Goal: Task Accomplishment & Management: Complete application form

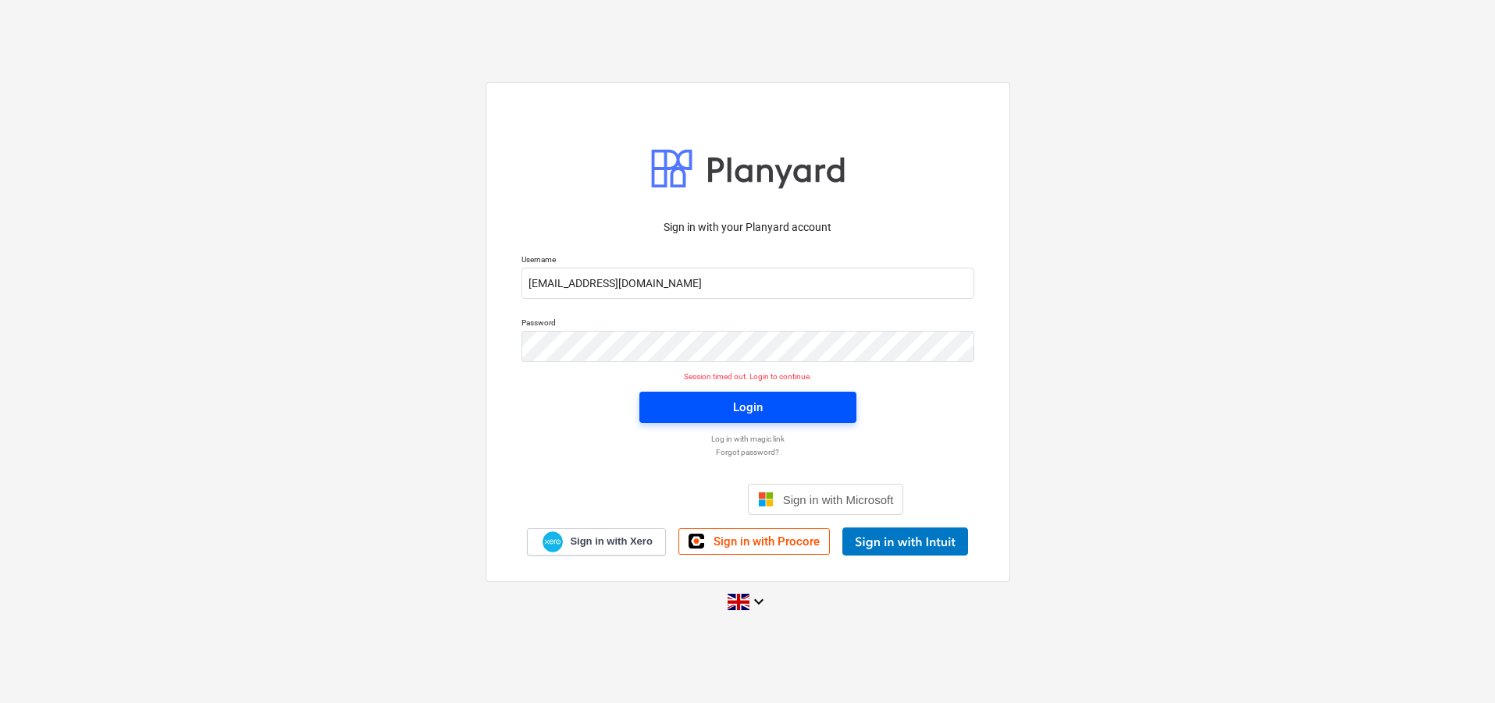
click at [712, 414] on span "Login" at bounding box center [748, 407] width 180 height 20
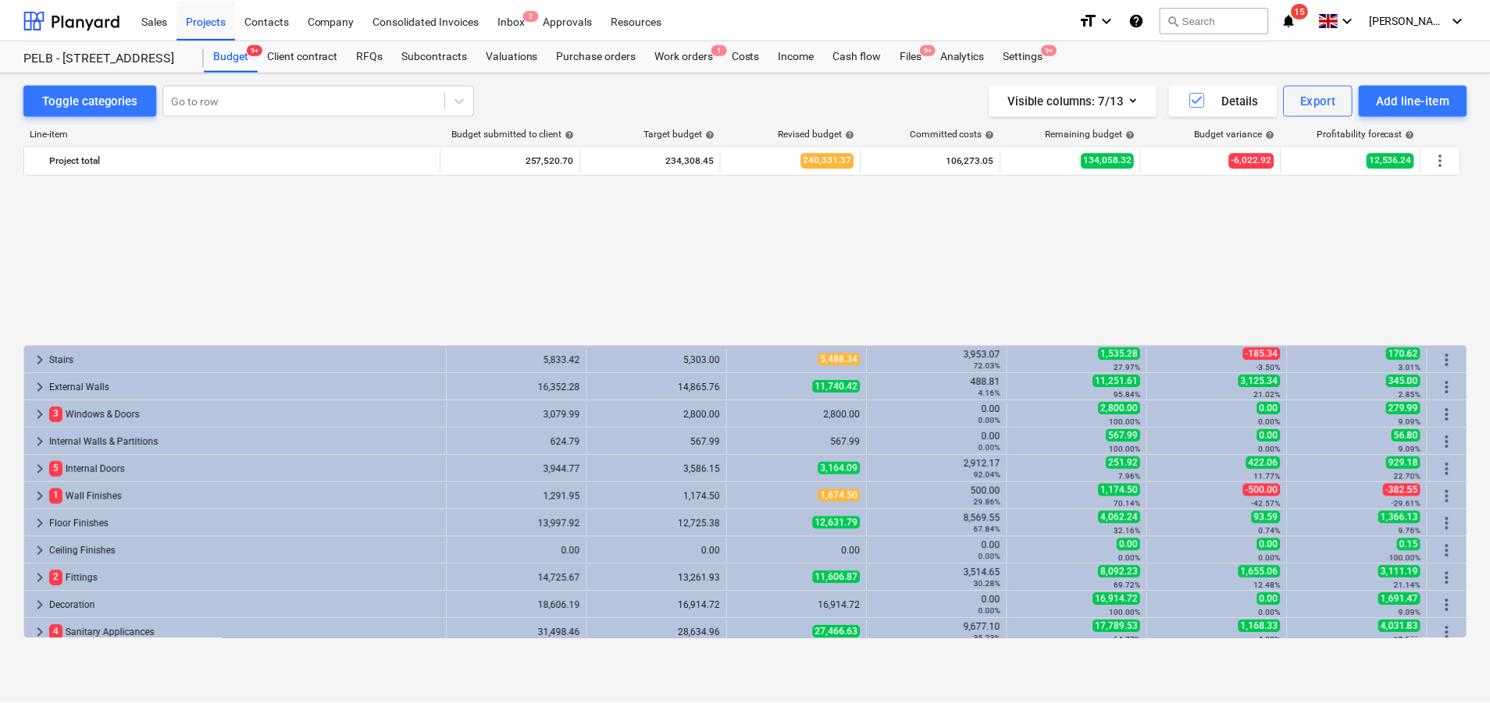
scroll to position [725, 0]
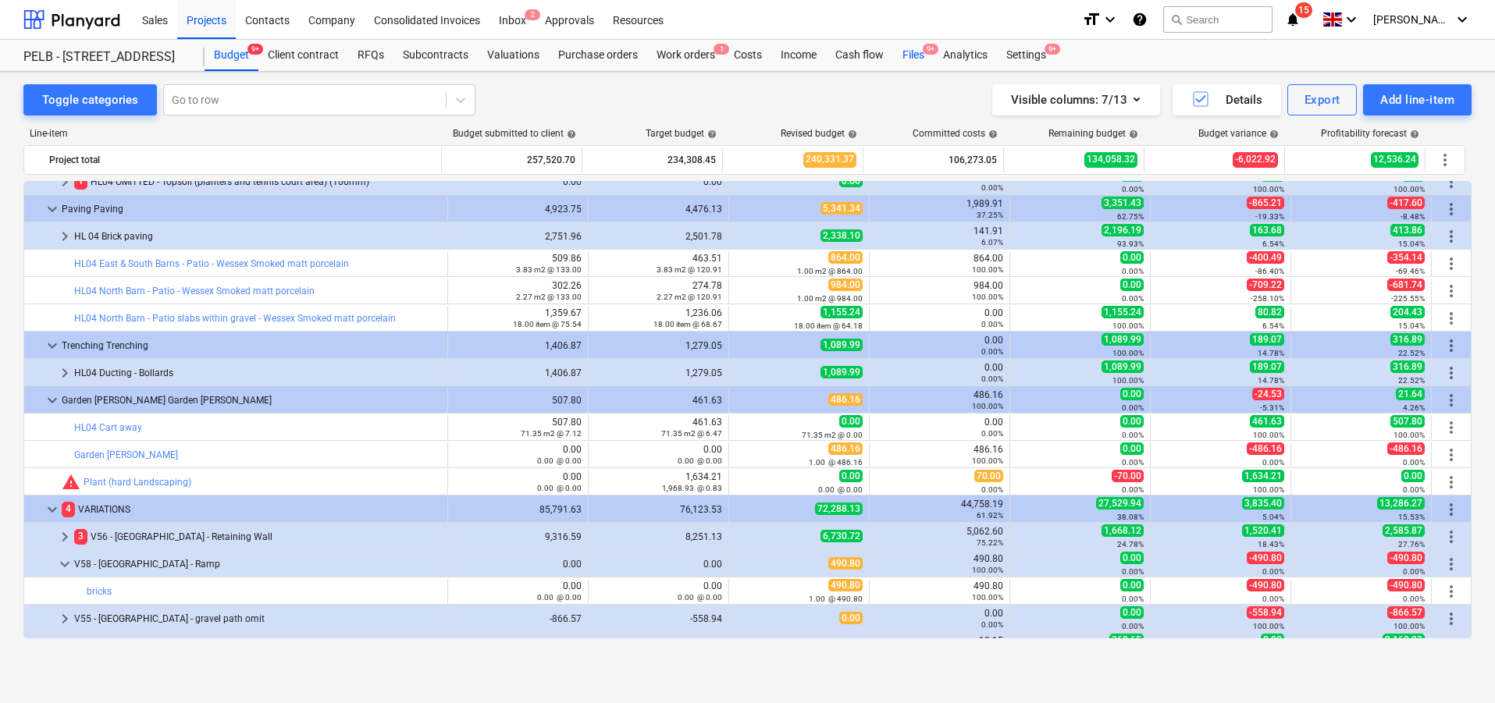
click at [903, 47] on div "Files 9+" at bounding box center [913, 55] width 41 height 31
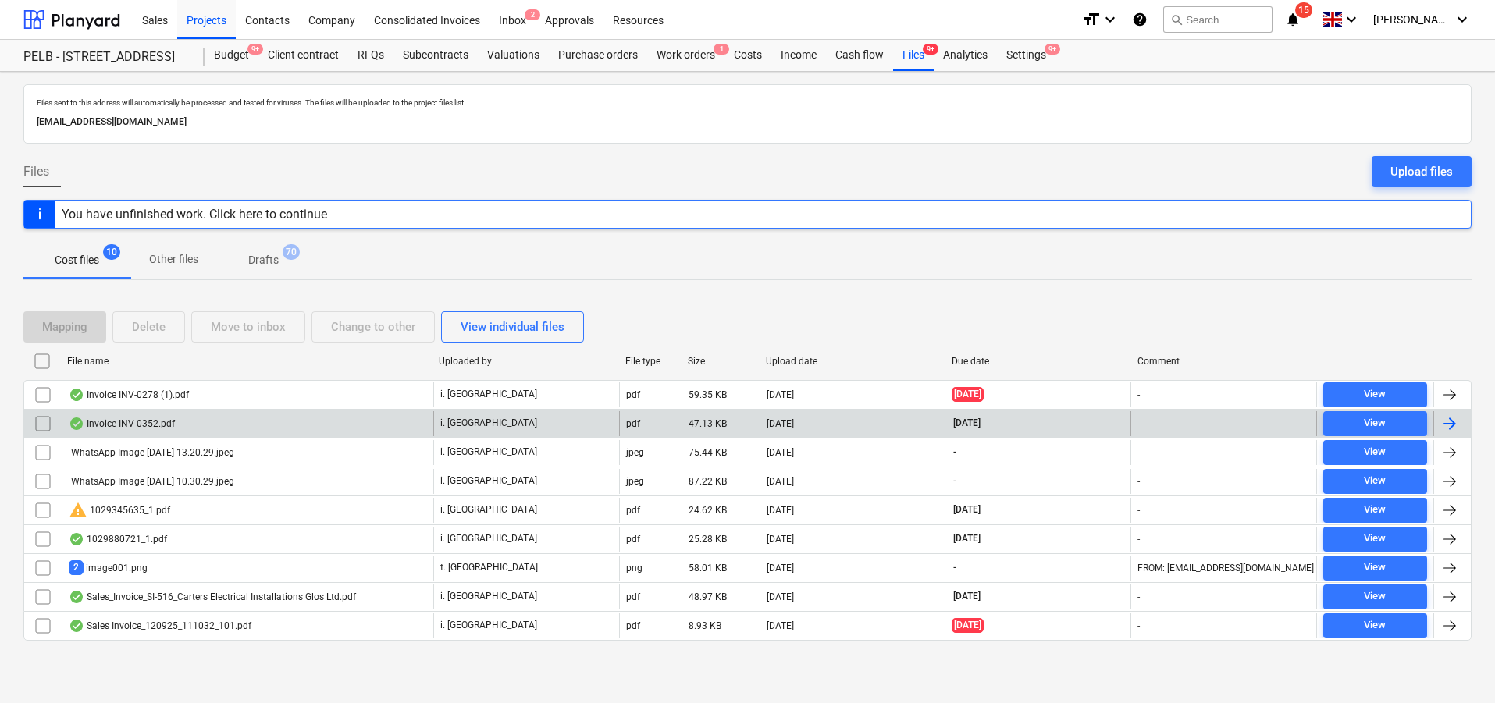
click at [867, 435] on div "[DATE]" at bounding box center [853, 423] width 186 height 25
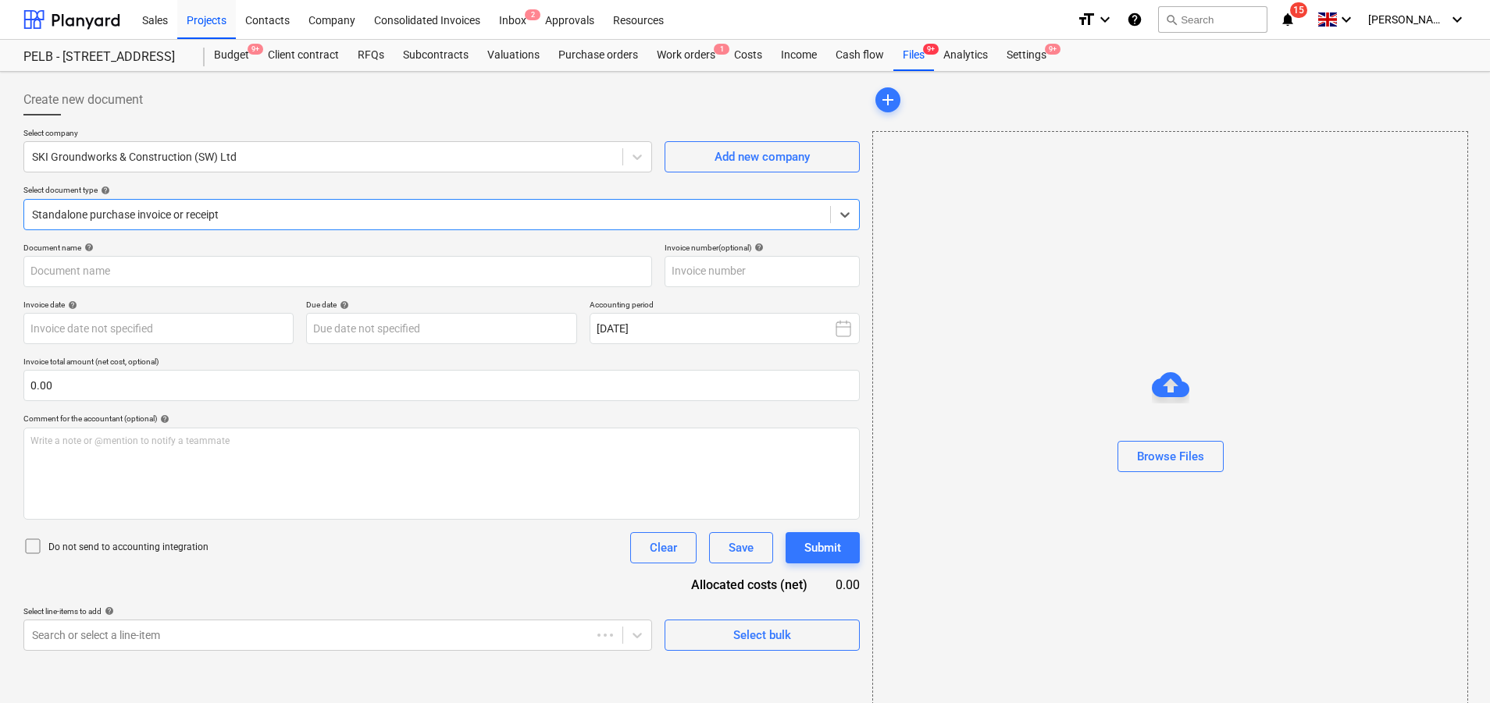
type input "INV-0352"
type input "[DATE]"
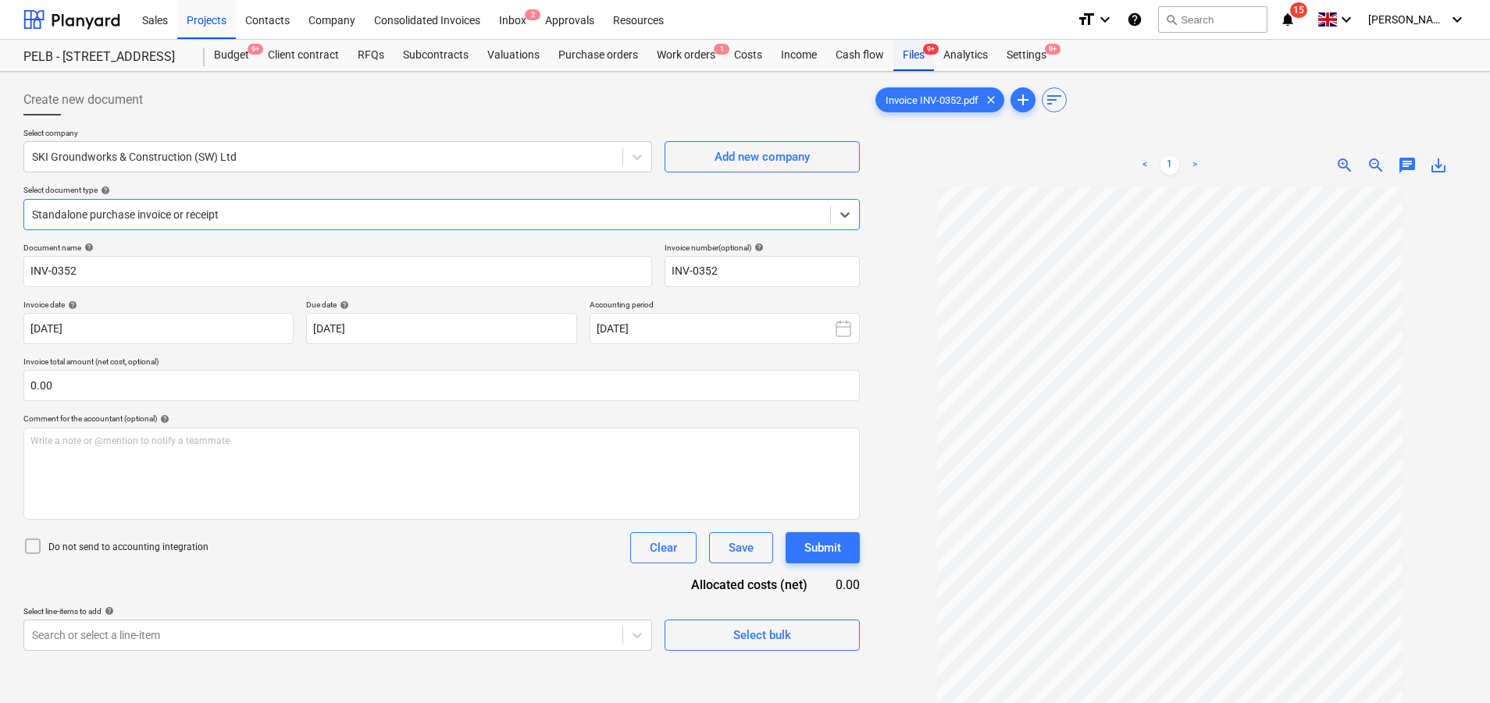
click at [910, 44] on div "Files 9+" at bounding box center [913, 55] width 41 height 31
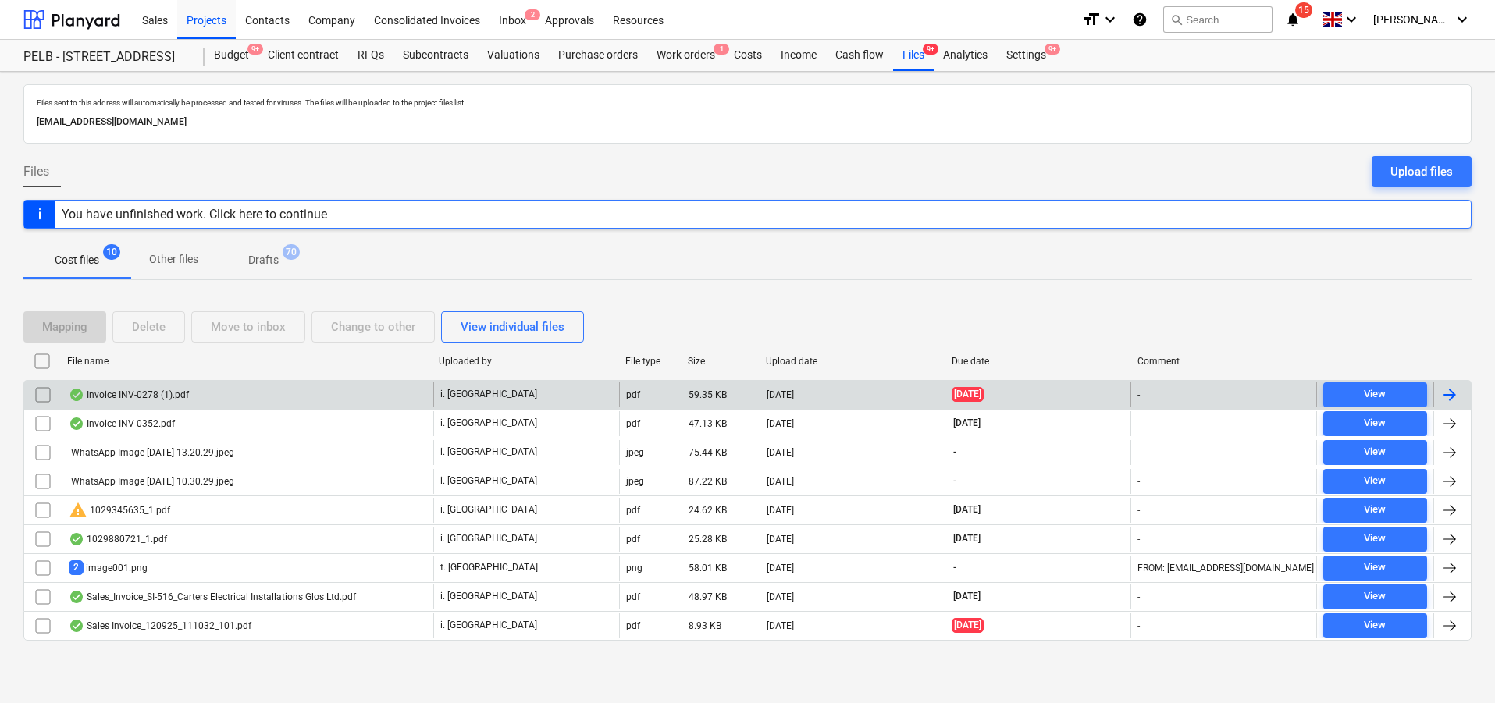
click at [794, 390] on div "[DATE]" at bounding box center [780, 395] width 27 height 11
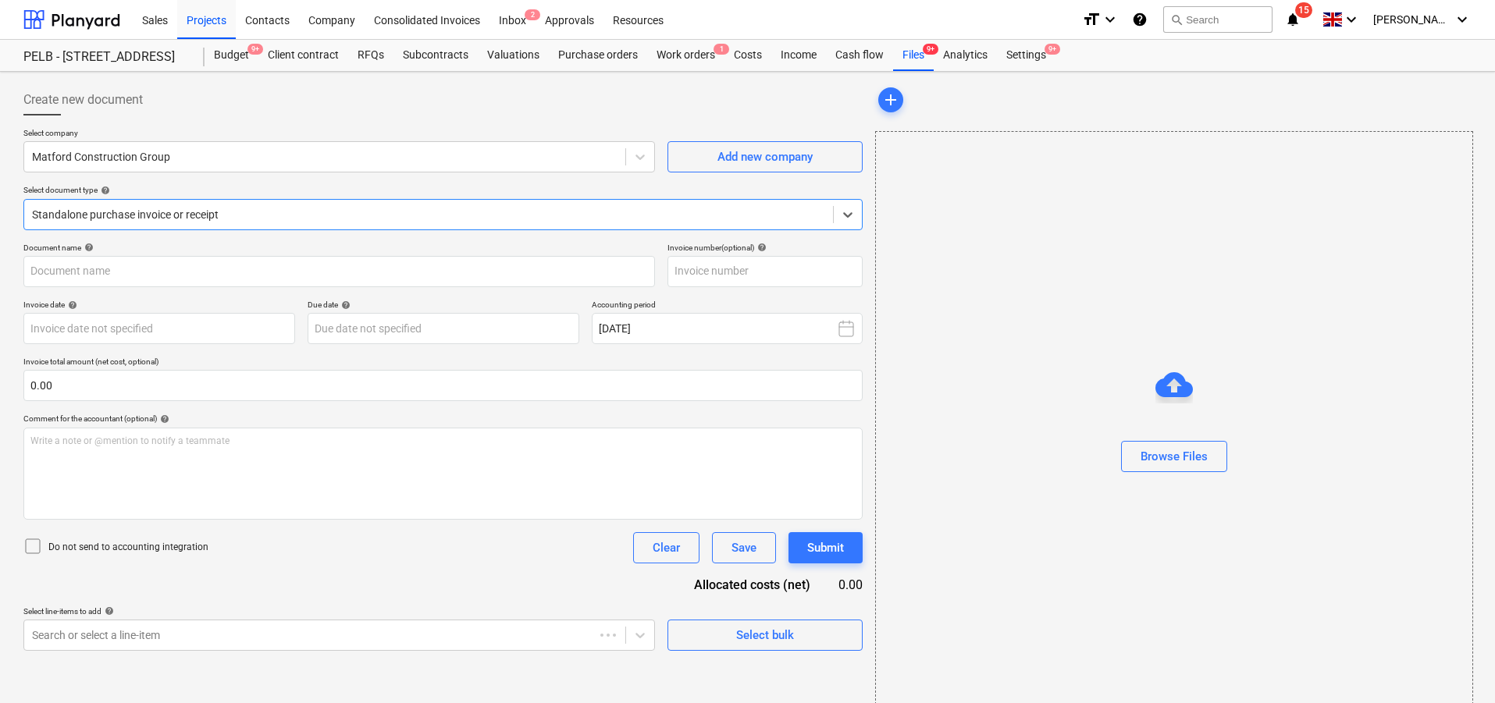
type input "INV-0278"
type input "[DATE]"
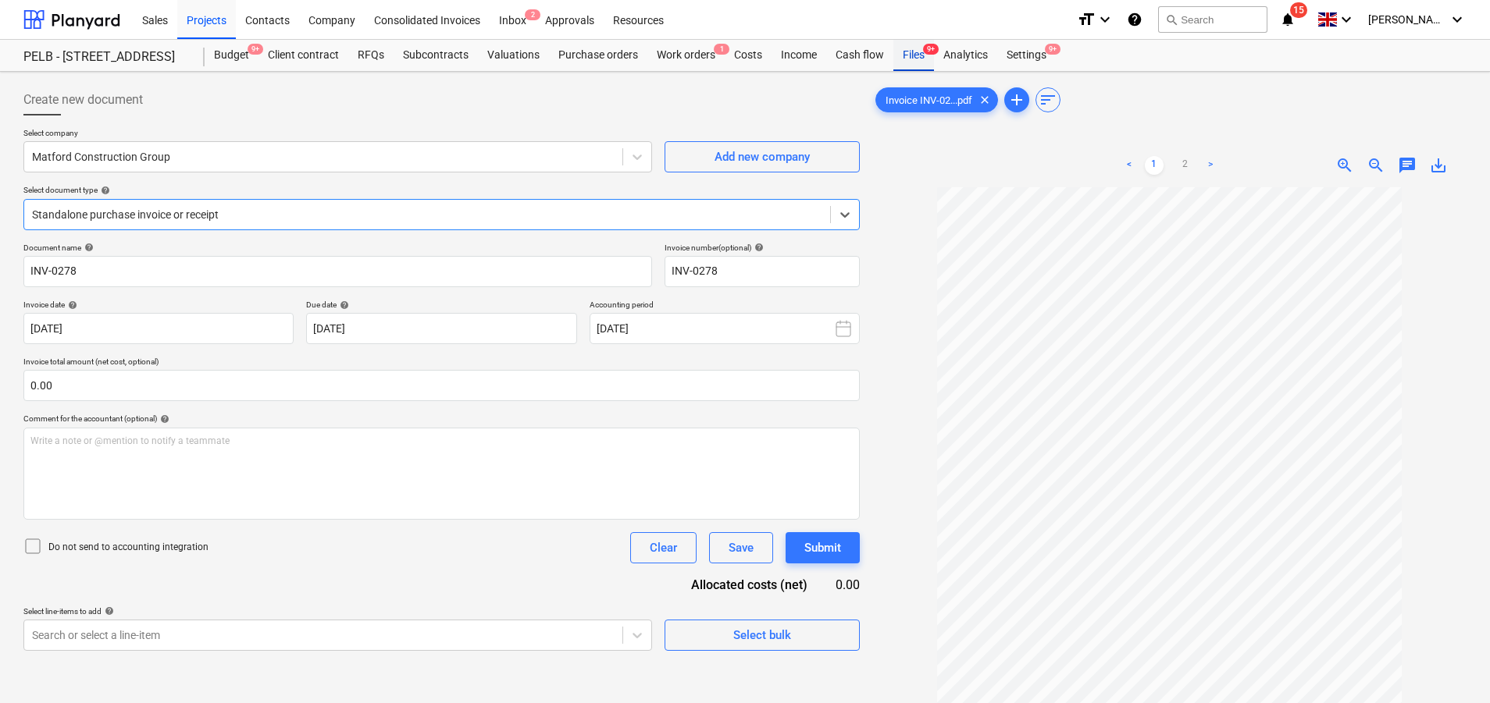
click at [906, 62] on div "Files 9+" at bounding box center [913, 55] width 41 height 31
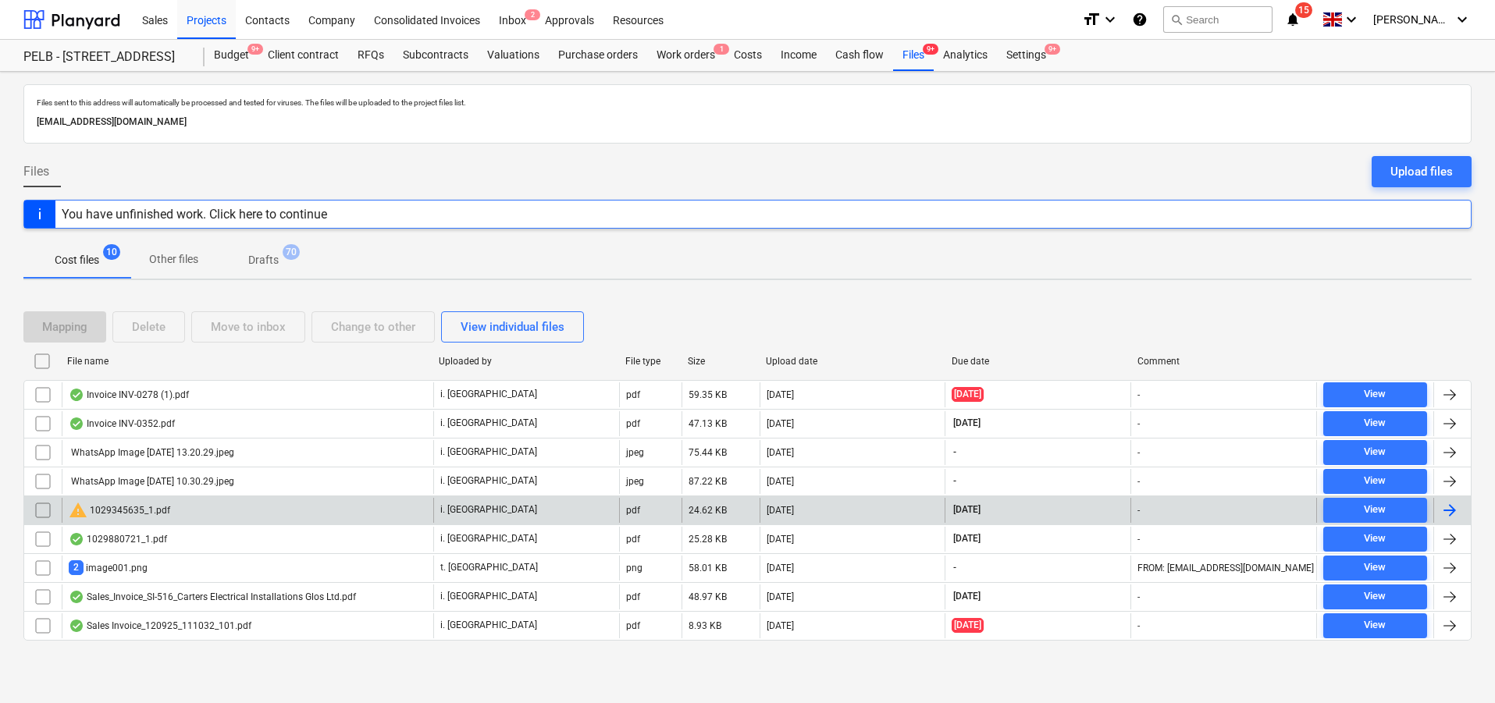
click at [882, 507] on div "[DATE]" at bounding box center [853, 510] width 186 height 25
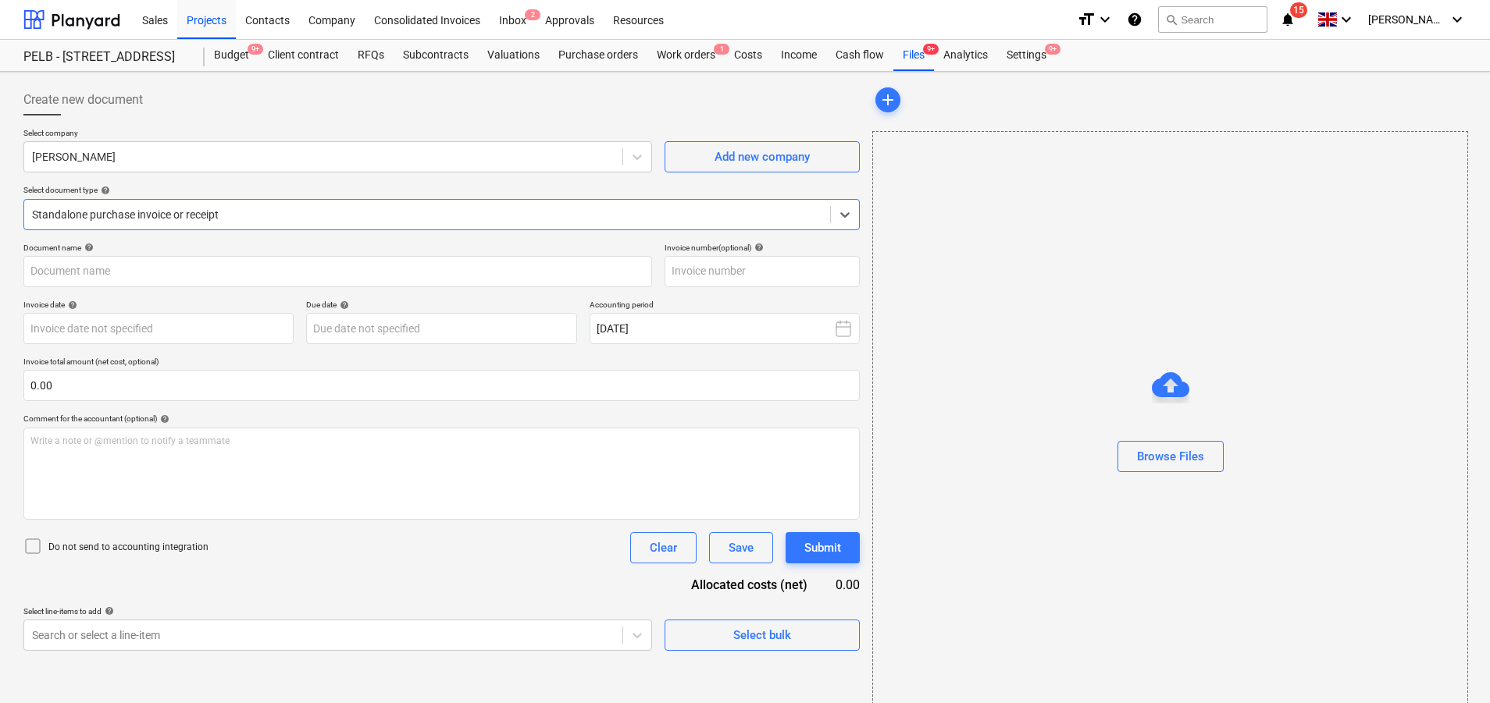
type input "1029345635"
type input "[DATE]"
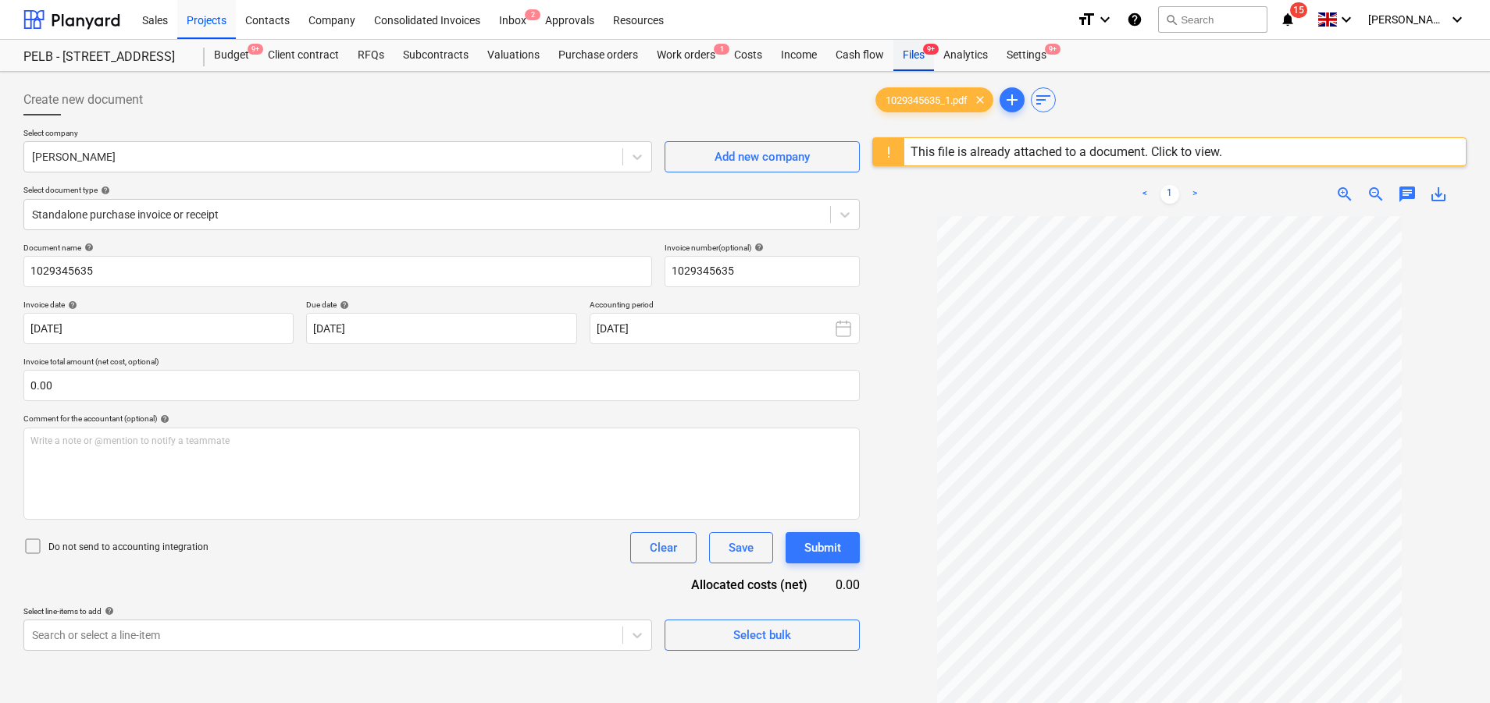
click at [914, 55] on div "Files 9+" at bounding box center [913, 55] width 41 height 31
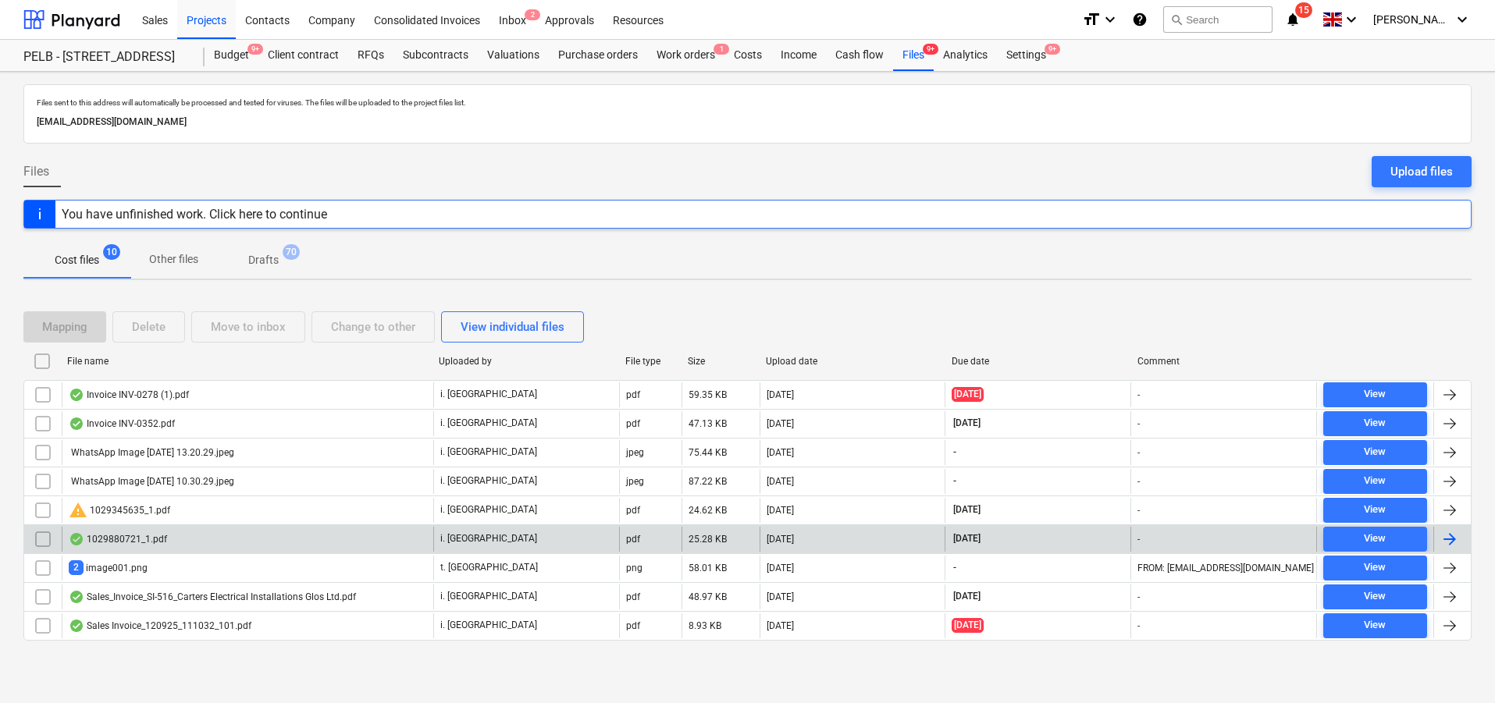
click at [910, 550] on div "[DATE]" at bounding box center [853, 539] width 186 height 25
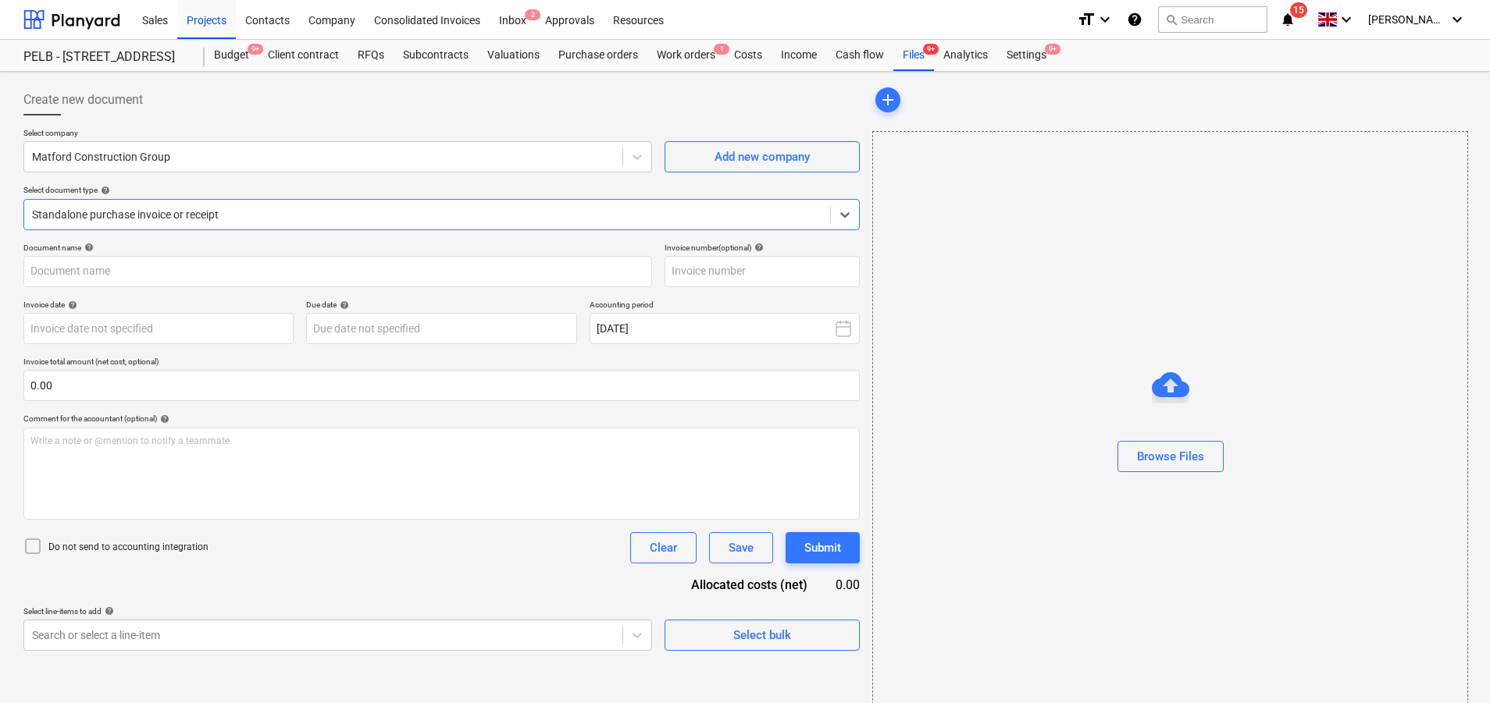
type input "1029880721"
type input "[DATE]"
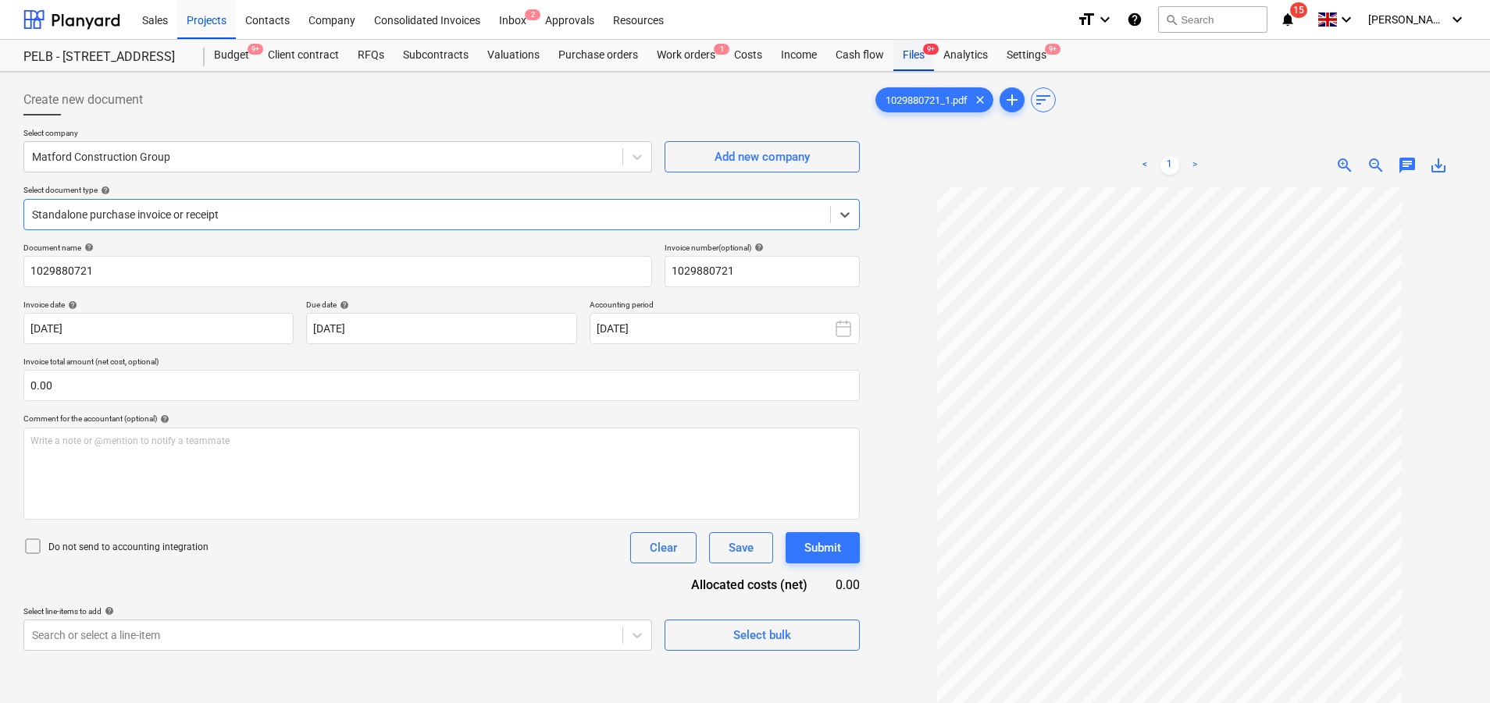
click at [917, 49] on div "Files 9+" at bounding box center [913, 55] width 41 height 31
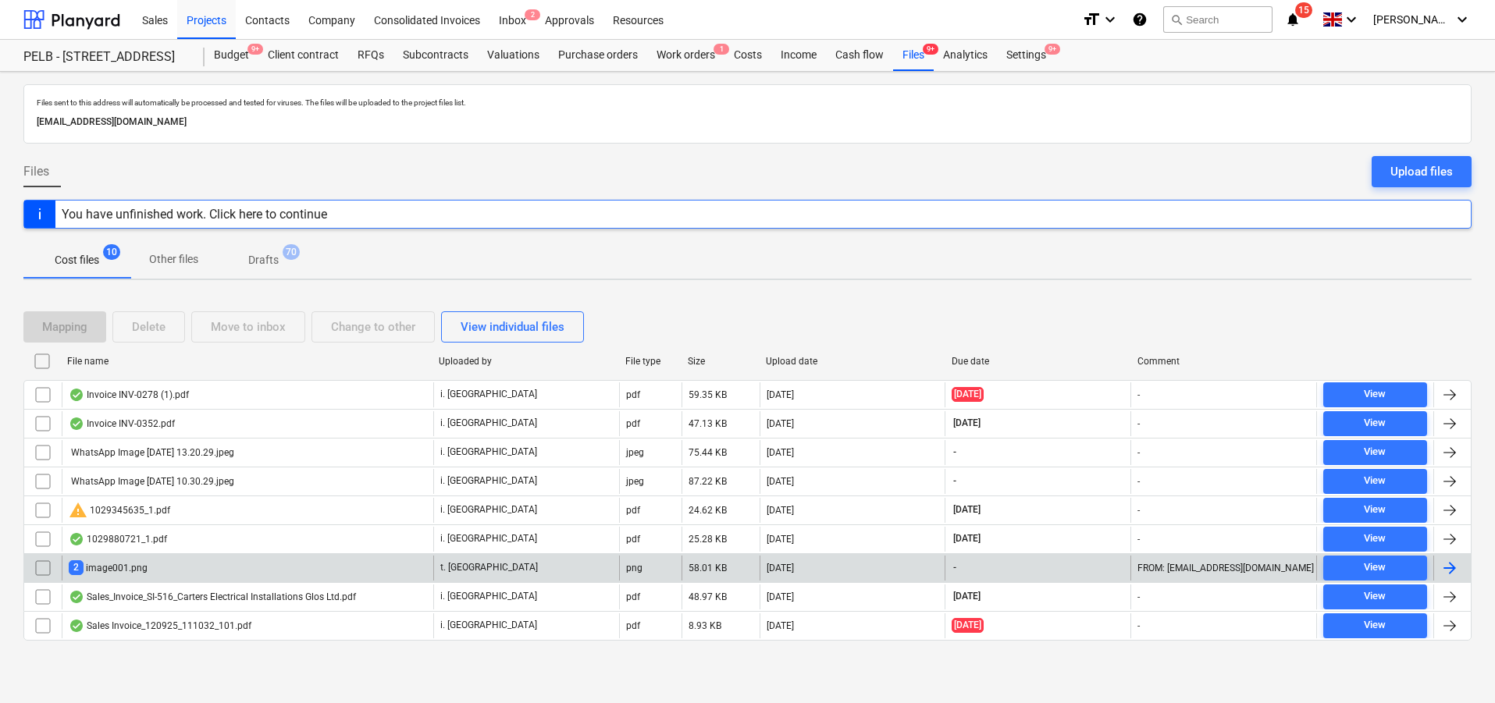
click at [825, 563] on div "[DATE]" at bounding box center [853, 568] width 186 height 25
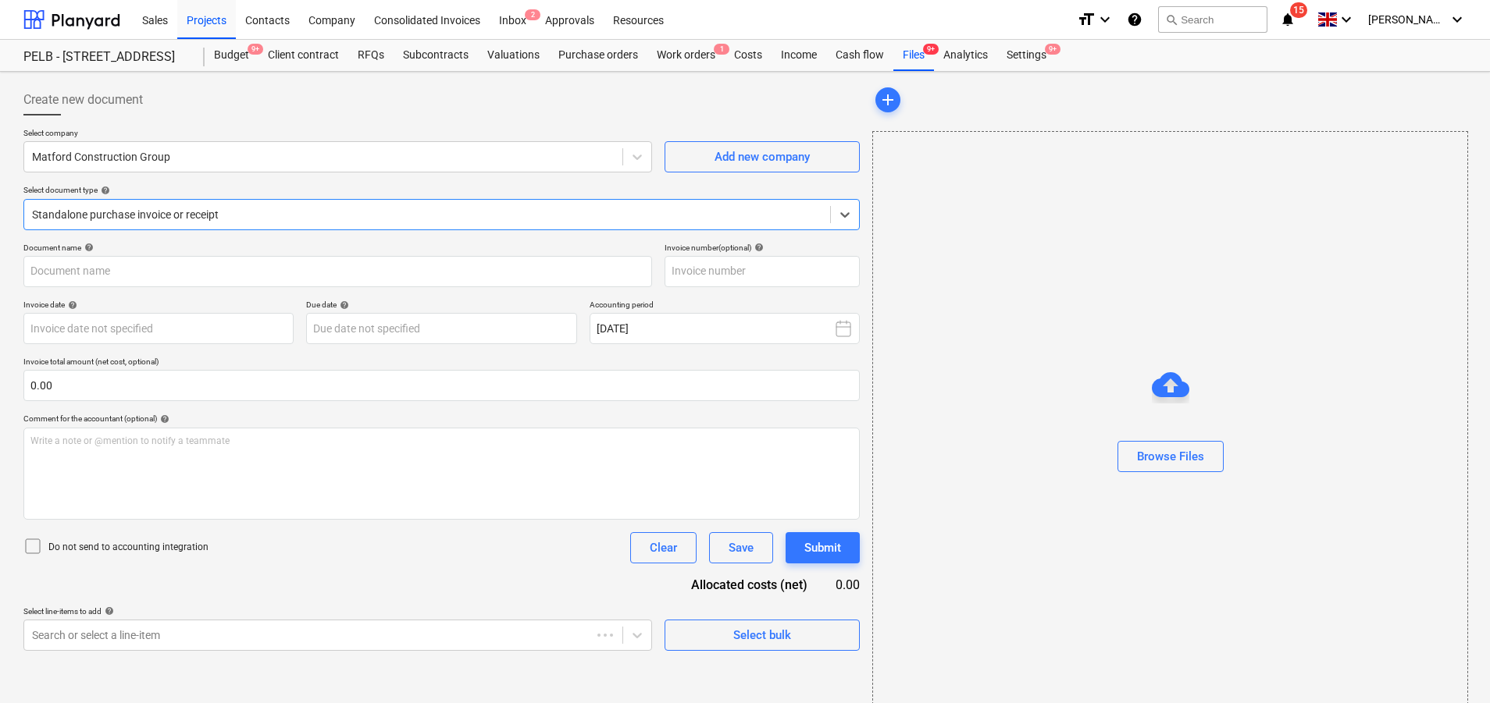
type input "INV620546"
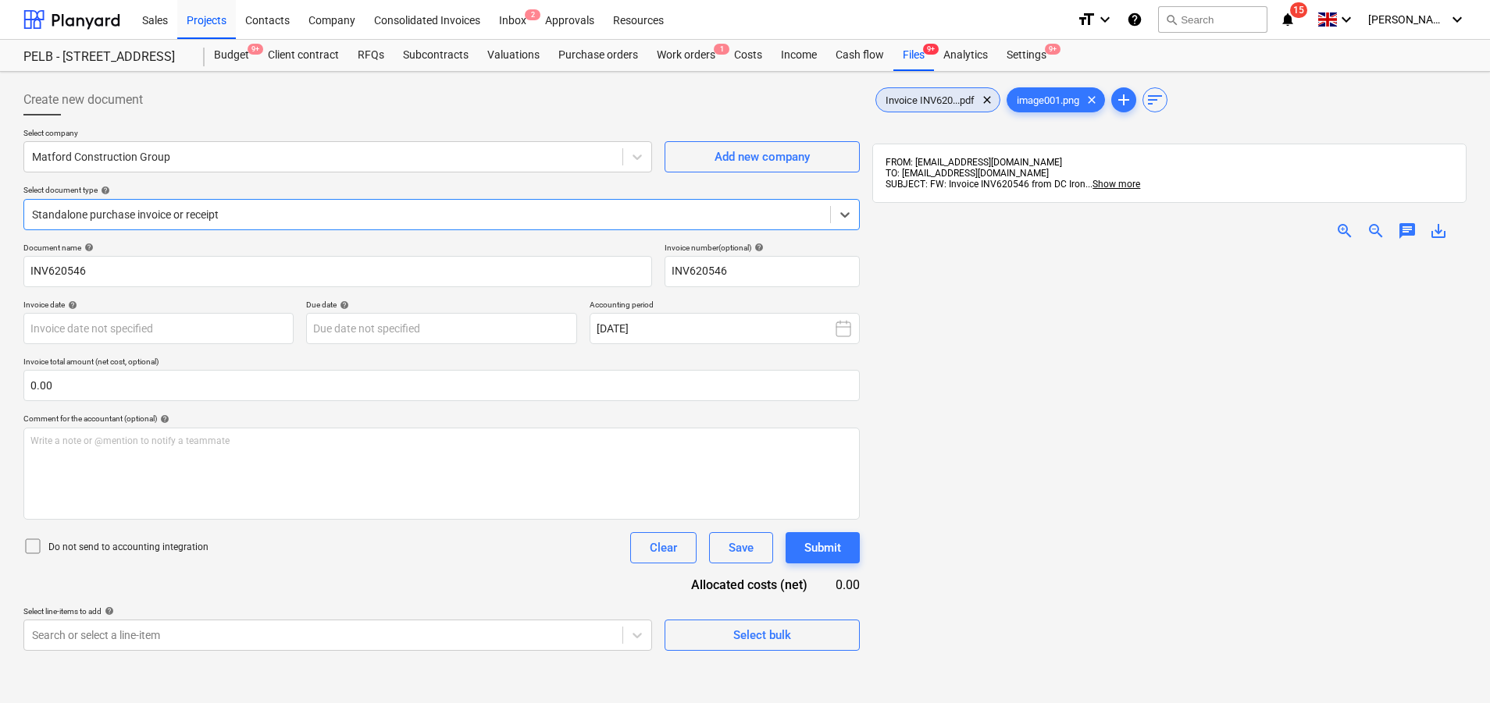
click at [922, 102] on span "Invoice INV620...pdf" at bounding box center [930, 100] width 108 height 12
click at [899, 59] on div "Files 9+" at bounding box center [913, 55] width 41 height 31
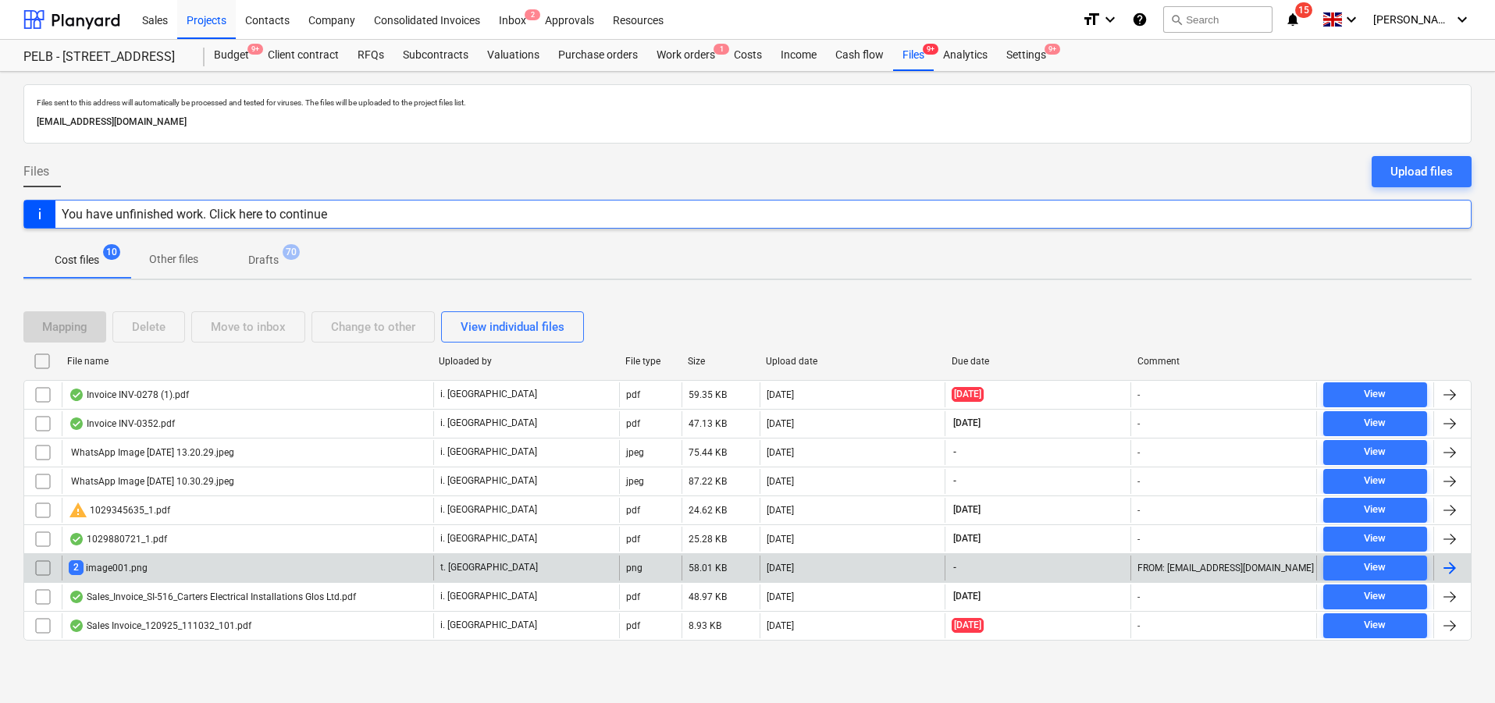
click at [682, 571] on div "58.01 KB" at bounding box center [721, 568] width 78 height 25
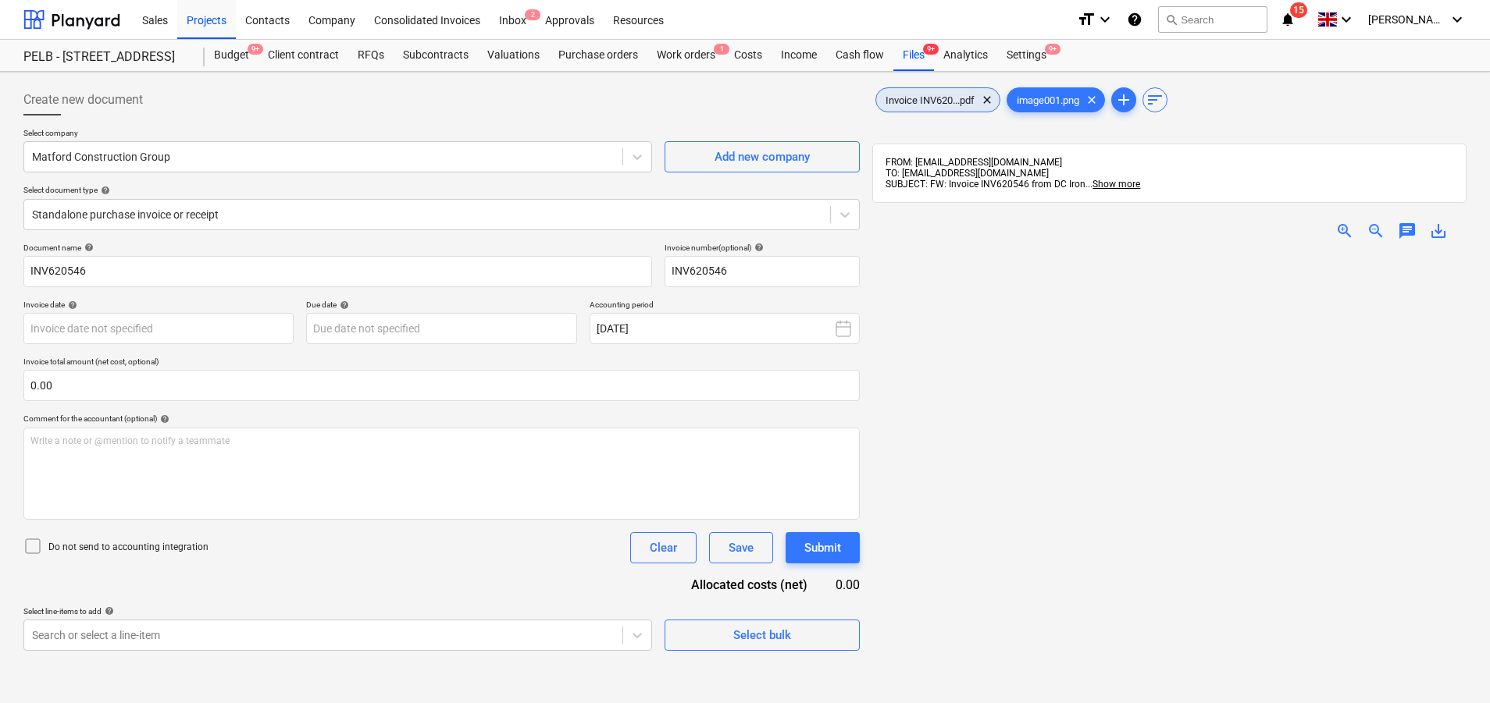
click at [914, 110] on div "Invoice INV620...pdf clear" at bounding box center [937, 99] width 125 height 25
click at [917, 55] on div "Files 9+" at bounding box center [913, 55] width 41 height 31
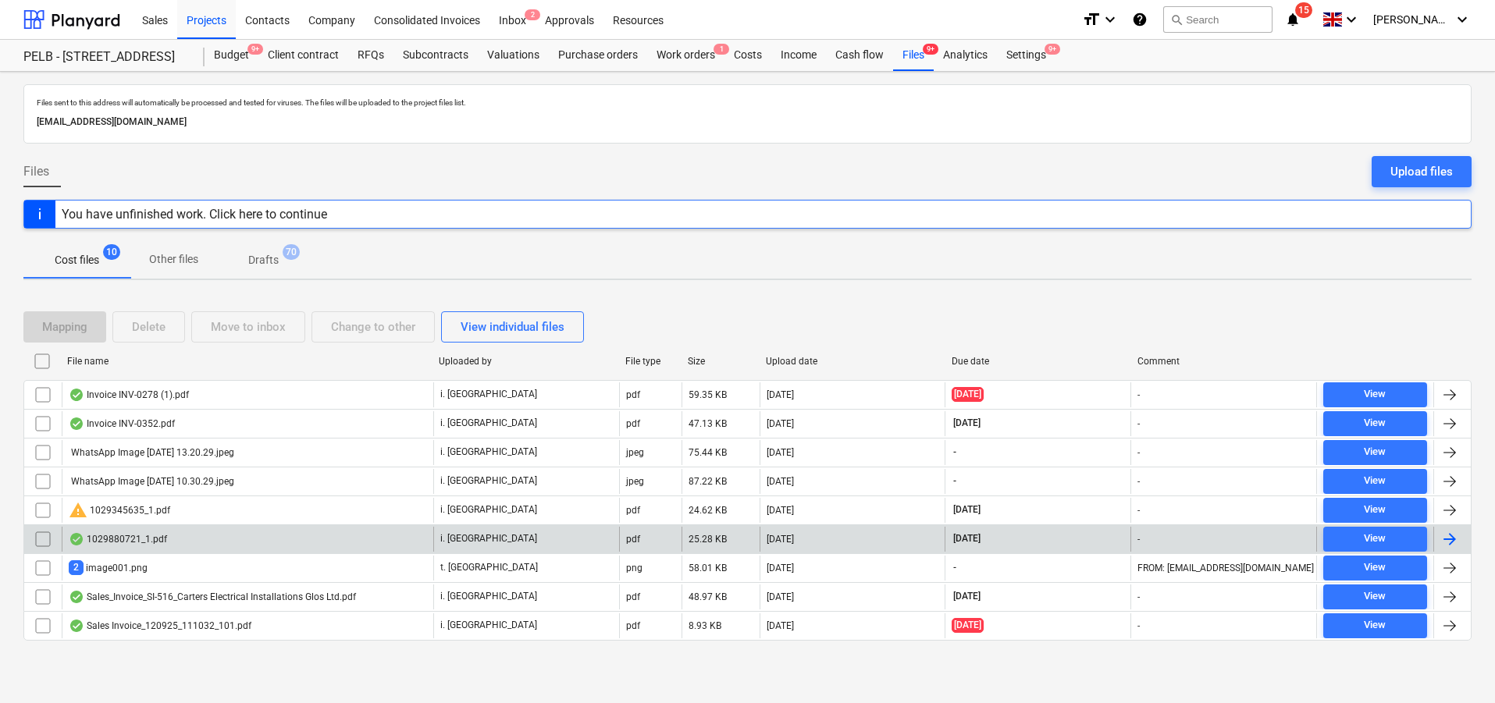
click at [849, 540] on div "[DATE]" at bounding box center [853, 539] width 186 height 25
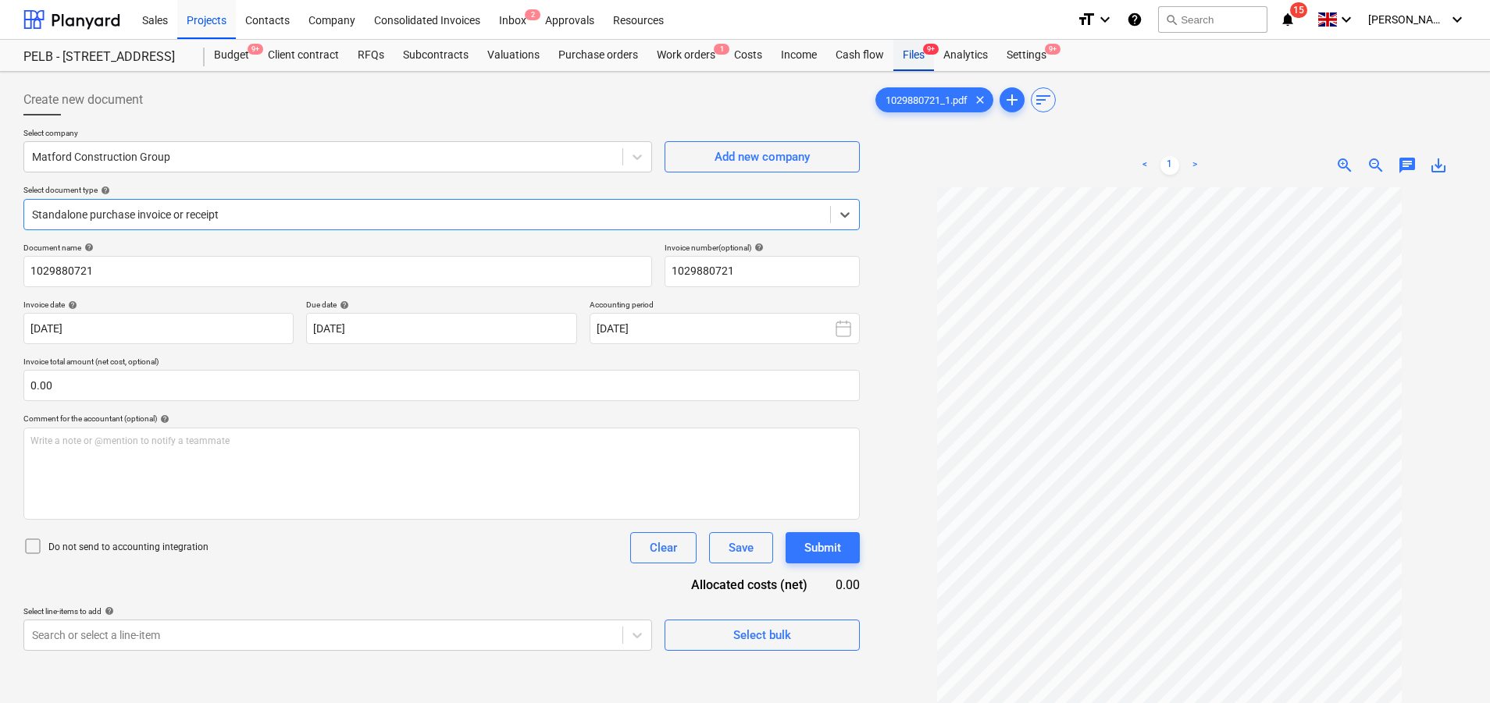
click at [923, 54] on div "Files 9+" at bounding box center [913, 55] width 41 height 31
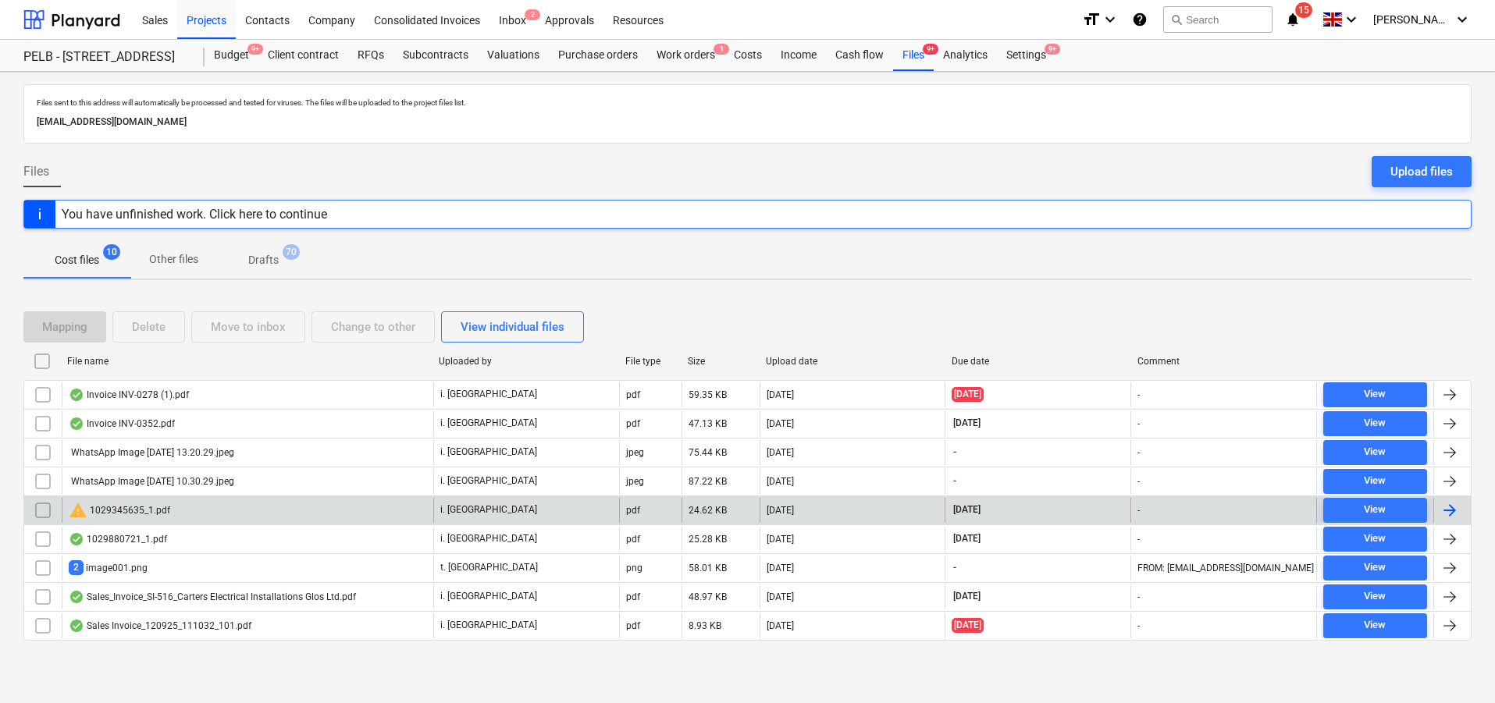
click at [851, 517] on div "[DATE]" at bounding box center [853, 510] width 186 height 25
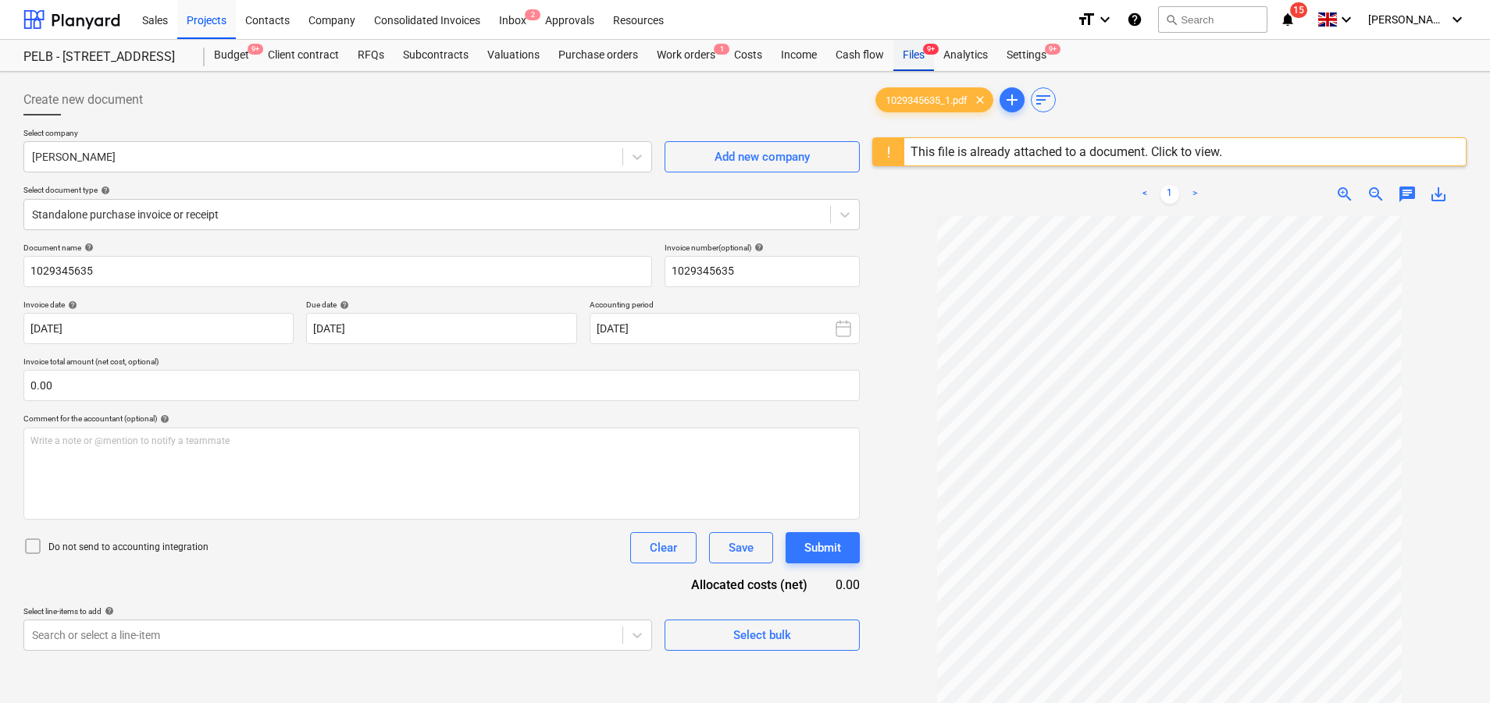
click at [910, 65] on div "Files 9+" at bounding box center [913, 55] width 41 height 31
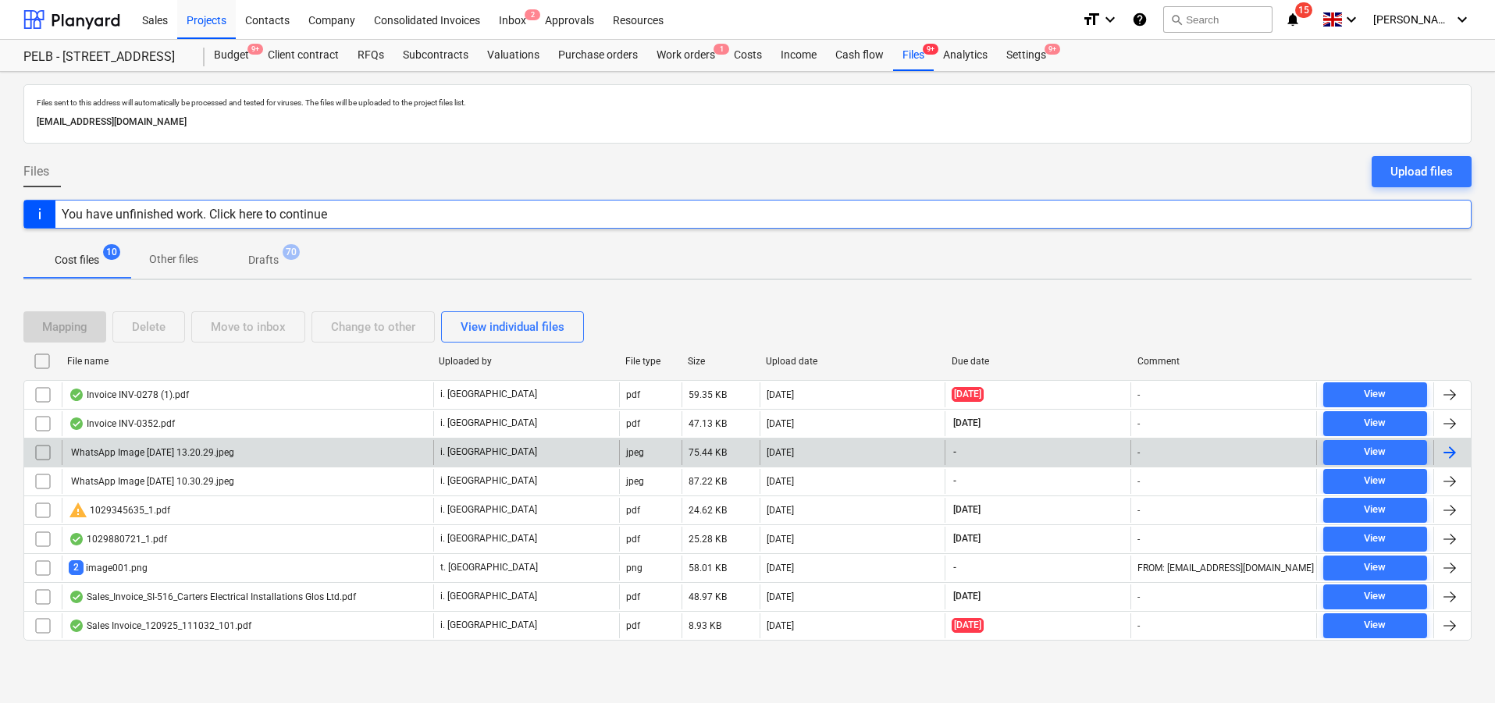
click at [828, 456] on div "[DATE]" at bounding box center [853, 452] width 186 height 25
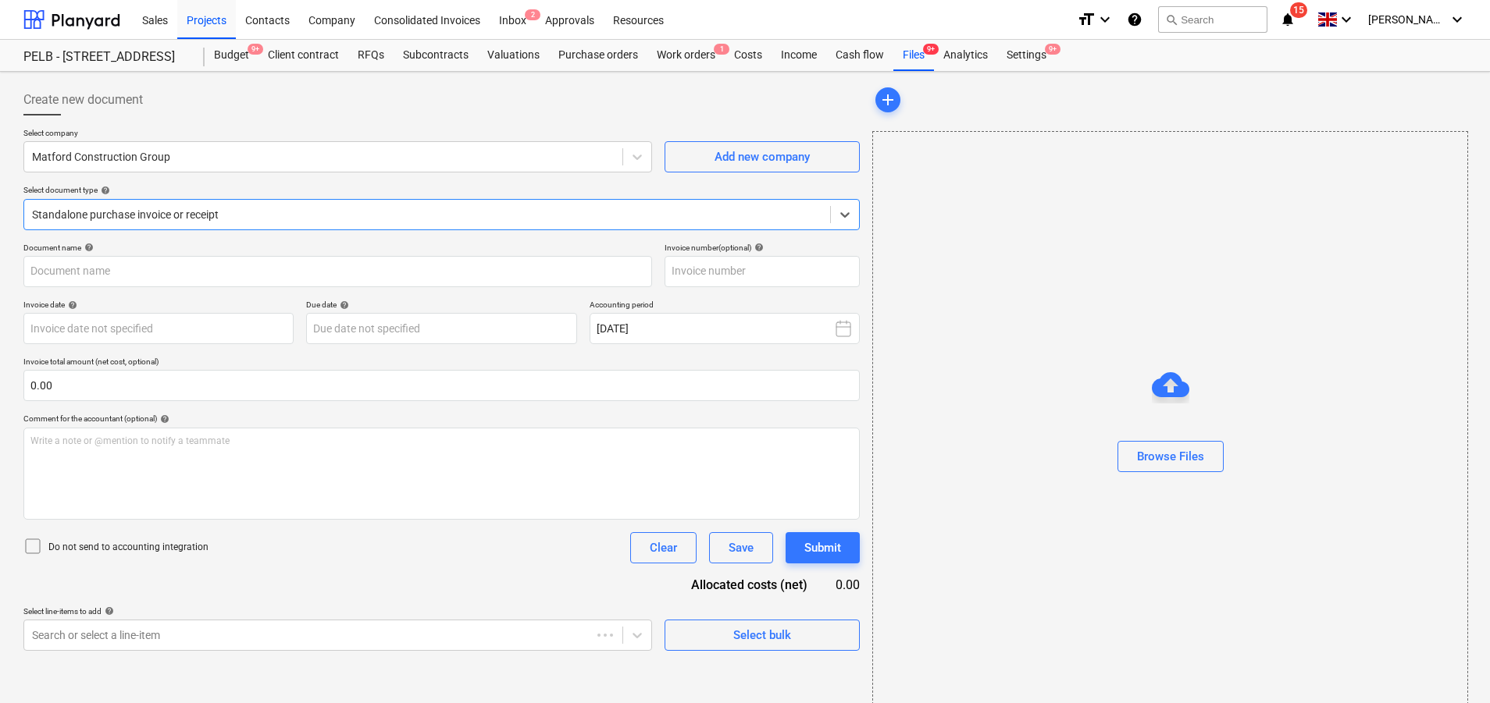
type input "WhatsApp Image [DATE] 13.20.29.jpeg"
type input "[DATE]"
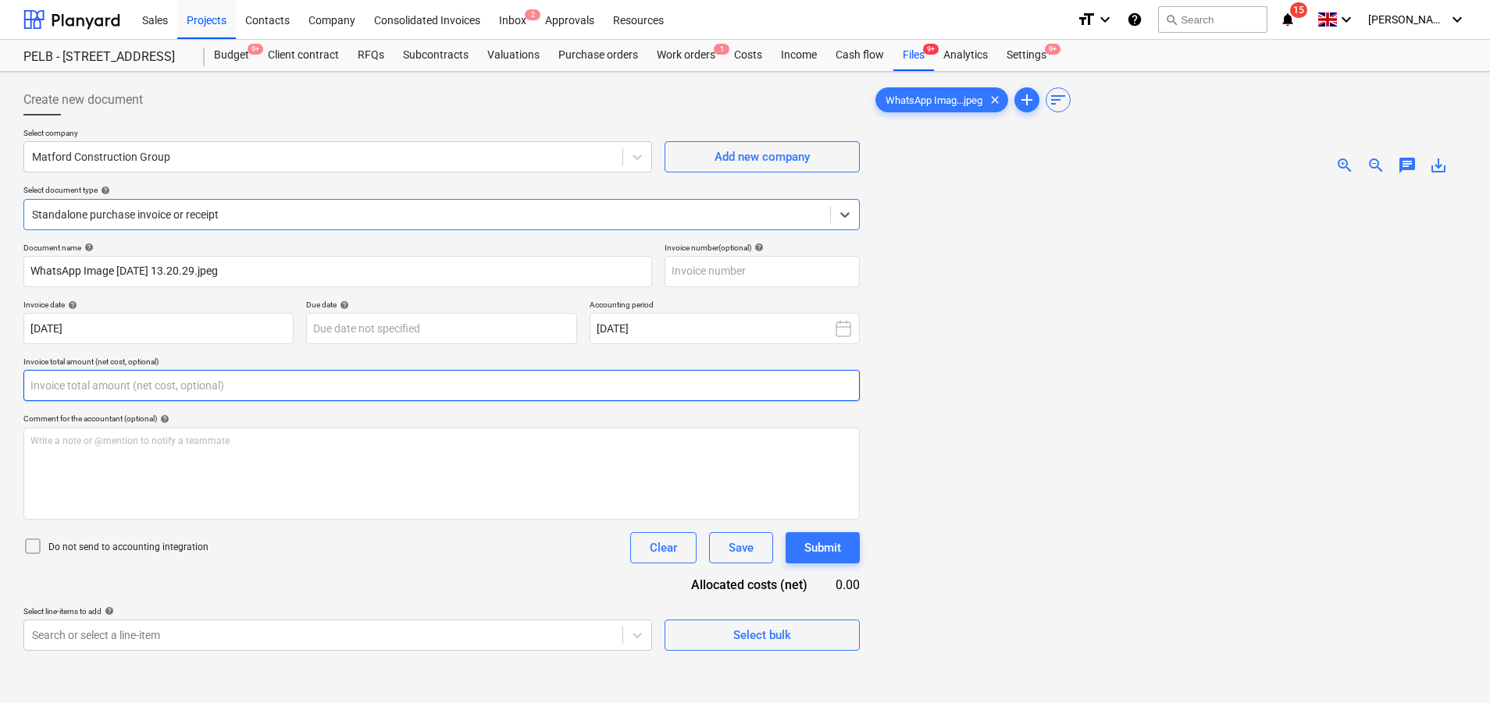
click at [134, 381] on input "text" at bounding box center [441, 385] width 836 height 31
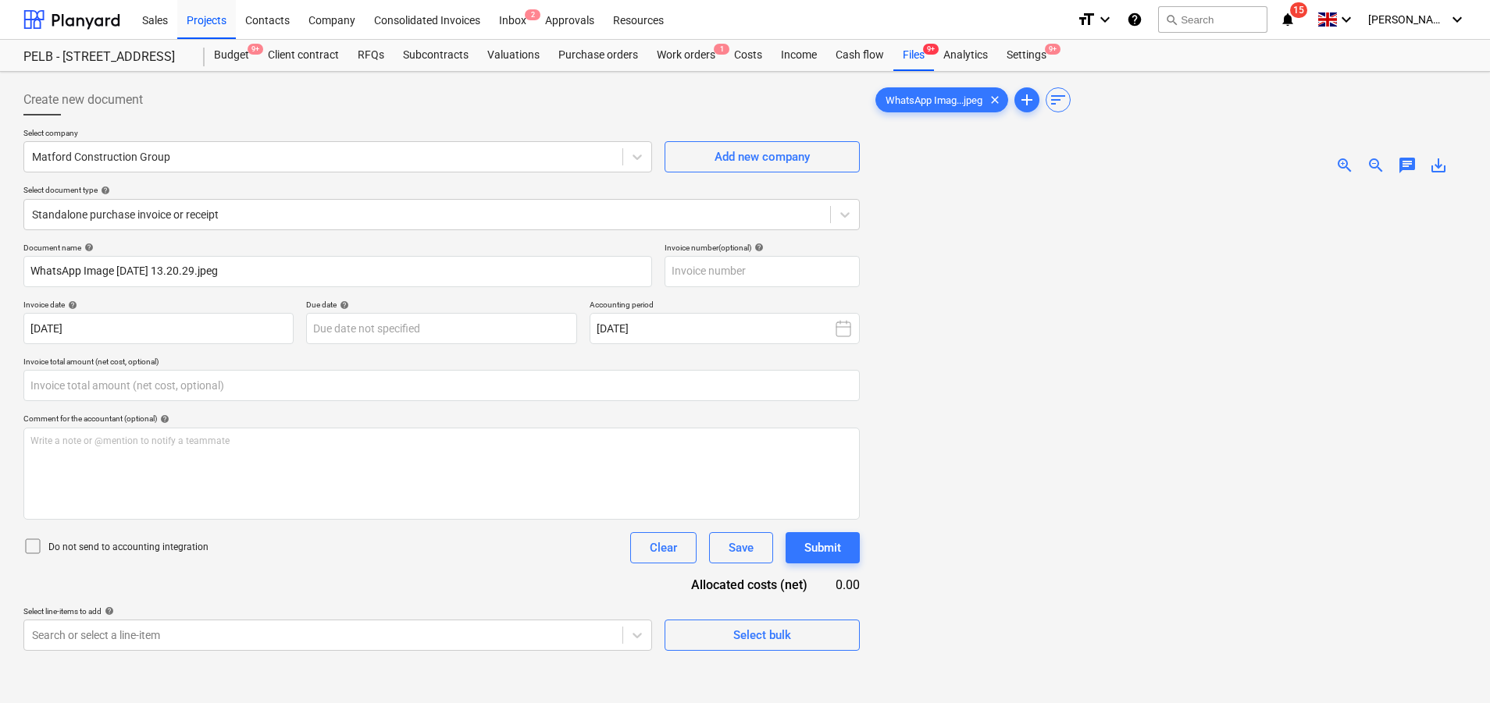
type input "0.00"
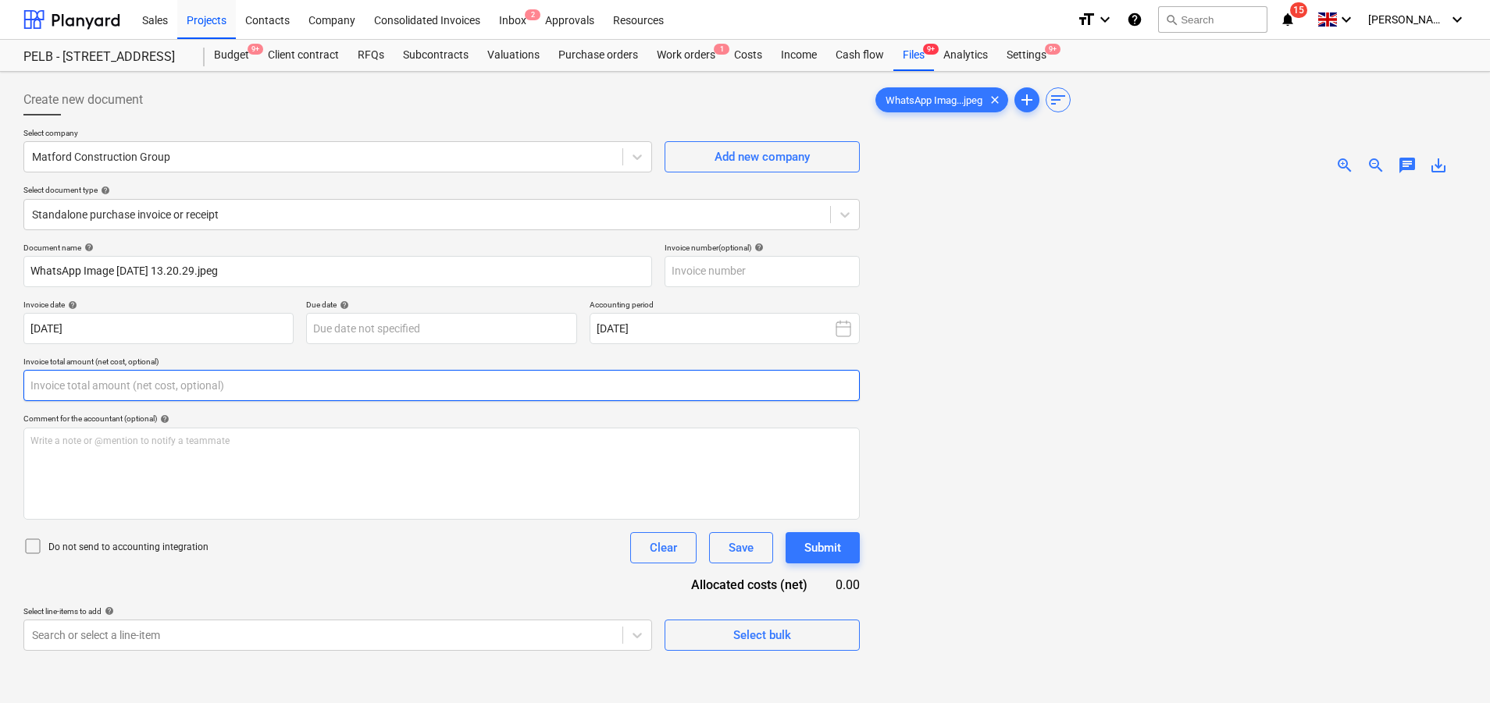
click at [130, 388] on input "text" at bounding box center [441, 385] width 836 height 31
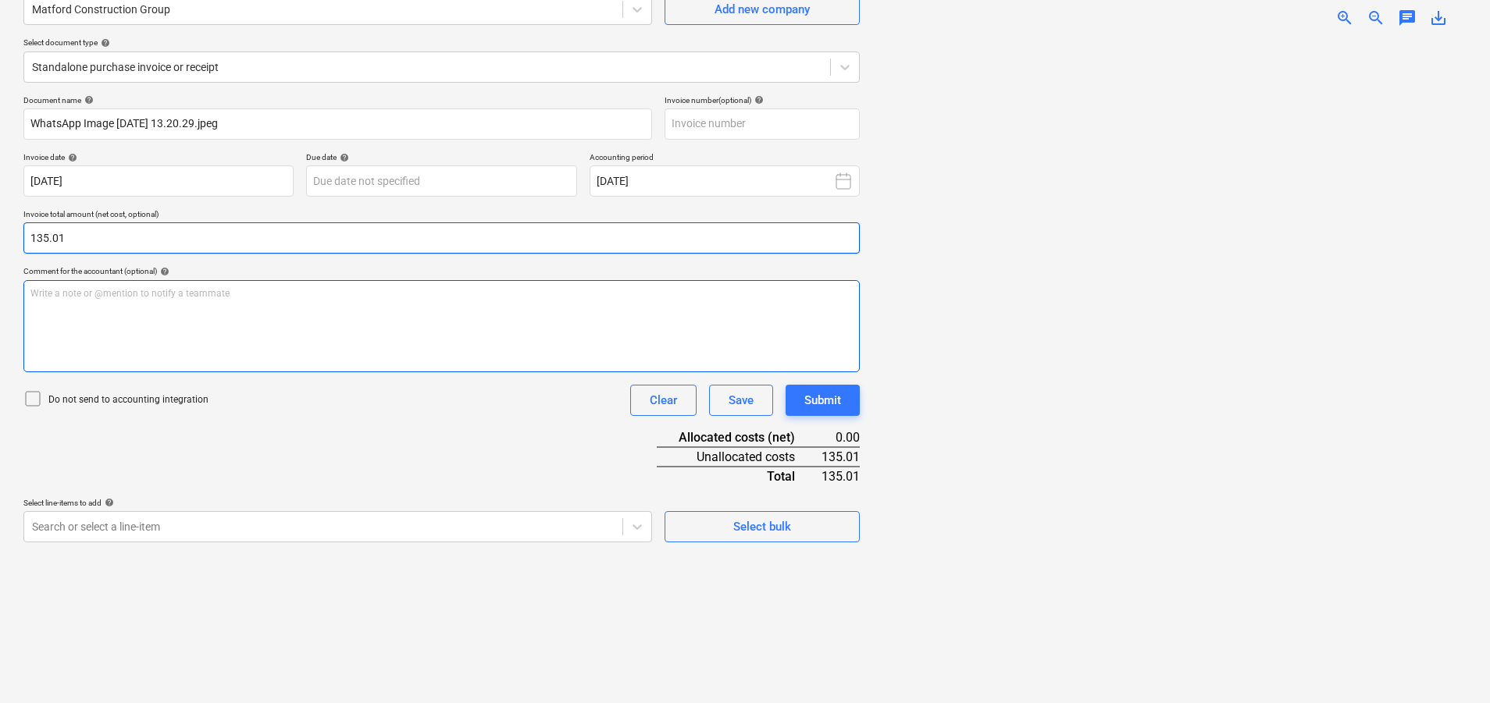
scroll to position [156, 0]
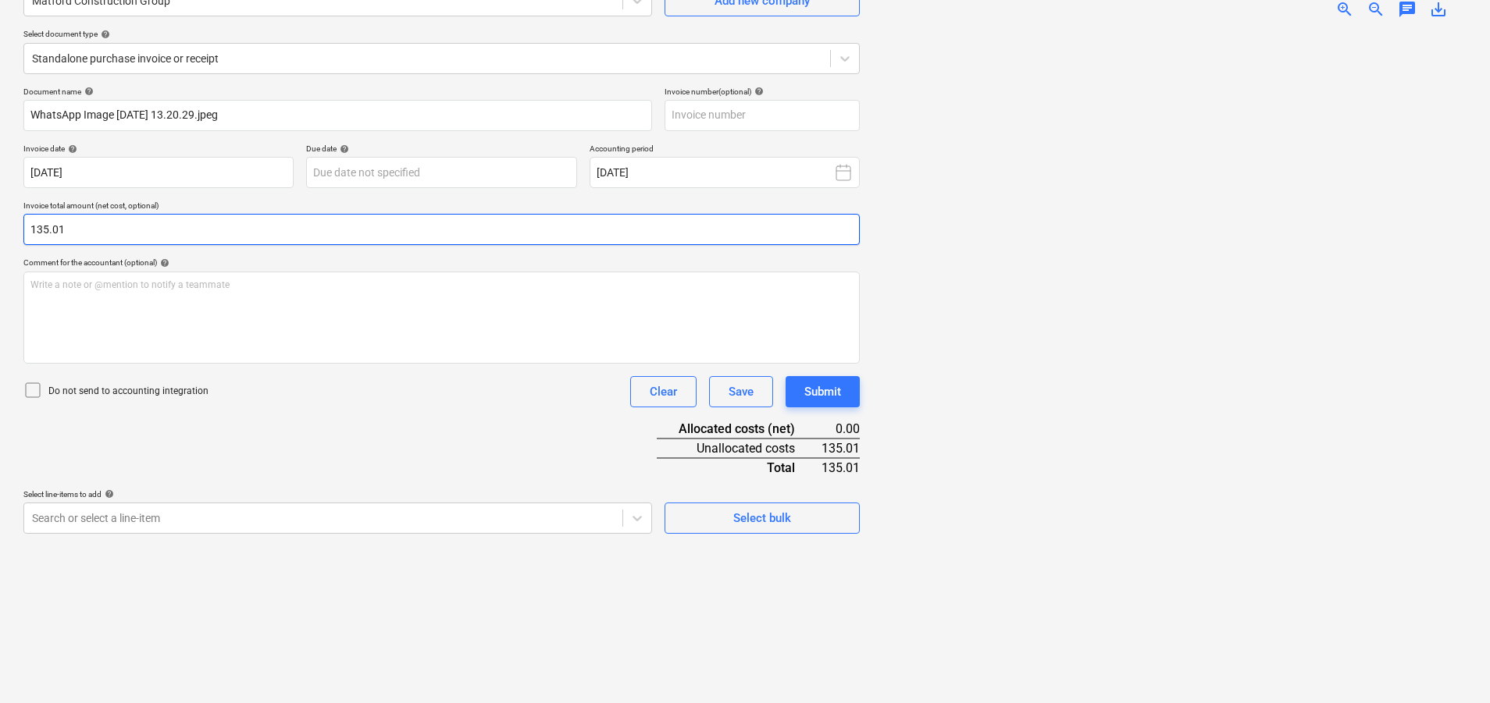
type input "135.01"
click at [346, 428] on div "Document name help WhatsApp Image [DATE] 13.20.29.jpeg Invoice number (optional…" at bounding box center [441, 310] width 836 height 447
click at [305, 517] on body "Sales Projects Contacts Company Consolidated Invoices Inbox 2 Approvals Resourc…" at bounding box center [745, 195] width 1490 height 703
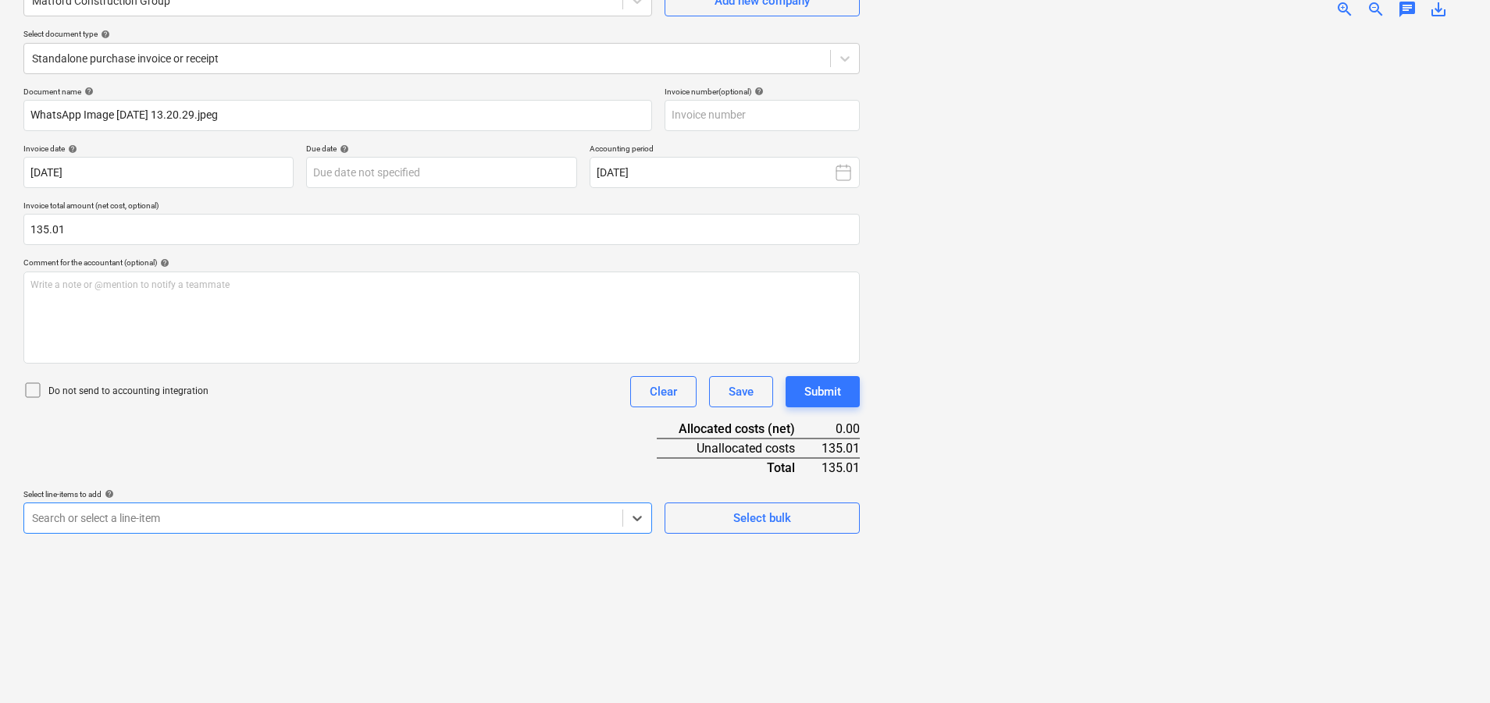
click at [255, 437] on div "Document name help WhatsApp Image [DATE] 13.20.29.jpeg Invoice number (optional…" at bounding box center [441, 310] width 836 height 447
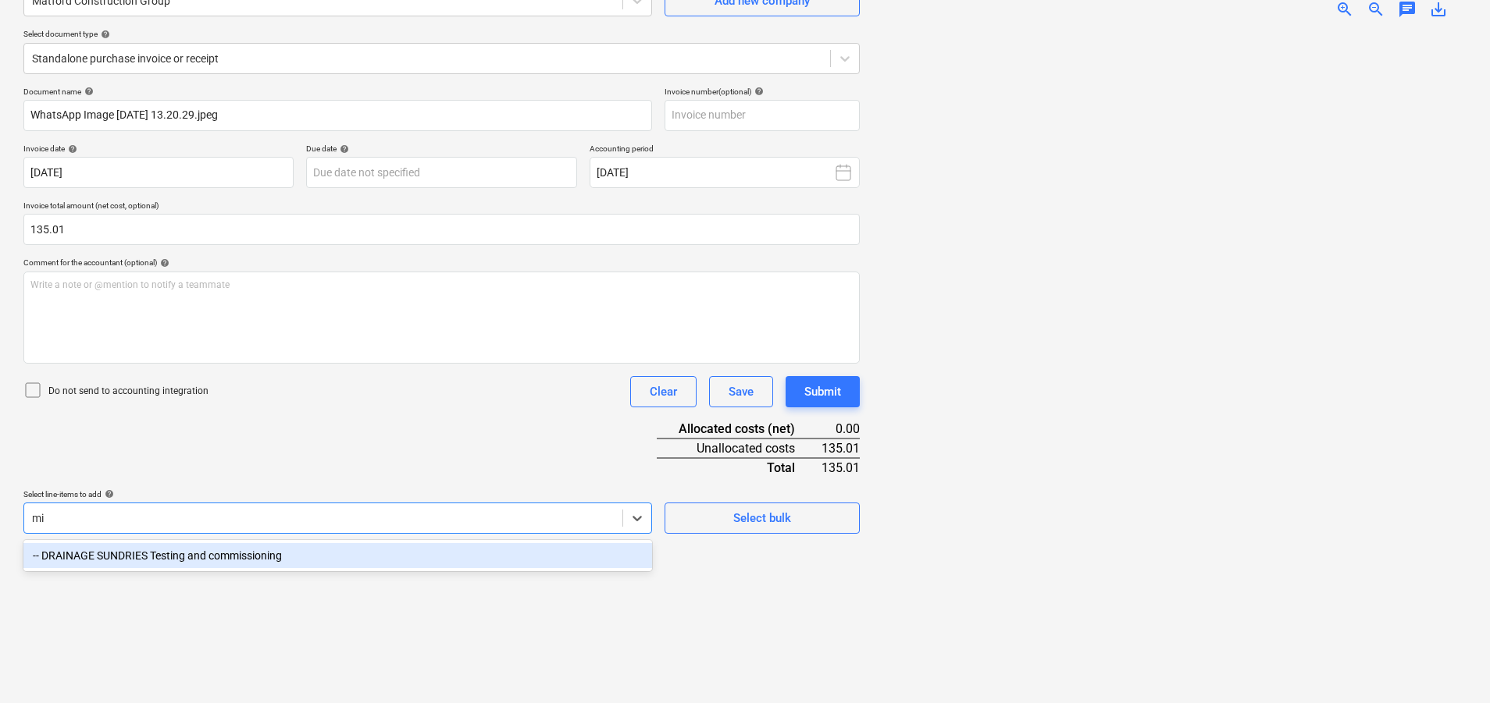
scroll to position [230, 0]
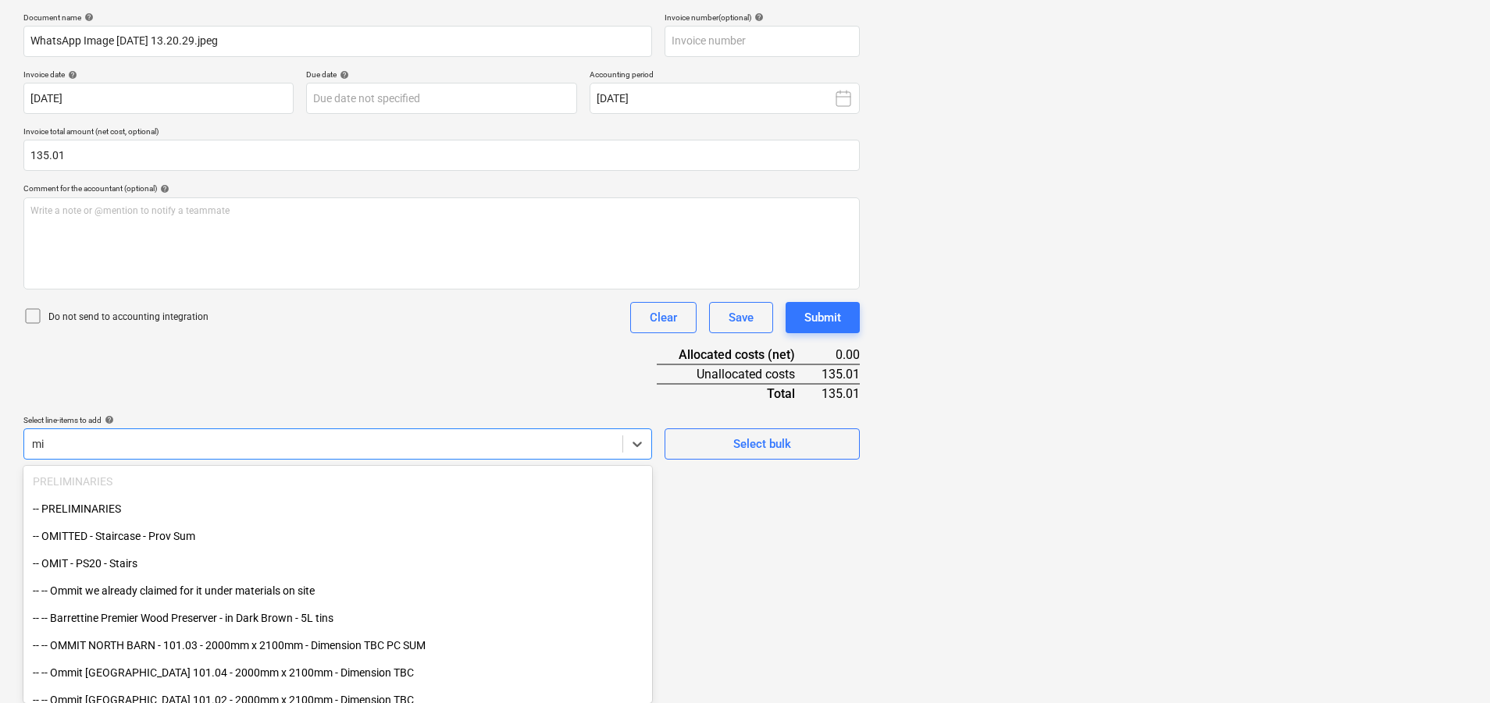
type input "m"
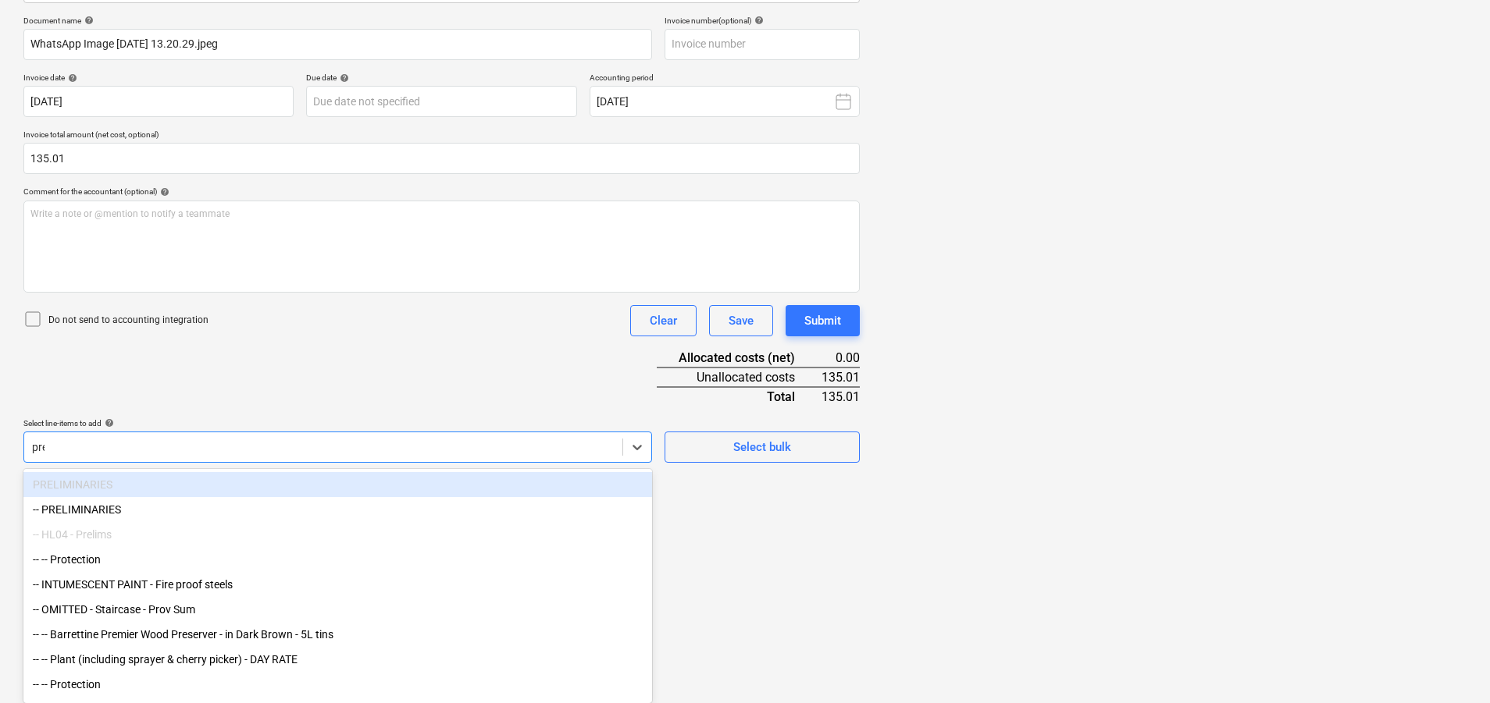
scroll to position [156, 0]
type input "p"
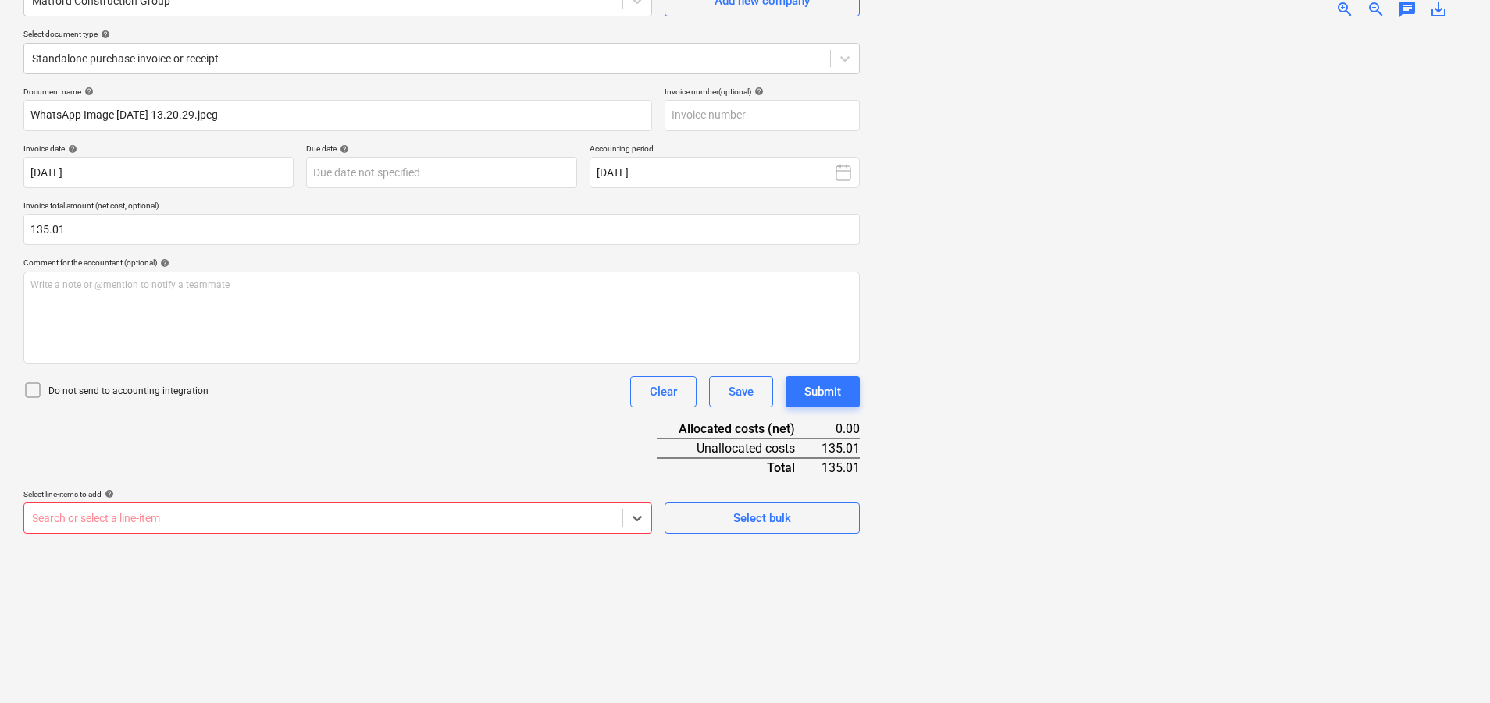
scroll to position [230, 0]
click at [194, 525] on body "Sales Projects Contacts Company Consolidated Invoices Inbox 2 Approvals Resourc…" at bounding box center [745, 195] width 1490 height 703
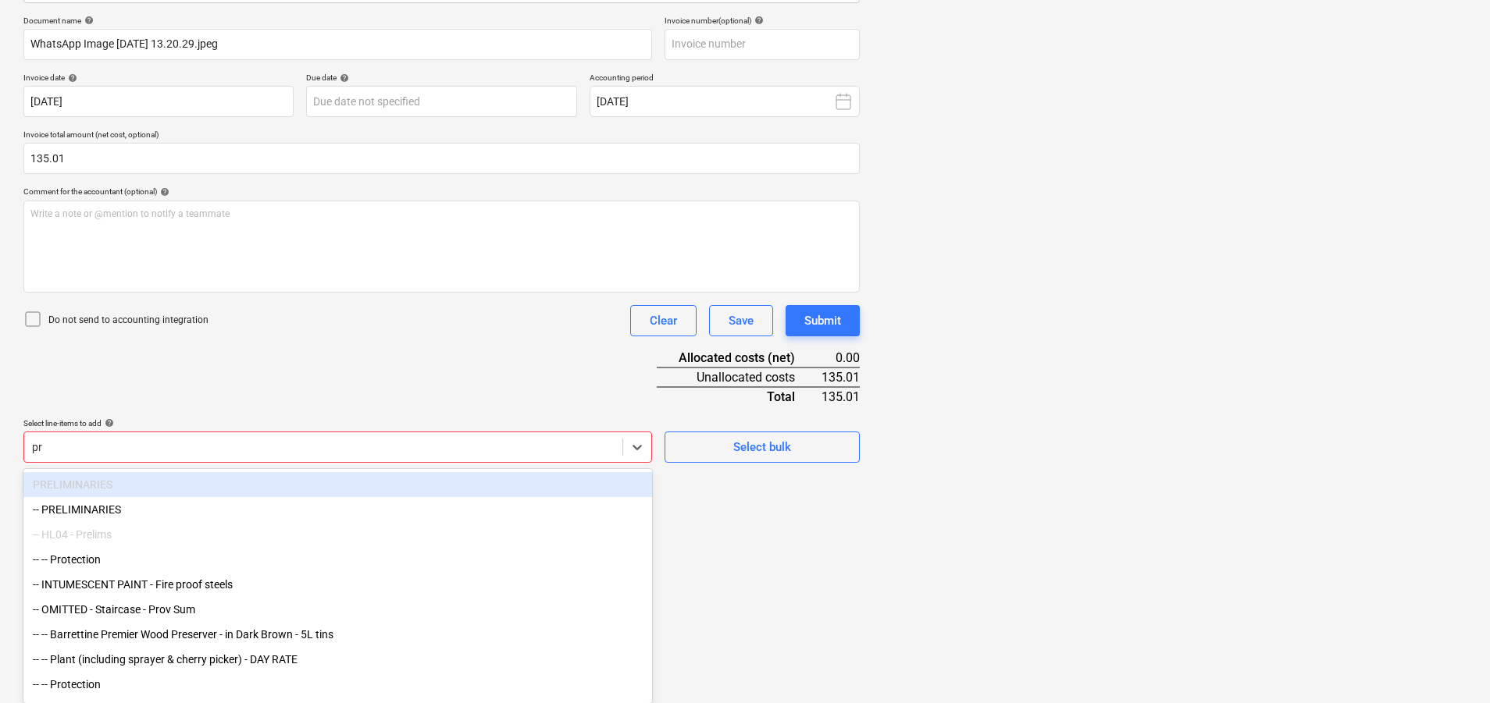
type input "pre"
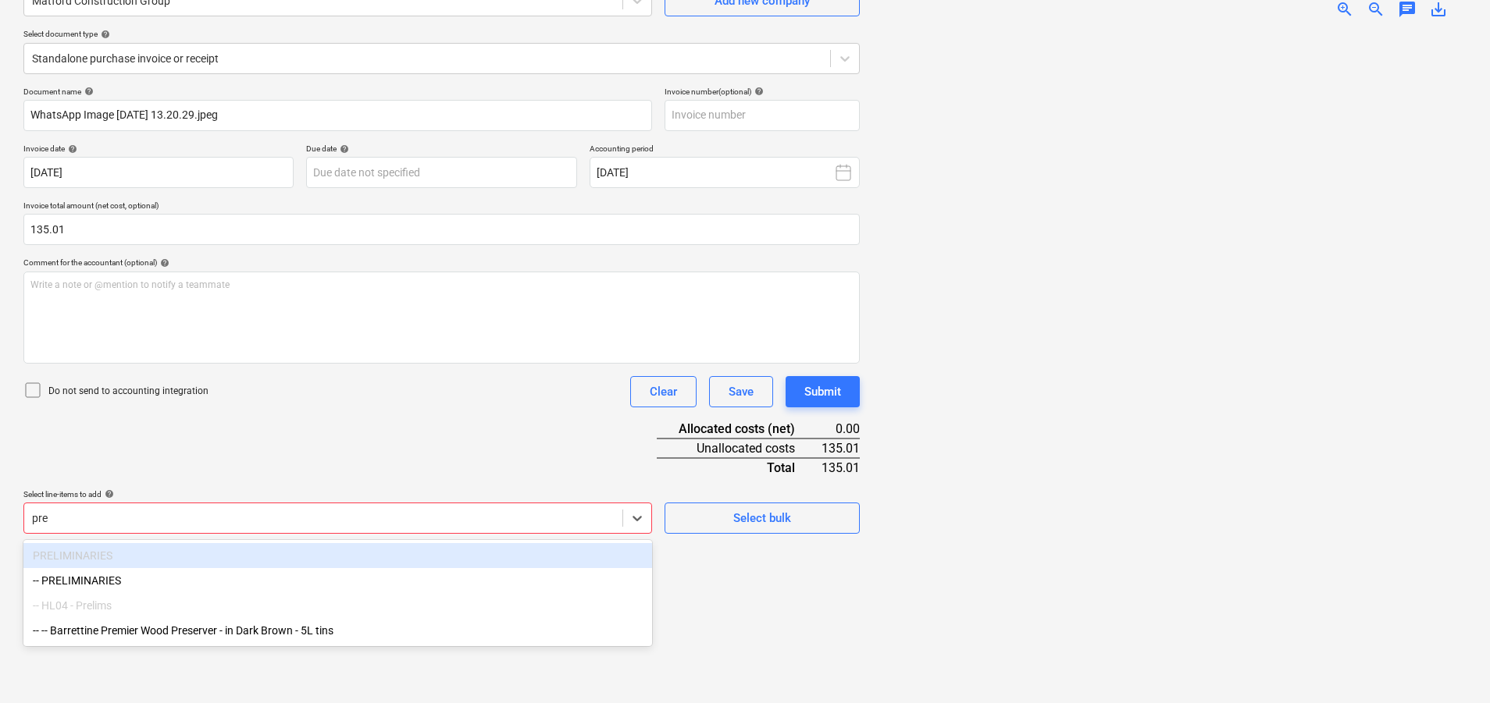
scroll to position [156, 0]
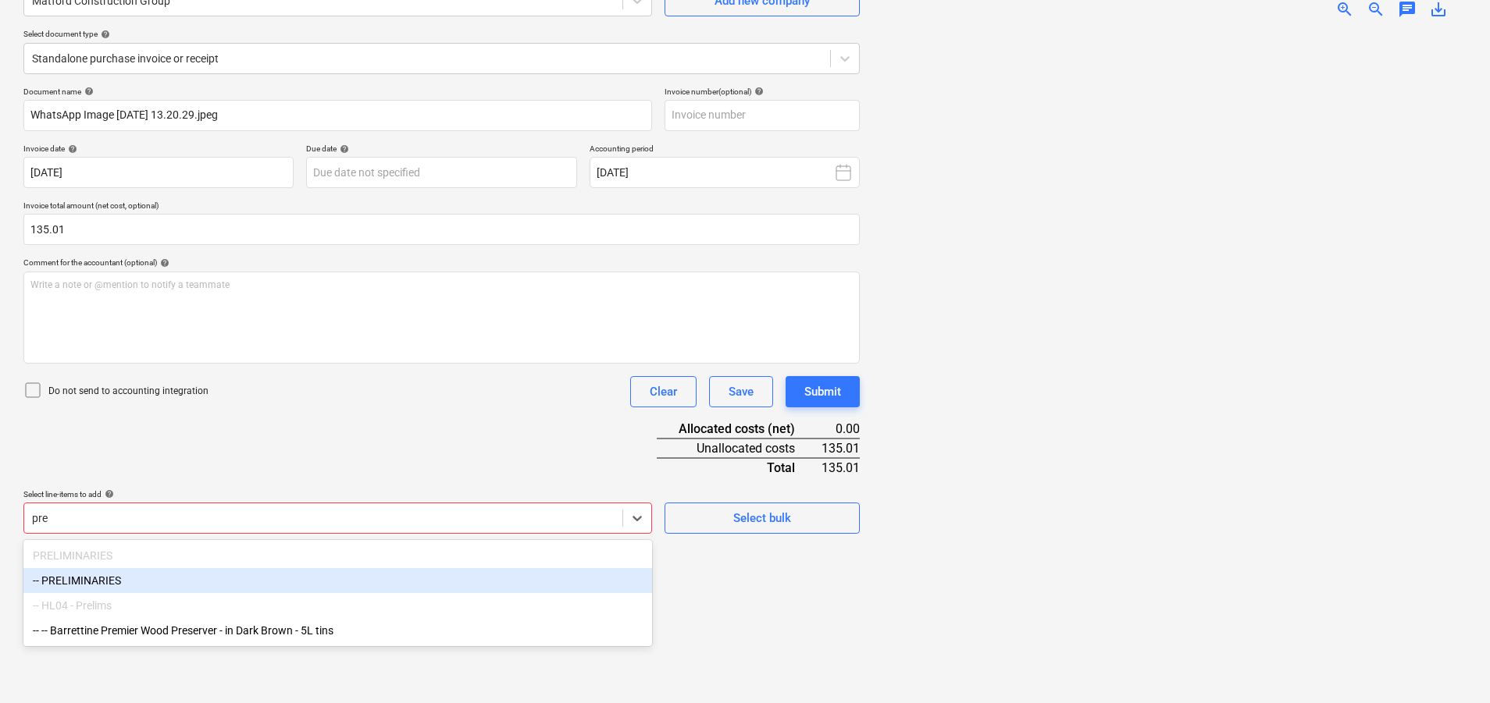
click at [169, 578] on div "-- PRELIMINARIES" at bounding box center [337, 580] width 629 height 25
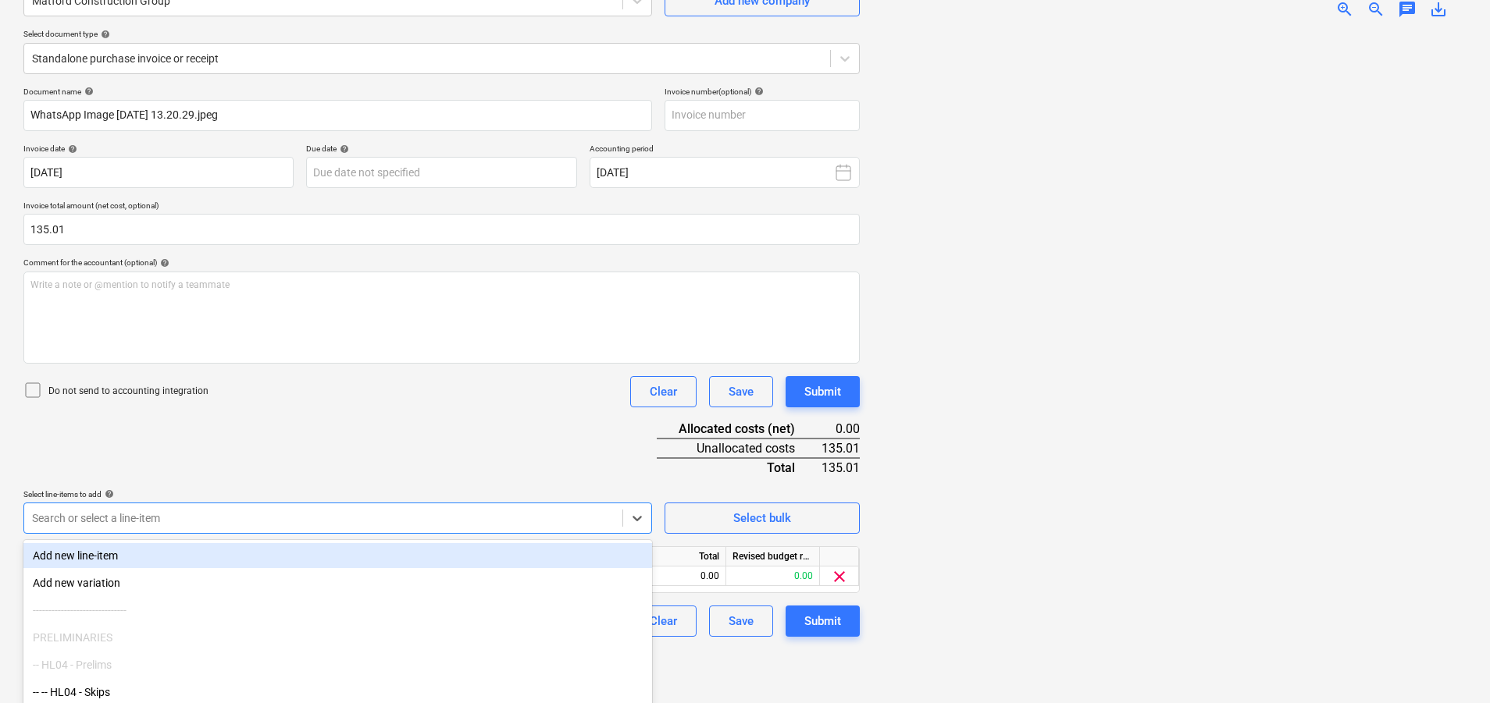
click at [322, 394] on div "Do not send to accounting integration Clear Save Submit" at bounding box center [441, 391] width 836 height 31
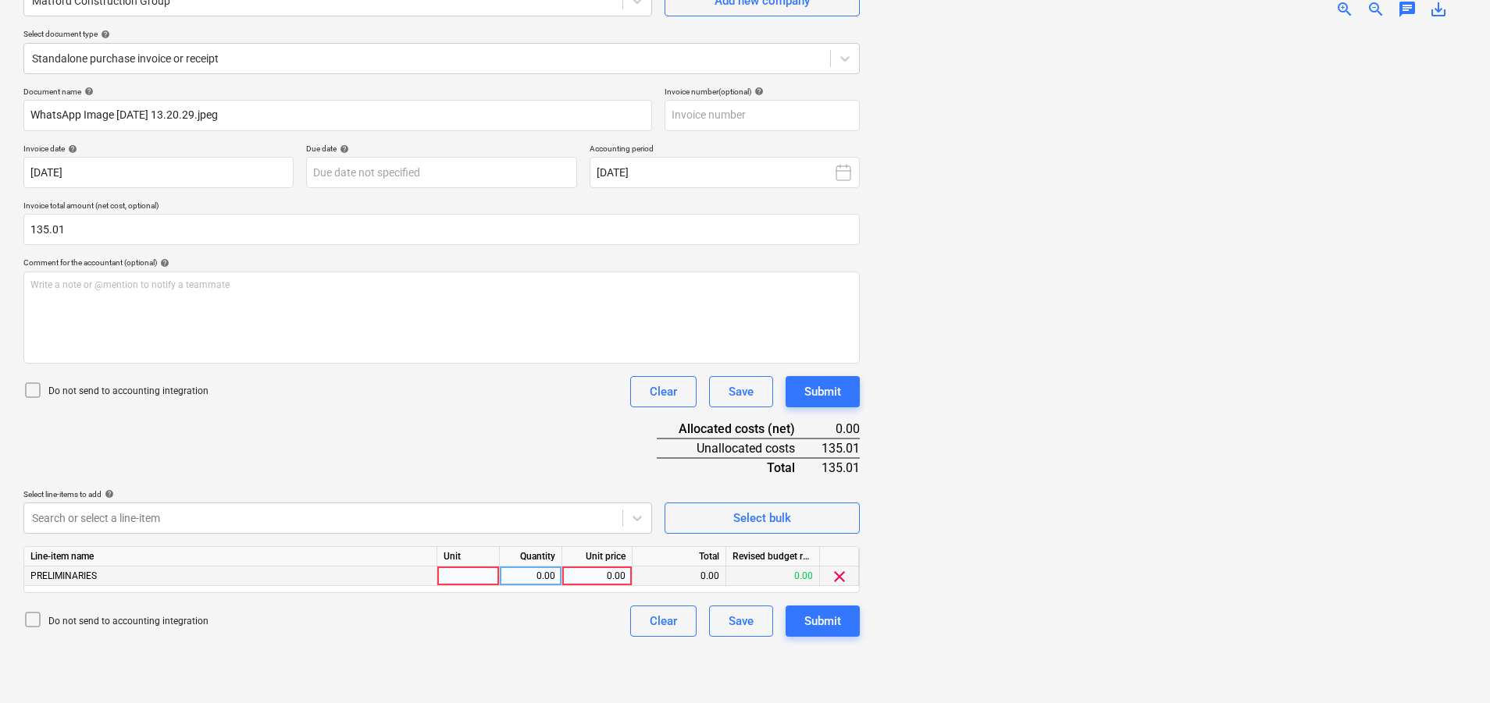
click at [166, 578] on div "PRELIMINARIES" at bounding box center [230, 577] width 413 height 20
drag, startPoint x: 141, startPoint y: 577, endPoint x: 109, endPoint y: 573, distance: 31.5
click at [109, 573] on div "PRELIMINARIES" at bounding box center [230, 577] width 413 height 20
click at [466, 579] on div at bounding box center [468, 577] width 62 height 20
click at [366, 579] on div "PRELIMINARIES" at bounding box center [230, 577] width 413 height 20
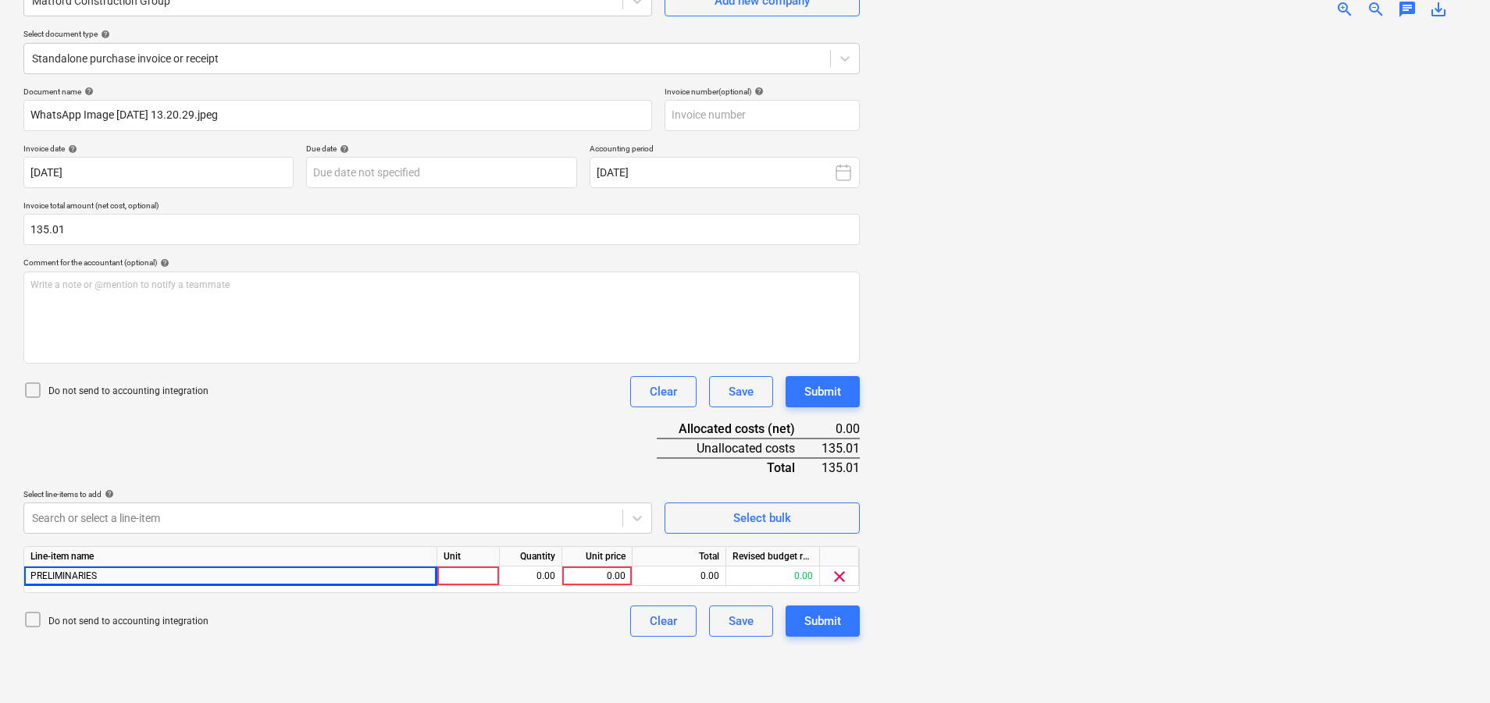
click at [218, 563] on div "Line-item name" at bounding box center [230, 557] width 413 height 20
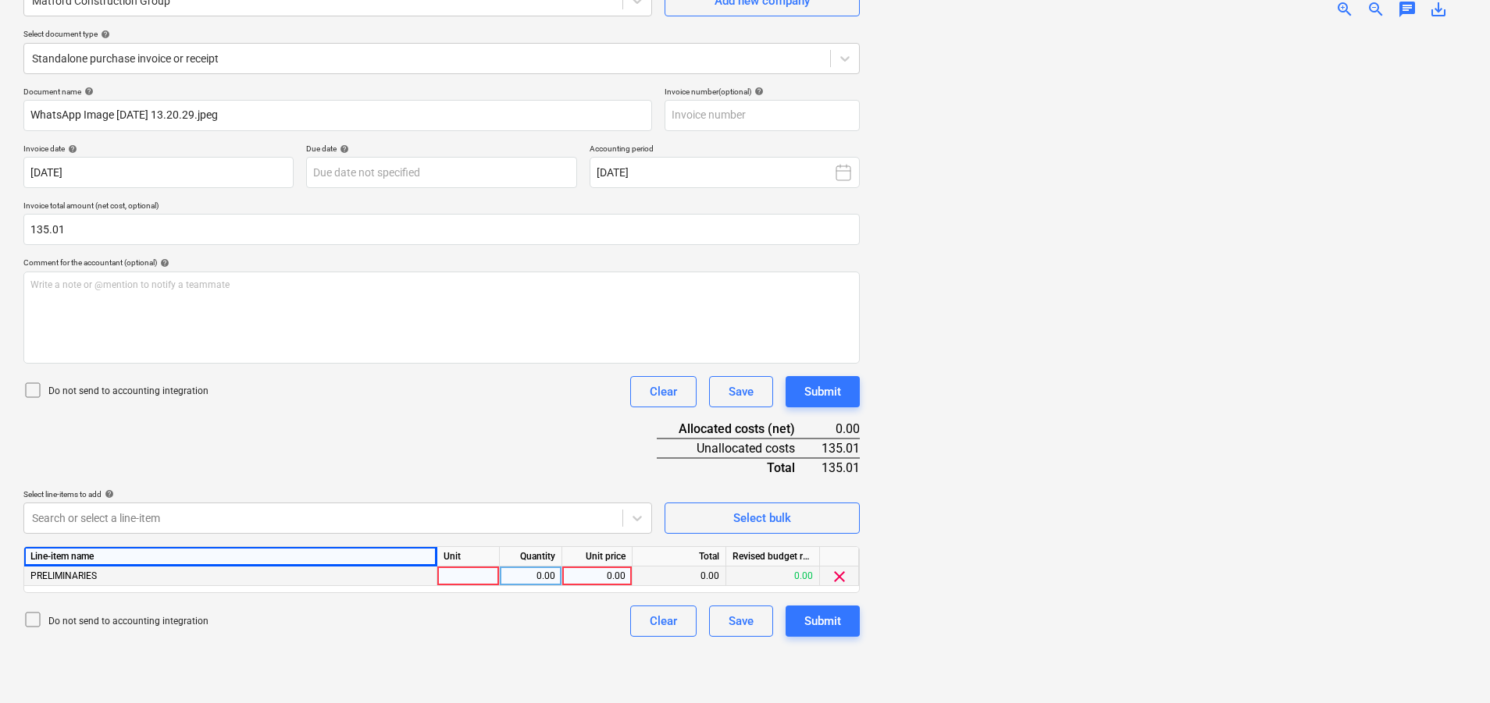
click at [212, 571] on div "PRELIMINARIES" at bounding box center [230, 577] width 413 height 20
click at [209, 575] on div "PRELIMINARIES" at bounding box center [230, 577] width 413 height 20
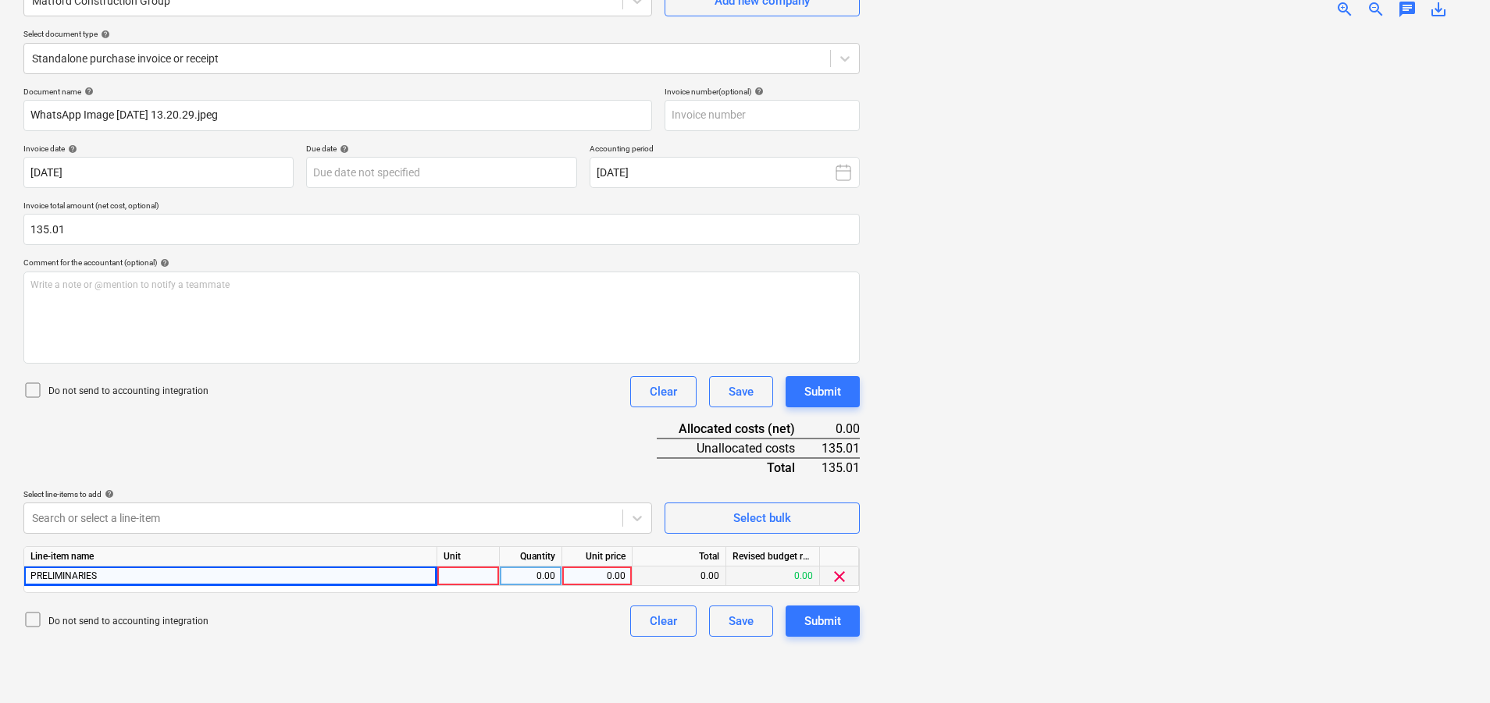
click at [483, 581] on div at bounding box center [468, 577] width 62 height 20
type input "12"
click at [523, 576] on div "0.00" at bounding box center [530, 577] width 49 height 20
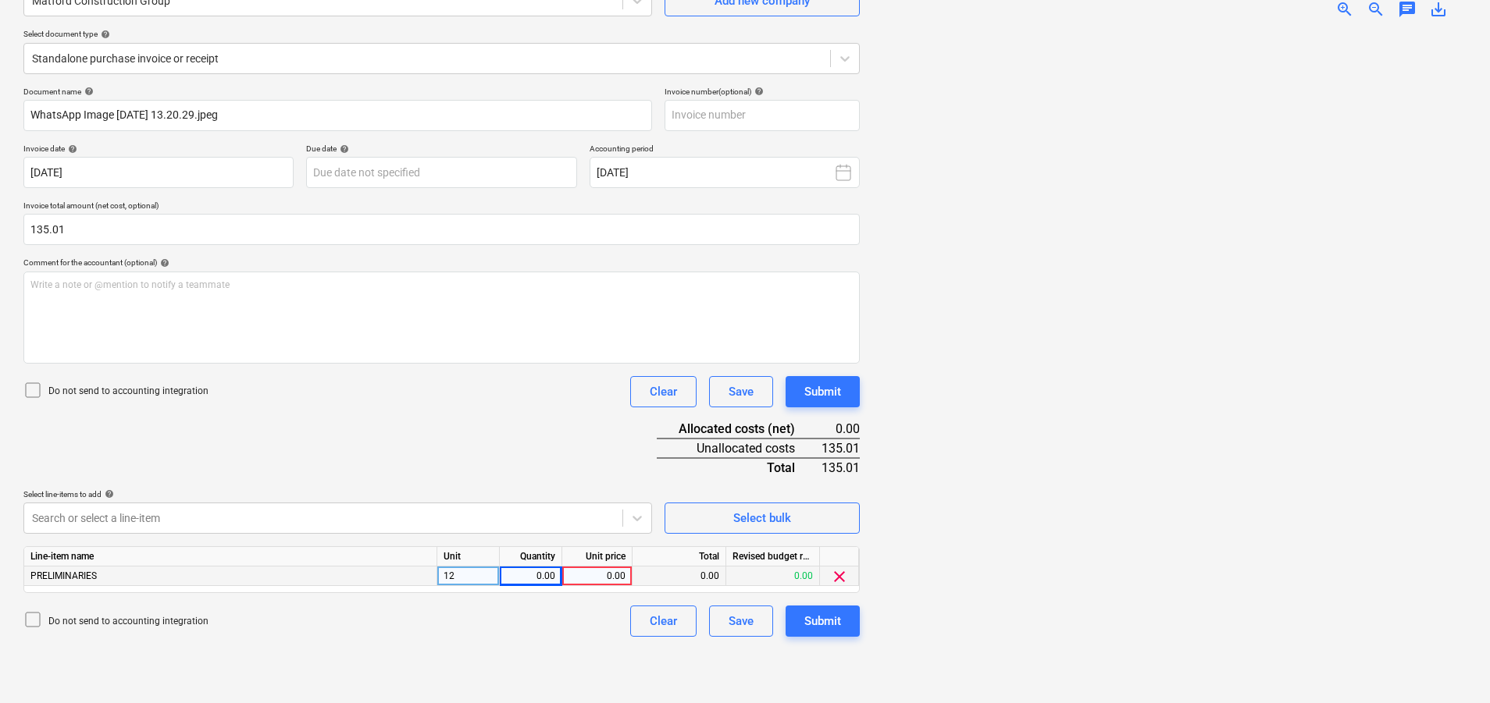
drag, startPoint x: 472, startPoint y: 576, endPoint x: 381, endPoint y: 567, distance: 91.1
click at [0, 0] on div "PRELIMINARIES 12 0.00 0.00 0.00 0.00 clear" at bounding box center [0, 0] width 0 height 0
click at [477, 574] on div "12" at bounding box center [468, 577] width 62 height 20
type input "nr"
click at [546, 575] on div "0.00" at bounding box center [530, 577] width 49 height 20
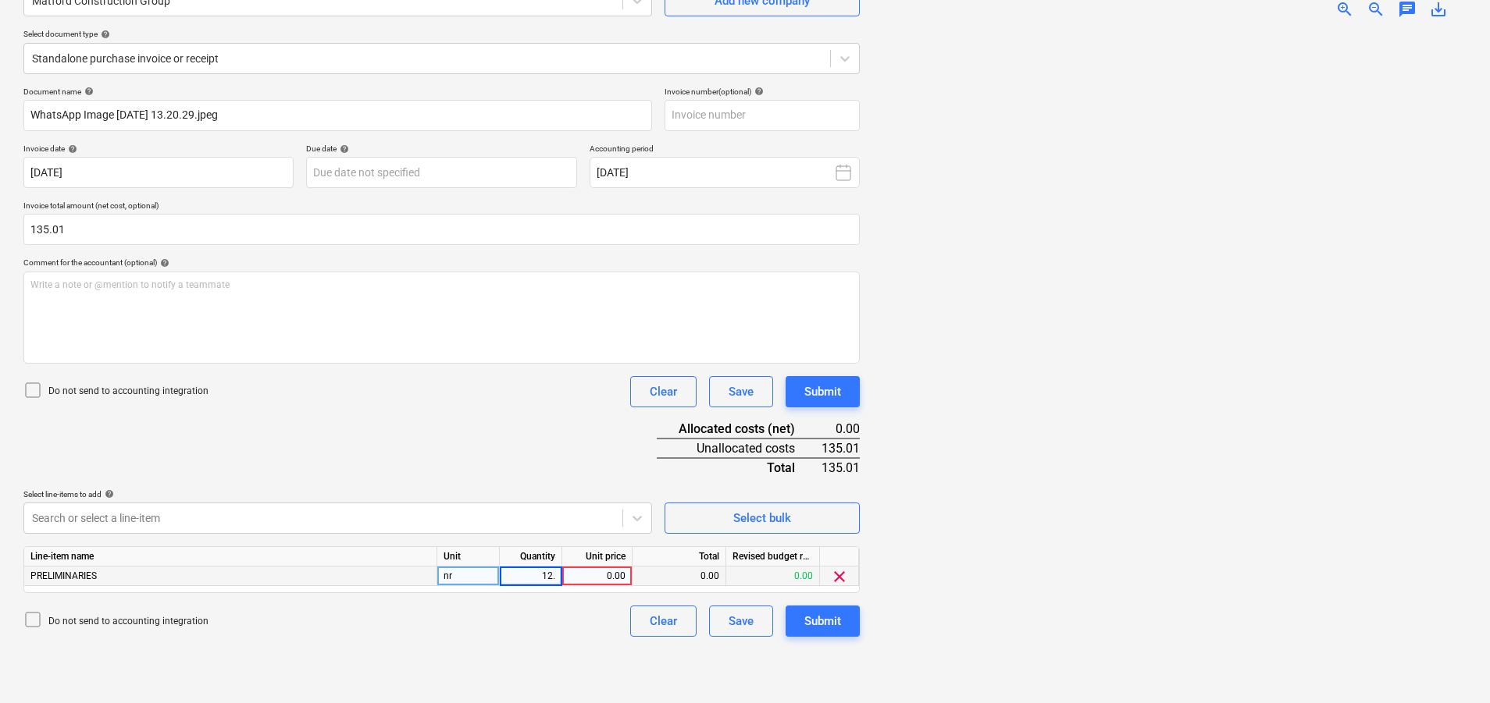
type input "12"
click at [584, 574] on div "0.00" at bounding box center [596, 577] width 57 height 20
type input "4.04"
click at [540, 657] on div "Create new document Select company Matford Construction Group Add new company S…" at bounding box center [441, 309] width 849 height 775
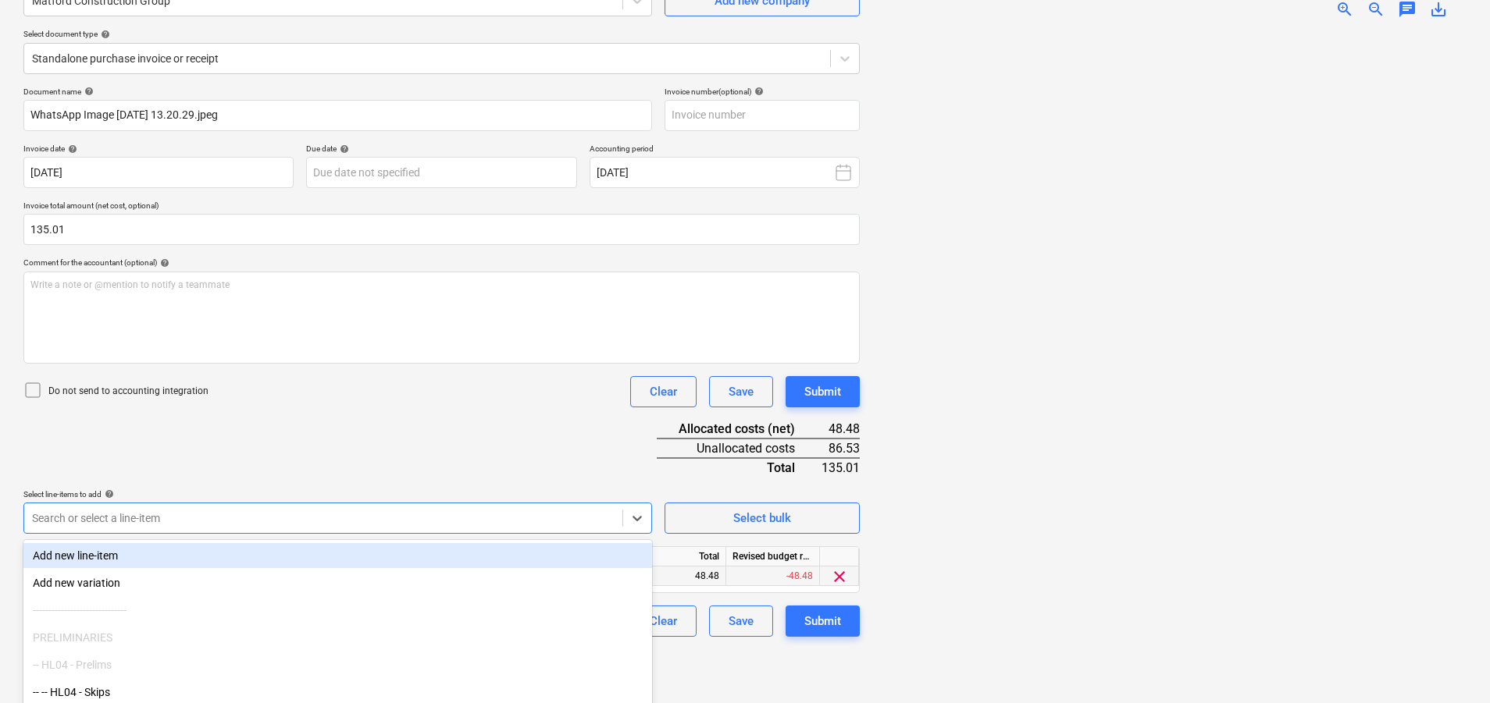
scroll to position [230, 0]
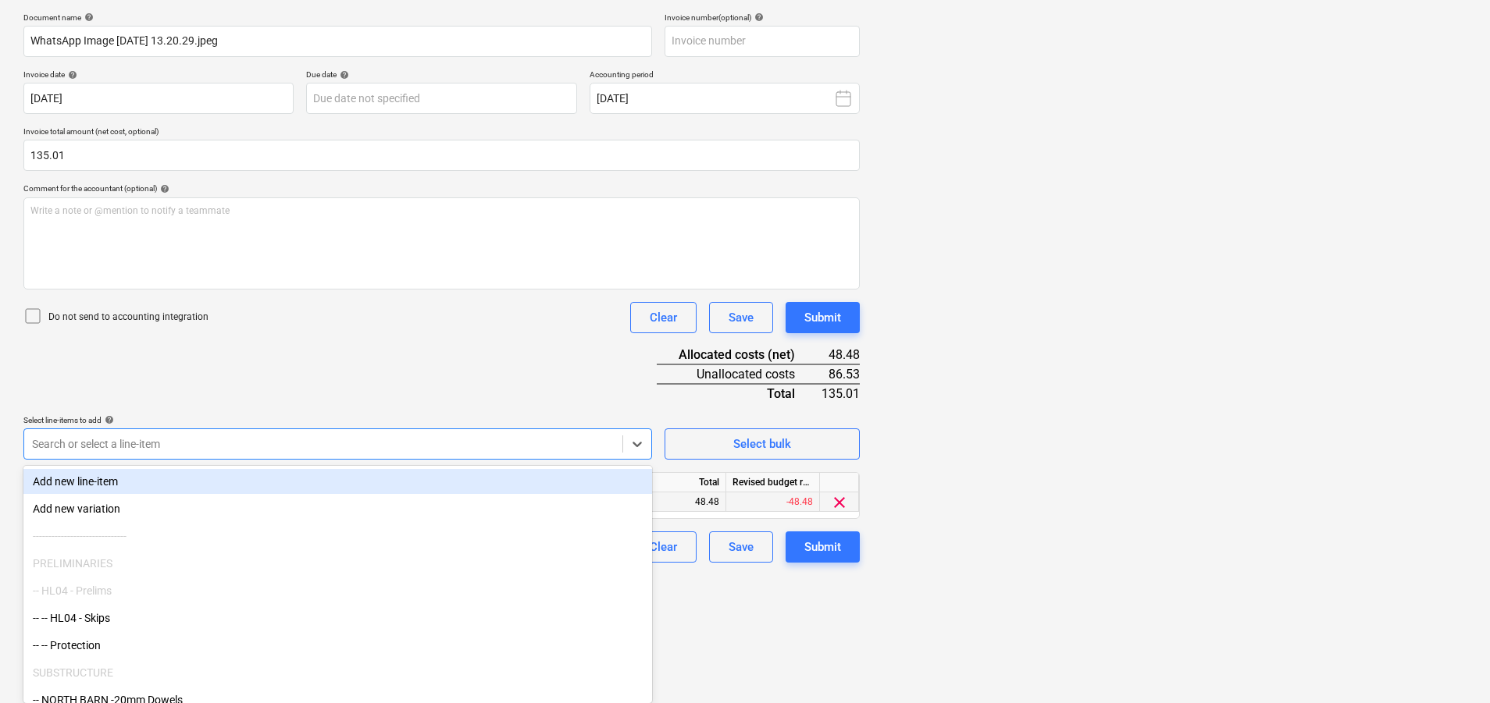
click at [186, 473] on body "Sales Projects Contacts Company Consolidated Invoices Inbox 2 Approvals Resourc…" at bounding box center [745, 121] width 1490 height 703
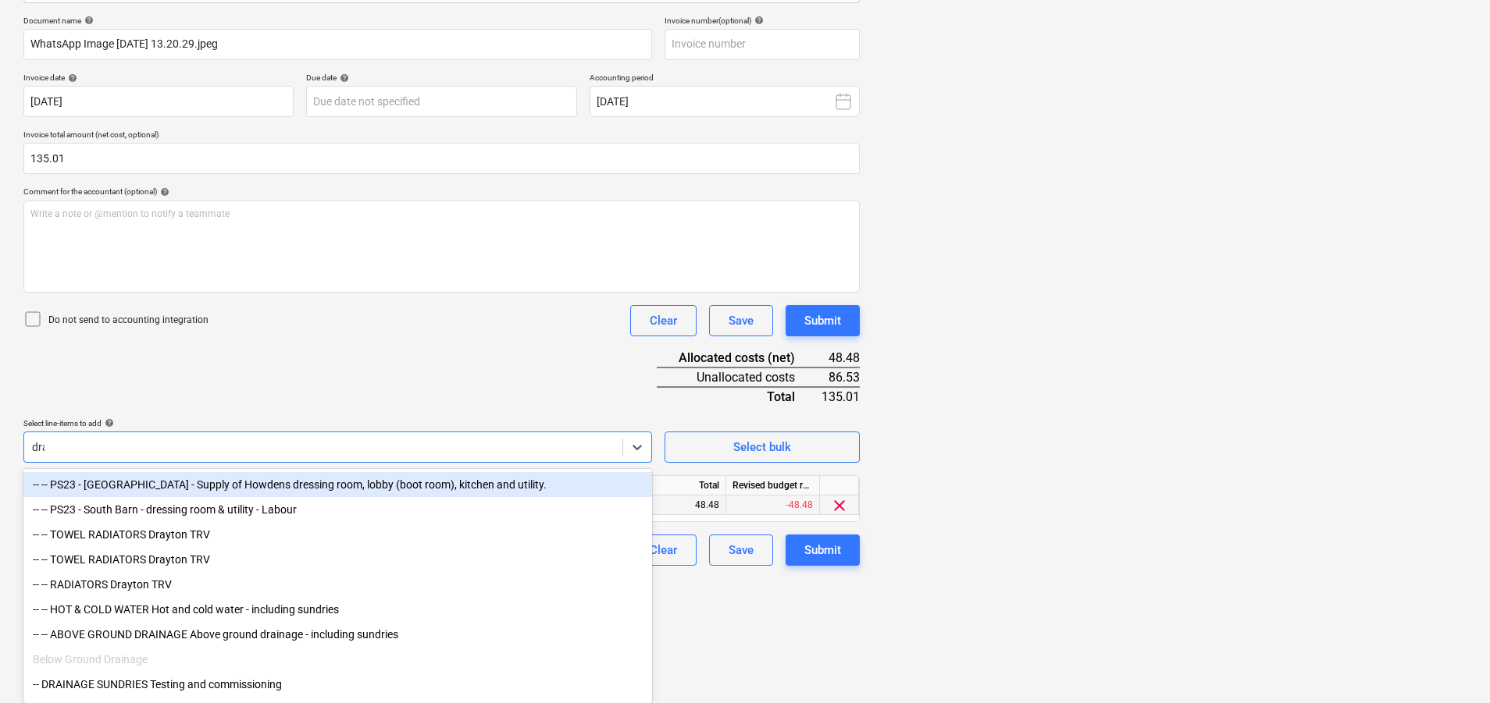
scroll to position [156, 0]
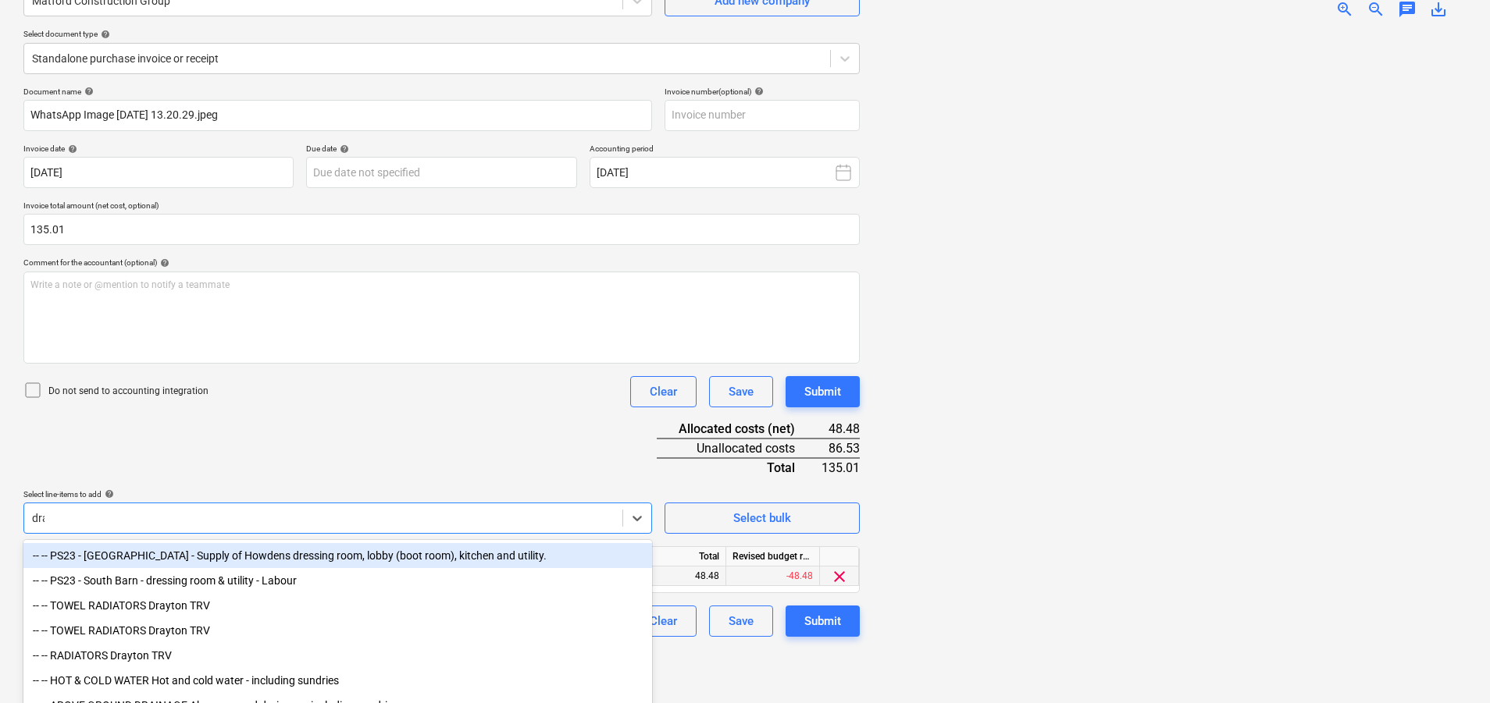
type input "drain"
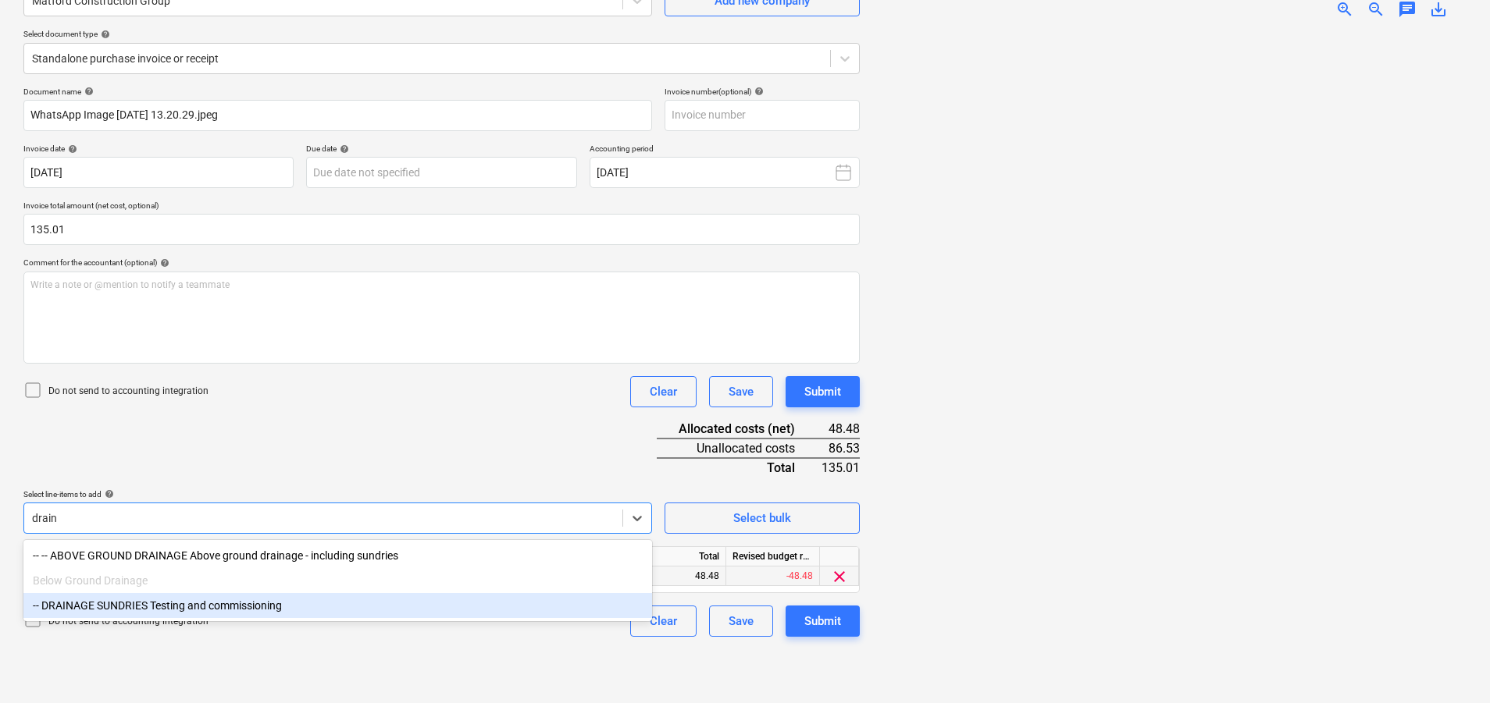
click at [196, 602] on div "-- DRAINAGE SUNDRIES Testing and commissioning" at bounding box center [337, 605] width 629 height 25
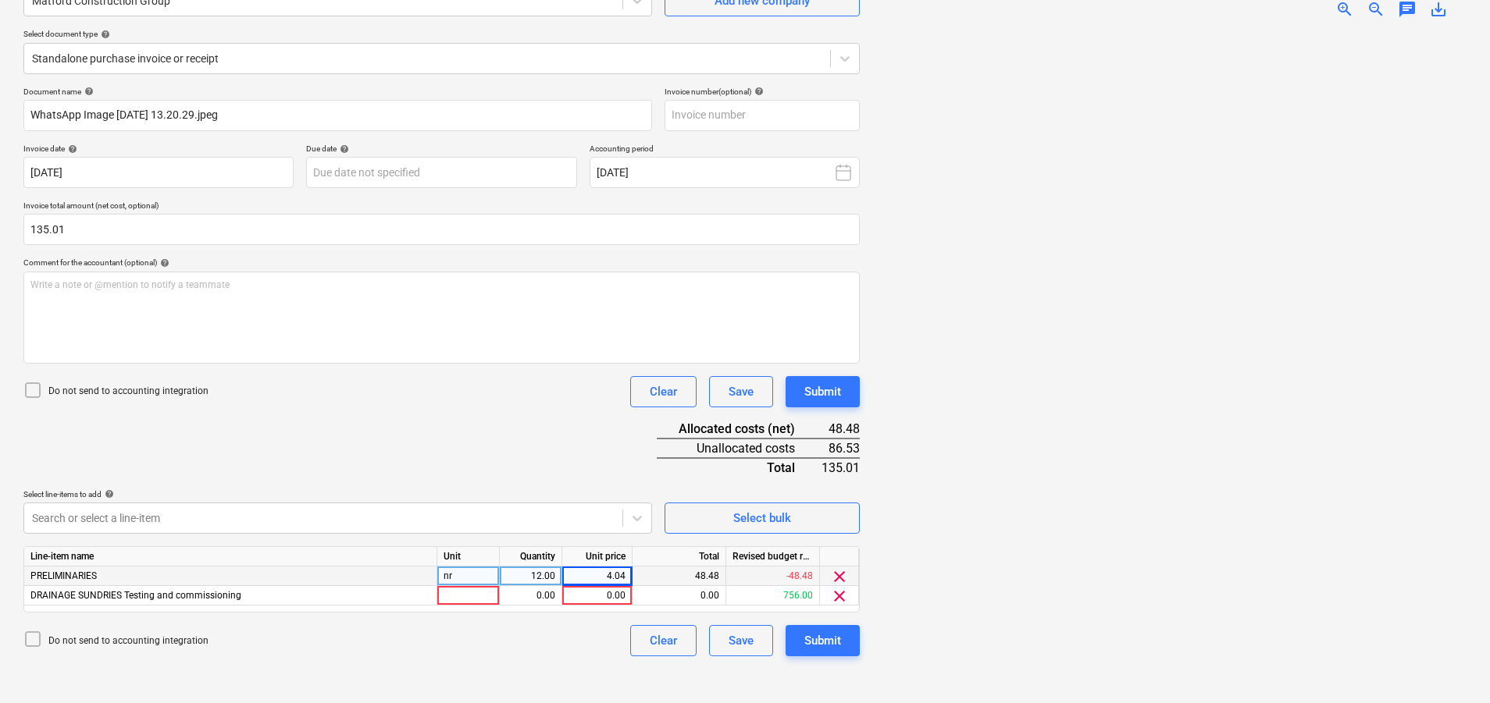
click at [801, 547] on html "Sales Projects Contacts Company Consolidated Invoices Inbox 2 Approvals Resourc…" at bounding box center [745, 195] width 1490 height 703
click at [498, 599] on div at bounding box center [468, 596] width 62 height 20
type input "nr"
click at [592, 597] on div "0.00" at bounding box center [596, 596] width 57 height 20
type input "40.81"
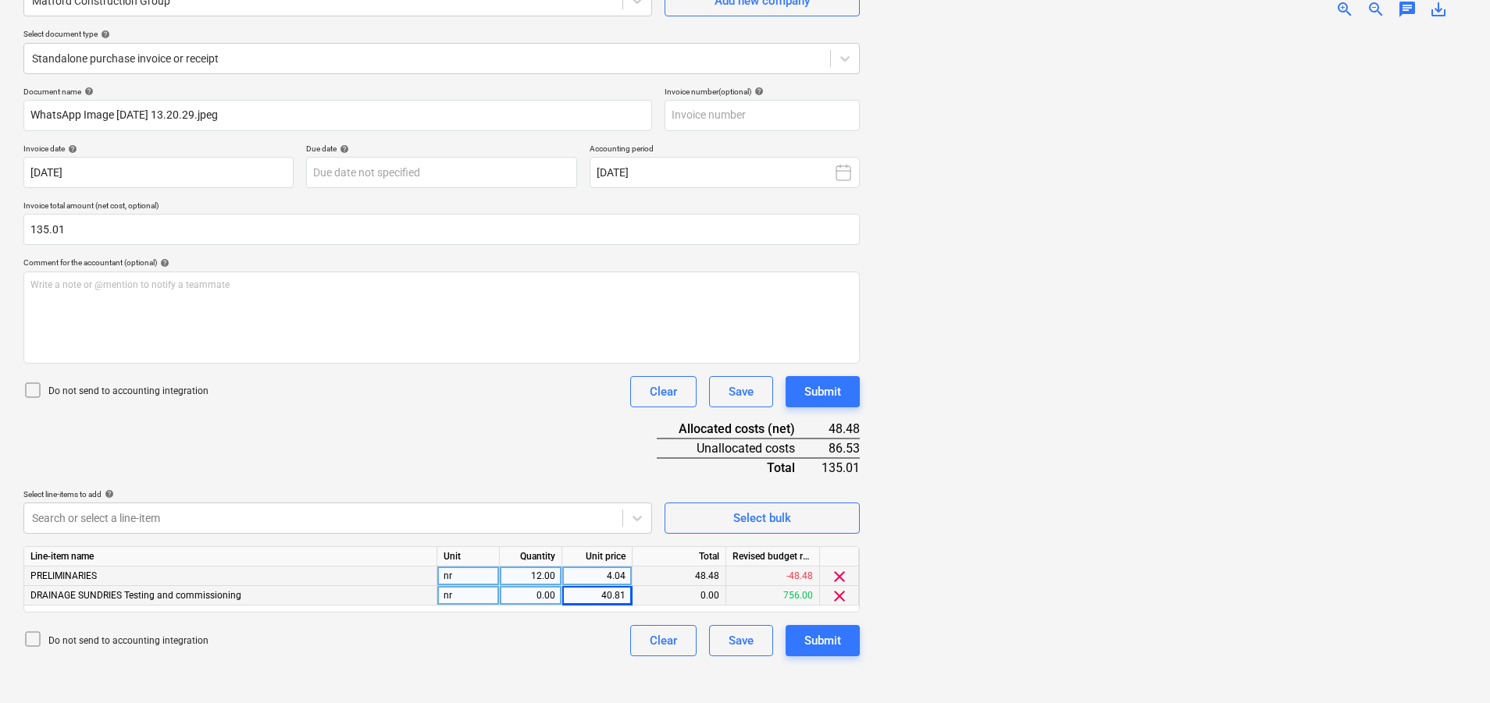
click at [972, 570] on div at bounding box center [1169, 361] width 594 height 660
click at [544, 598] on div "0.00" at bounding box center [530, 596] width 49 height 20
type input "1"
click at [936, 590] on div at bounding box center [1169, 361] width 594 height 660
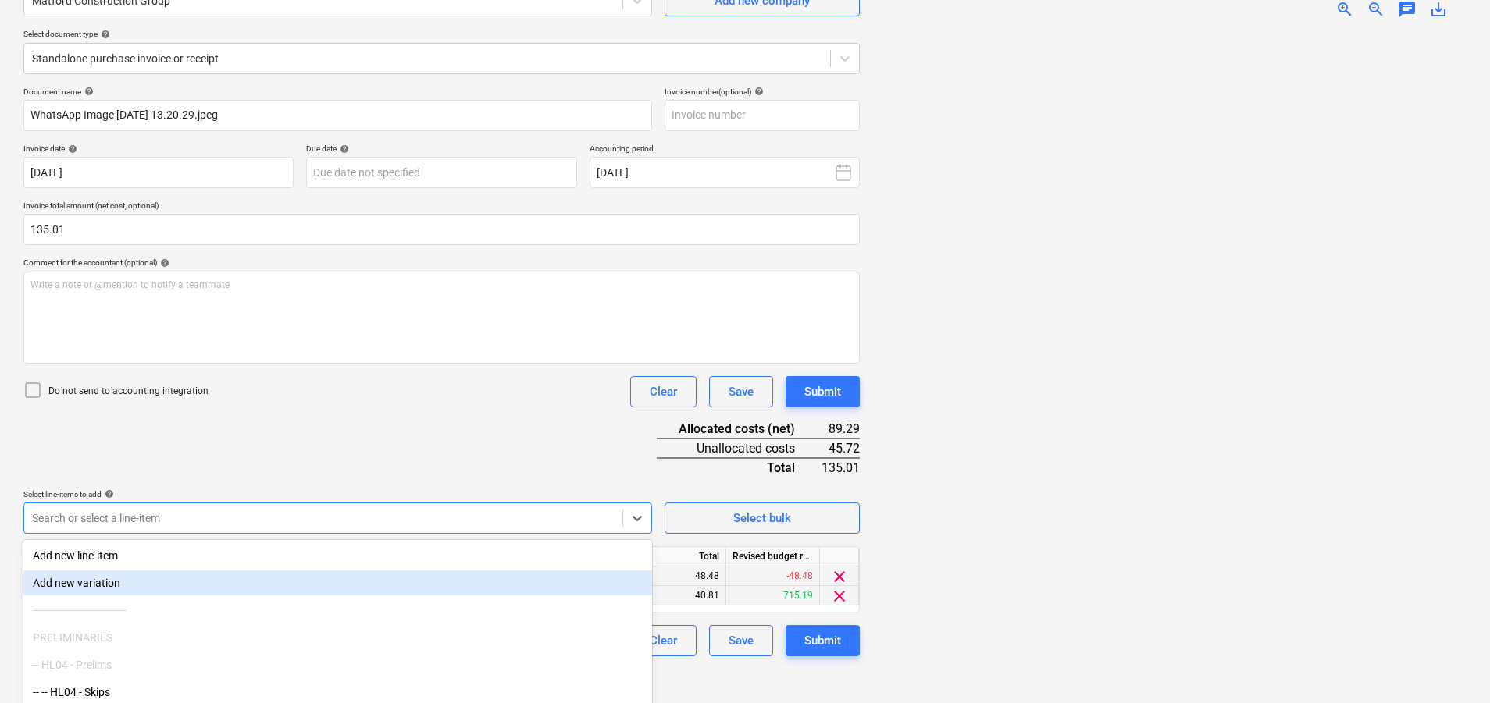
click at [316, 509] on body "Sales Projects Contacts Company Consolidated Invoices Inbox 2 Approvals Resourc…" at bounding box center [745, 195] width 1490 height 703
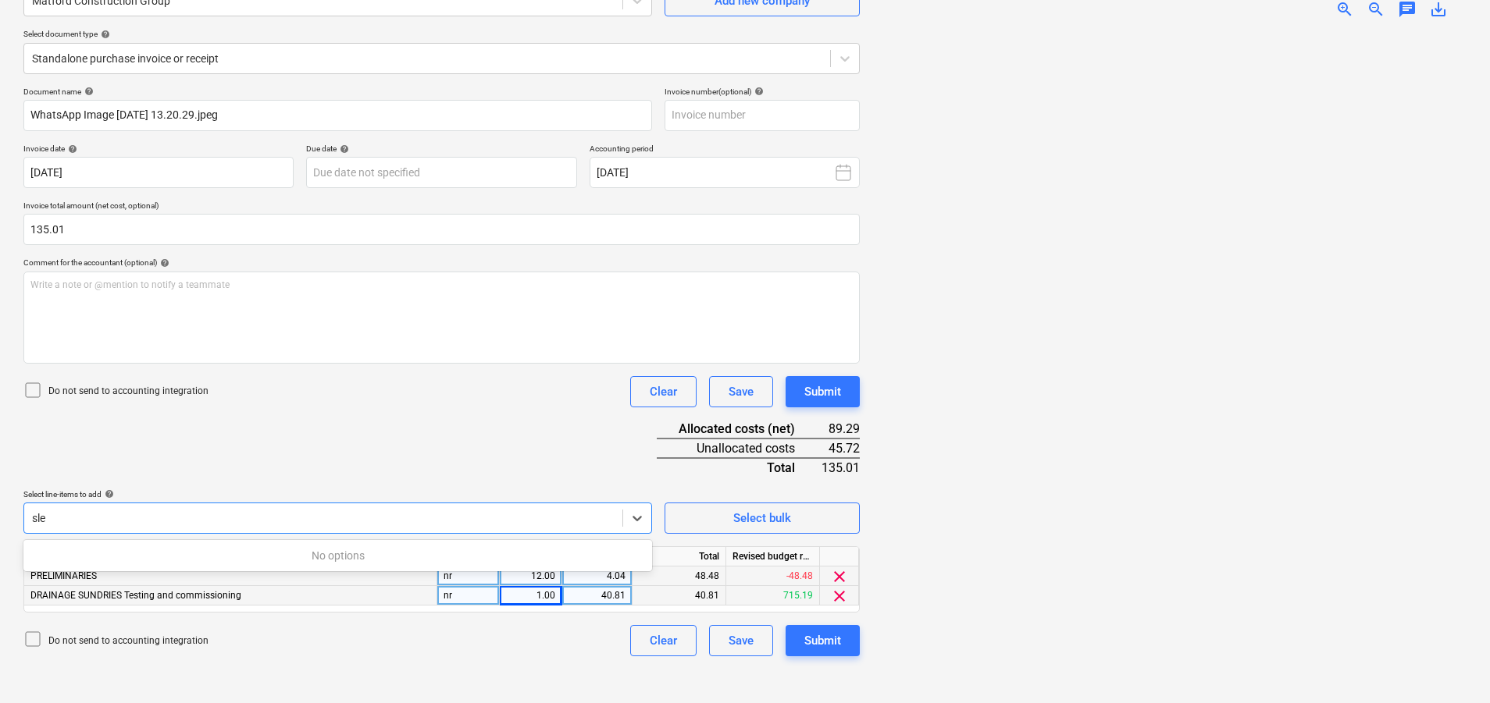
scroll to position [174, 0]
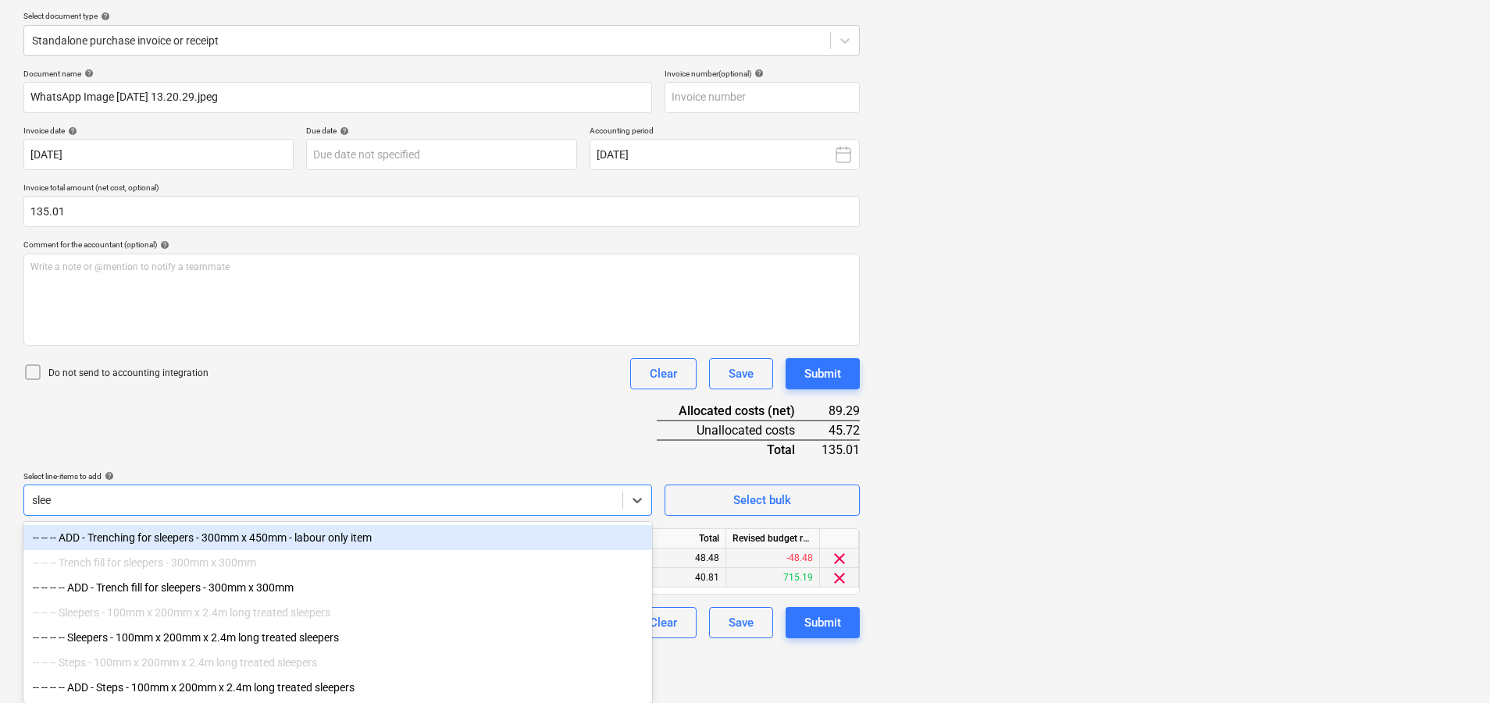
type input "sleep"
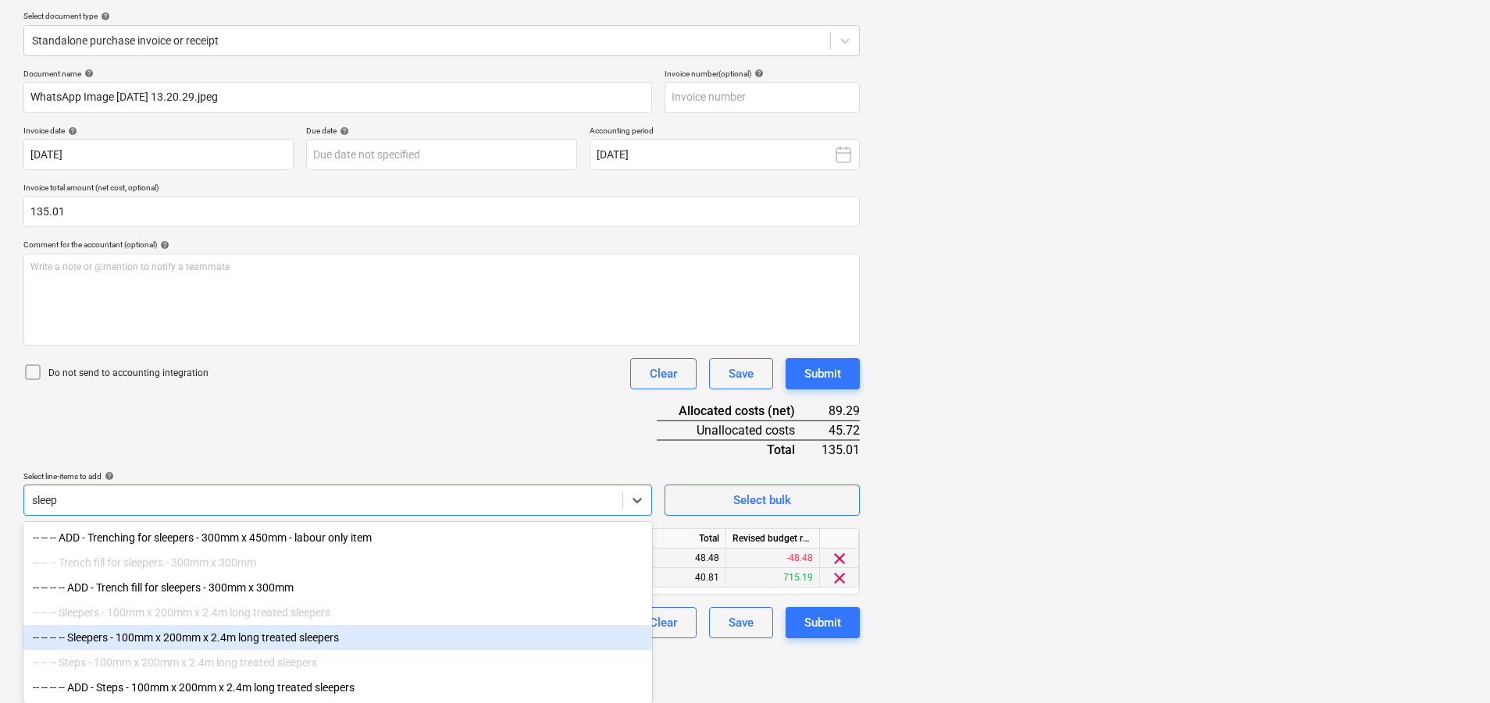
click at [401, 636] on div "-- -- -- -- Sleepers - 100mm x 200mm x 2.4m long treated sleepers" at bounding box center [337, 637] width 629 height 25
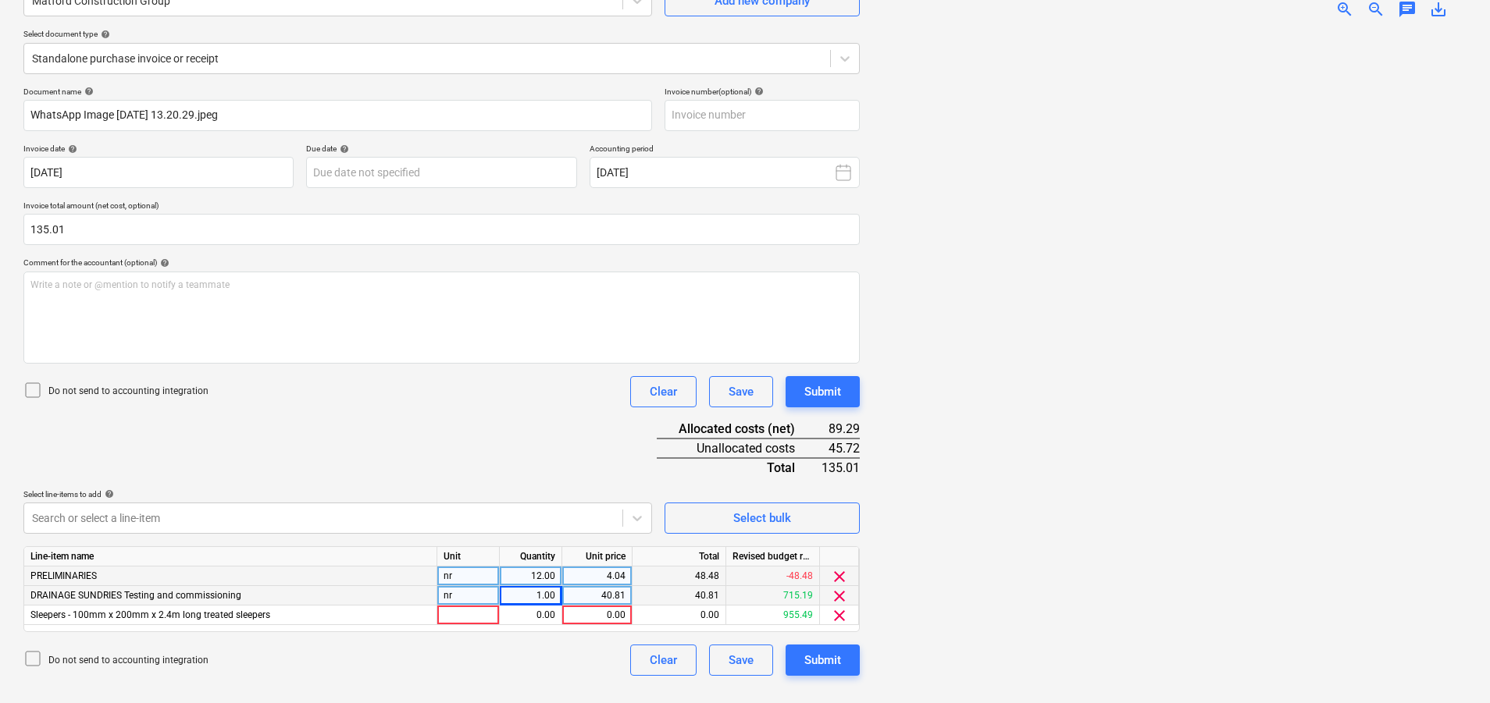
click at [962, 592] on div at bounding box center [1169, 361] width 594 height 660
click at [458, 614] on div at bounding box center [468, 616] width 62 height 20
type input "nr"
click at [531, 611] on div "0.00" at bounding box center [530, 616] width 49 height 20
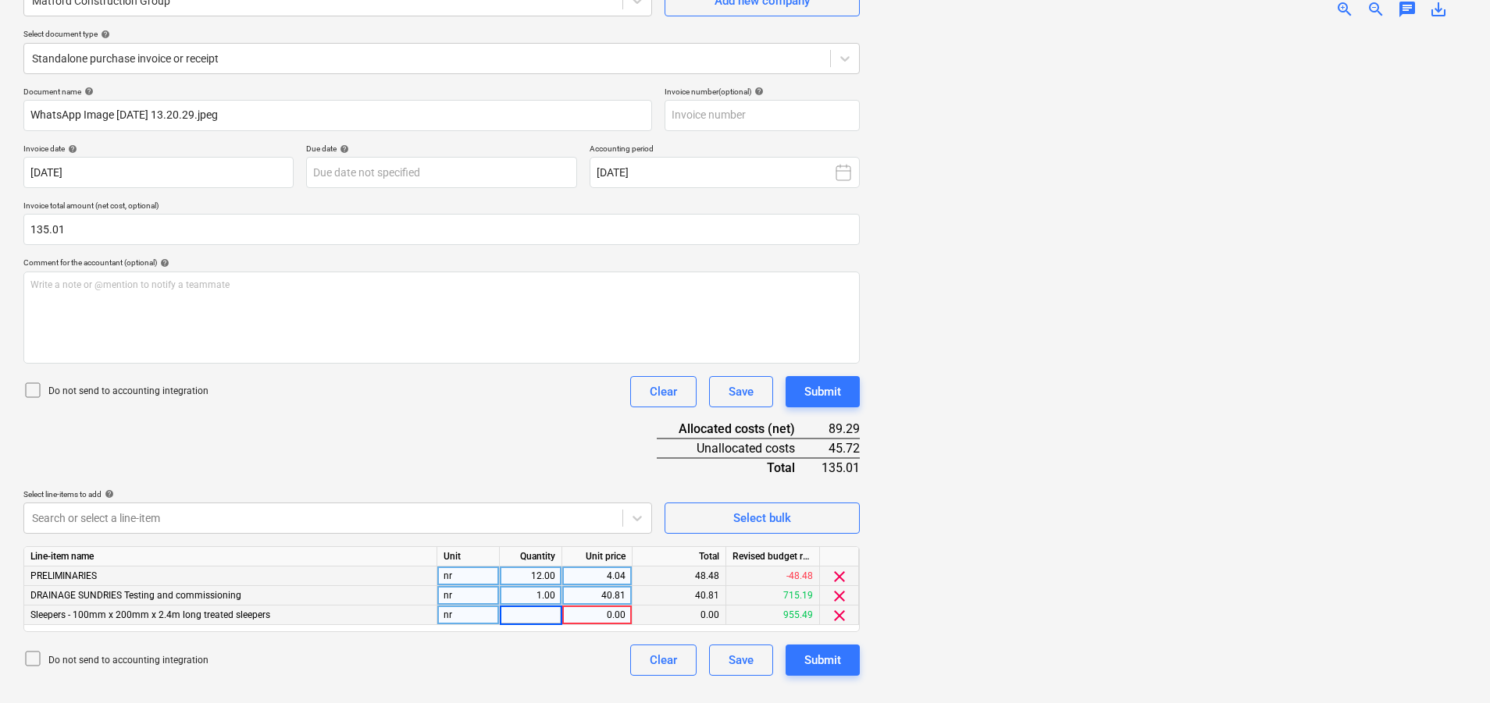
type input "4"
click at [595, 616] on div "0.00" at bounding box center [596, 616] width 57 height 20
type input "11.43"
click at [567, 675] on div "Do not send to accounting integration Clear Save Submit" at bounding box center [441, 660] width 836 height 31
click at [804, 652] on div "Submit" at bounding box center [822, 660] width 37 height 20
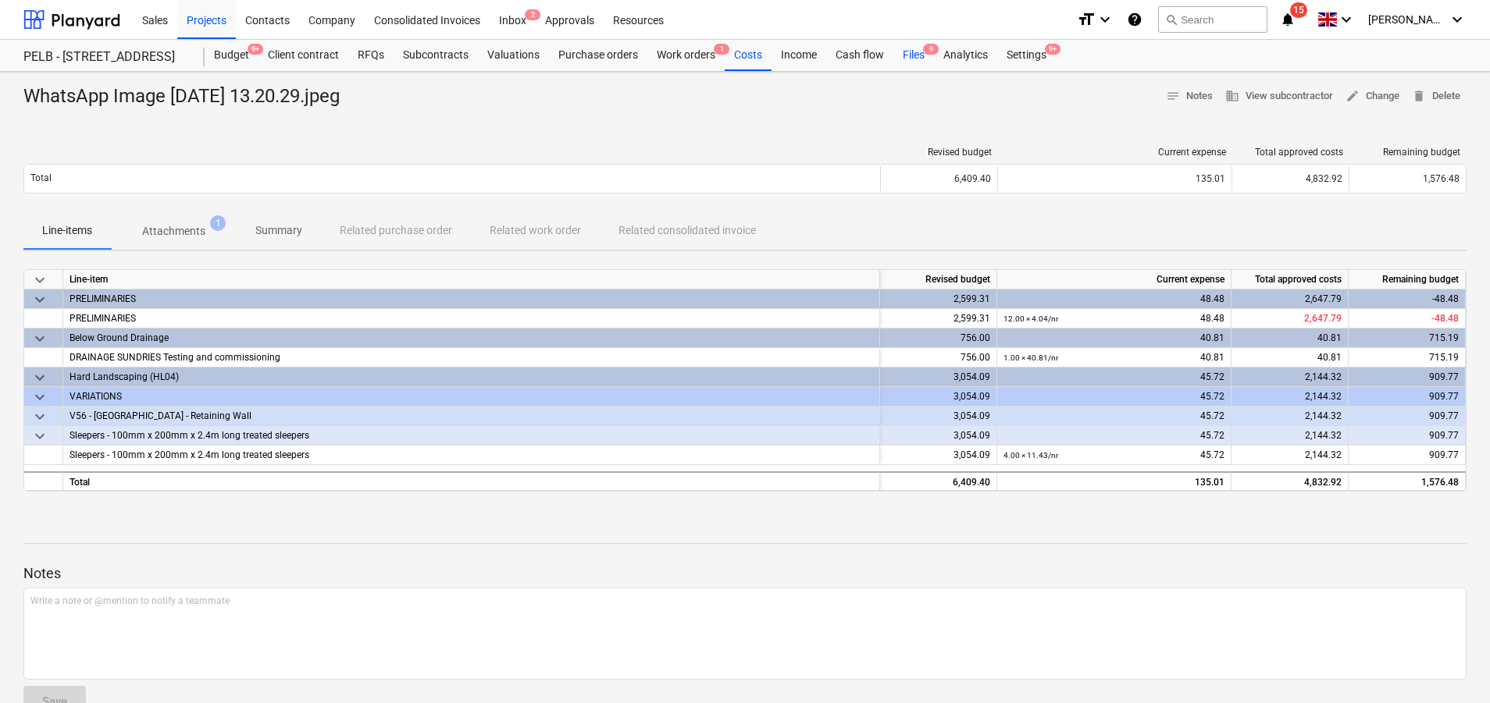
click at [910, 57] on div "Files 9" at bounding box center [913, 55] width 41 height 31
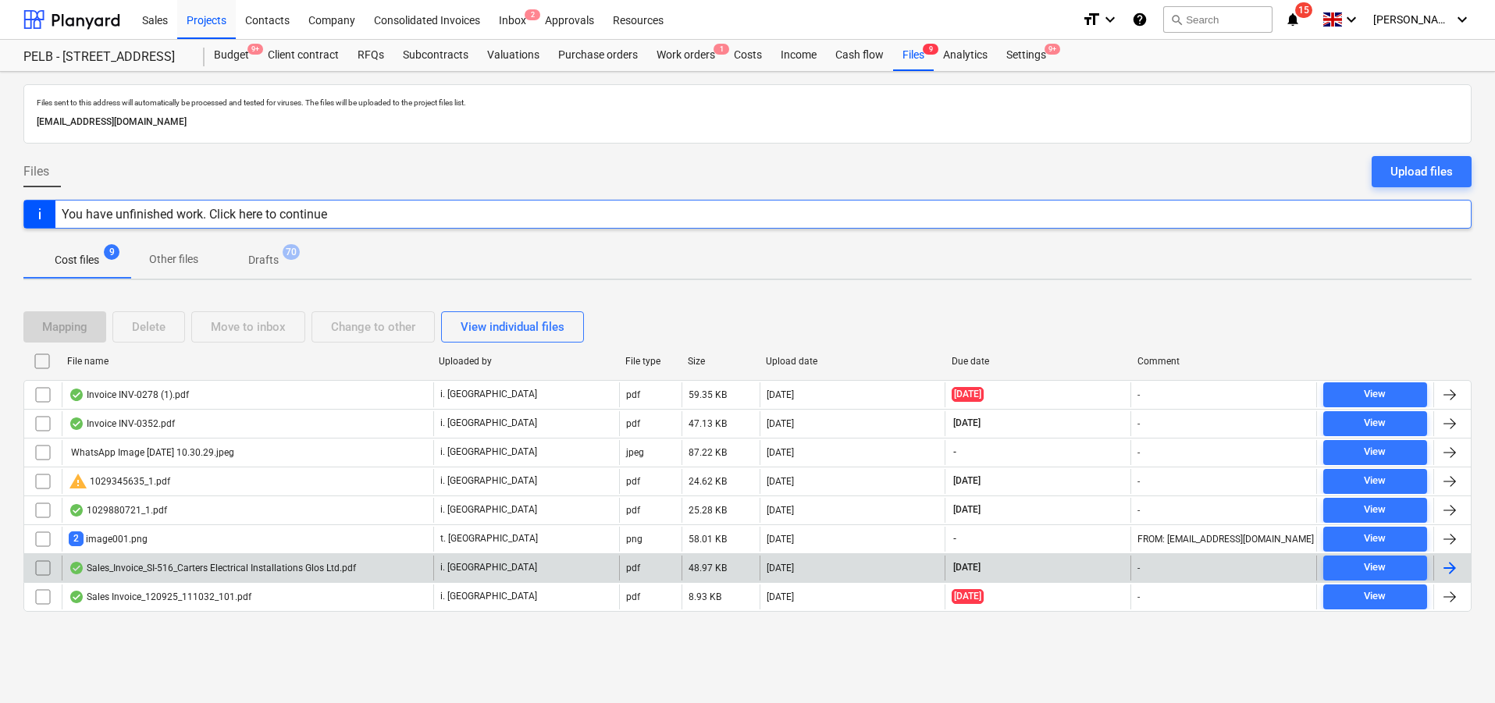
click at [347, 575] on div "Sales_Invoice_SI-516_Carters Electrical Installations Glos Ltd.pdf" at bounding box center [248, 568] width 372 height 25
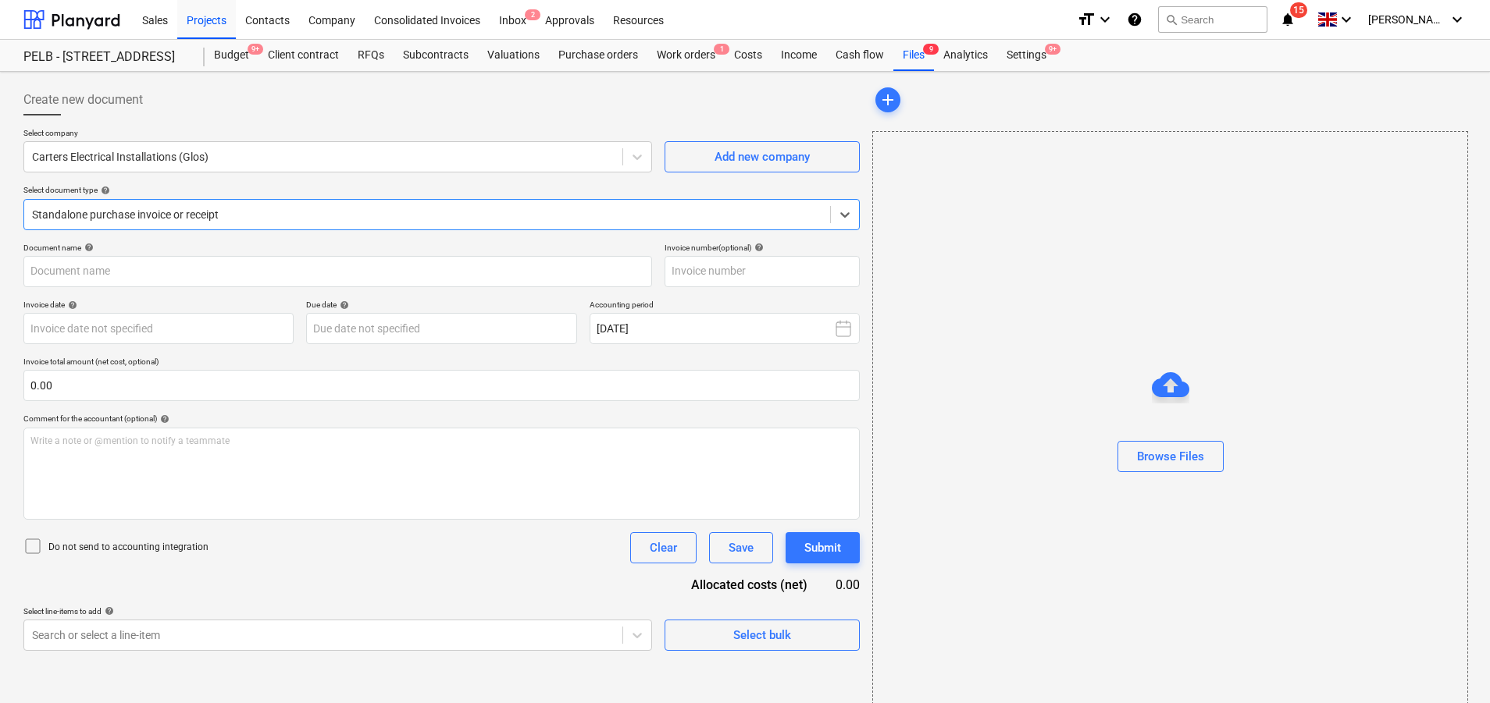
type input "SI-516"
type input "[DATE]"
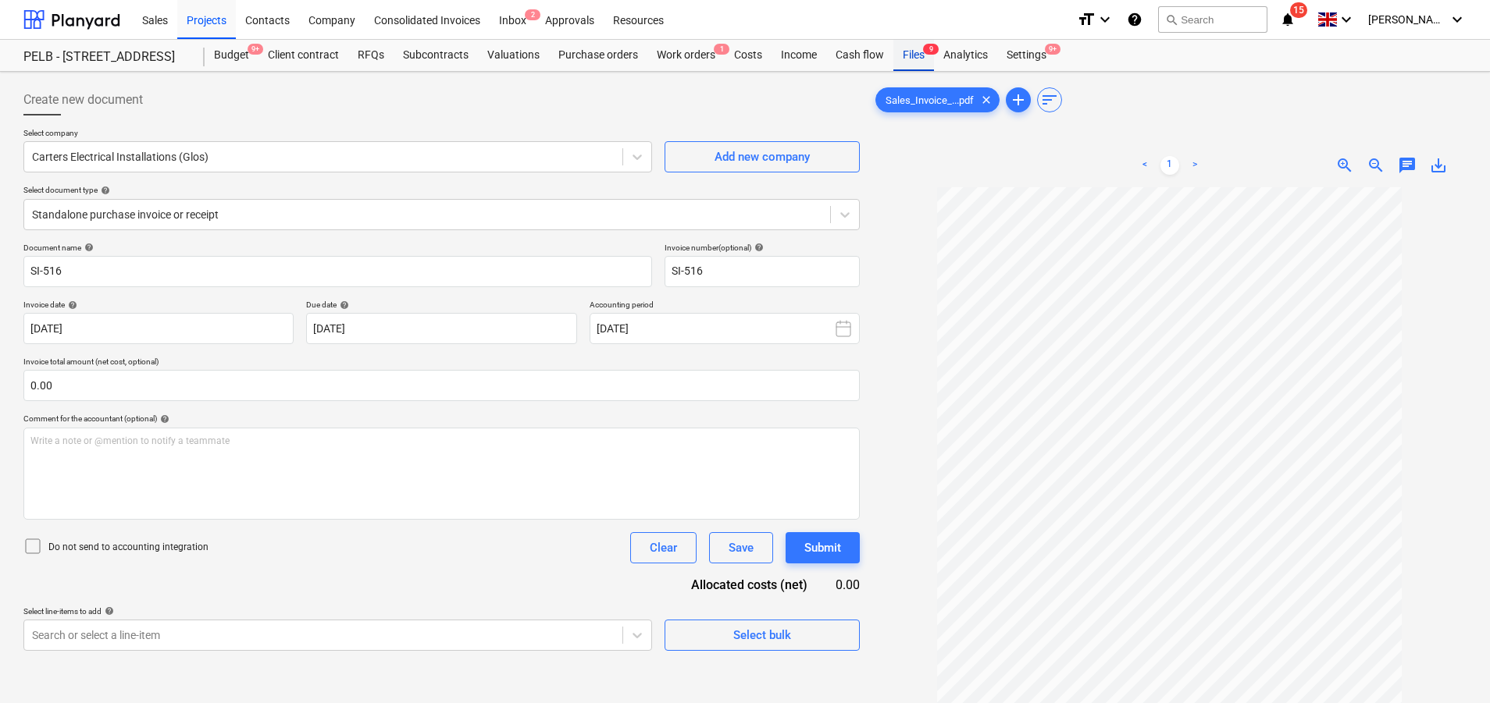
click at [898, 45] on div "Files 9" at bounding box center [913, 55] width 41 height 31
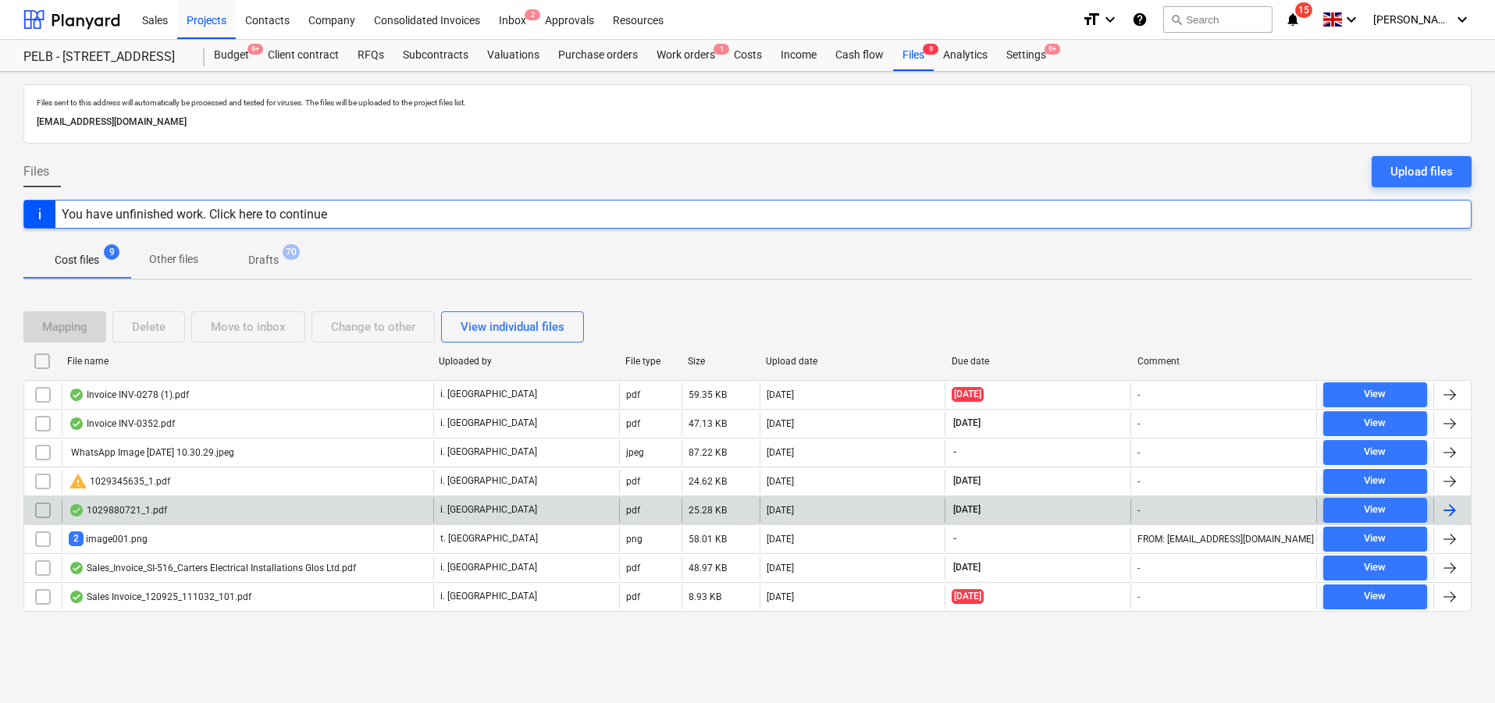
click at [310, 515] on div "1029880721_1.pdf" at bounding box center [248, 510] width 372 height 25
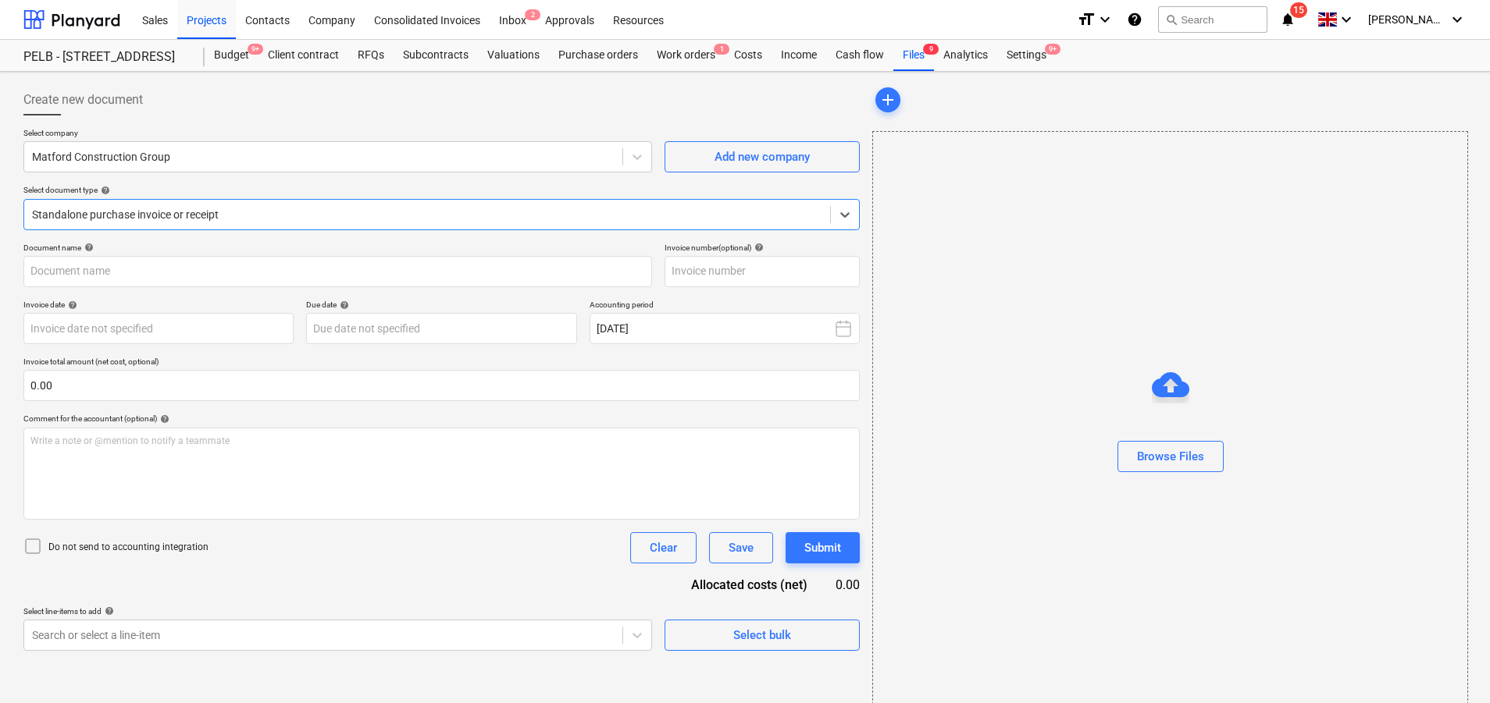
type input "1029880721"
type input "[DATE]"
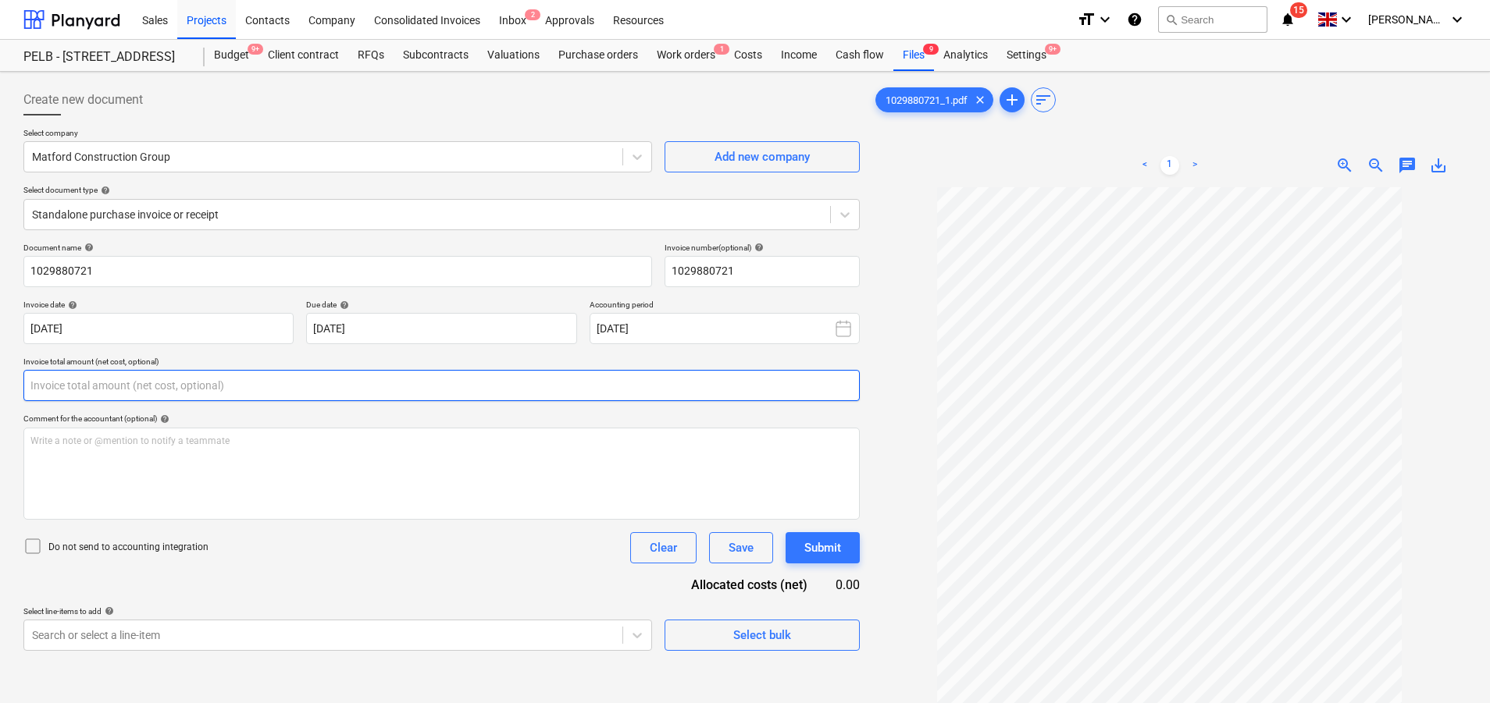
click at [194, 376] on input "text" at bounding box center [441, 385] width 836 height 31
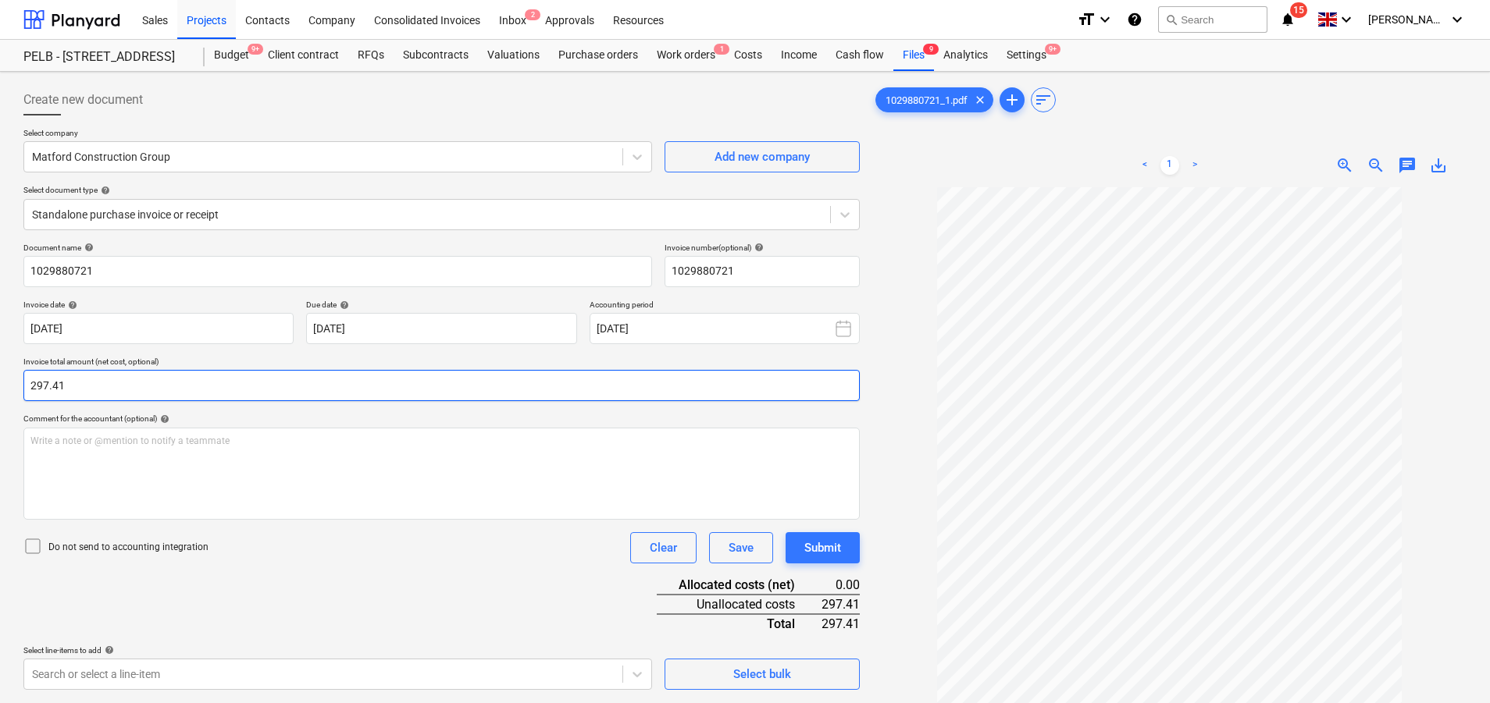
click at [425, 389] on input "297.41" at bounding box center [441, 385] width 836 height 31
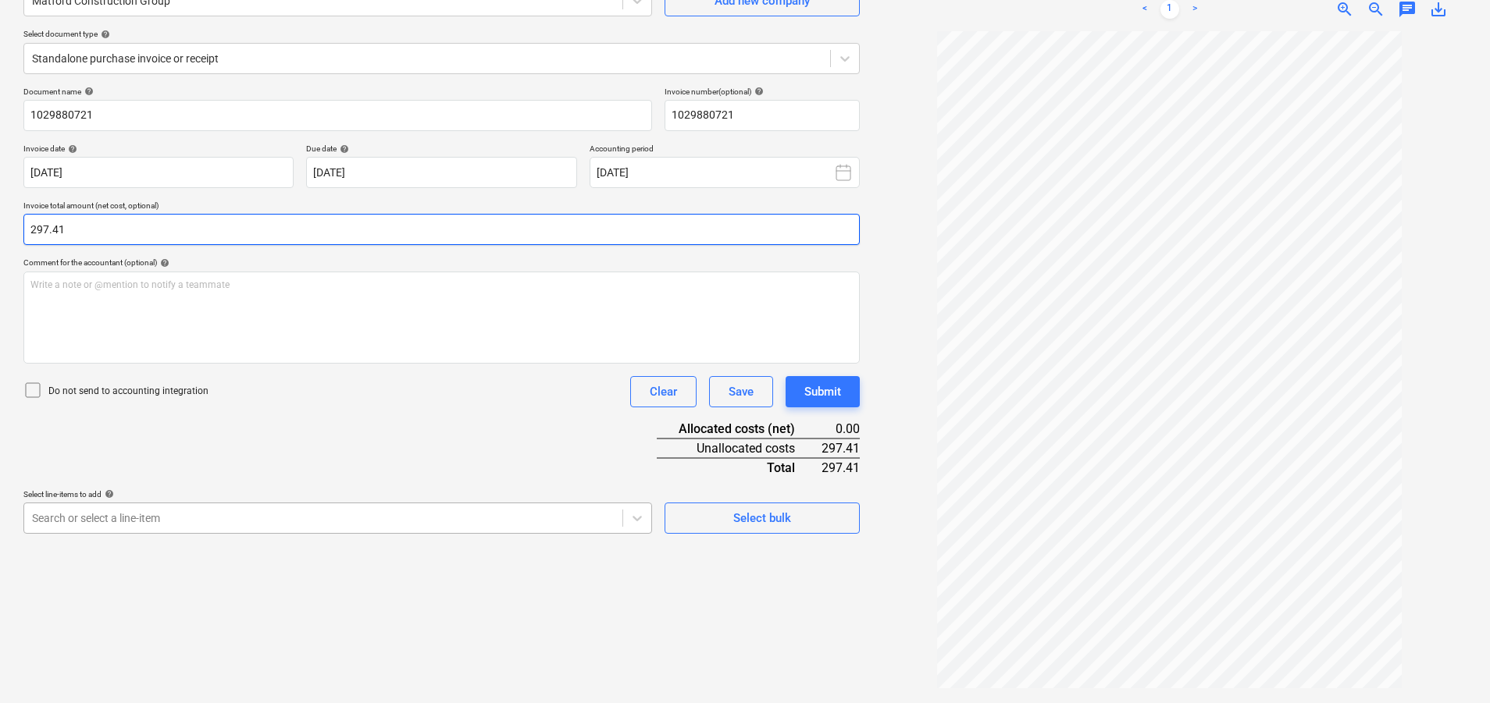
type input "297.41"
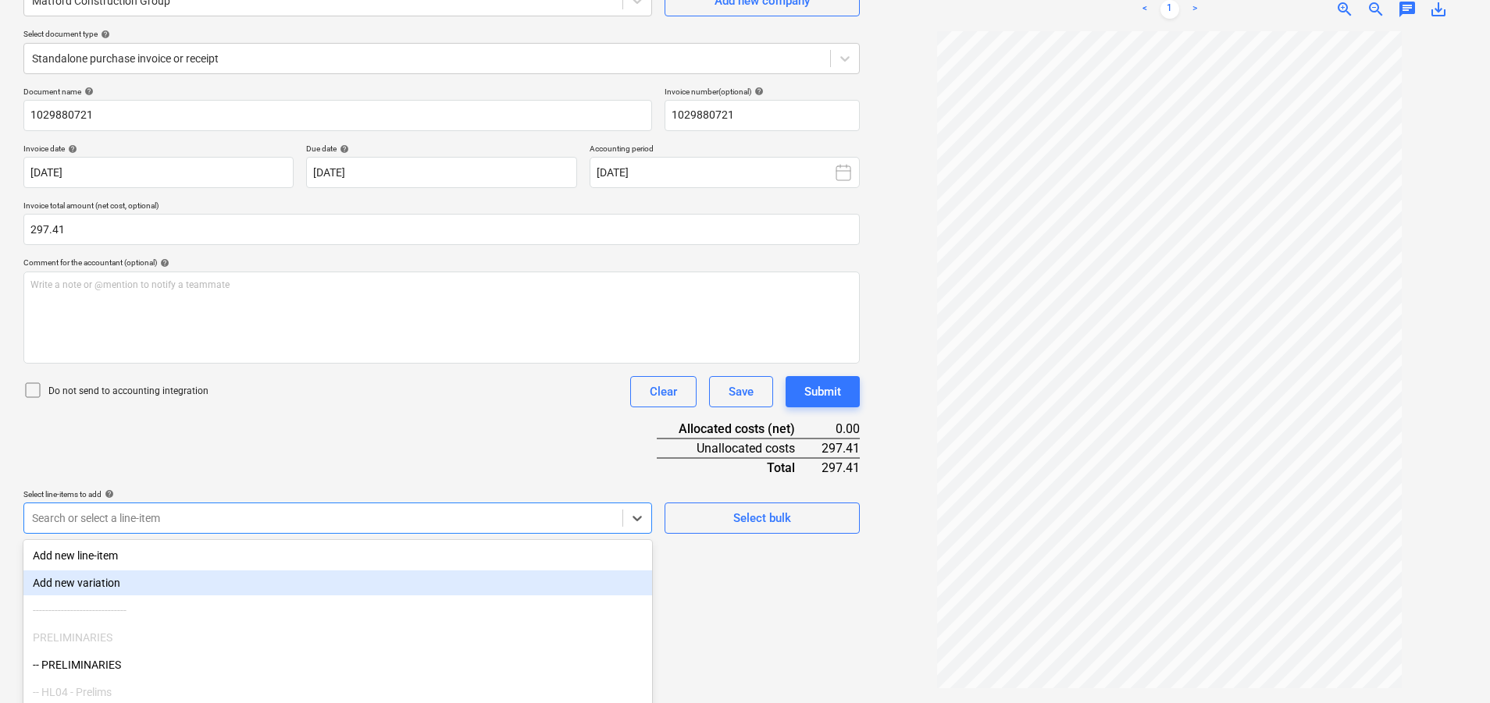
scroll to position [230, 0]
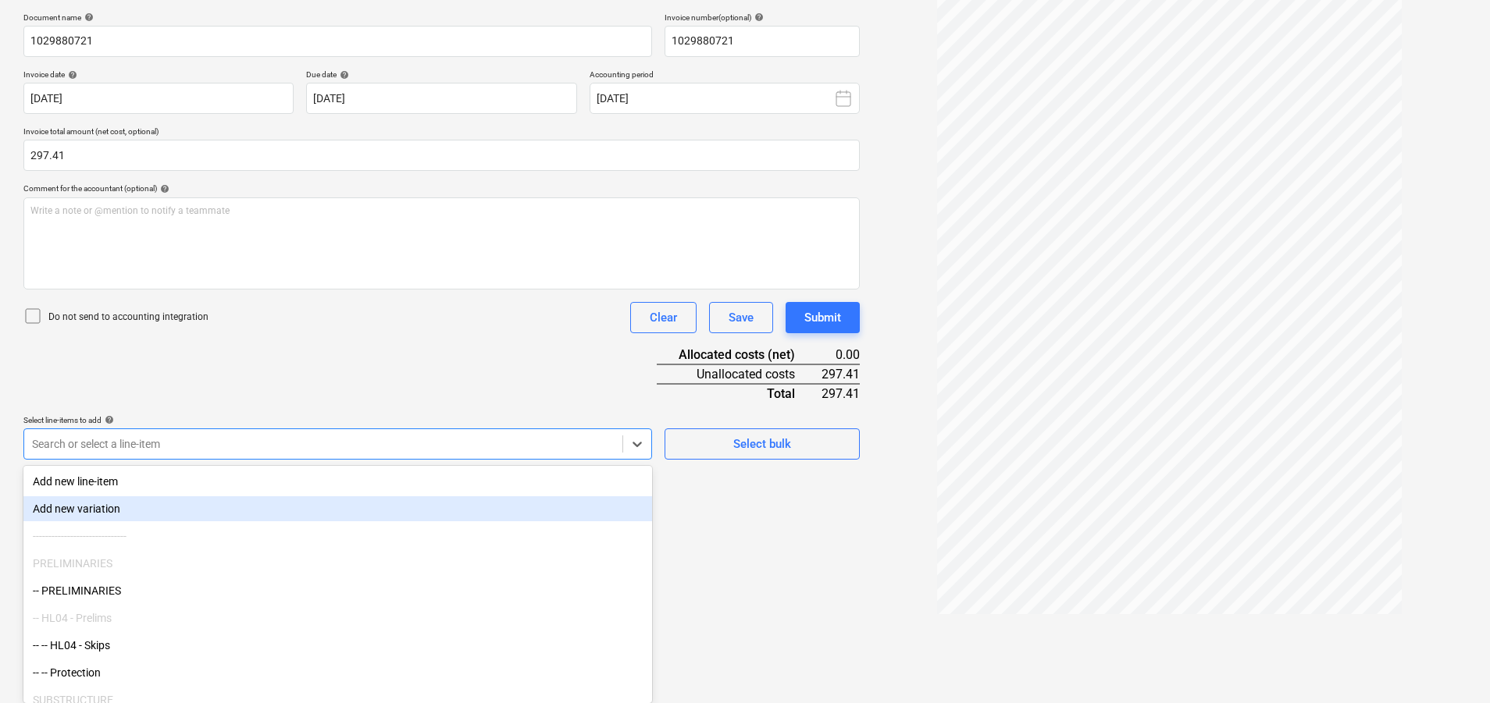
click at [410, 473] on body "Sales Projects Contacts Company Consolidated Invoices Inbox 2 Approvals Resourc…" at bounding box center [745, 121] width 1490 height 703
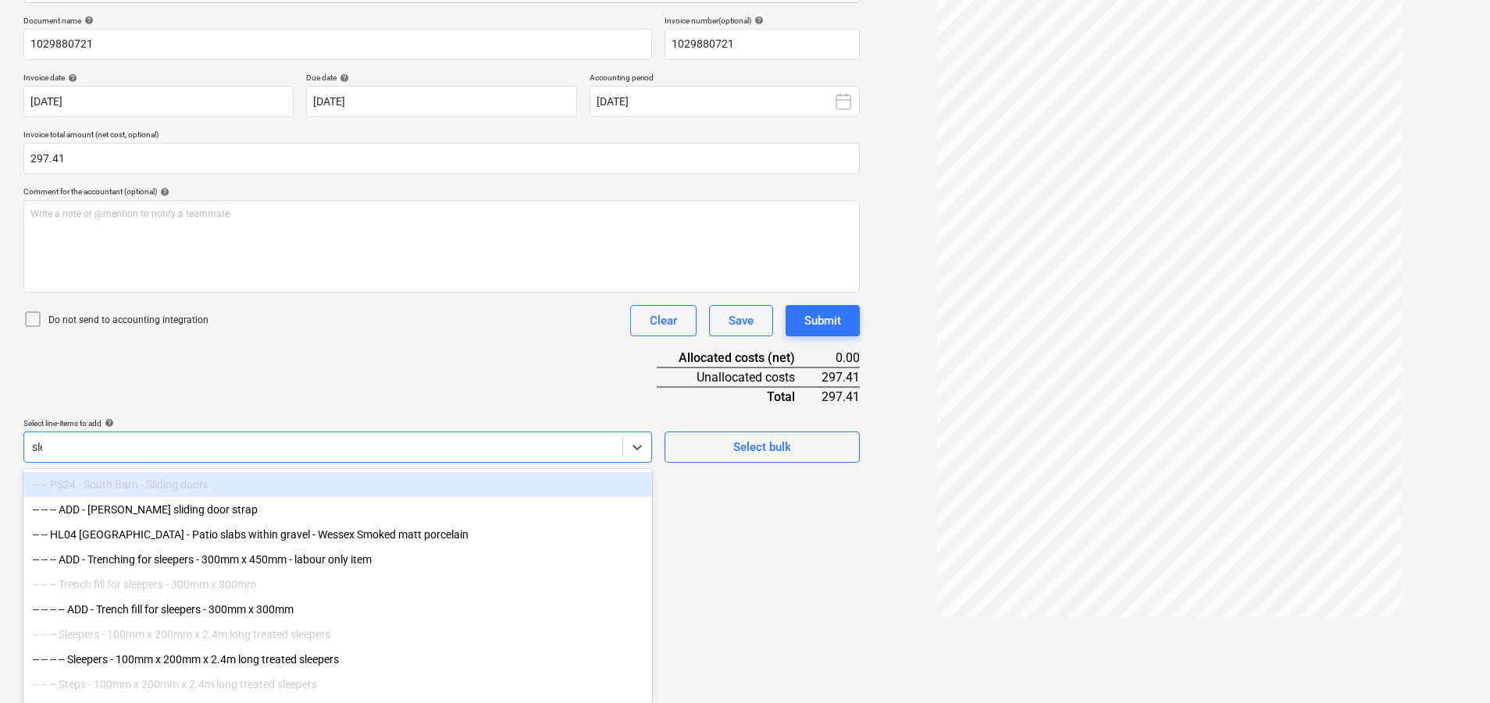
scroll to position [174, 0]
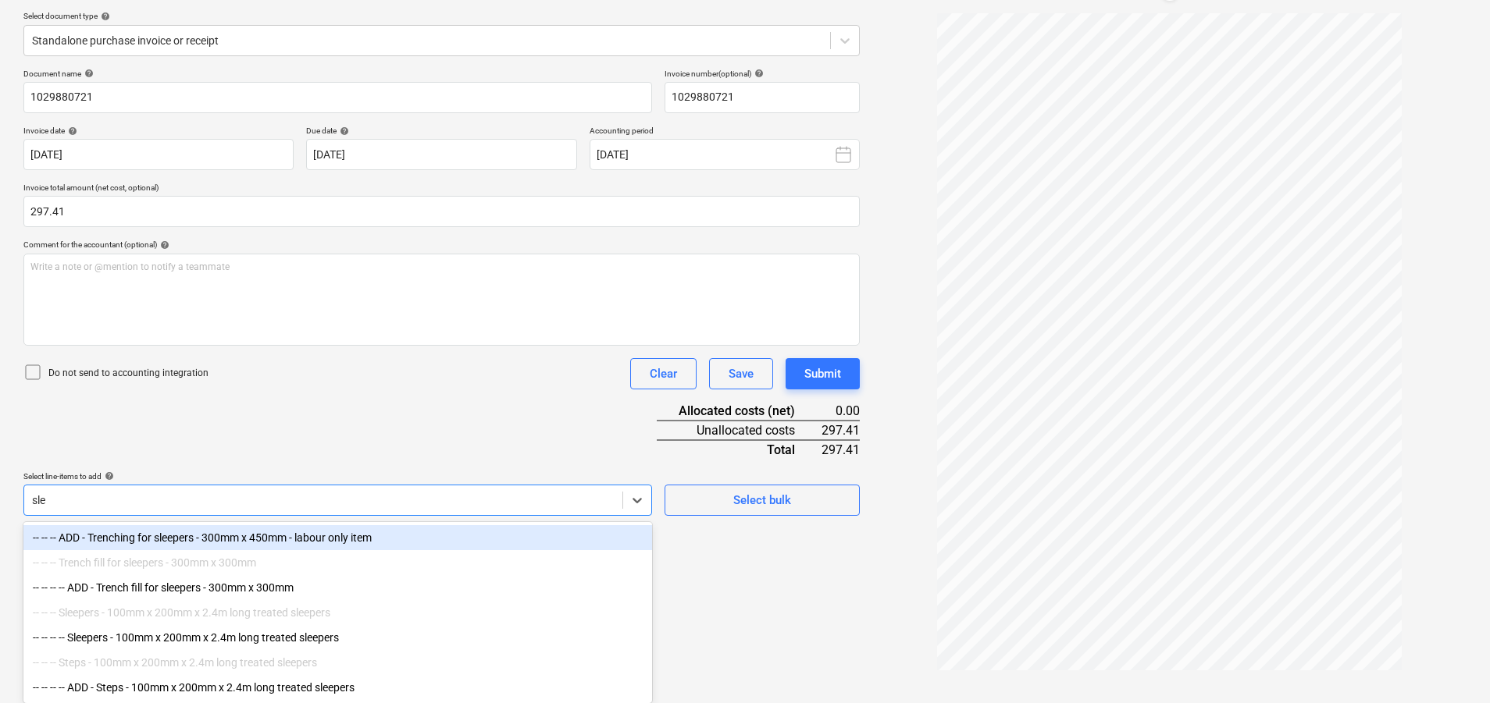
type input "slee"
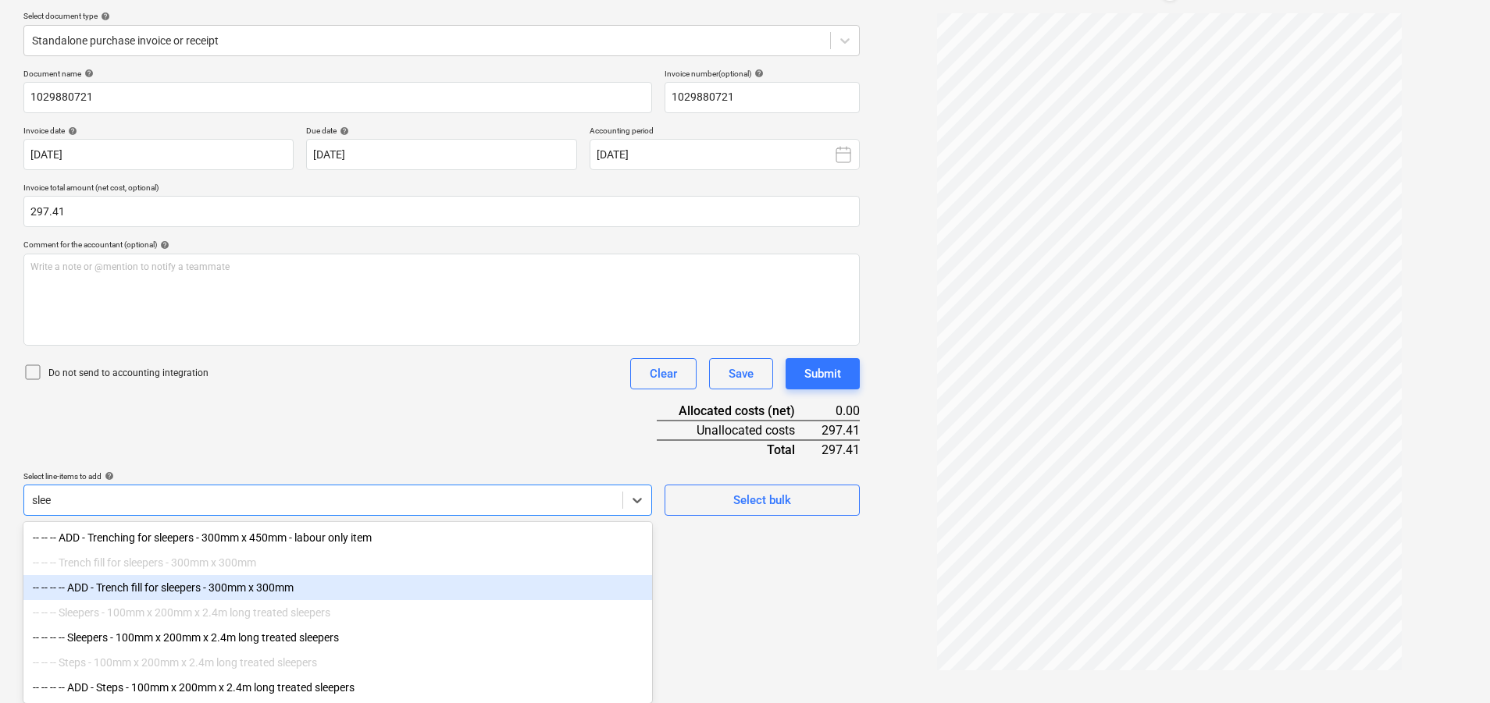
click at [257, 594] on div "-- -- -- -- ADD - Trench fill for sleepers - 300mm x 300mm" at bounding box center [337, 587] width 629 height 25
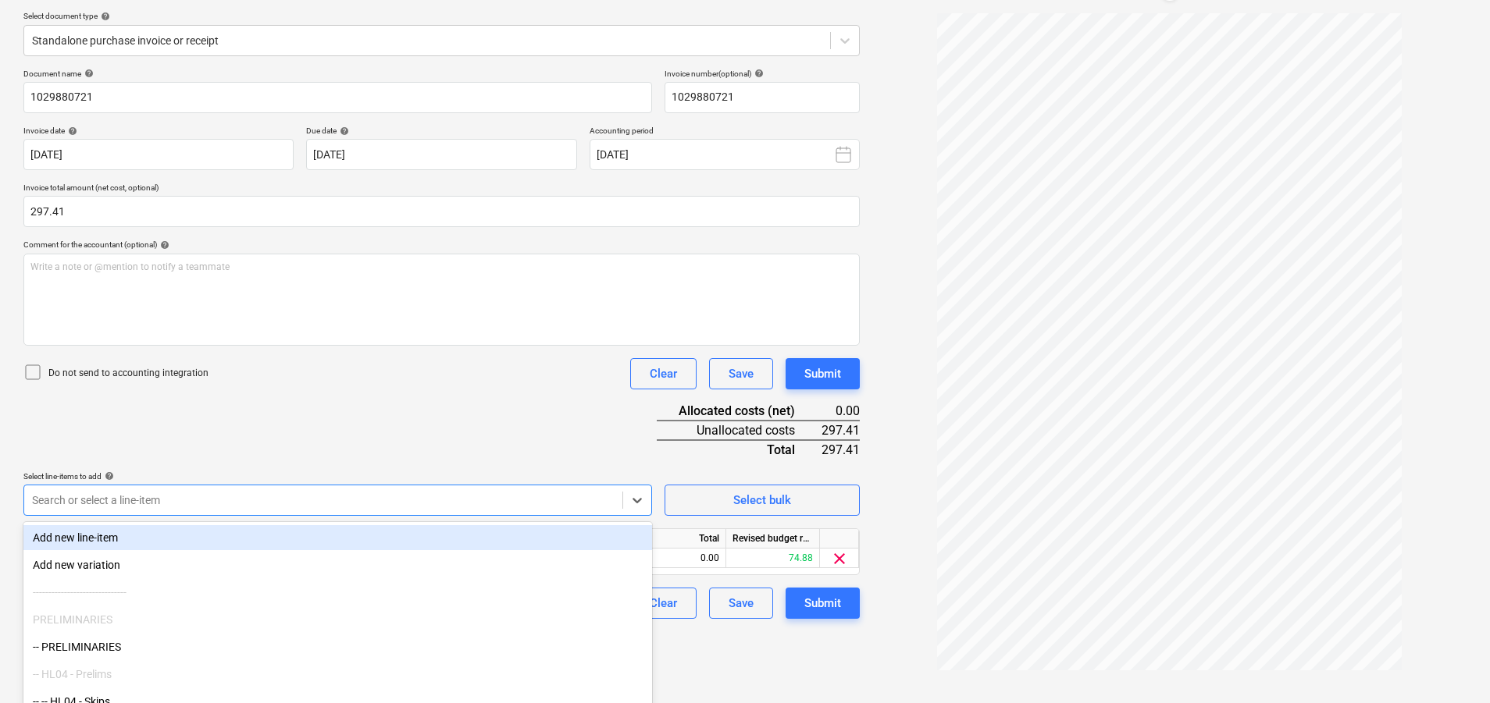
click at [532, 383] on div "Do not send to accounting integration Clear Save Submit" at bounding box center [441, 373] width 836 height 31
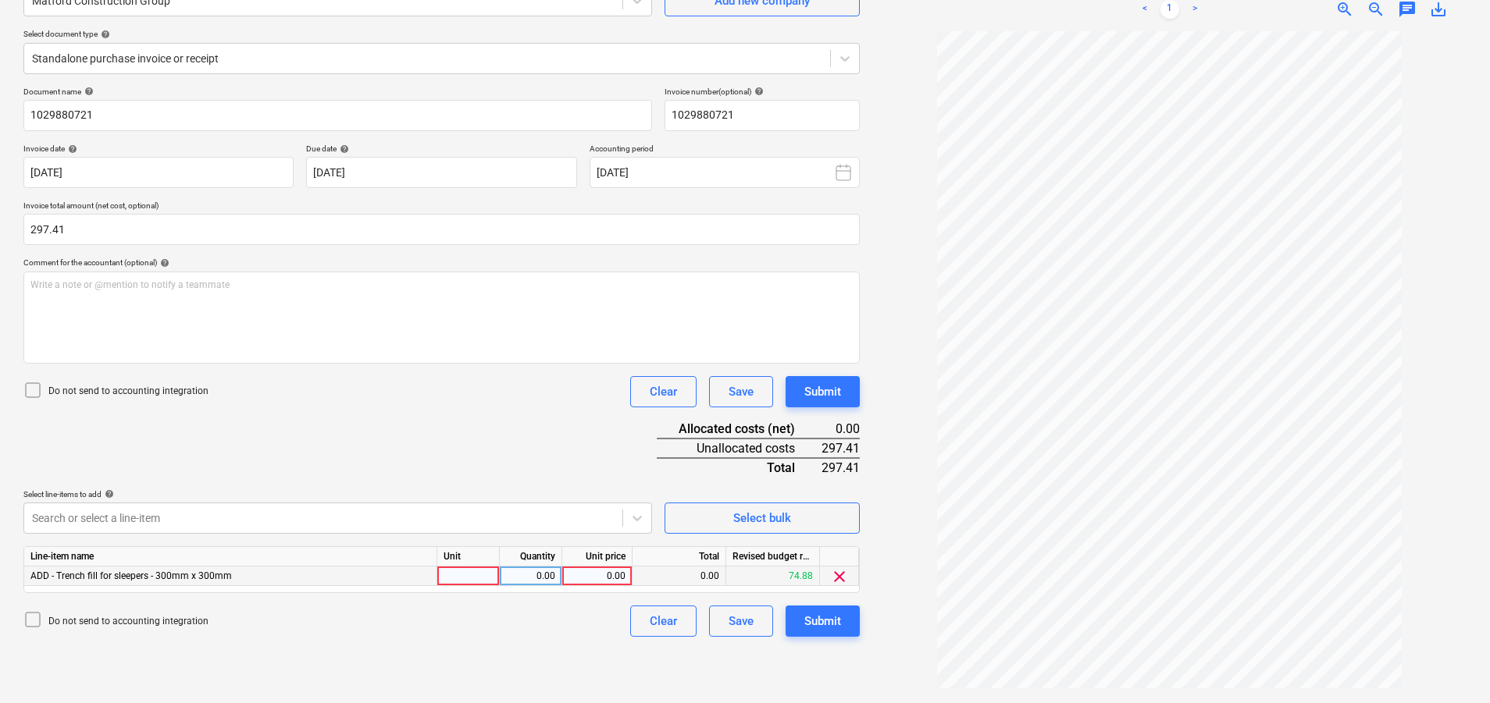
click at [461, 581] on div at bounding box center [468, 577] width 62 height 20
type input "nr"
click at [581, 572] on div "0.00" at bounding box center [596, 577] width 57 height 20
click at [558, 574] on div "0.00" at bounding box center [531, 577] width 62 height 20
type input "1"
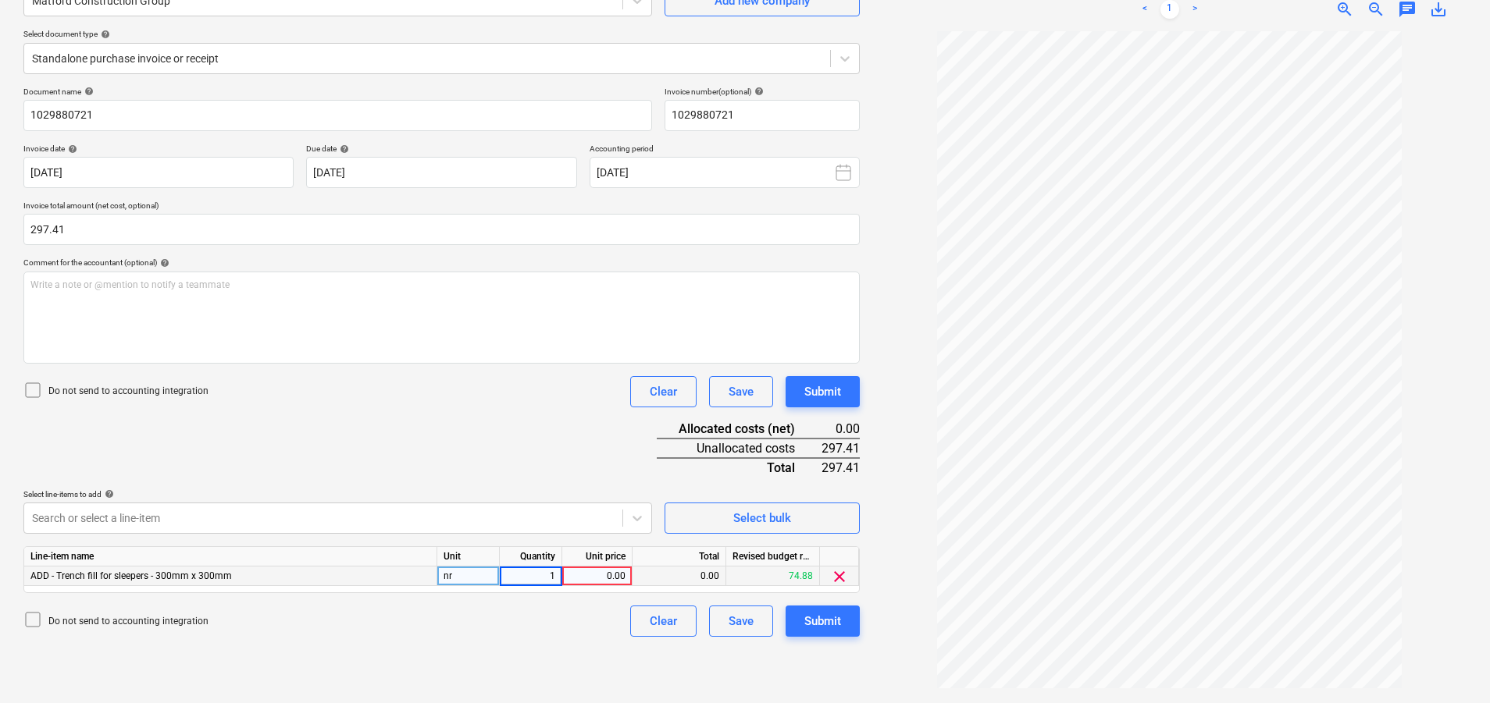
click at [612, 572] on div "0.00" at bounding box center [596, 577] width 57 height 20
type input "105.01"
click at [423, 513] on div at bounding box center [323, 519] width 582 height 16
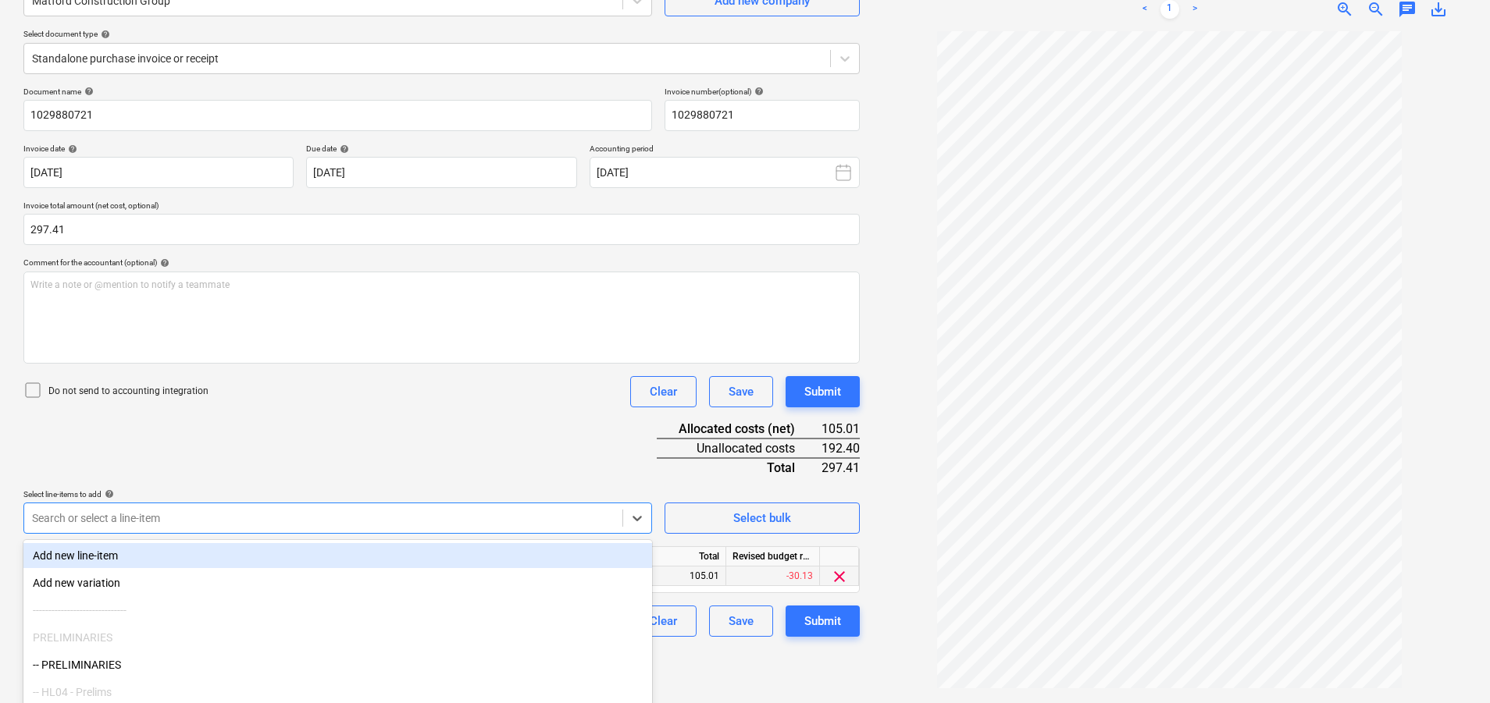
scroll to position [230, 0]
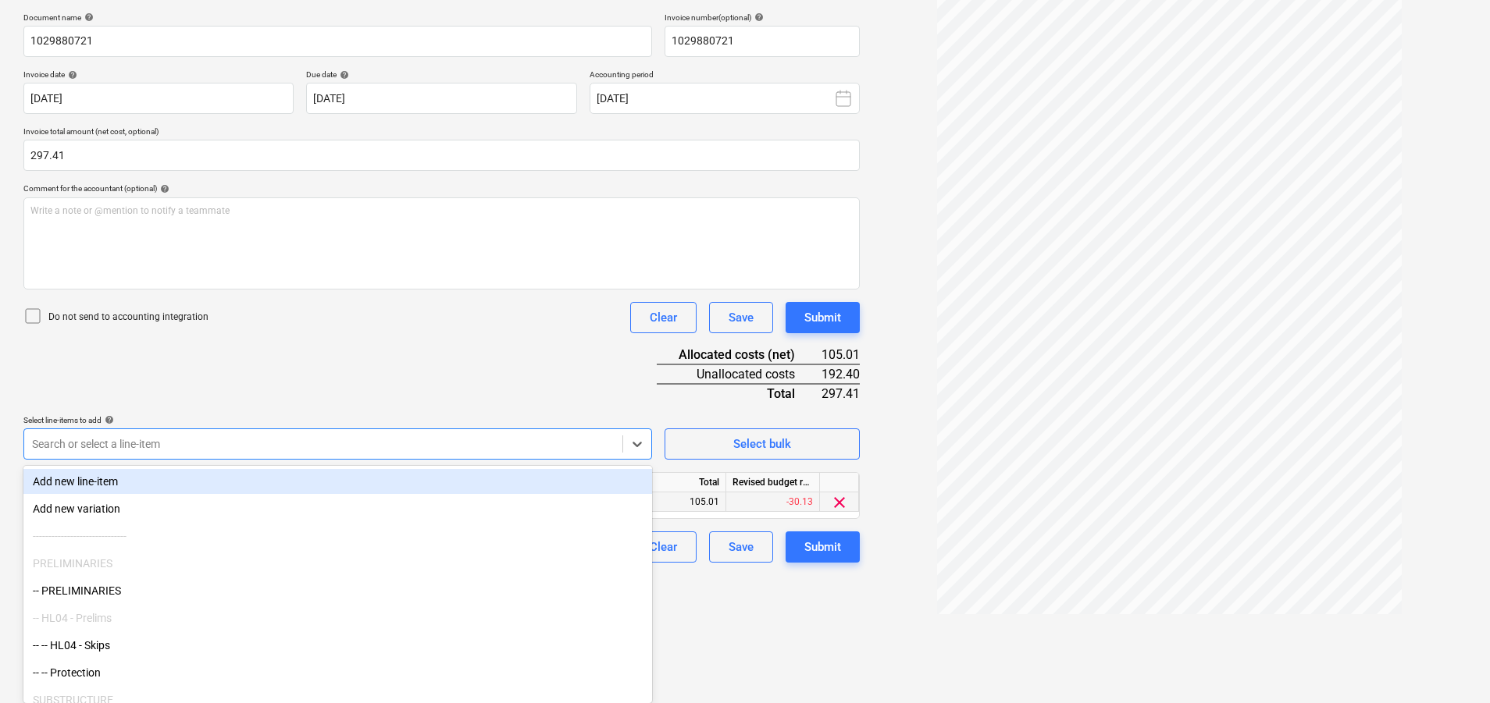
click at [429, 473] on body "Sales Projects Contacts Company Consolidated Invoices Inbox 2 Approvals Resourc…" at bounding box center [745, 121] width 1490 height 703
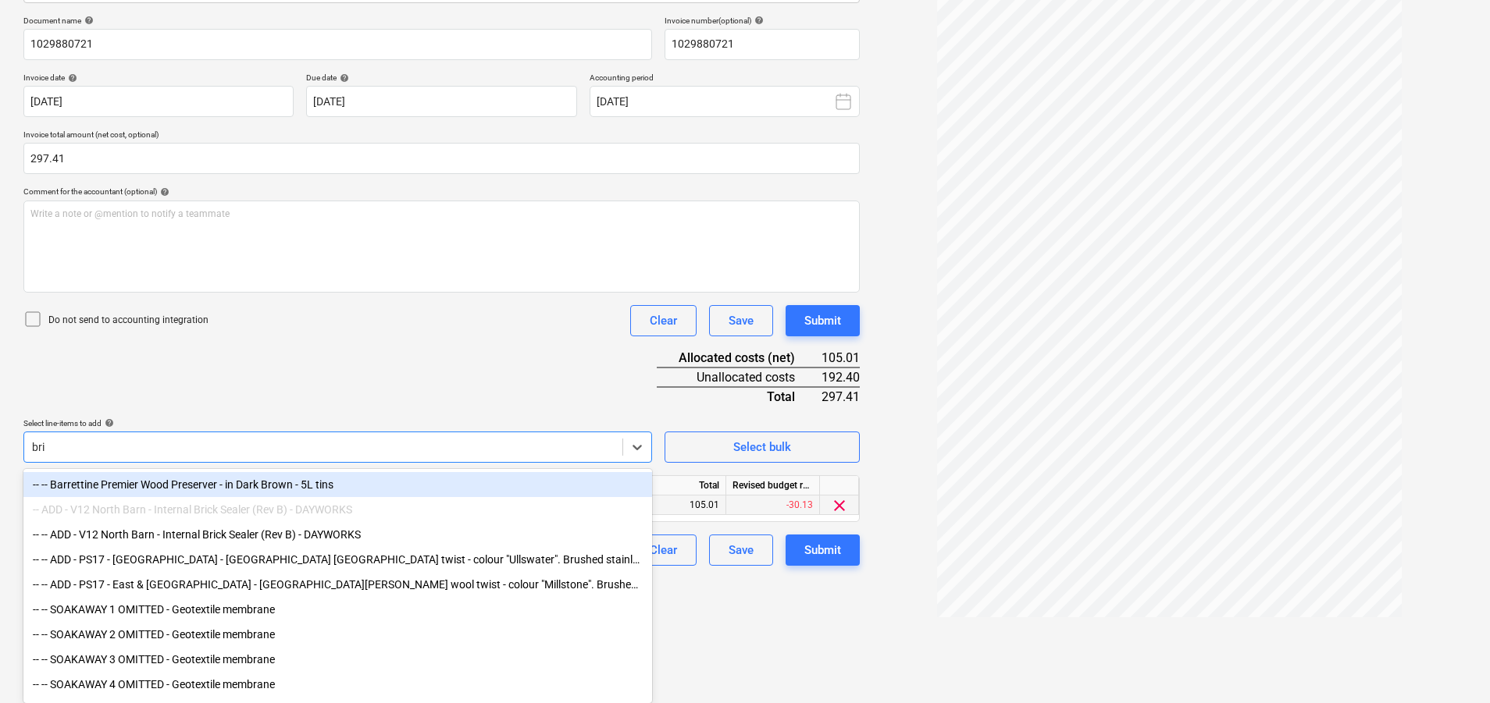
scroll to position [224, 0]
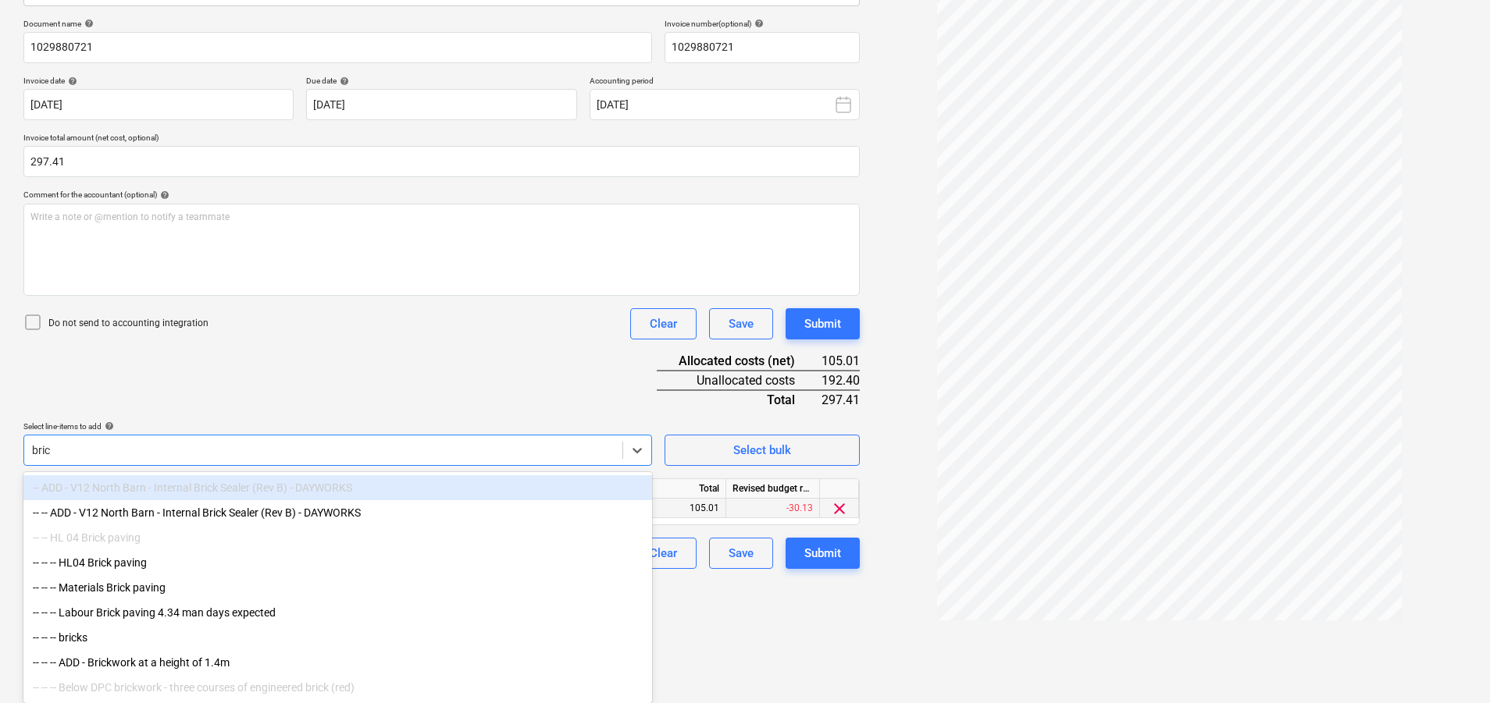
type input "brick"
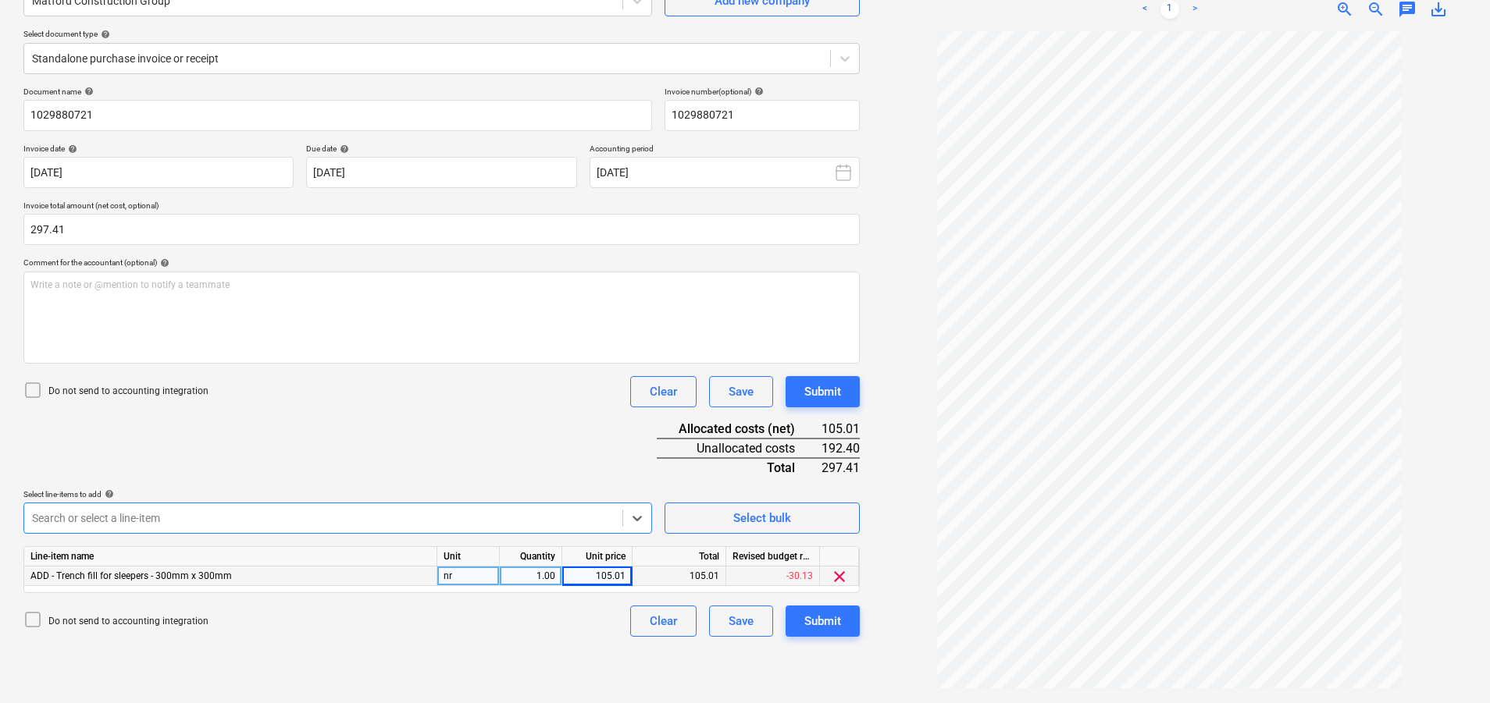
scroll to position [156, 0]
drag, startPoint x: 166, startPoint y: 447, endPoint x: 146, endPoint y: 443, distance: 20.1
click at [160, 447] on div "Document name help 1029880721 Invoice number (optional) help 1029880721 Invoice…" at bounding box center [441, 362] width 836 height 550
click at [144, 514] on body "Sales Projects Contacts Company Consolidated Invoices Inbox 2 Approvals Resourc…" at bounding box center [745, 195] width 1490 height 703
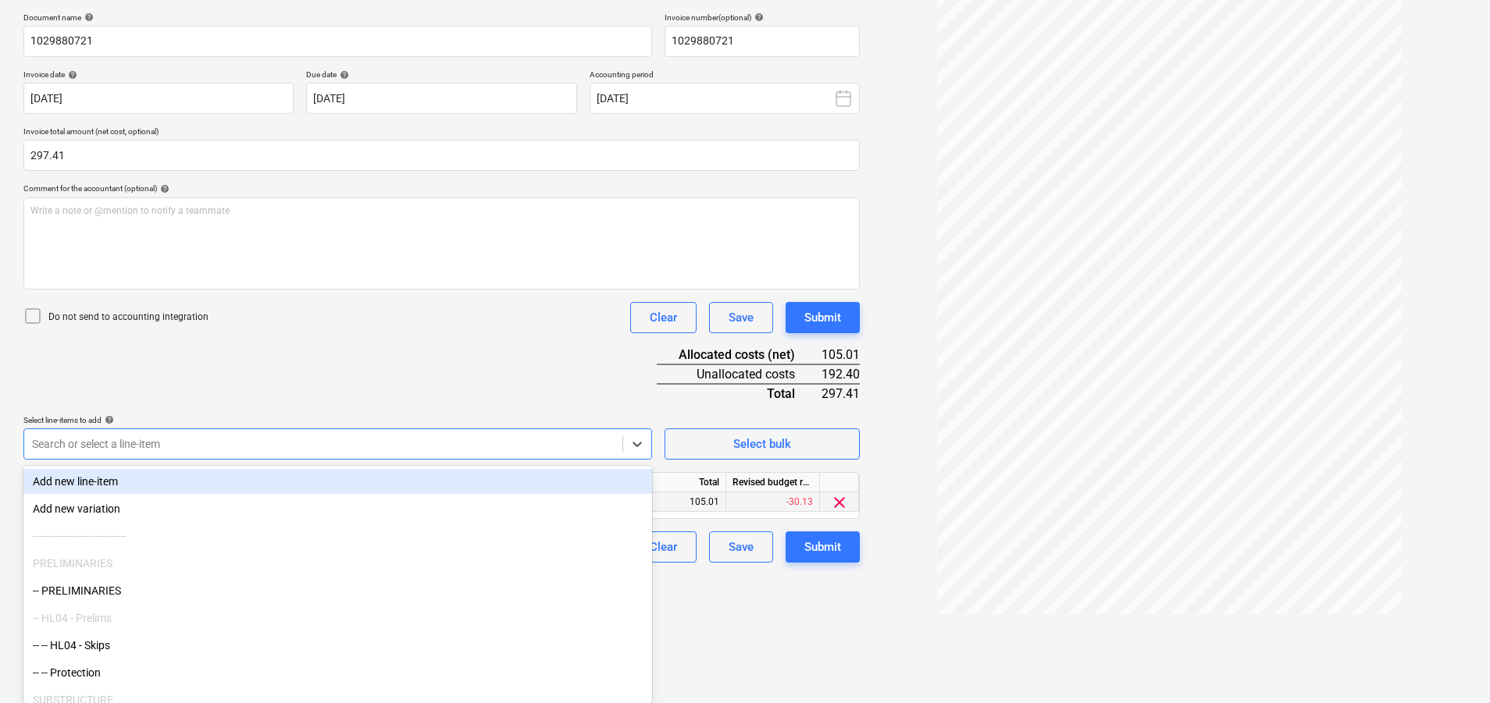
type input "t"
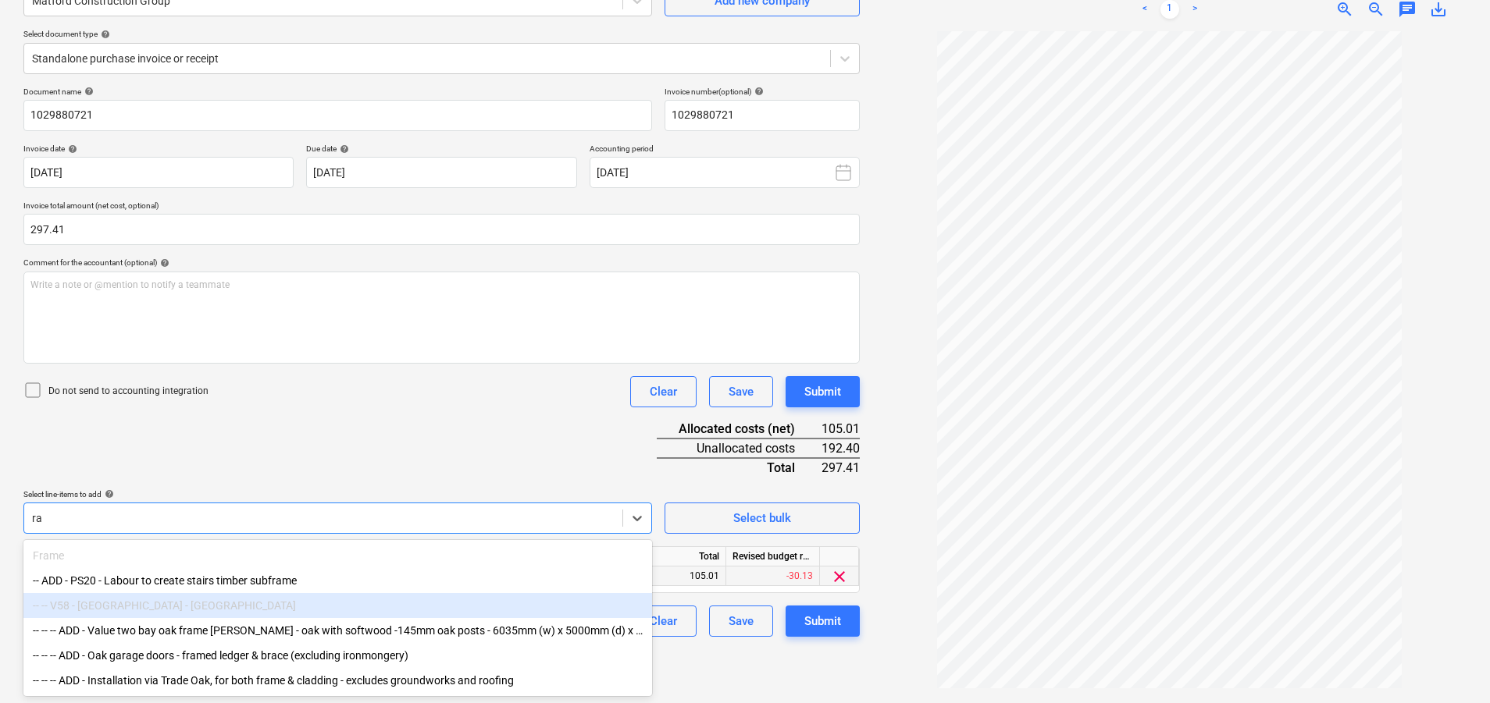
type input "r"
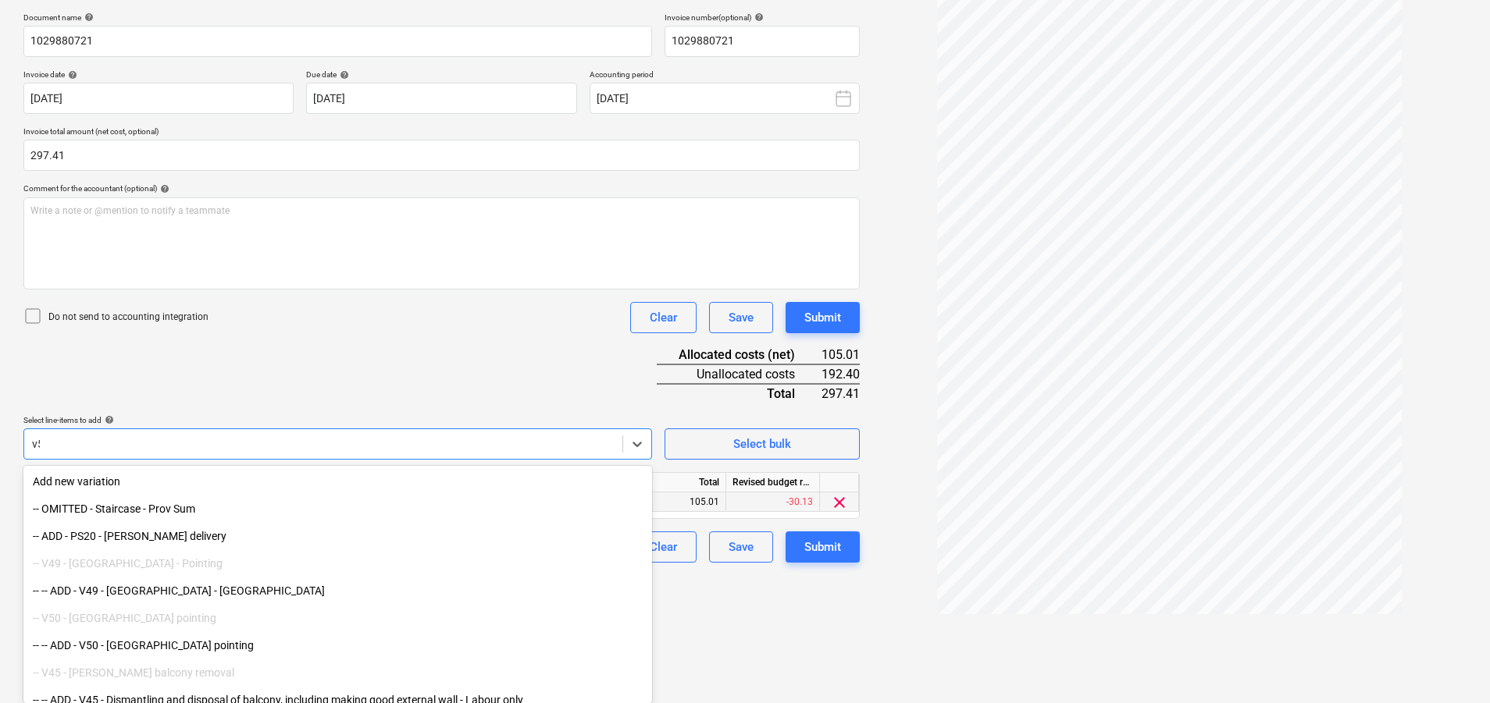
scroll to position [156, 0]
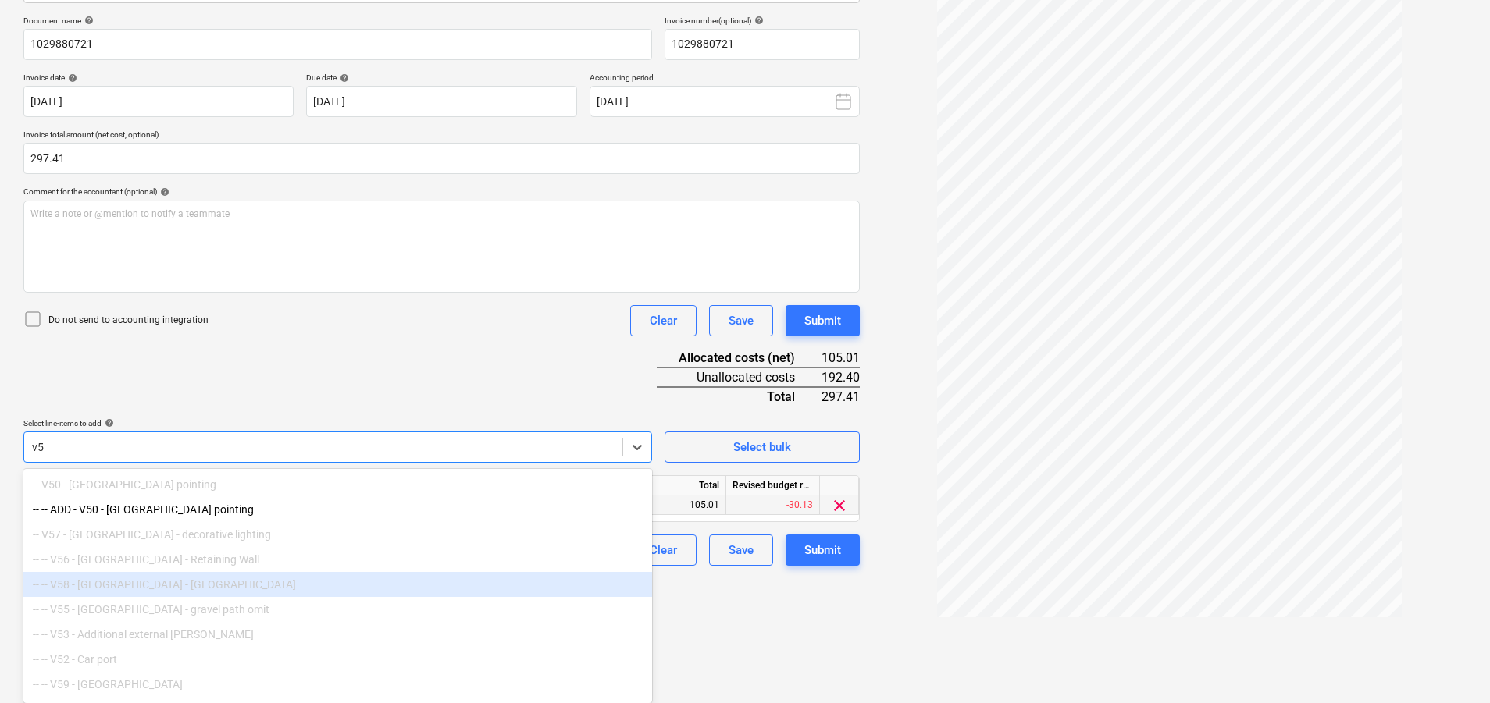
type input "v"
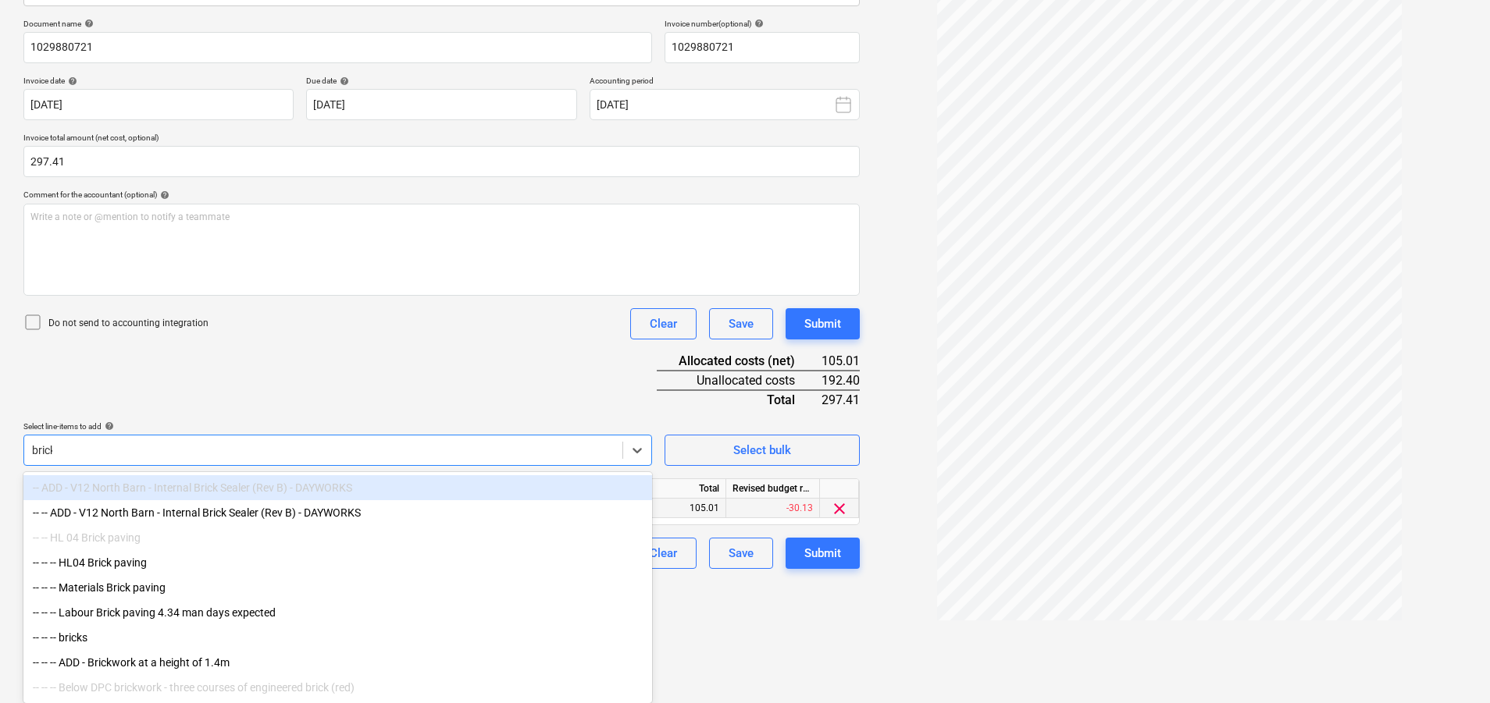
type input "bricks"
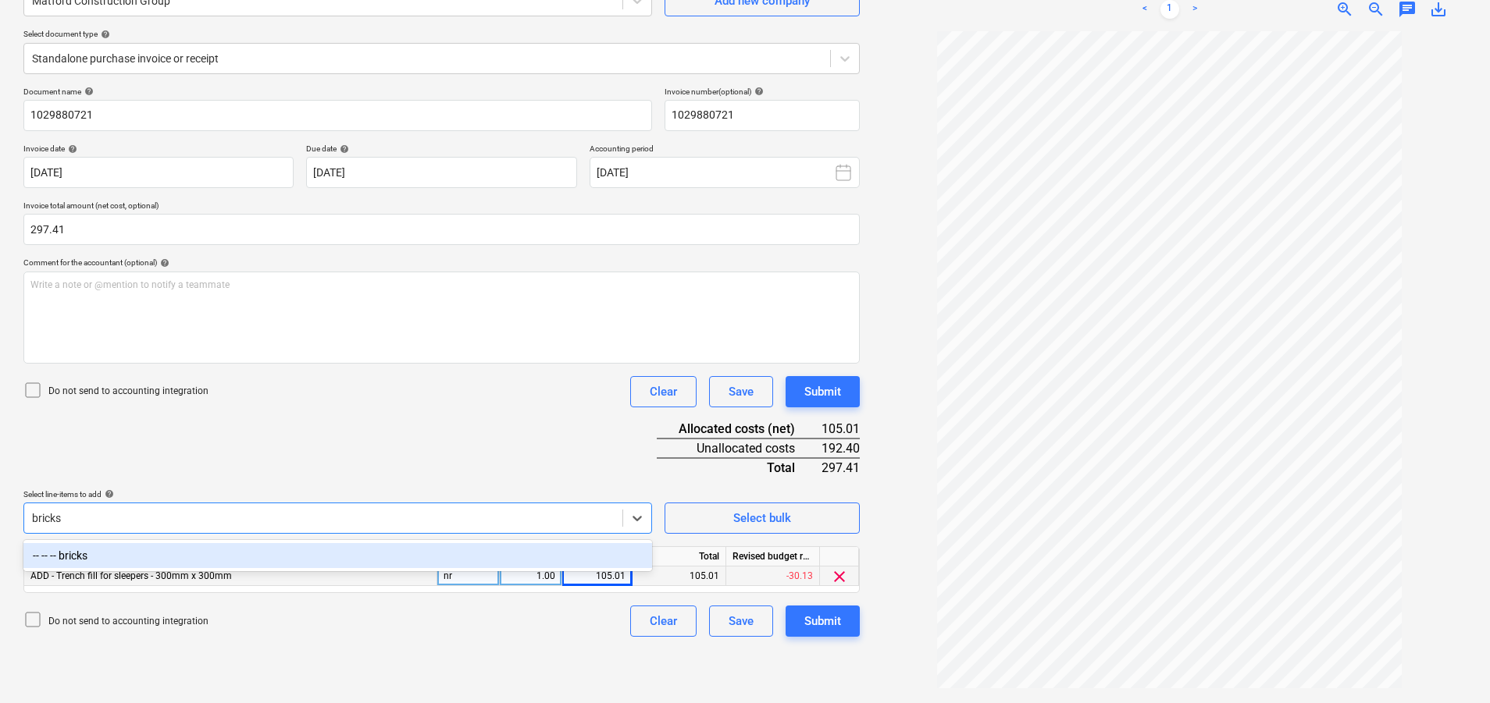
click at [240, 554] on div "-- -- -- bricks" at bounding box center [337, 555] width 629 height 25
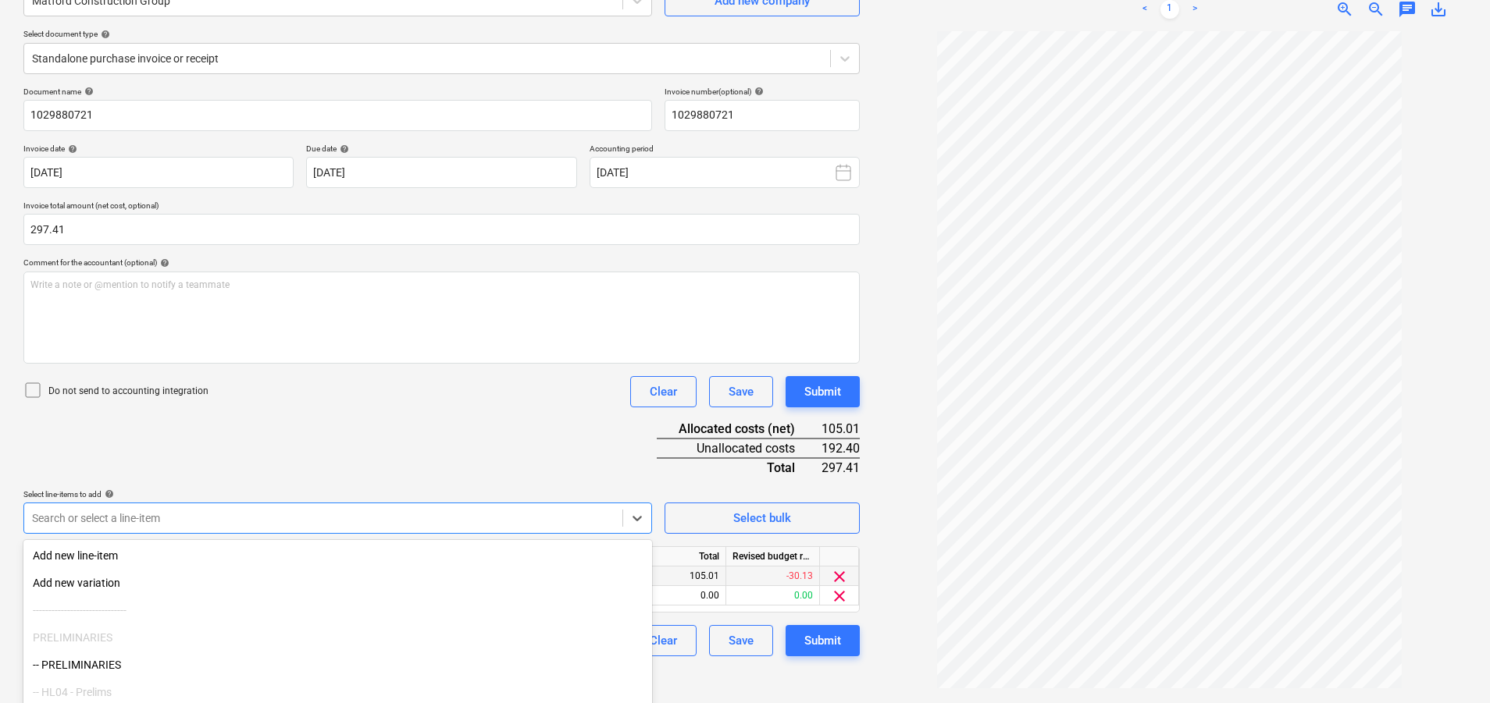
click at [755, 547] on html "Sales Projects Contacts Company Consolidated Invoices Inbox 2 Approvals Resourc…" at bounding box center [745, 195] width 1490 height 703
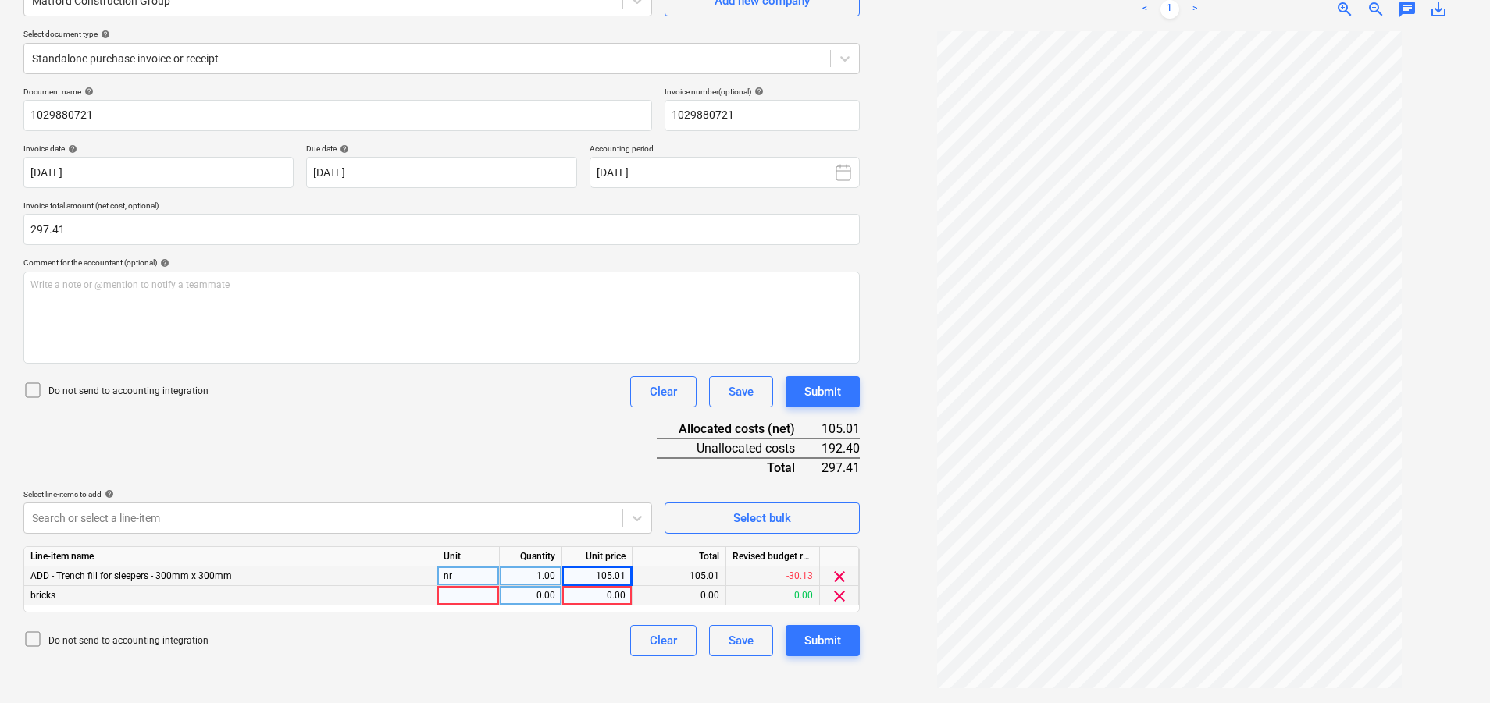
click at [489, 595] on div at bounding box center [468, 596] width 62 height 20
type input "nr"
click at [599, 597] on div "0.00" at bounding box center [596, 596] width 57 height 20
type input "1"
type input "4"
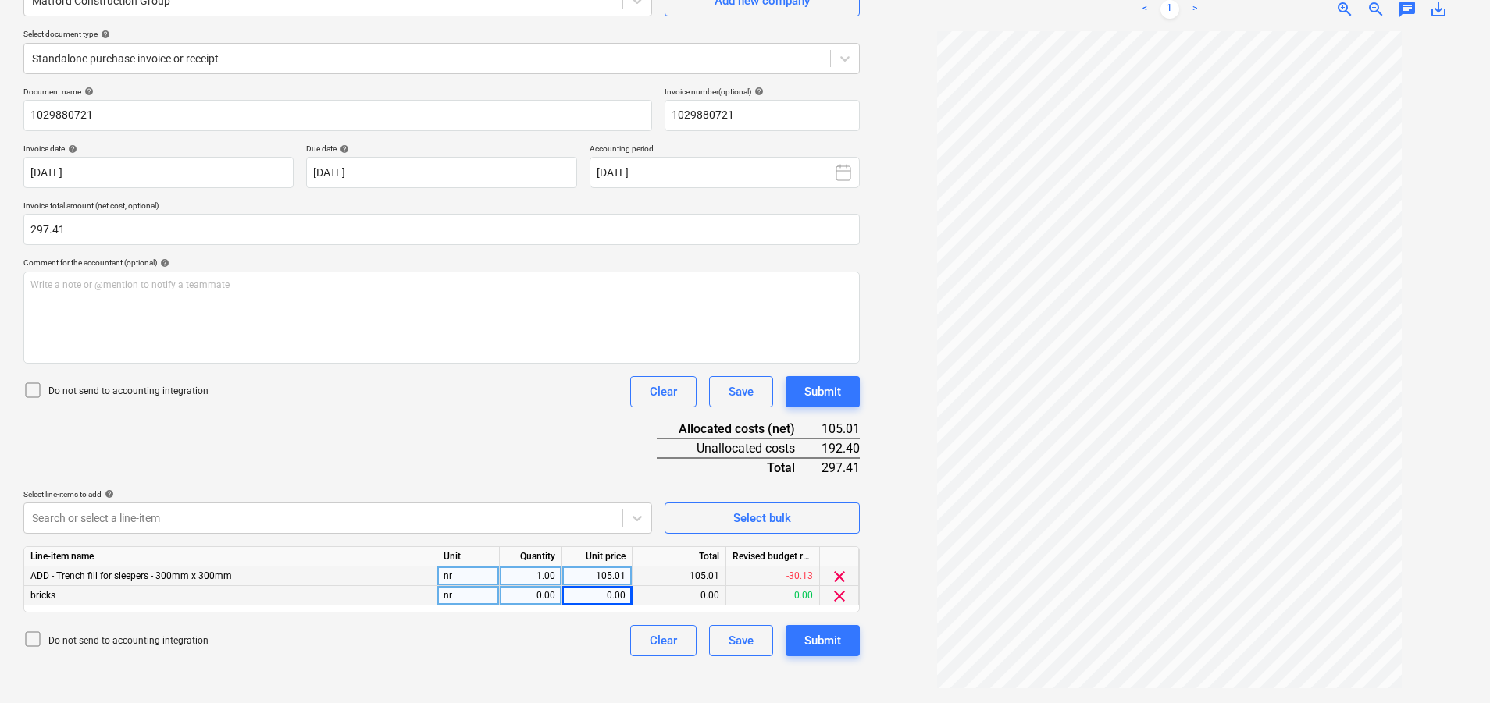
click at [529, 593] on div "0.00" at bounding box center [530, 596] width 49 height 20
type input "4"
click at [603, 600] on div "0.00" at bounding box center [596, 596] width 57 height 20
type input "3.89"
click at [538, 637] on div "Do not send to accounting integration Clear Save Submit" at bounding box center [441, 640] width 836 height 31
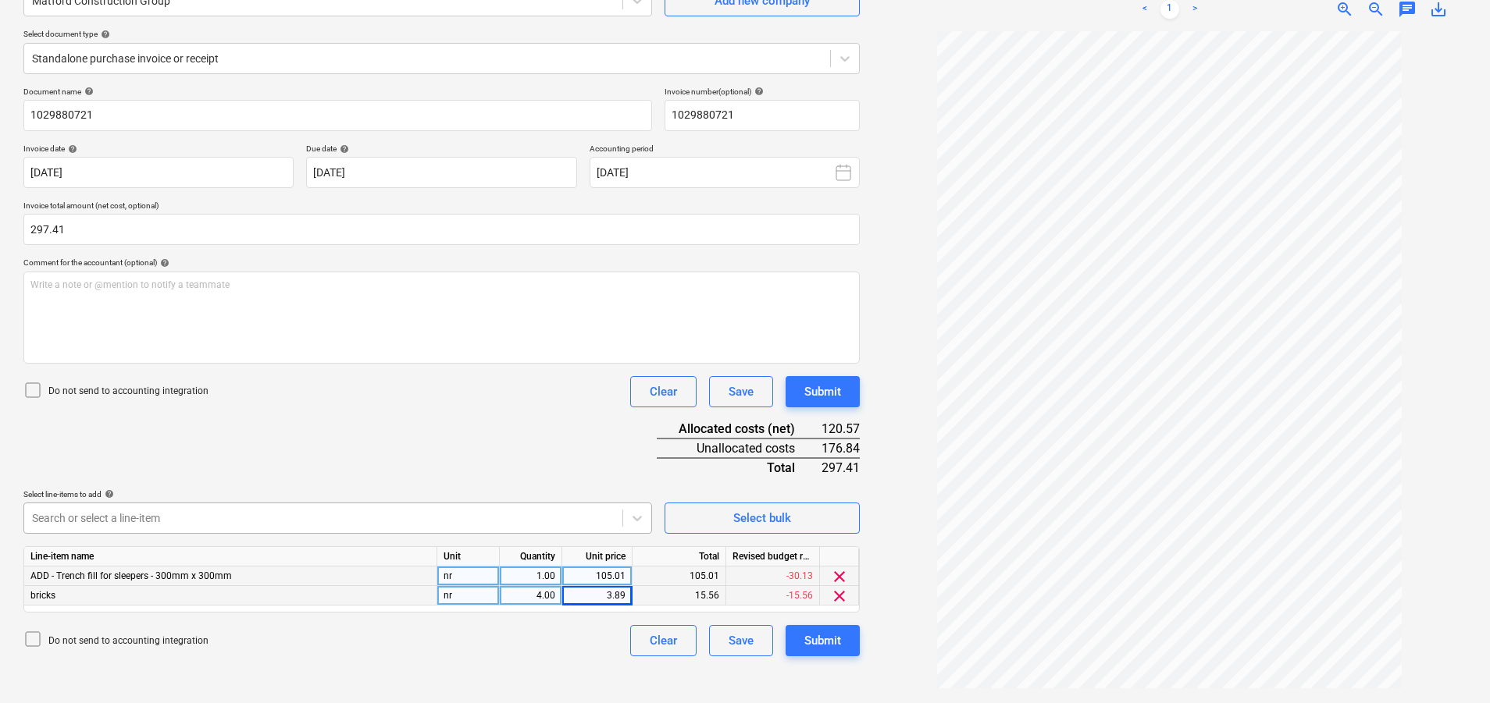
click at [402, 505] on body "Sales Projects Contacts Company Consolidated Invoices Inbox 2 Approvals Resourc…" at bounding box center [745, 195] width 1490 height 703
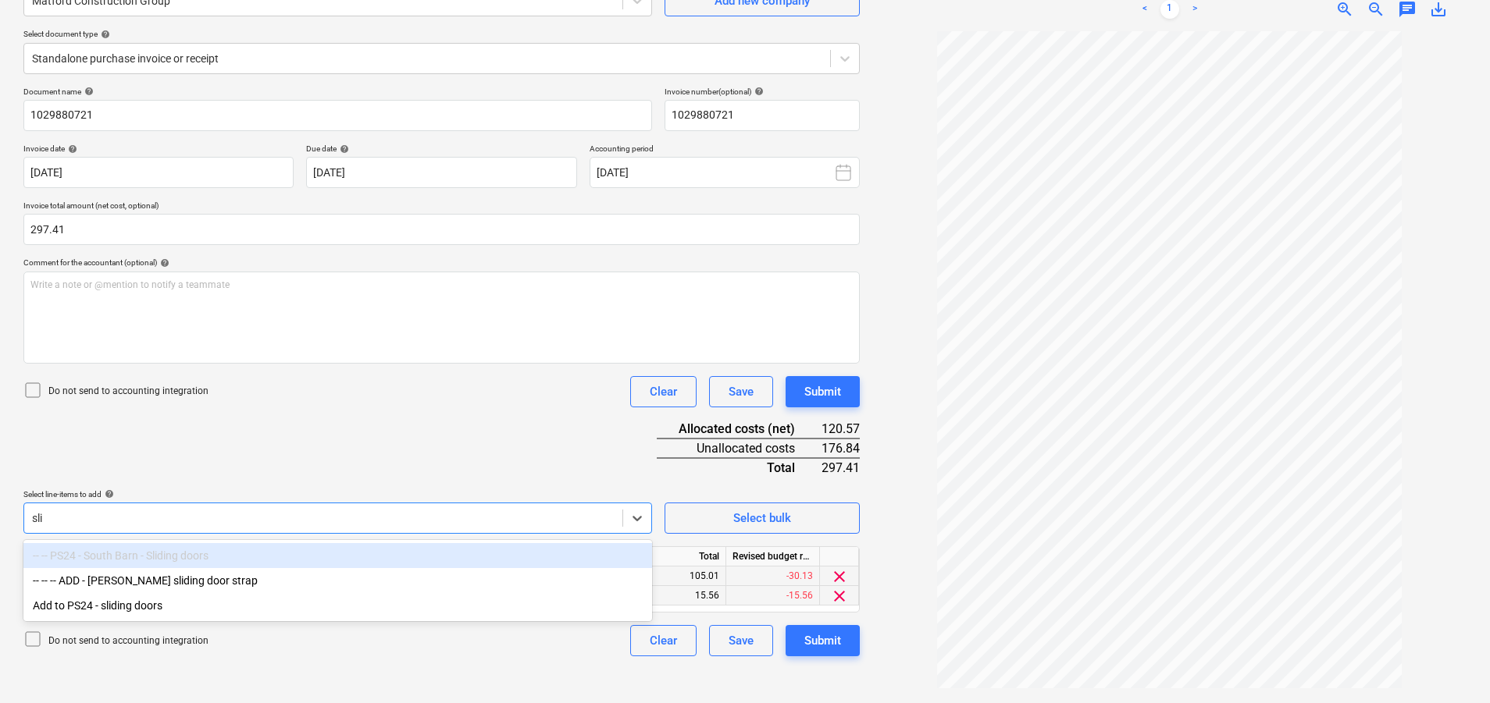
type input "sli"
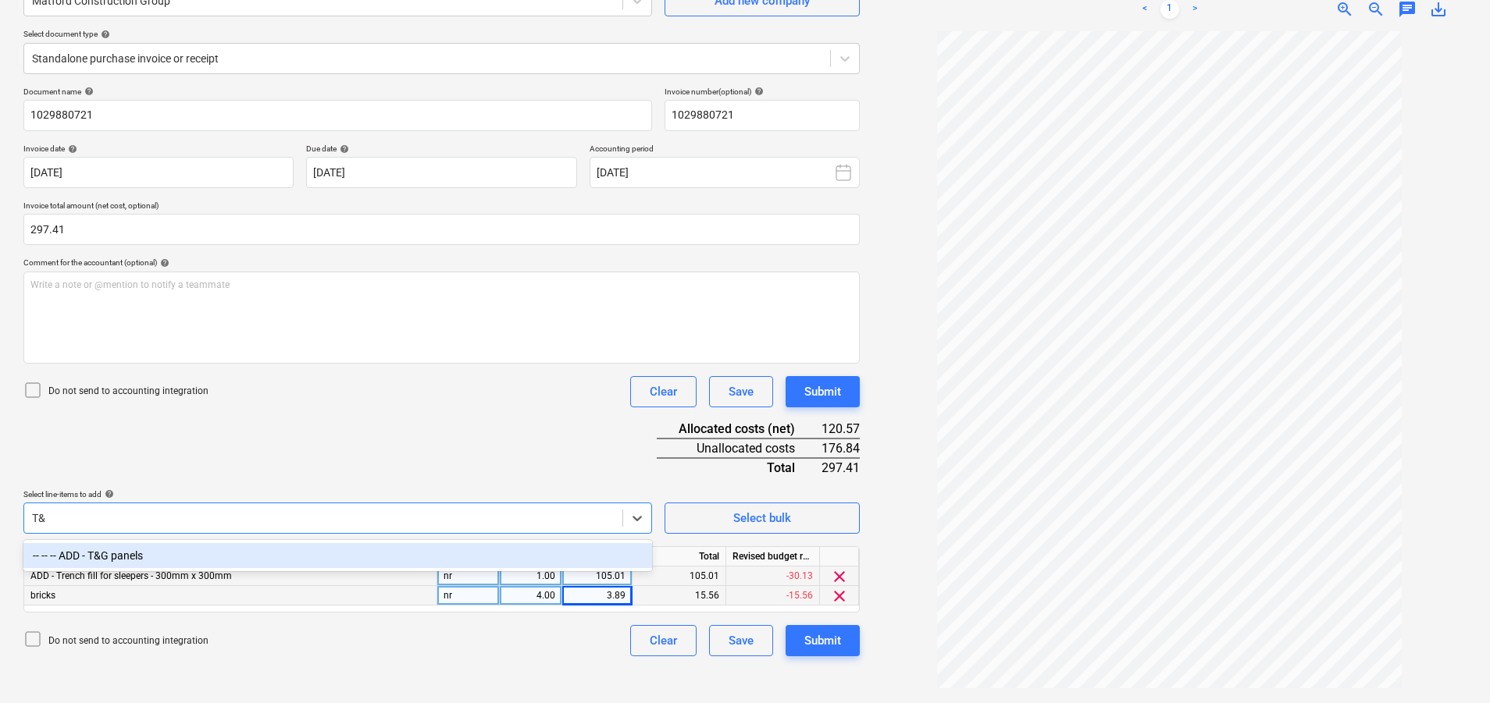
type input "T&G"
click at [226, 552] on div "-- -- -- ADD - T&G panels" at bounding box center [337, 555] width 629 height 25
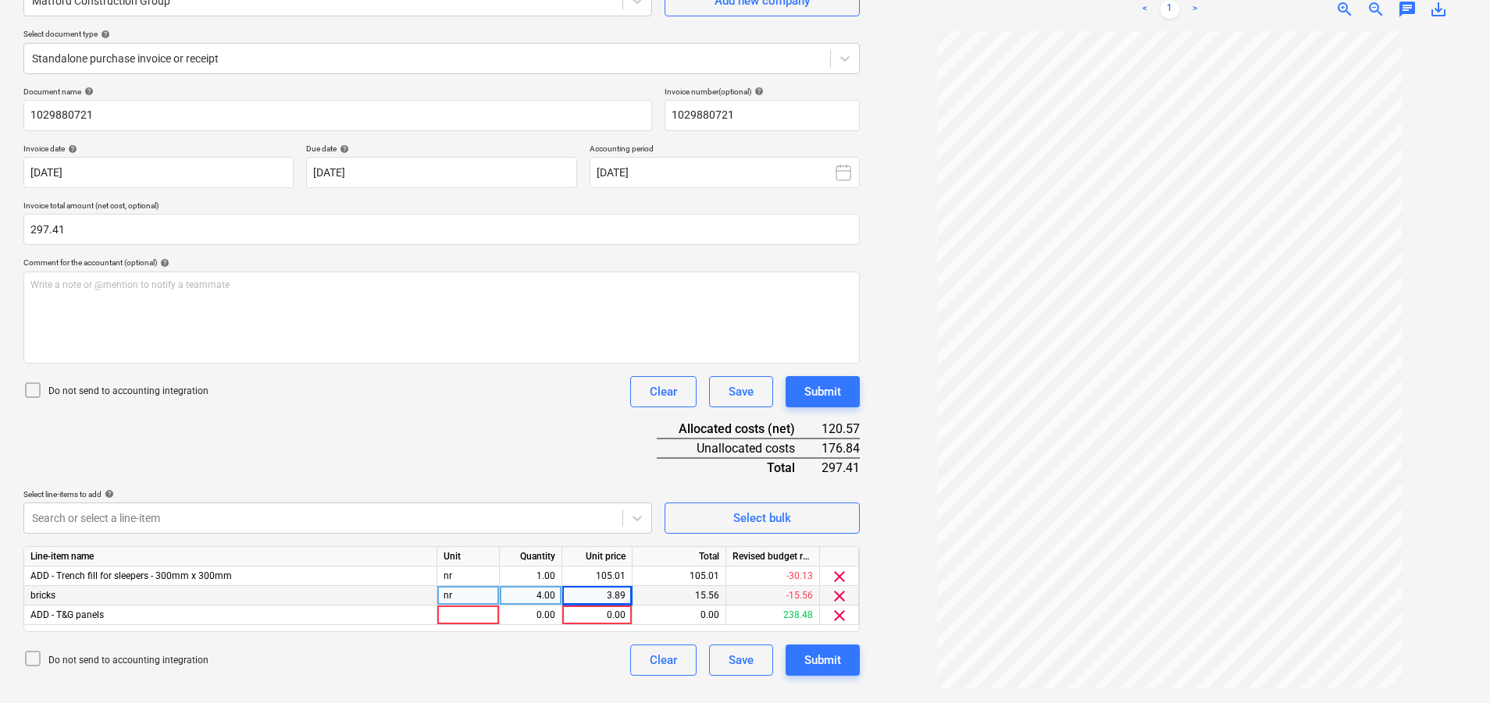
click at [746, 547] on html "Sales Projects Contacts Company Consolidated Invoices Inbox 2 Approvals Resourc…" at bounding box center [745, 195] width 1490 height 703
click at [475, 617] on div at bounding box center [468, 616] width 62 height 20
type input "nr"
click at [627, 616] on div "0.00" at bounding box center [597, 616] width 70 height 20
click at [542, 614] on div "0.00" at bounding box center [530, 616] width 49 height 20
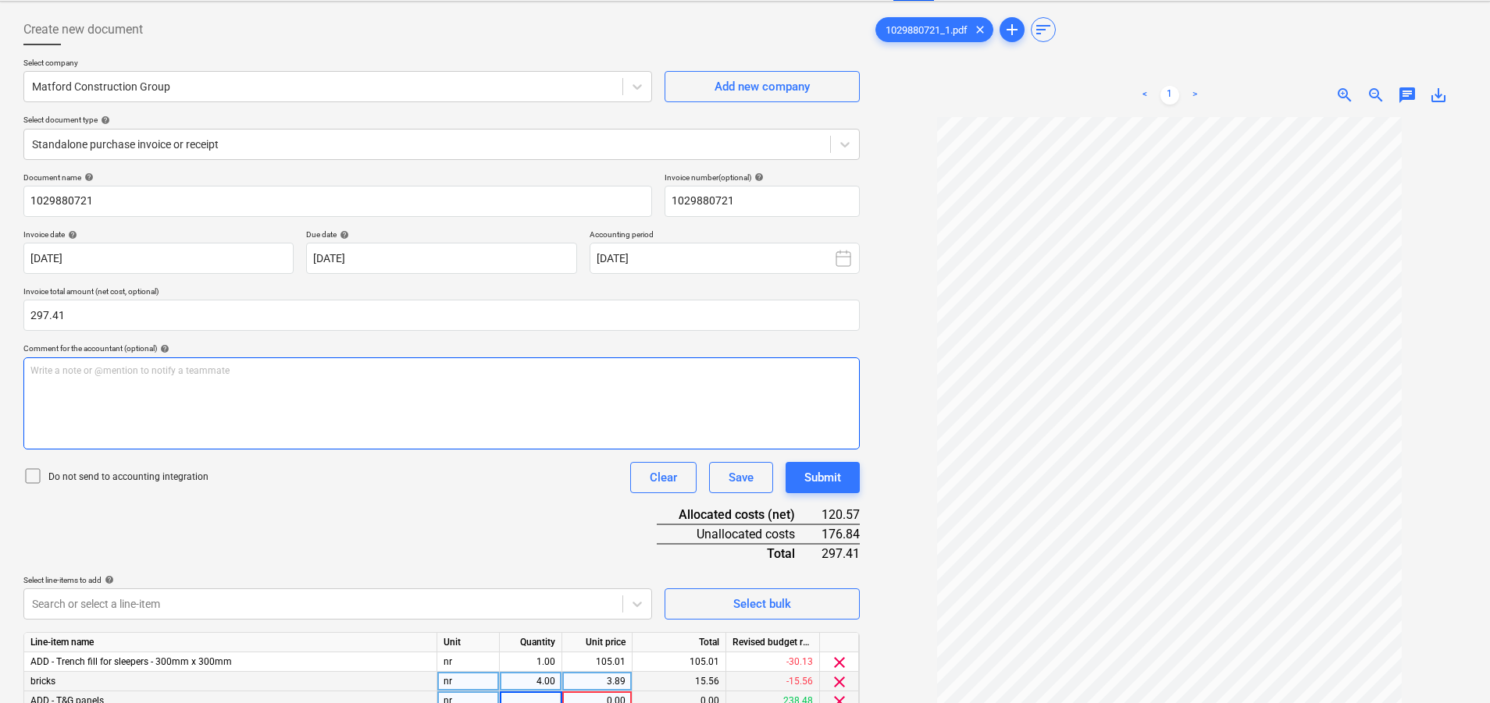
scroll to position [0, 0]
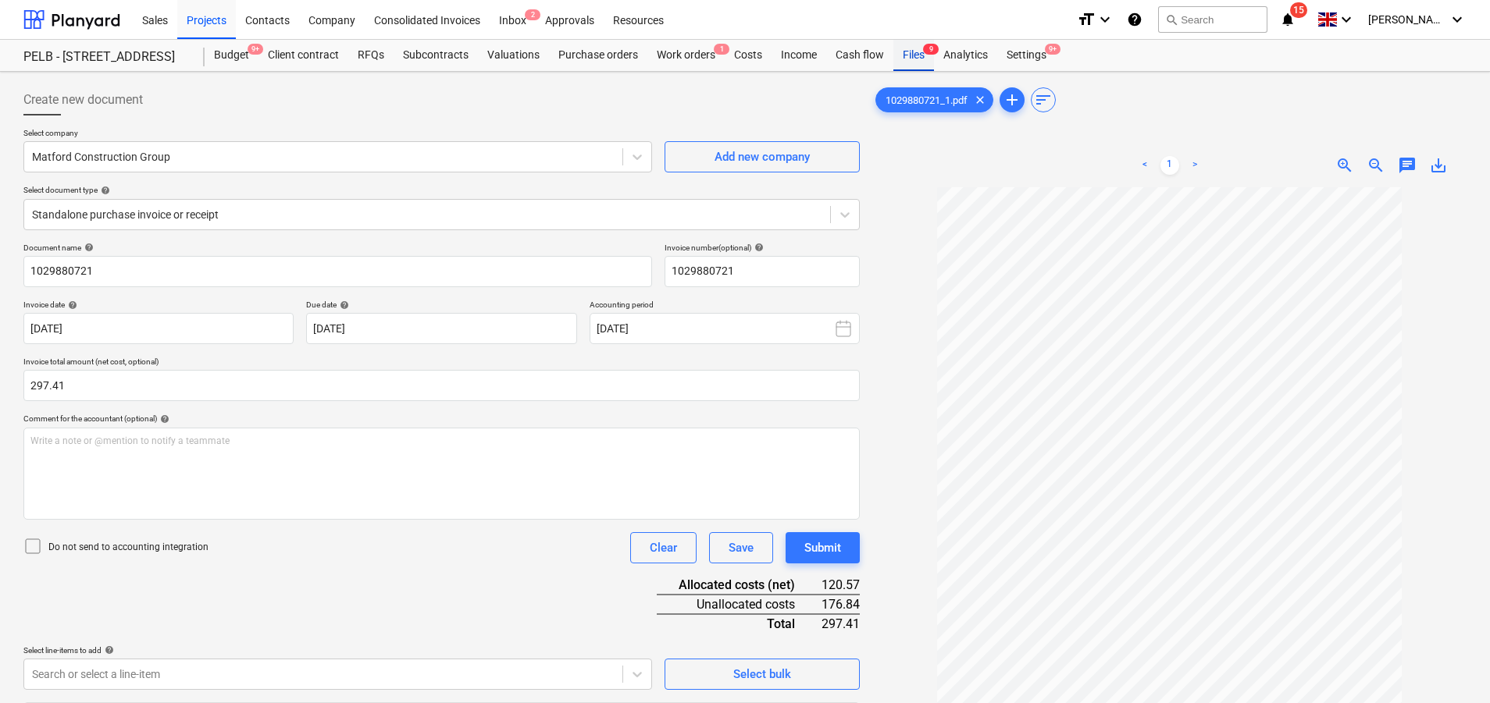
click at [899, 52] on div "Files 9" at bounding box center [913, 55] width 41 height 31
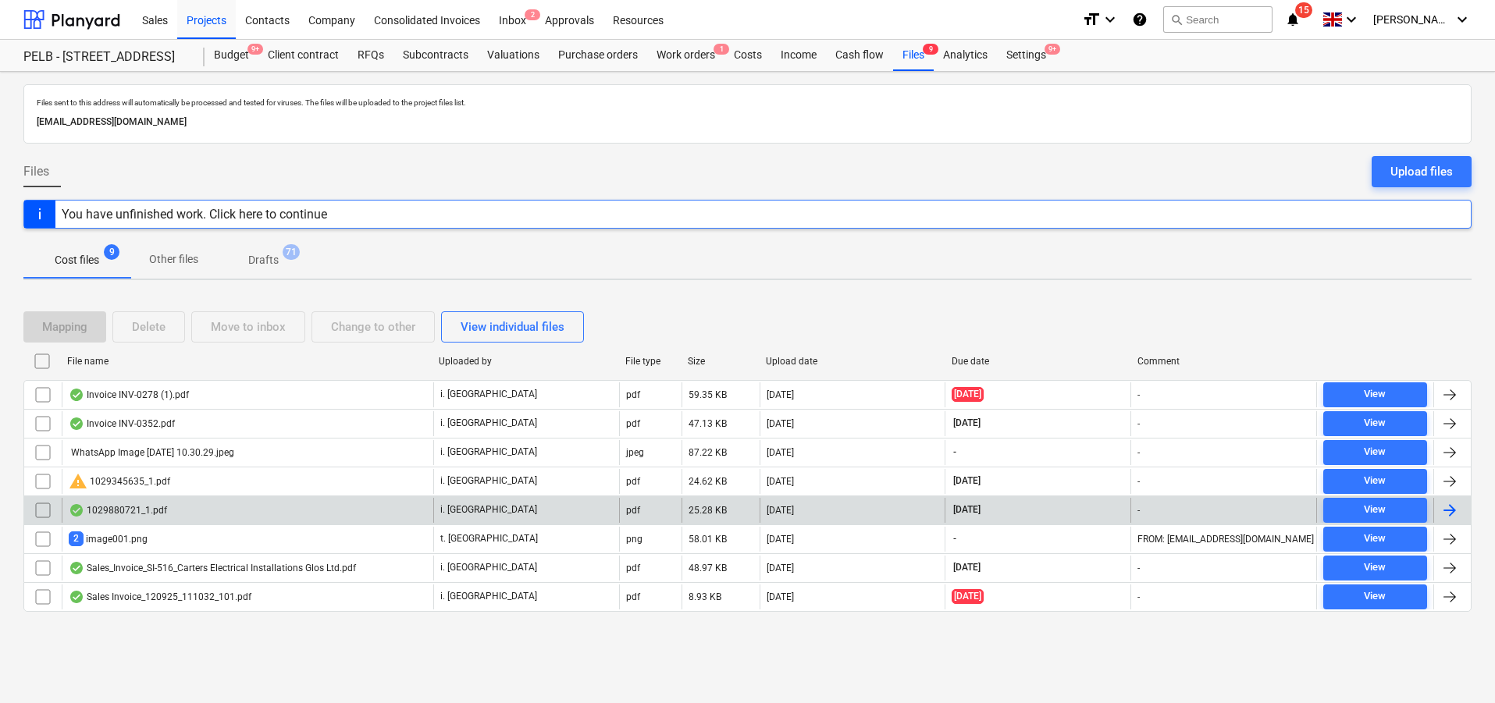
click at [242, 508] on div "1029880721_1.pdf" at bounding box center [248, 510] width 372 height 25
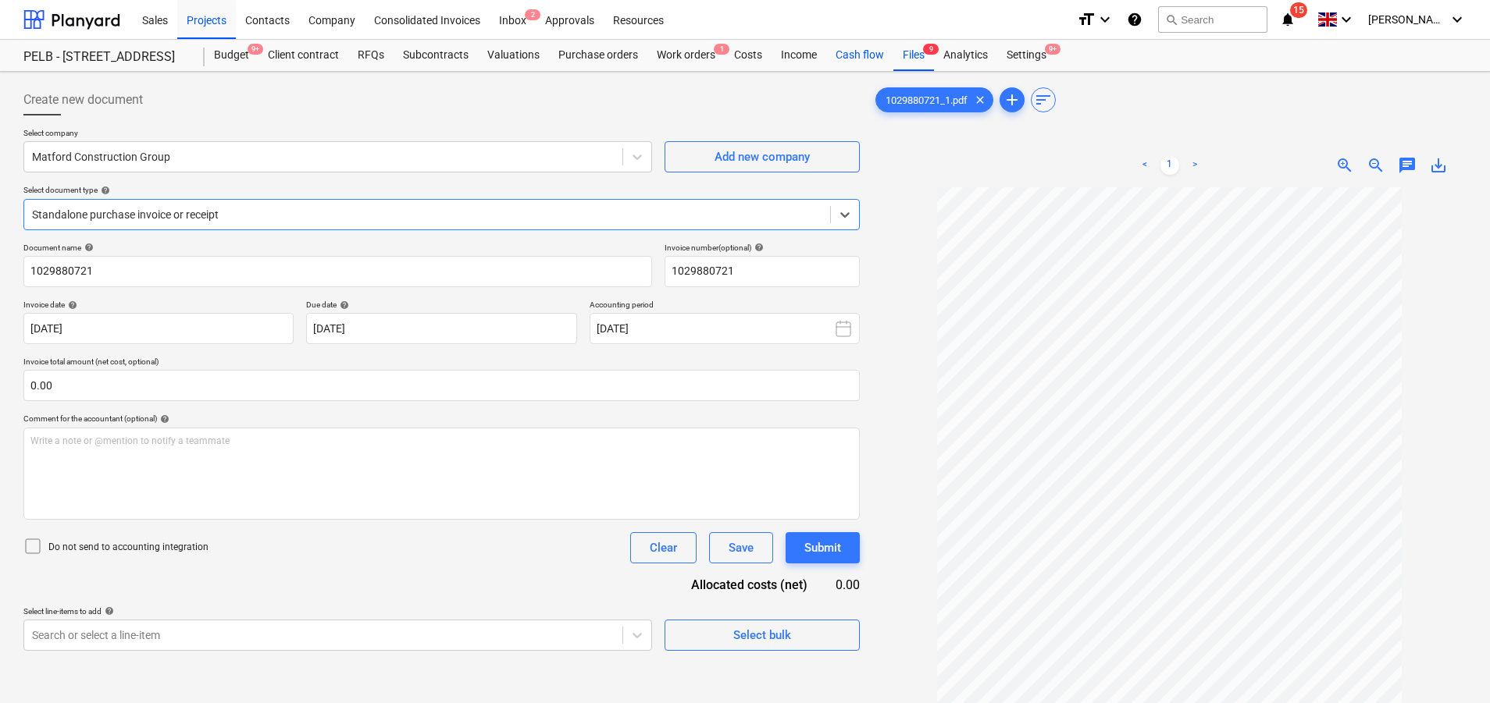
click at [903, 48] on div "Files 9" at bounding box center [913, 55] width 41 height 31
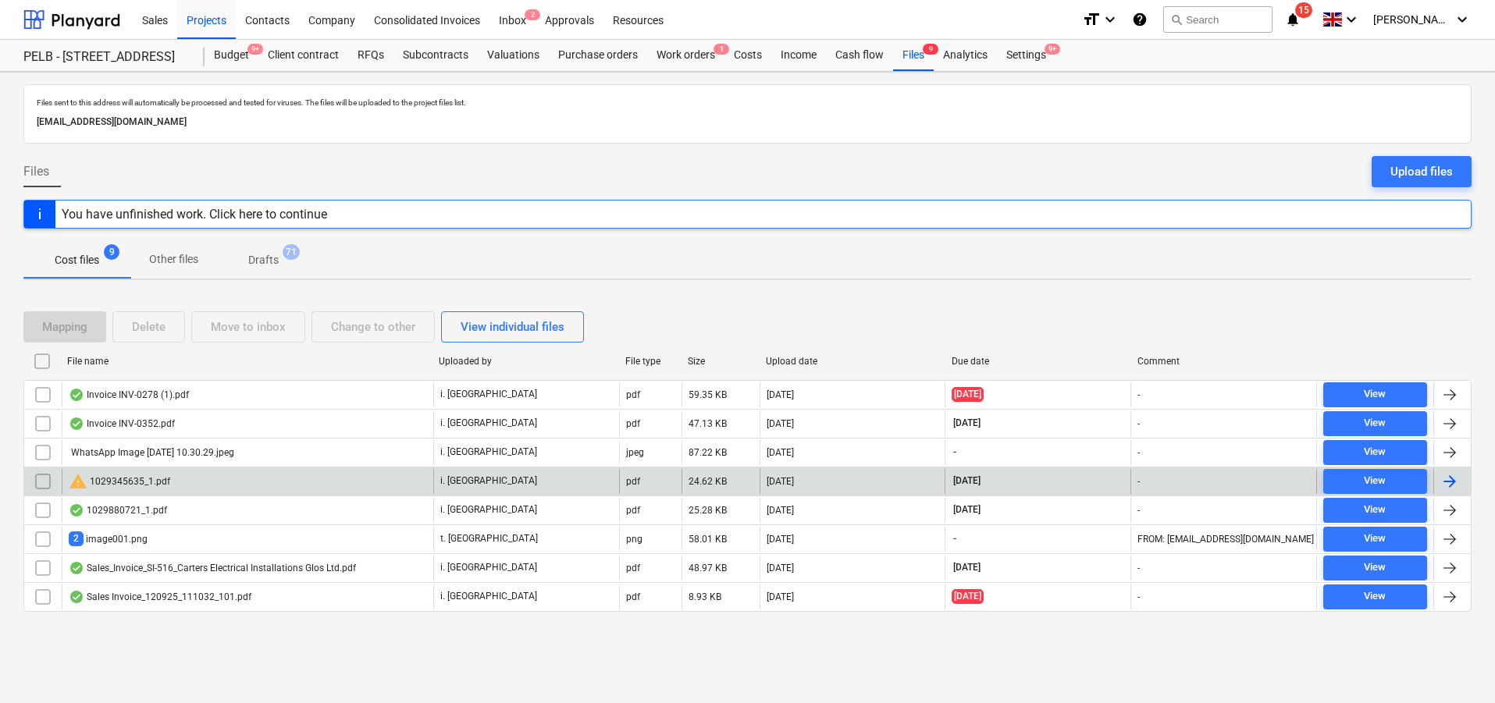
click at [329, 487] on div "warning 1029345635_1.pdf" at bounding box center [248, 481] width 372 height 25
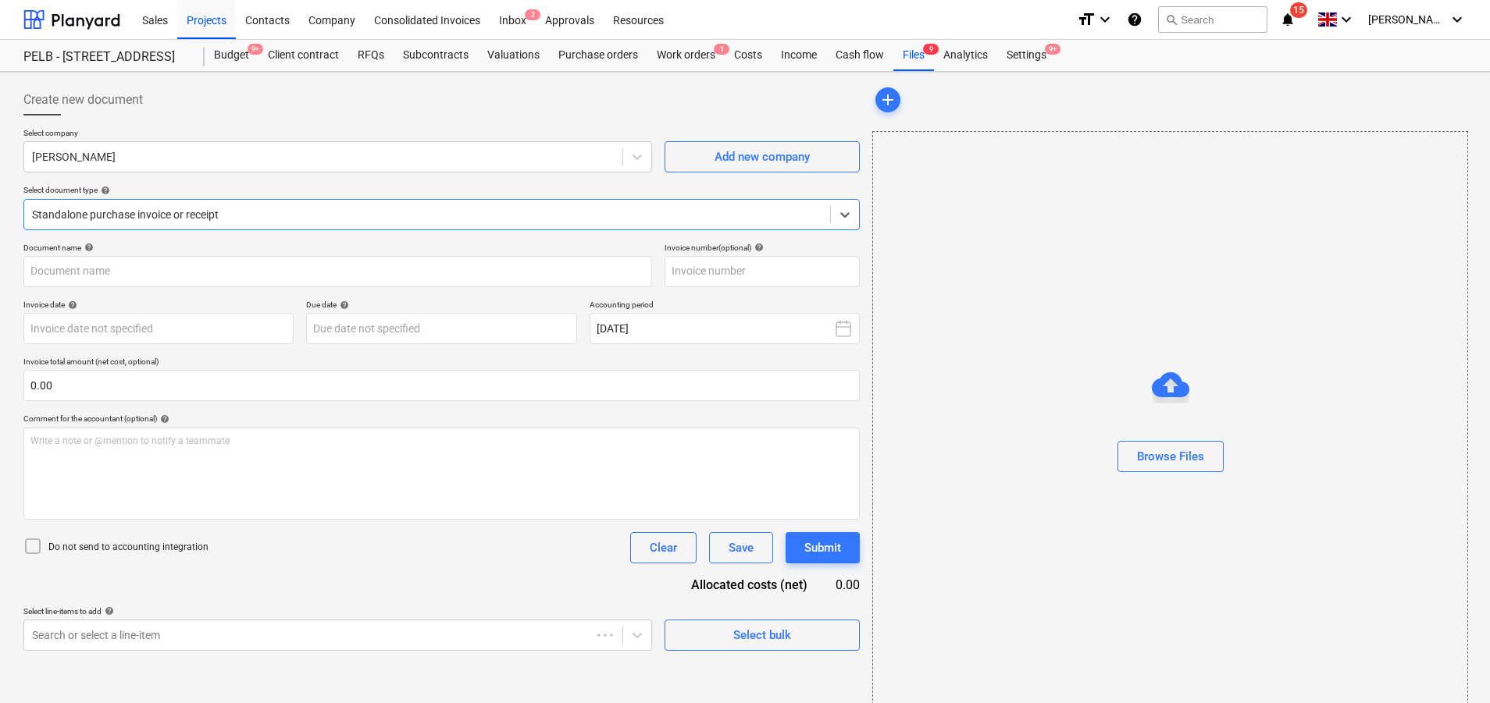
type input "1029345635"
type input "[DATE]"
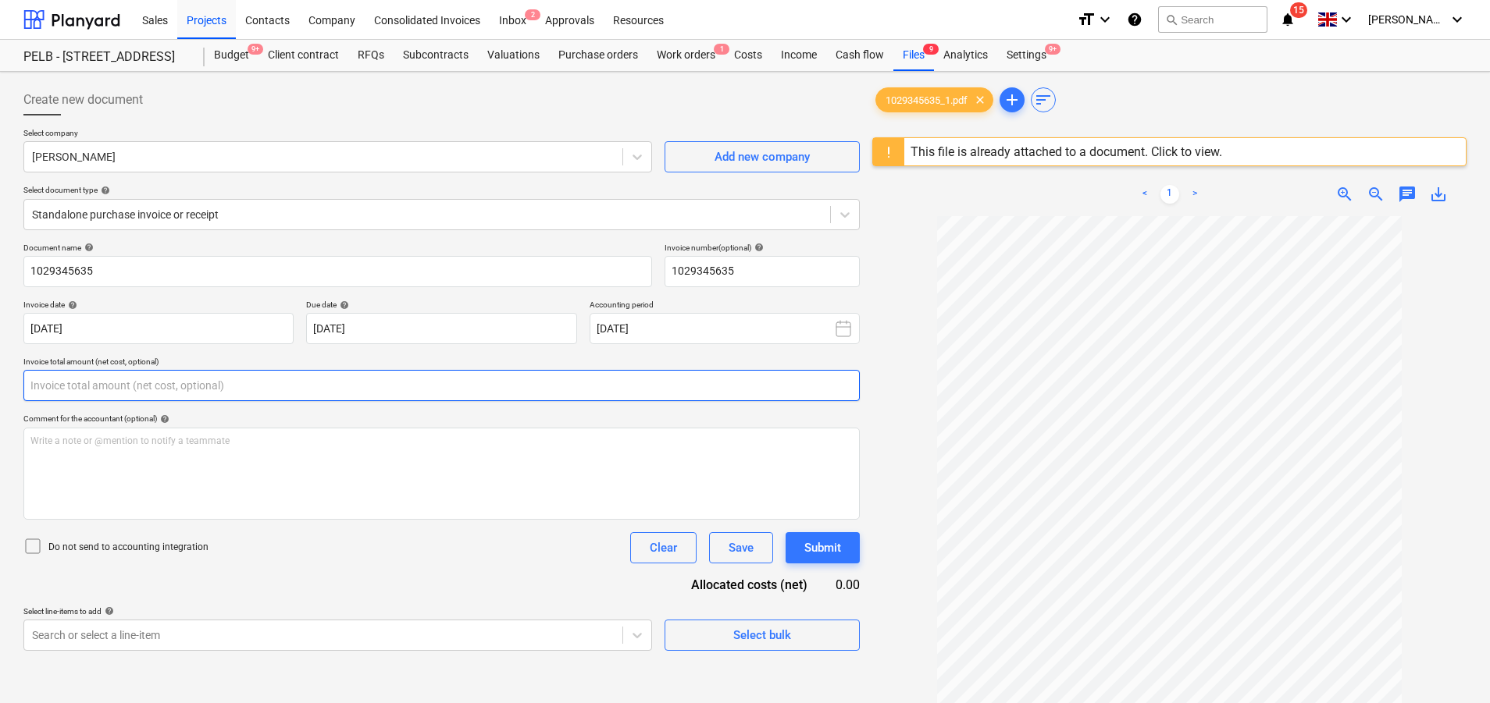
click at [202, 388] on input "text" at bounding box center [441, 385] width 836 height 31
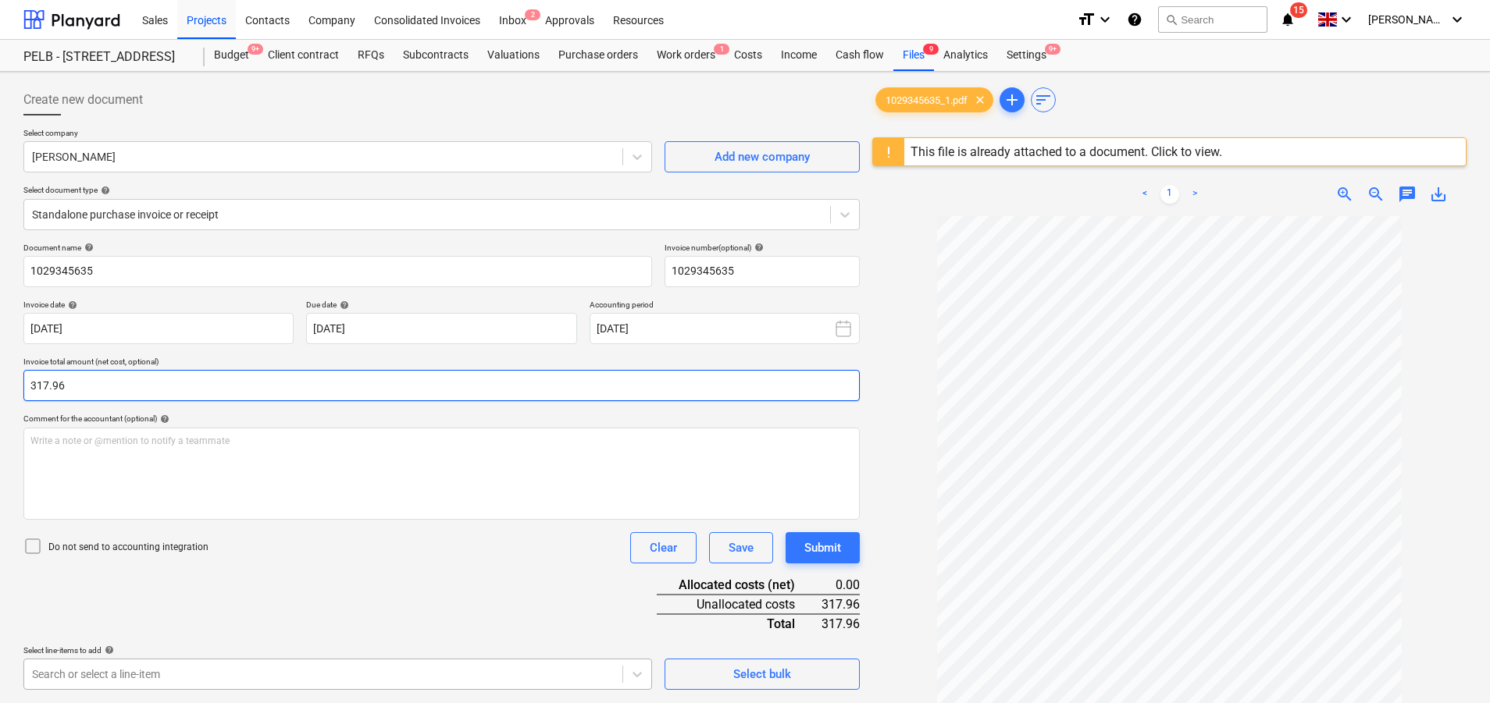
type input "317.96"
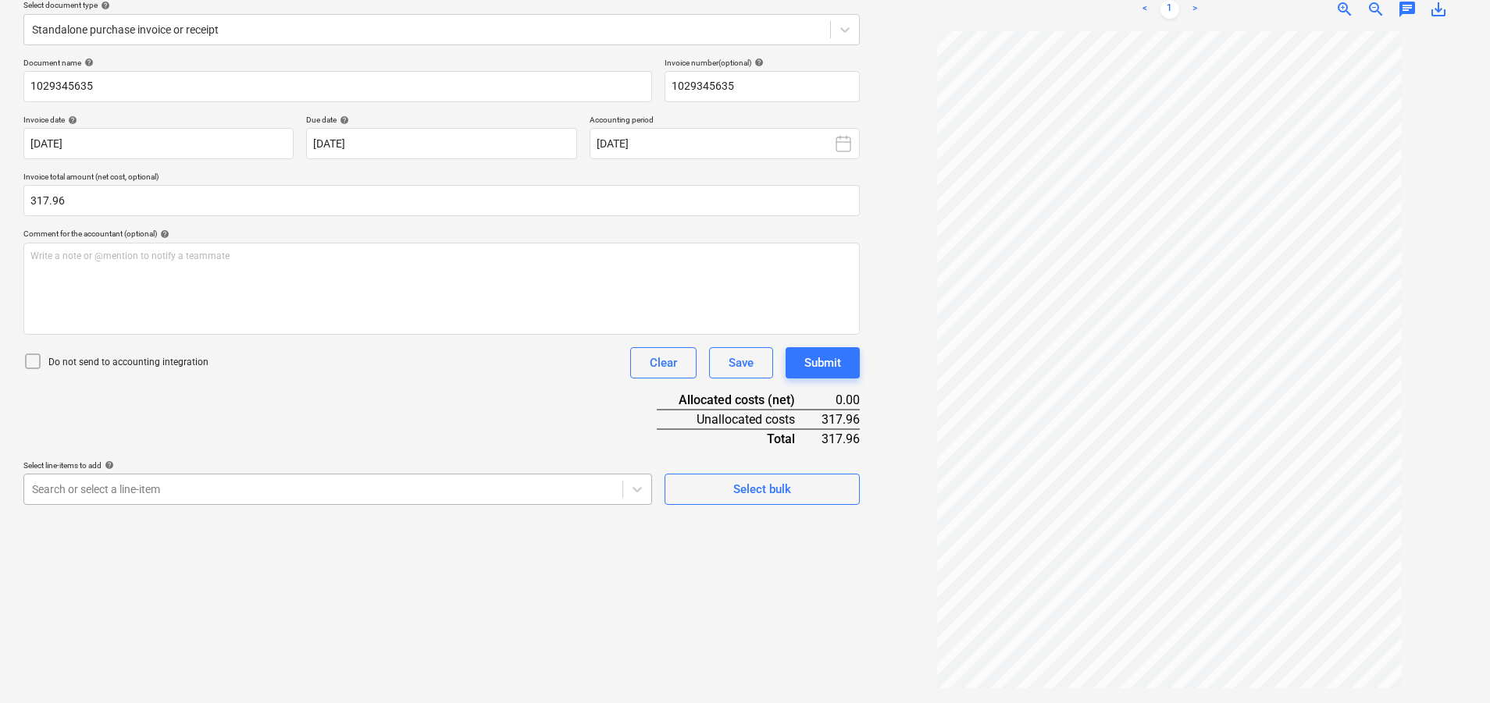
click at [351, 518] on body "Sales Projects Contacts Company Consolidated Invoices Inbox 2 Approvals Resourc…" at bounding box center [745, 166] width 1490 height 703
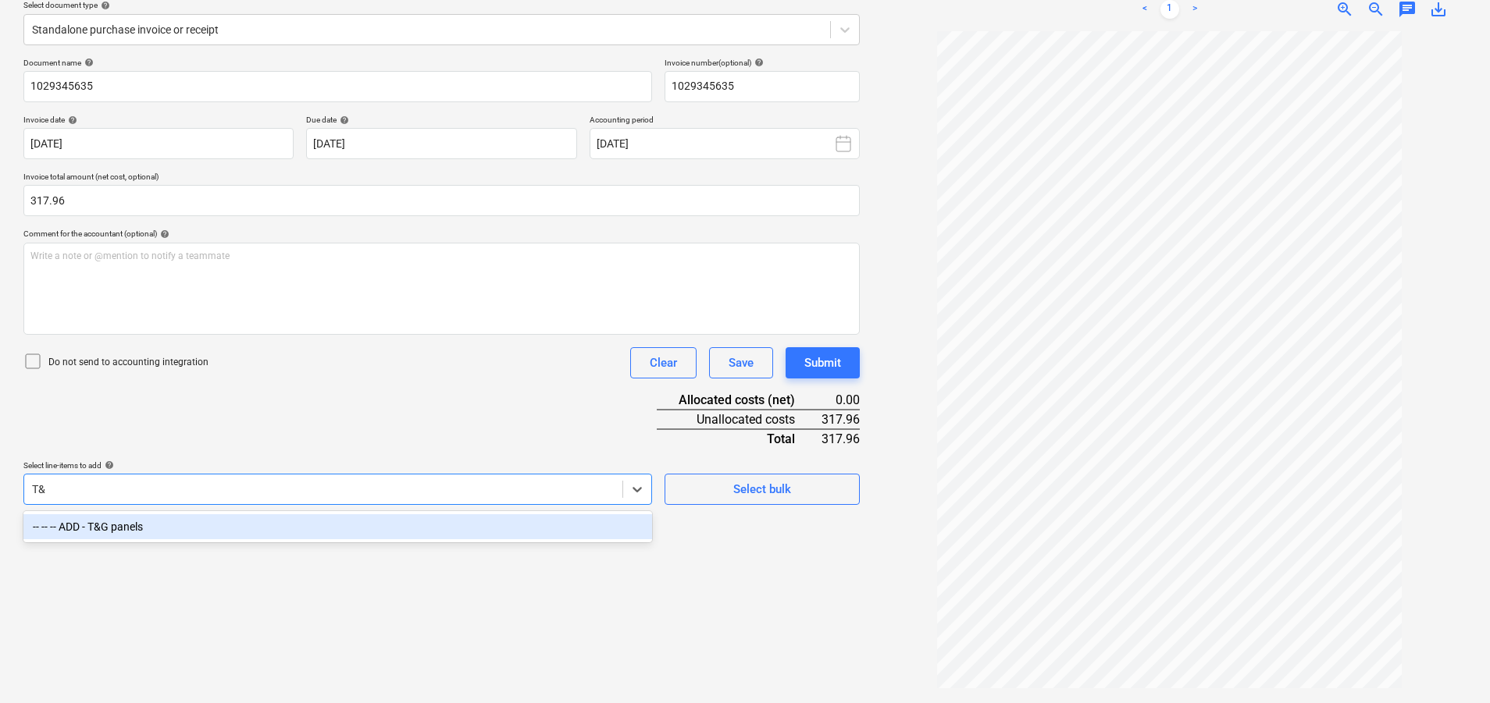
scroll to position [185, 0]
type input "T&G"
click at [412, 525] on div "-- -- -- ADD - T&G panels" at bounding box center [337, 527] width 629 height 25
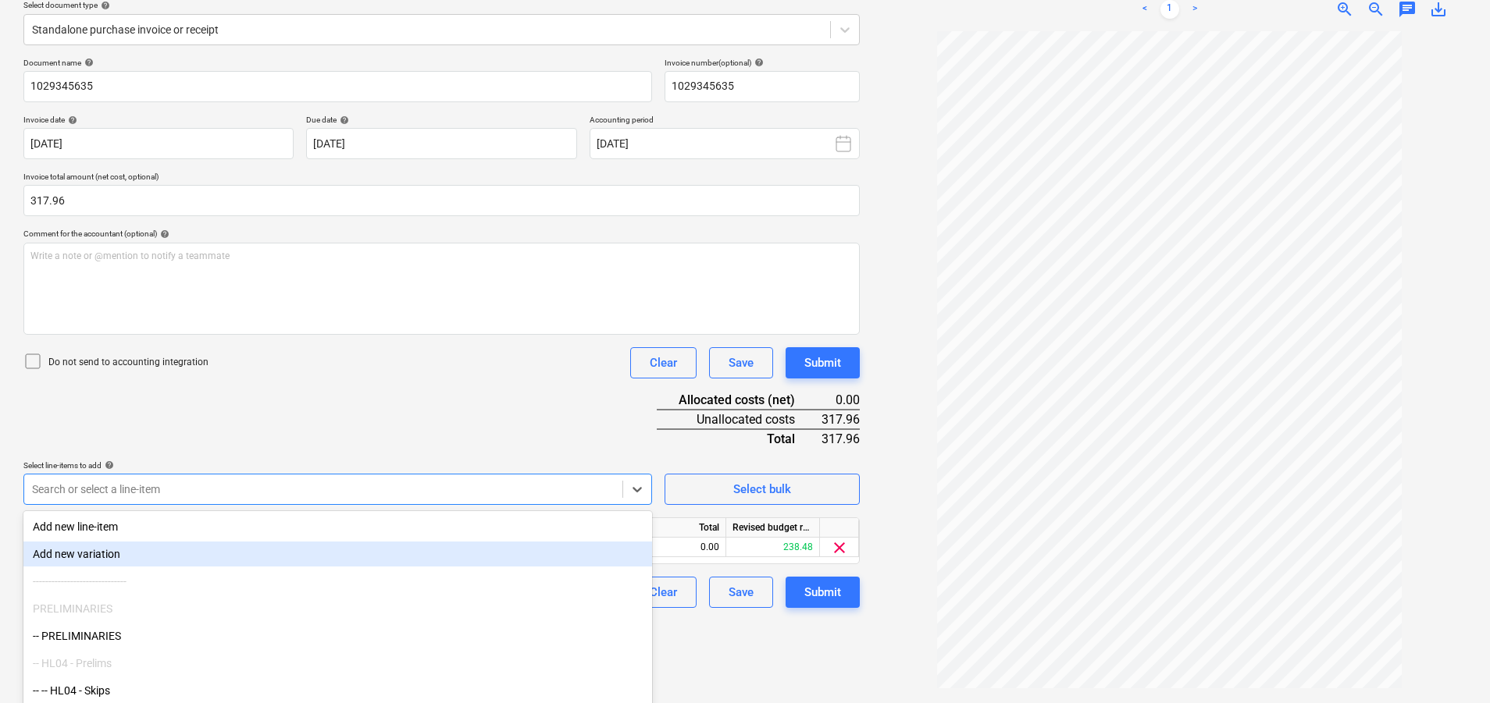
click at [557, 420] on div "Document name help 1029345635 Invoice number (optional) help 1029345635 Invoice…" at bounding box center [441, 333] width 836 height 550
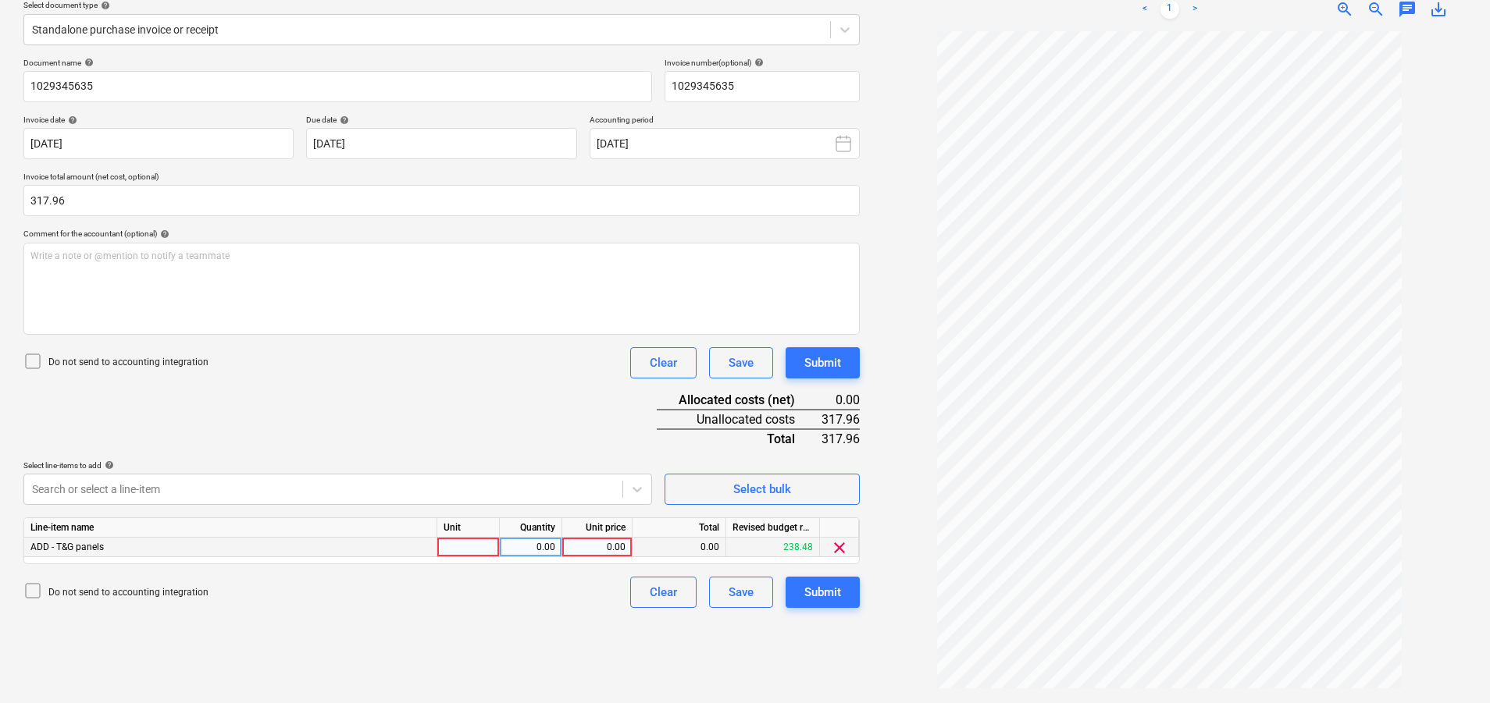
click at [459, 545] on div at bounding box center [468, 548] width 62 height 20
type input "item"
click at [526, 547] on div "0.00" at bounding box center [530, 548] width 49 height 20
type input "1"
click at [602, 549] on div "0.00" at bounding box center [596, 548] width 57 height 20
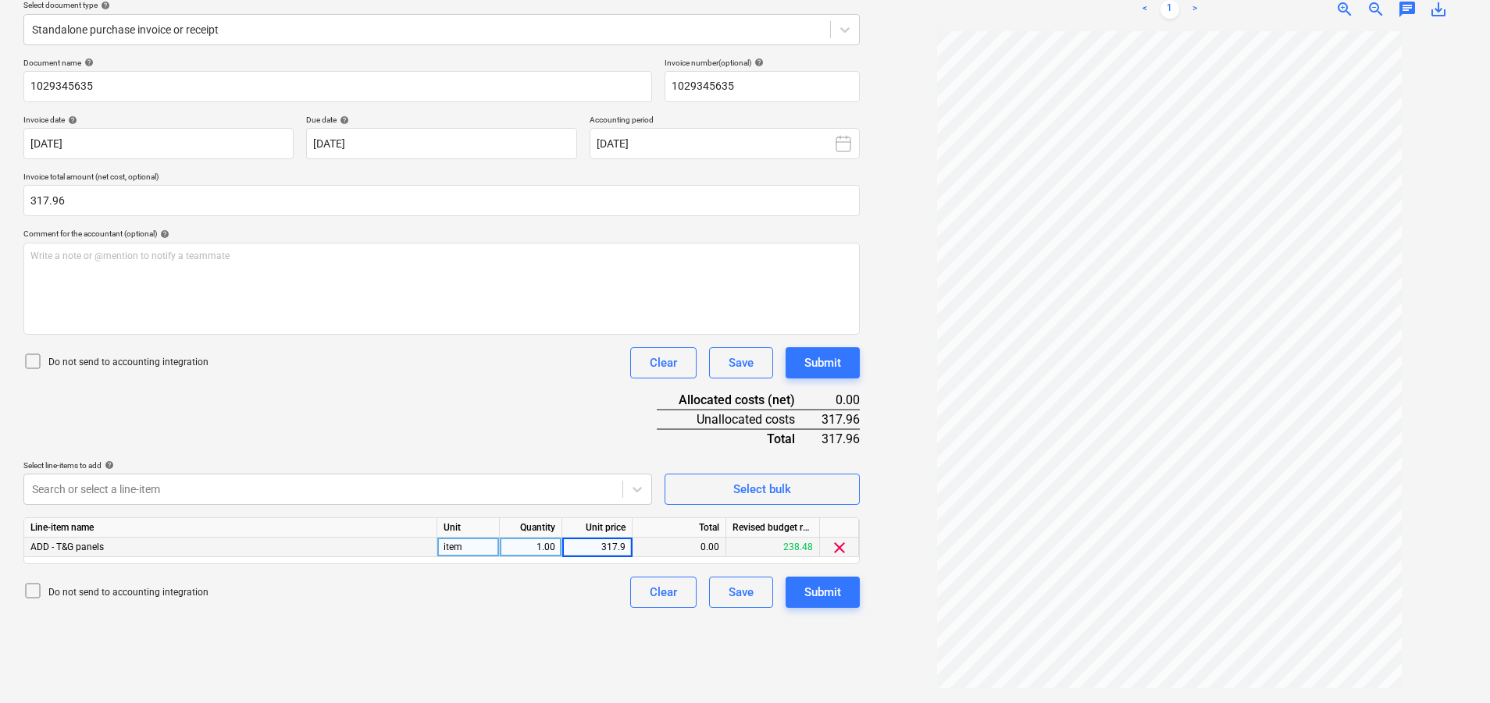
type input "317.96"
click at [886, 656] on div at bounding box center [1169, 361] width 594 height 660
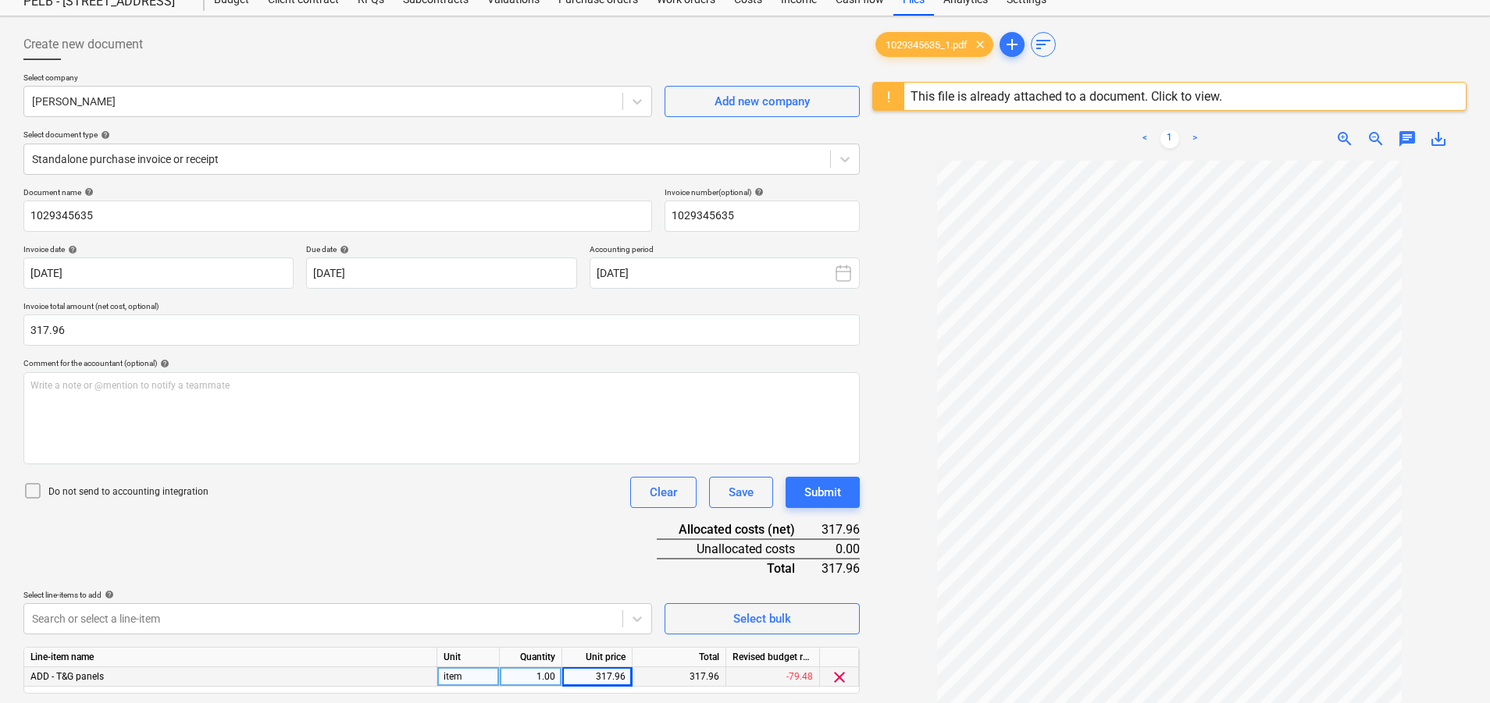
scroll to position [0, 0]
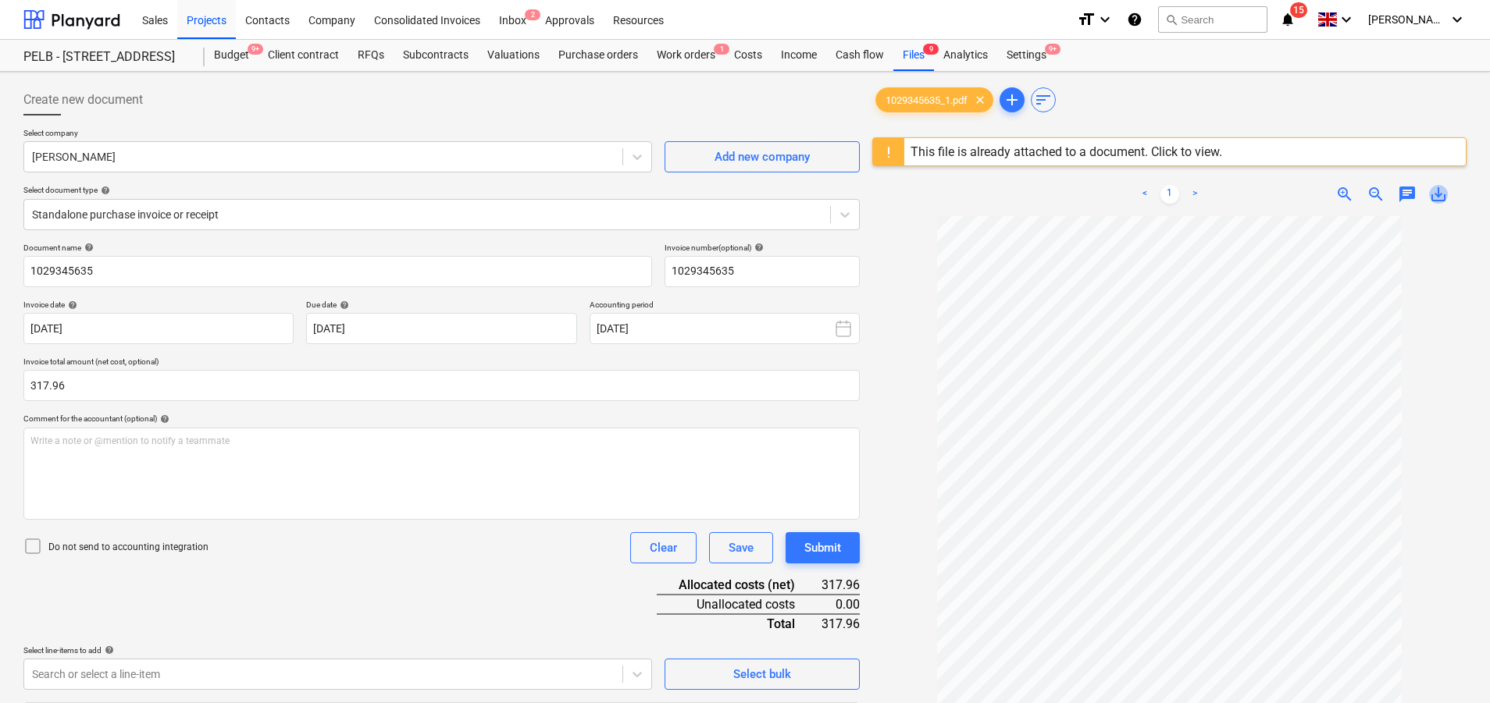
click at [1438, 195] on span "save_alt" at bounding box center [1438, 194] width 19 height 19
click at [149, 387] on input "317.96" at bounding box center [441, 385] width 836 height 31
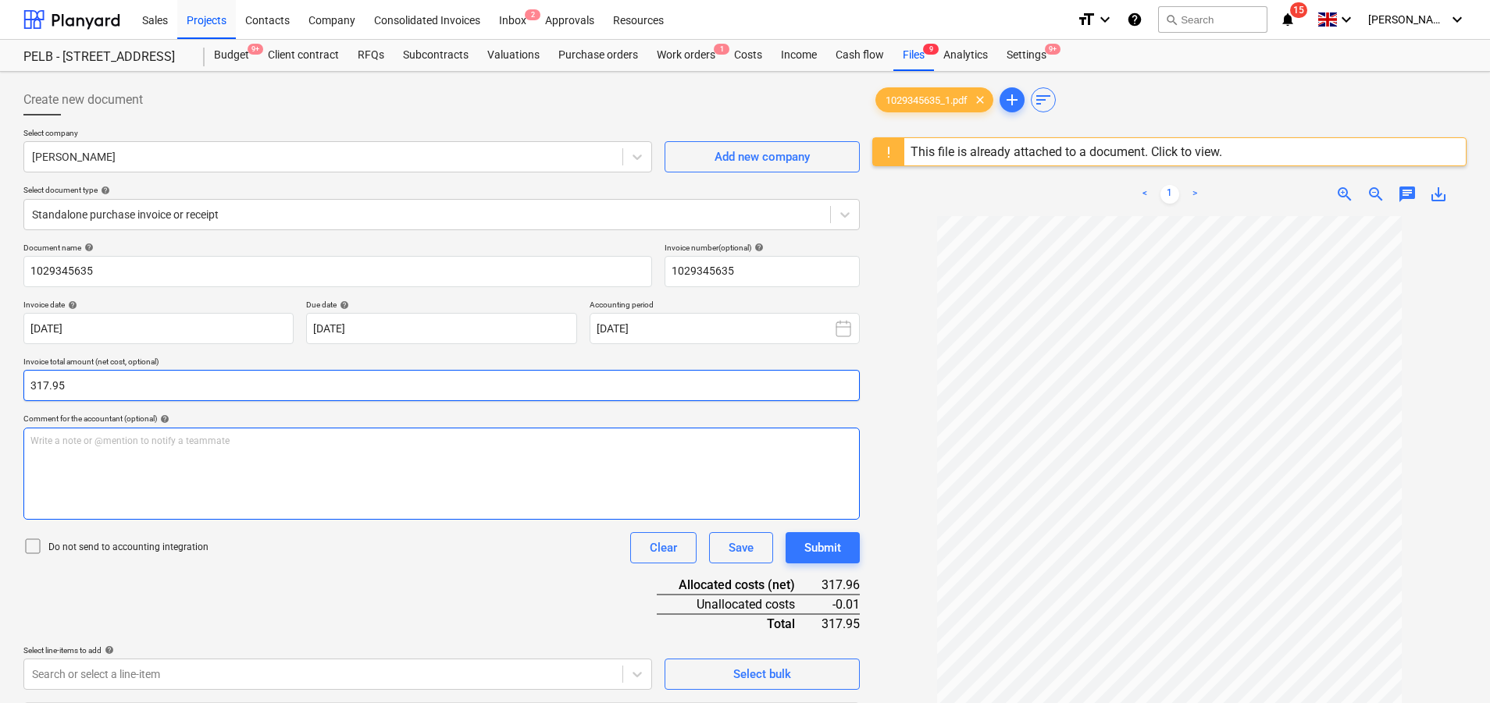
type input "317.95"
click at [448, 480] on div "Write a note or @mention to notify a teammate [PERSON_NAME]" at bounding box center [441, 474] width 836 height 92
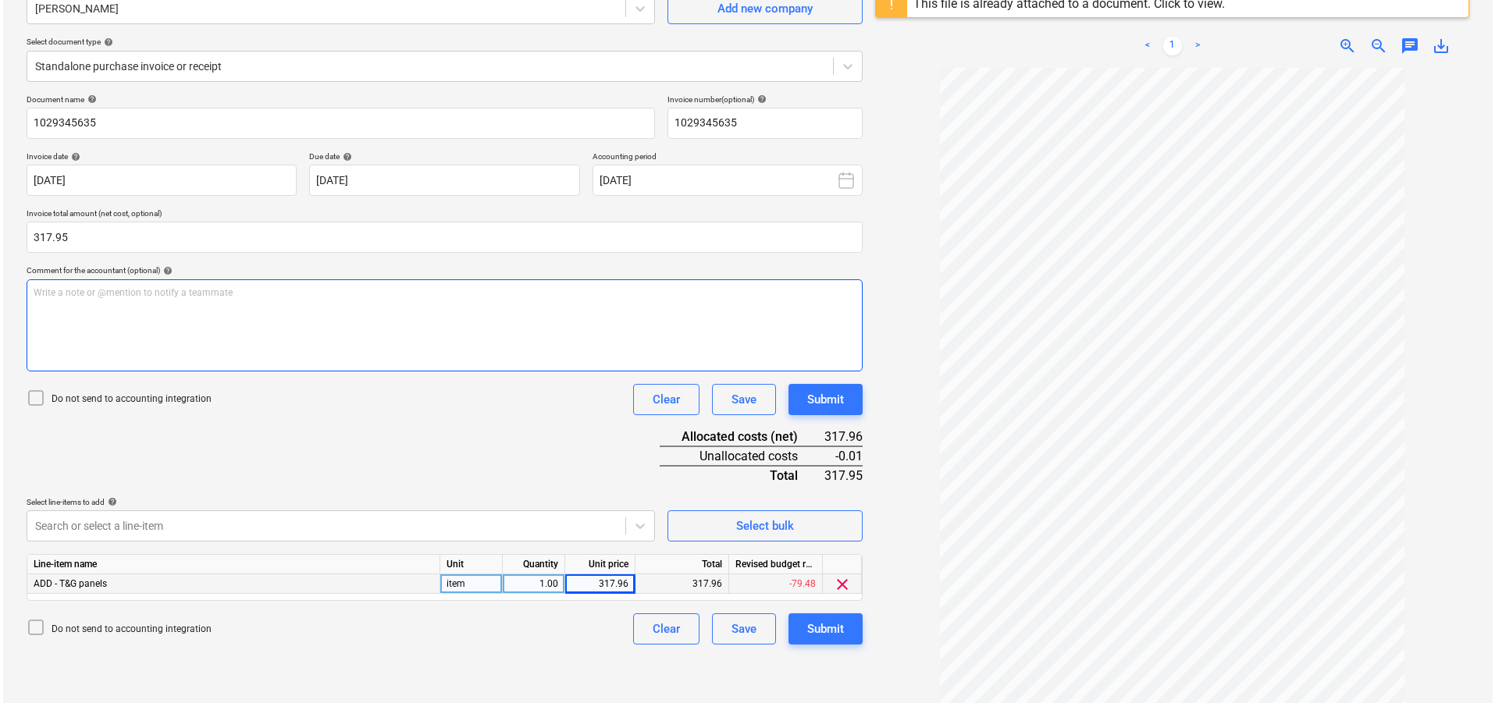
scroll to position [185, 0]
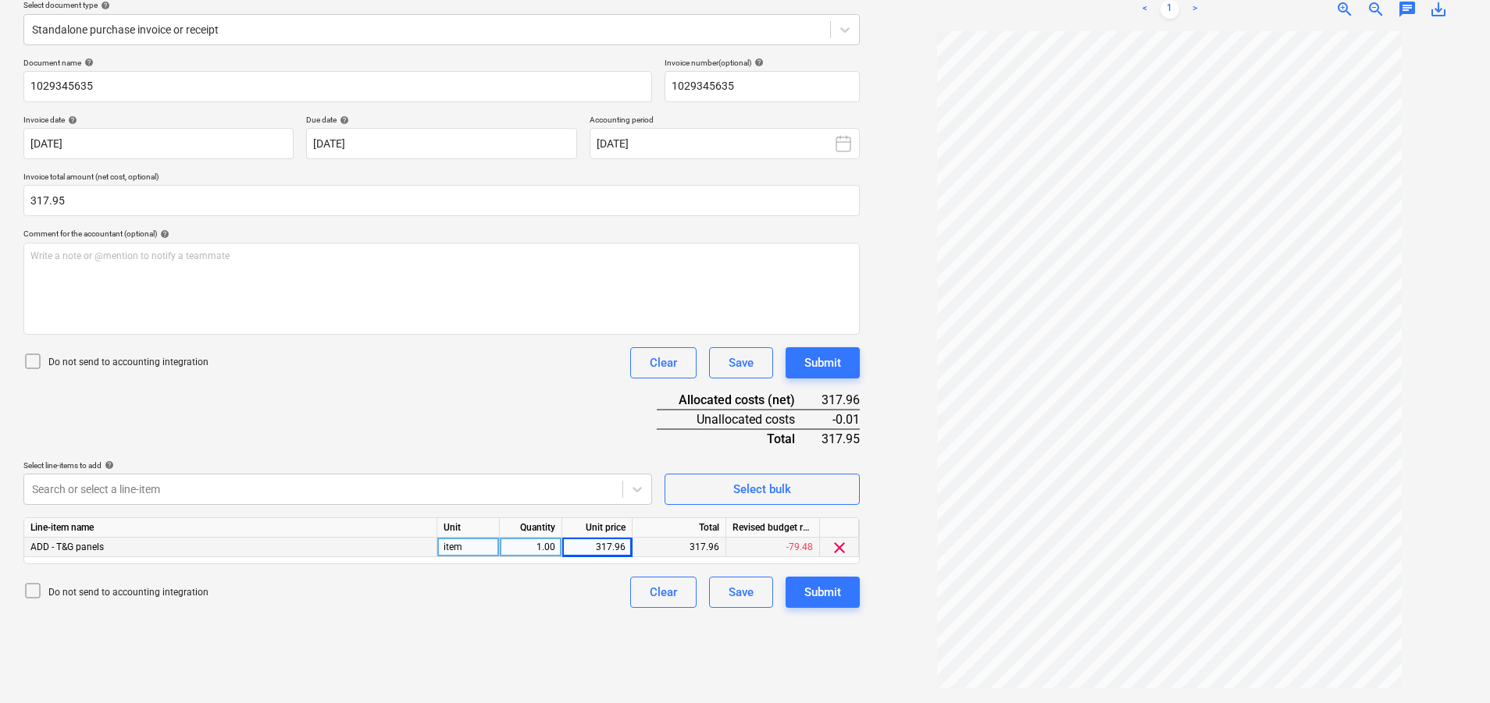
click at [614, 545] on div "317.96" at bounding box center [596, 548] width 57 height 20
click at [622, 547] on input "317.96" at bounding box center [596, 547] width 69 height 19
type input "317.95"
click at [611, 661] on div "Create new document Select company [PERSON_NAME] Add new company Select documen…" at bounding box center [441, 295] width 849 height 804
click at [822, 595] on div "Submit" at bounding box center [822, 592] width 37 height 20
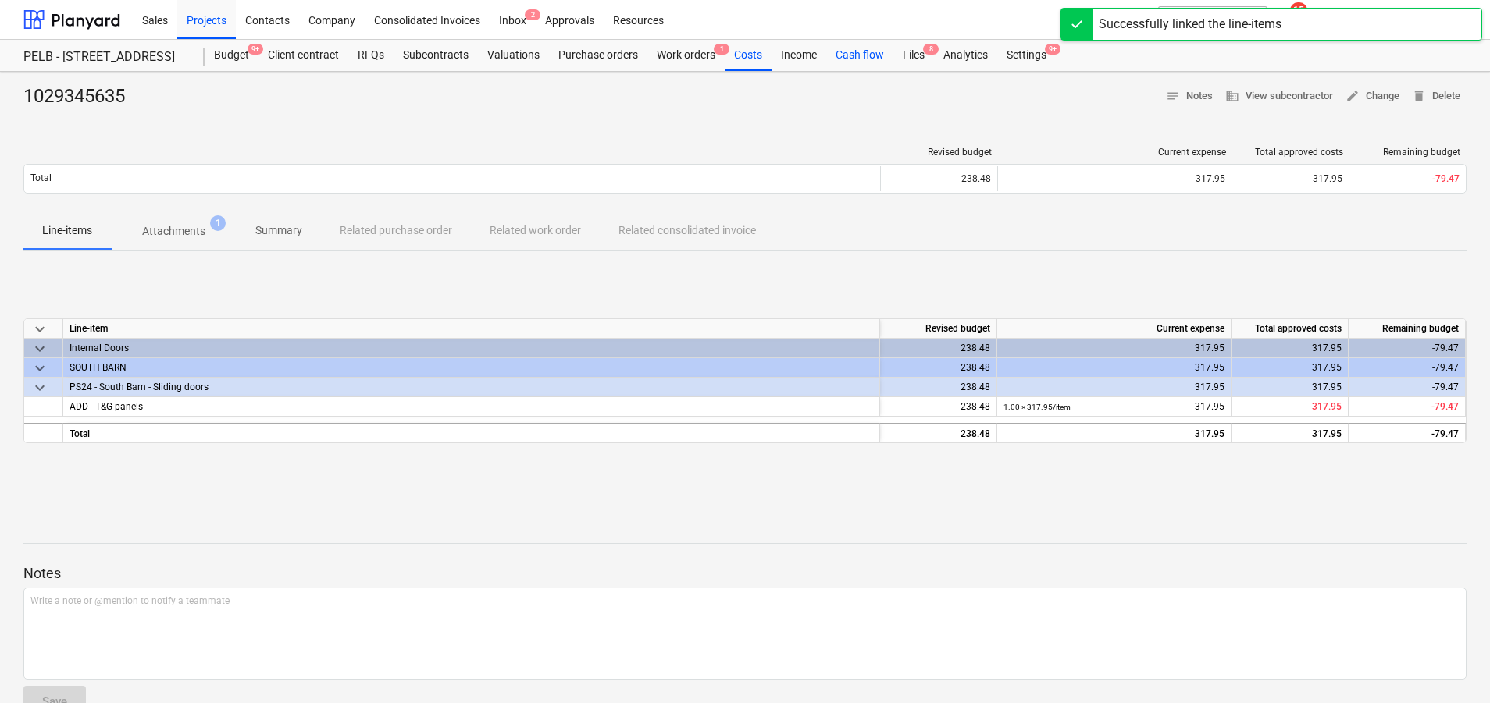
click at [908, 52] on div "Files 8" at bounding box center [913, 55] width 41 height 31
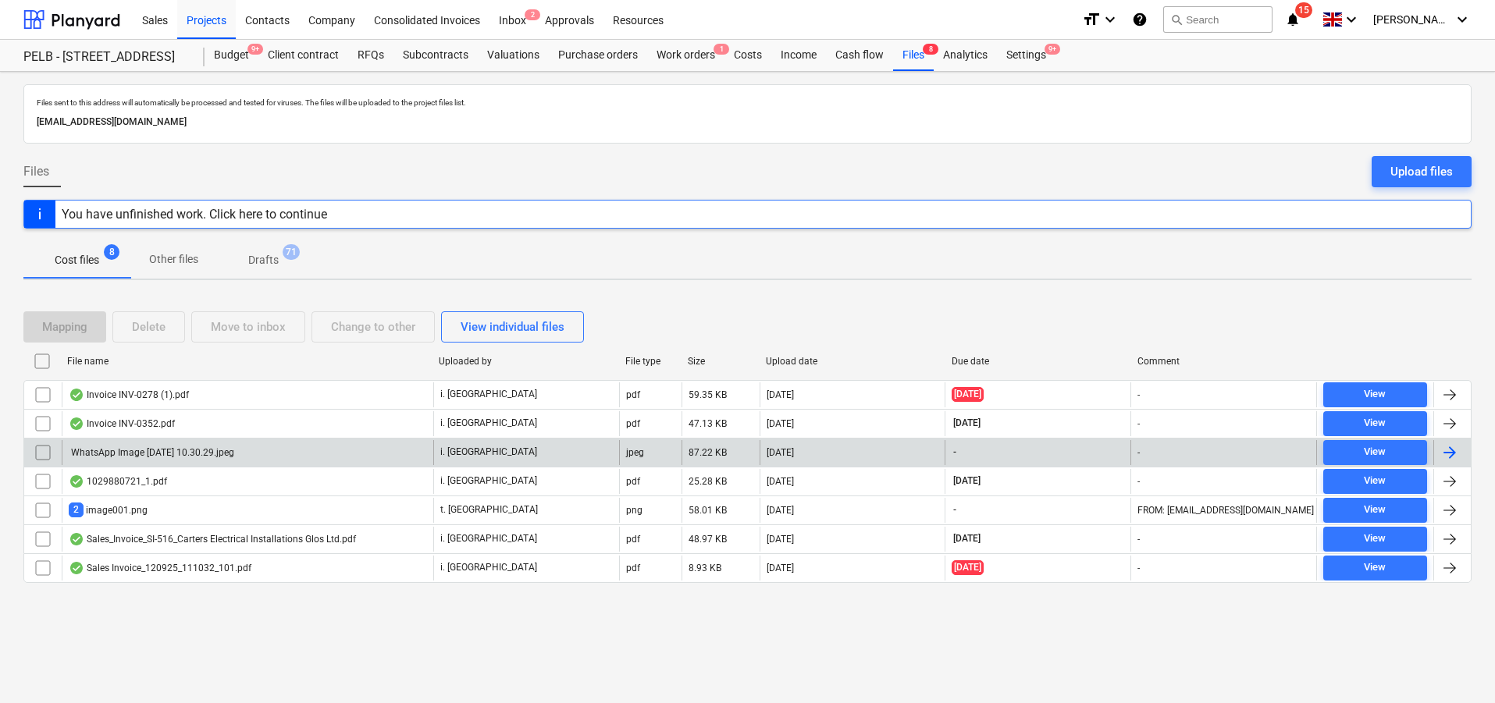
click at [668, 458] on div "jpeg" at bounding box center [650, 452] width 62 height 25
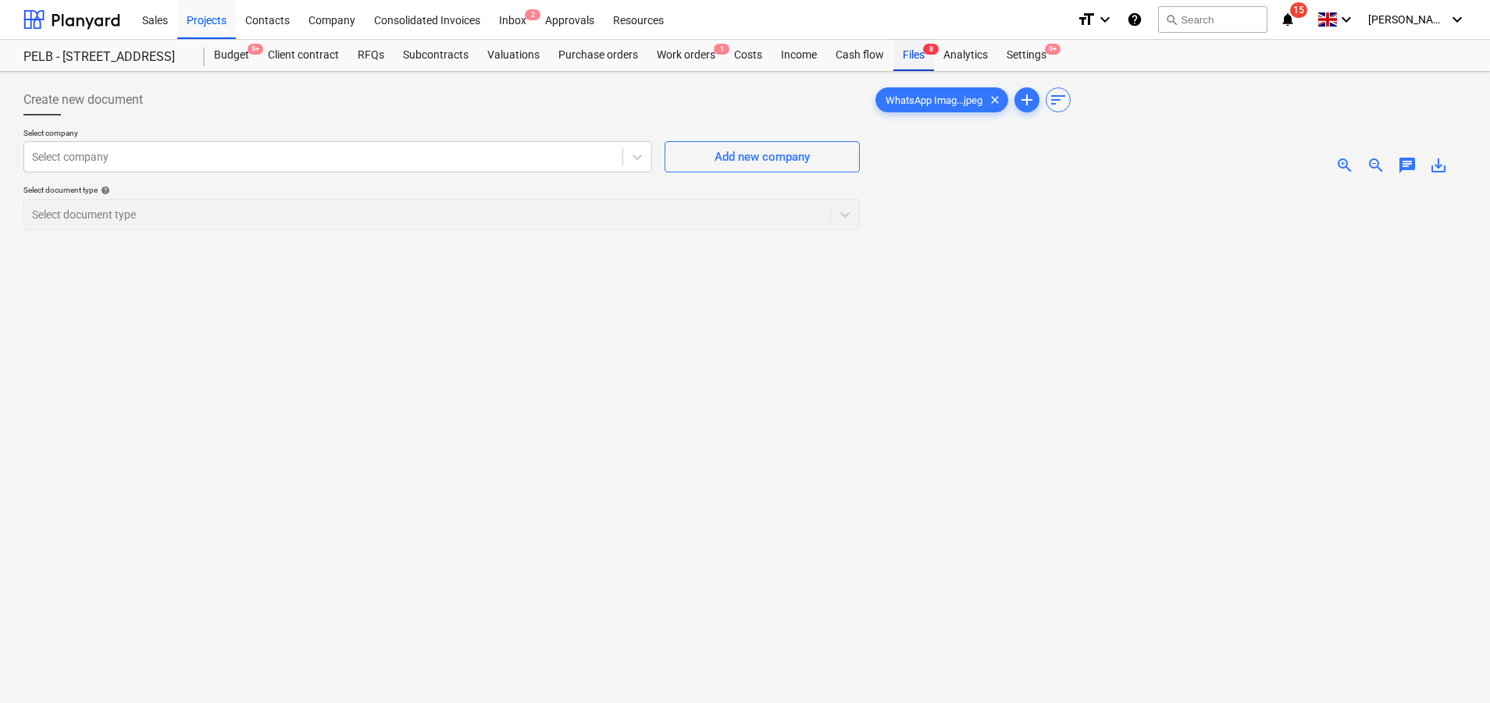
click at [910, 53] on div "Files 8" at bounding box center [913, 55] width 41 height 31
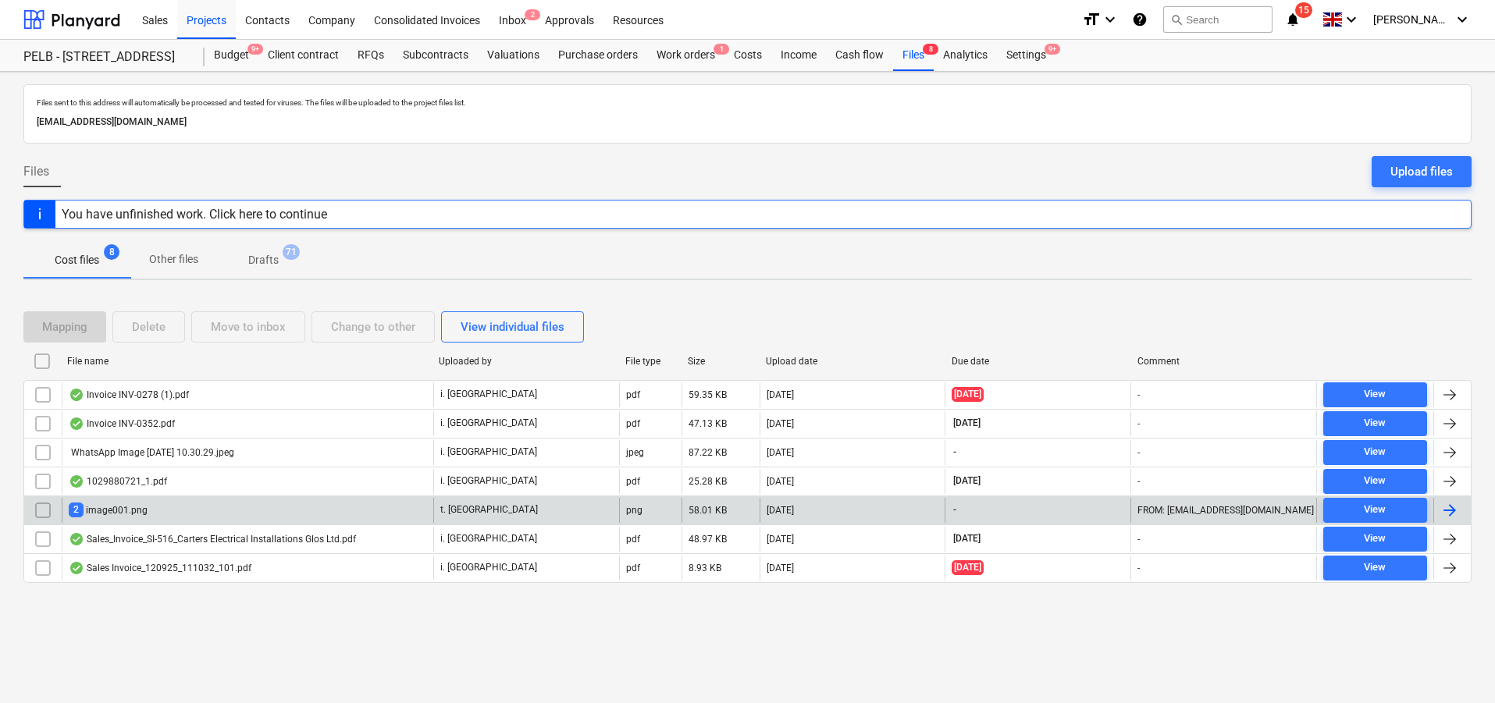
click at [549, 512] on div "t. [GEOGRAPHIC_DATA]" at bounding box center [526, 510] width 186 height 25
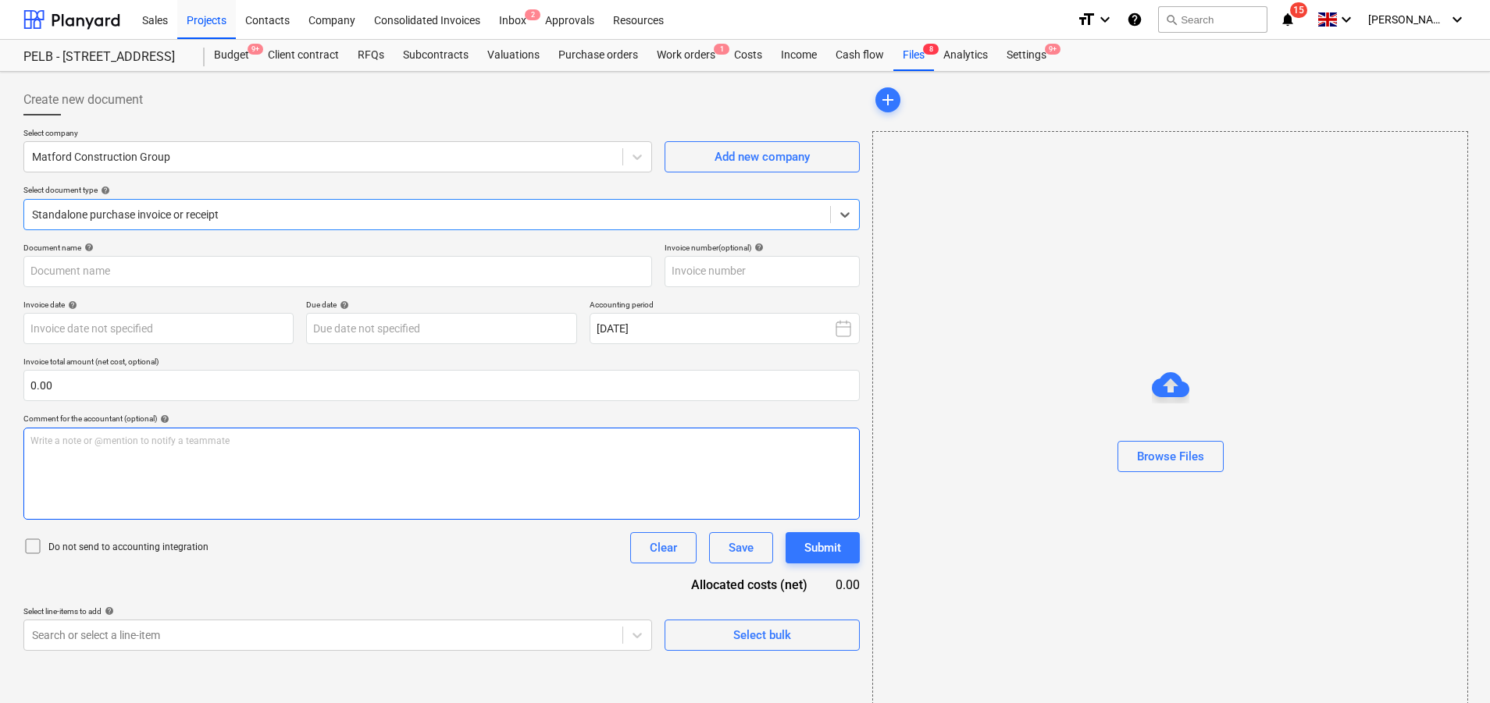
type input "INV620546"
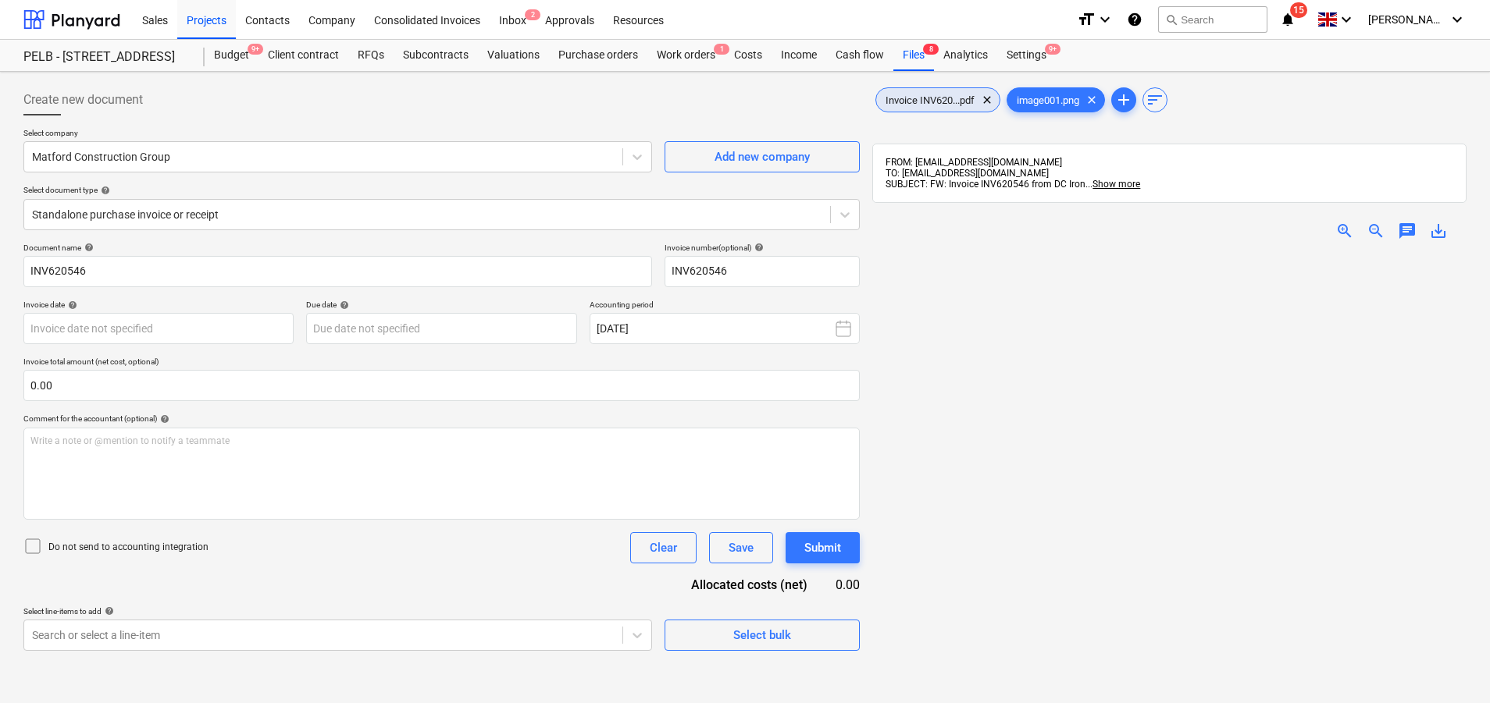
click at [925, 101] on span "Invoice INV620...pdf" at bounding box center [930, 100] width 108 height 12
click at [910, 59] on div "Files 8" at bounding box center [913, 55] width 41 height 31
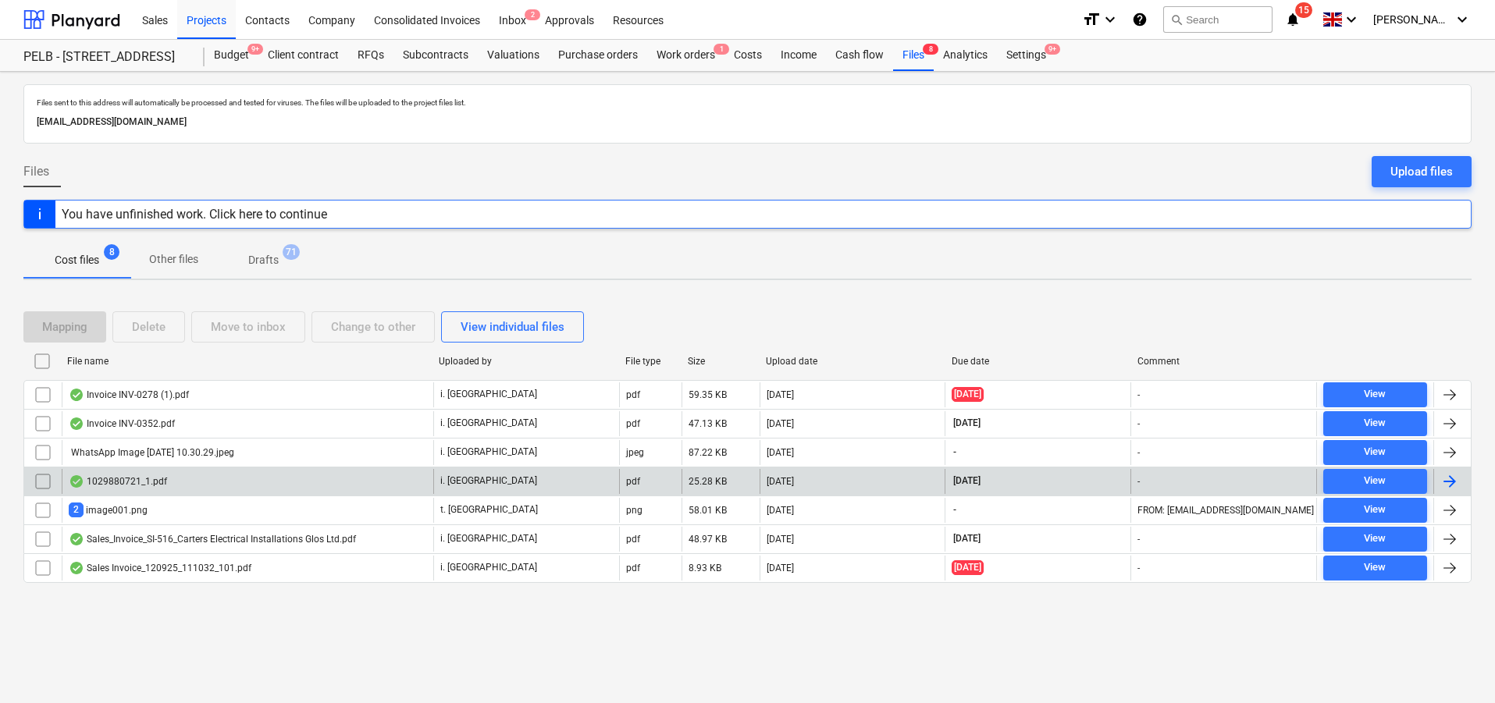
click at [601, 485] on div "i. [GEOGRAPHIC_DATA]" at bounding box center [526, 481] width 186 height 25
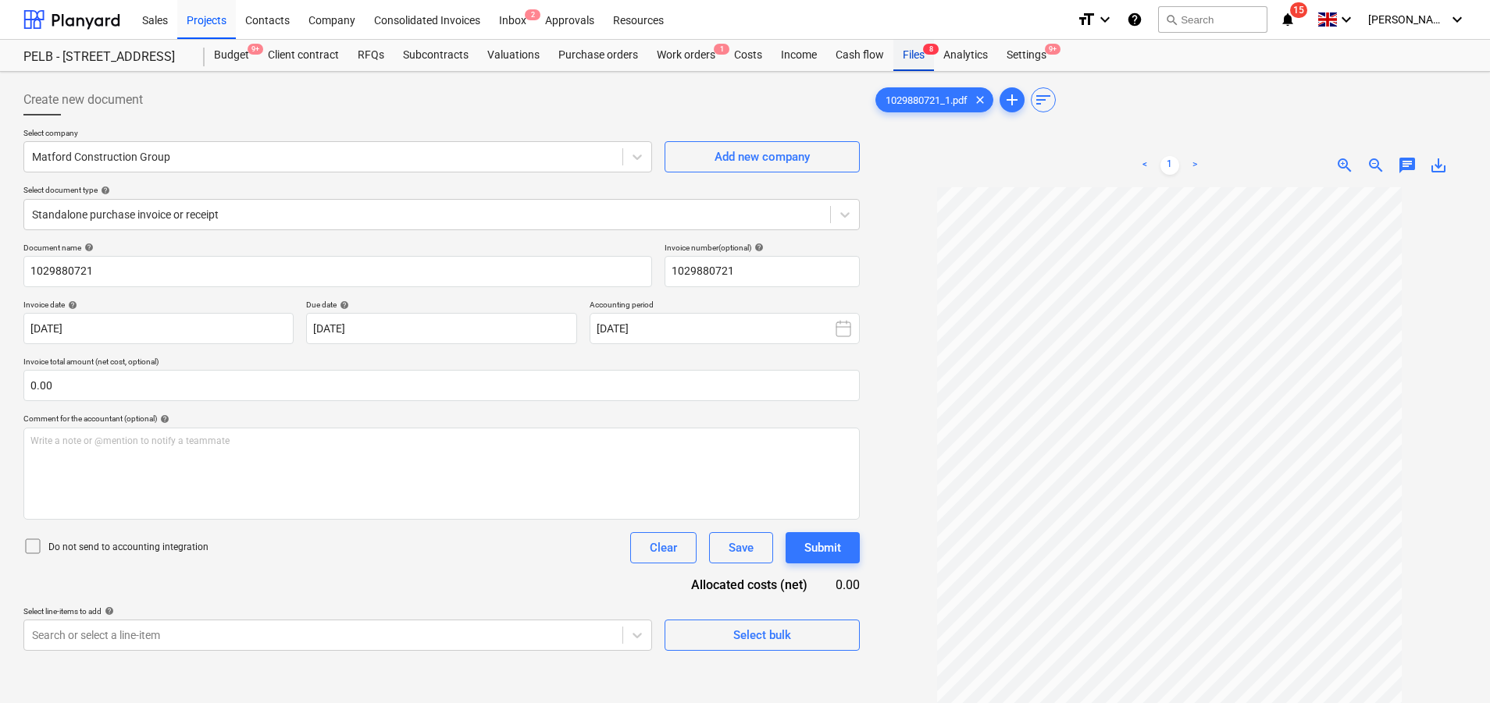
click at [914, 55] on div "Files 8" at bounding box center [913, 55] width 41 height 31
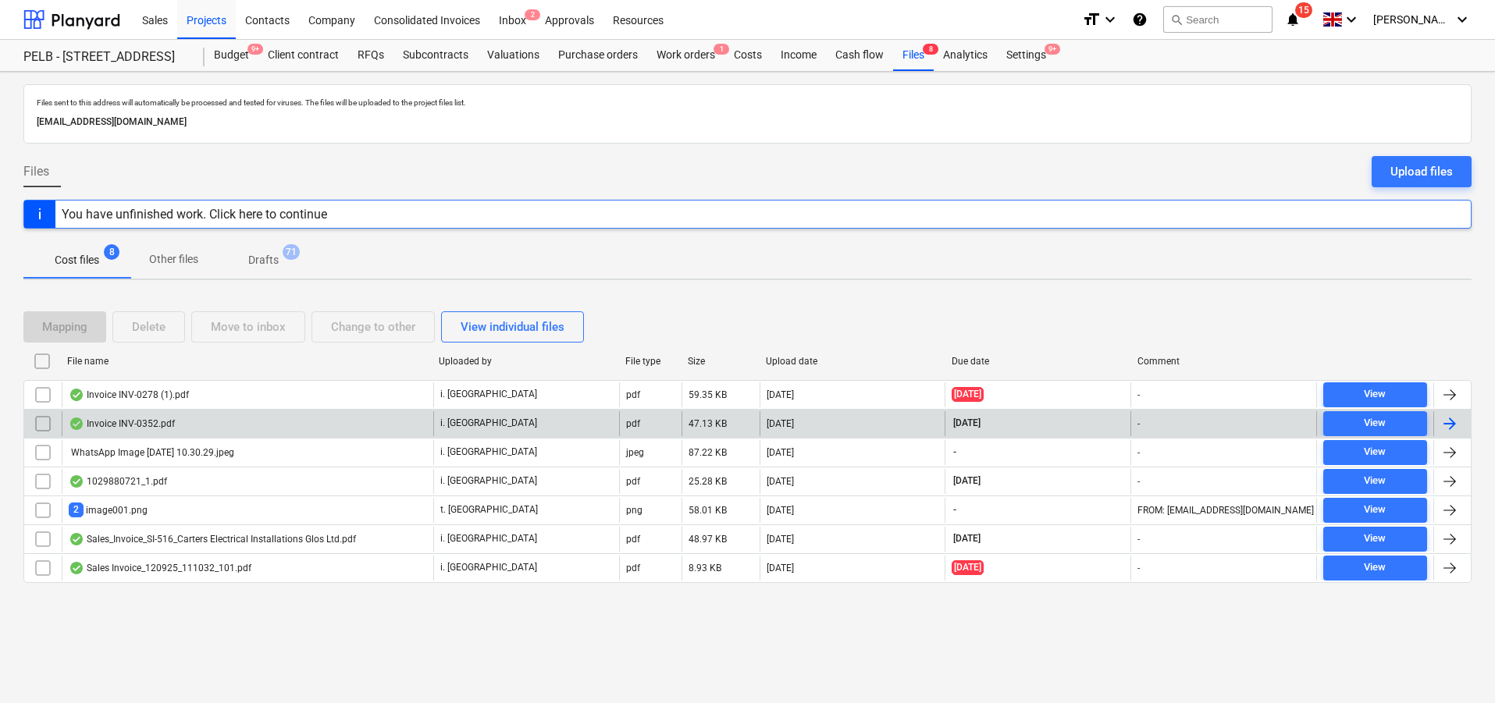
click at [736, 409] on div "Invoice INV-0352.pdf i. montvydaite pdf 47.13 KB [DATE] [DATE] - View" at bounding box center [747, 423] width 1448 height 29
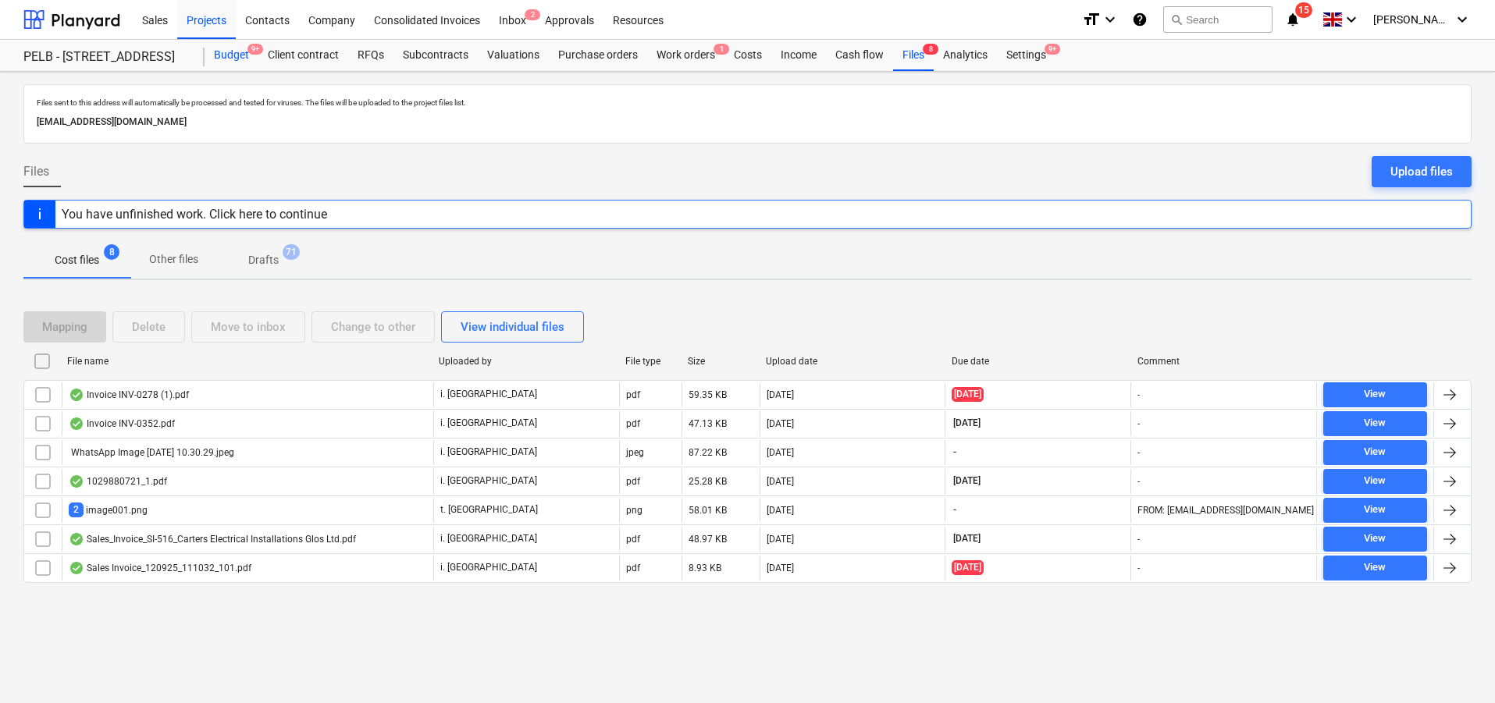
click at [239, 62] on div "Budget 9+" at bounding box center [232, 55] width 54 height 31
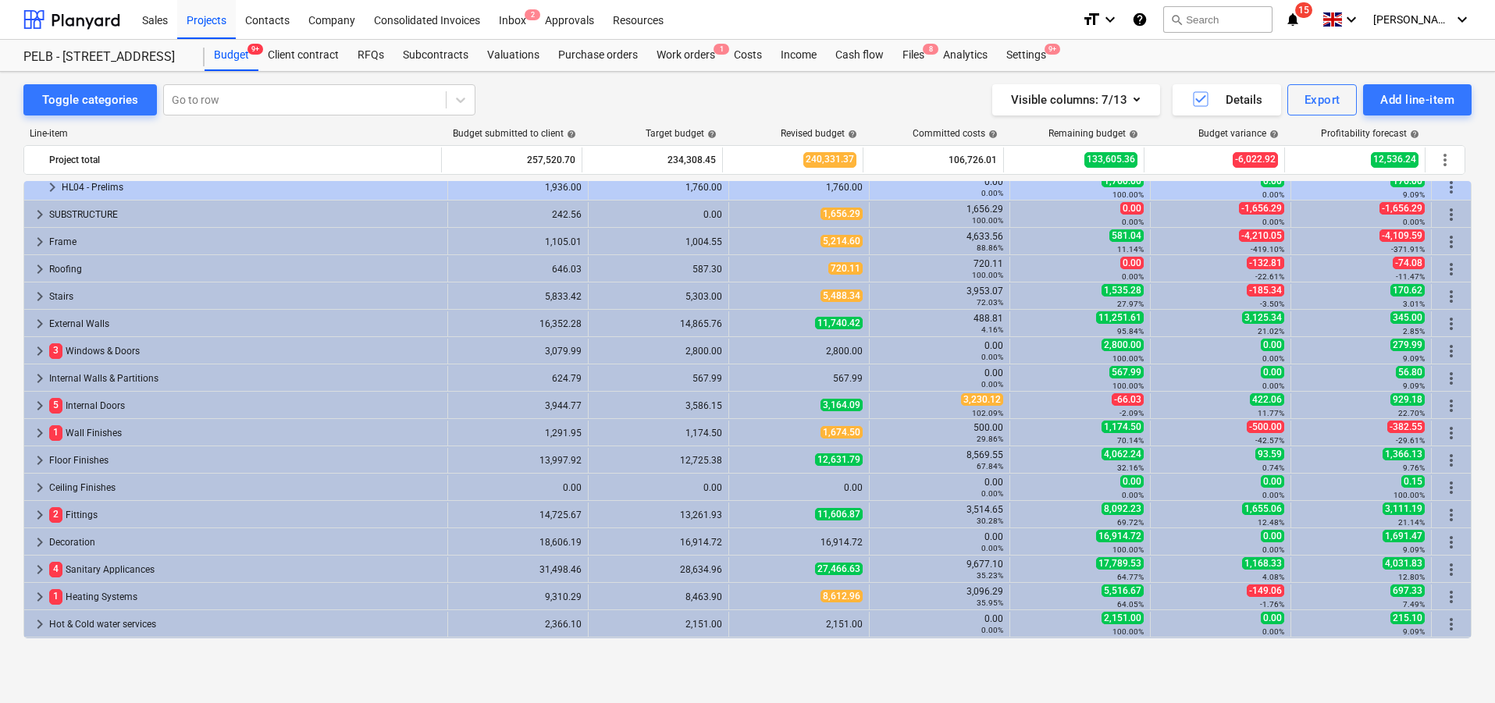
scroll to position [67, 0]
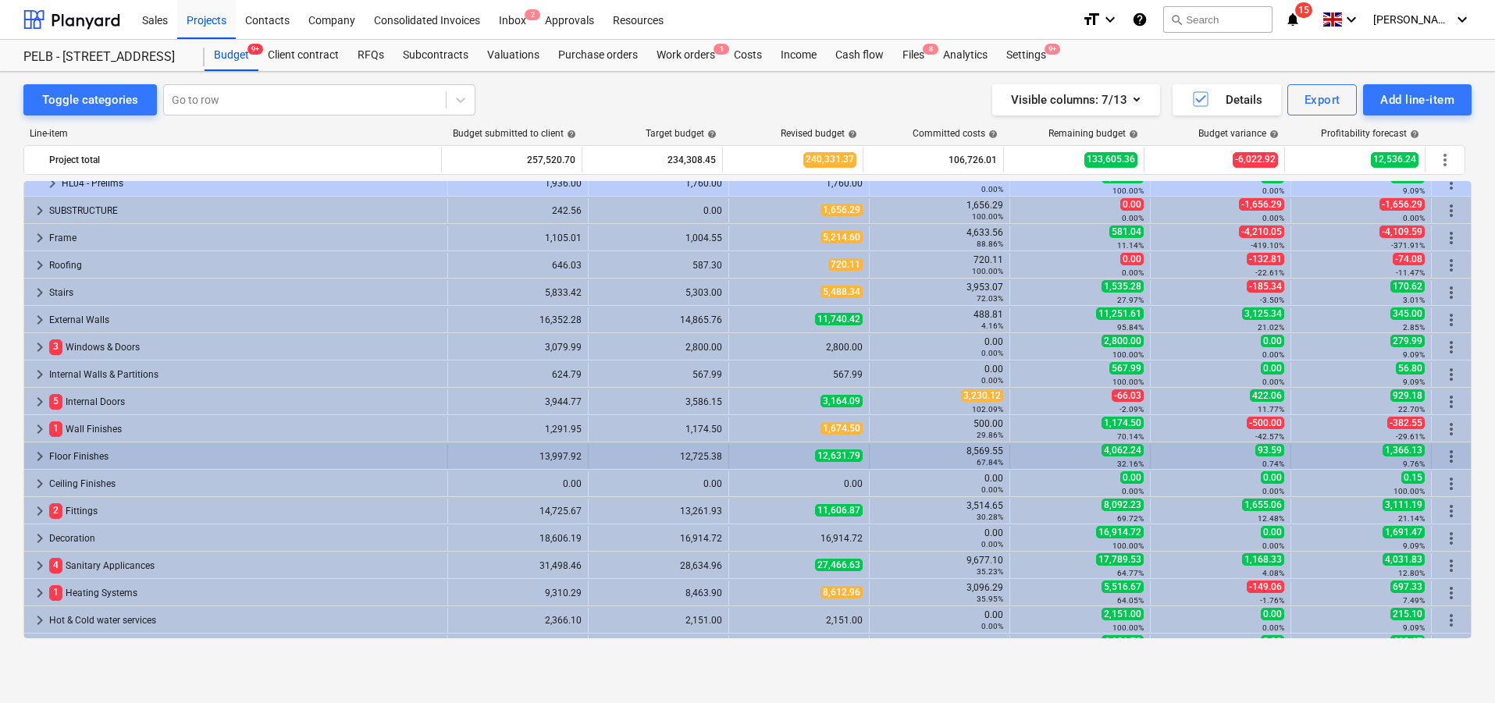
click at [34, 451] on span "keyboard_arrow_right" at bounding box center [39, 456] width 19 height 19
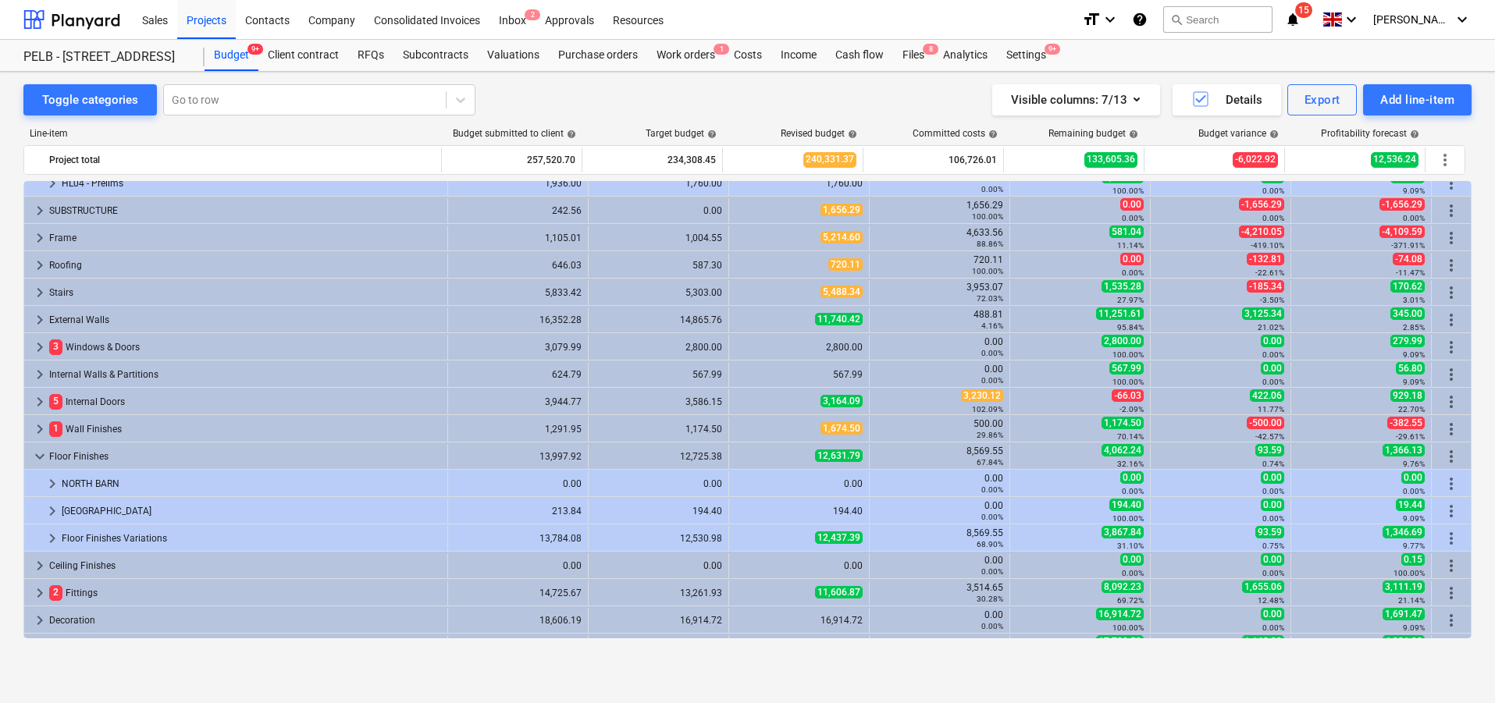
scroll to position [76, 0]
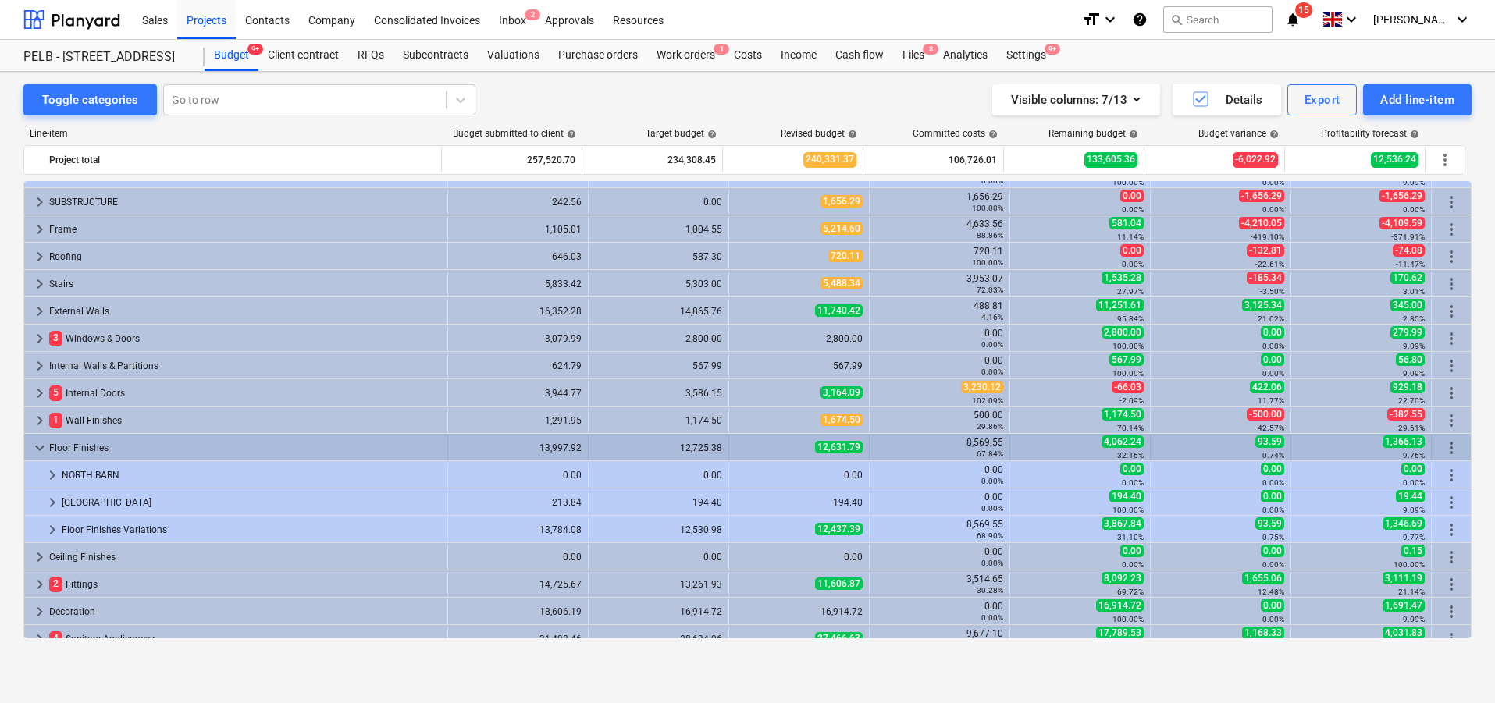
click at [1442, 444] on span "more_vert" at bounding box center [1451, 448] width 19 height 19
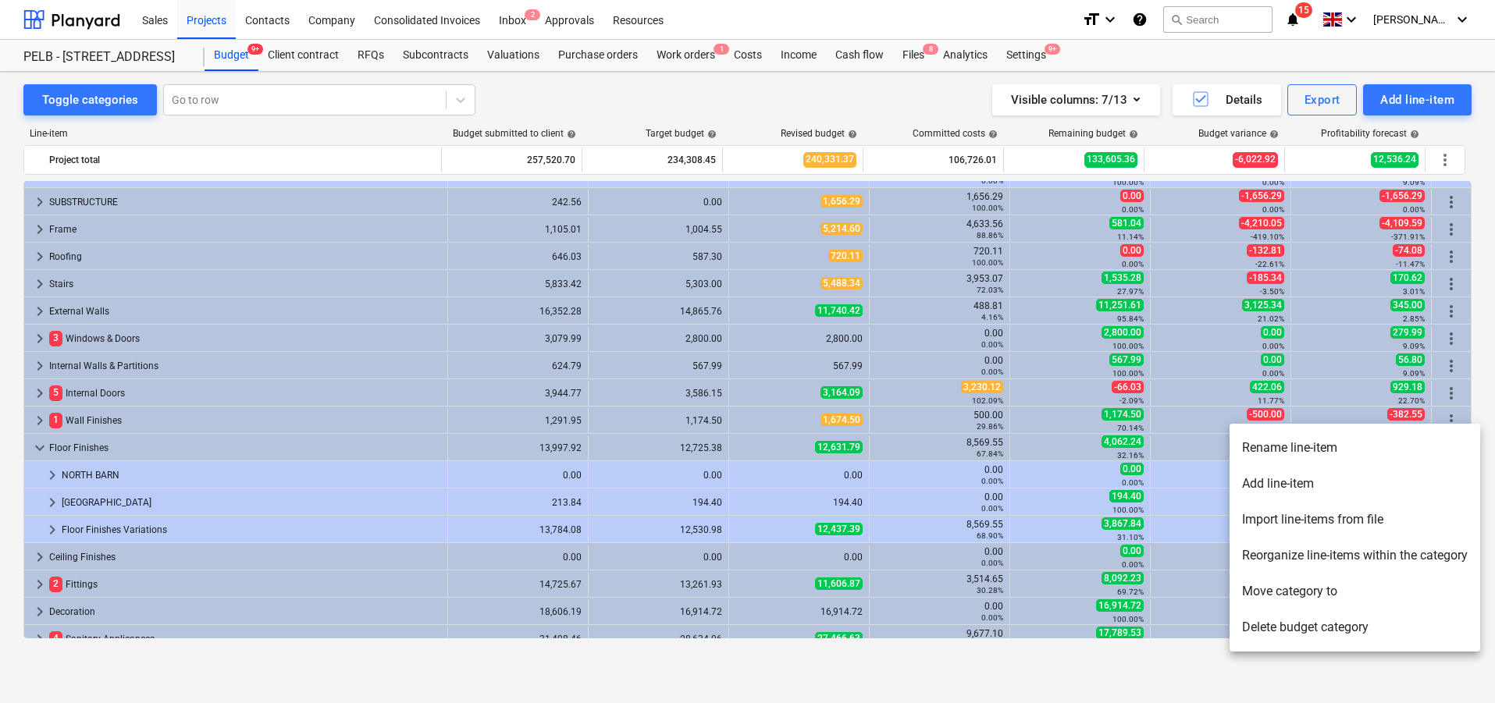
click at [68, 536] on div at bounding box center [747, 351] width 1495 height 703
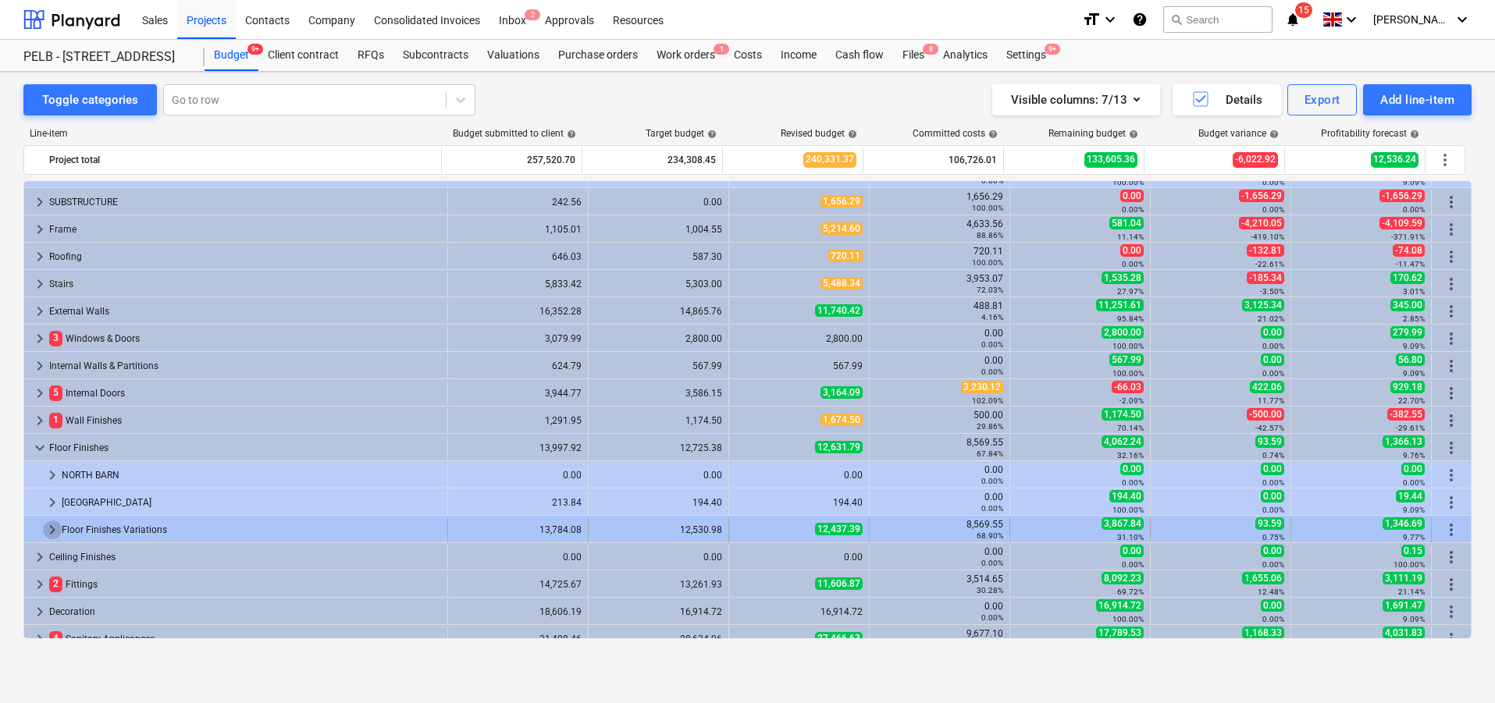
click at [47, 527] on span "keyboard_arrow_right" at bounding box center [52, 530] width 19 height 19
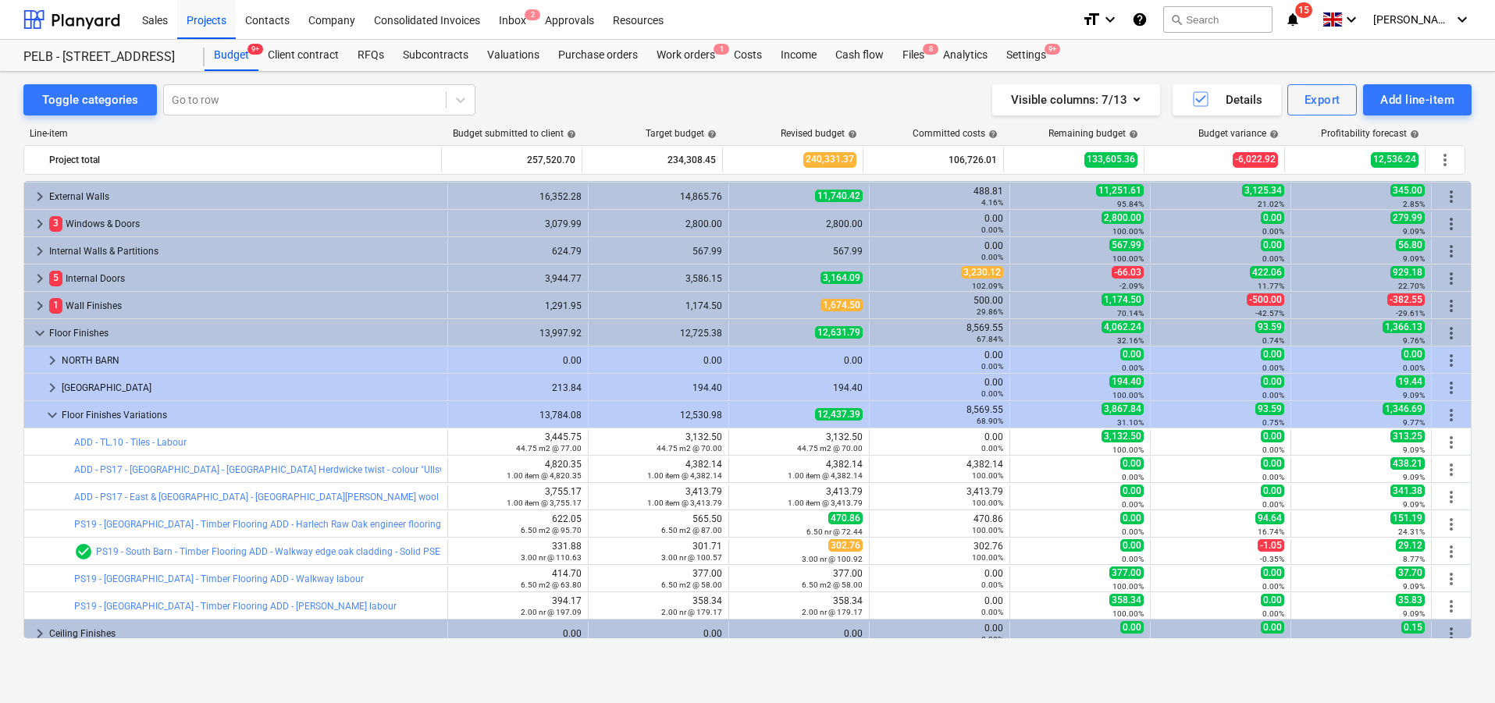
scroll to position [195, 0]
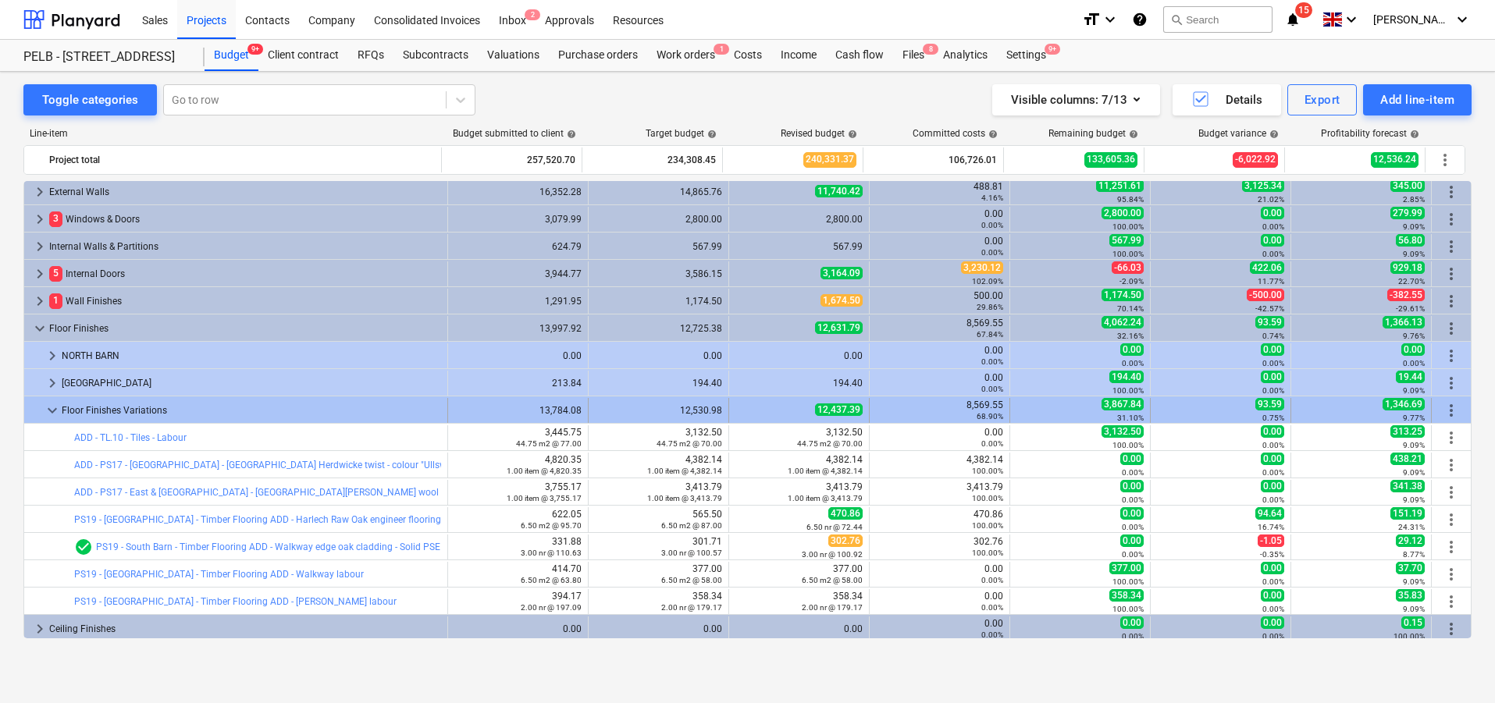
click at [1453, 408] on span "more_vert" at bounding box center [1451, 410] width 19 height 19
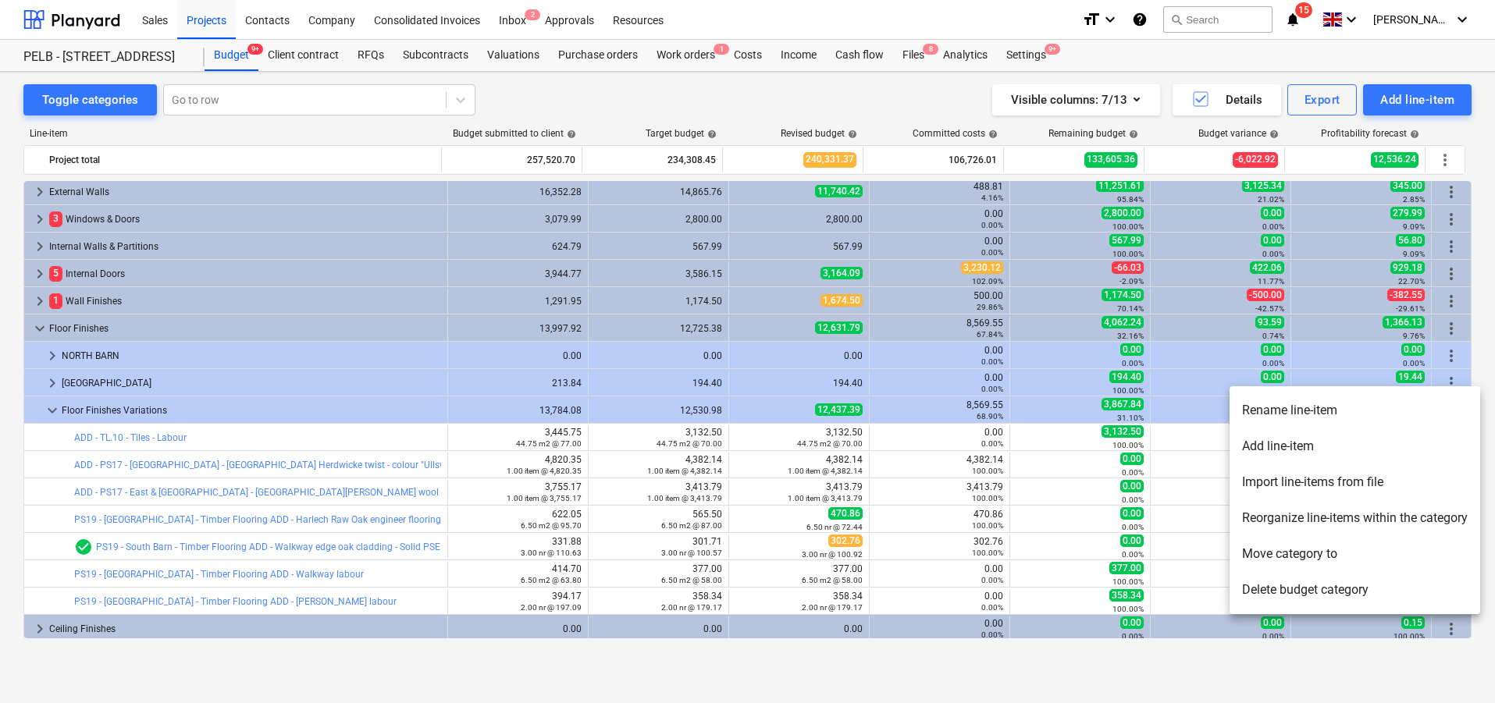
click at [1369, 444] on li "Add line-item" at bounding box center [1355, 447] width 251 height 36
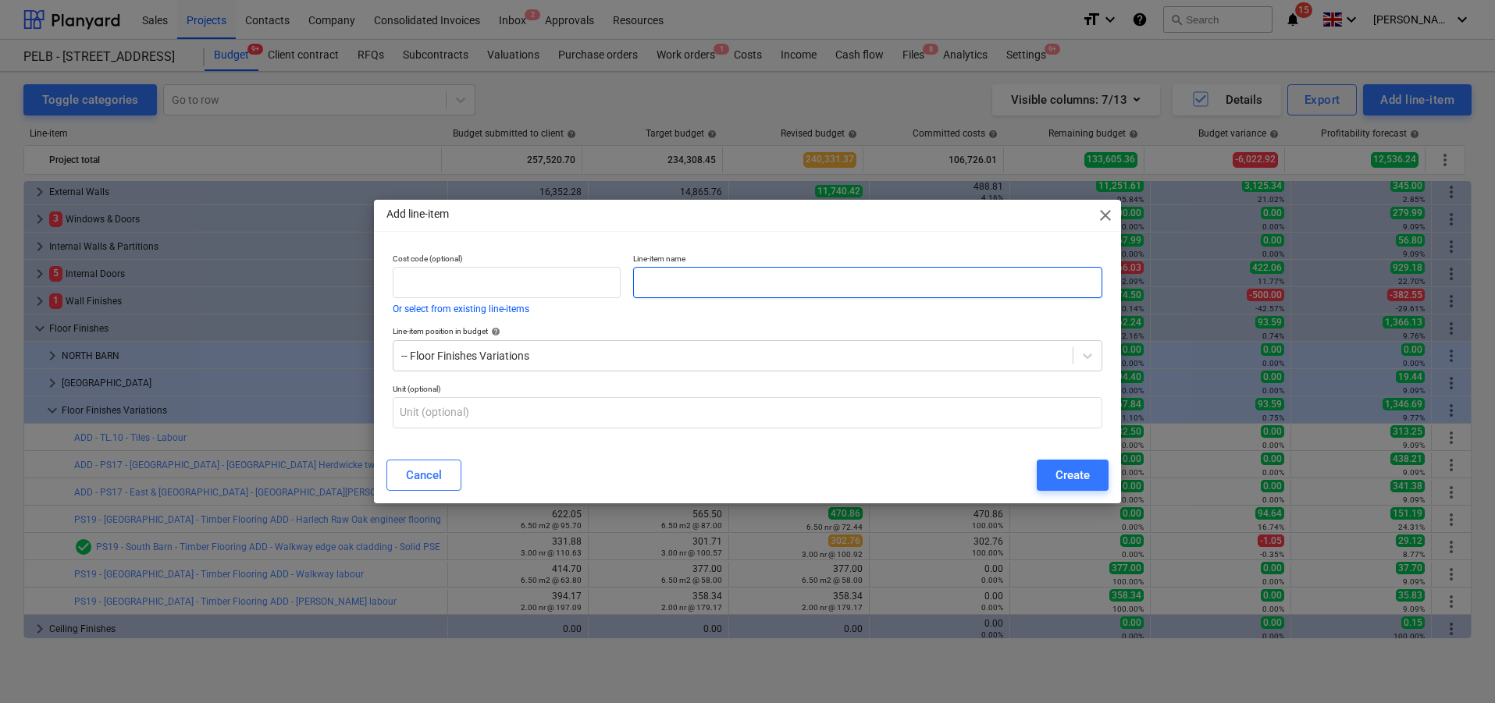
click at [734, 278] on input "text" at bounding box center [867, 282] width 469 height 31
click at [640, 282] on input "TL.10 & TL.11 - Tiles - Labour" at bounding box center [867, 282] width 469 height 31
type input "ADD - TL.10 & TL.11 - Tiles - Labour"
click at [1056, 473] on div "Create" at bounding box center [1073, 475] width 34 height 20
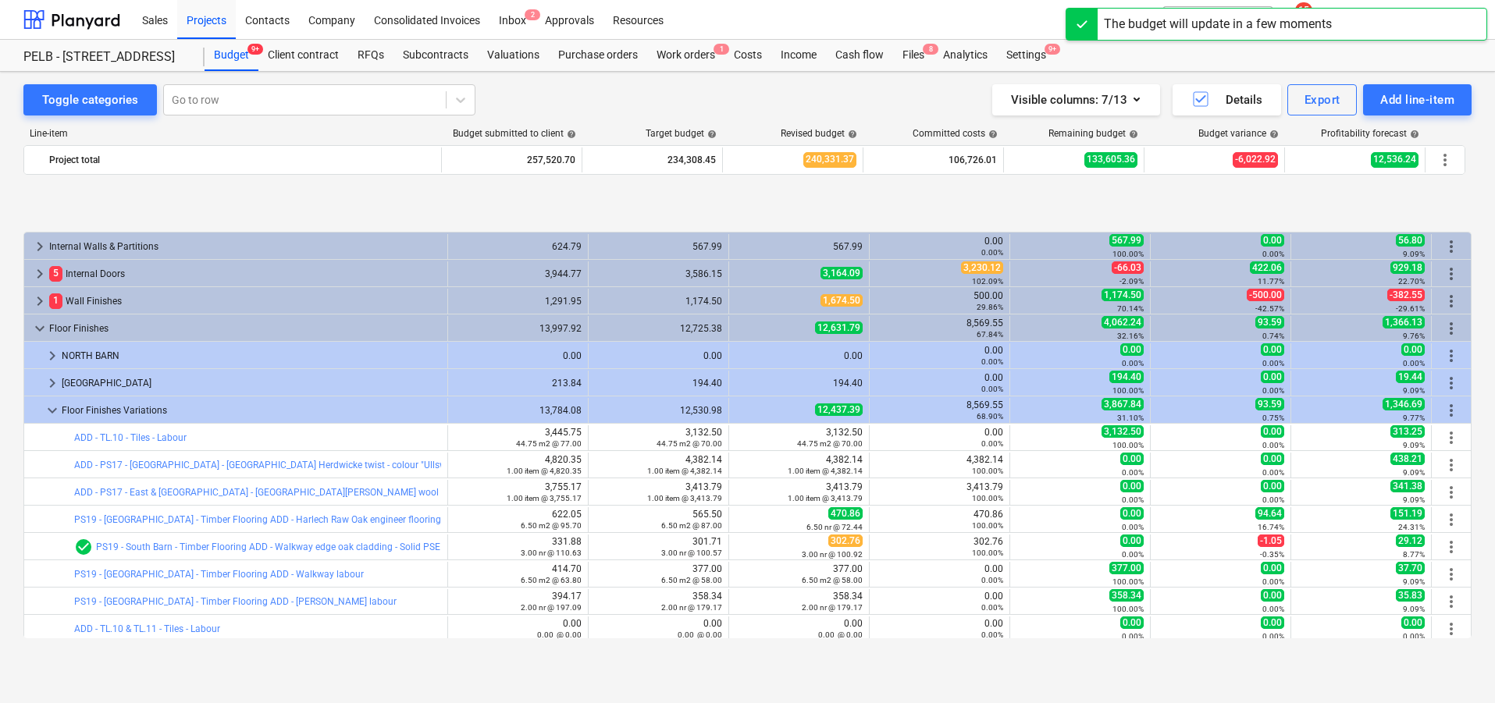
scroll to position [287, 0]
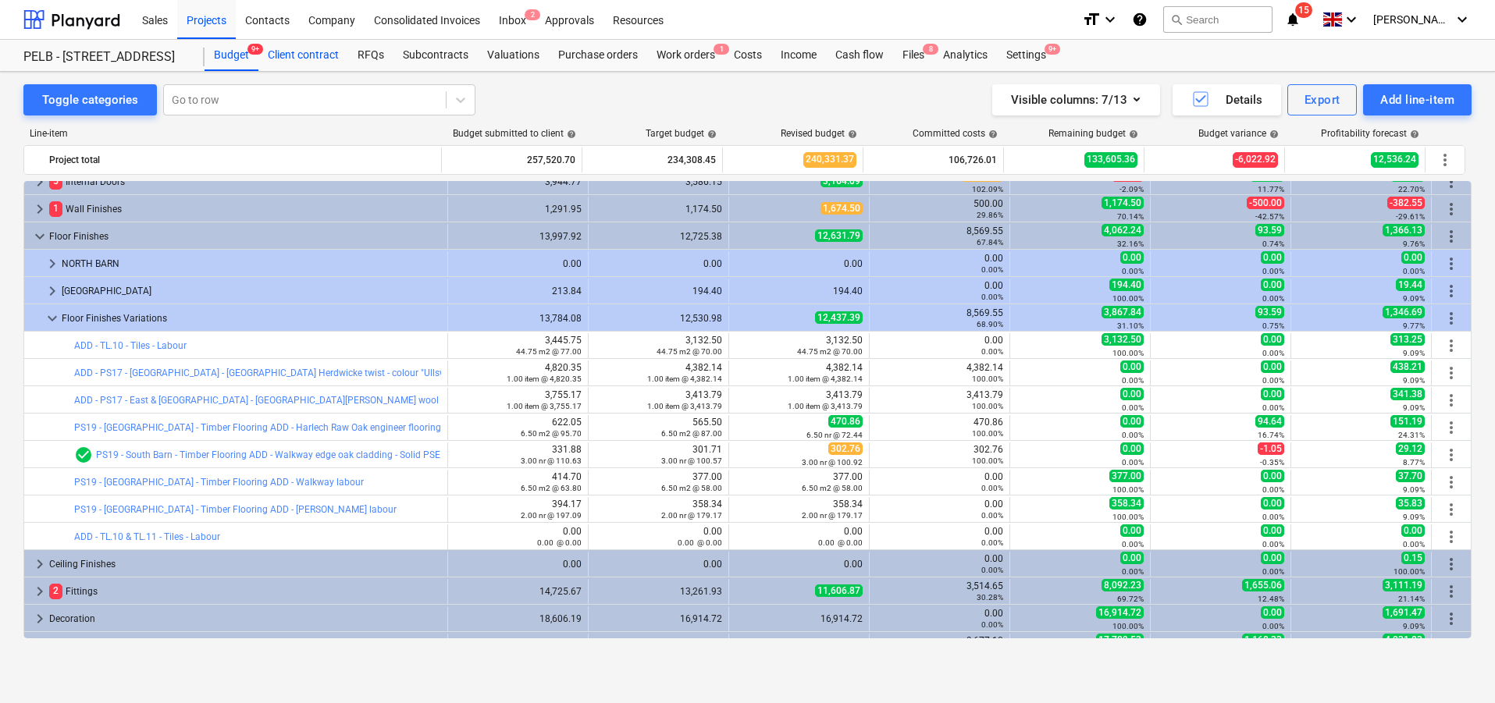
click at [286, 53] on div "Client contract" at bounding box center [303, 55] width 90 height 31
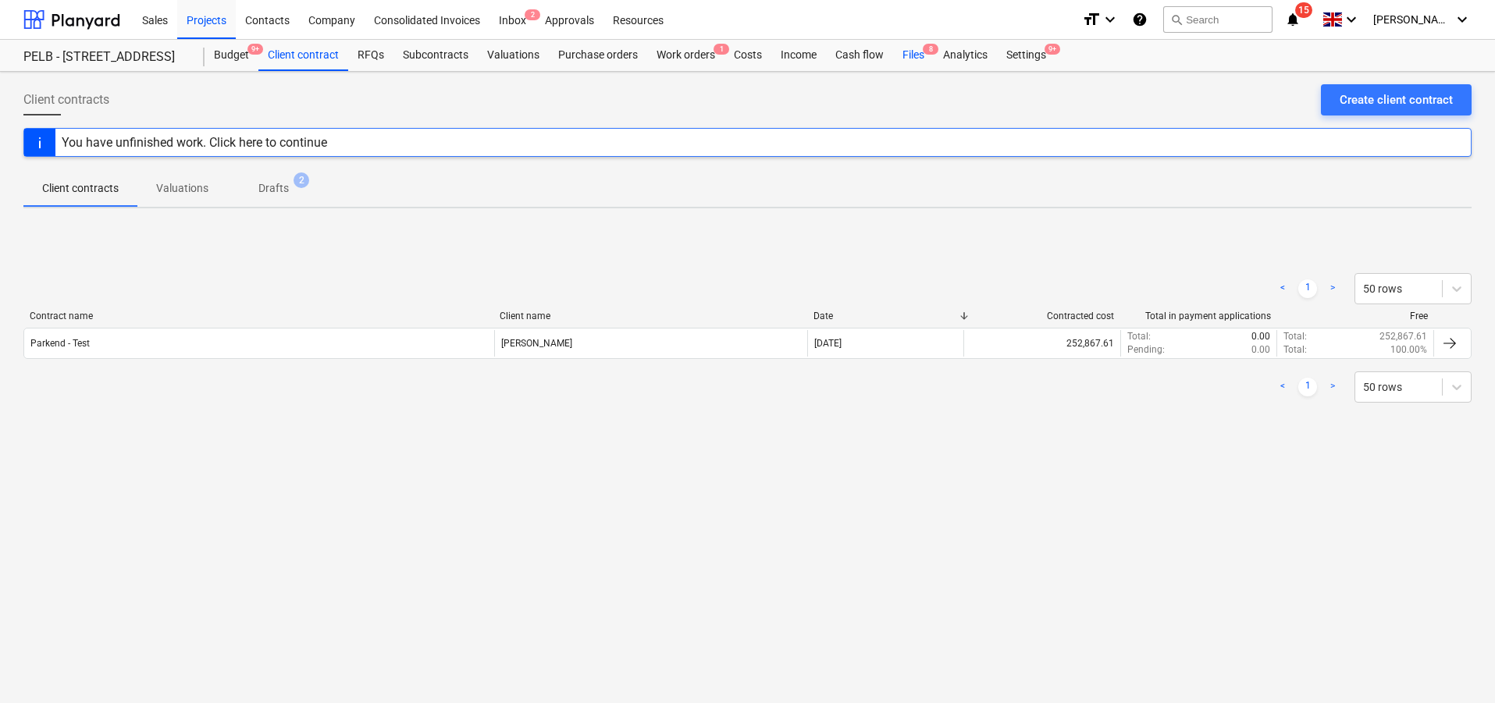
click at [904, 58] on div "Files 8" at bounding box center [913, 55] width 41 height 31
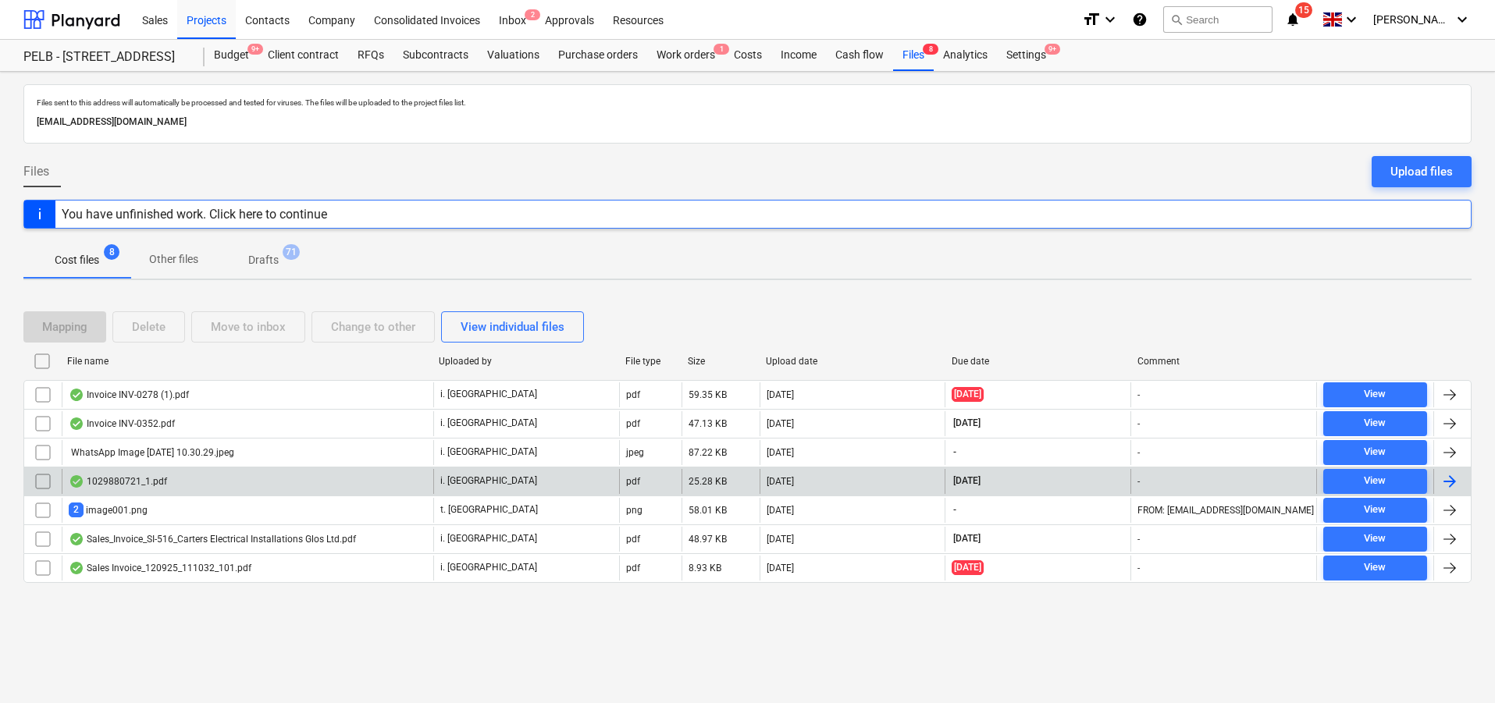
click at [219, 477] on div "1029880721_1.pdf" at bounding box center [248, 481] width 372 height 25
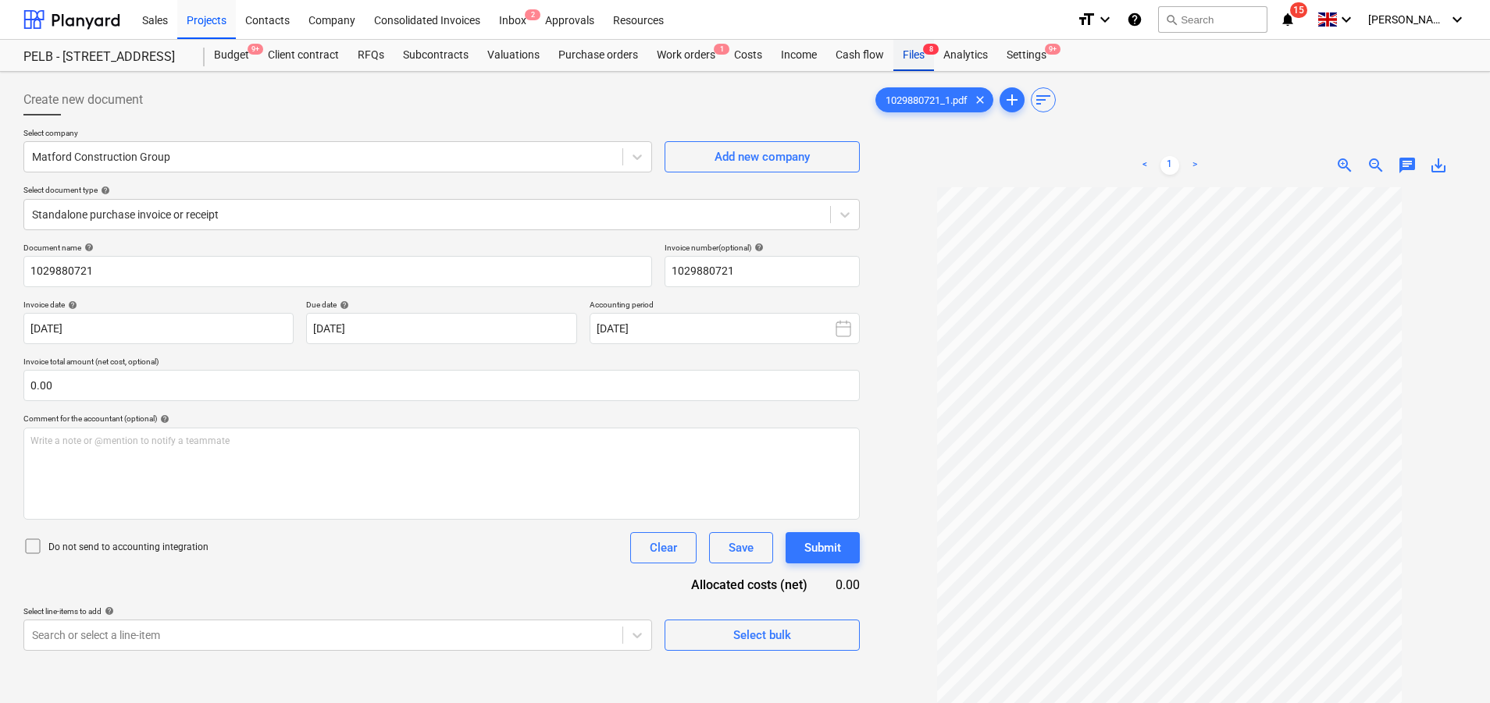
click at [916, 59] on div "Files 8" at bounding box center [913, 55] width 41 height 31
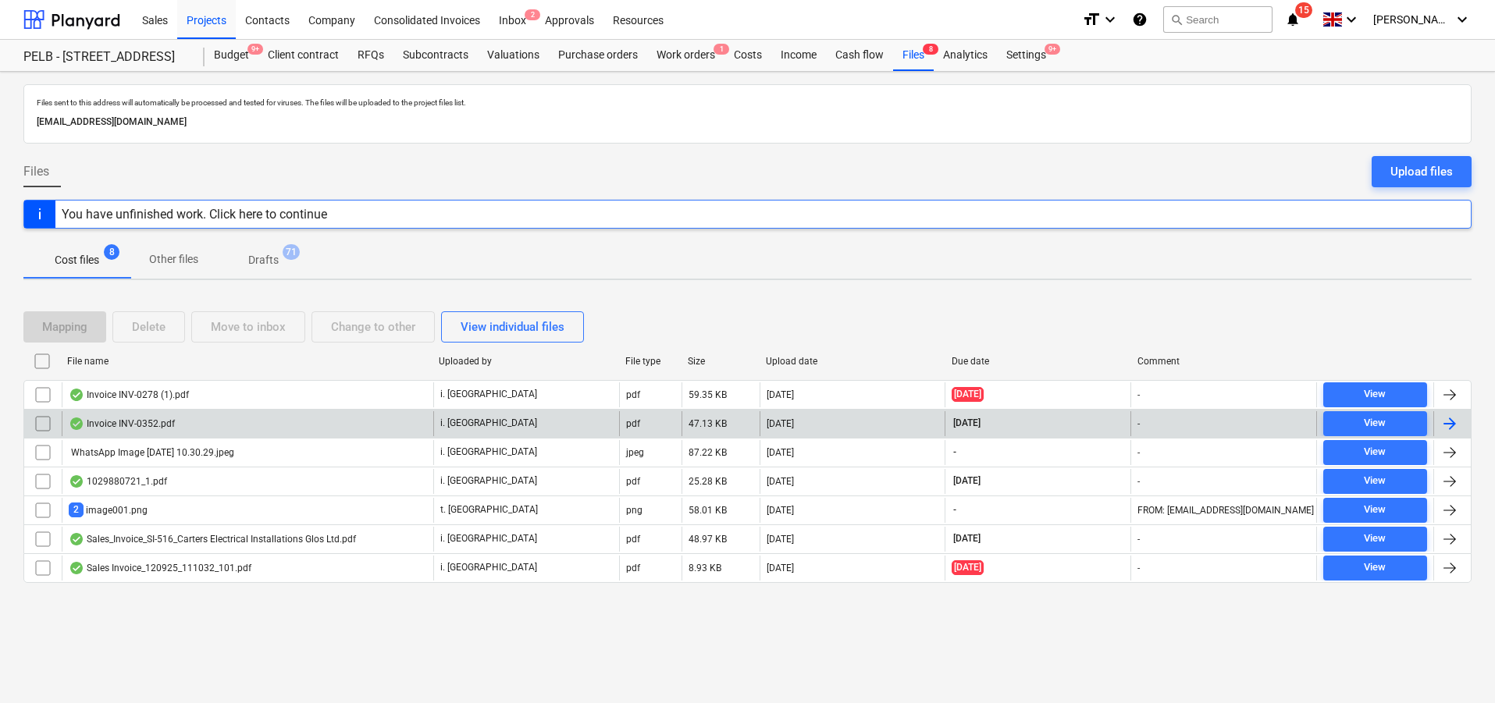
click at [262, 418] on div "Invoice INV-0352.pdf" at bounding box center [248, 423] width 372 height 25
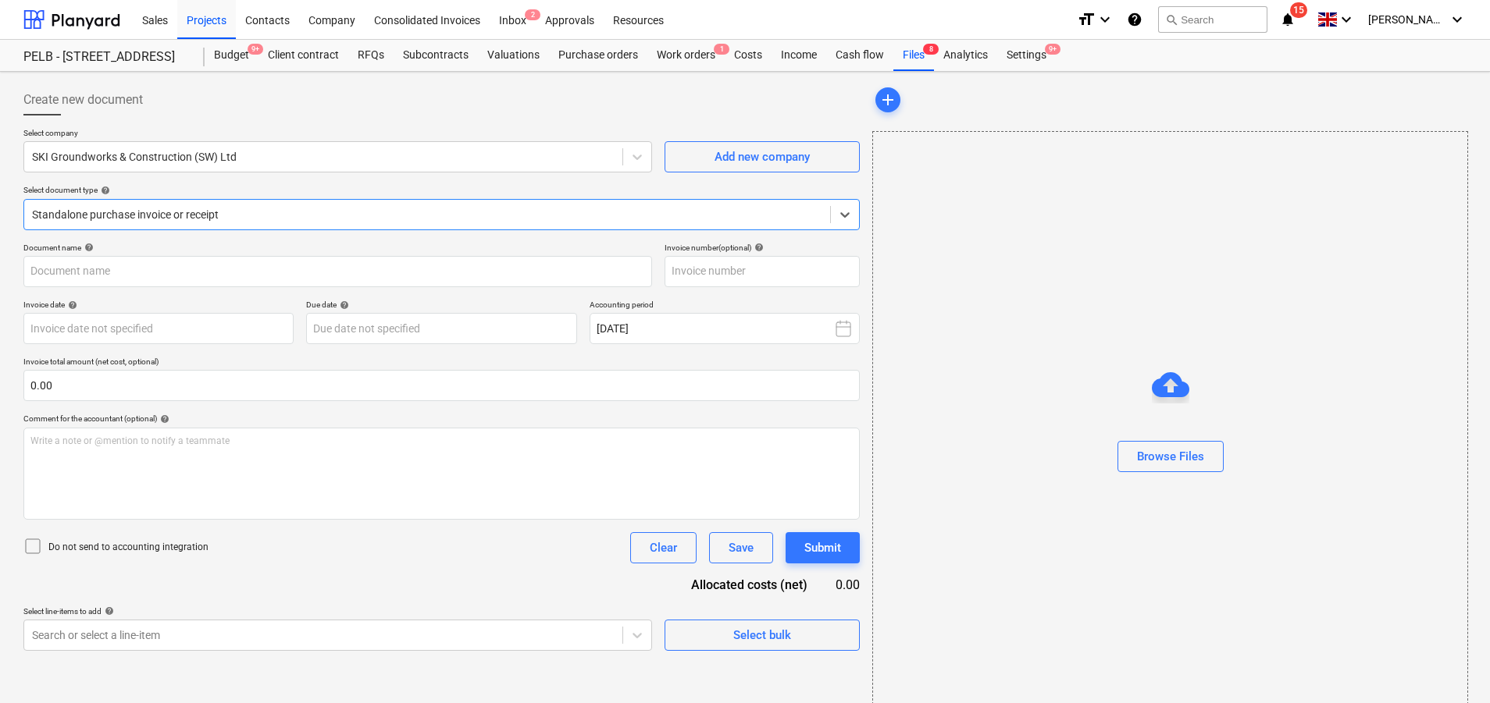
type input "INV-0352"
type input "[DATE]"
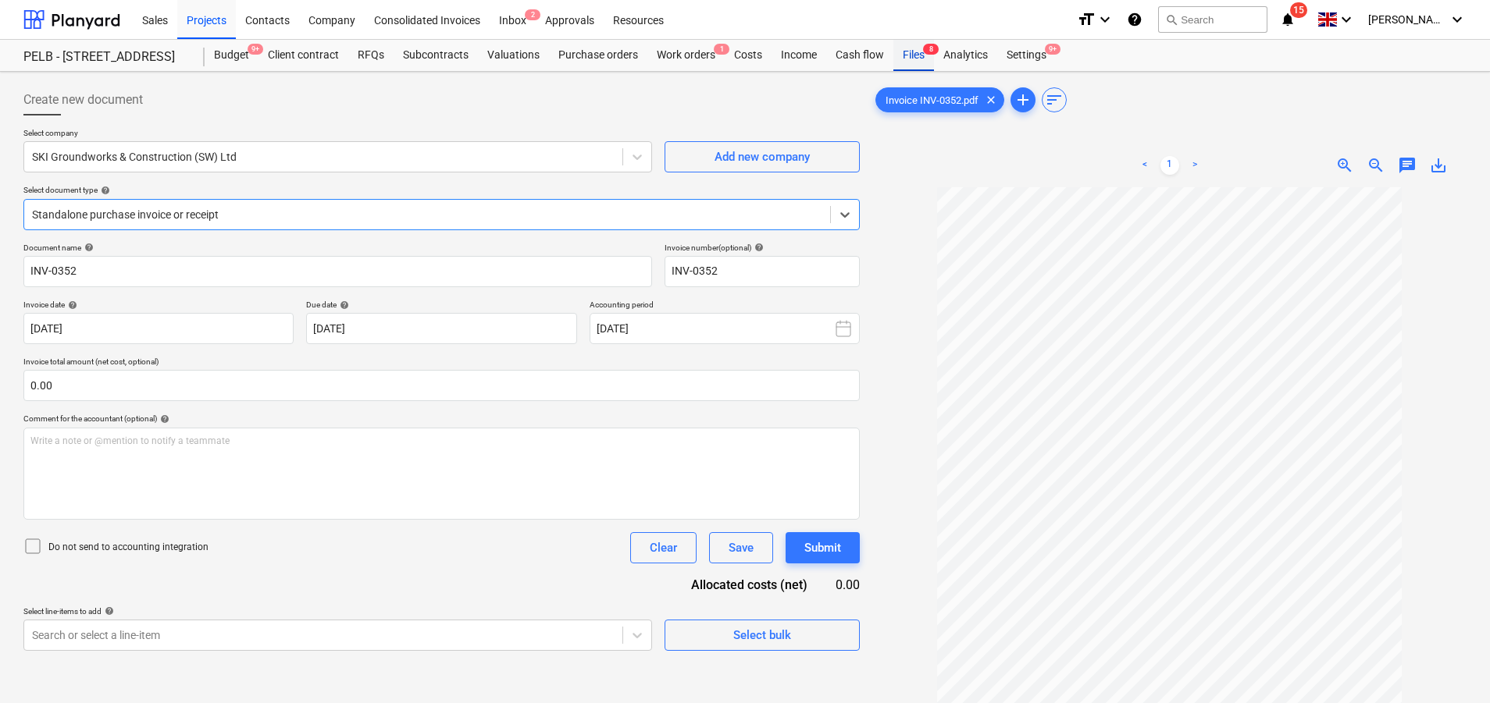
click at [921, 52] on div "Files 8" at bounding box center [913, 55] width 41 height 31
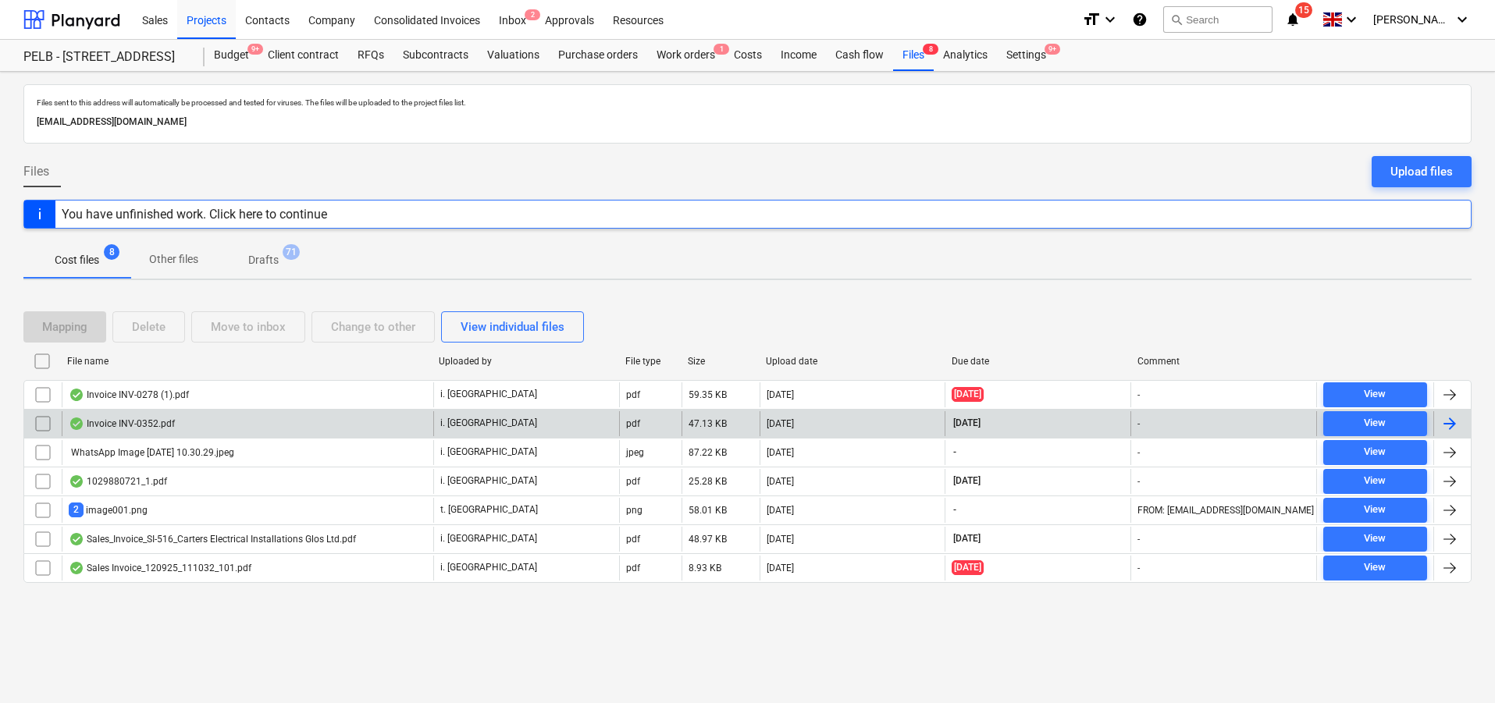
click at [224, 426] on div "Invoice INV-0352.pdf" at bounding box center [248, 423] width 372 height 25
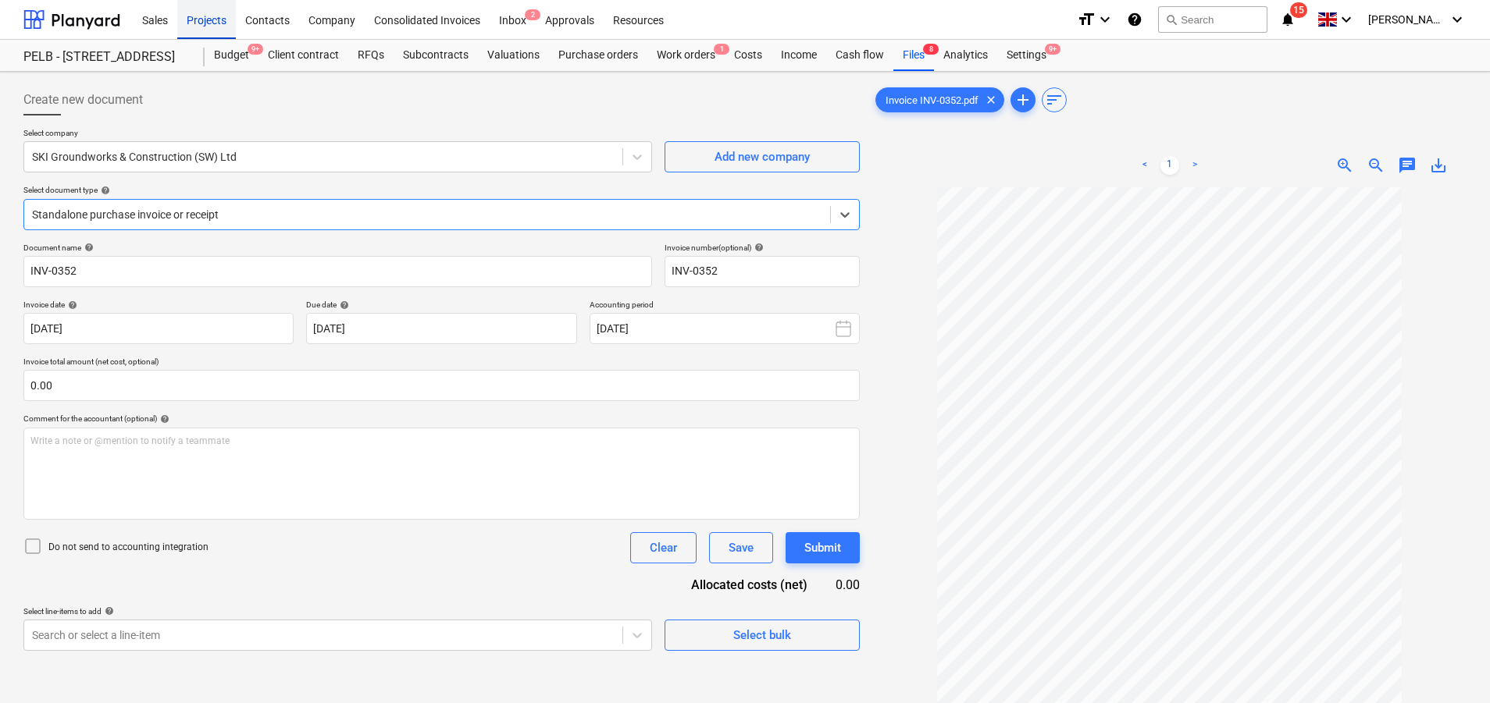
click at [201, 23] on div "Projects" at bounding box center [206, 19] width 59 height 40
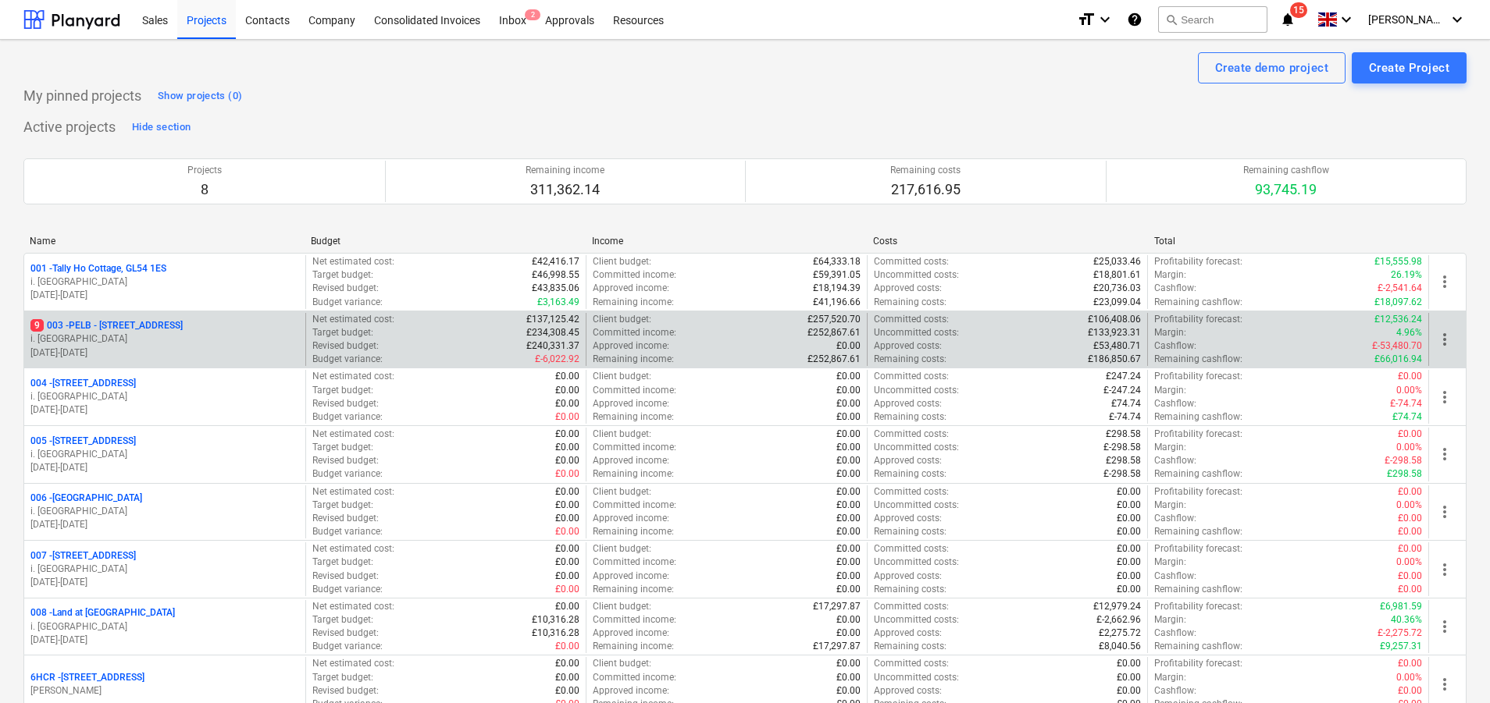
click at [207, 333] on p "i. [GEOGRAPHIC_DATA]" at bounding box center [164, 339] width 269 height 13
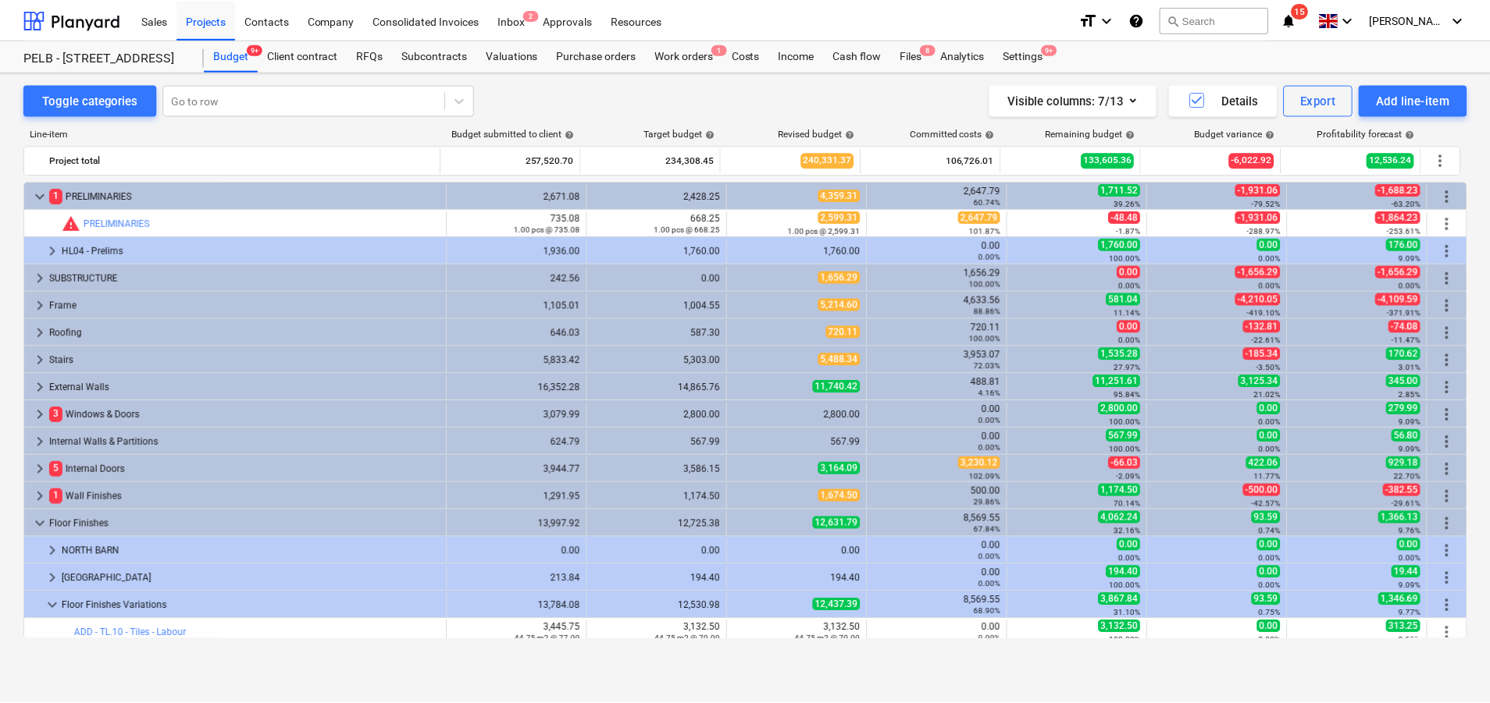
scroll to position [287, 0]
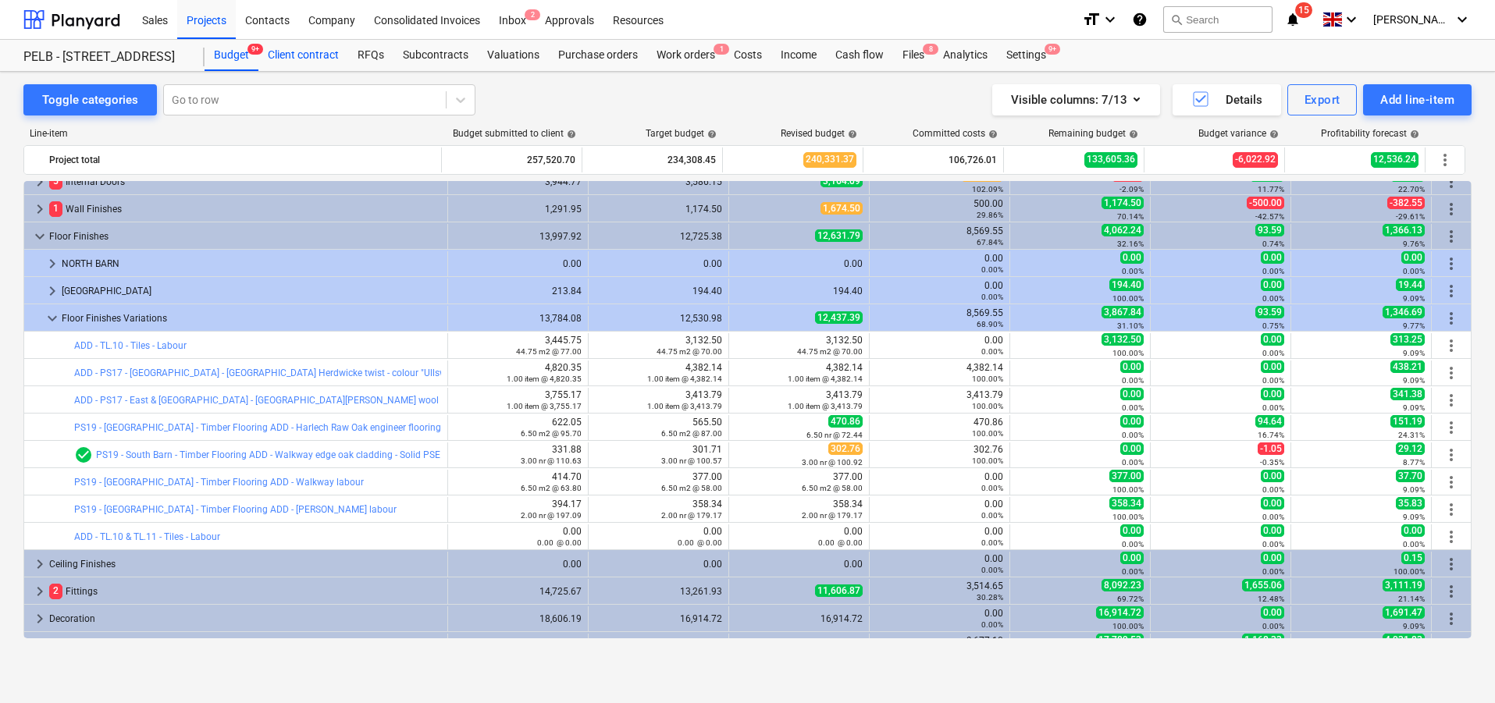
click at [318, 47] on div "Client contract" at bounding box center [303, 55] width 90 height 31
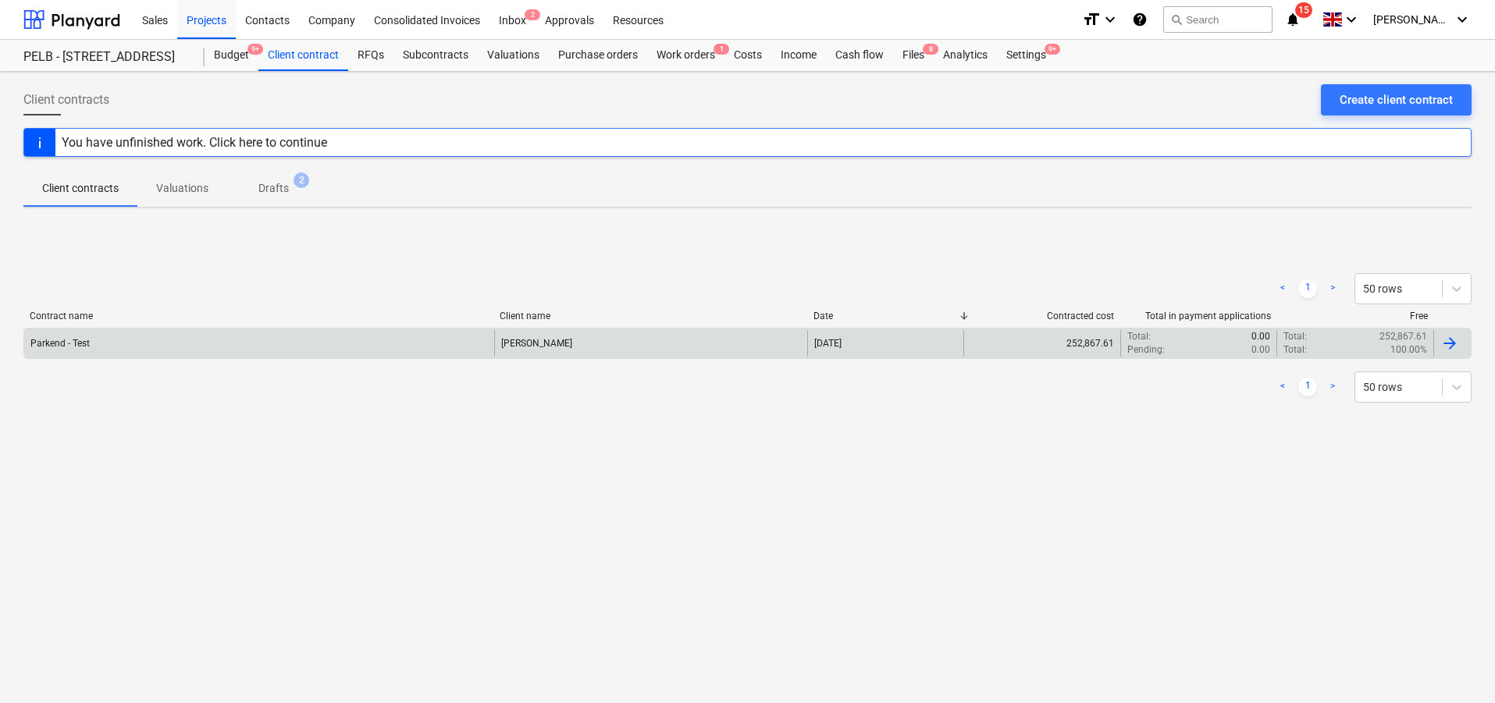
click at [515, 349] on div "[PERSON_NAME]" at bounding box center [650, 343] width 313 height 27
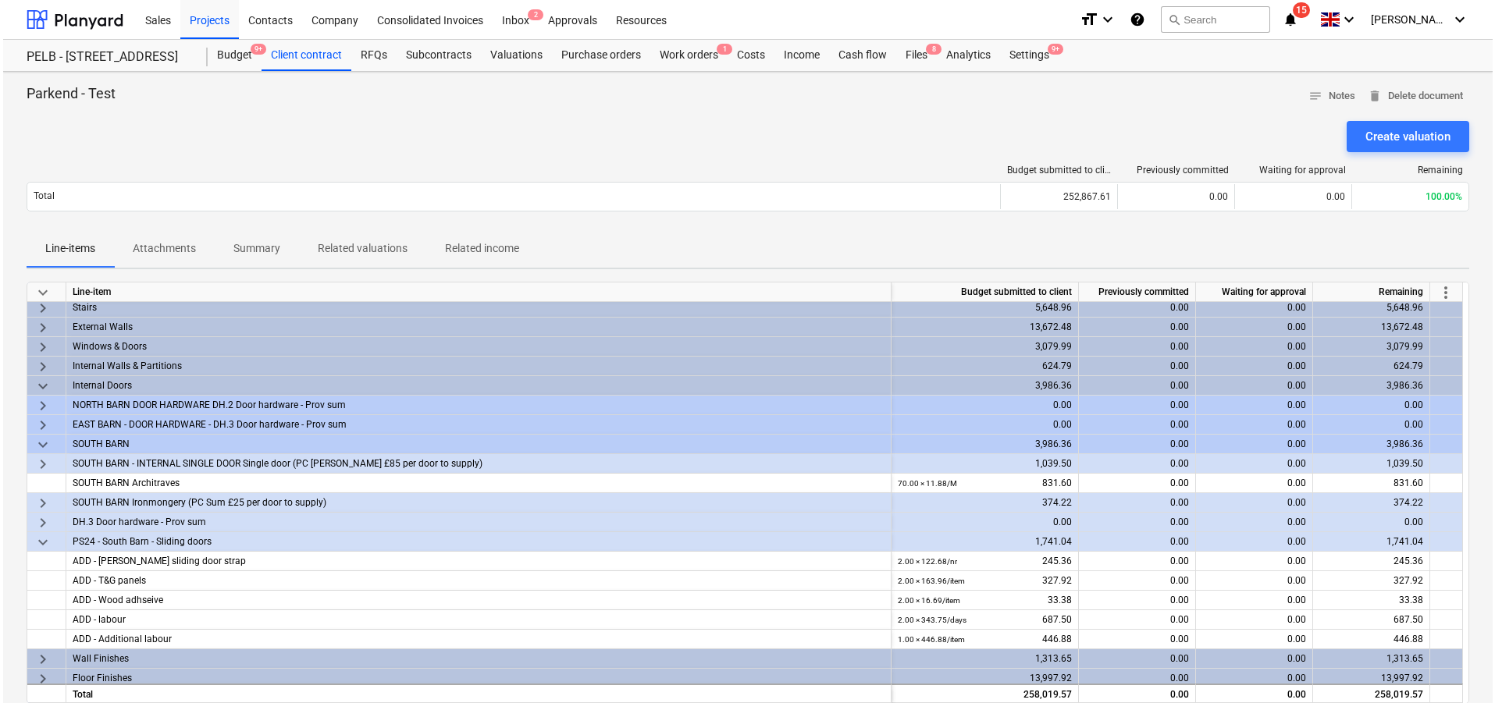
scroll to position [40, 0]
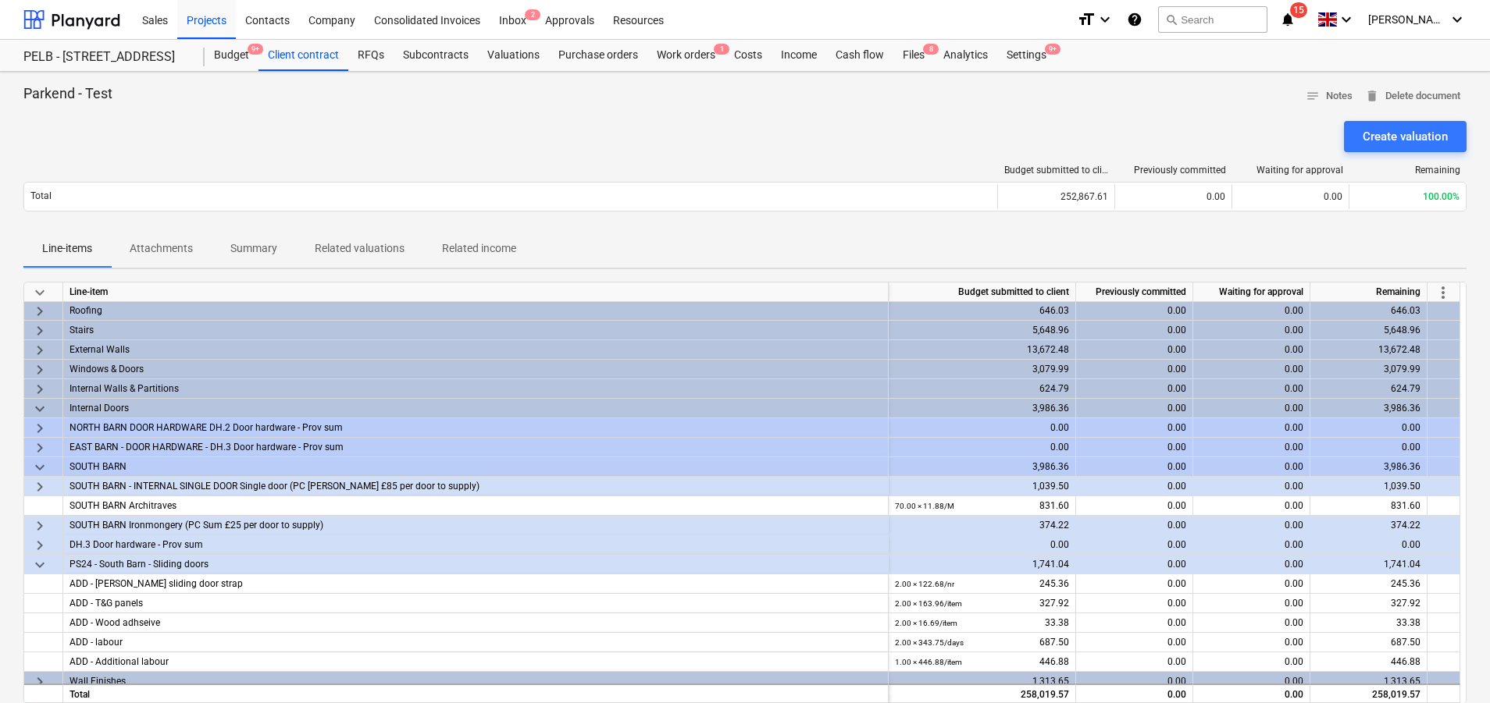
click at [1446, 288] on span "more_vert" at bounding box center [1443, 292] width 19 height 19
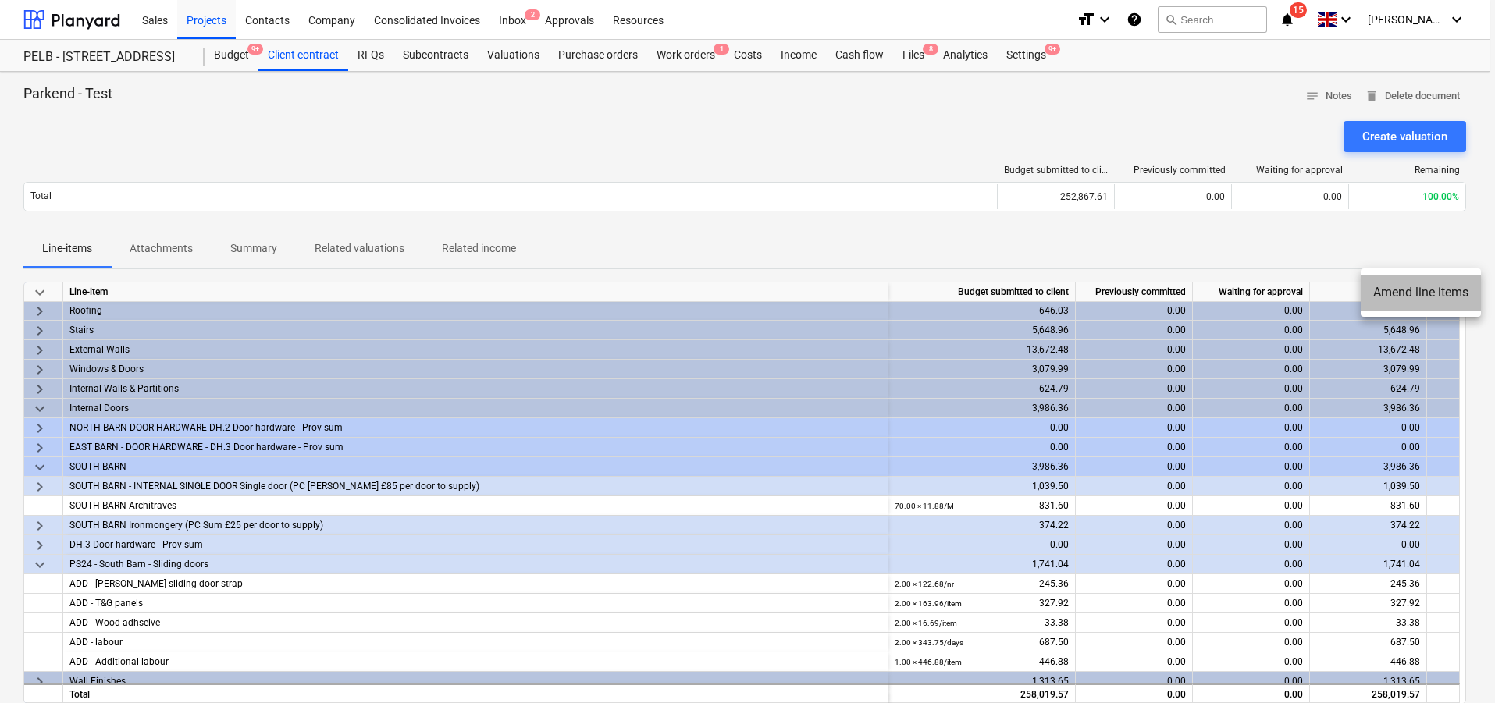
click at [1401, 294] on li "Amend line items" at bounding box center [1421, 293] width 120 height 36
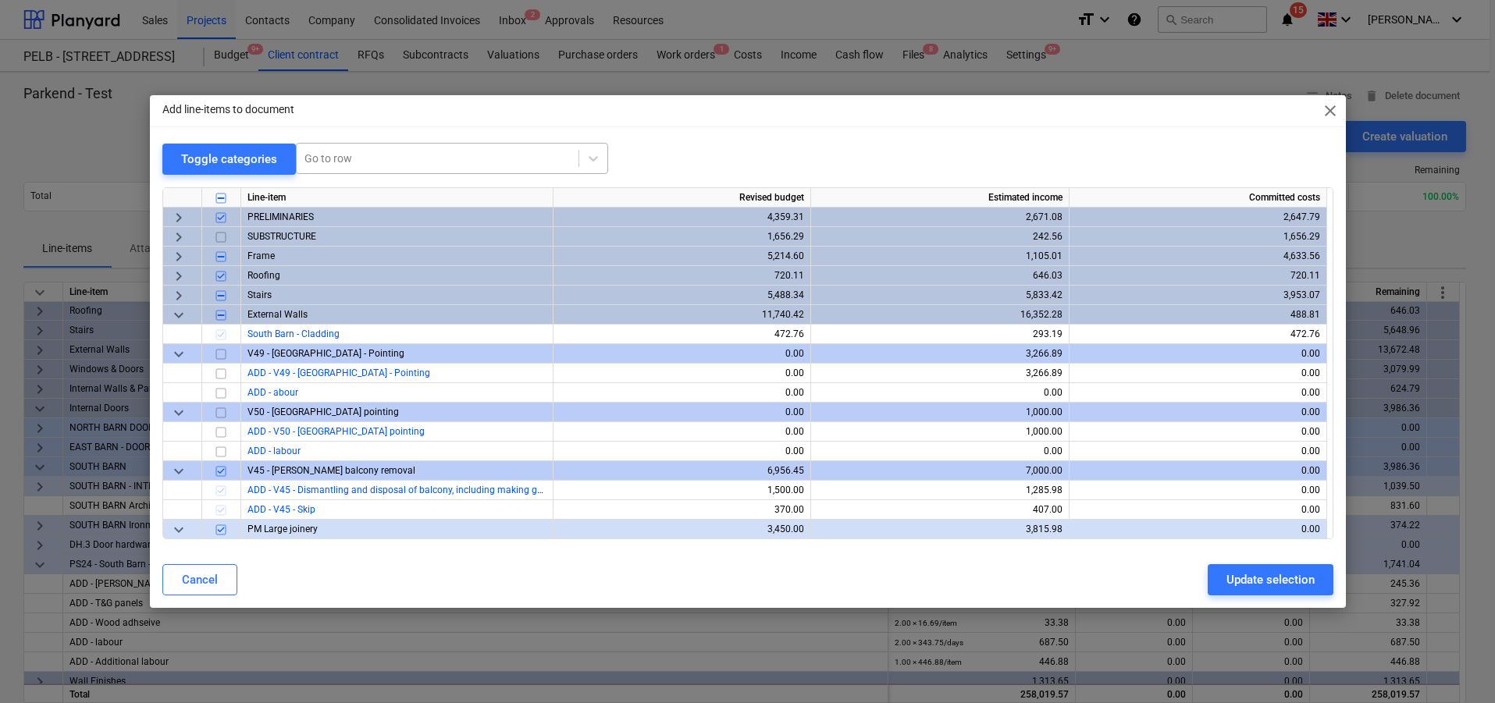
click at [368, 157] on div at bounding box center [438, 159] width 266 height 16
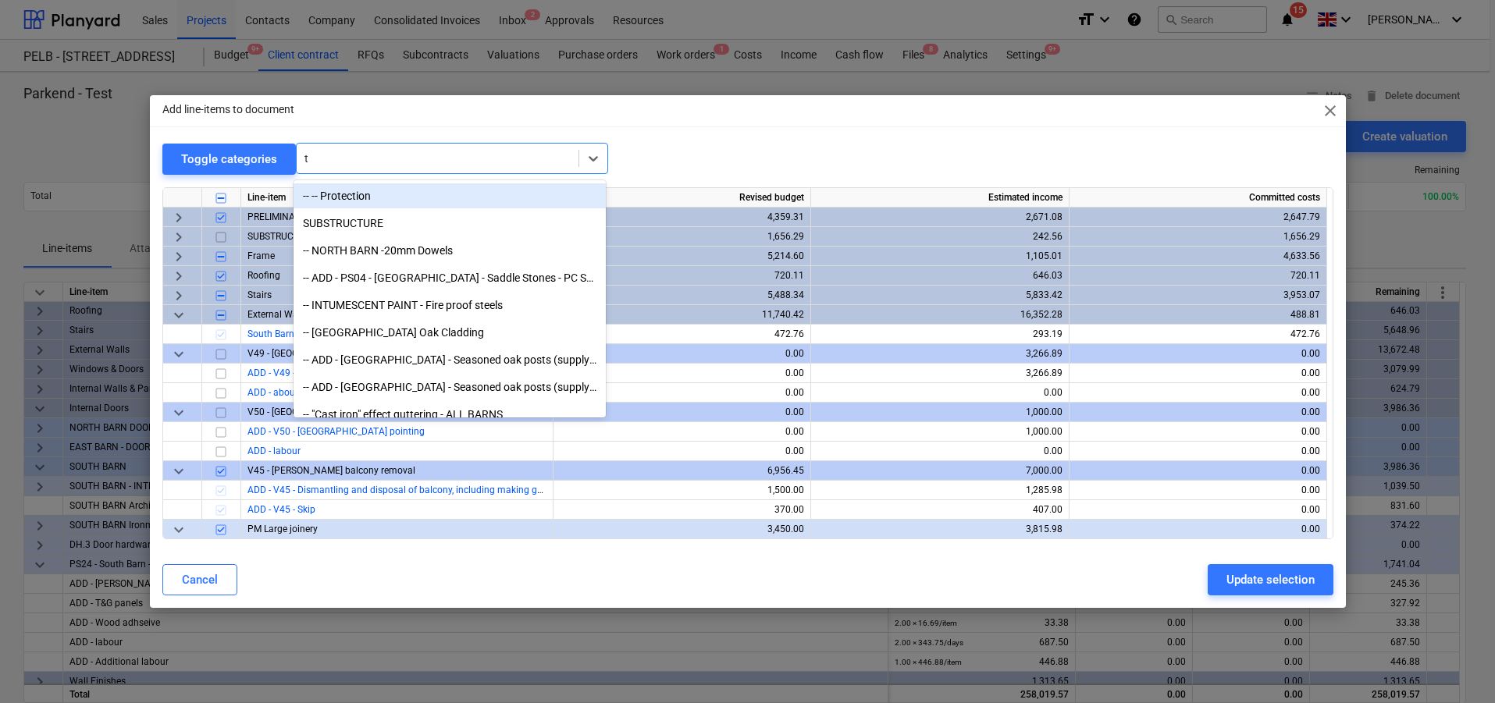
type input "tl"
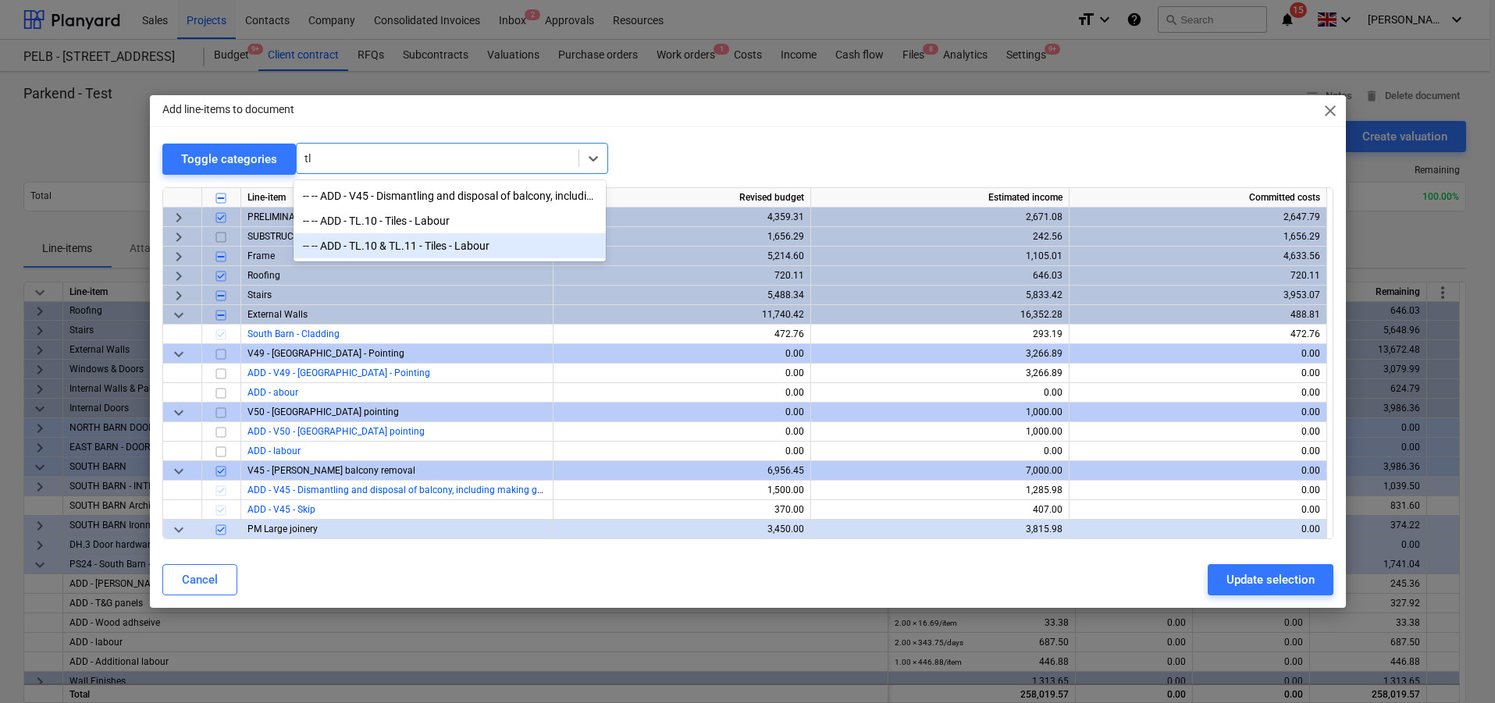
click at [454, 251] on div "-- -- ADD - TL.10 & TL.11 - Tiles - Labour" at bounding box center [450, 245] width 312 height 25
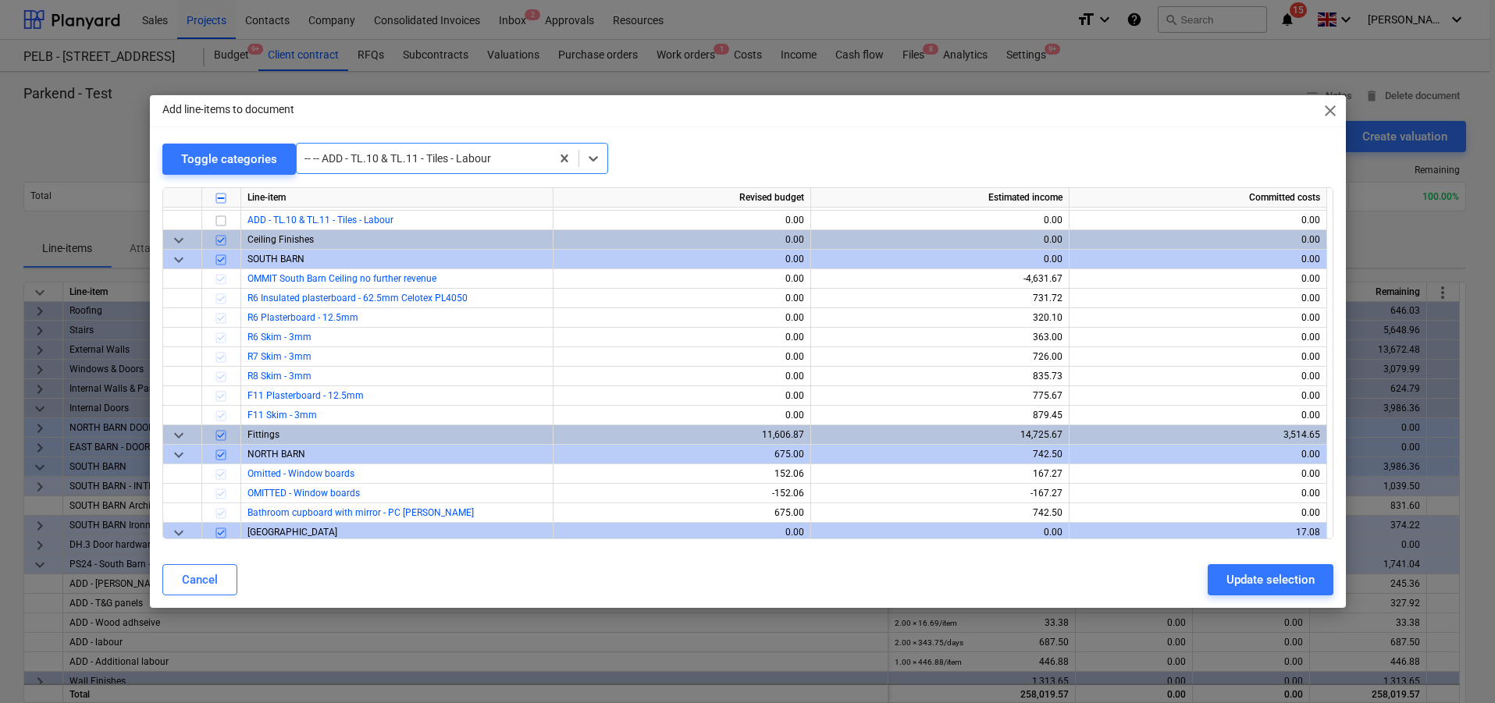
scroll to position [2264, 0]
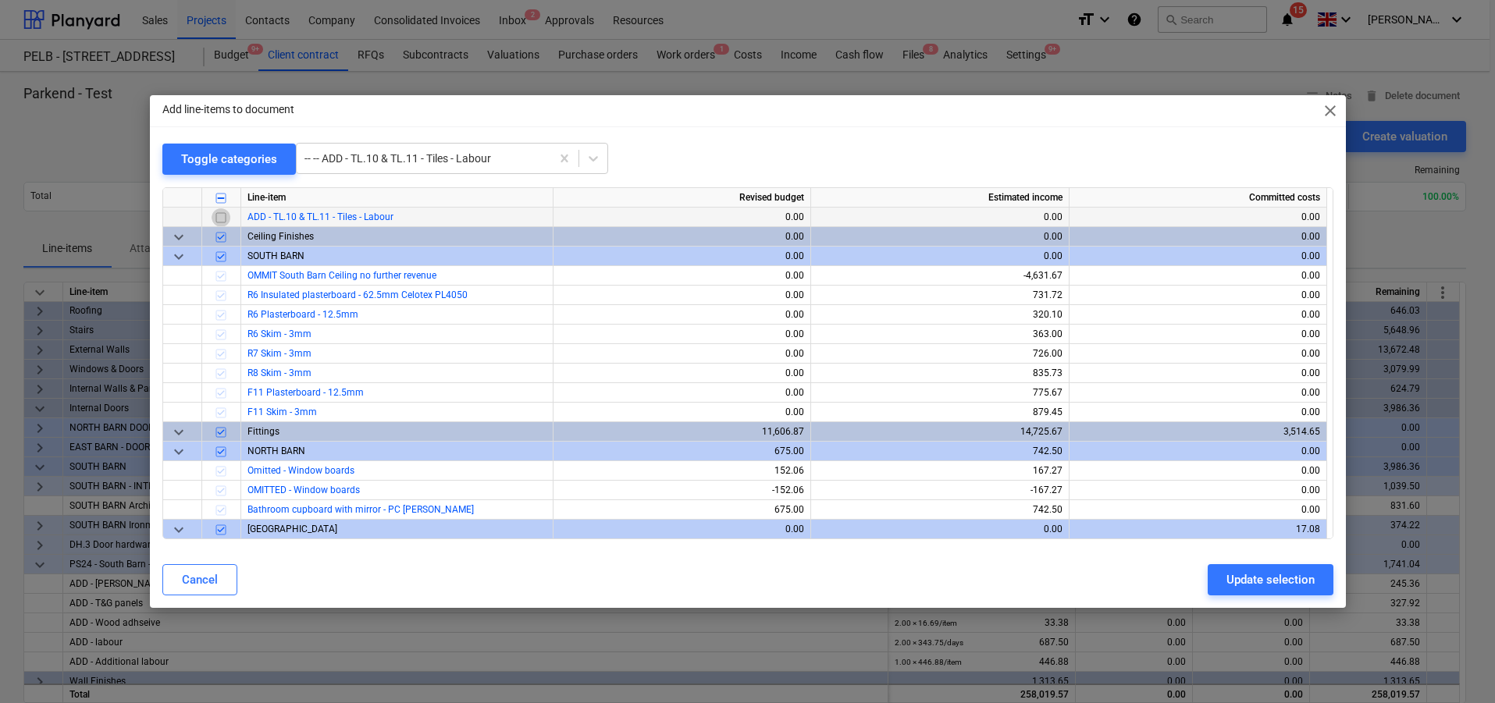
click at [225, 219] on input "checkbox" at bounding box center [221, 217] width 19 height 19
click at [1246, 565] on button "Update selection" at bounding box center [1271, 580] width 126 height 31
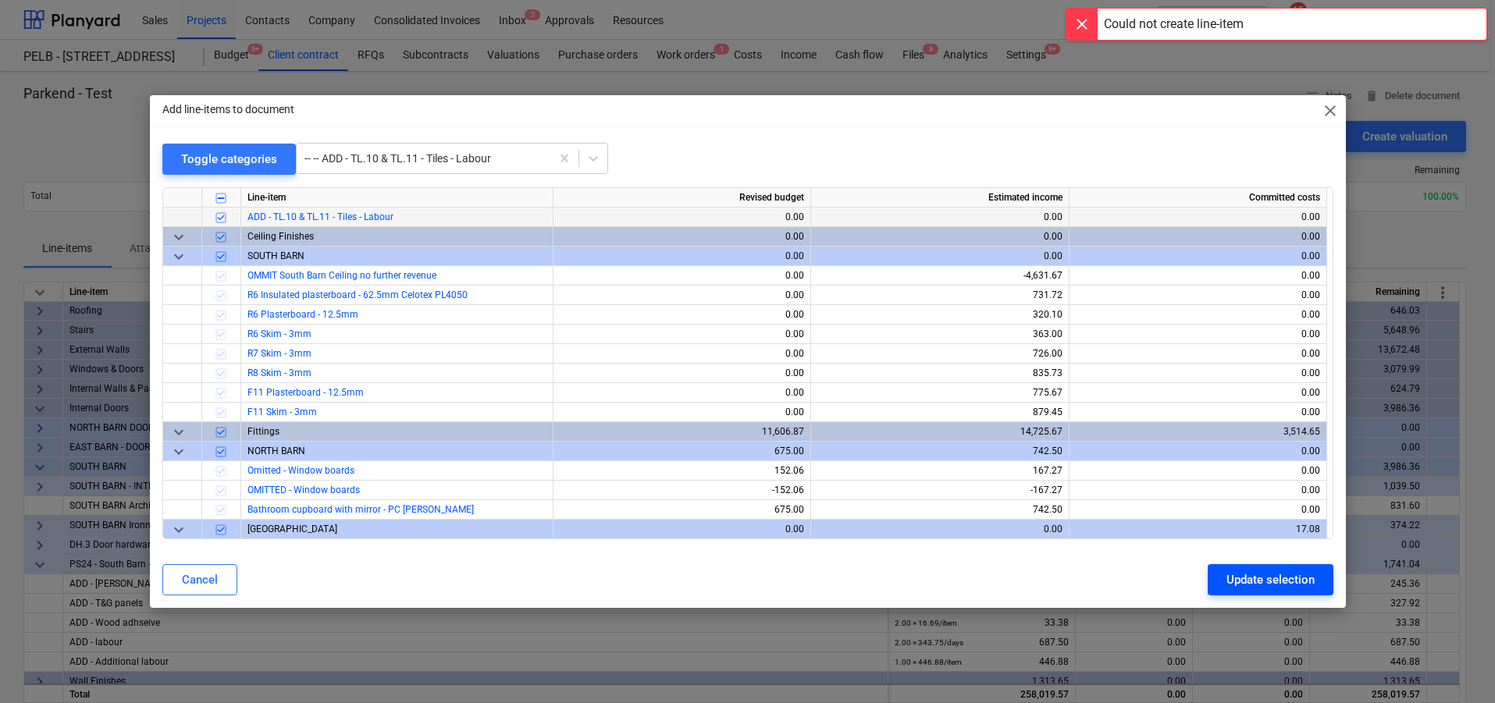
click at [1251, 575] on div "Update selection" at bounding box center [1271, 580] width 88 height 20
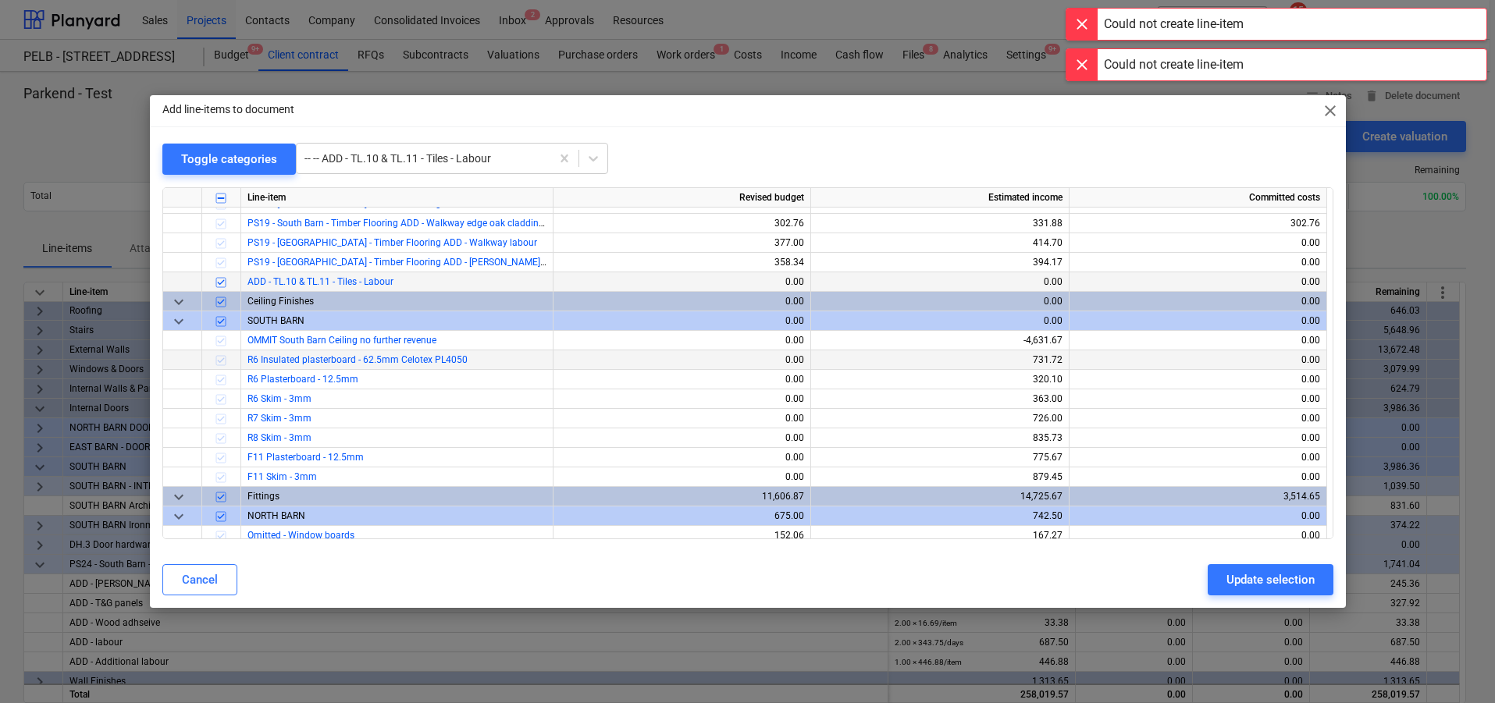
scroll to position [2196, 0]
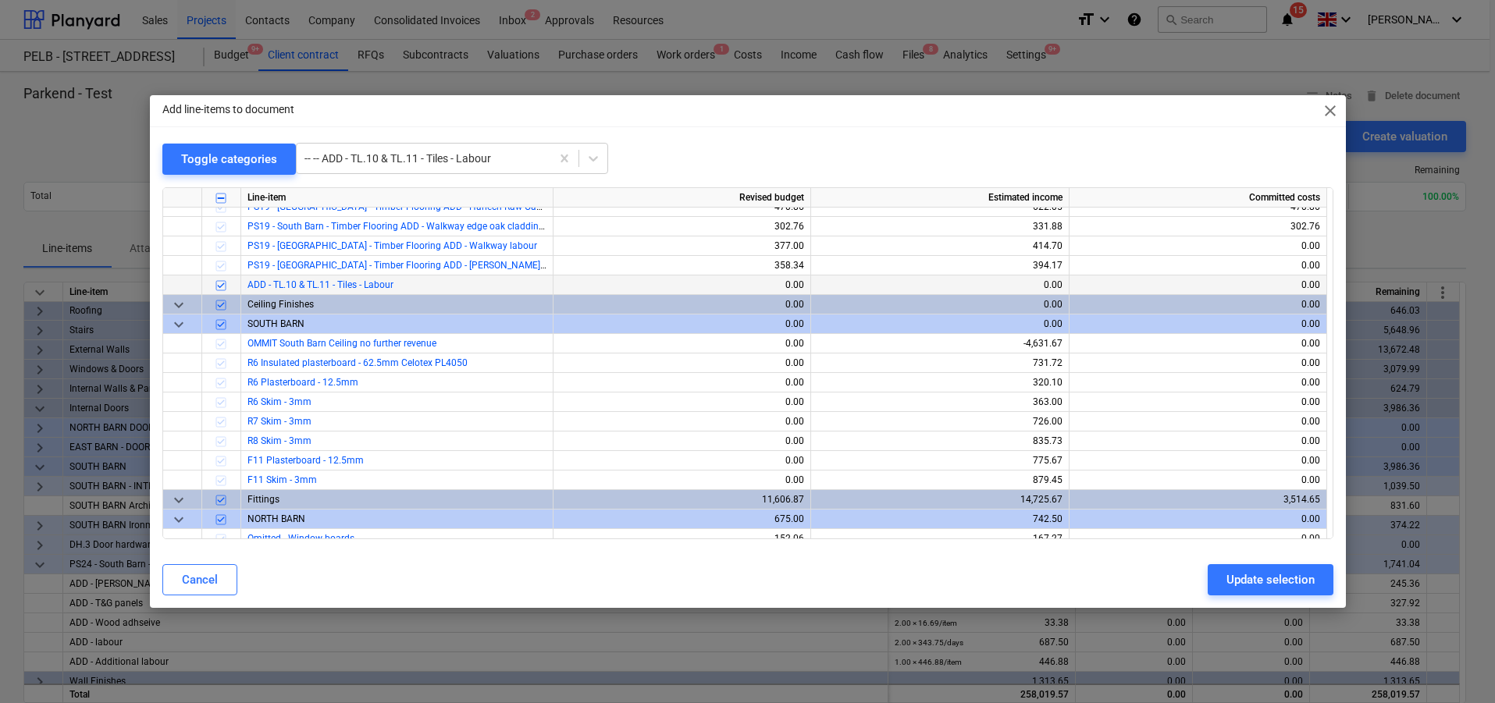
click at [761, 282] on div "0.00" at bounding box center [682, 286] width 244 height 20
click at [1277, 572] on div "Update selection" at bounding box center [1271, 580] width 88 height 20
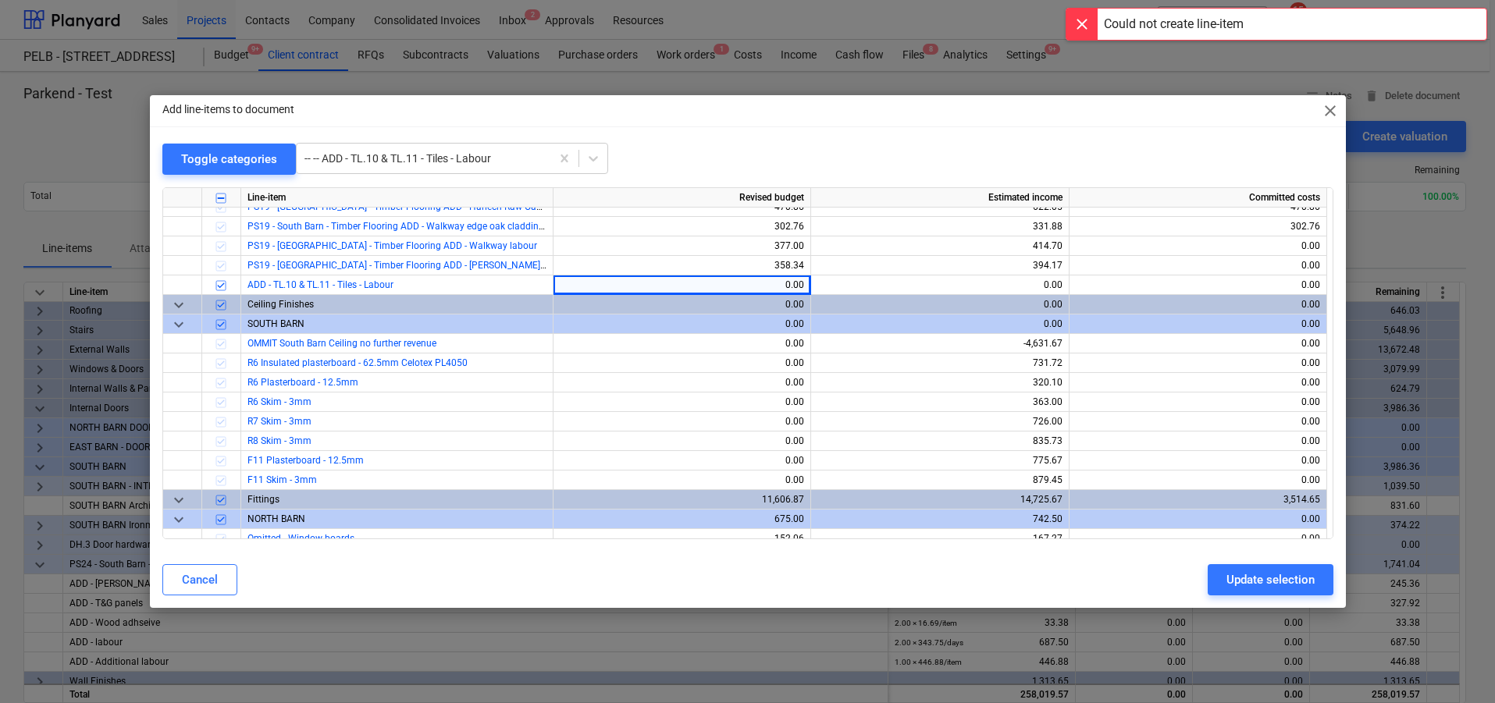
click at [1321, 112] on span "close" at bounding box center [1330, 111] width 19 height 19
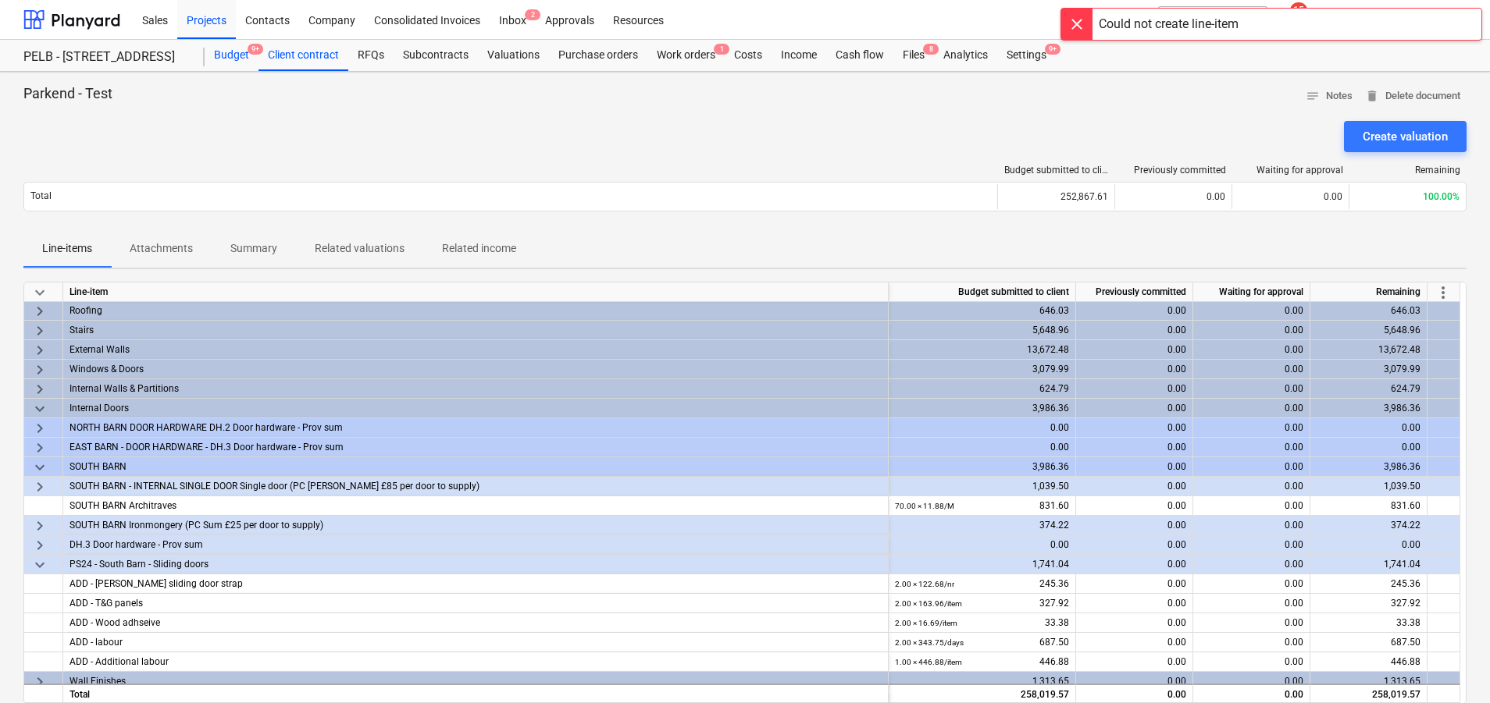
click at [219, 52] on div "Budget 9+" at bounding box center [232, 55] width 54 height 31
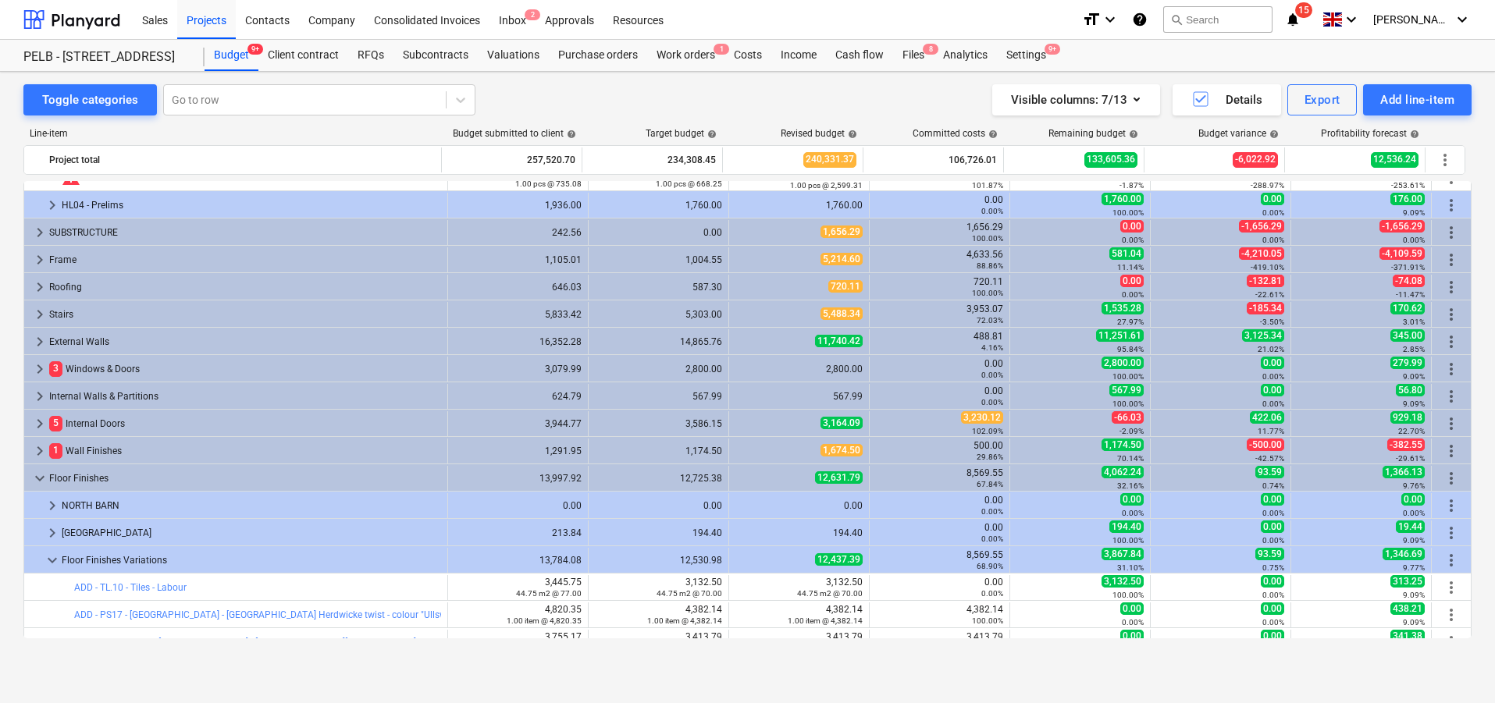
scroll to position [9, 0]
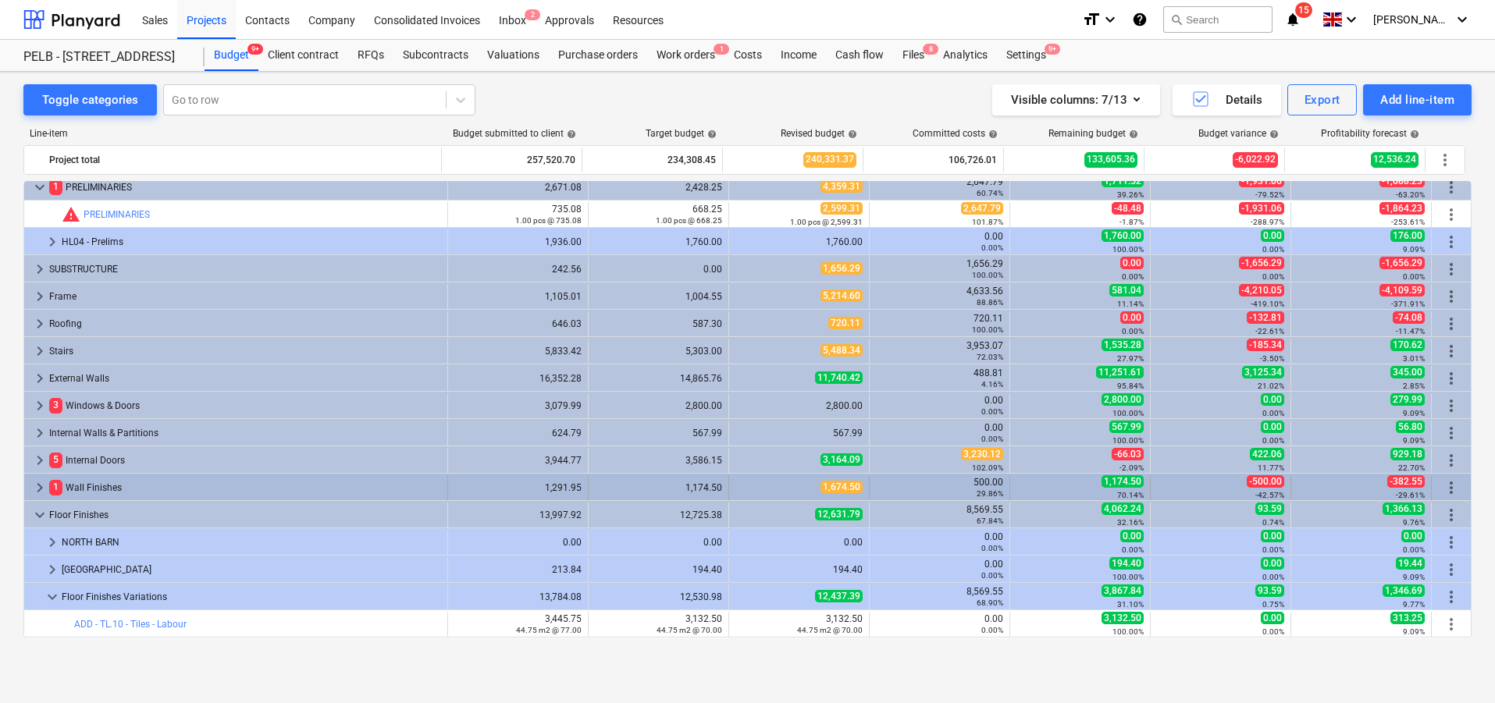
click at [39, 487] on span "keyboard_arrow_right" at bounding box center [39, 488] width 19 height 19
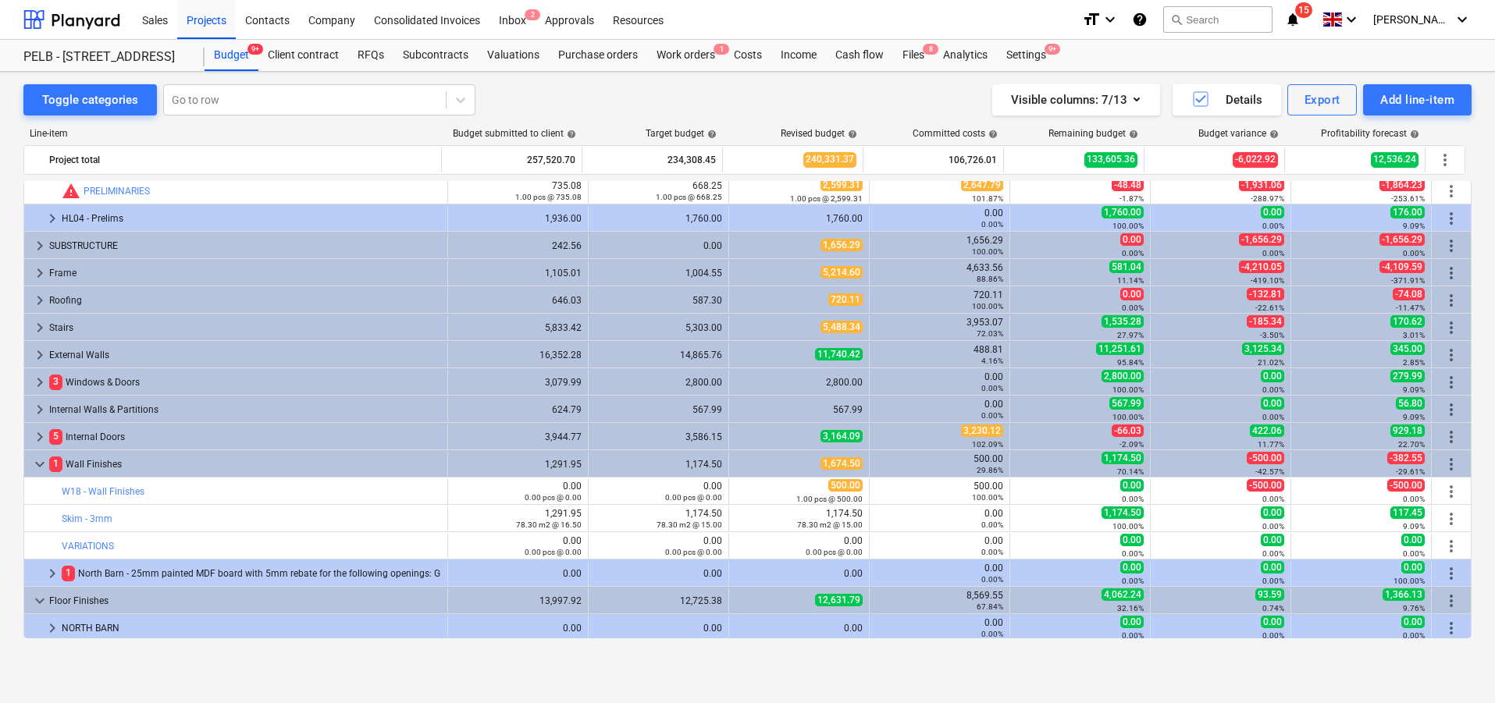
scroll to position [49, 0]
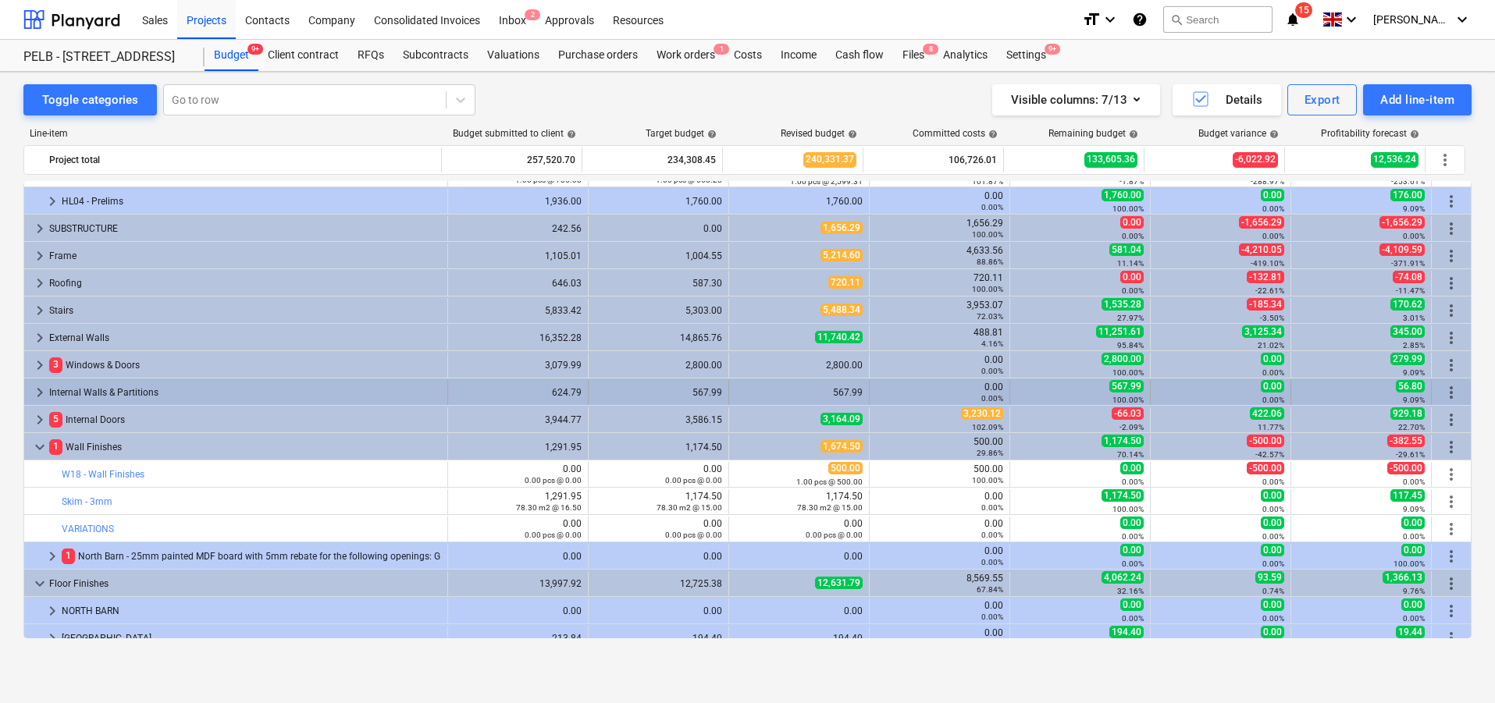
click at [30, 388] on span "keyboard_arrow_right" at bounding box center [39, 392] width 19 height 19
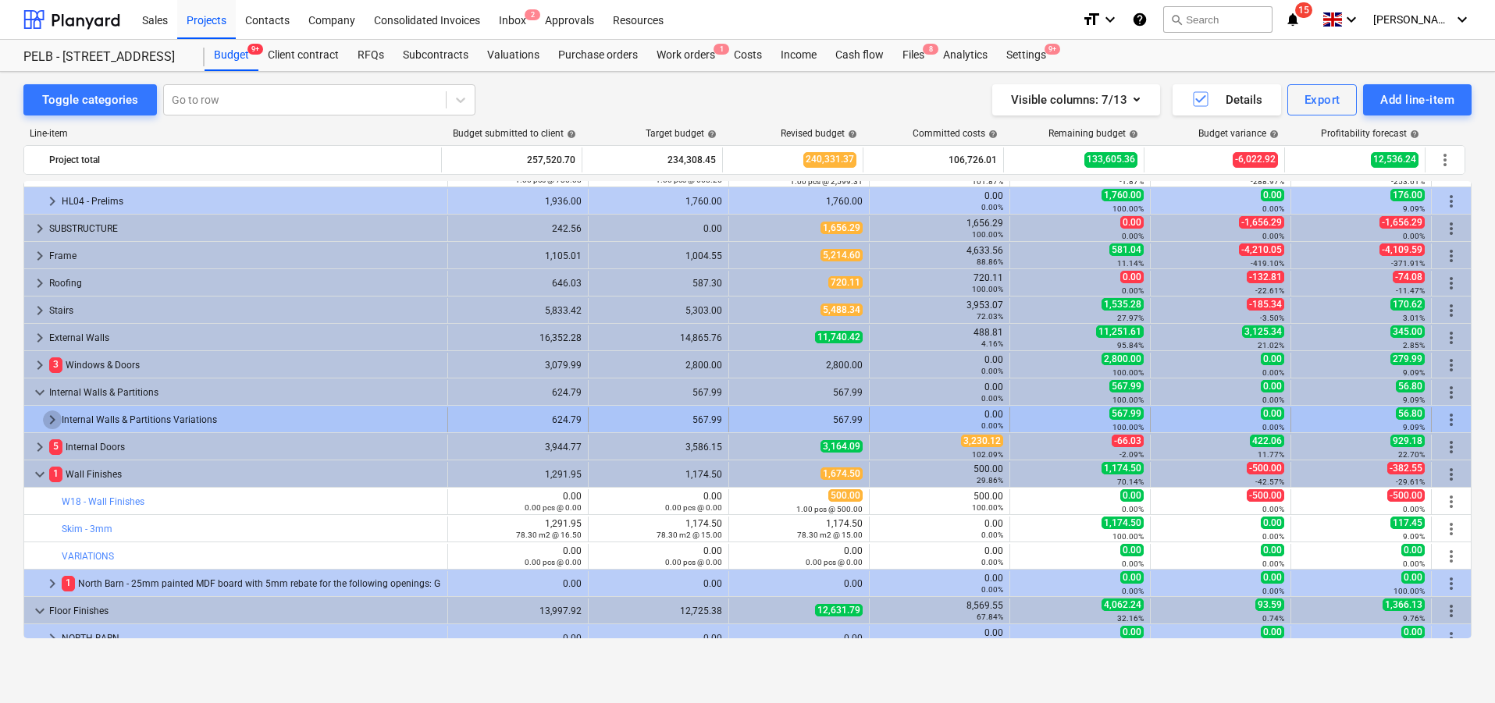
click at [48, 418] on span "keyboard_arrow_right" at bounding box center [52, 420] width 19 height 19
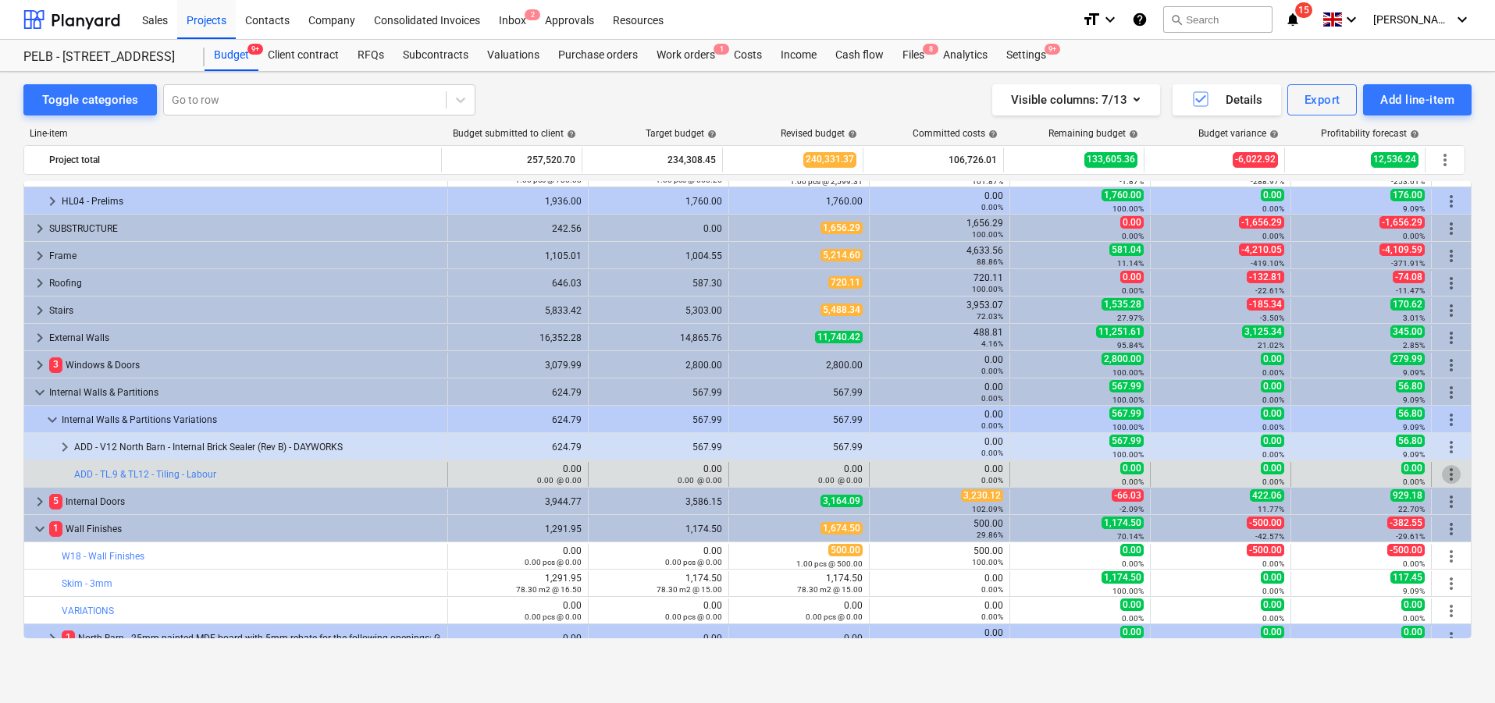
click at [1452, 478] on span "more_vert" at bounding box center [1451, 474] width 19 height 19
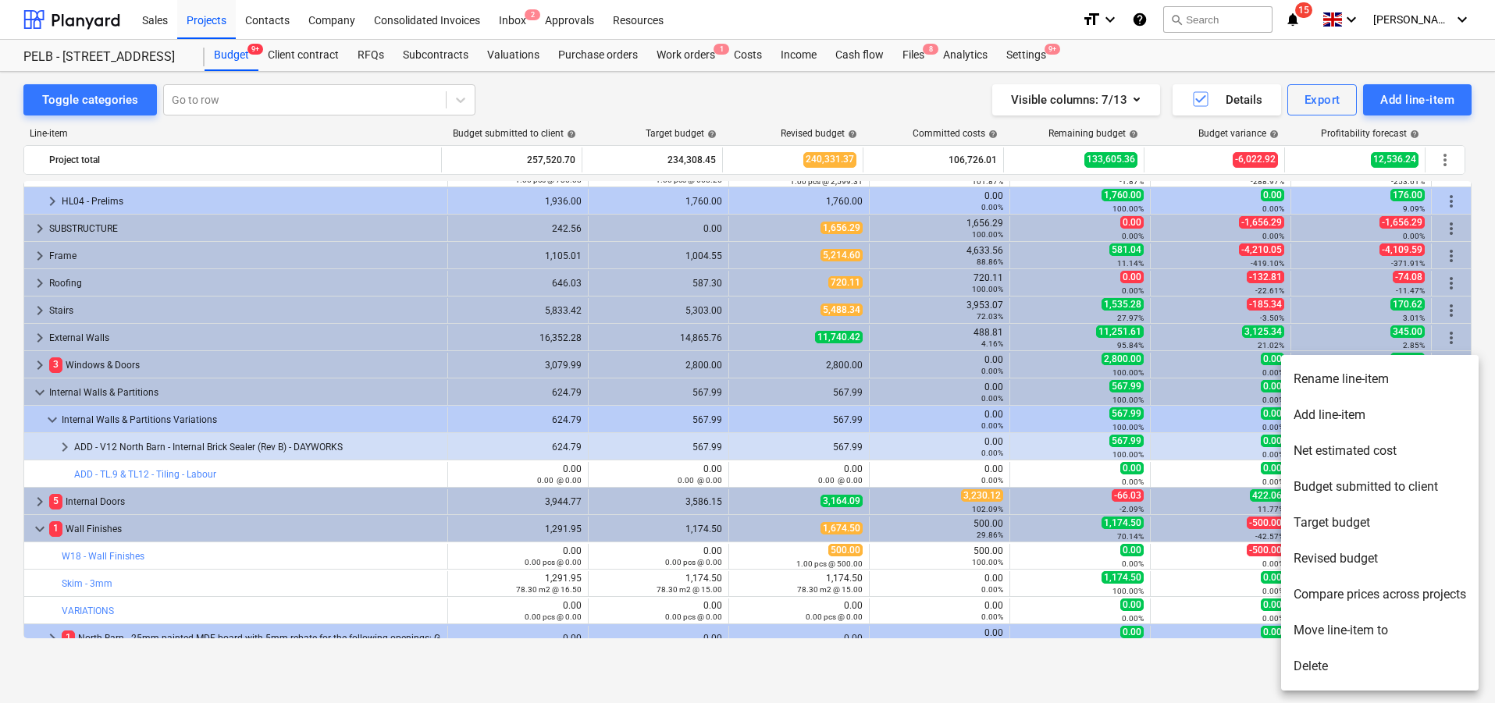
click at [1350, 664] on li "Delete" at bounding box center [1380, 667] width 198 height 36
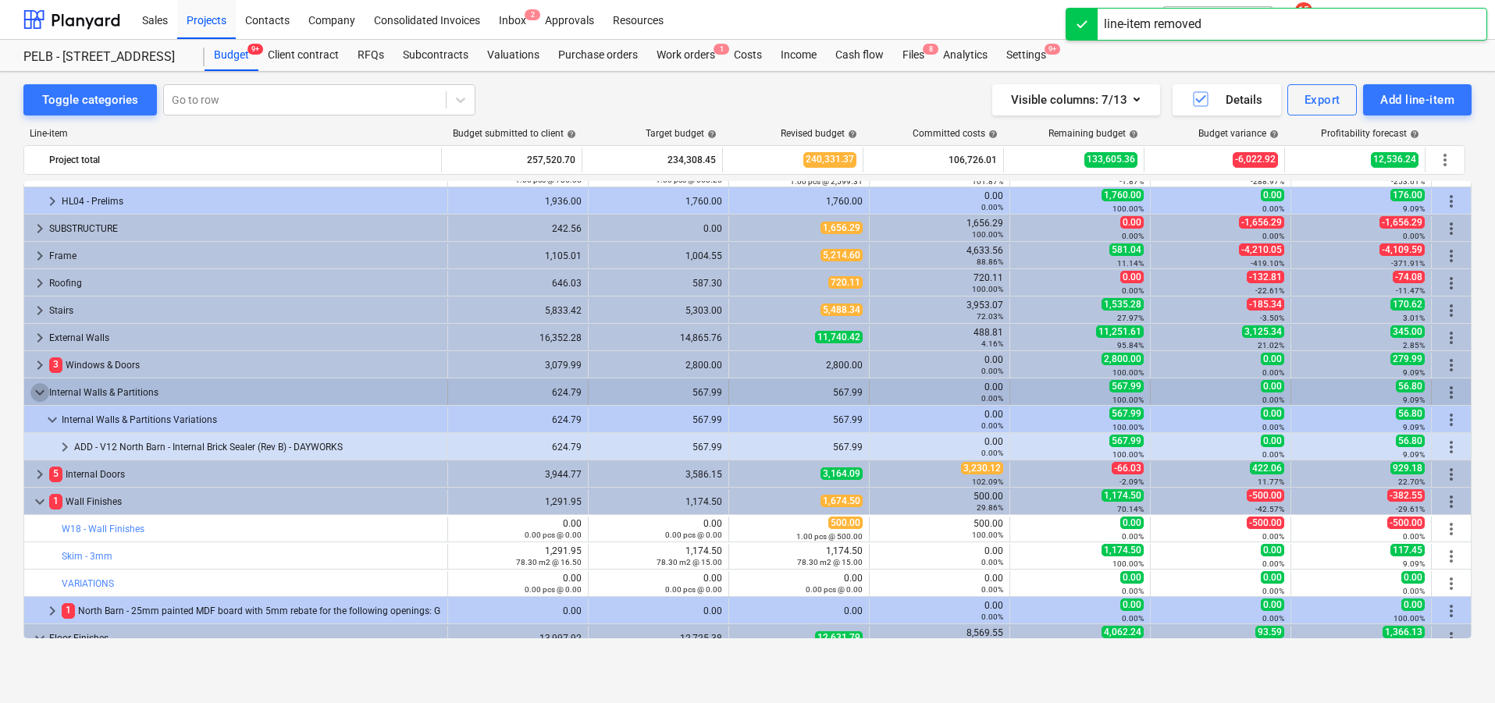
click at [41, 394] on span "keyboard_arrow_down" at bounding box center [39, 392] width 19 height 19
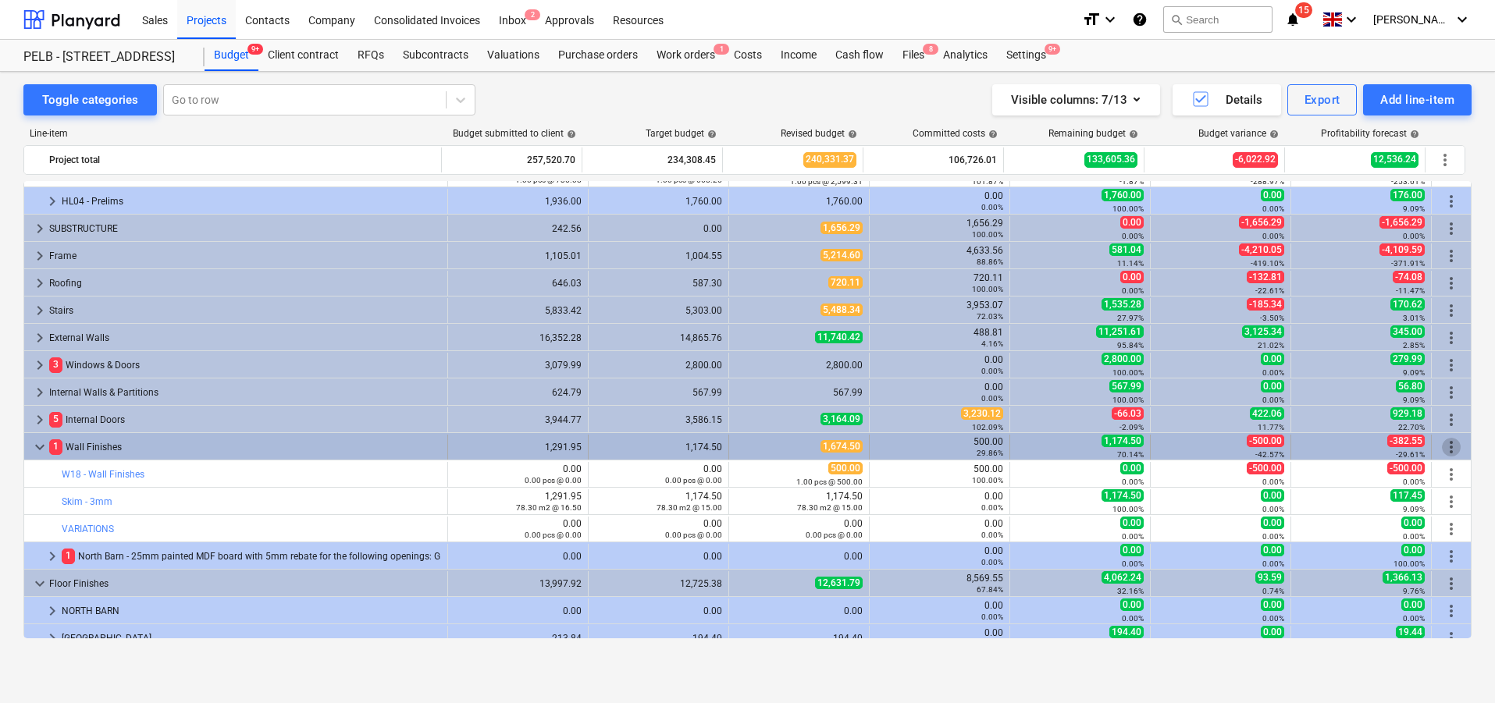
click at [1454, 447] on span "more_vert" at bounding box center [1451, 447] width 19 height 19
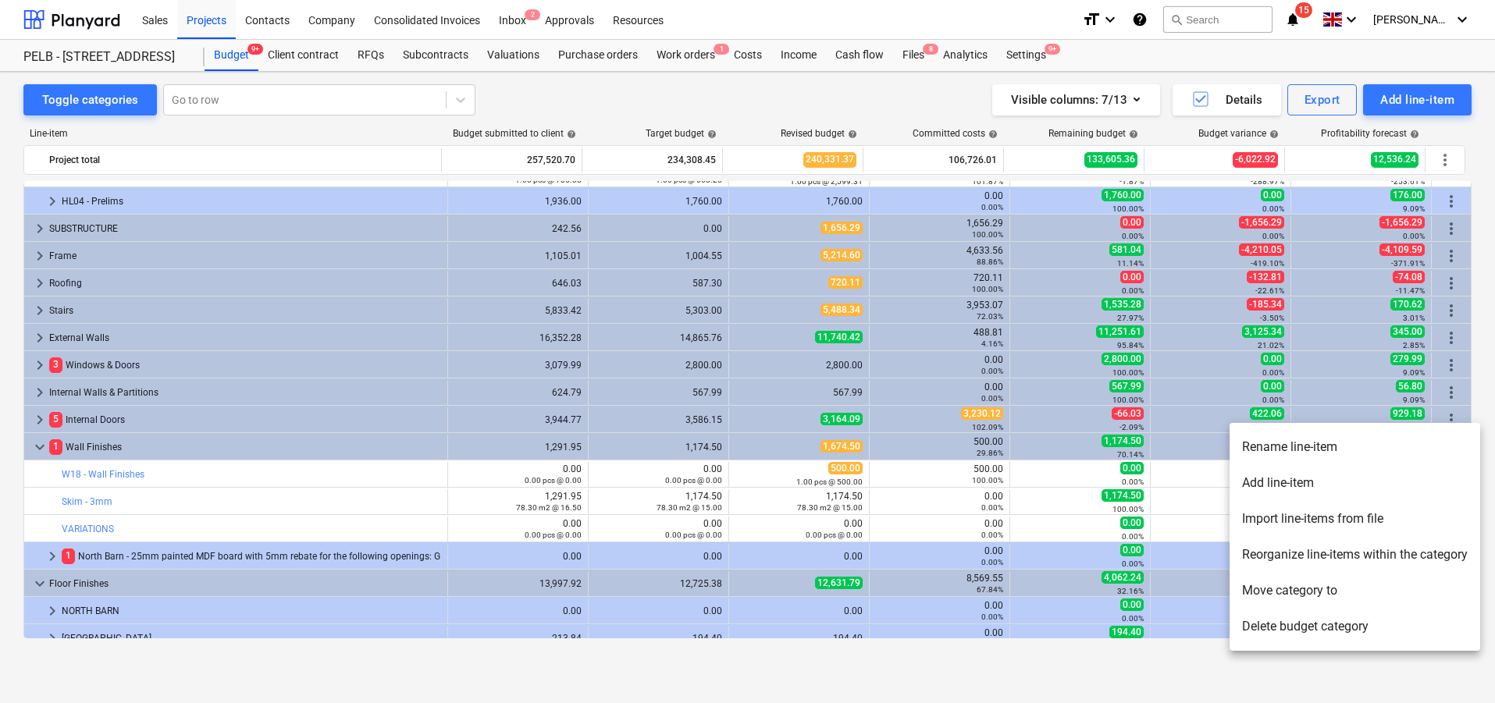
click at [1382, 485] on li "Add line-item" at bounding box center [1355, 483] width 251 height 36
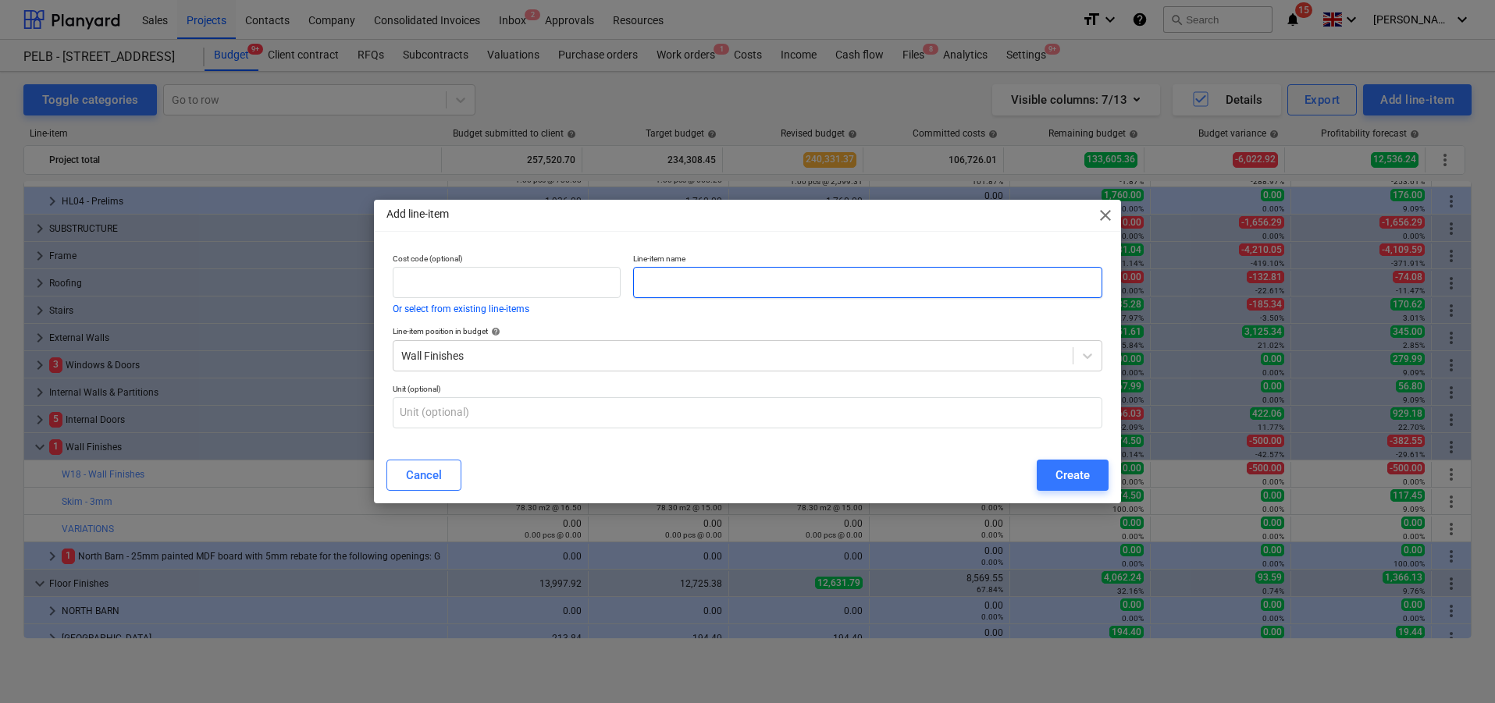
click at [817, 291] on input "text" at bounding box center [867, 282] width 469 height 31
click at [647, 275] on input "TL.9 & TL12" at bounding box center [867, 282] width 469 height 31
type input "ADD - TL.9 & TL12"
click at [1064, 482] on div "Create" at bounding box center [1073, 475] width 34 height 20
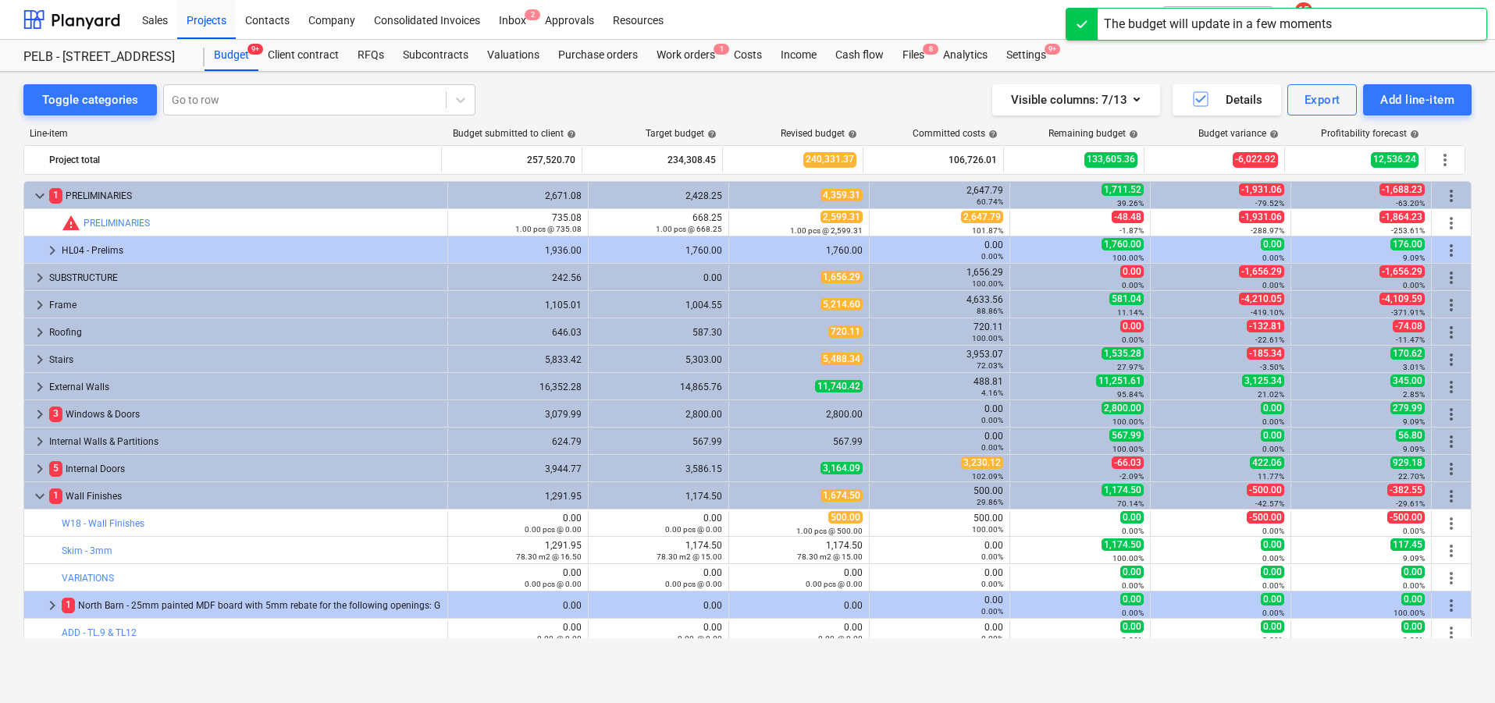
scroll to position [49, 0]
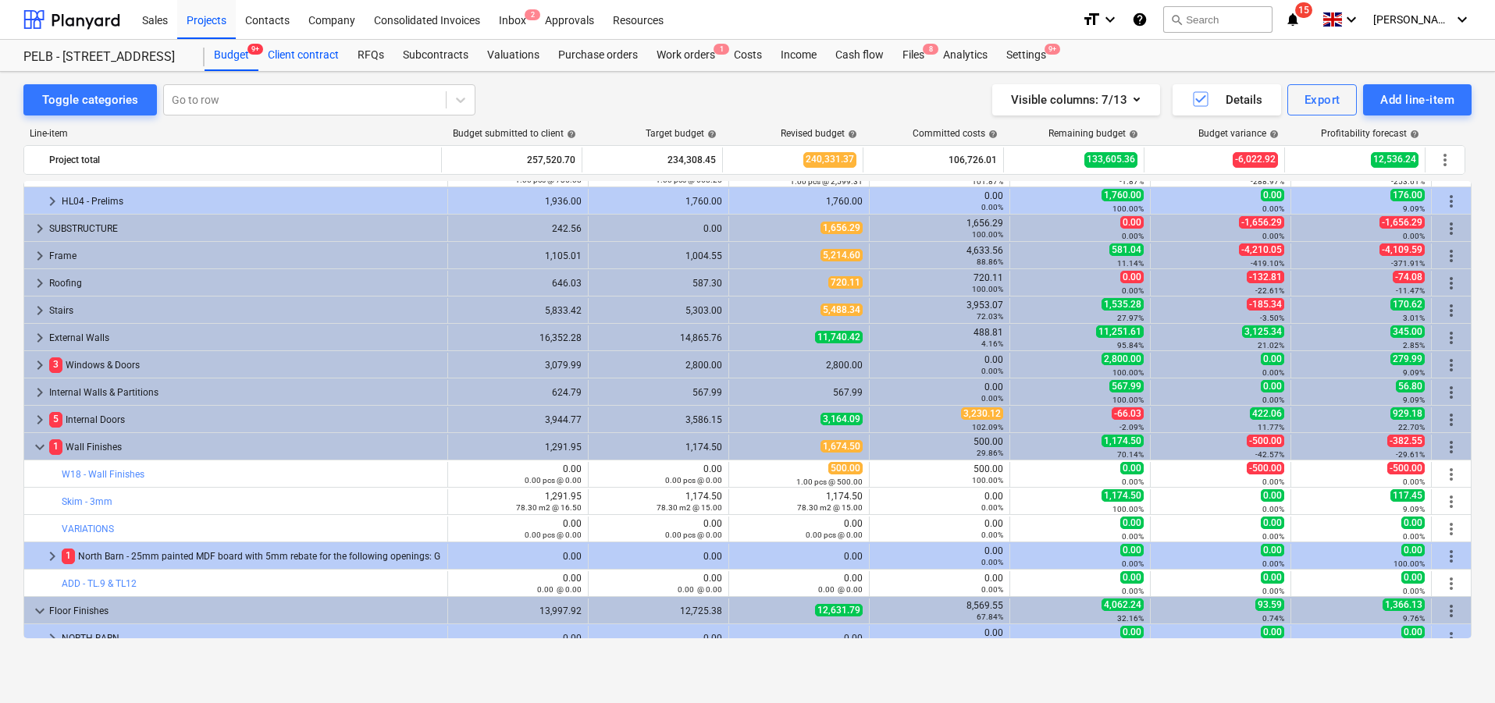
click at [329, 56] on div "Client contract" at bounding box center [303, 55] width 90 height 31
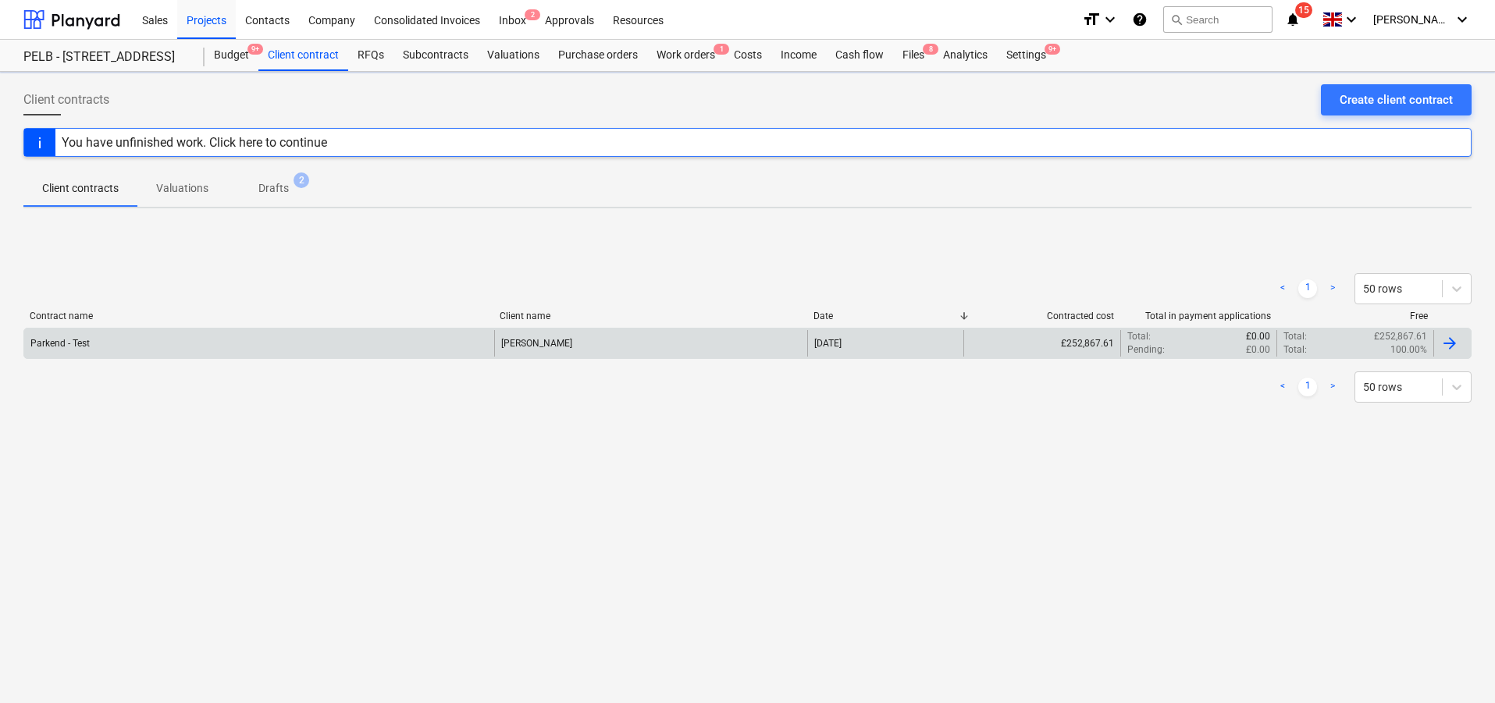
click at [390, 348] on div "Parkend - Test" at bounding box center [259, 343] width 470 height 27
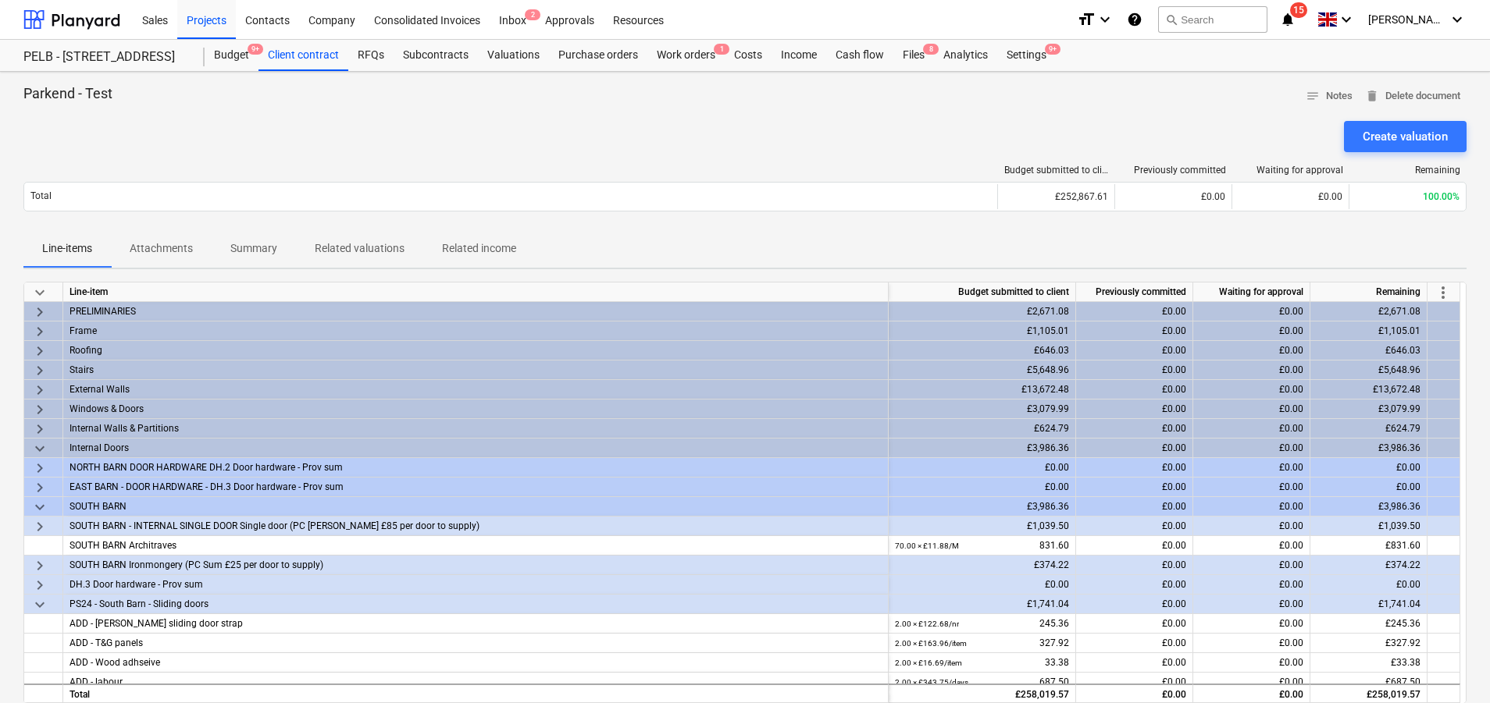
click at [1444, 290] on span "more_vert" at bounding box center [1443, 292] width 19 height 19
click at [1405, 302] on li "Amend line items" at bounding box center [1421, 293] width 120 height 36
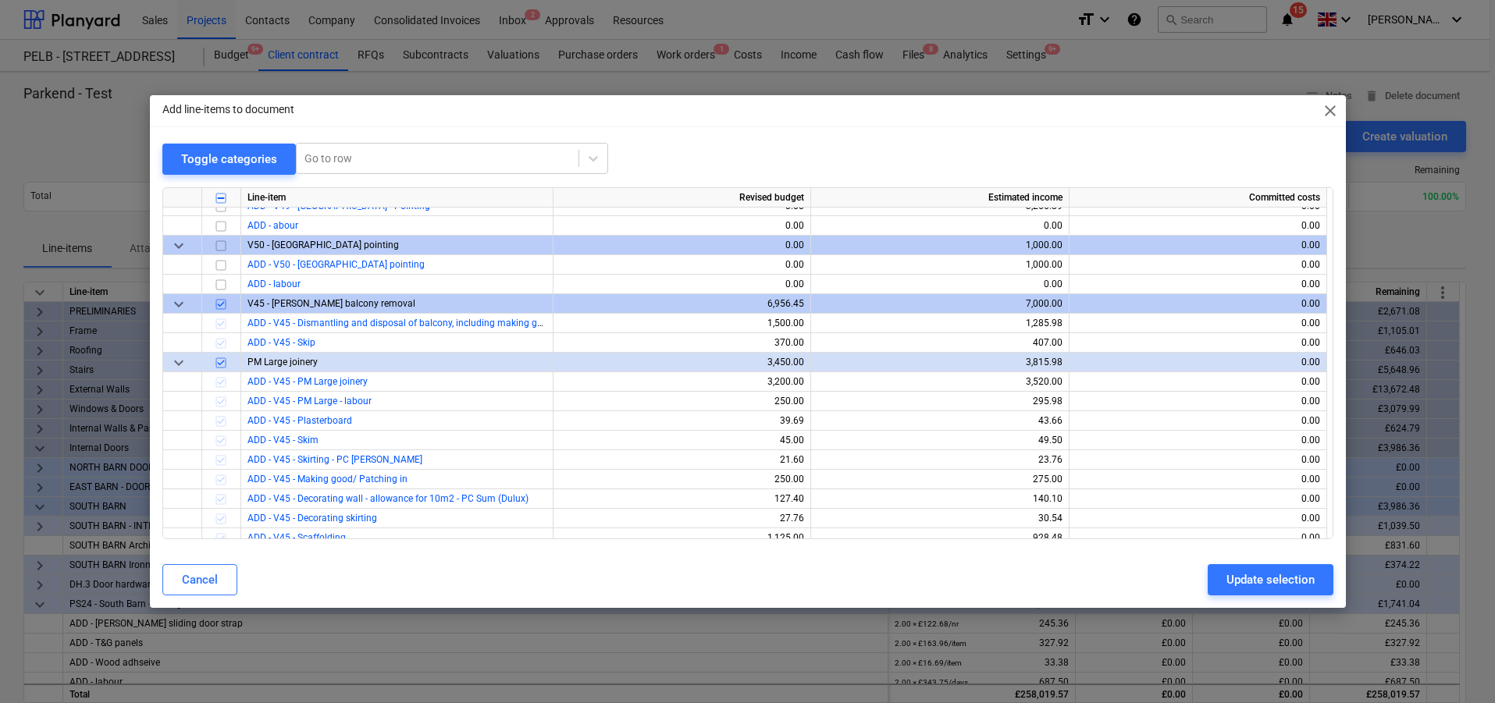
scroll to position [701, 0]
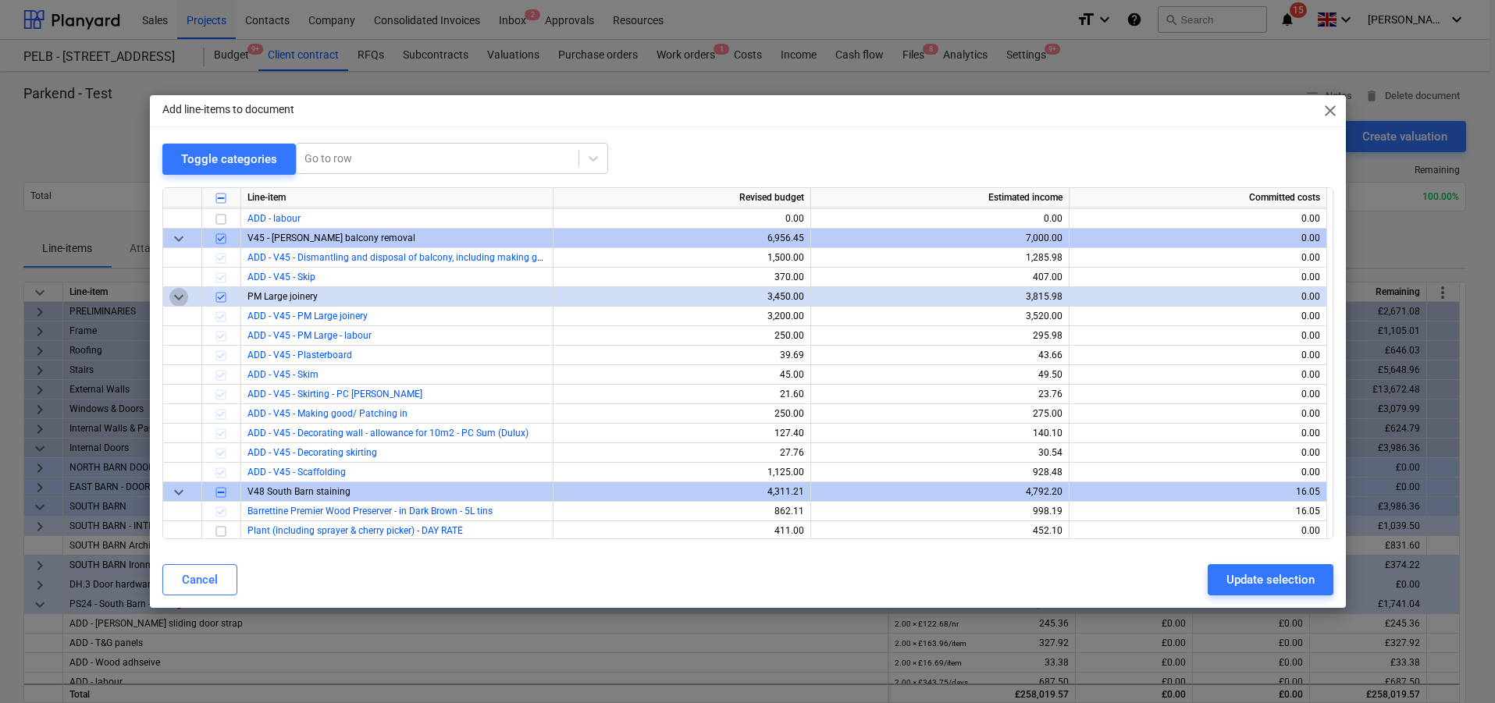
click at [176, 296] on span "keyboard_arrow_down" at bounding box center [178, 297] width 19 height 19
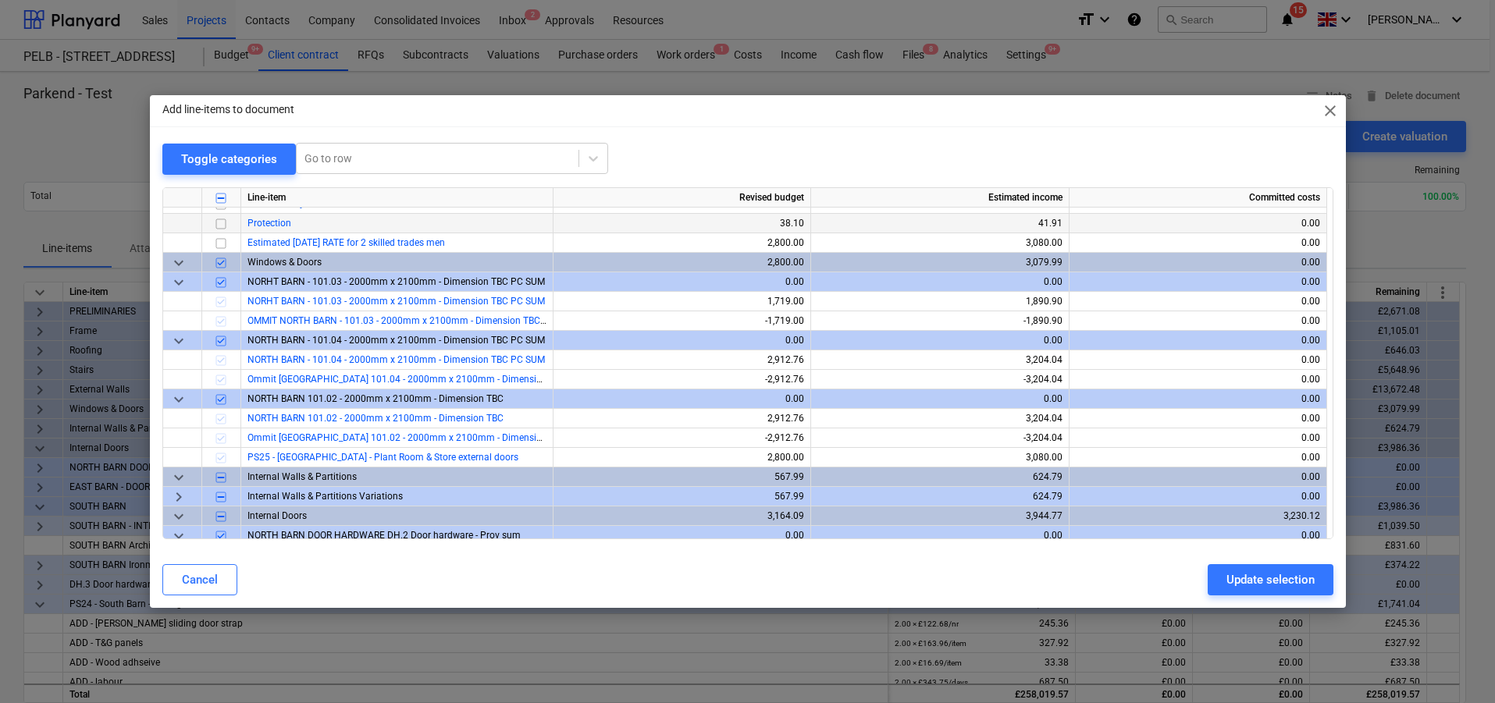
scroll to position [1042, 0]
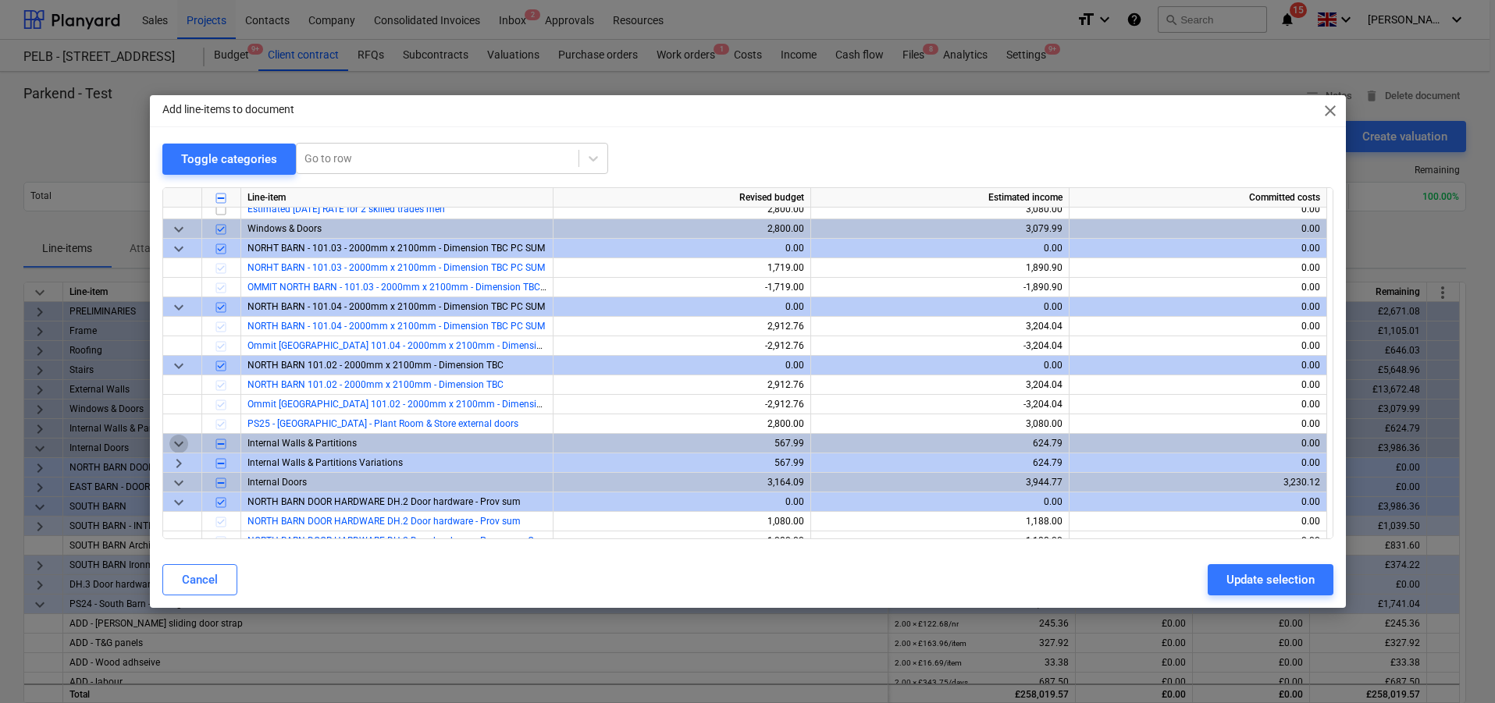
click at [180, 439] on span "keyboard_arrow_down" at bounding box center [178, 444] width 19 height 19
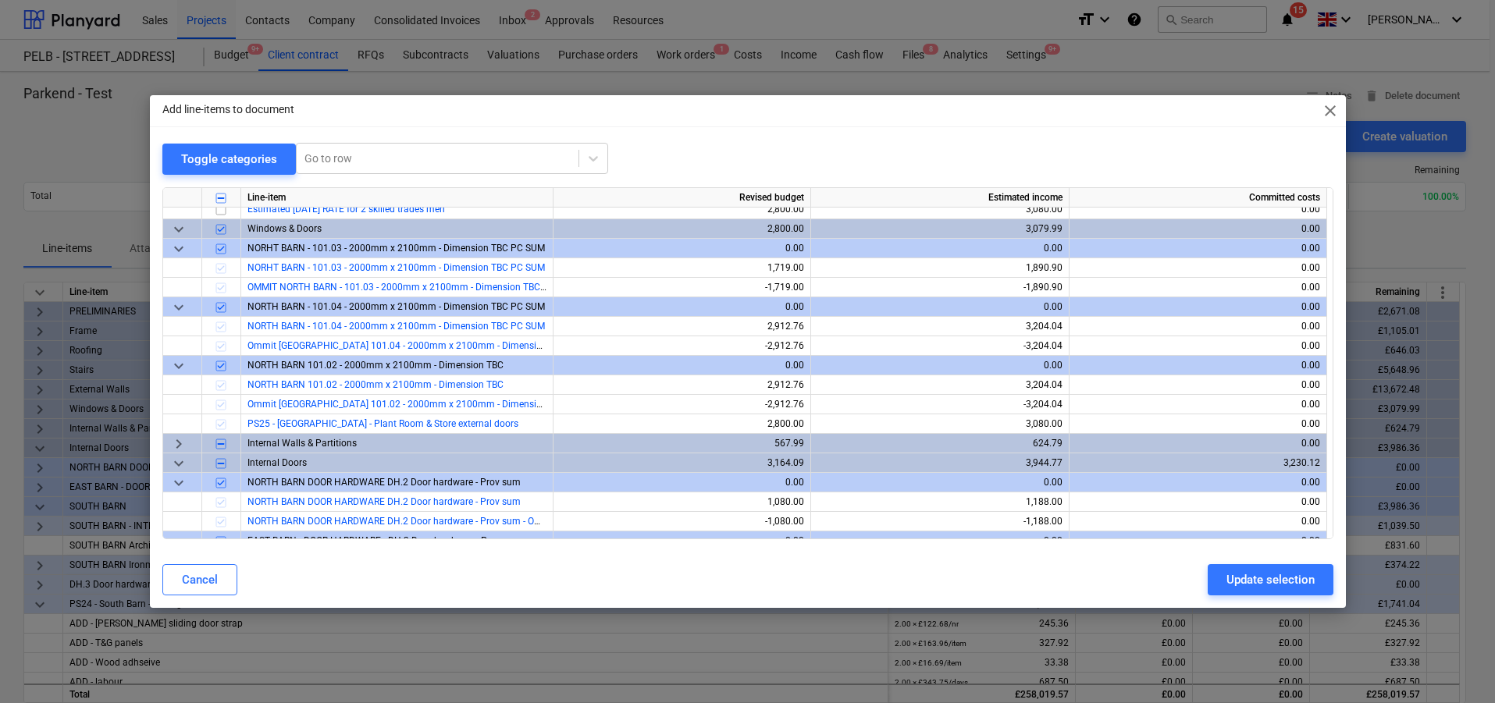
click at [180, 439] on span "keyboard_arrow_right" at bounding box center [178, 444] width 19 height 19
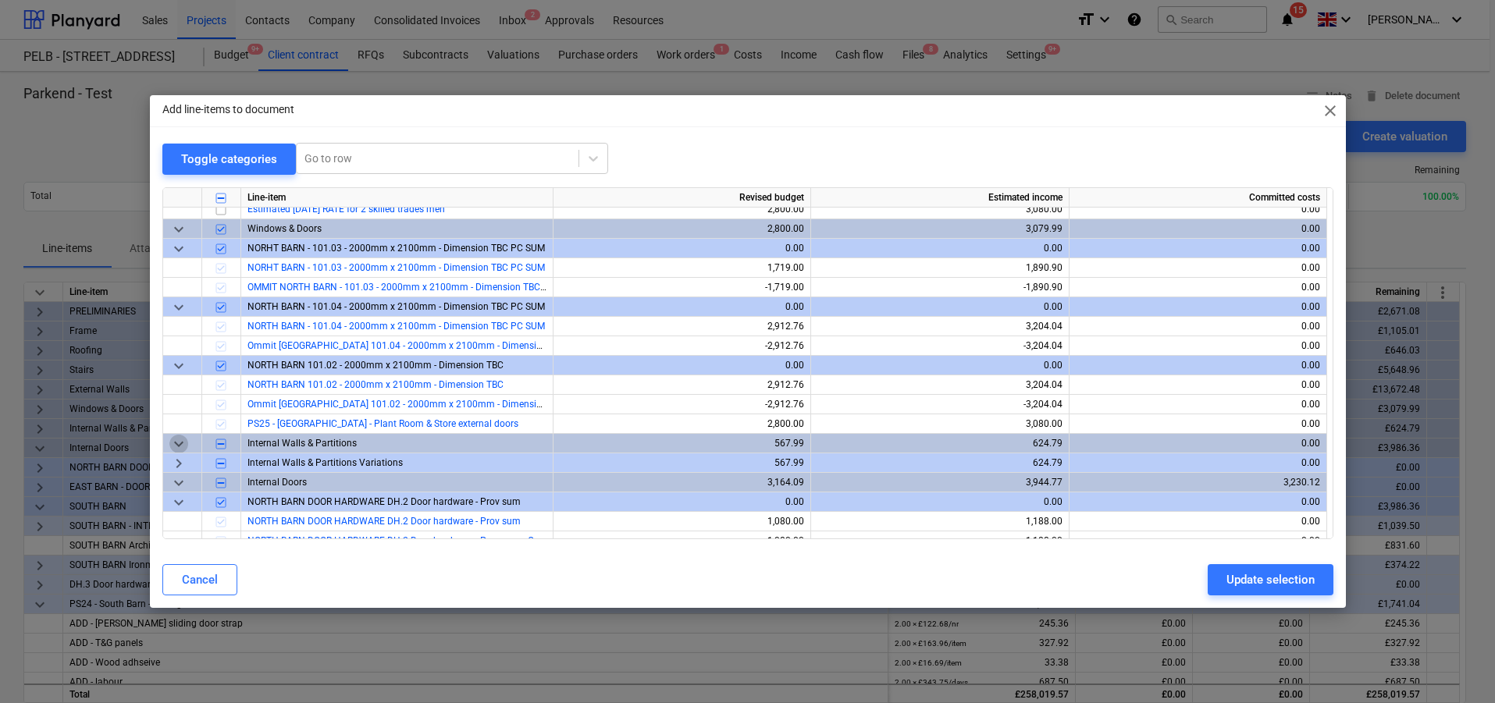
click at [185, 440] on span "keyboard_arrow_down" at bounding box center [178, 444] width 19 height 19
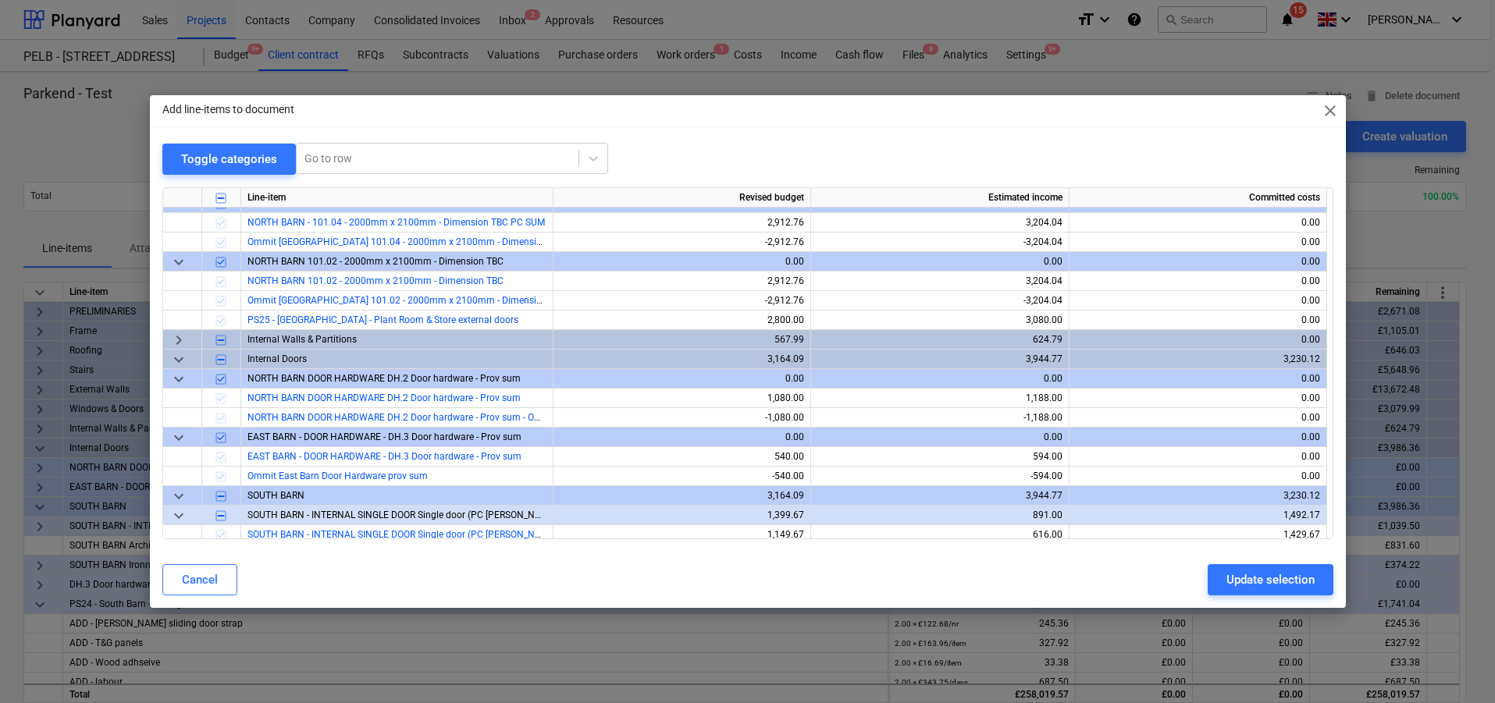
scroll to position [1151, 0]
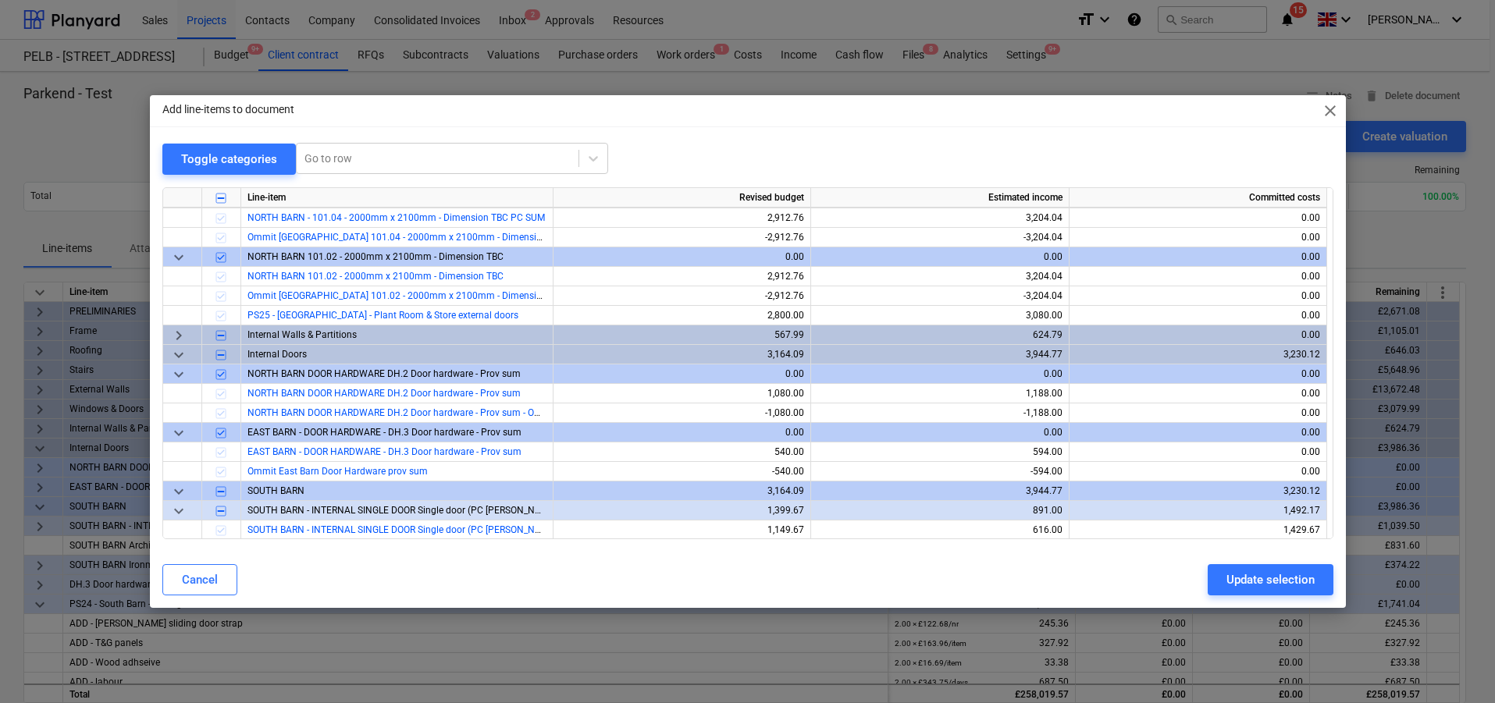
click at [176, 354] on span "keyboard_arrow_down" at bounding box center [178, 355] width 19 height 19
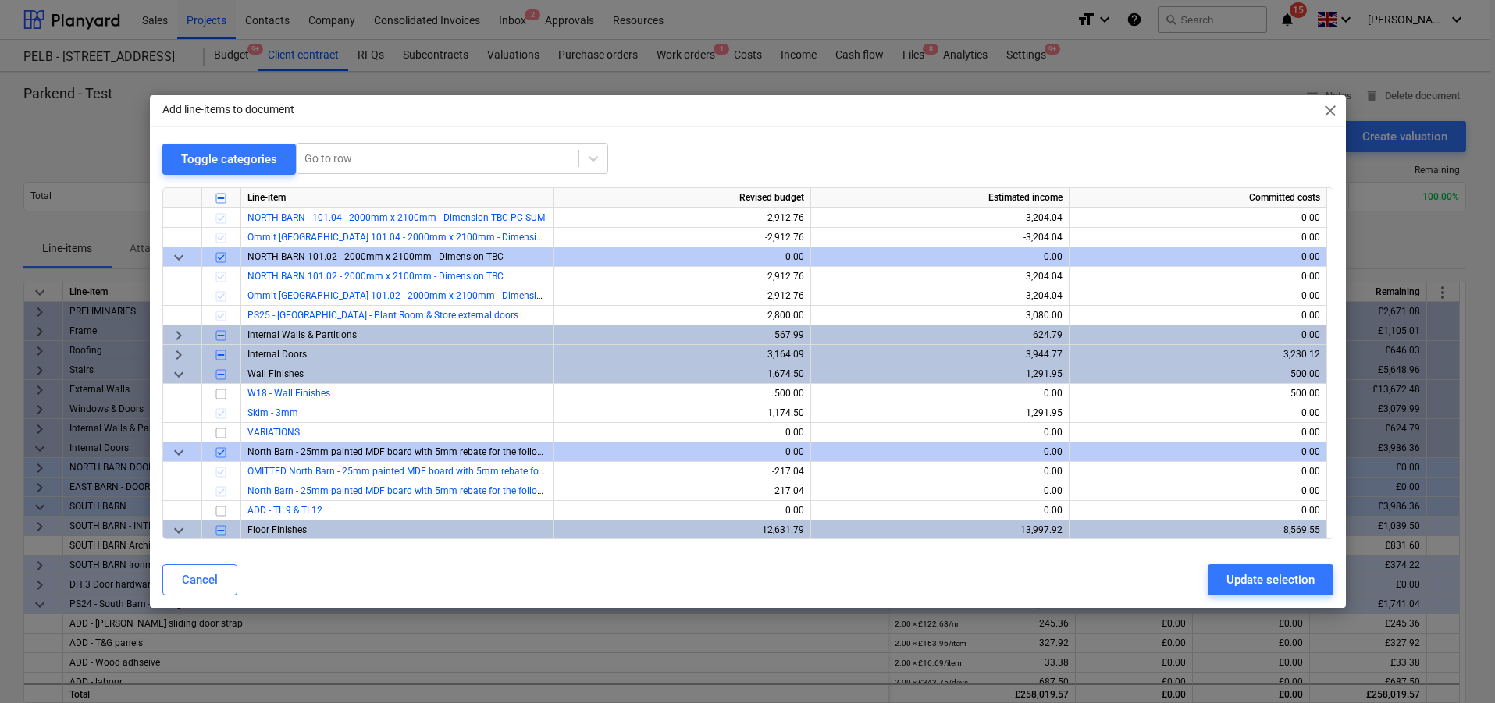
click at [1336, 108] on span "close" at bounding box center [1330, 111] width 19 height 19
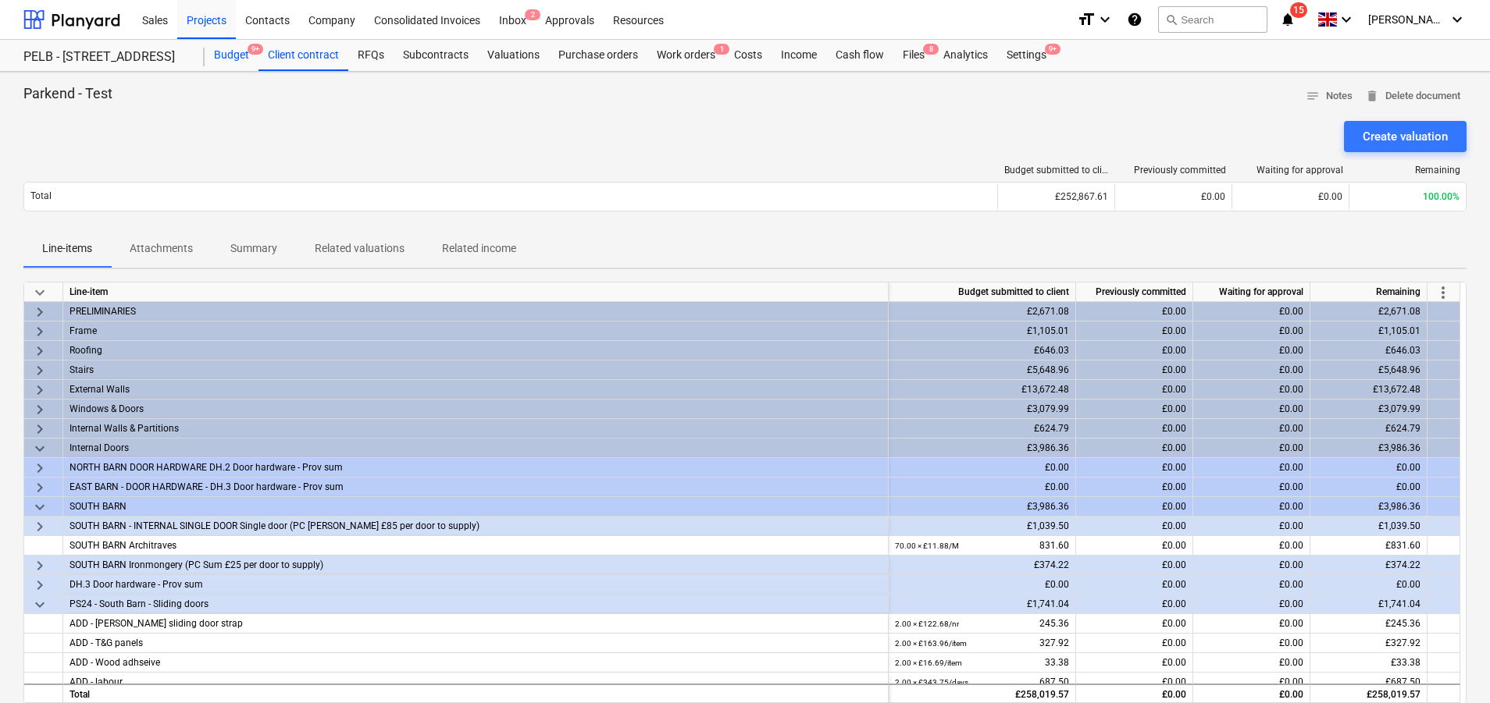
click at [229, 59] on div "Budget 9+" at bounding box center [232, 55] width 54 height 31
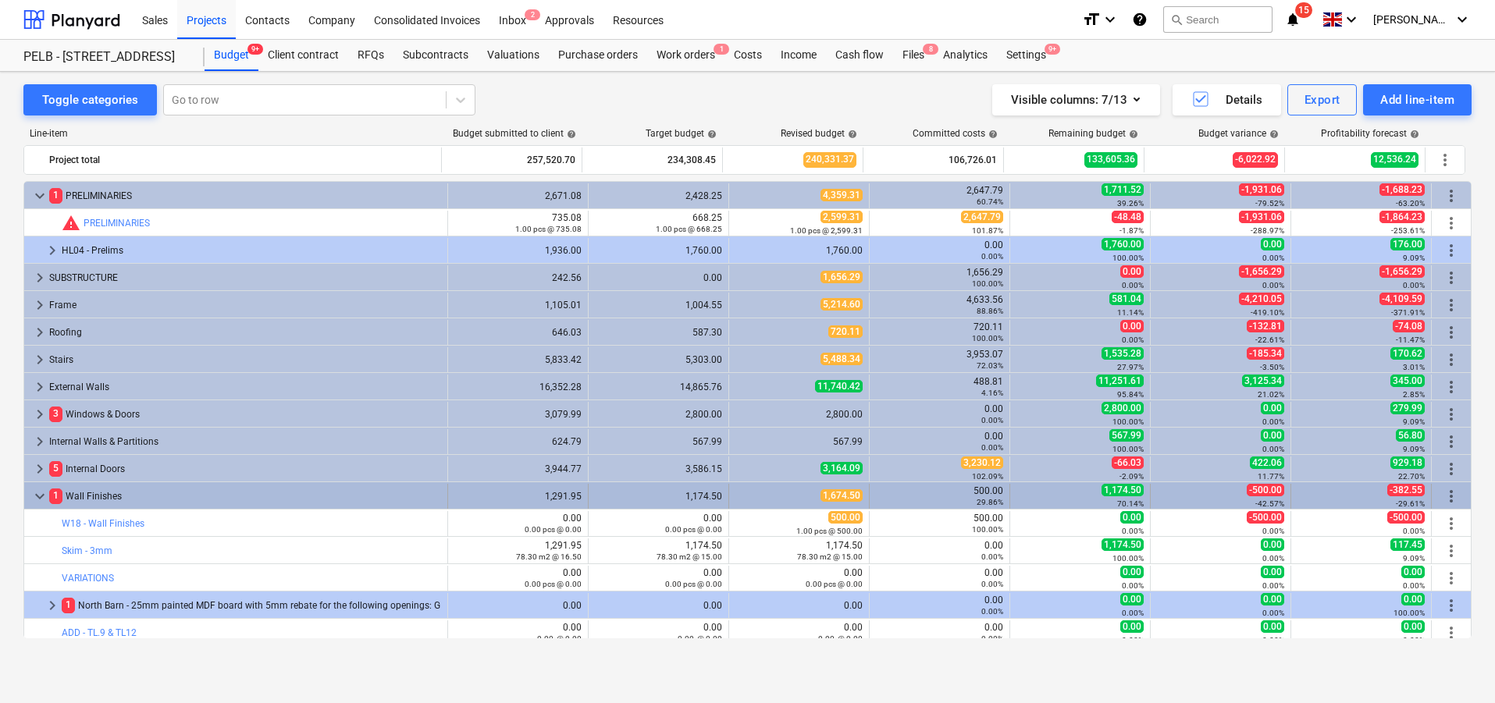
scroll to position [49, 0]
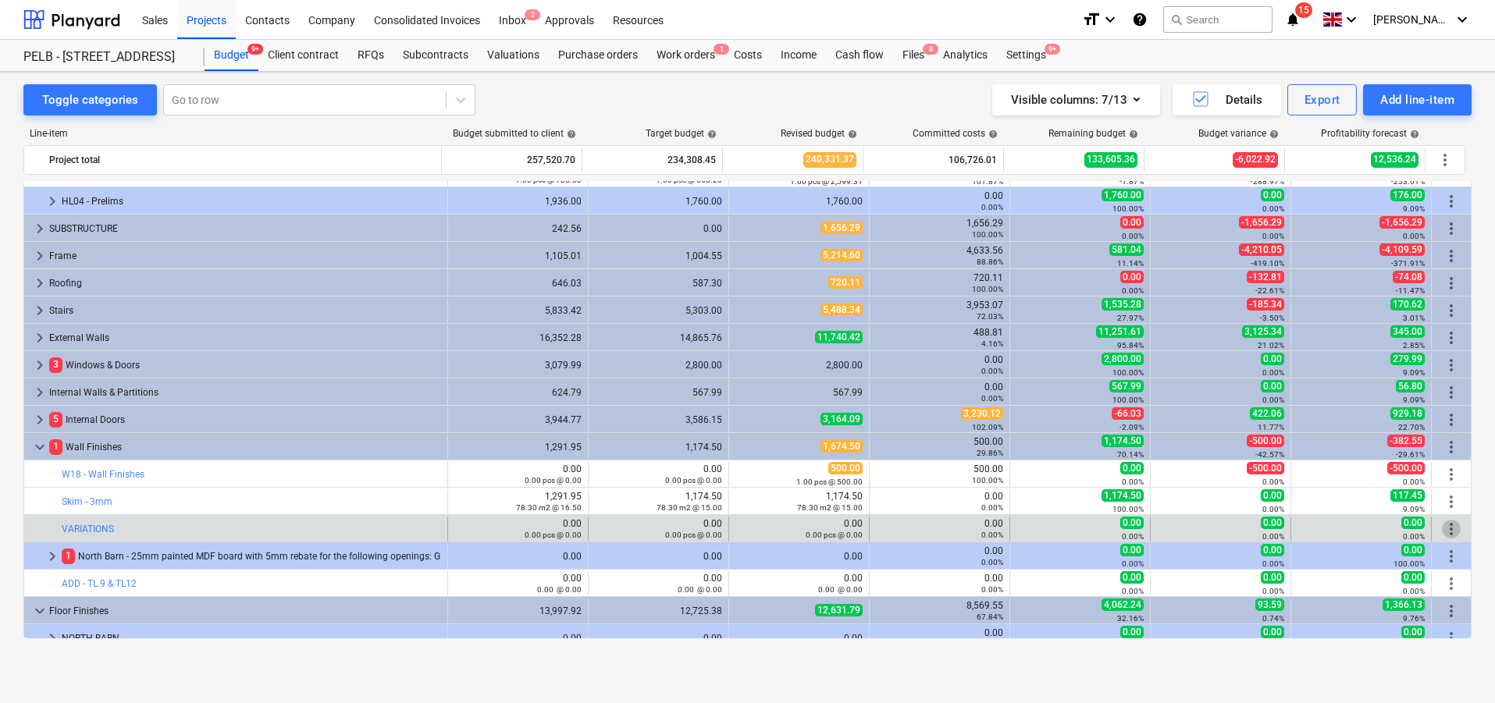
click at [1449, 530] on span "more_vert" at bounding box center [1451, 529] width 19 height 19
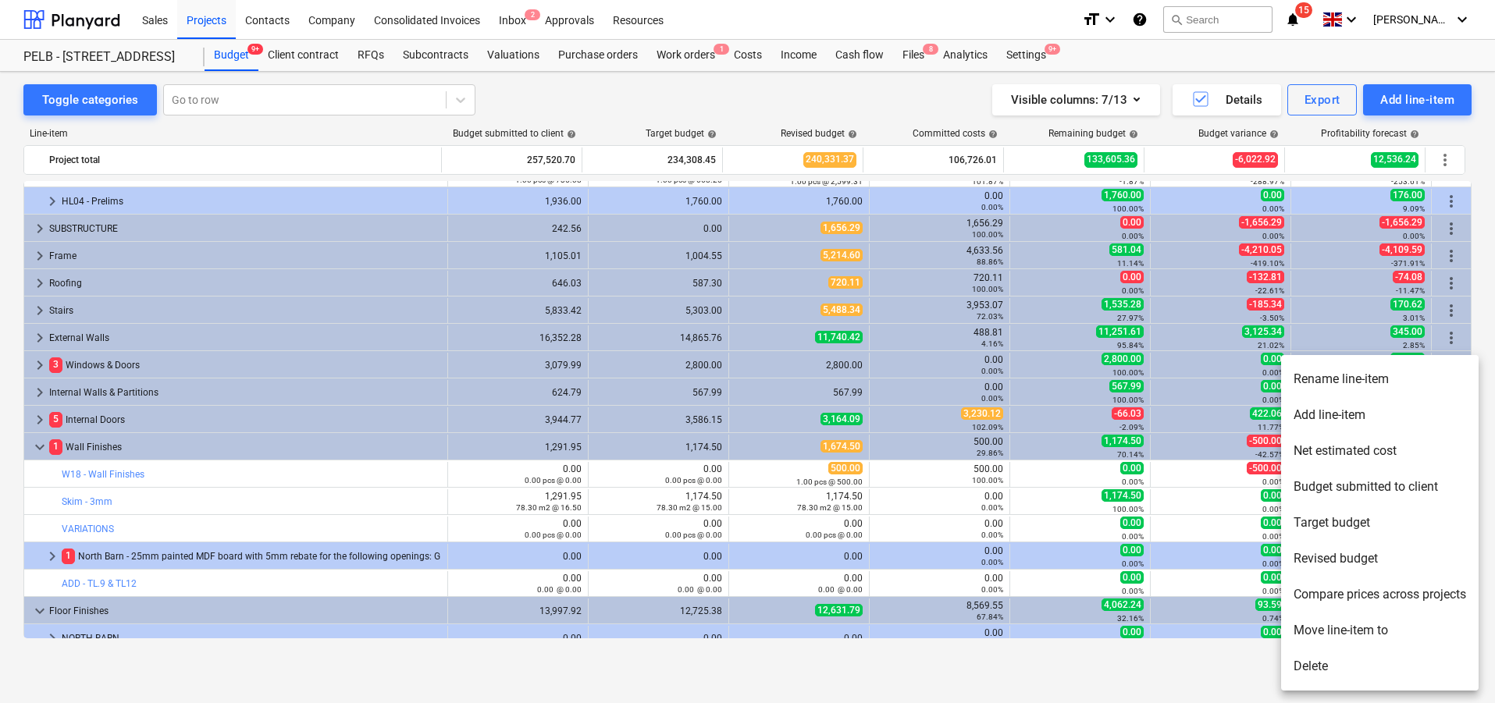
click at [1327, 661] on li "Delete" at bounding box center [1380, 667] width 198 height 36
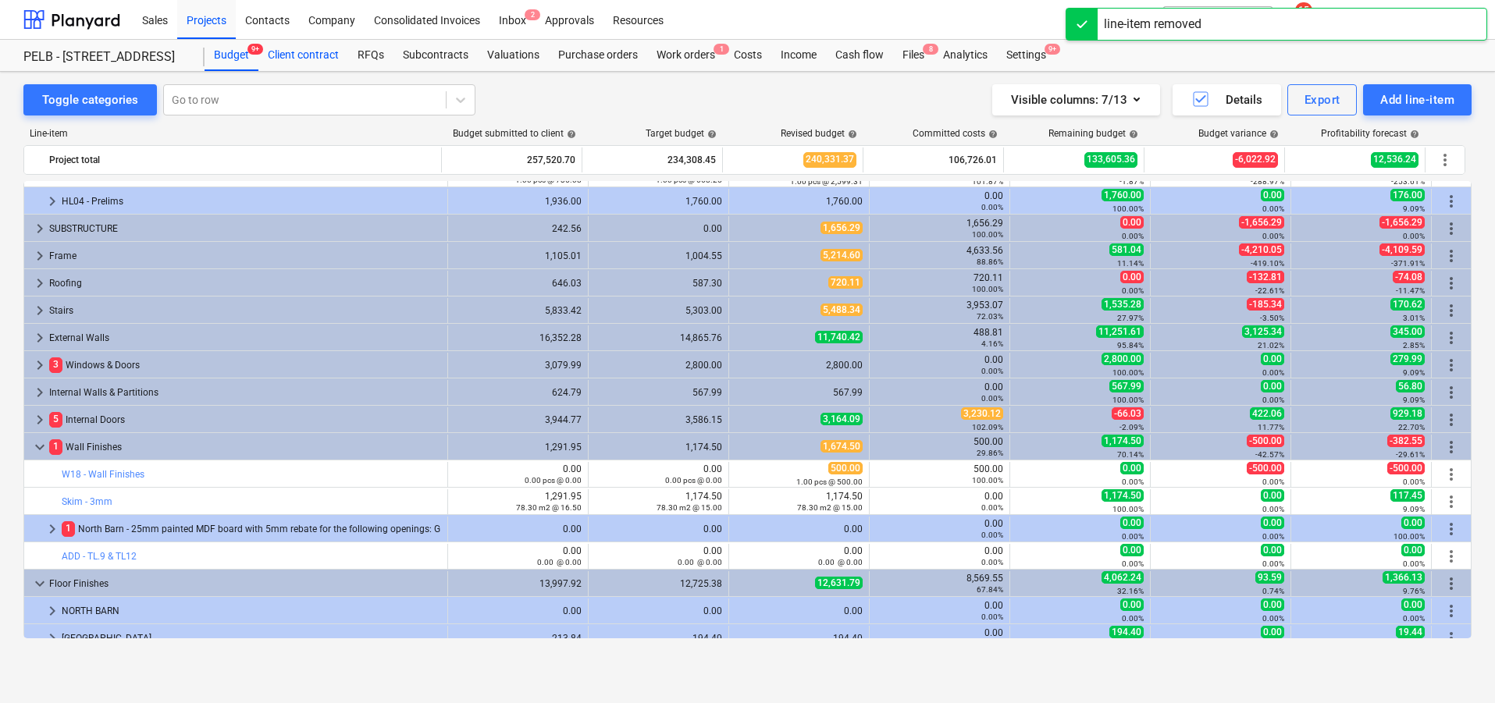
click at [285, 61] on div "Client contract" at bounding box center [303, 55] width 90 height 31
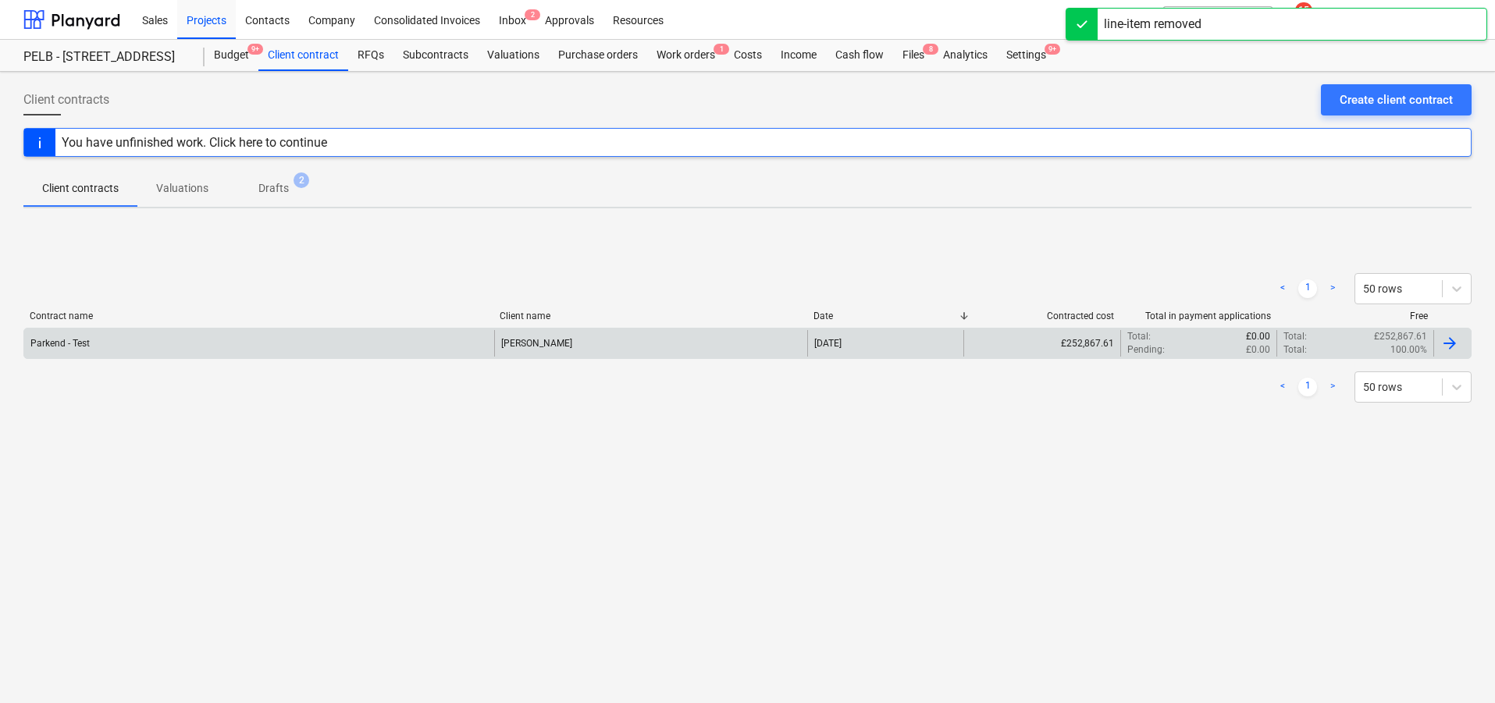
click at [287, 354] on div "Parkend - Test" at bounding box center [259, 343] width 470 height 27
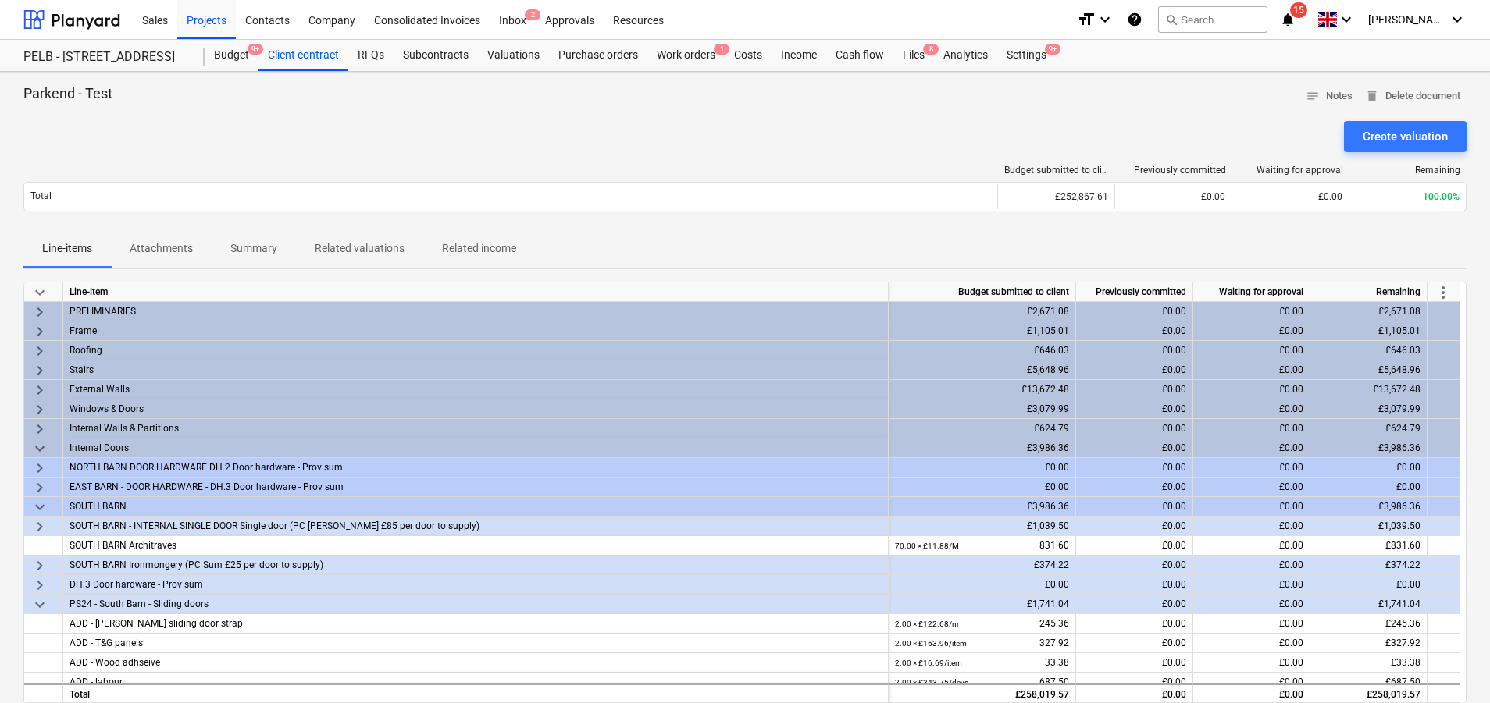
click at [1430, 297] on div "more_vert" at bounding box center [1443, 293] width 33 height 20
click at [1440, 294] on span "more_vert" at bounding box center [1443, 292] width 19 height 19
click at [1440, 294] on li "Amend line items" at bounding box center [1421, 293] width 120 height 36
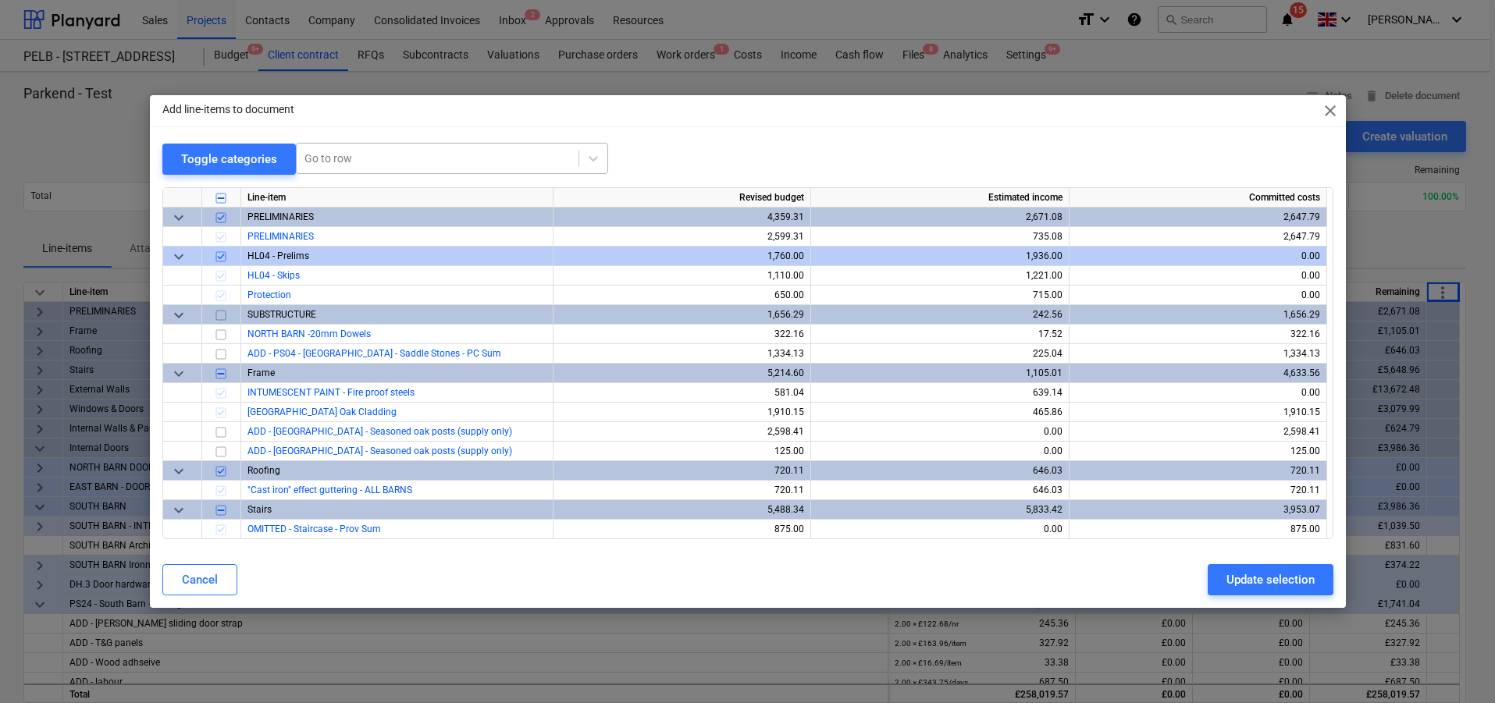
click at [399, 155] on div at bounding box center [438, 159] width 266 height 16
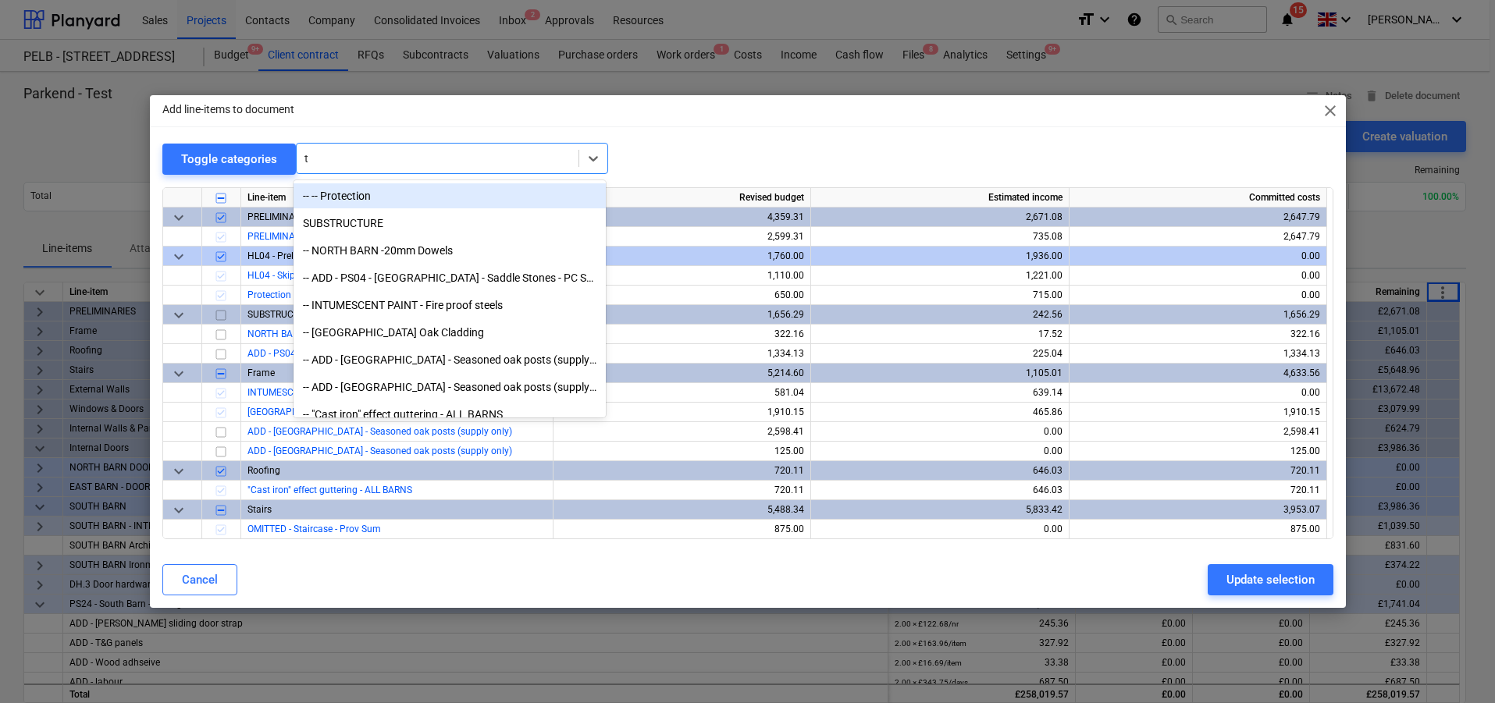
type input "tl"
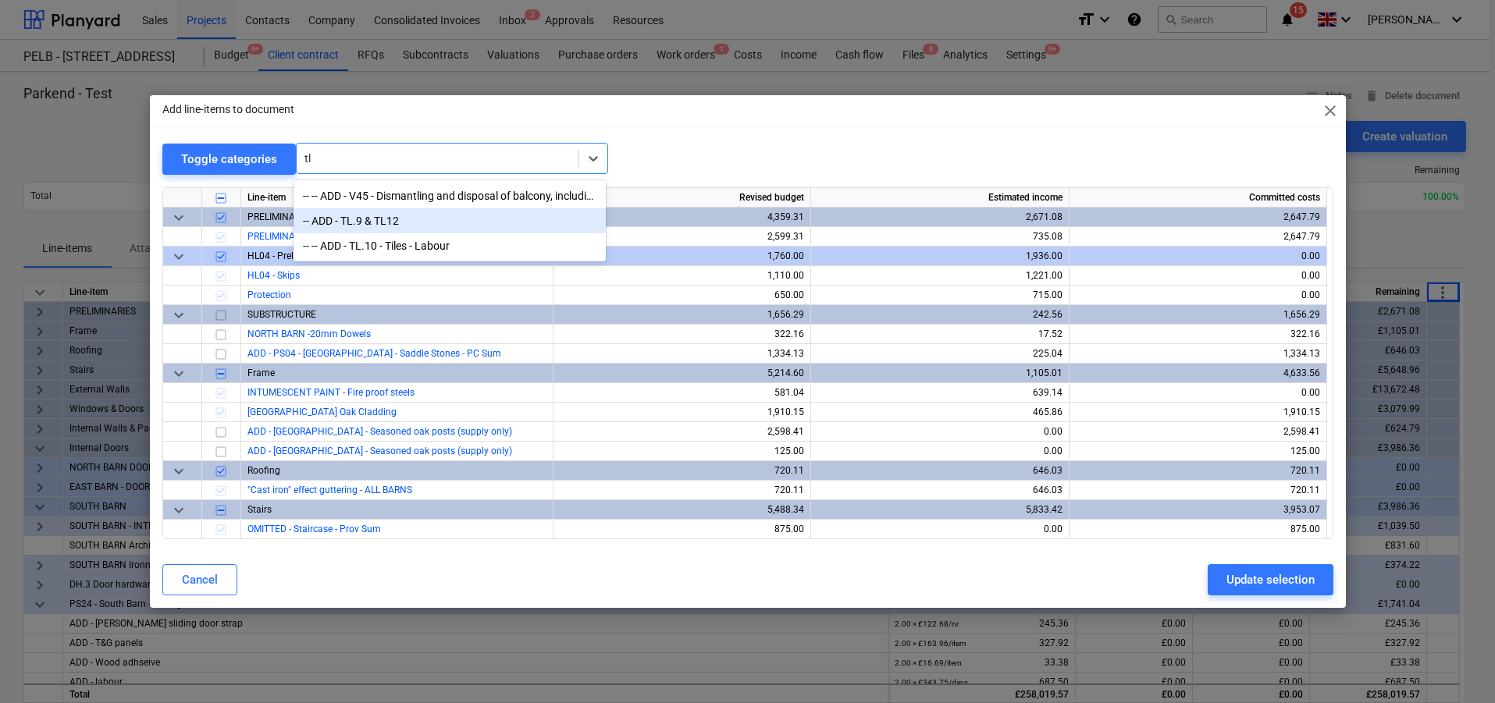
click at [404, 219] on div "-- ADD - TL.9 & TL12" at bounding box center [450, 220] width 312 height 25
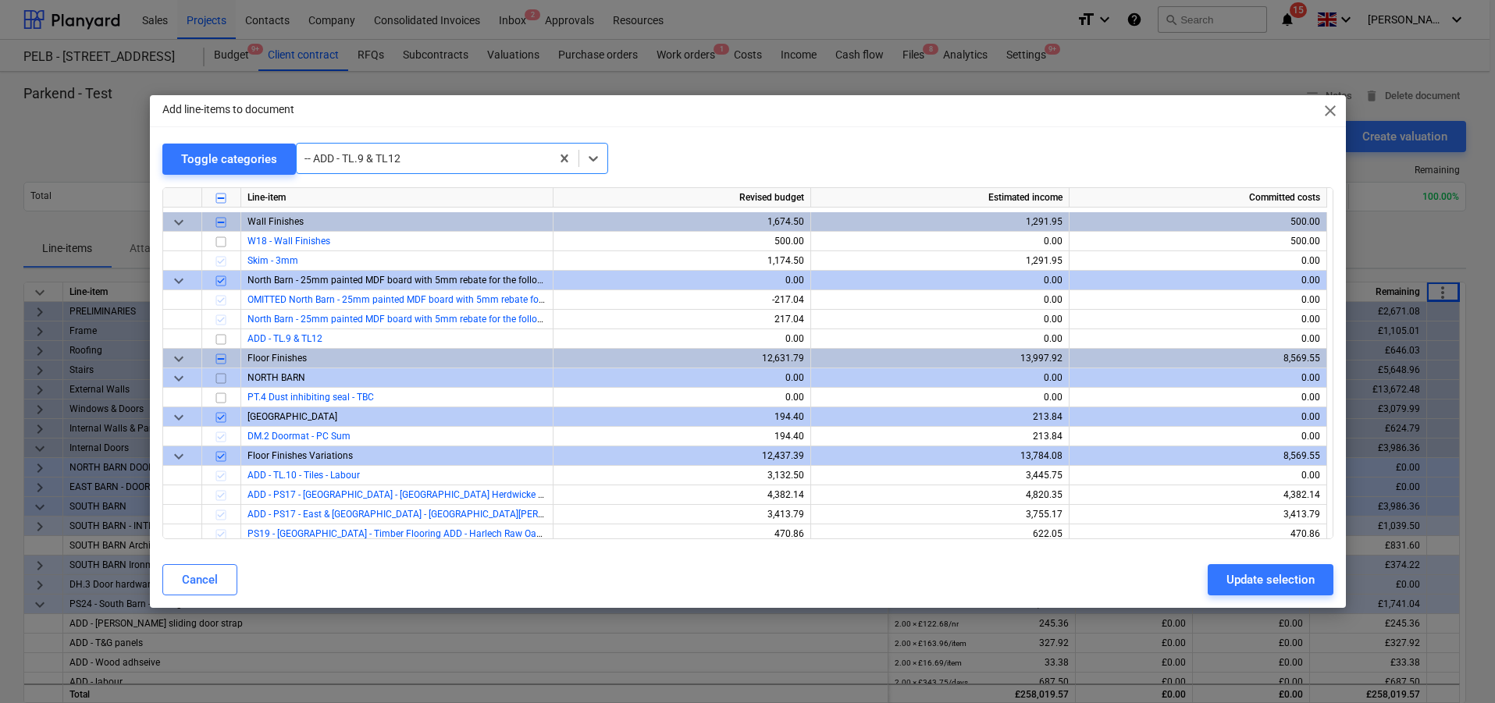
scroll to position [1868, 0]
click at [221, 339] on input "checkbox" at bounding box center [221, 340] width 19 height 19
click at [1233, 575] on div "Update selection" at bounding box center [1271, 580] width 88 height 20
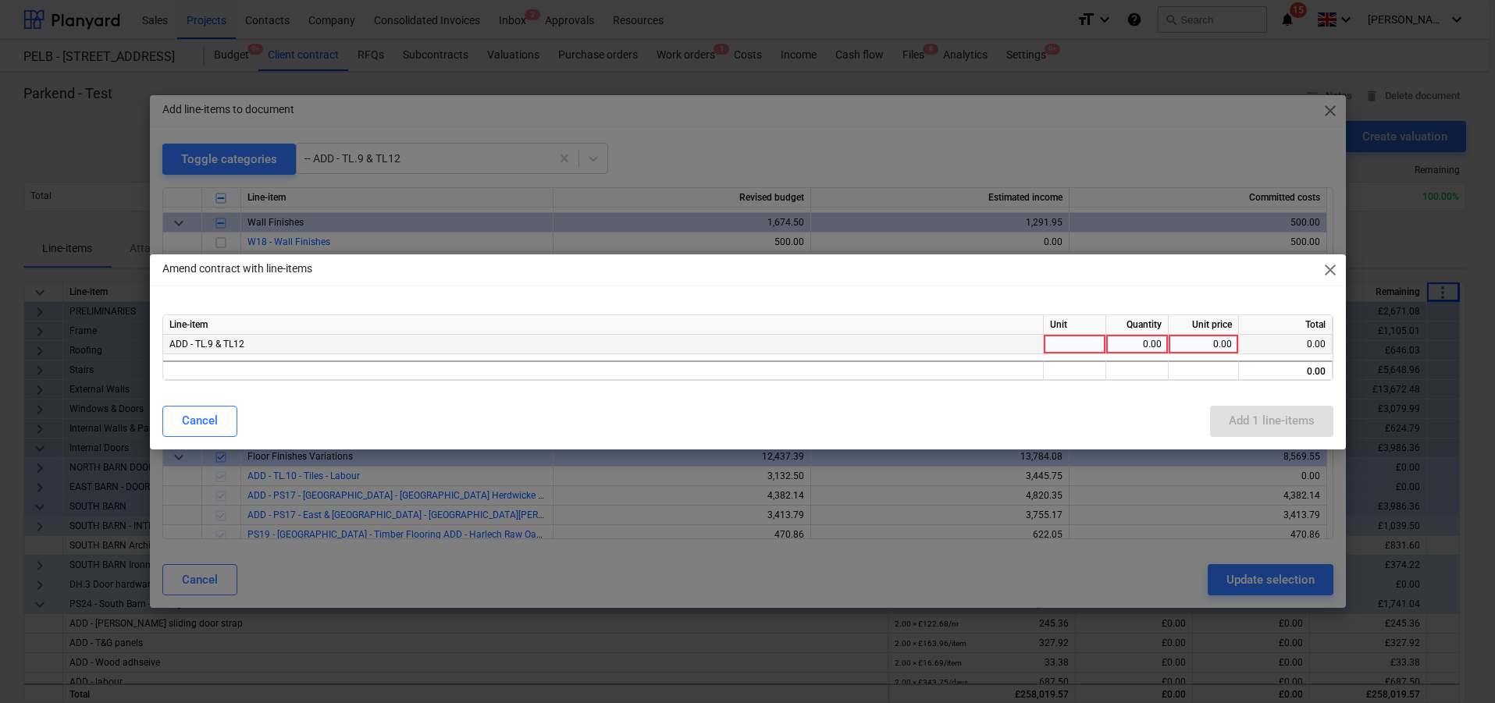
click at [1088, 336] on div at bounding box center [1075, 345] width 62 height 20
type input "nr"
click at [1217, 389] on div "Line-item Unit Quantity Unit price Total ADD - TL.9 & TL12 nr 0.00 0.00 0.00 0.…" at bounding box center [748, 347] width 1196 height 91
click at [1160, 343] on div "0.00" at bounding box center [1137, 345] width 49 height 20
click at [1180, 394] on div "Amend contract with line-items close Line-item Unit Quantity Unit price Total A…" at bounding box center [748, 352] width 1196 height 195
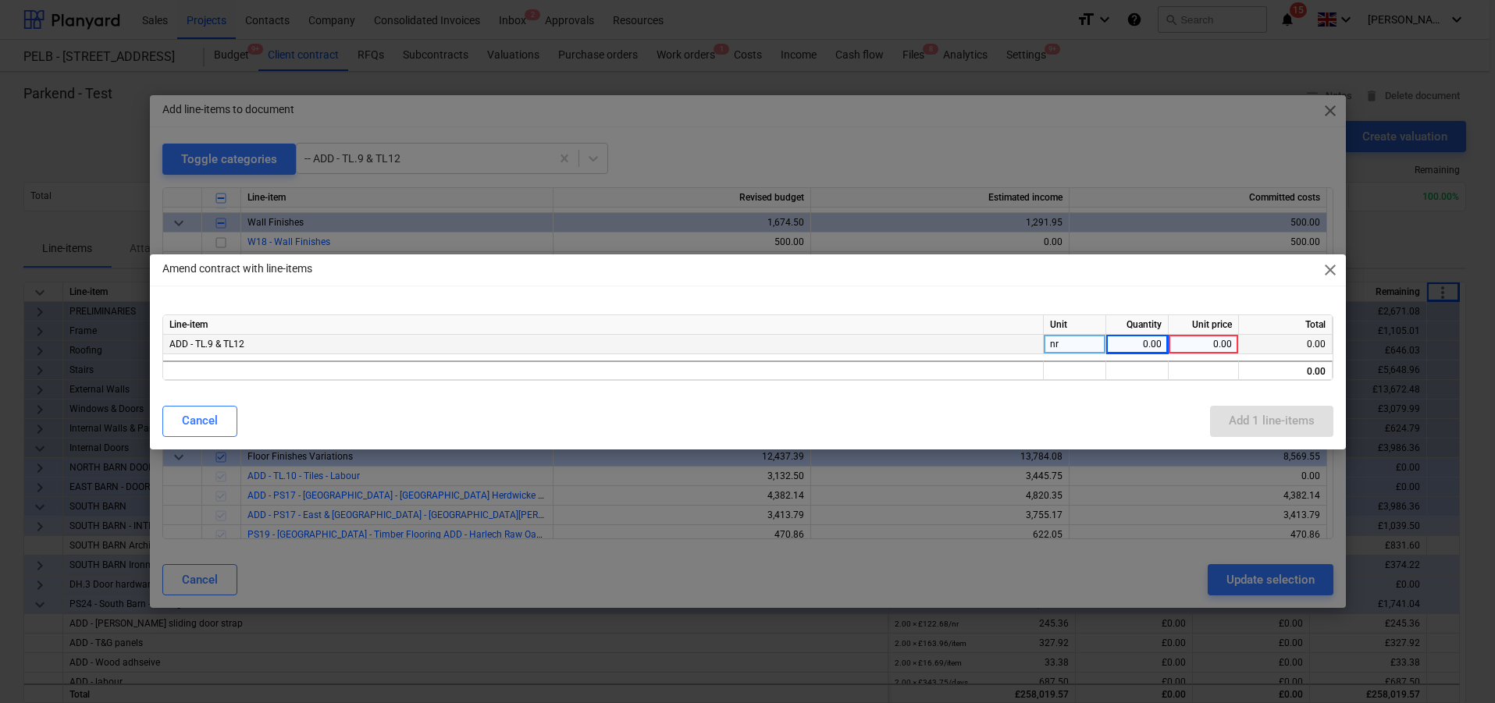
click at [1285, 436] on div "Cancel Add 1 line-items" at bounding box center [747, 421] width 1171 height 31
click at [1278, 430] on div "Cancel Add 1 line-items" at bounding box center [747, 421] width 1171 height 31
click at [1322, 269] on span "close" at bounding box center [1330, 270] width 19 height 19
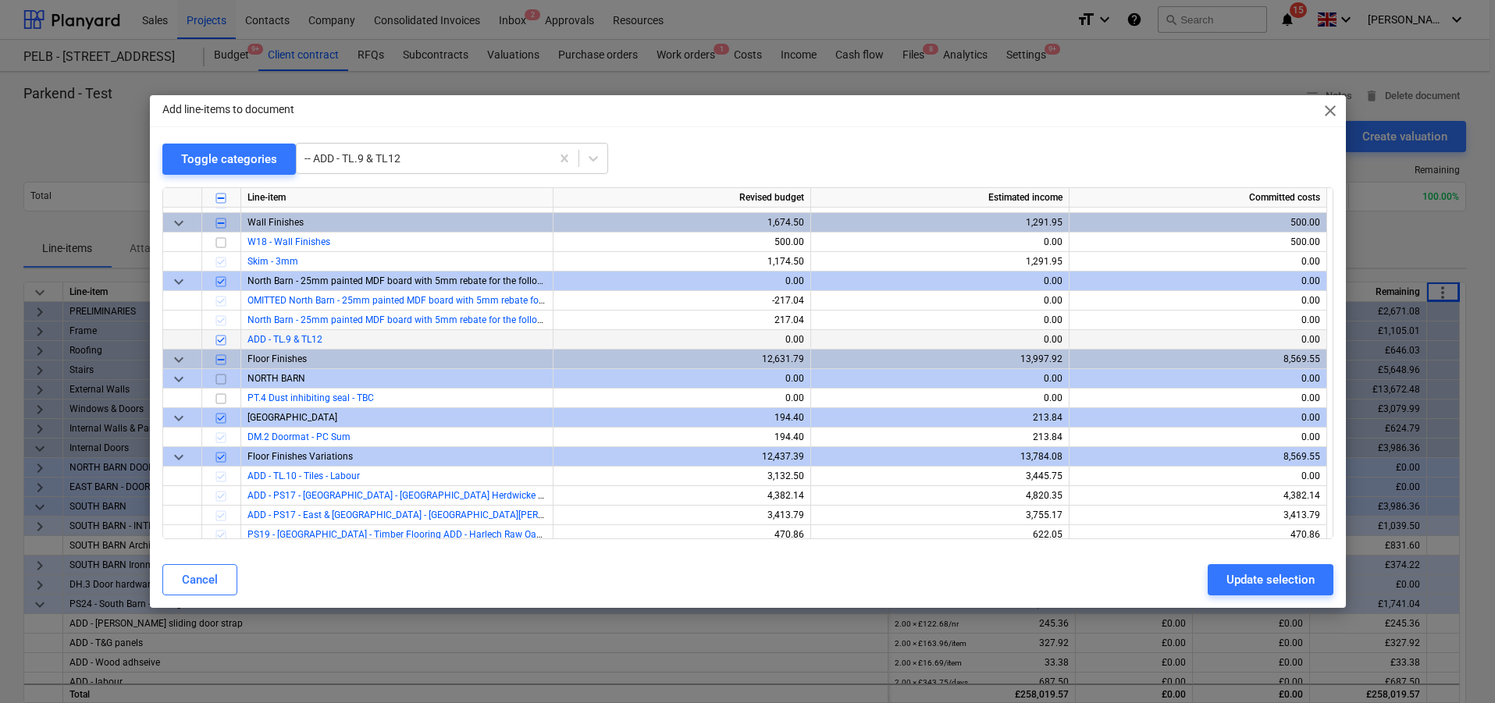
click at [1332, 111] on span "close" at bounding box center [1330, 111] width 19 height 19
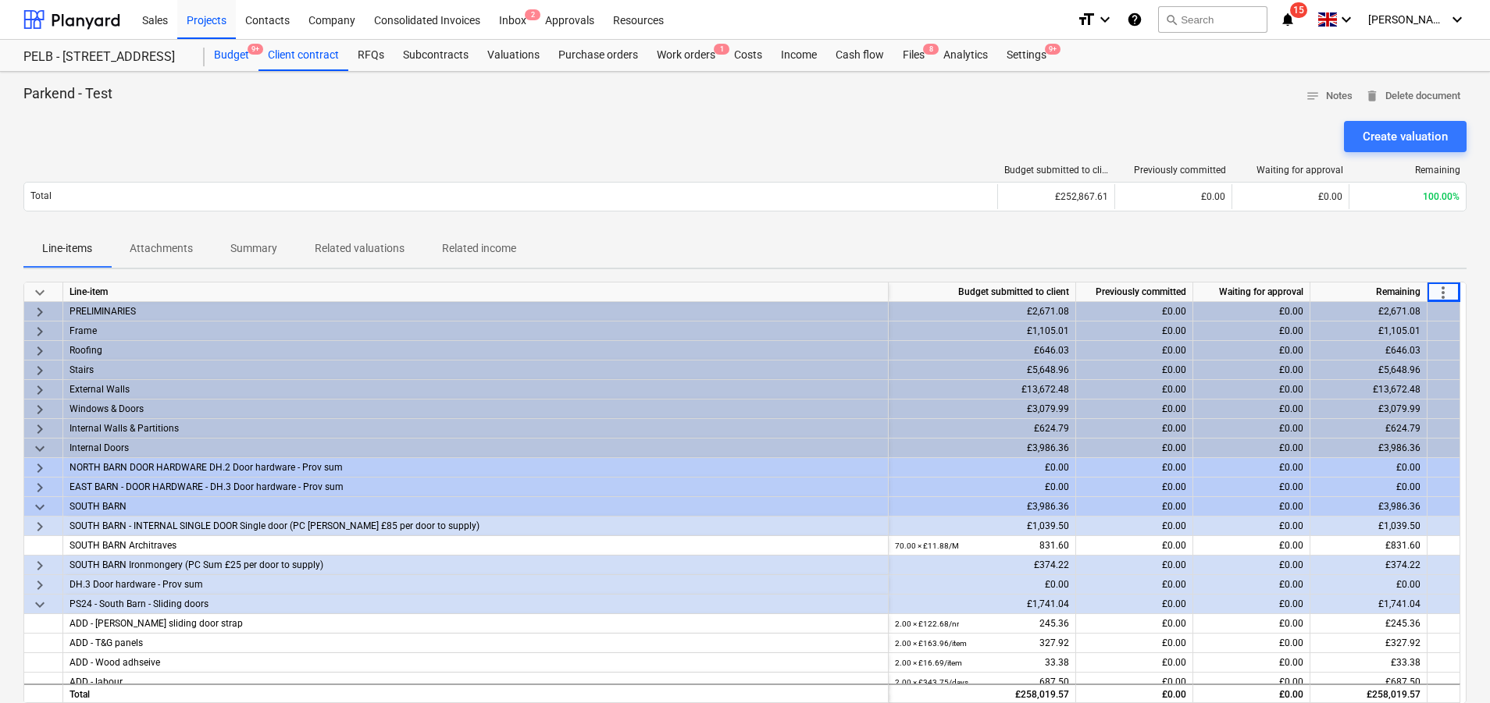
click at [219, 49] on div "Budget 9+" at bounding box center [232, 55] width 54 height 31
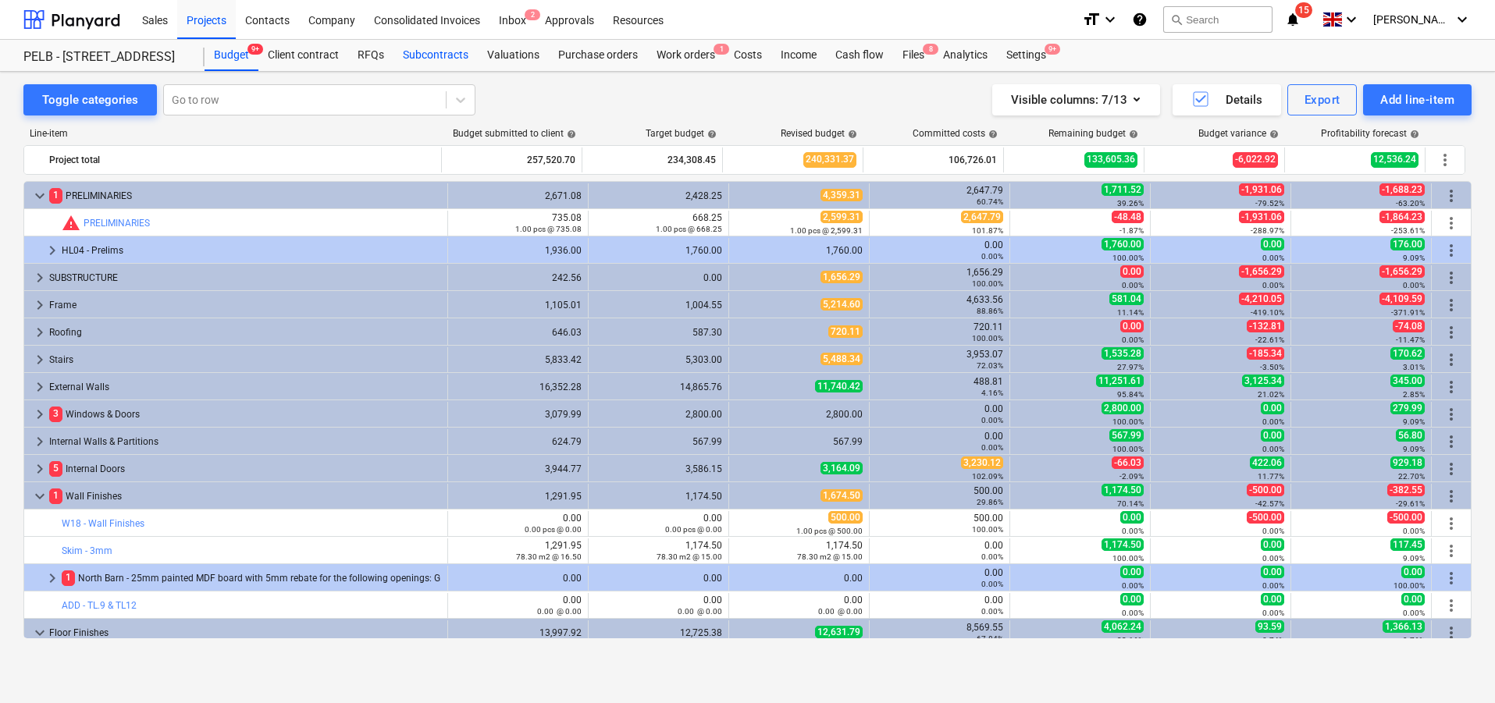
scroll to position [49, 0]
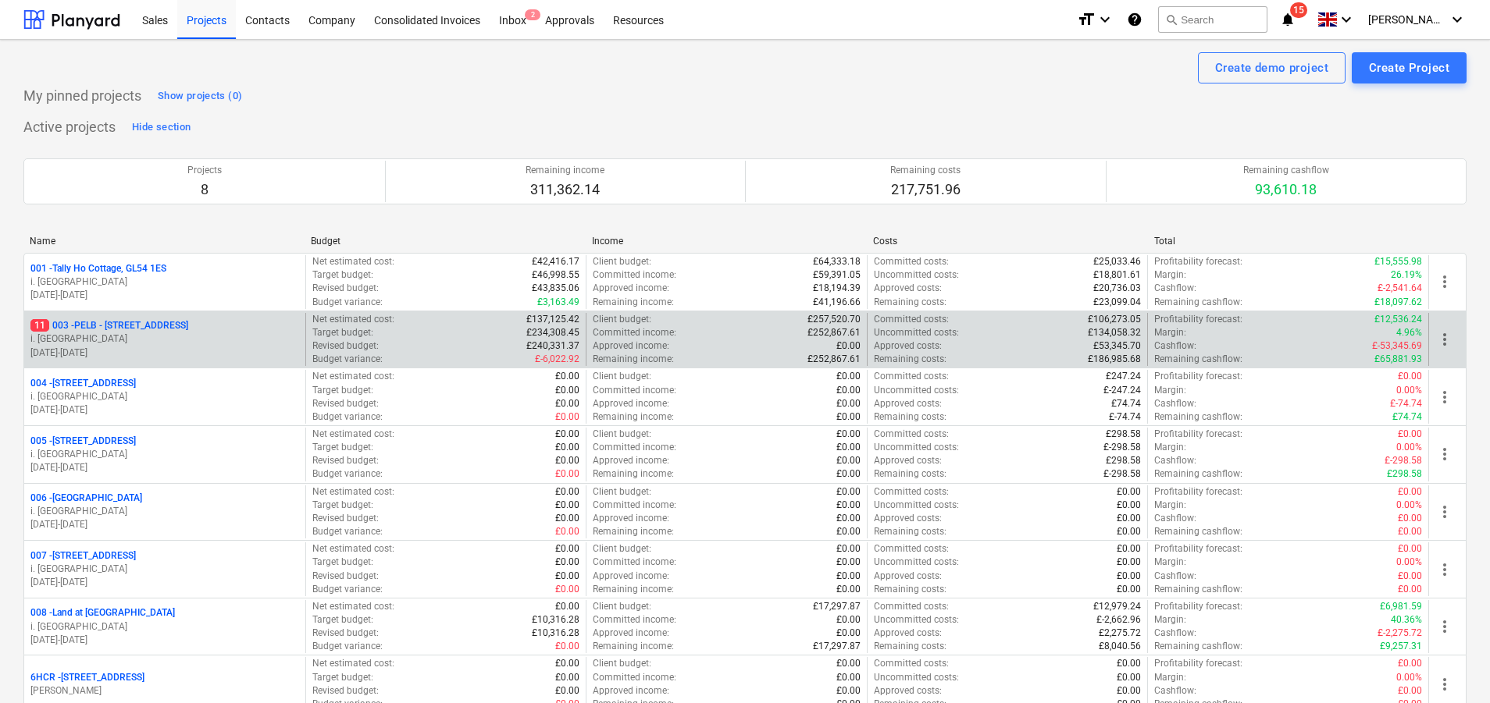
click at [197, 333] on p "i. [GEOGRAPHIC_DATA]" at bounding box center [164, 339] width 269 height 13
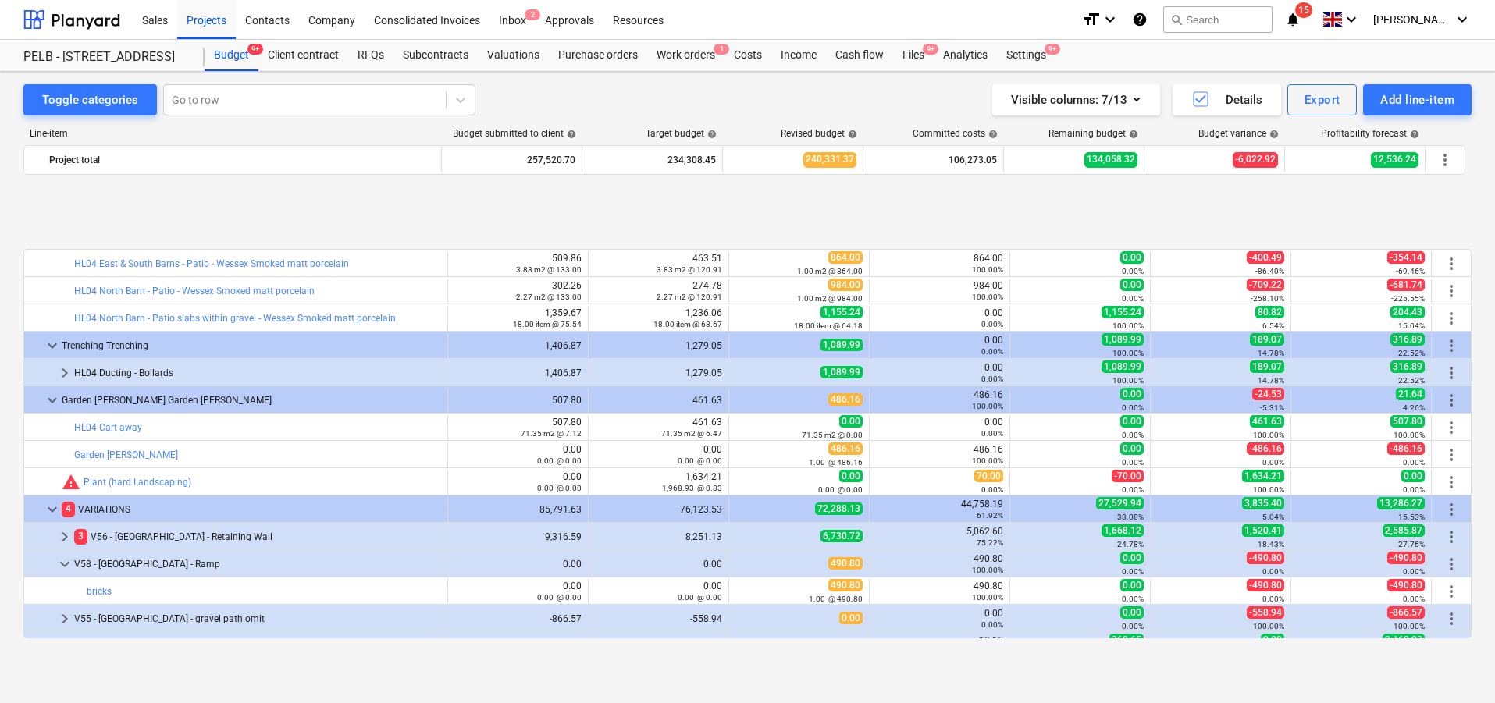
scroll to position [1045, 0]
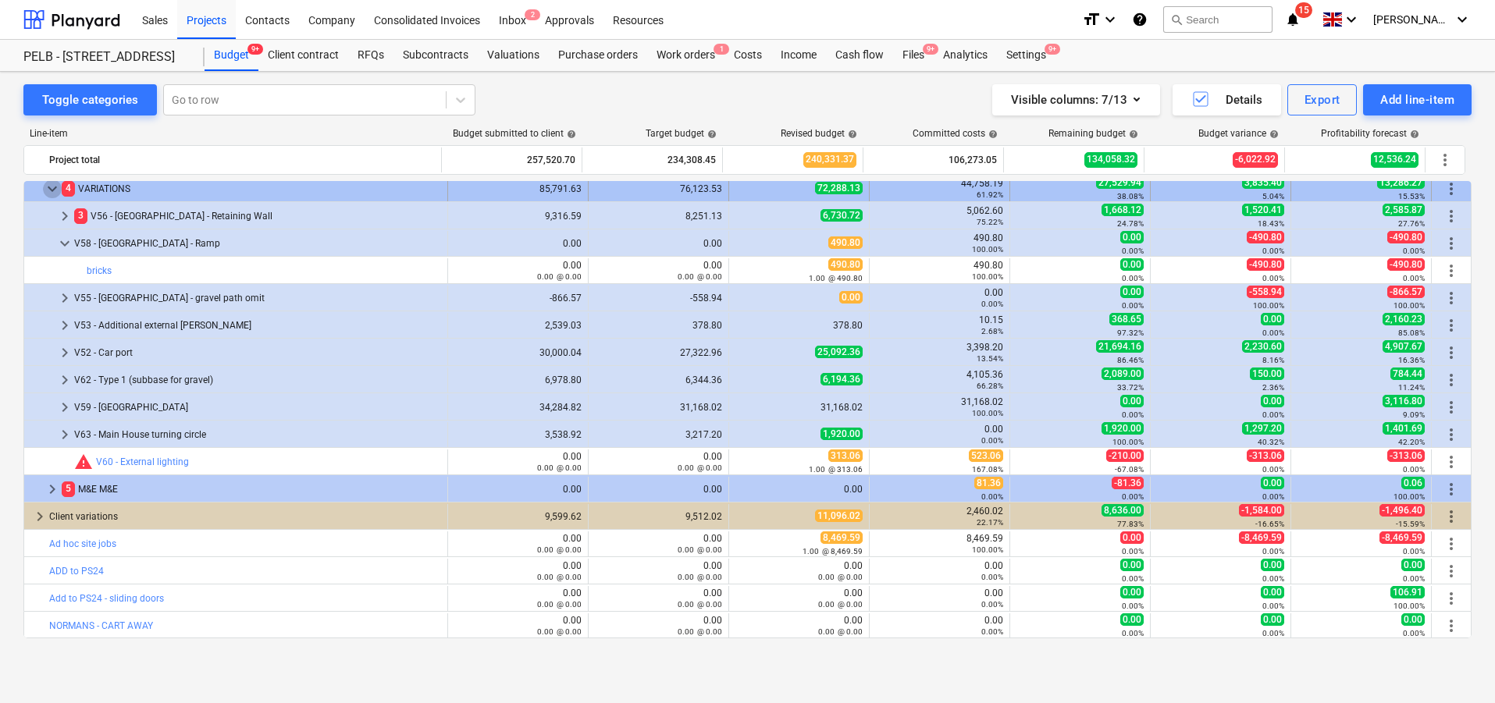
click at [49, 186] on span "keyboard_arrow_down" at bounding box center [52, 189] width 19 height 19
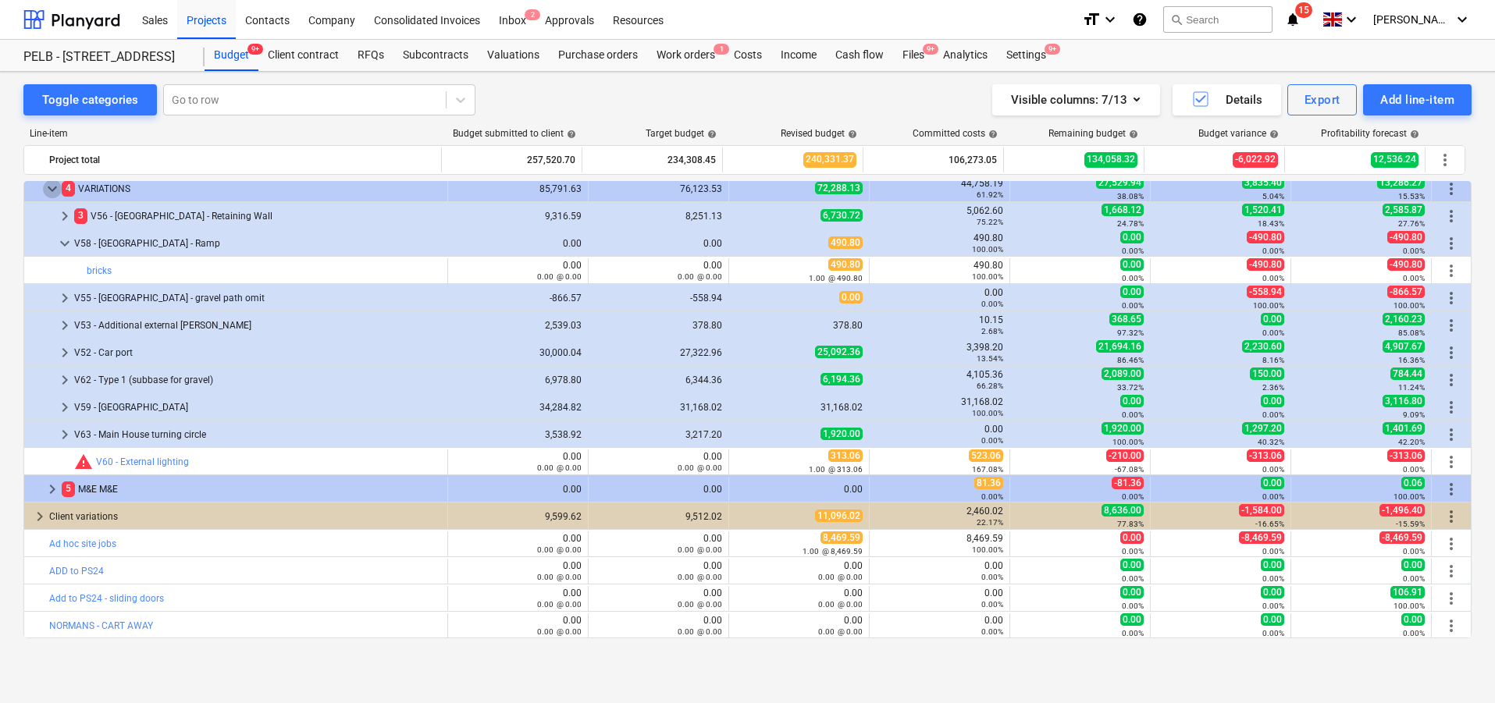
scroll to position [772, 0]
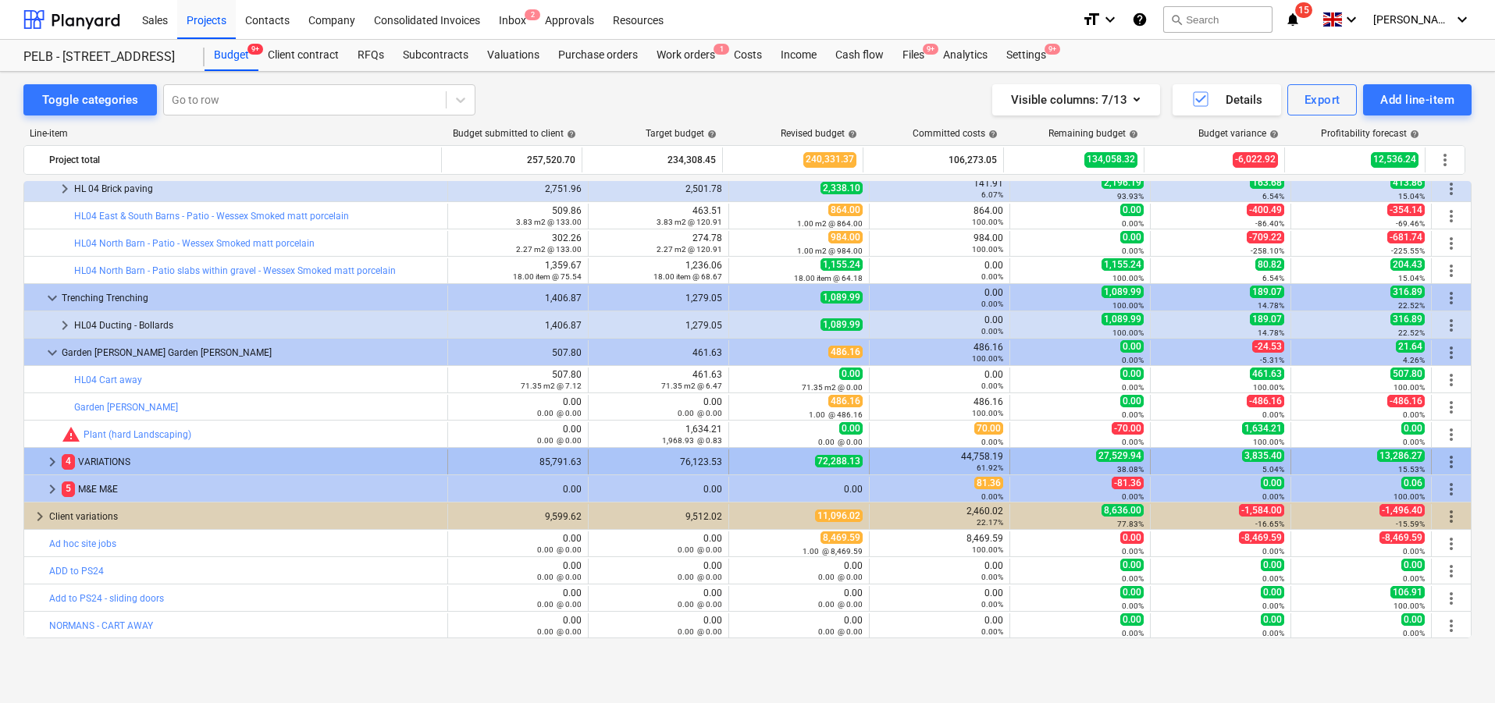
click at [53, 463] on span "keyboard_arrow_right" at bounding box center [52, 462] width 19 height 19
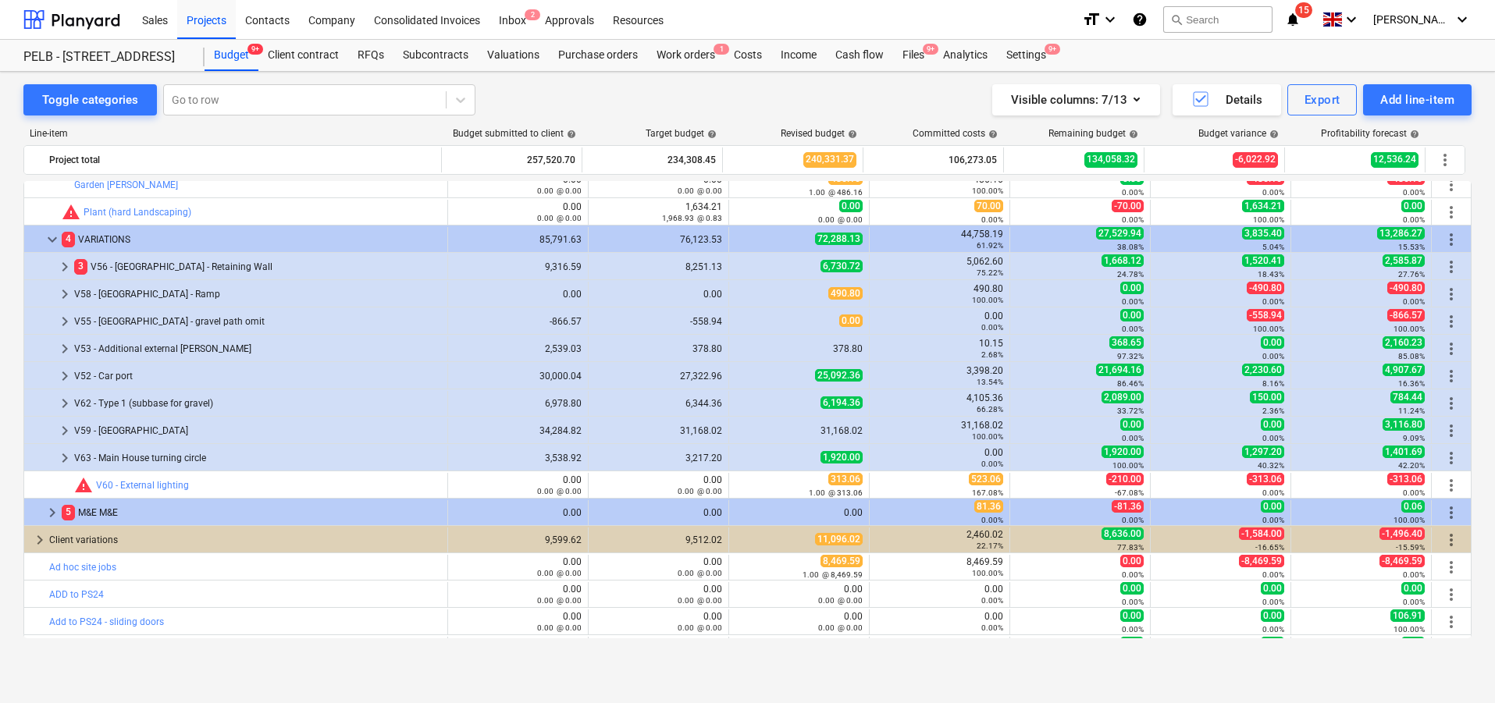
scroll to position [1018, 0]
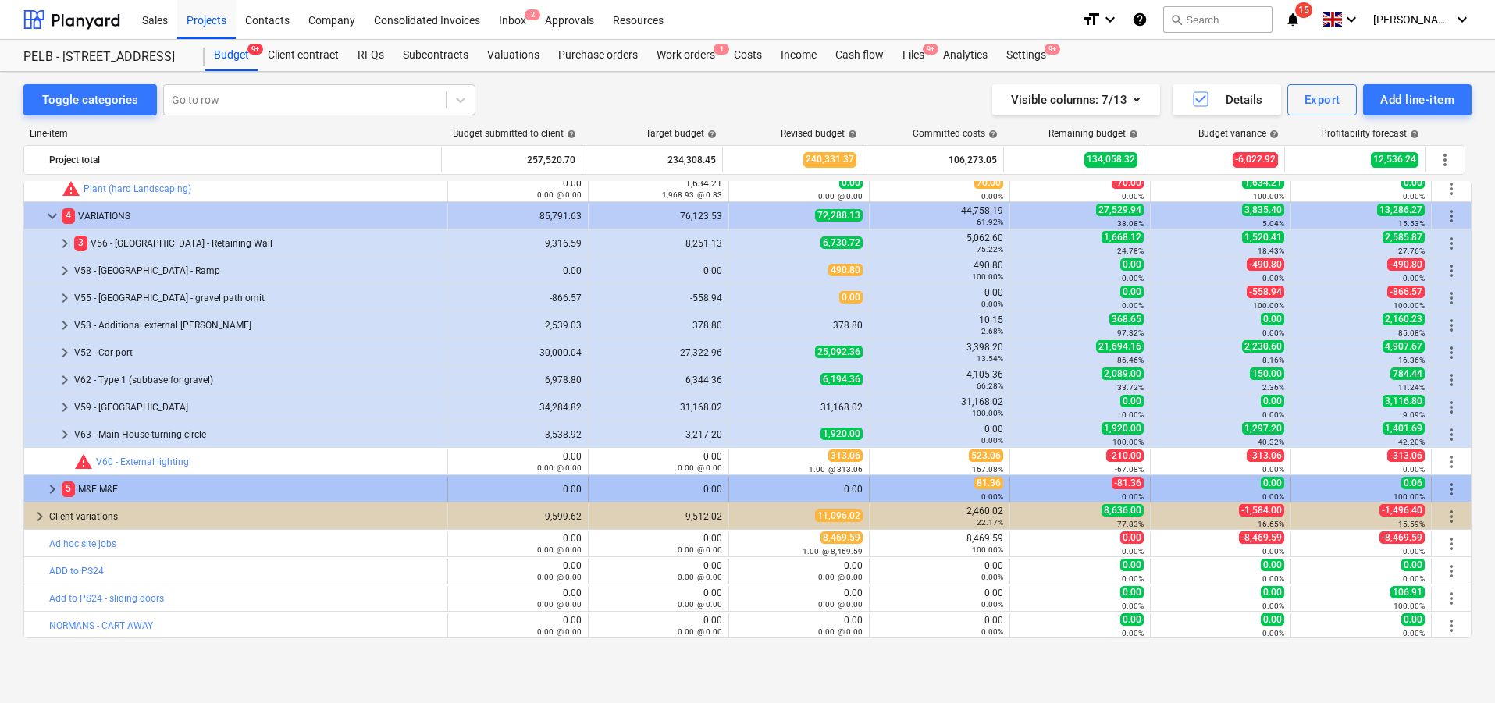
click at [50, 494] on span "keyboard_arrow_right" at bounding box center [52, 489] width 19 height 19
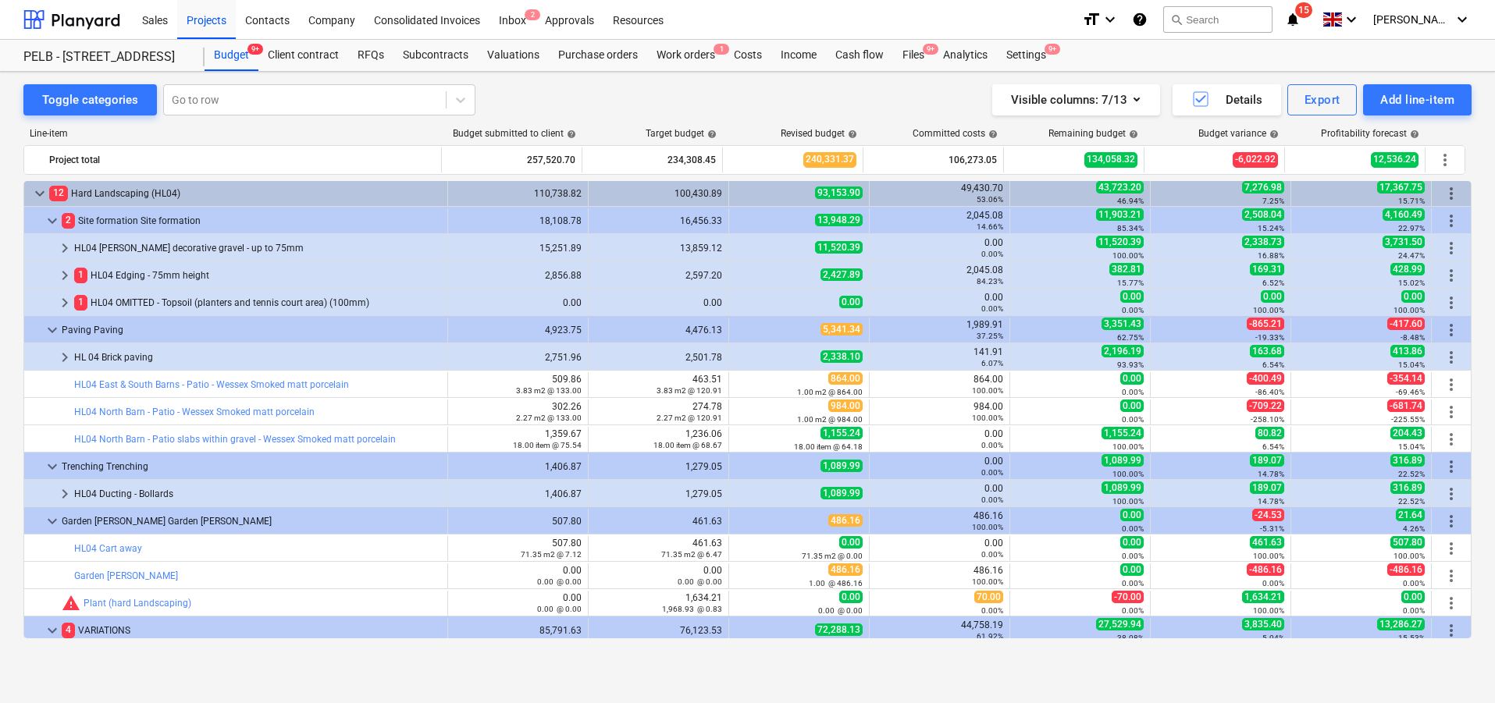
scroll to position [718, 0]
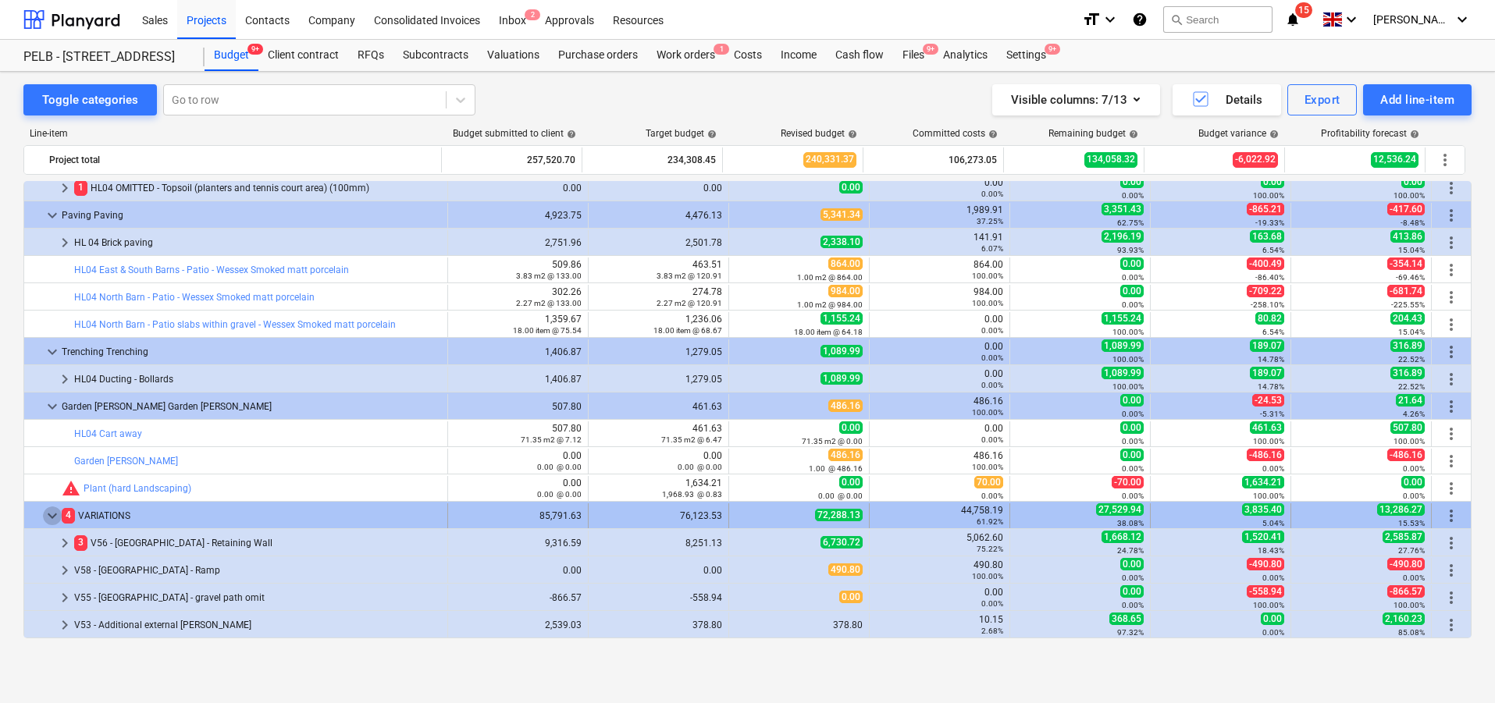
click at [49, 517] on span "keyboard_arrow_down" at bounding box center [52, 516] width 19 height 19
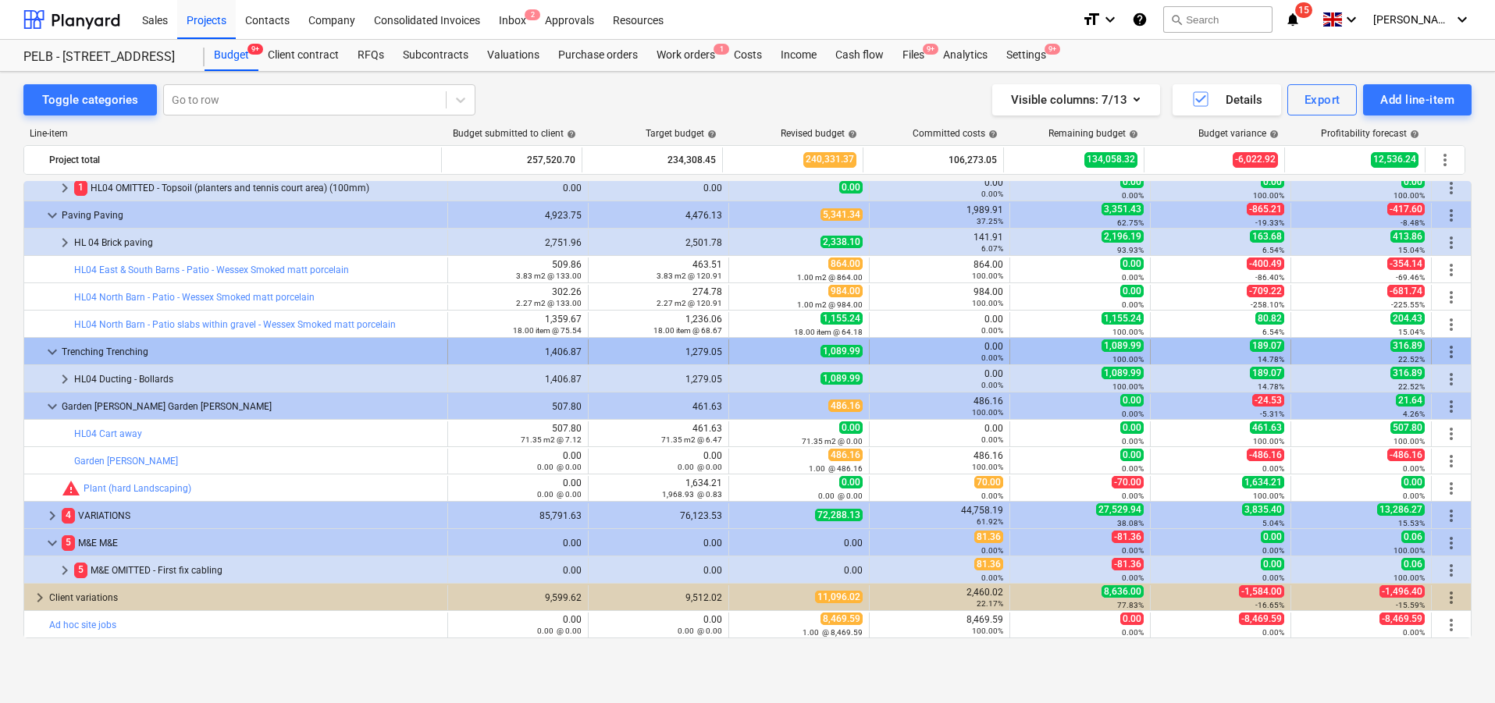
click at [47, 344] on span "keyboard_arrow_down" at bounding box center [52, 352] width 19 height 19
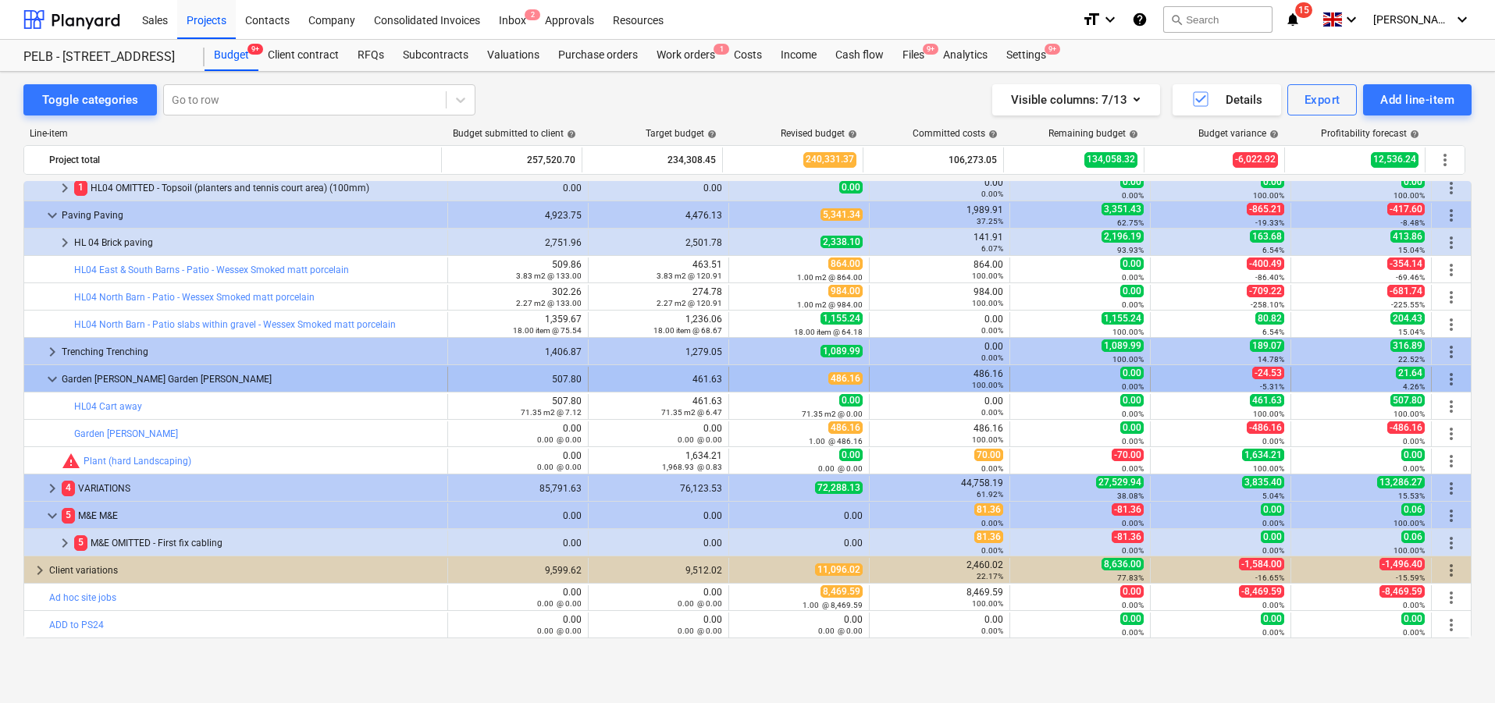
click at [51, 382] on span "keyboard_arrow_down" at bounding box center [52, 379] width 19 height 19
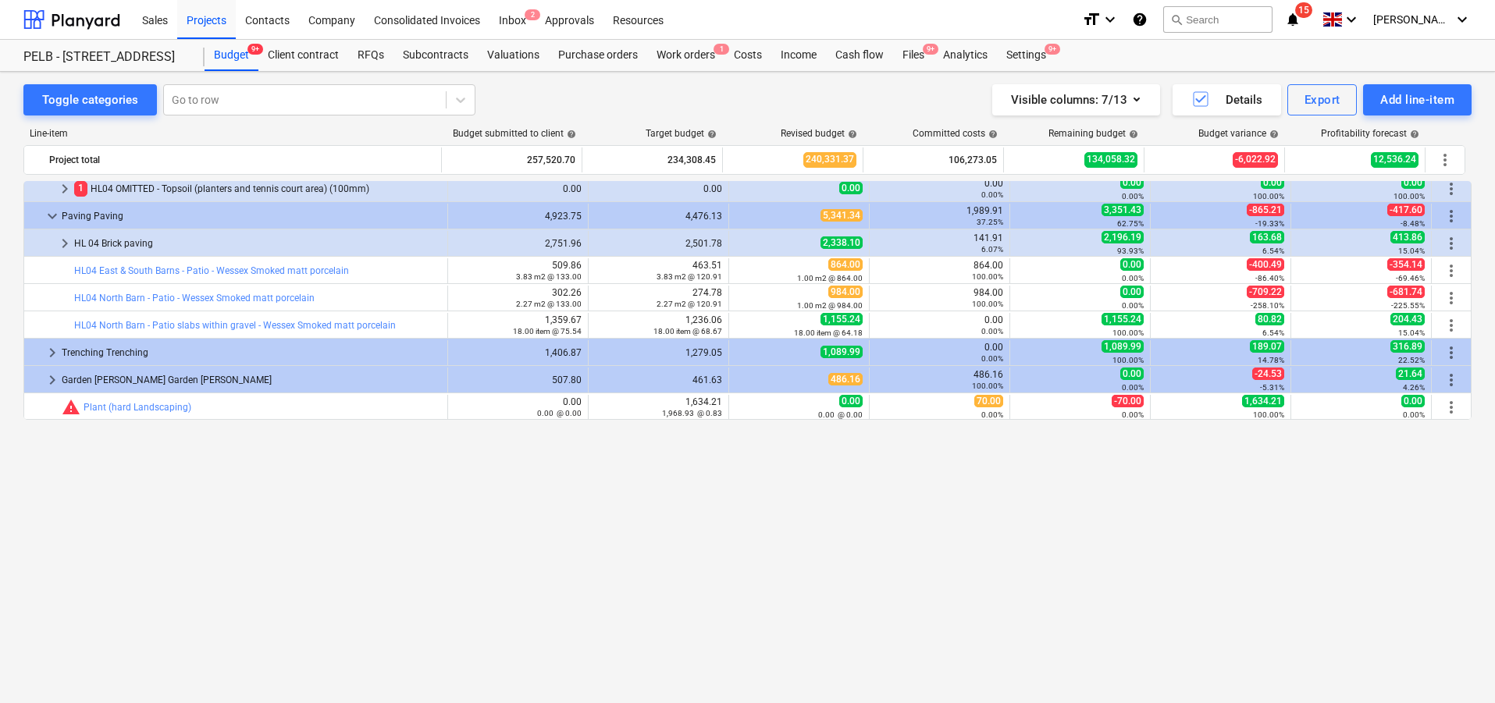
scroll to position [457, 0]
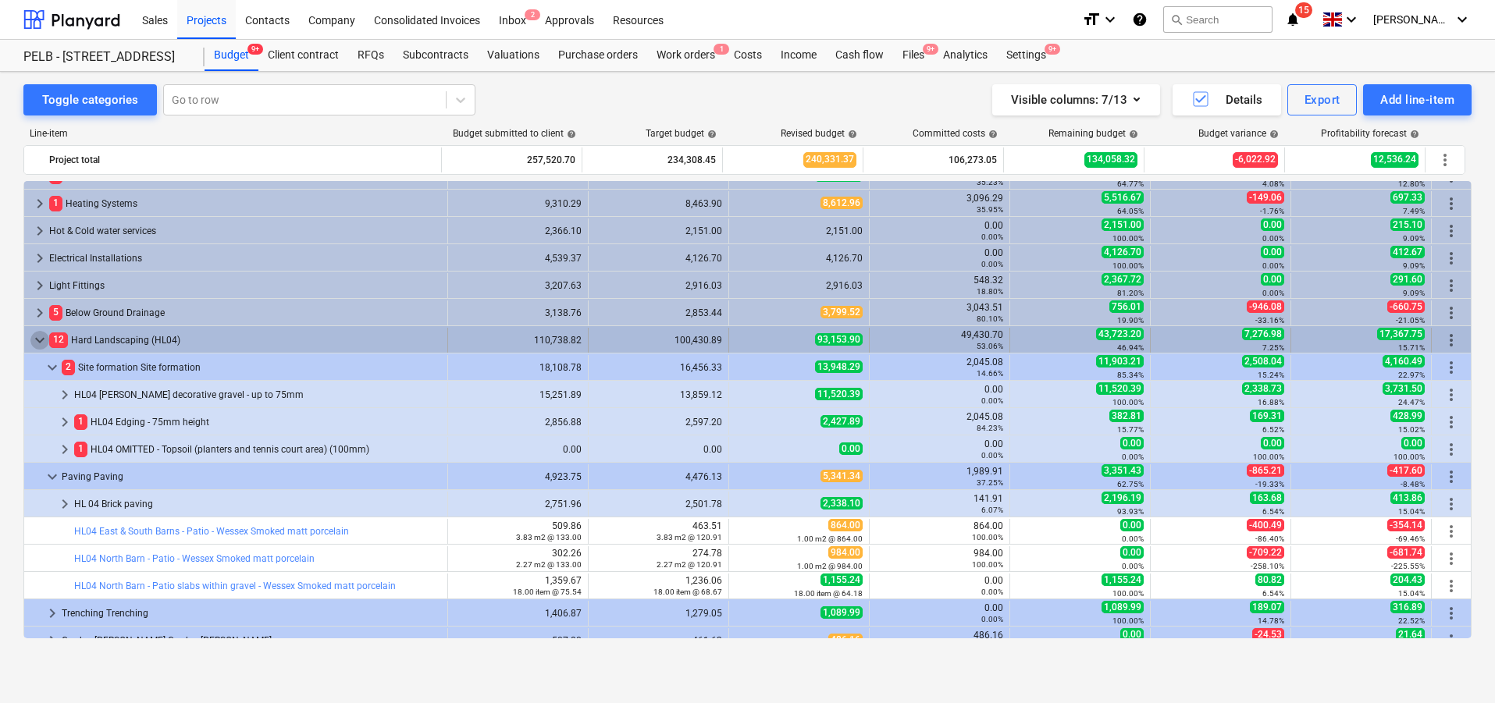
click at [30, 338] on span "keyboard_arrow_down" at bounding box center [39, 340] width 19 height 19
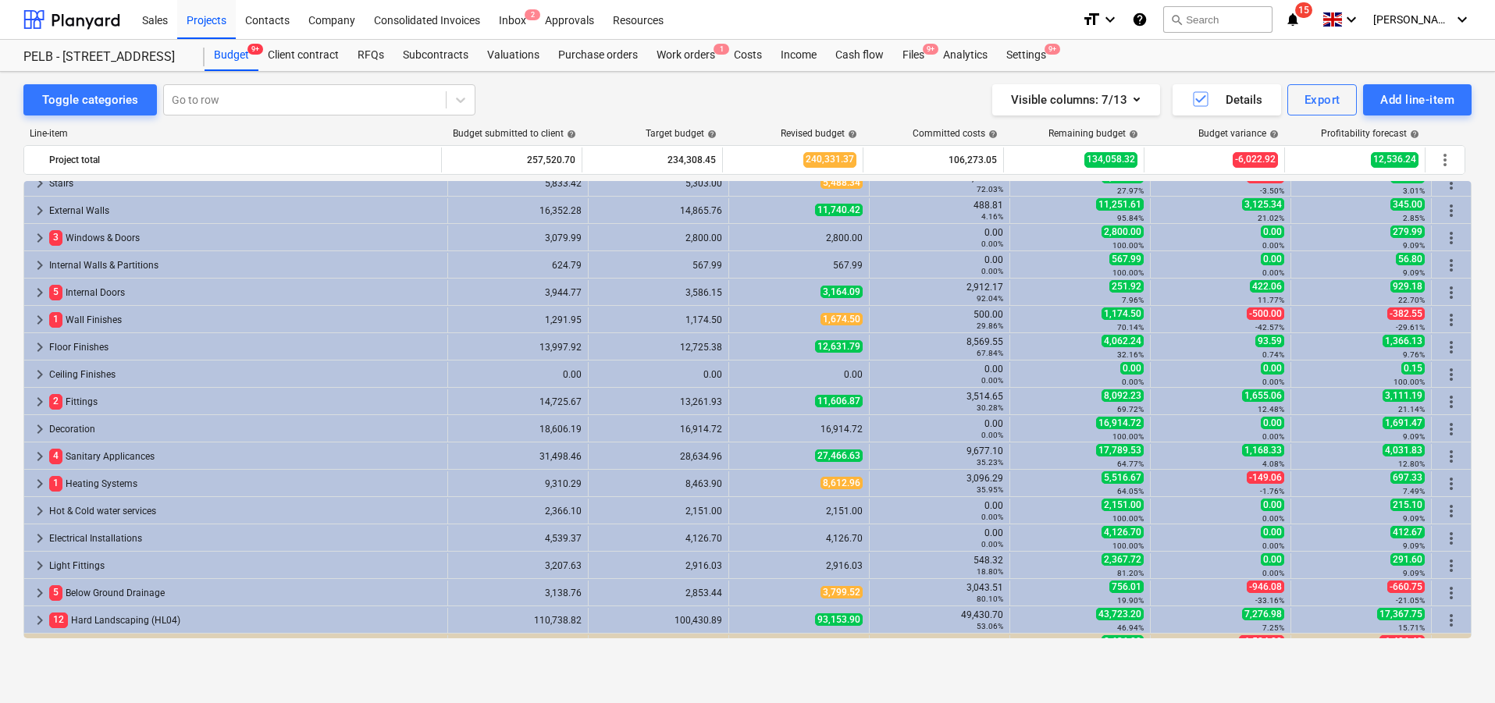
scroll to position [0, 0]
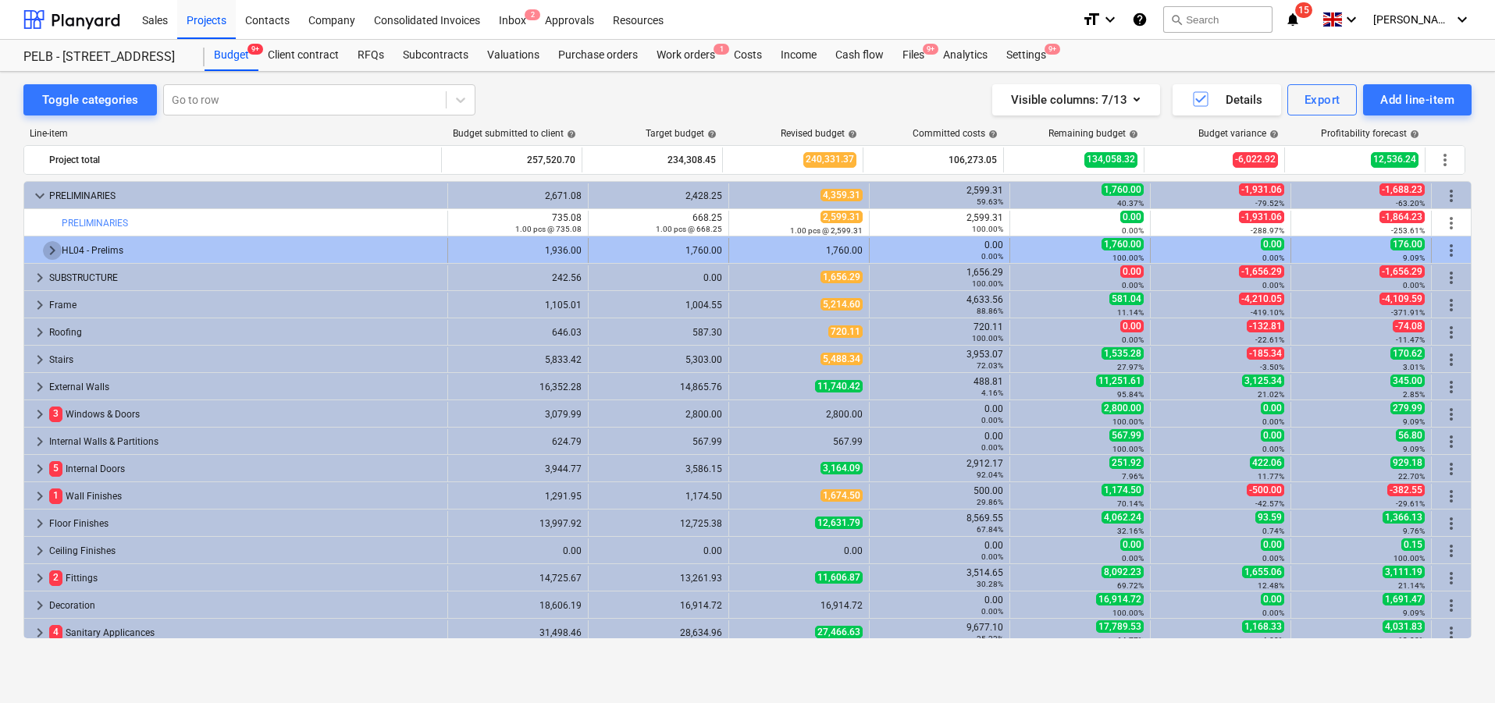
click at [45, 250] on span "keyboard_arrow_right" at bounding box center [52, 250] width 19 height 19
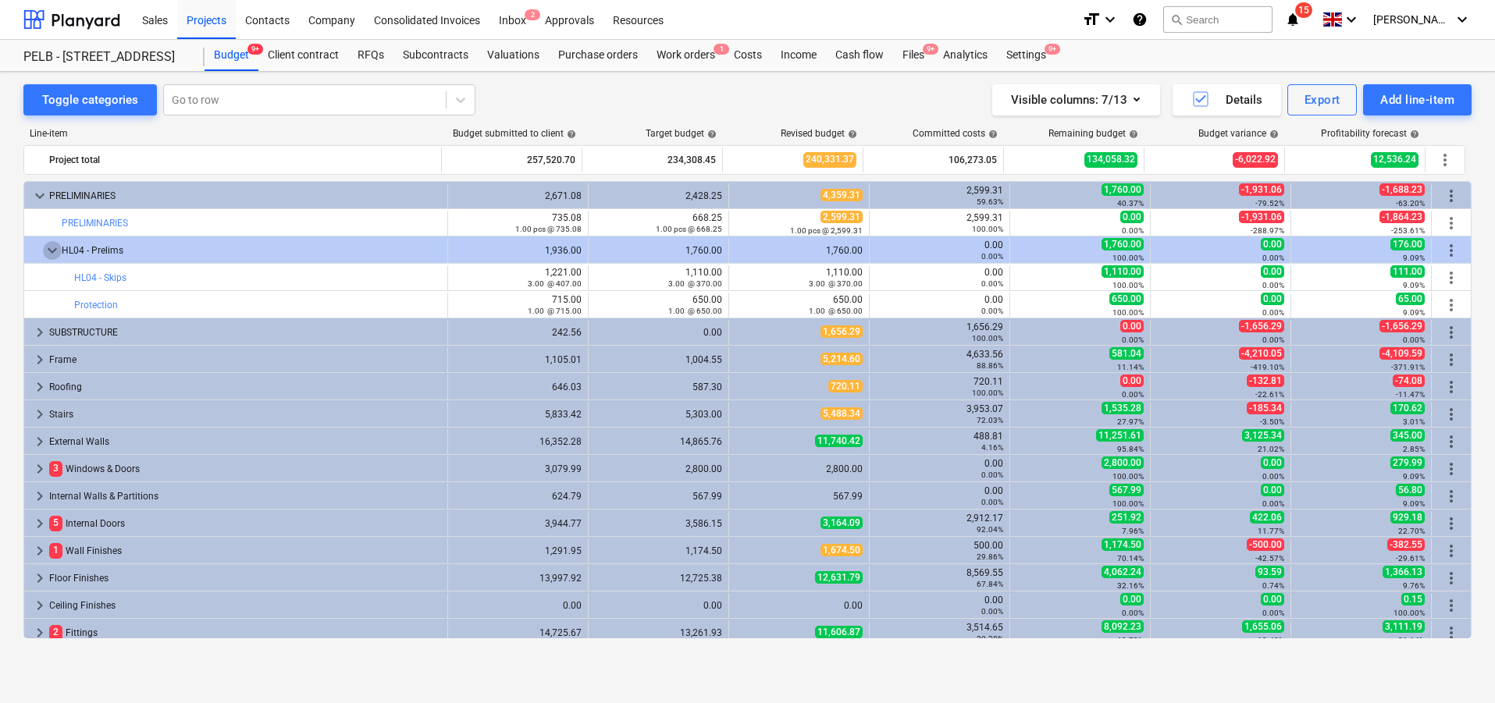
click at [45, 250] on span "keyboard_arrow_down" at bounding box center [52, 250] width 19 height 19
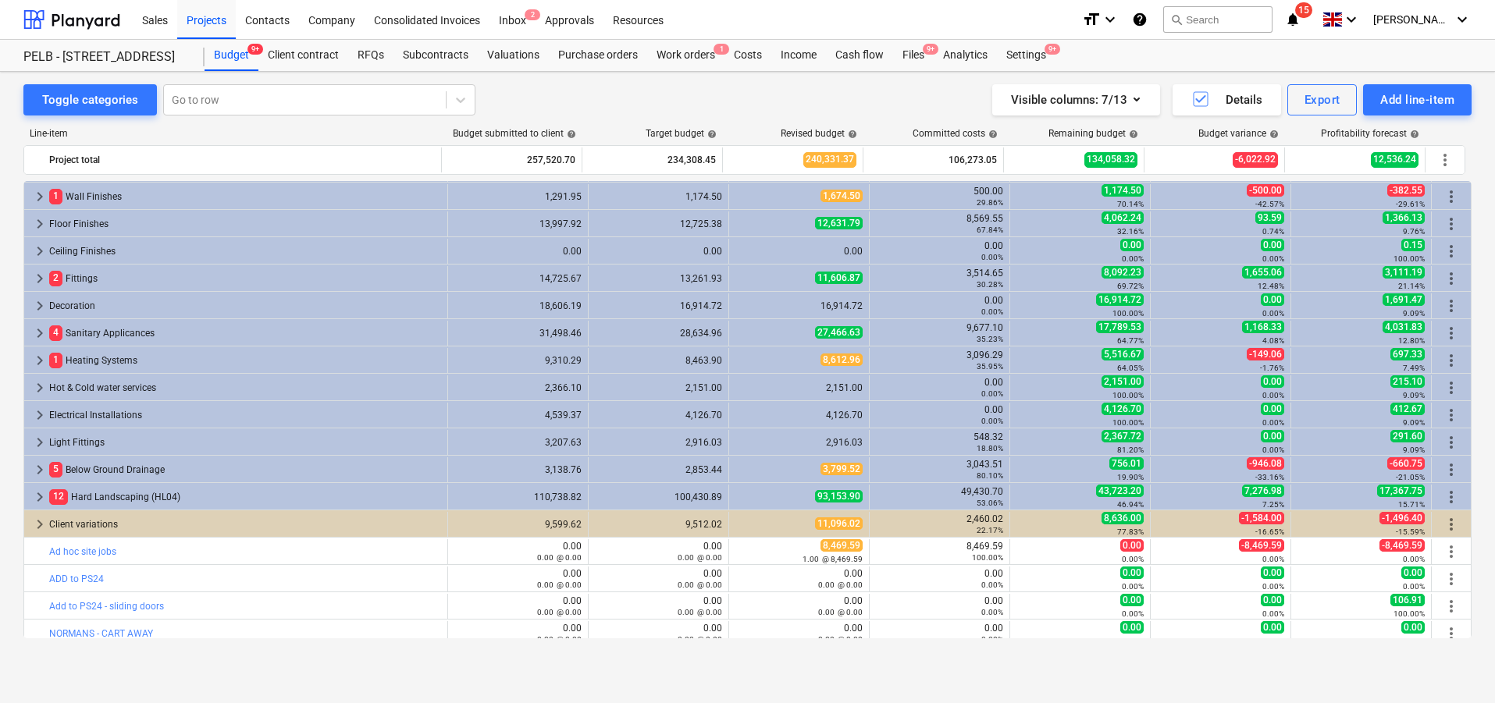
scroll to position [308, 0]
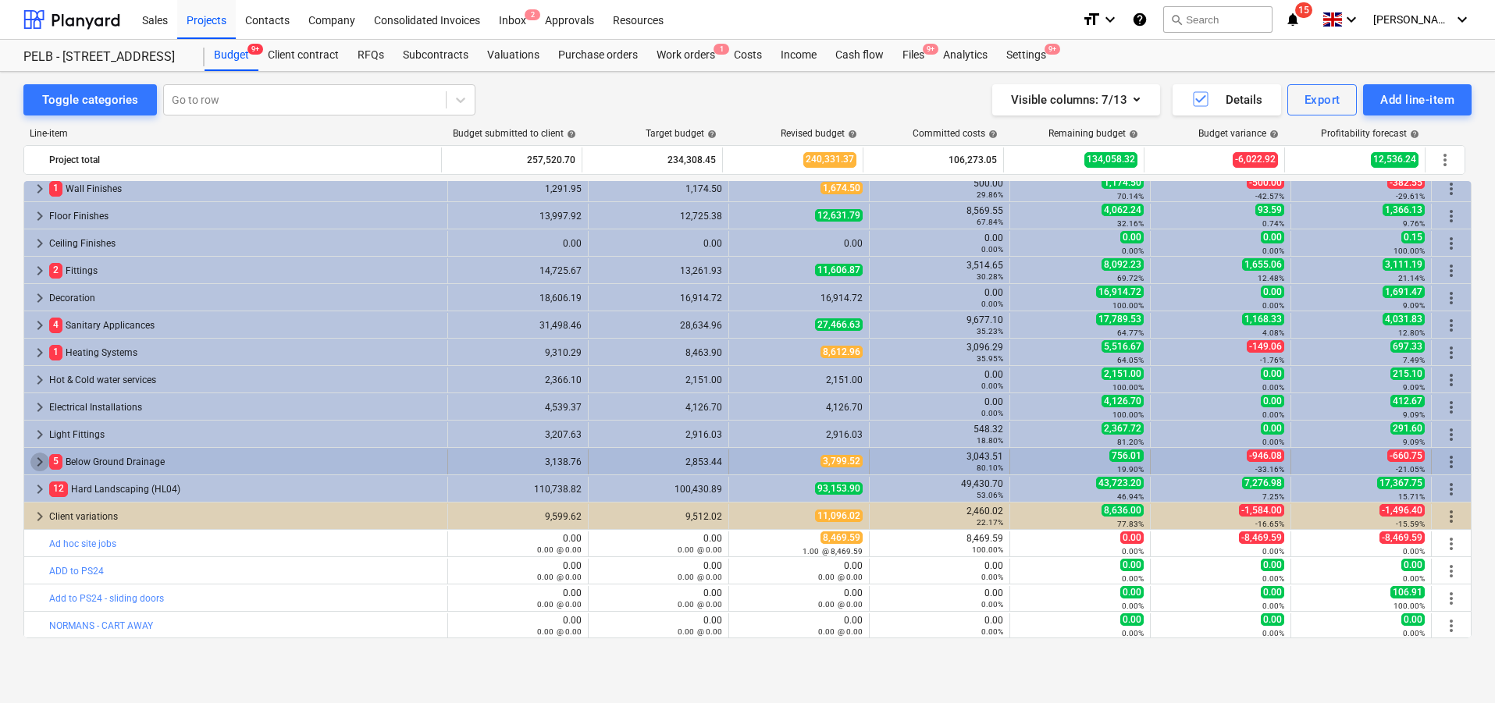
click at [38, 462] on span "keyboard_arrow_right" at bounding box center [39, 462] width 19 height 19
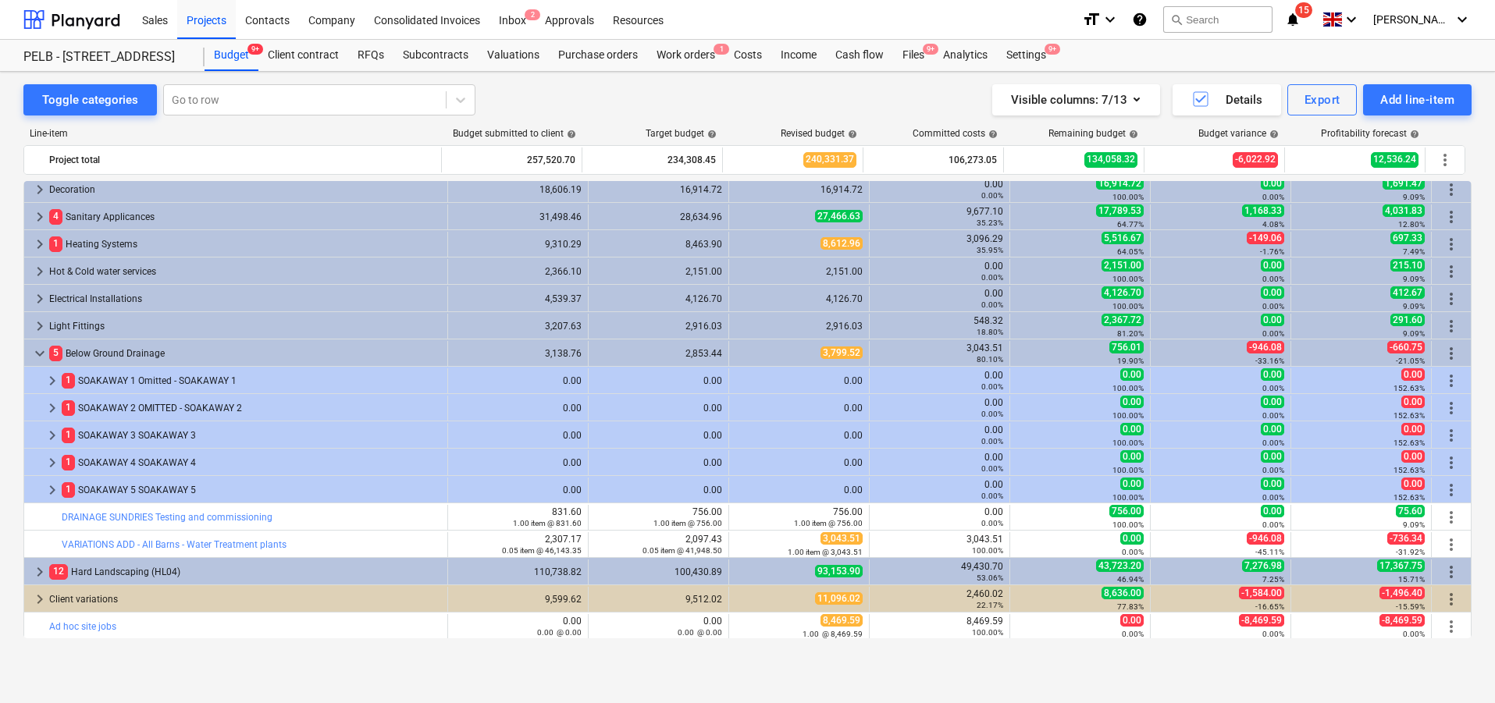
scroll to position [419, 0]
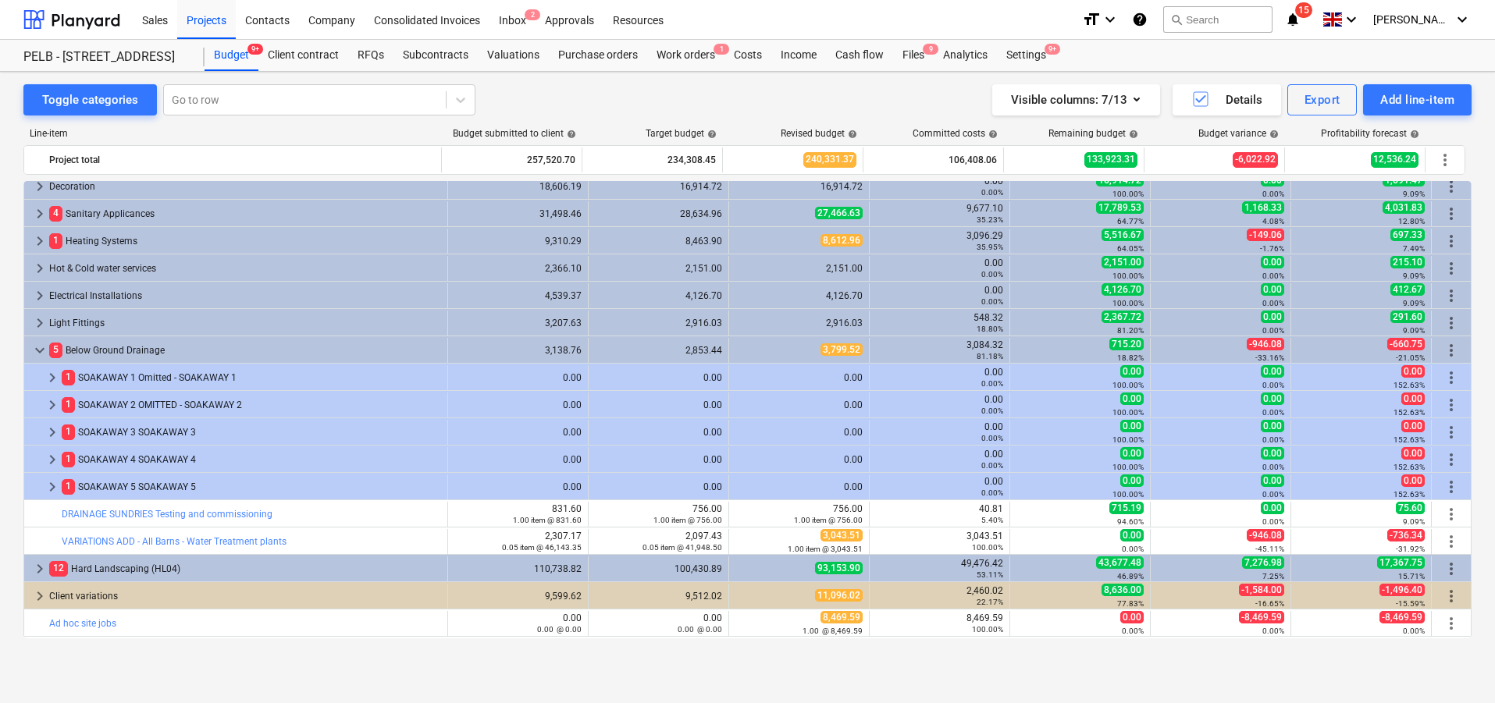
click at [34, 350] on span "keyboard_arrow_down" at bounding box center [39, 350] width 19 height 19
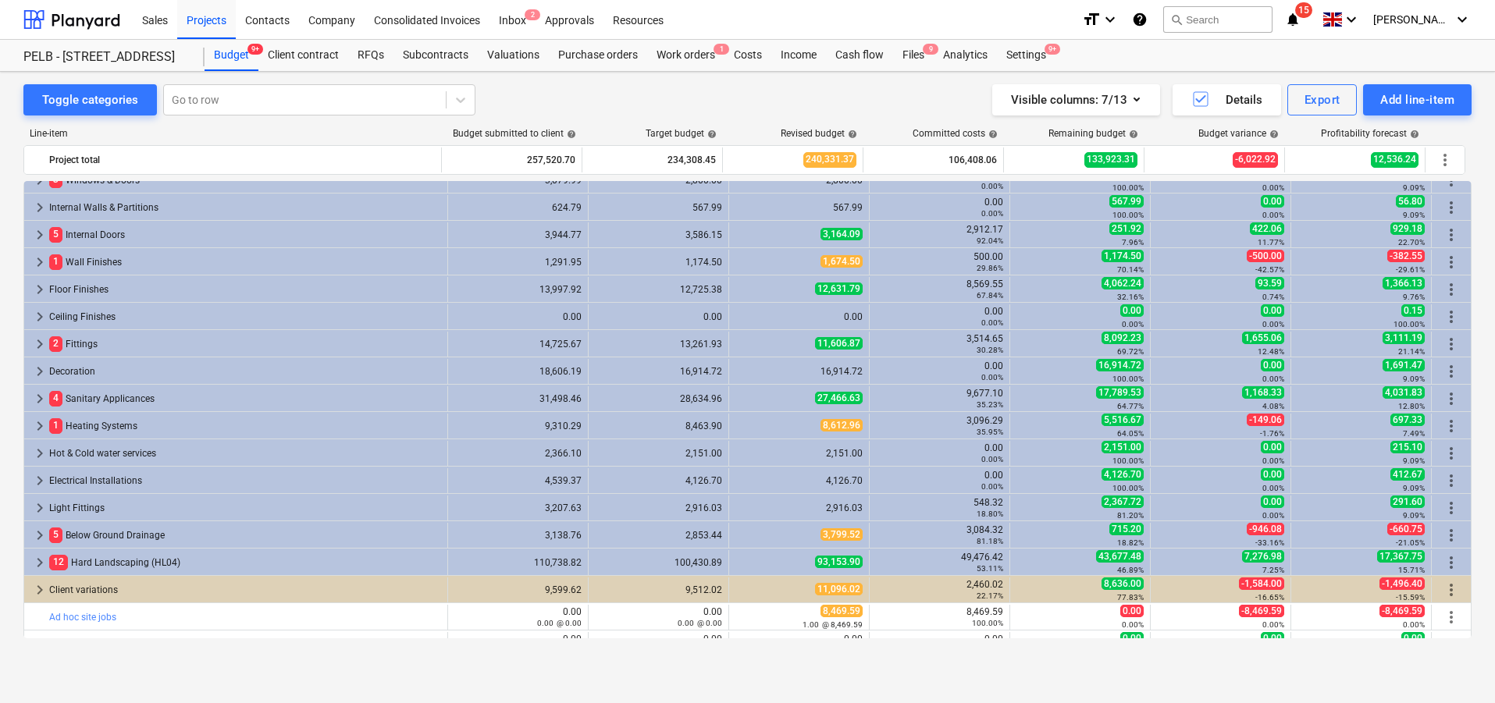
scroll to position [236, 0]
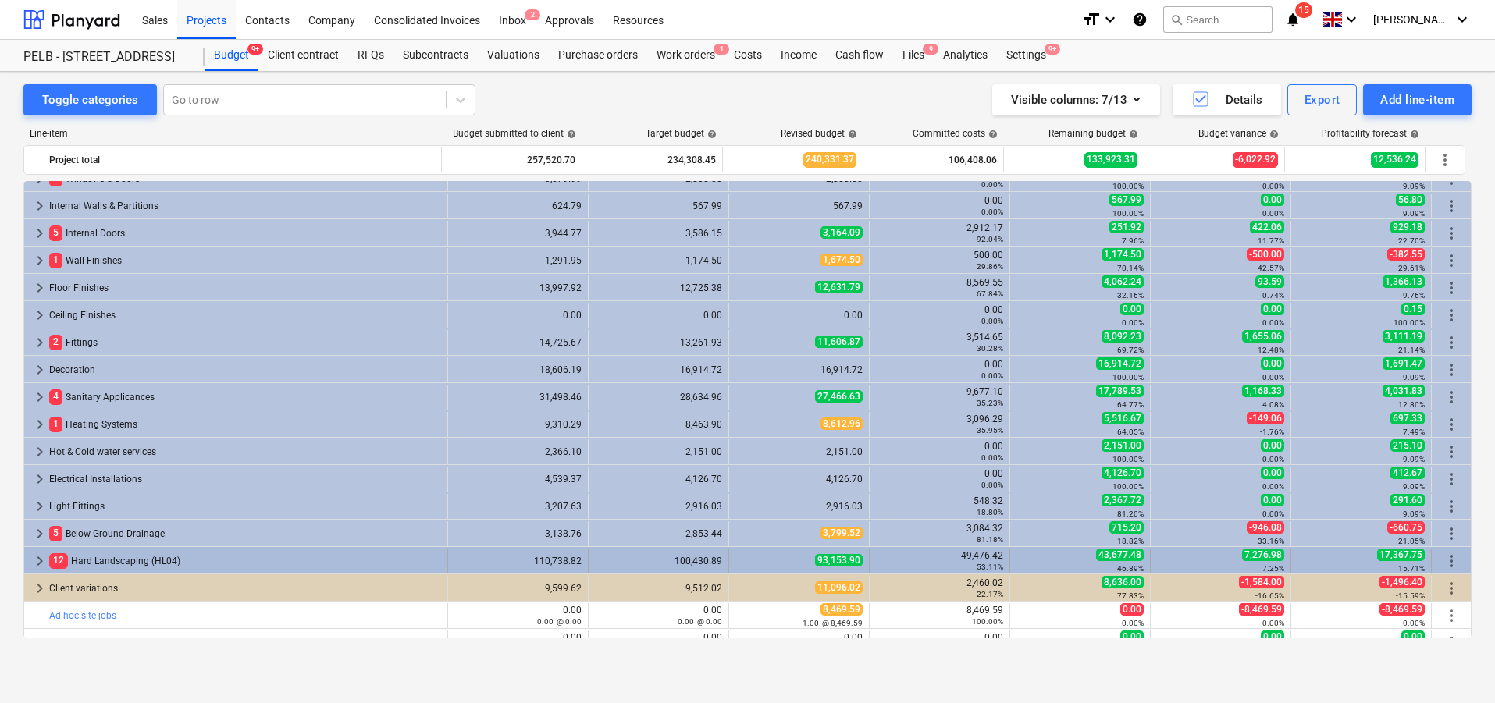
click at [35, 565] on span "keyboard_arrow_right" at bounding box center [39, 561] width 19 height 19
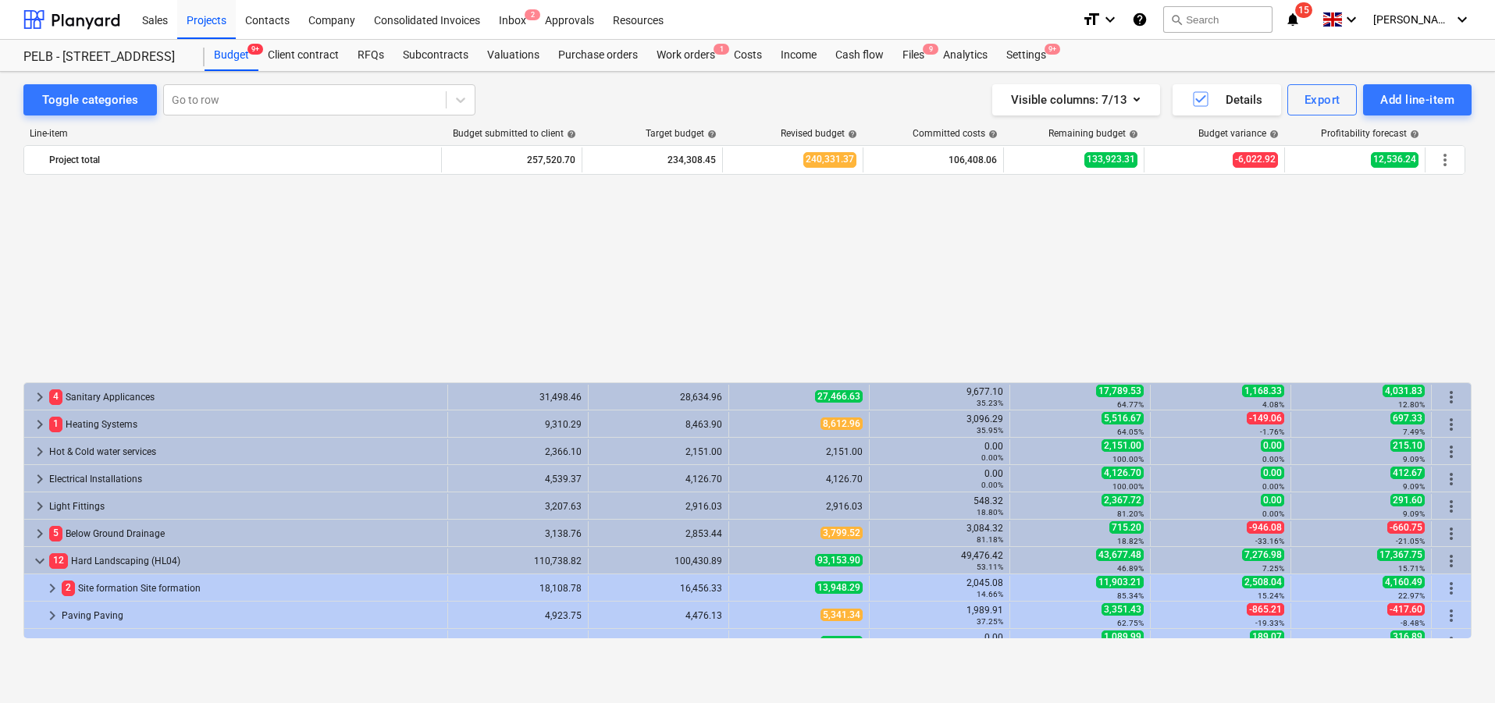
scroll to position [499, 0]
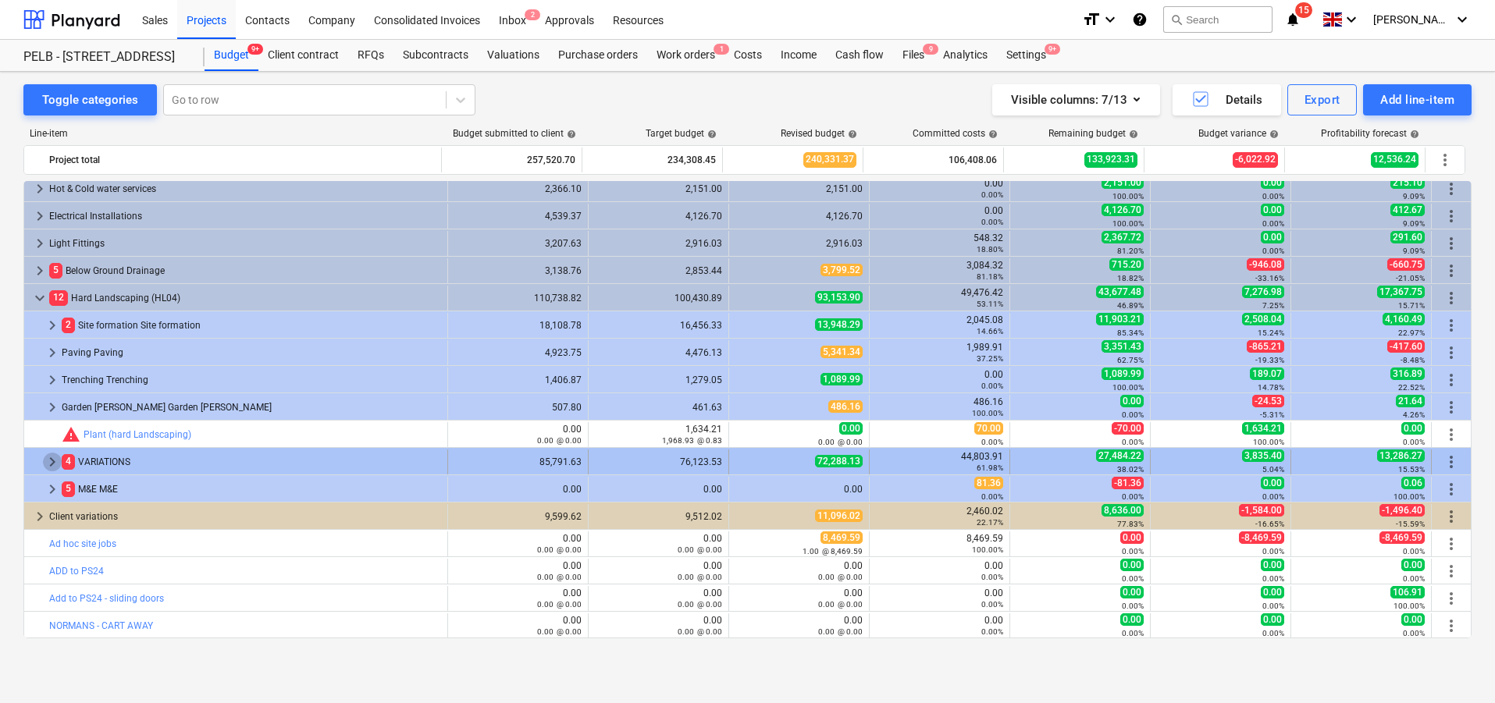
click at [54, 465] on span "keyboard_arrow_right" at bounding box center [52, 462] width 19 height 19
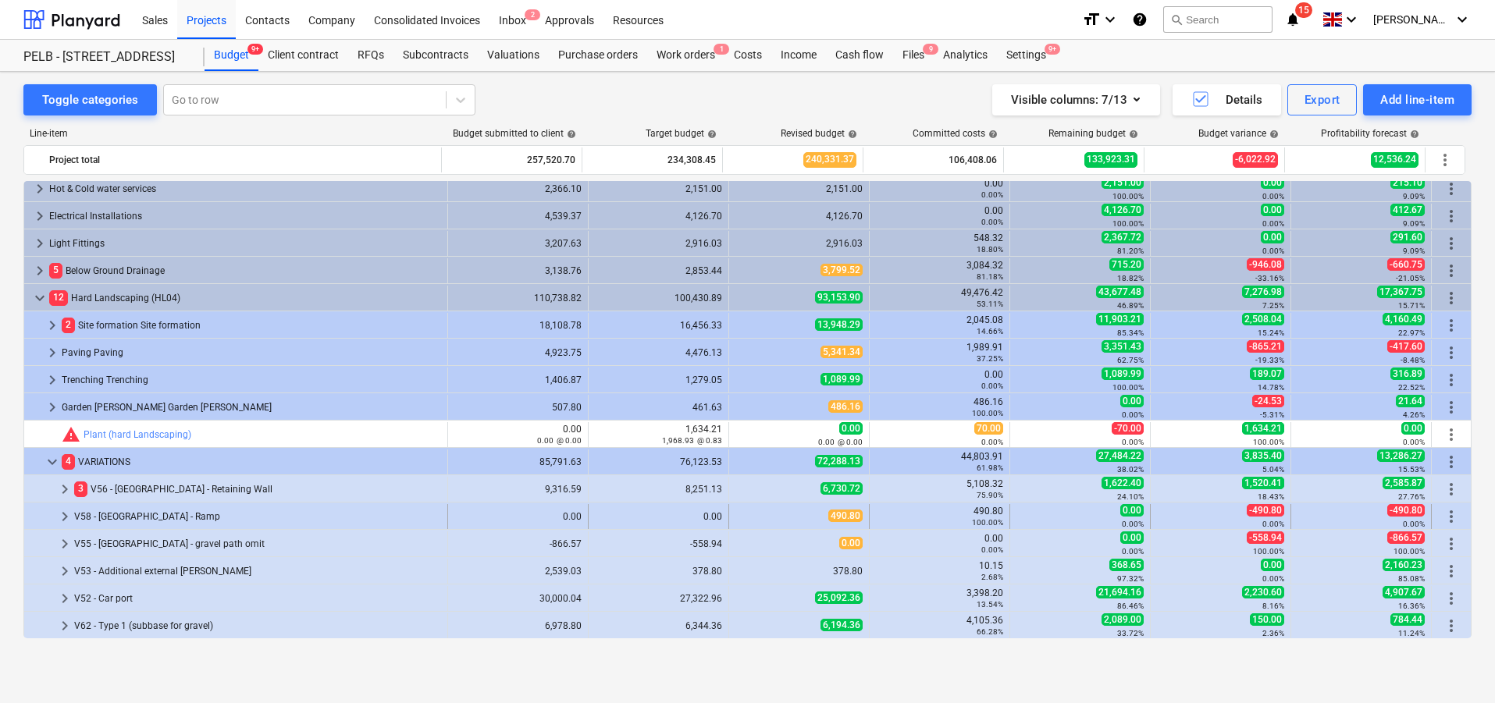
click at [58, 515] on span "keyboard_arrow_right" at bounding box center [64, 517] width 19 height 19
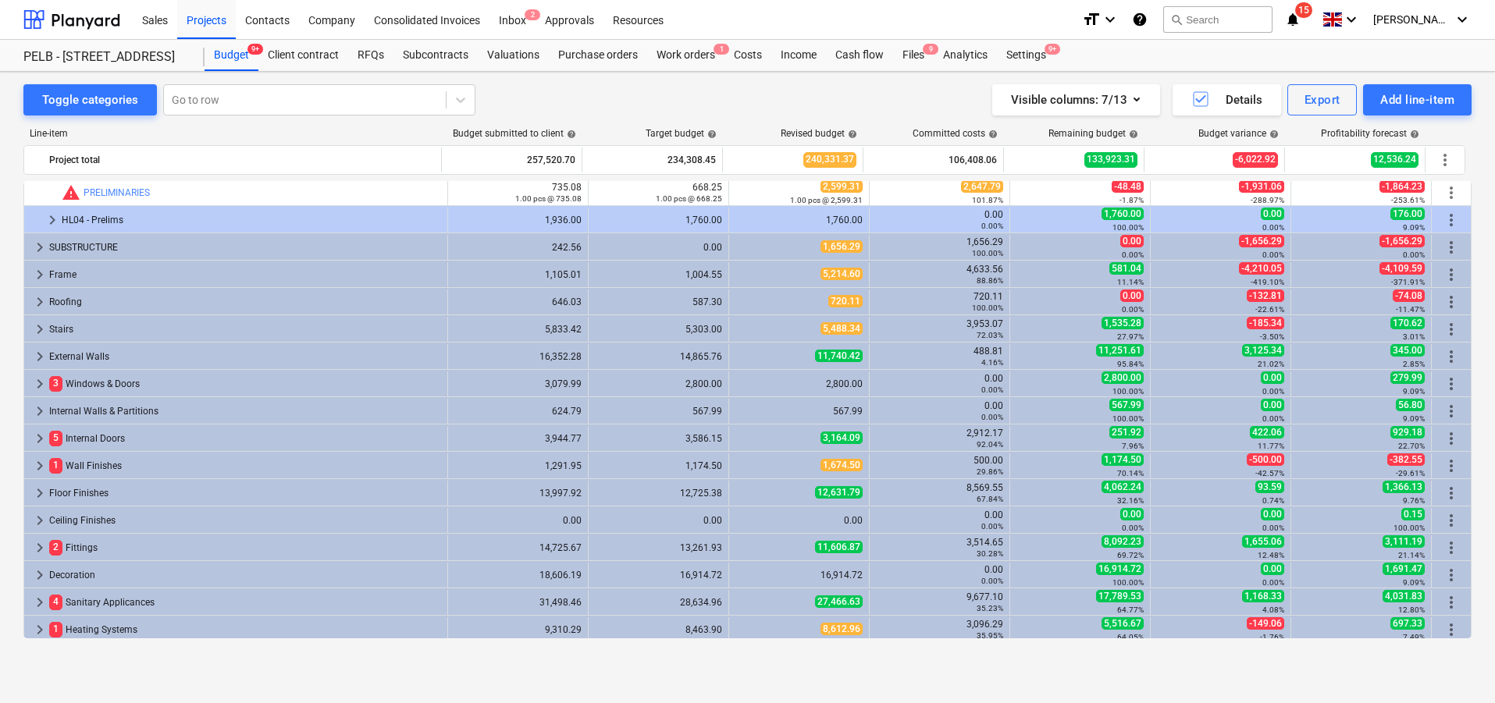
scroll to position [33, 0]
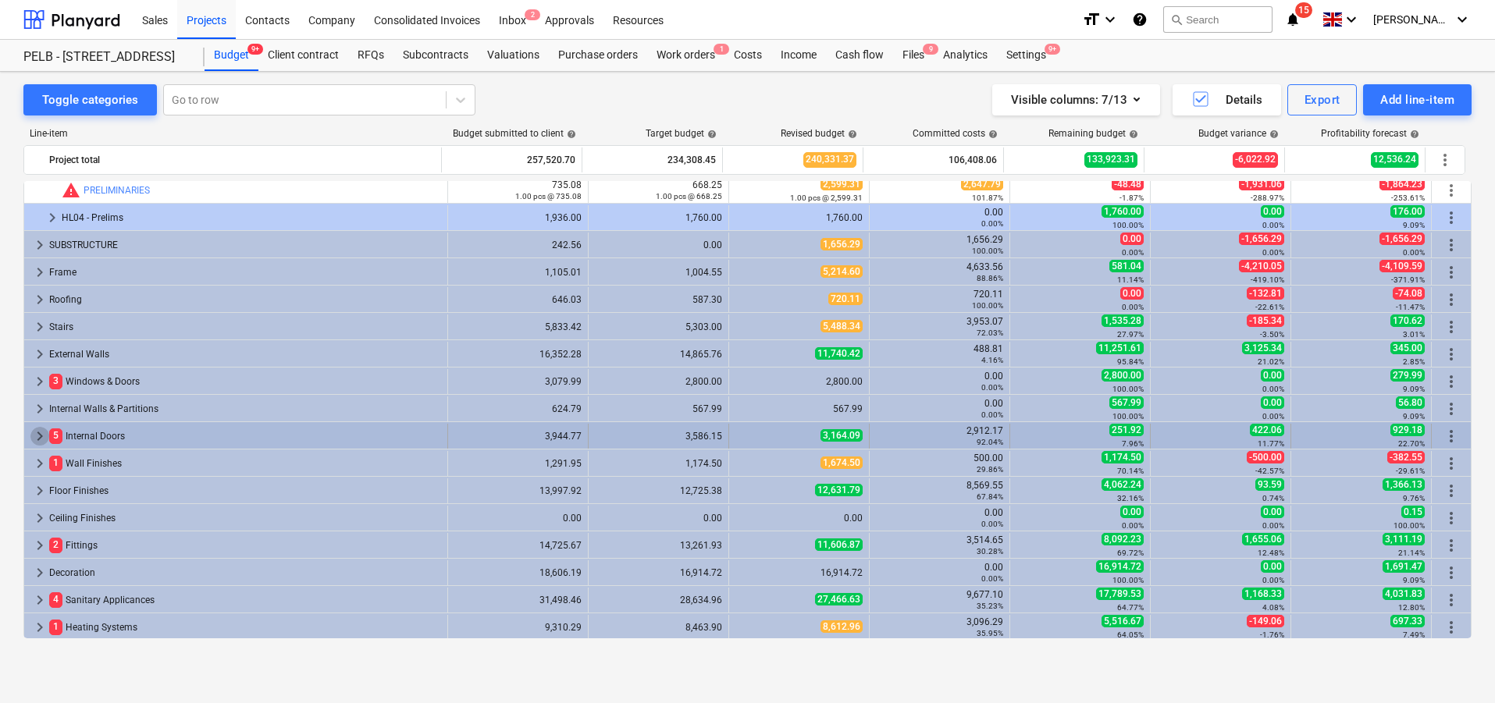
click at [46, 436] on span "keyboard_arrow_right" at bounding box center [39, 436] width 19 height 19
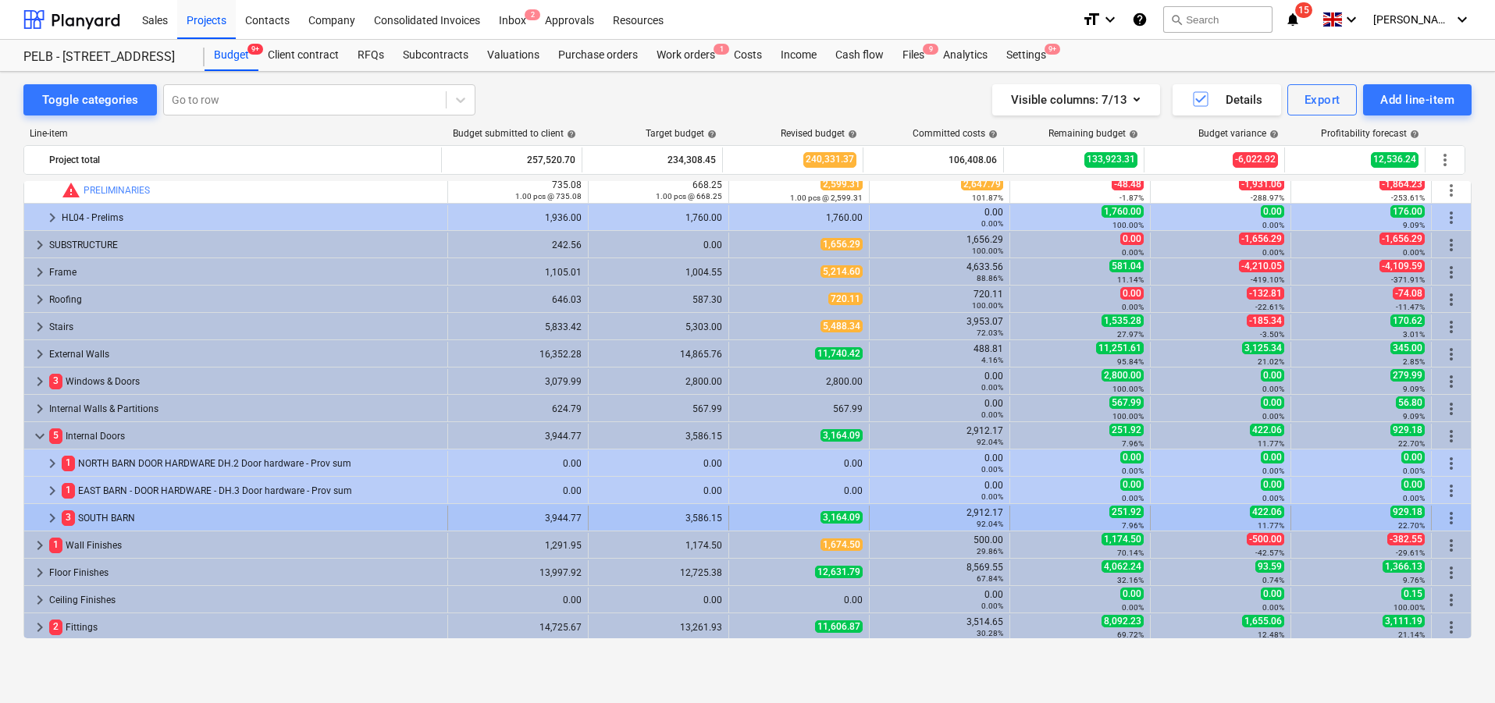
click at [56, 522] on span "keyboard_arrow_right" at bounding box center [52, 518] width 19 height 19
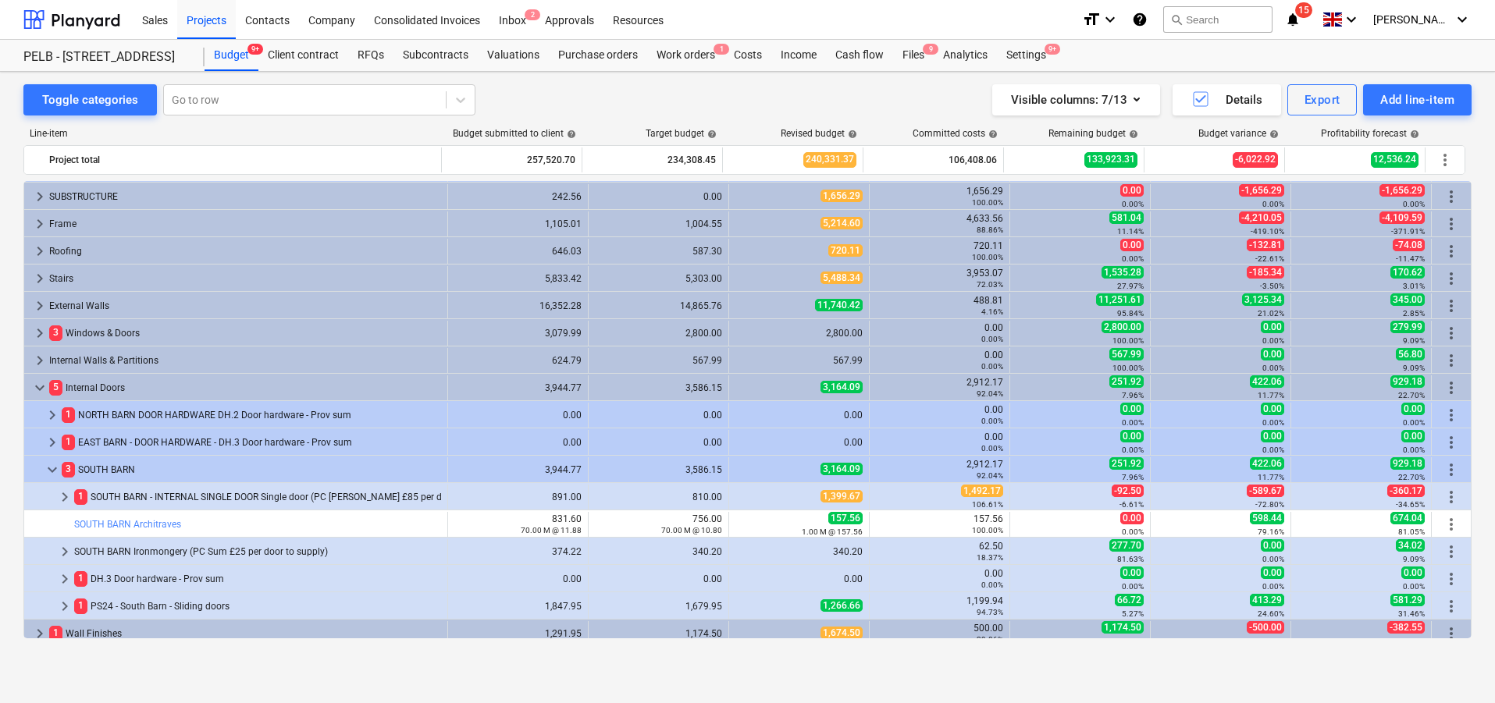
scroll to position [84, 0]
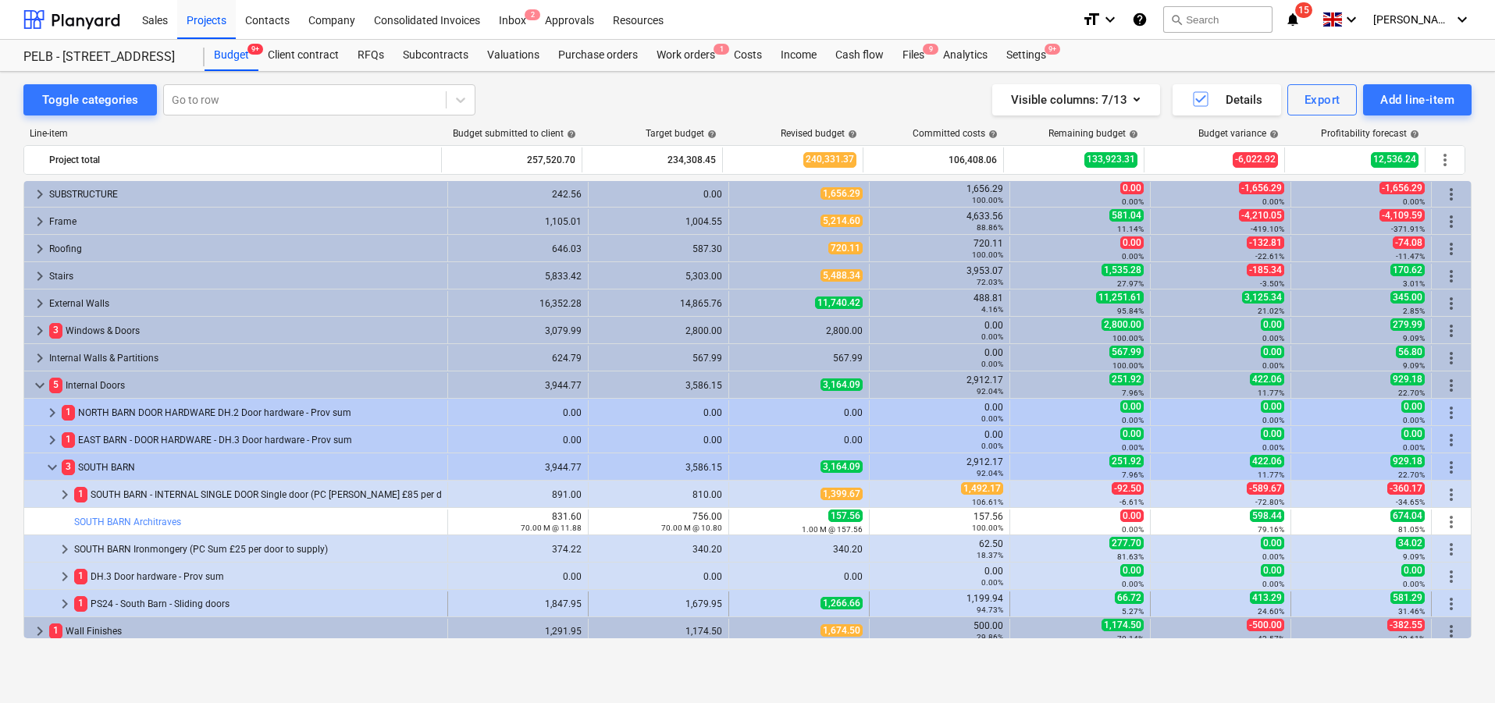
click at [69, 607] on span "keyboard_arrow_right" at bounding box center [64, 604] width 19 height 19
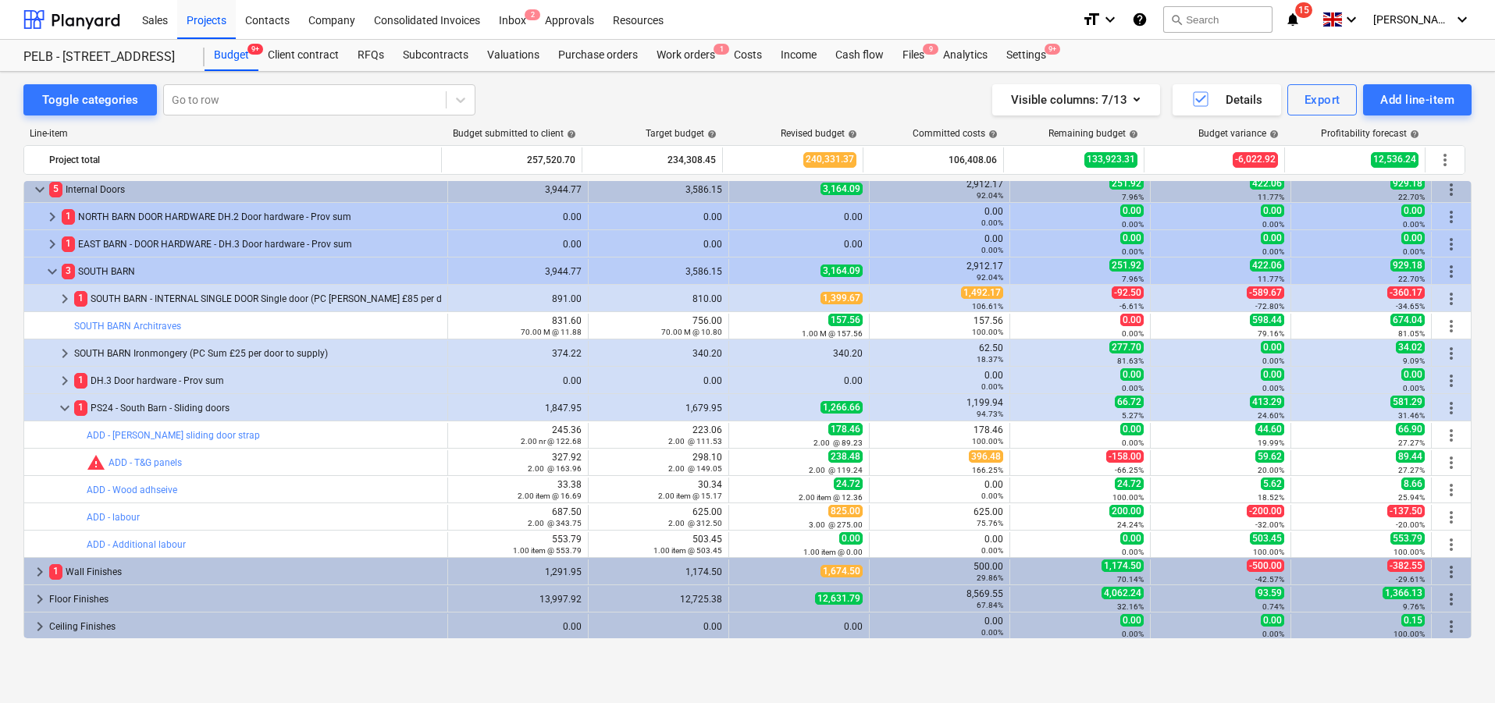
scroll to position [282, 0]
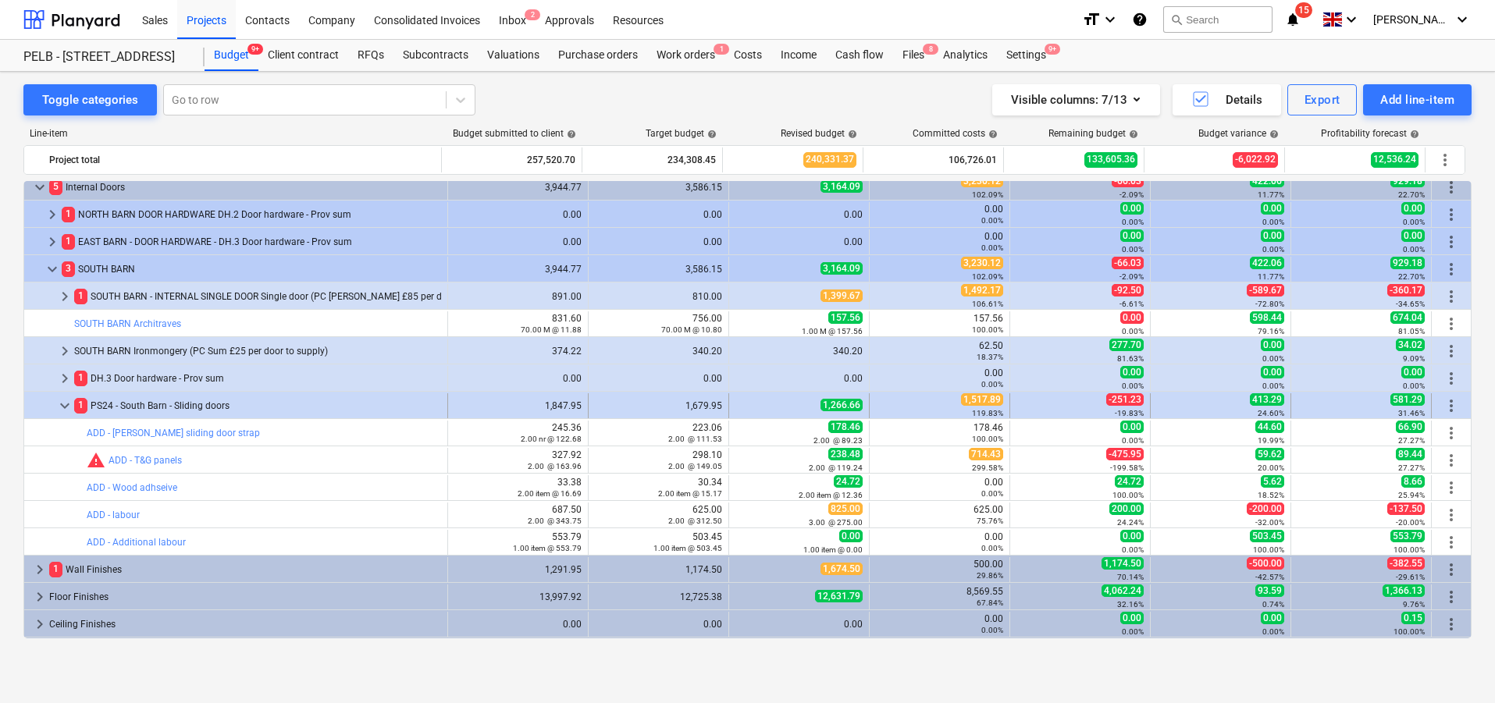
click at [64, 402] on span "keyboard_arrow_down" at bounding box center [64, 406] width 19 height 19
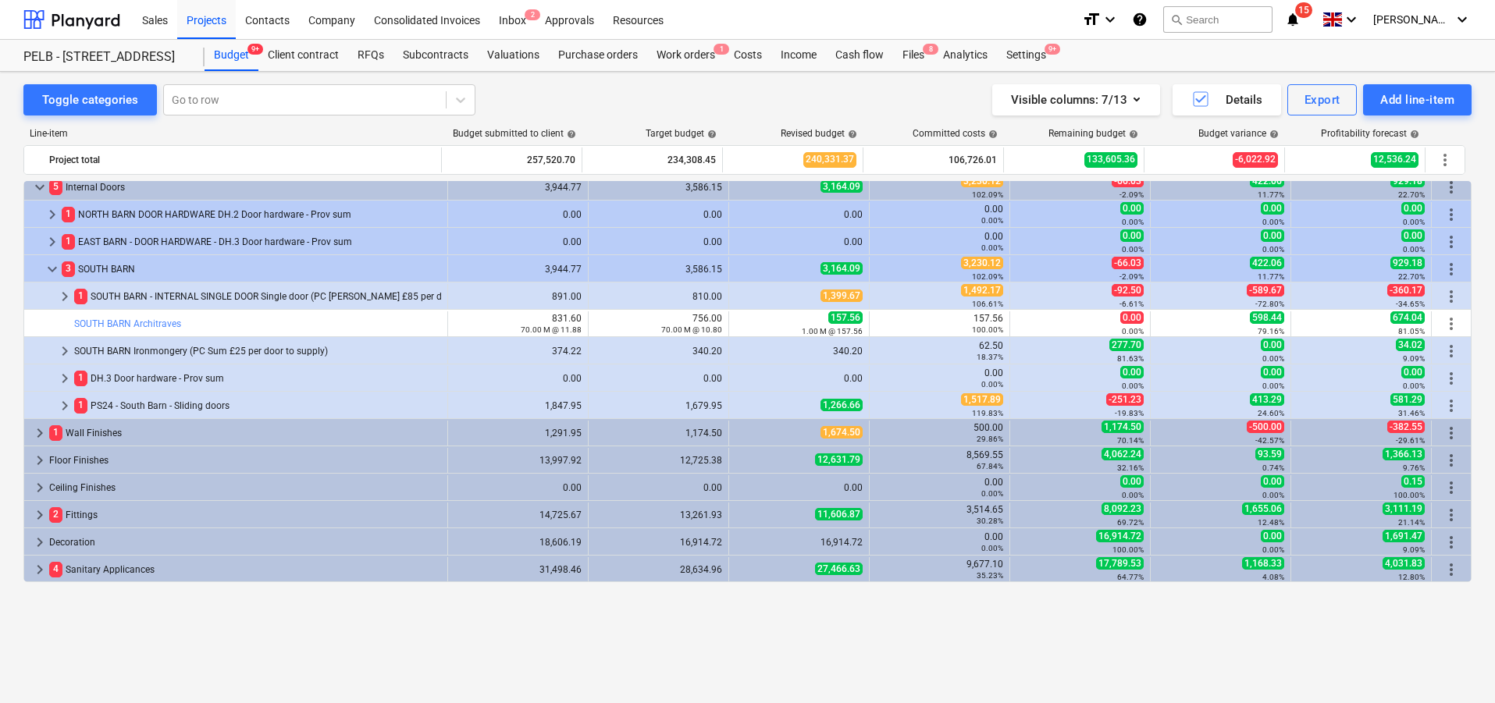
scroll to position [144, 0]
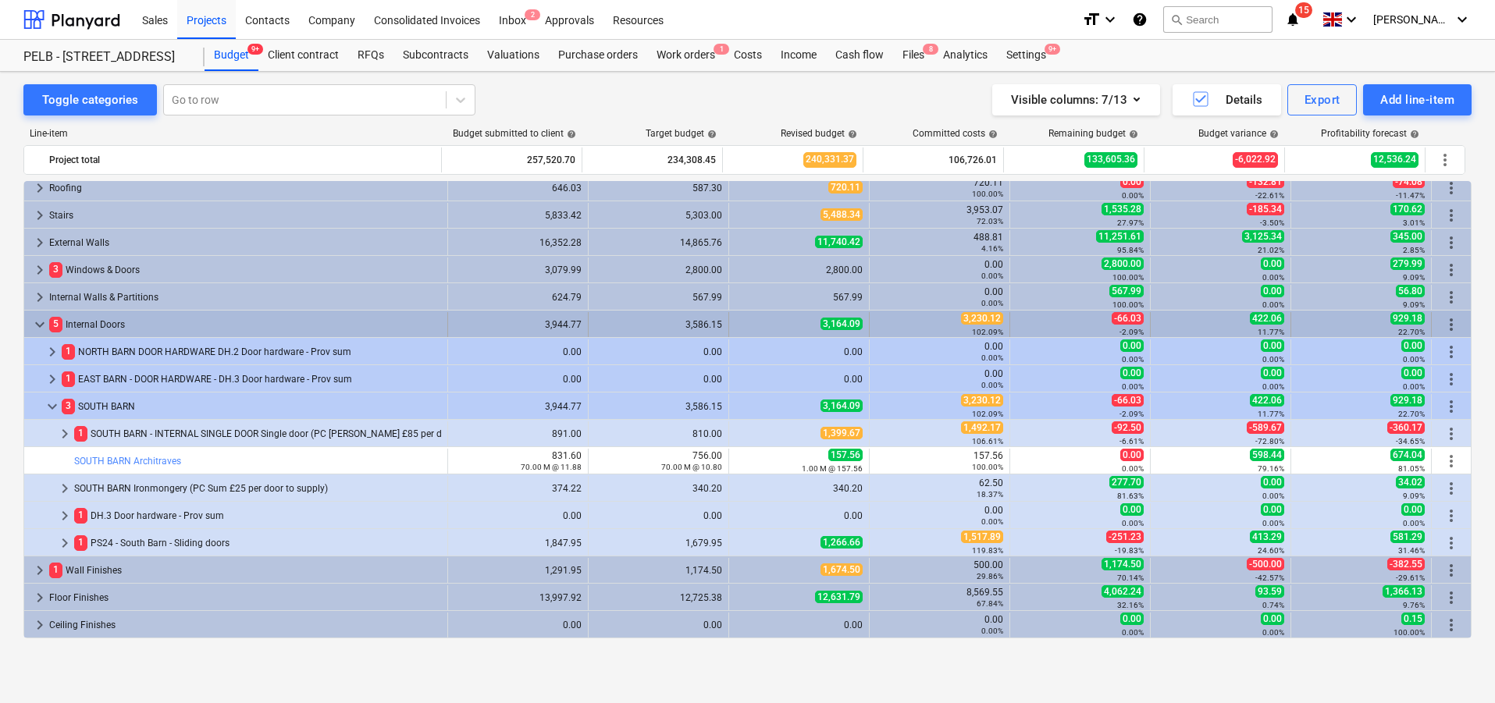
click at [41, 320] on span "keyboard_arrow_down" at bounding box center [39, 324] width 19 height 19
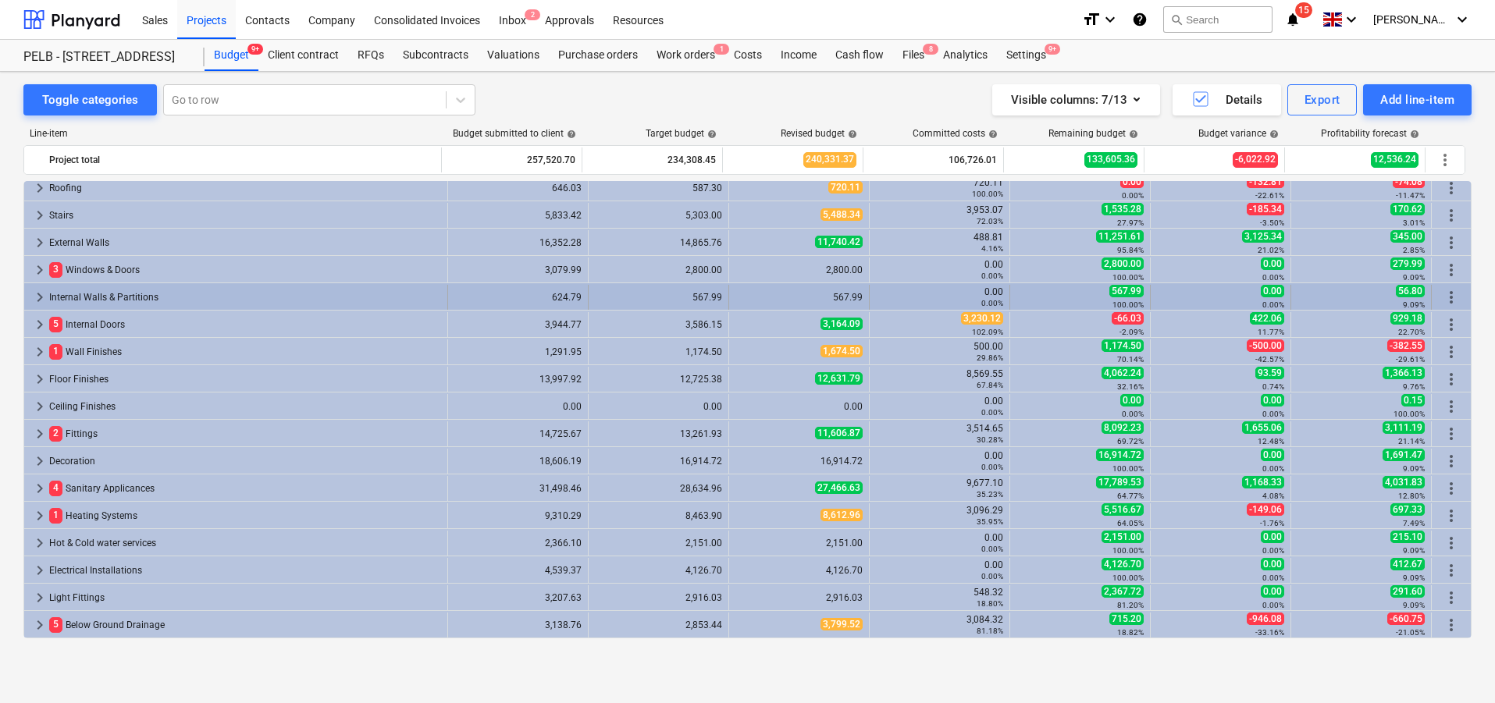
click at [36, 297] on span "keyboard_arrow_right" at bounding box center [39, 297] width 19 height 19
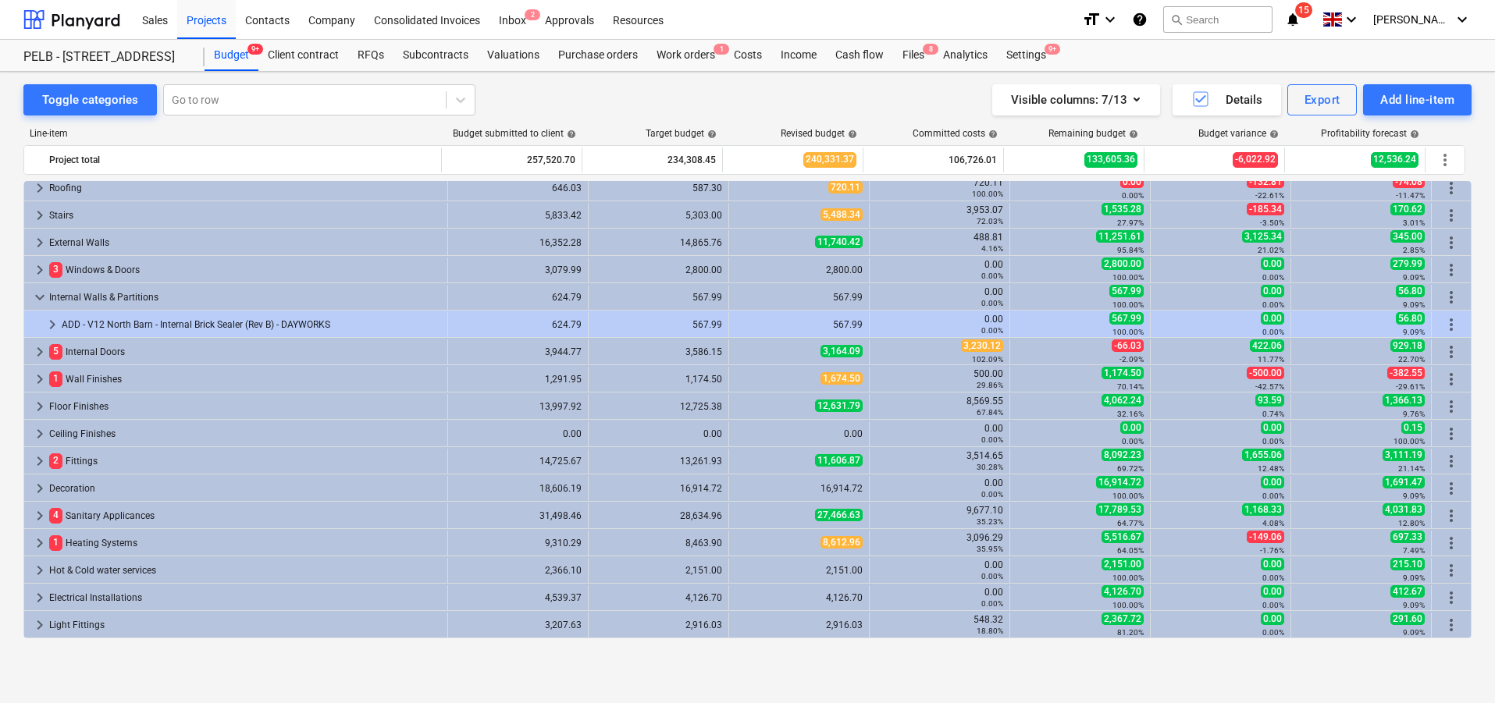
click at [36, 297] on span "keyboard_arrow_down" at bounding box center [39, 297] width 19 height 19
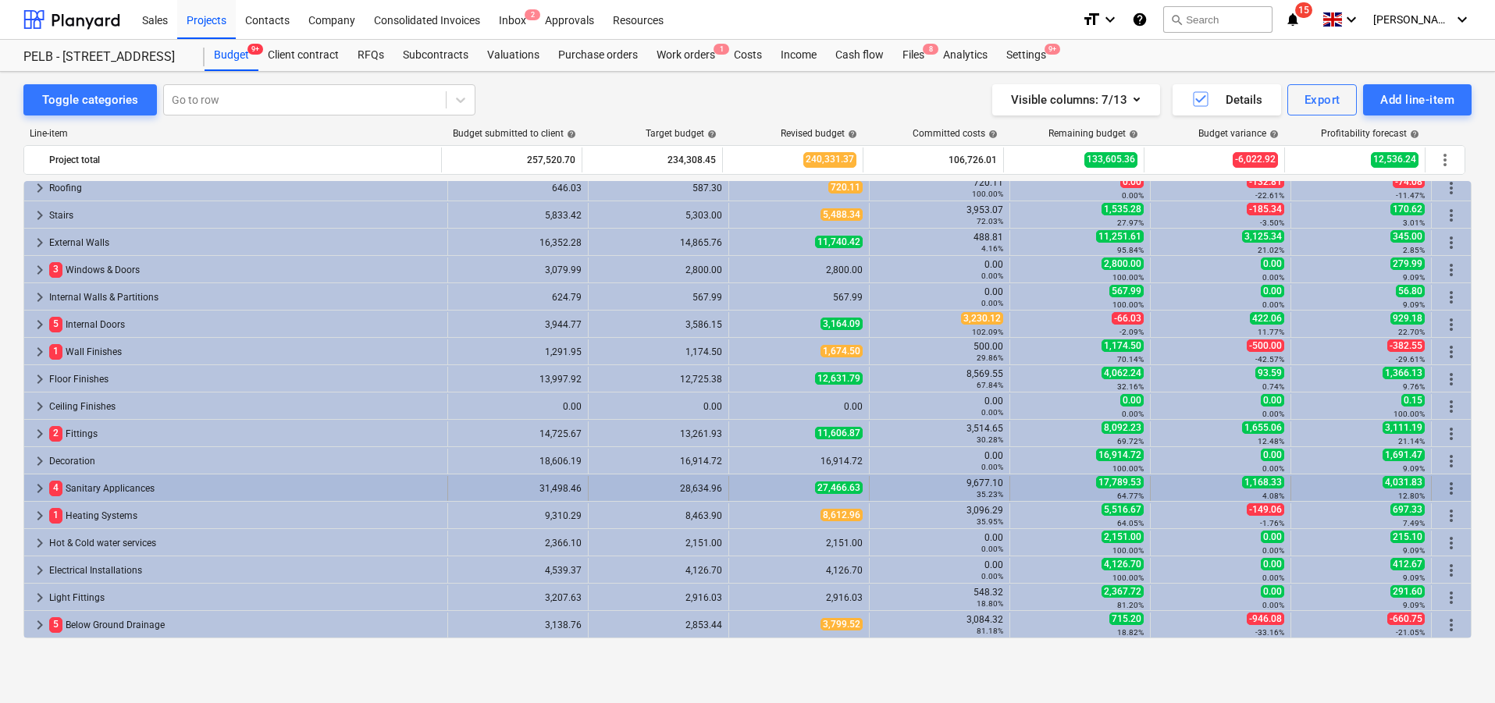
click at [38, 492] on span "keyboard_arrow_right" at bounding box center [39, 488] width 19 height 19
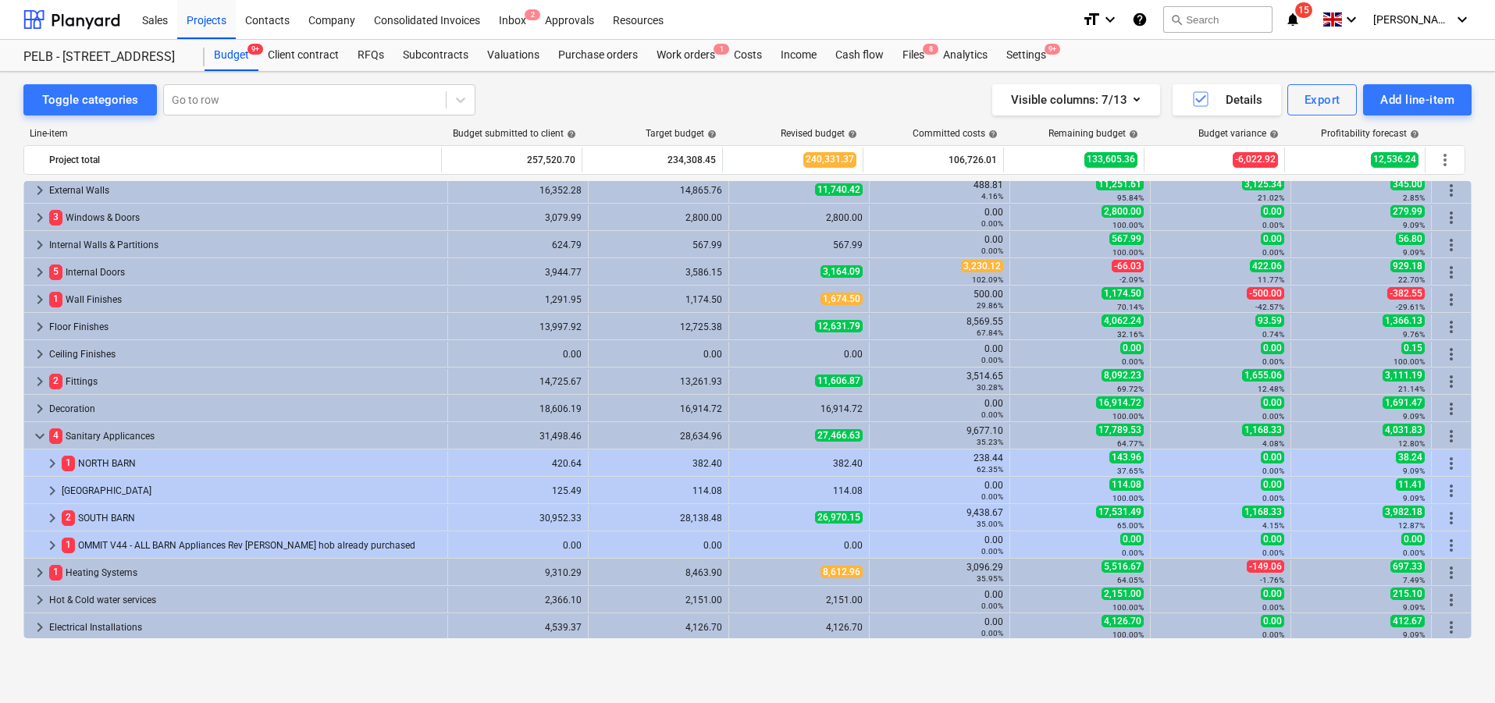
scroll to position [201, 0]
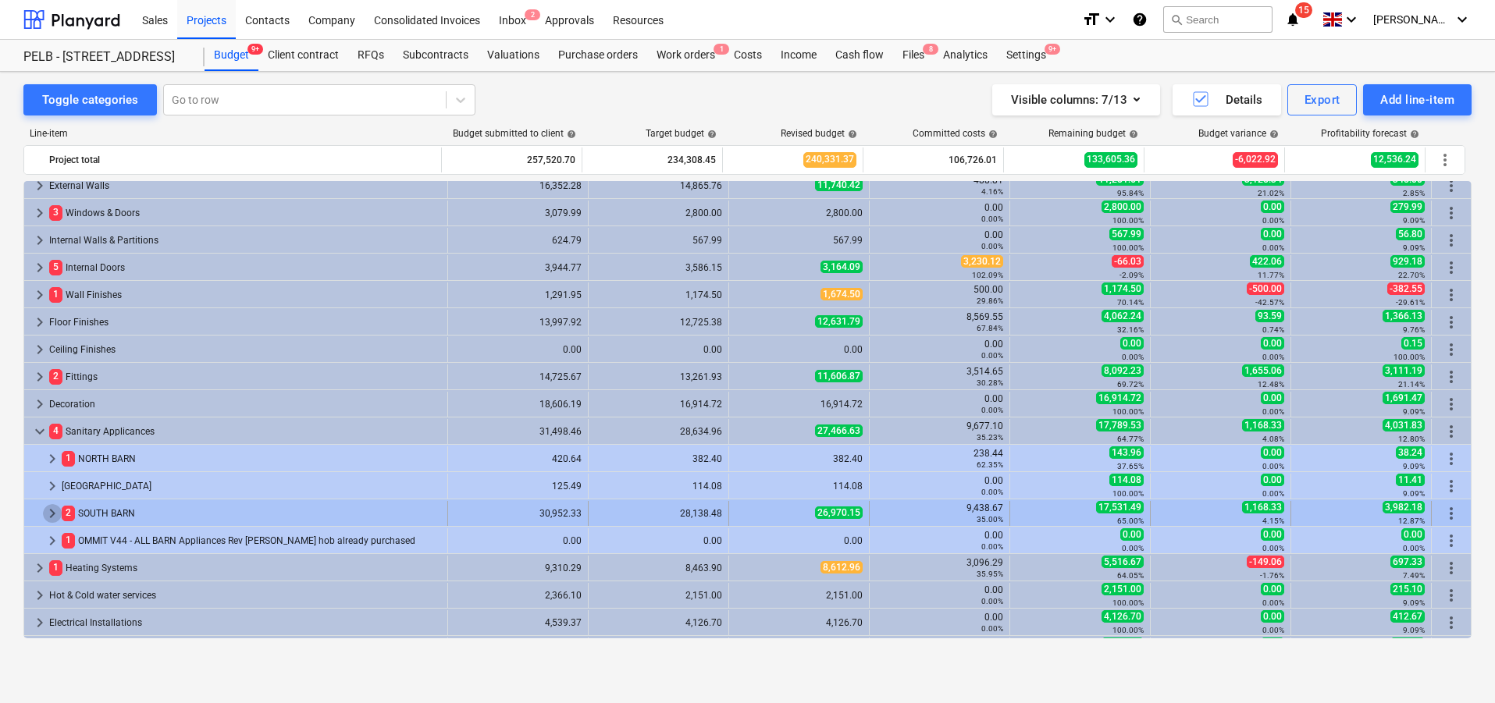
click at [55, 515] on span "keyboard_arrow_right" at bounding box center [52, 513] width 19 height 19
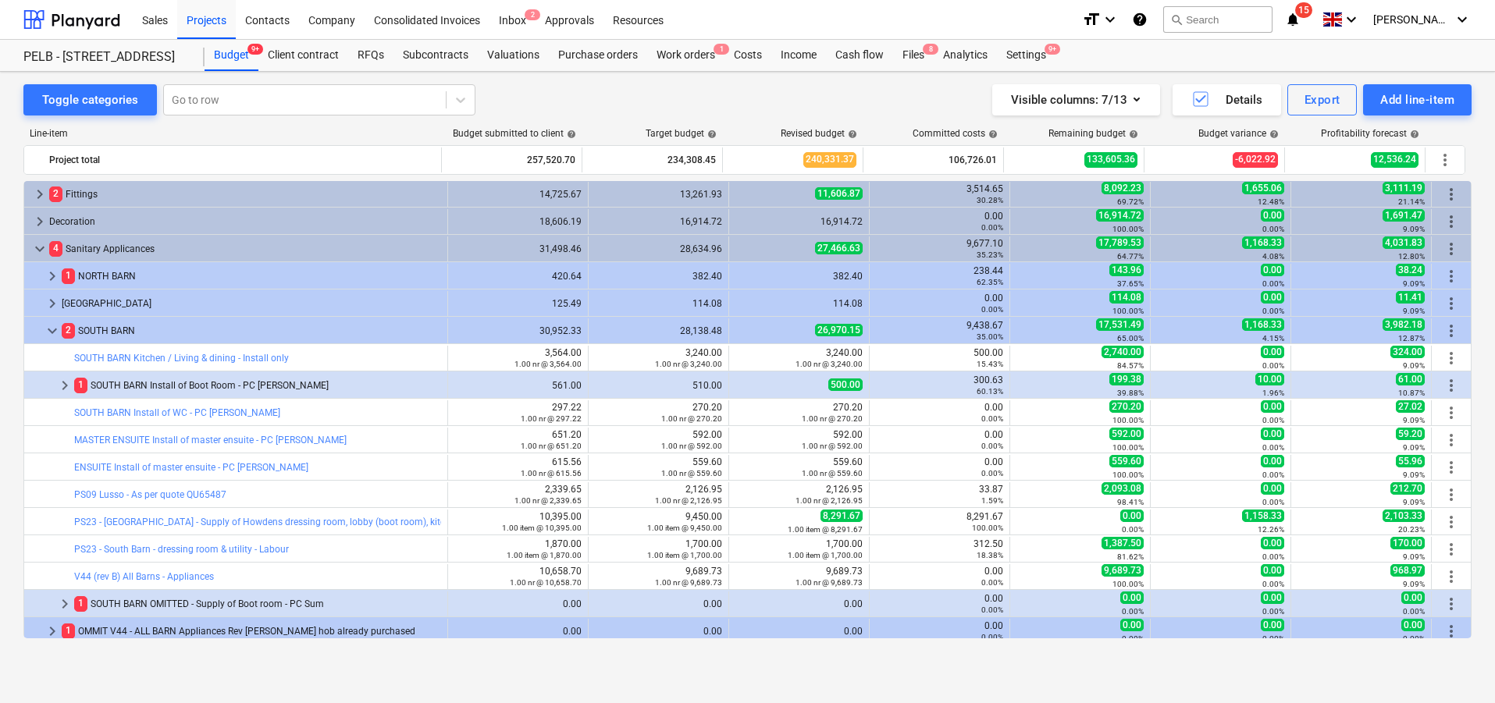
scroll to position [387, 0]
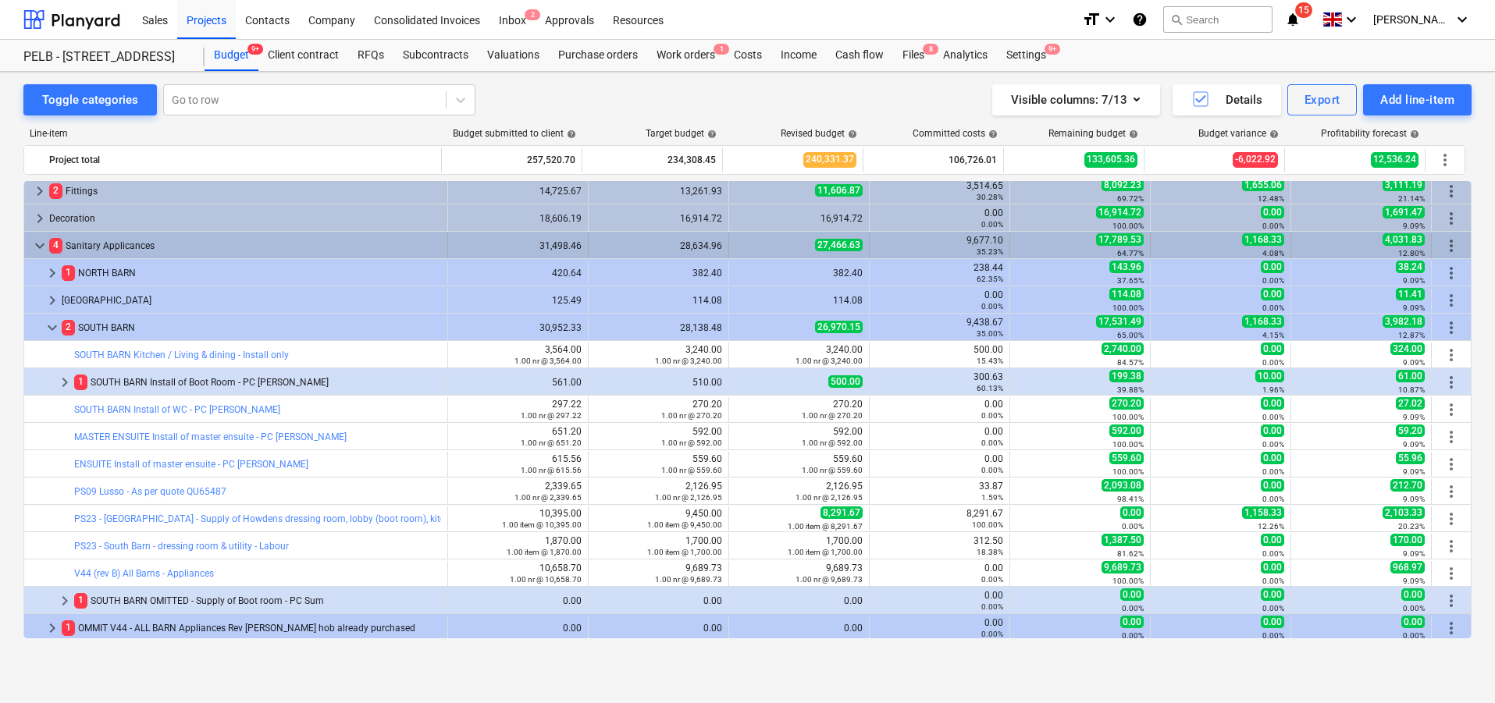
click at [41, 245] on span "keyboard_arrow_down" at bounding box center [39, 246] width 19 height 19
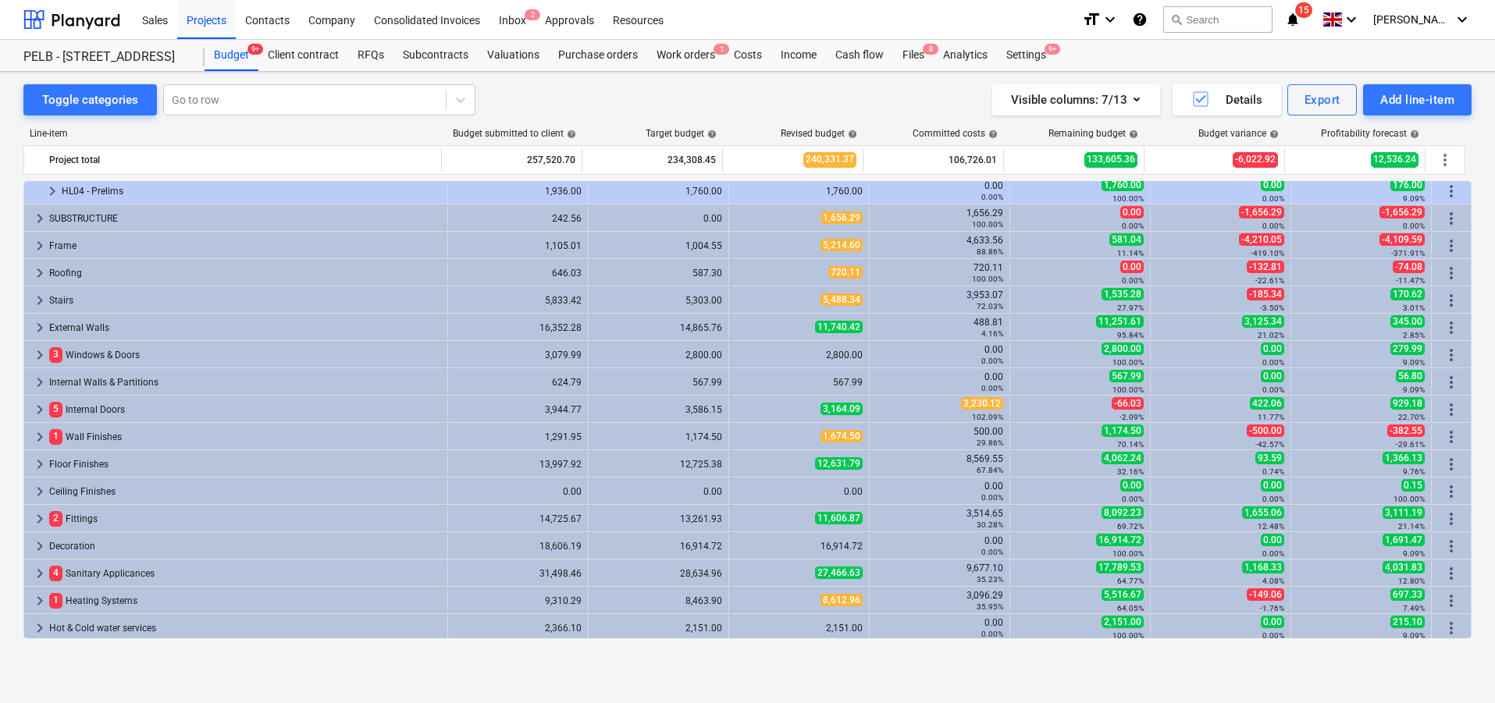
scroll to position [59, 0]
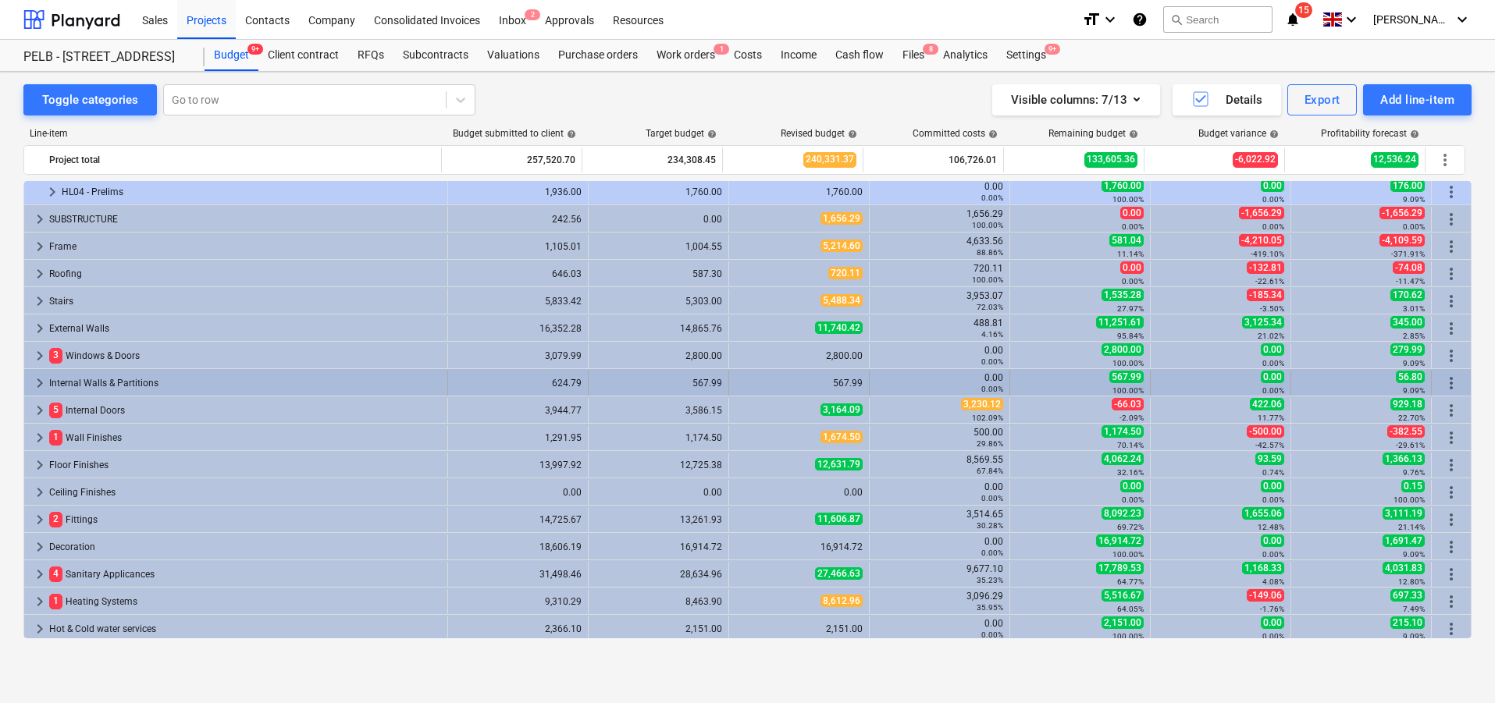
click at [37, 385] on span "keyboard_arrow_right" at bounding box center [39, 383] width 19 height 19
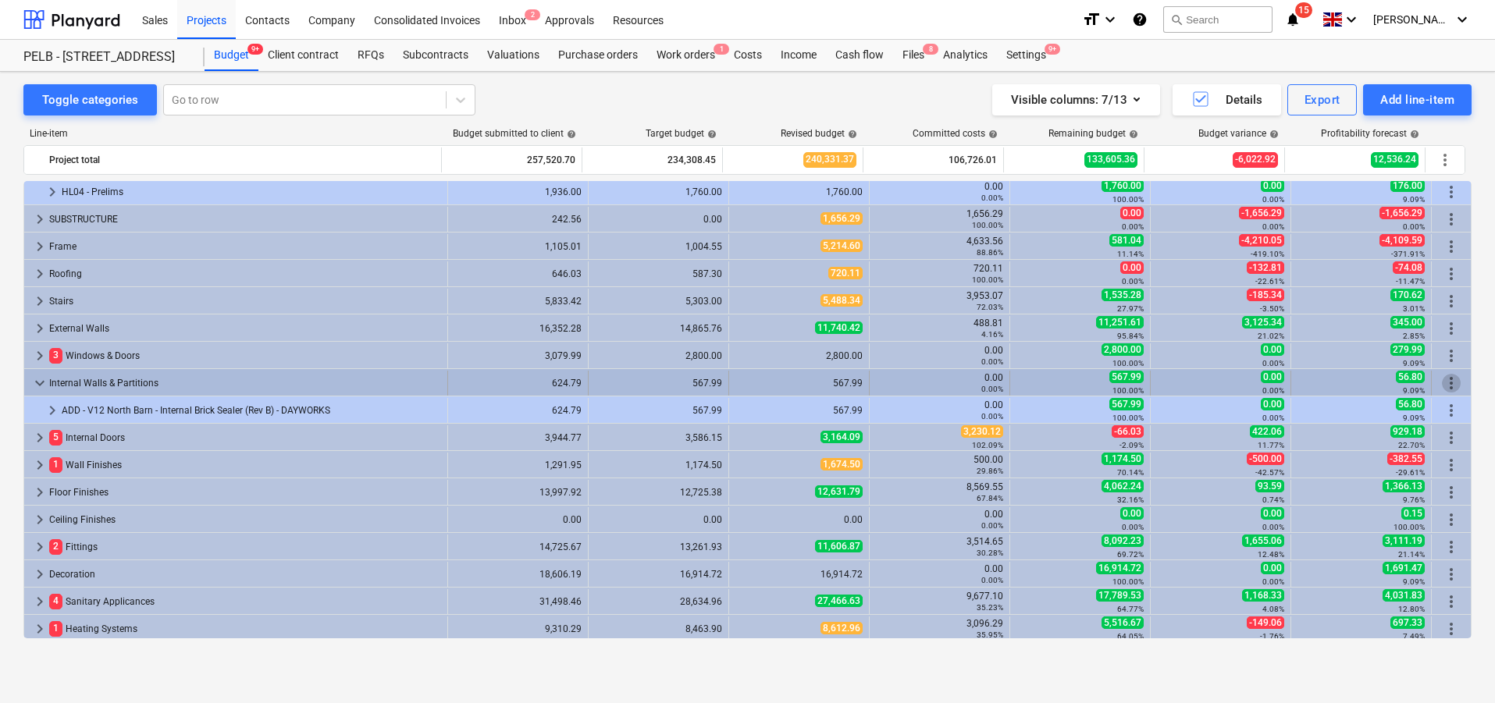
click at [1442, 388] on span "more_vert" at bounding box center [1451, 383] width 19 height 19
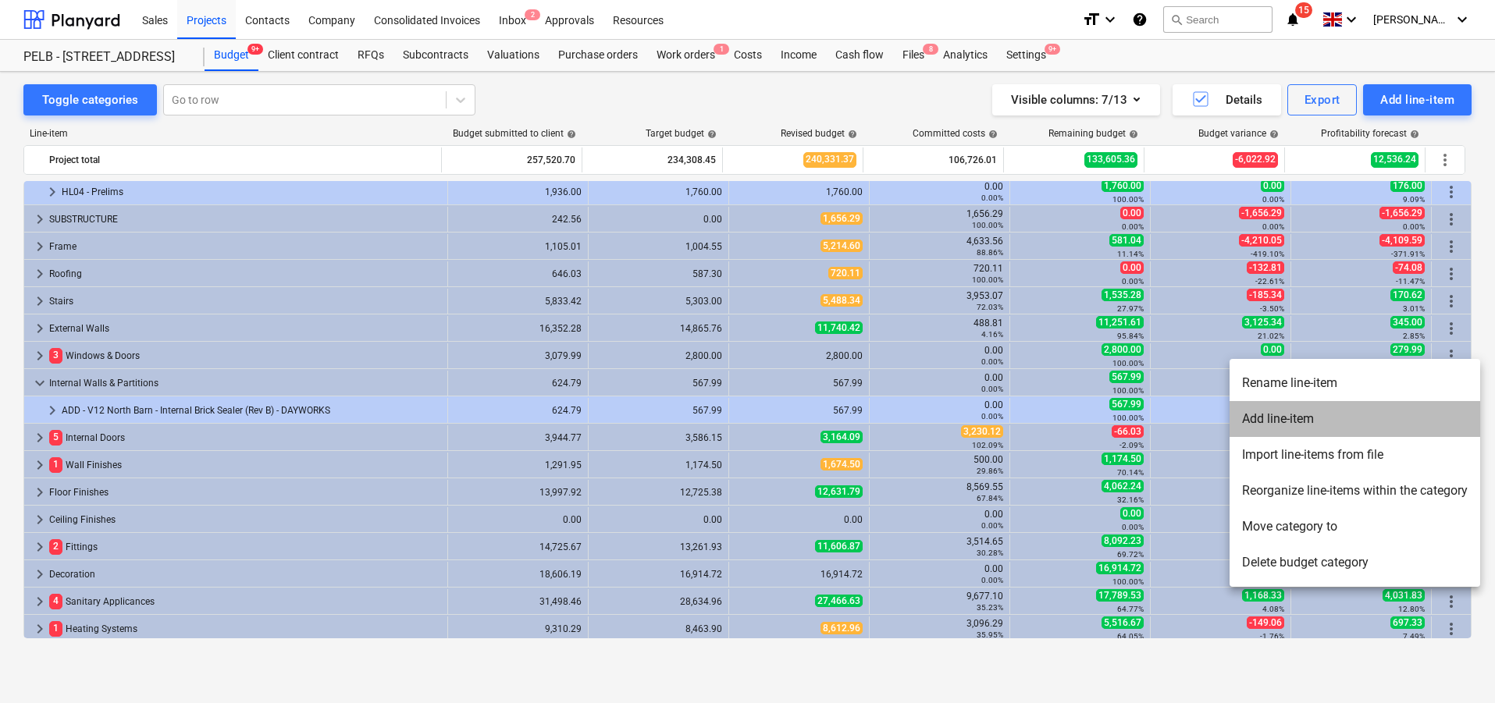
click at [1344, 411] on li "Add line-item" at bounding box center [1355, 419] width 251 height 36
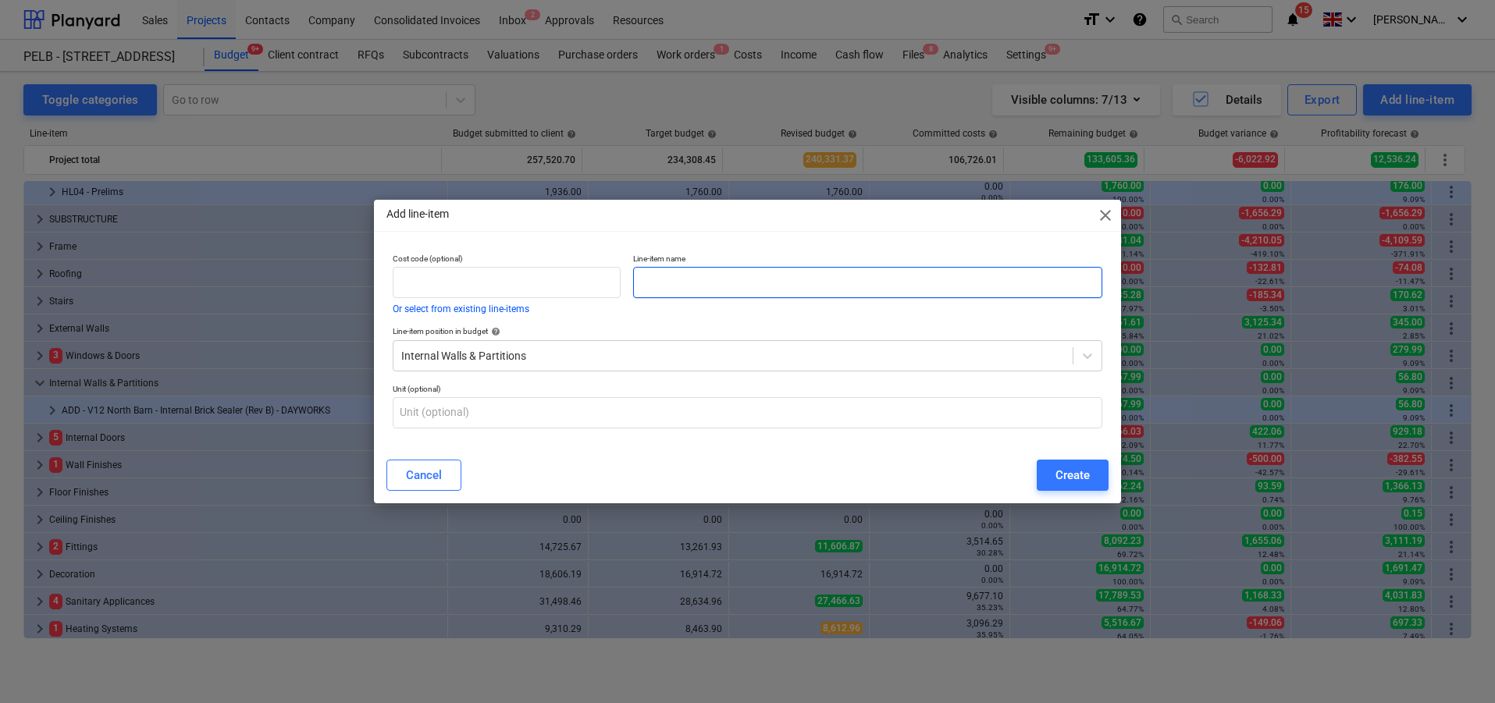
click at [761, 276] on input "text" at bounding box center [867, 282] width 469 height 31
type input "Tiling"
click at [1093, 474] on button "Create" at bounding box center [1073, 475] width 72 height 31
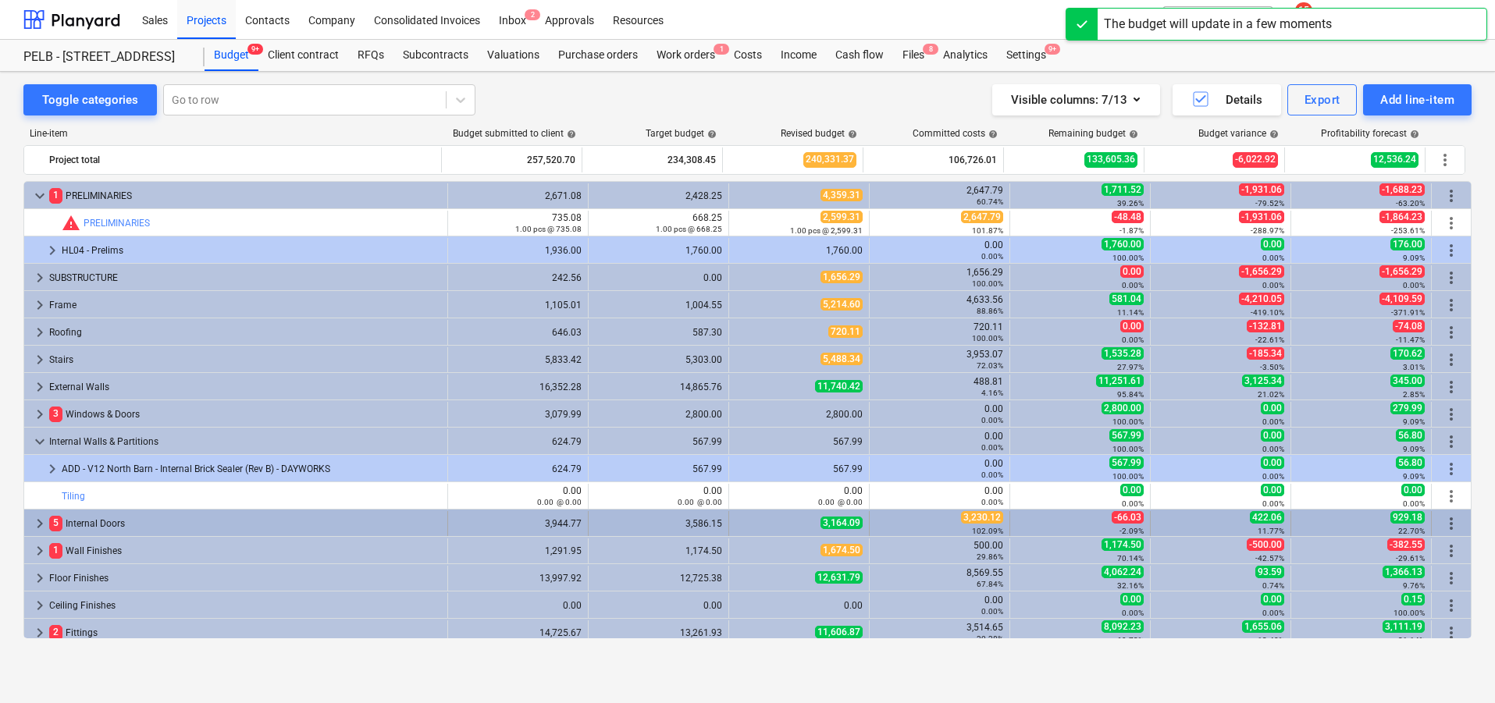
scroll to position [59, 0]
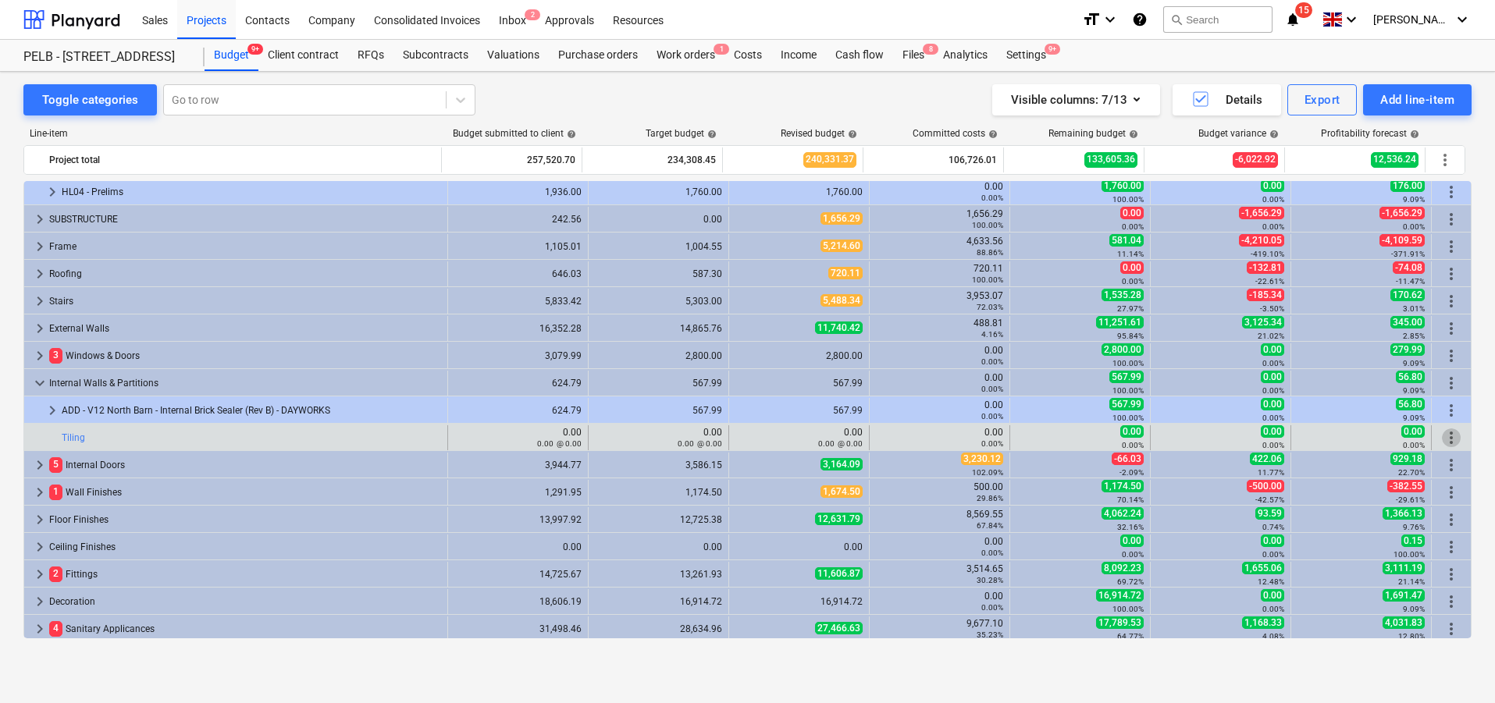
click at [1453, 434] on span "more_vert" at bounding box center [1451, 438] width 19 height 19
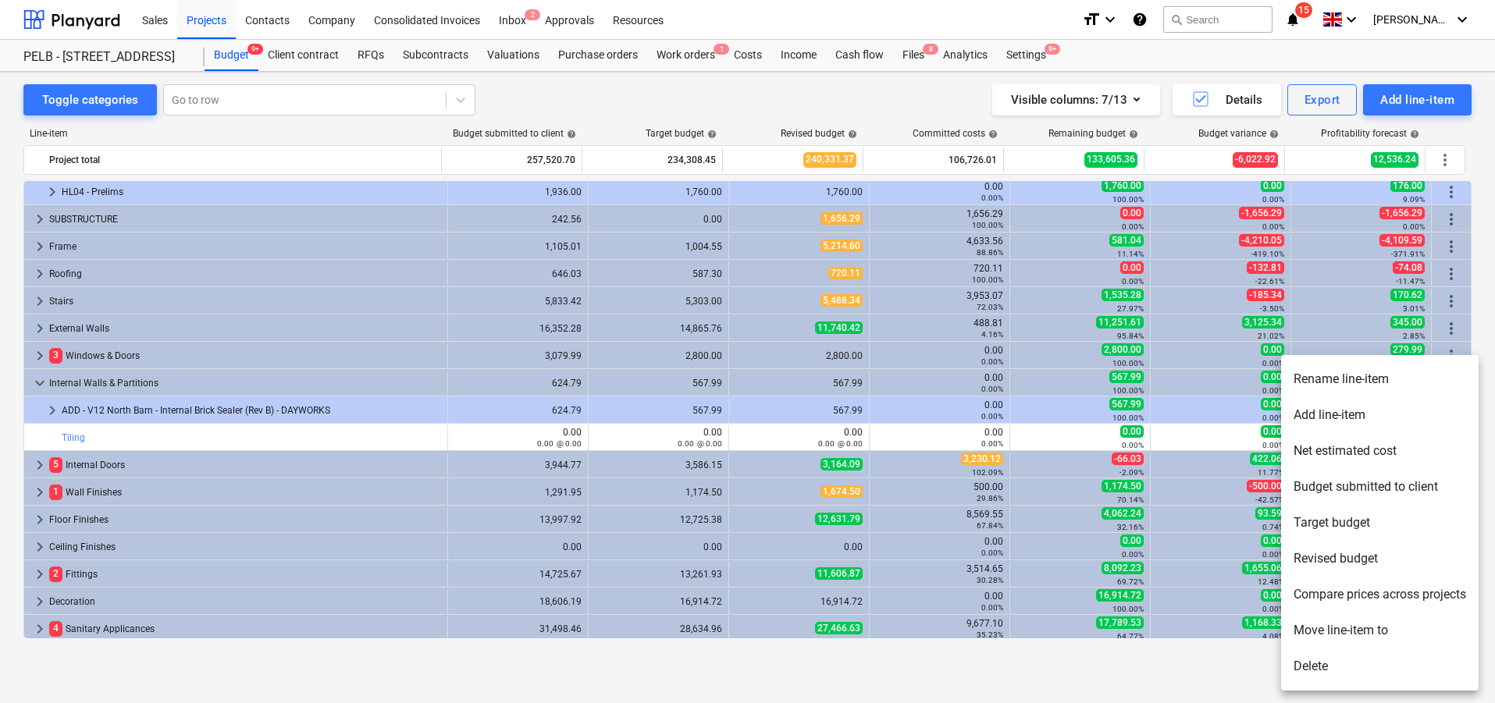
click at [1351, 382] on li "Rename line-item" at bounding box center [1380, 380] width 198 height 36
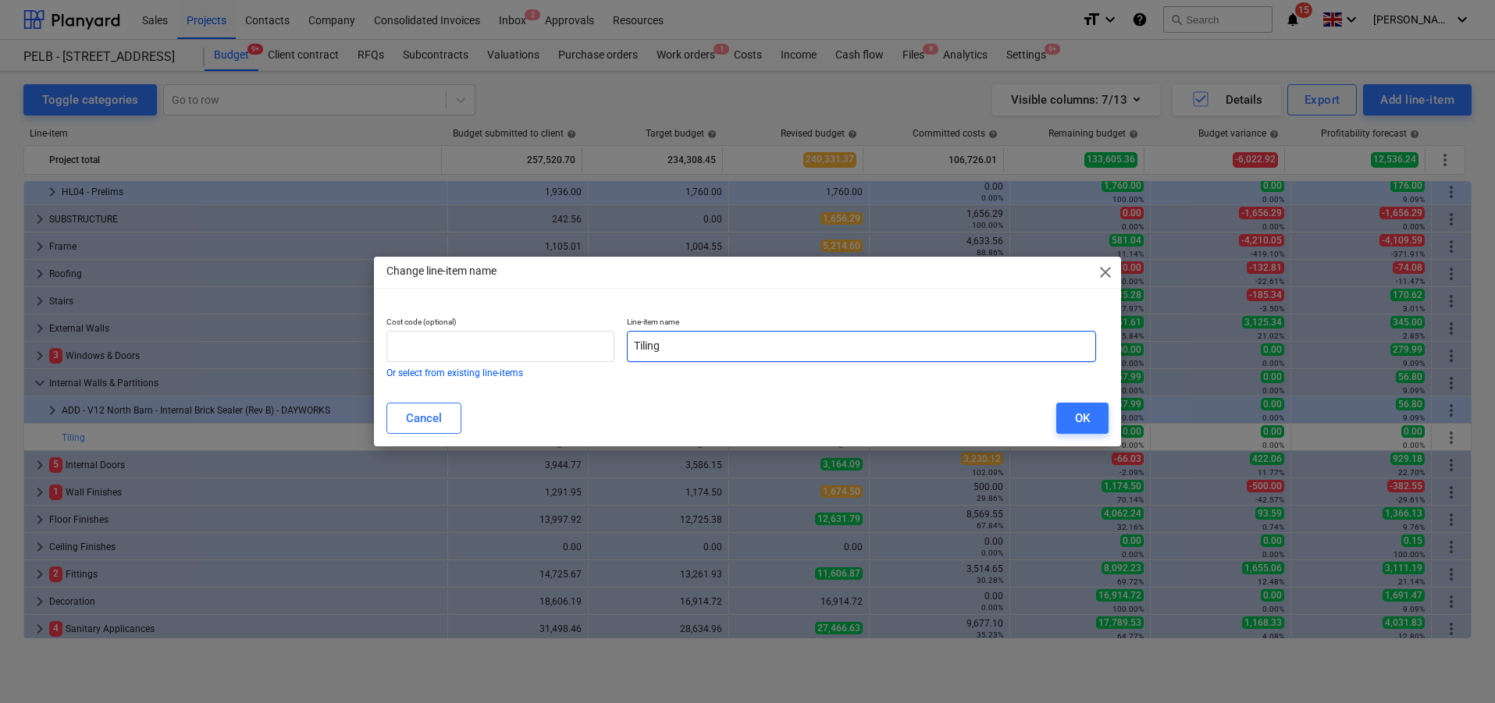
drag, startPoint x: 848, startPoint y: 351, endPoint x: 583, endPoint y: 308, distance: 268.0
click at [584, 308] on div "Cost code (optional) Or select from existing line-items Line-item name Tiling" at bounding box center [747, 341] width 723 height 73
type input "ADD - TL.9 & TL12 - Tiling - Labour"
click at [1079, 416] on div "OK" at bounding box center [1082, 418] width 15 height 20
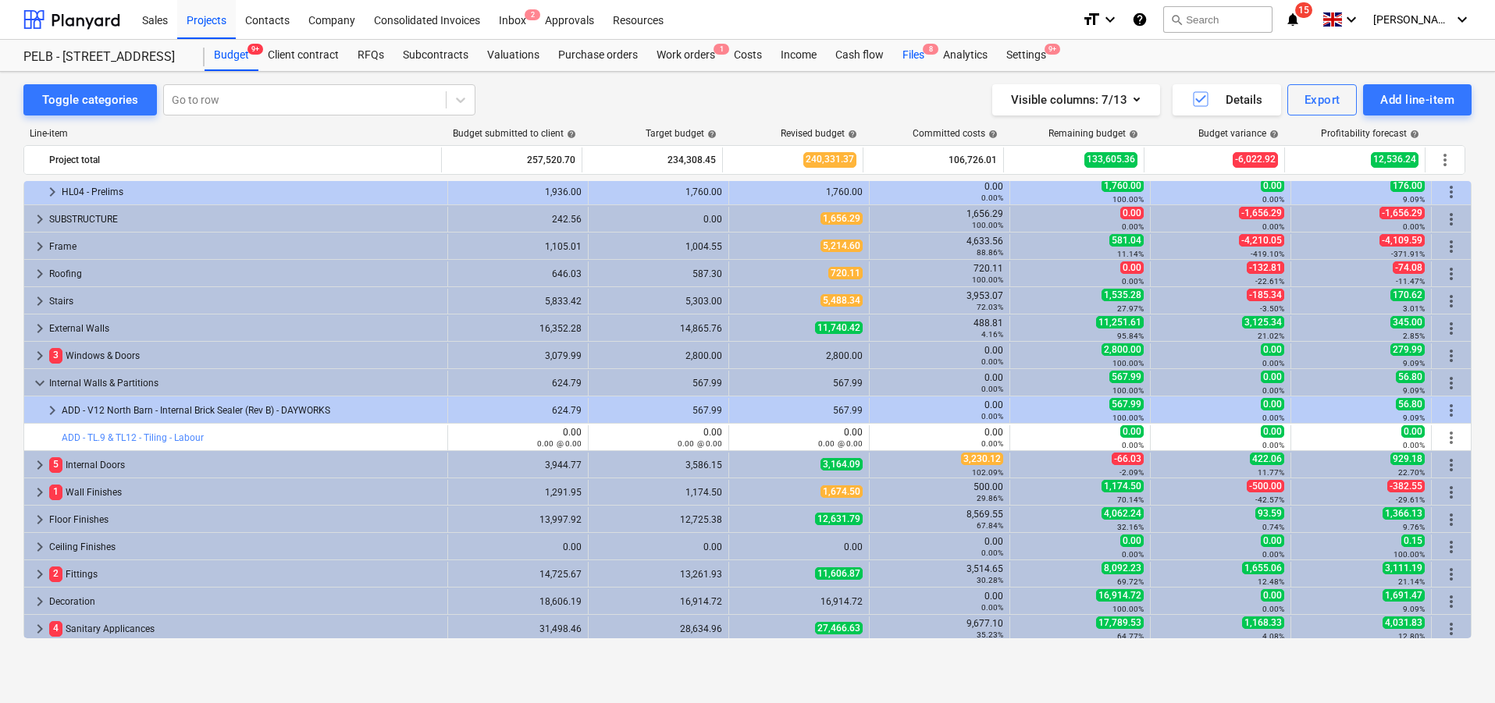
click at [906, 57] on div "Files 8" at bounding box center [913, 55] width 41 height 31
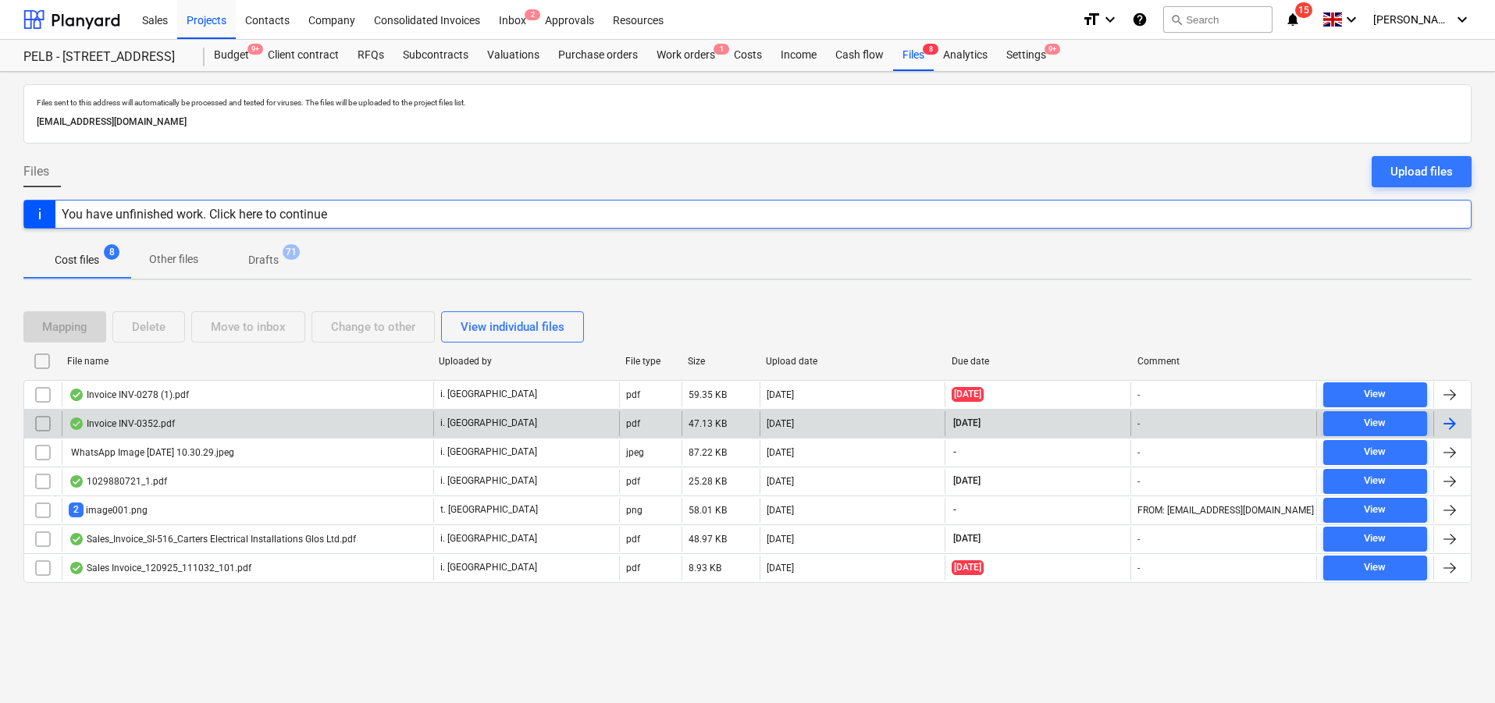
click at [323, 432] on div "Invoice INV-0352.pdf" at bounding box center [248, 423] width 372 height 25
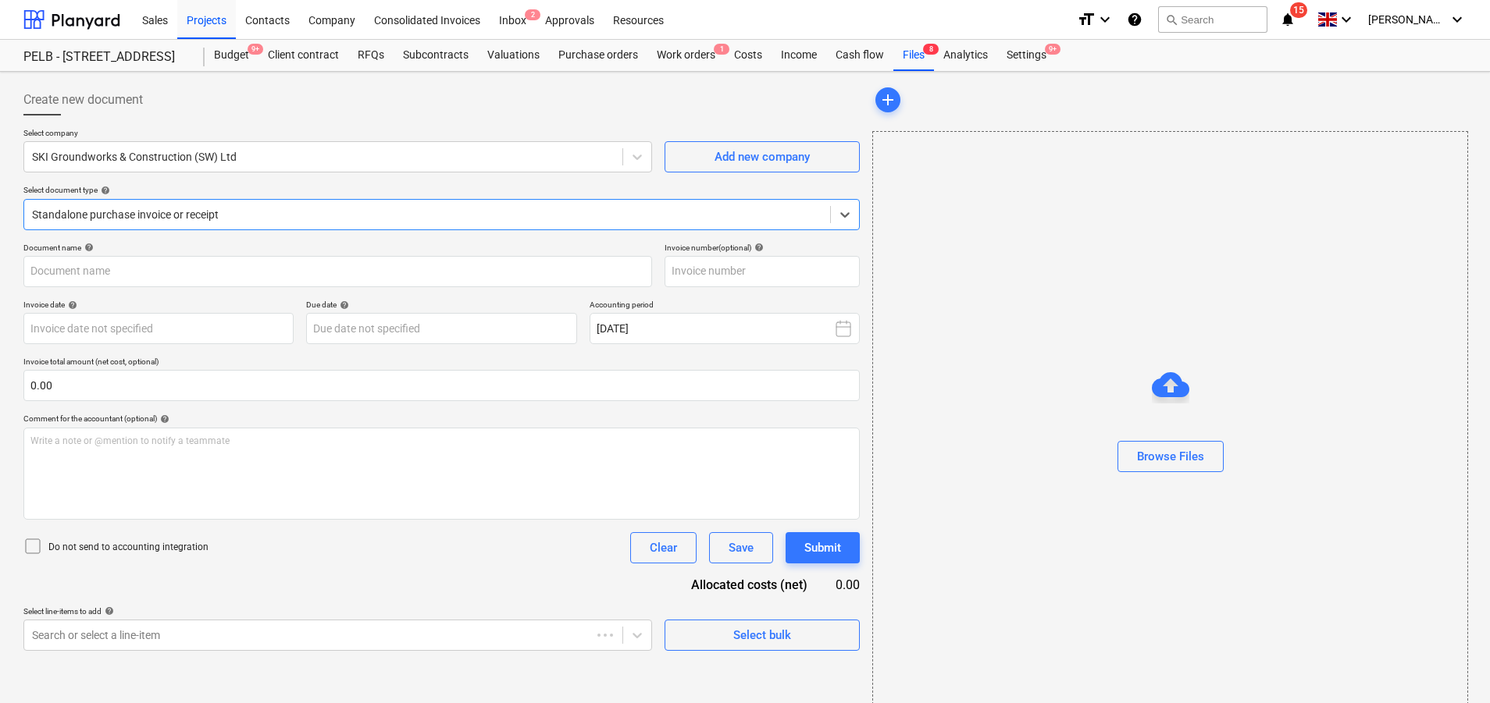
type input "INV-0352"
type input "[DATE]"
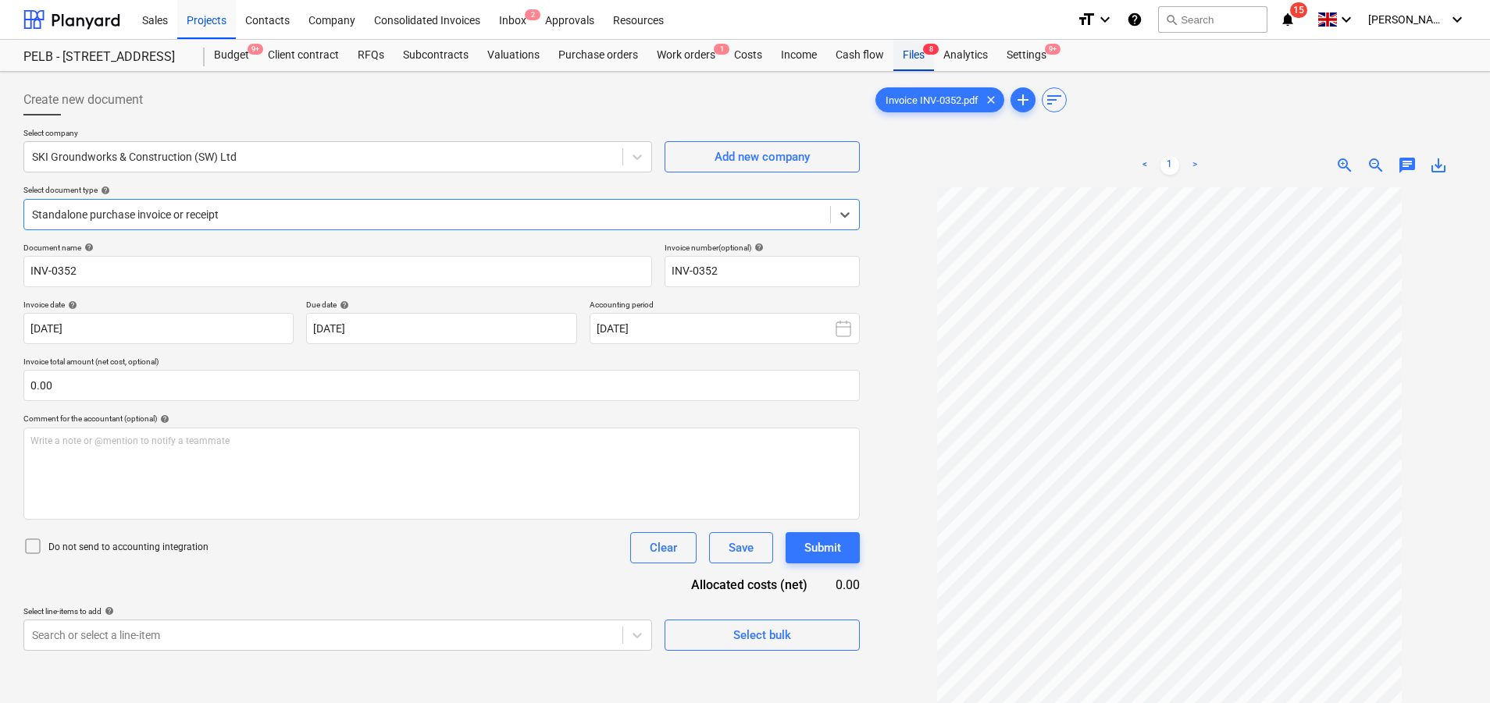
click at [914, 53] on div "Files 8" at bounding box center [913, 55] width 41 height 31
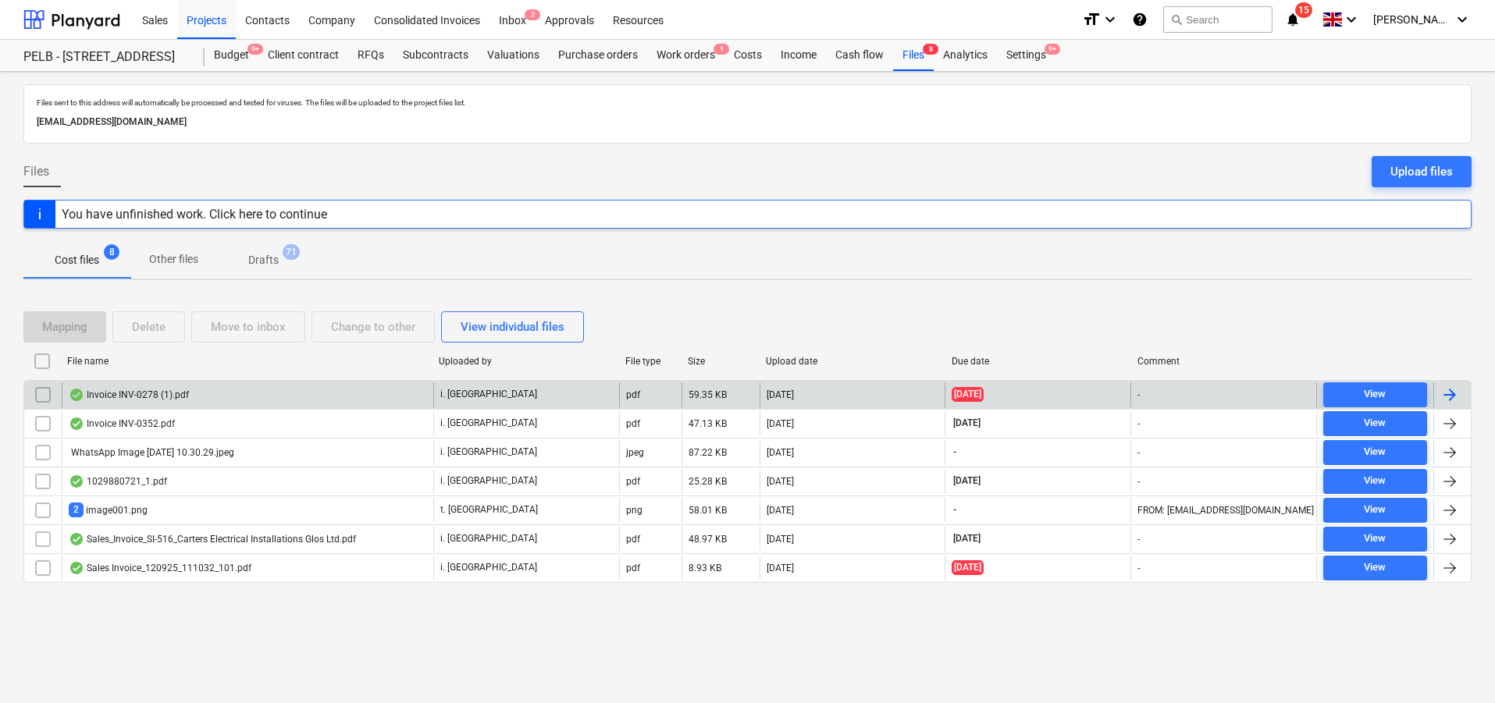
click at [492, 394] on p "i. [GEOGRAPHIC_DATA]" at bounding box center [488, 394] width 97 height 13
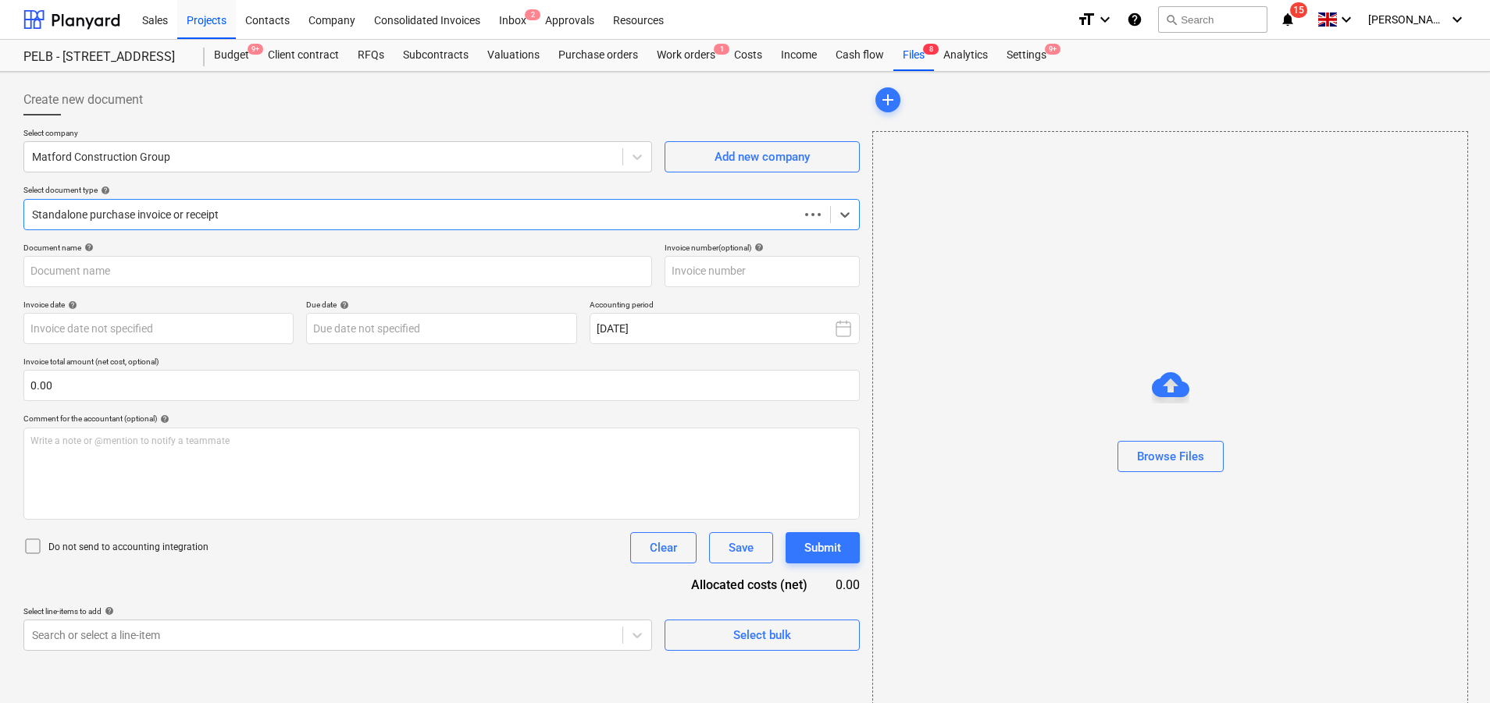
type input "INV-0278"
type input "[DATE]"
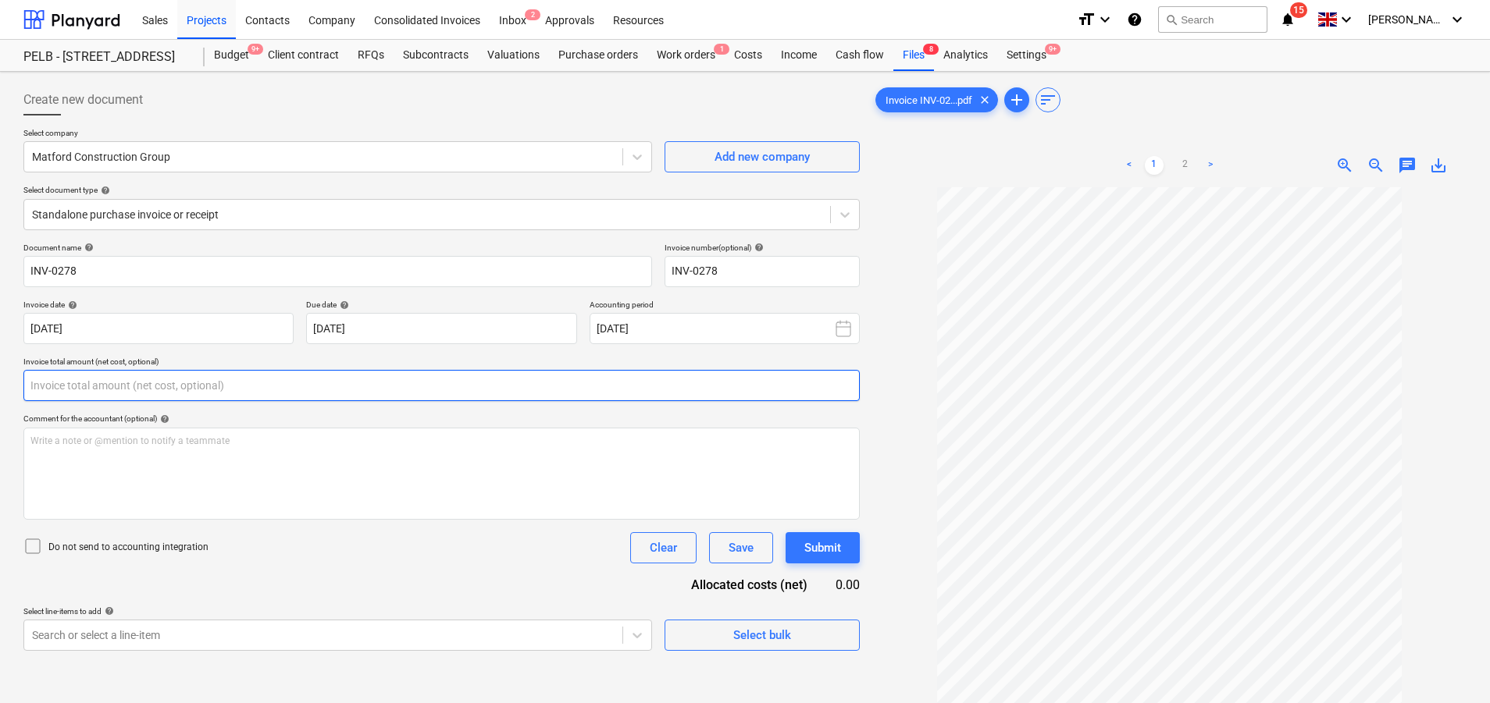
click at [245, 381] on input "text" at bounding box center [441, 385] width 836 height 31
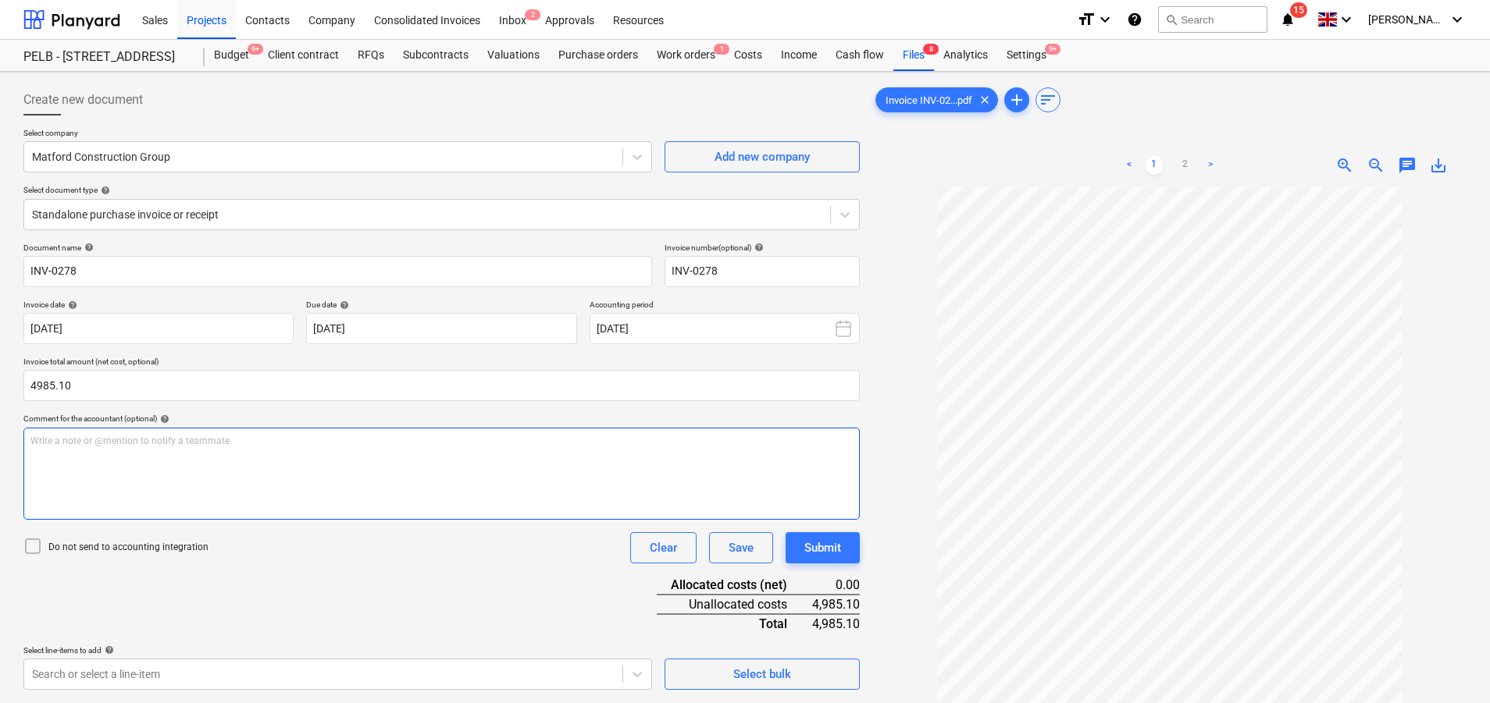
type input "4,985.10"
click at [394, 484] on div "Write a note or @mention to notify a teammate [PERSON_NAME]" at bounding box center [441, 474] width 836 height 92
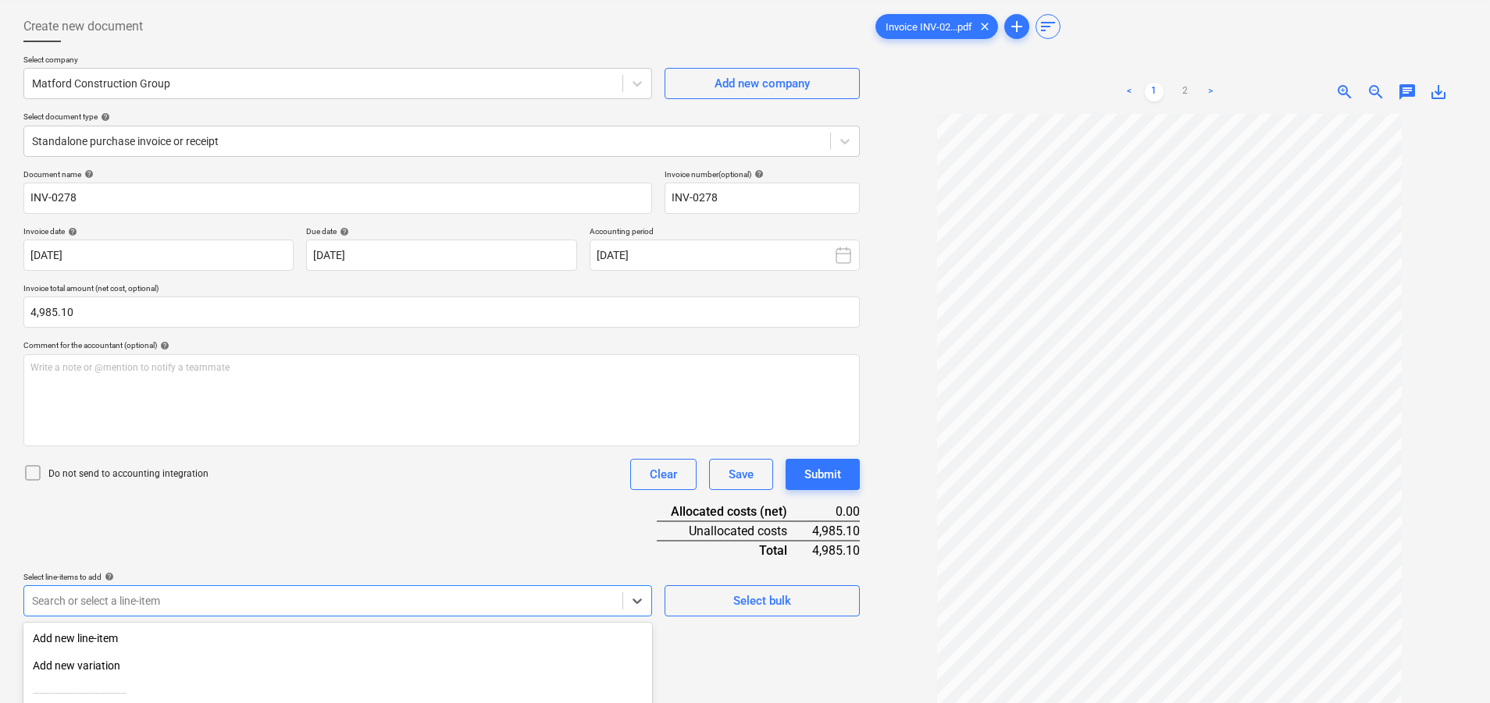
scroll to position [230, 0]
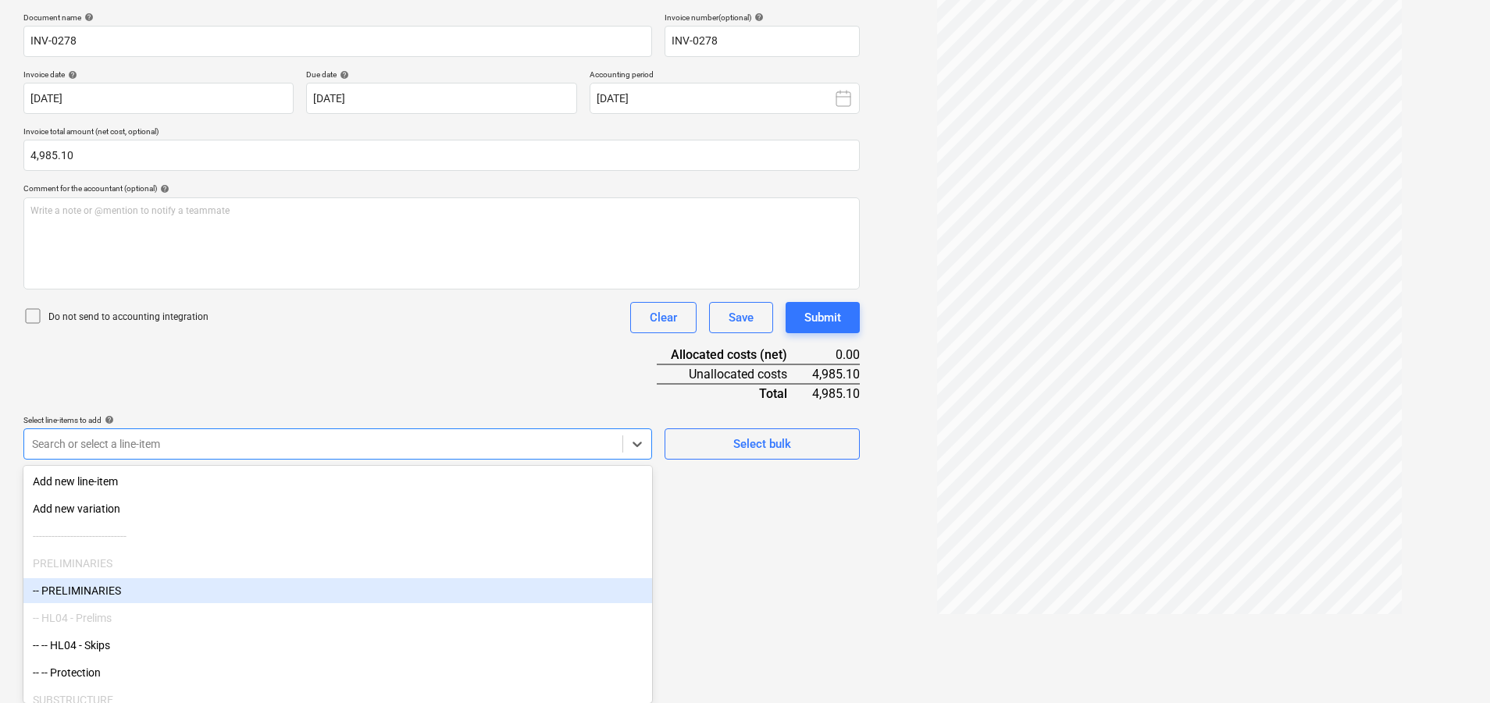
click at [311, 473] on body "Sales Projects Contacts Company Consolidated Invoices Inbox 2 Approvals Resourc…" at bounding box center [745, 121] width 1490 height 703
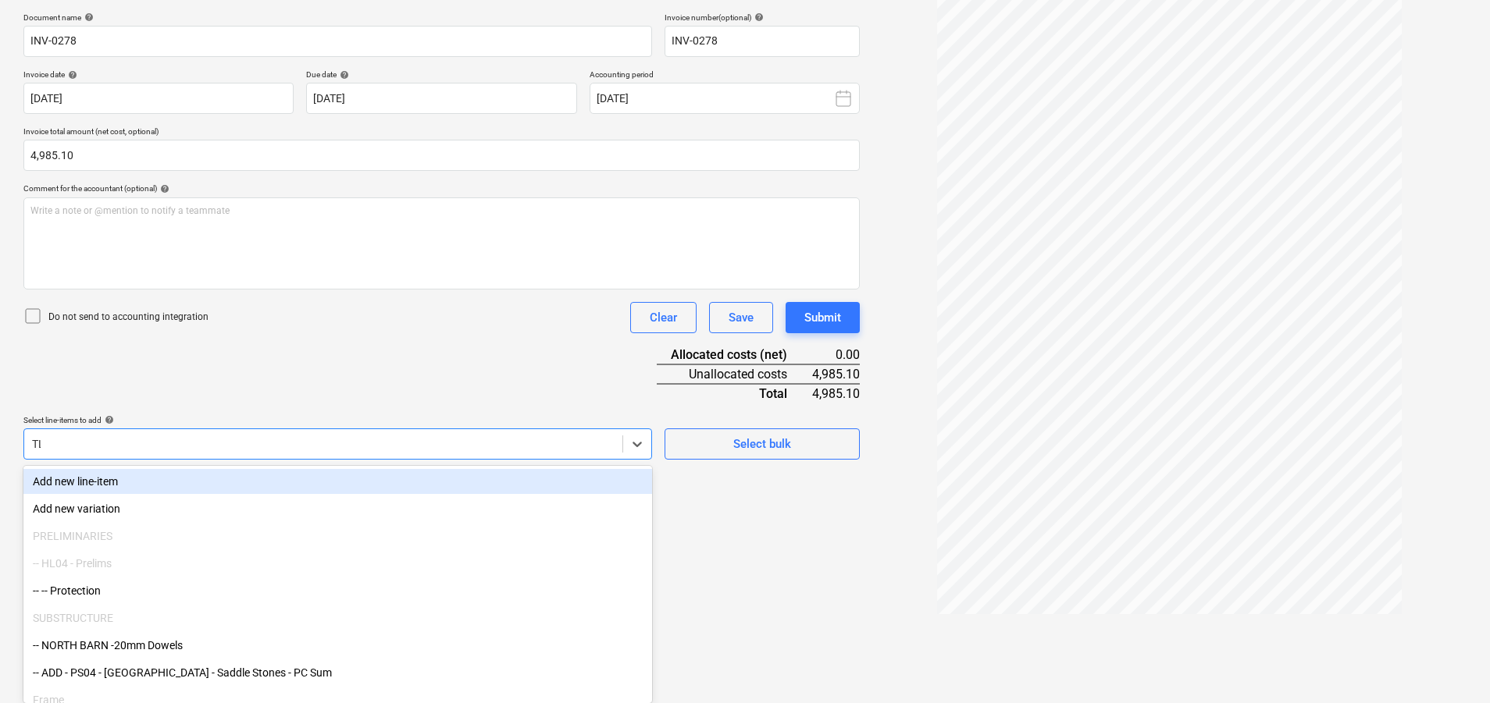
scroll to position [156, 0]
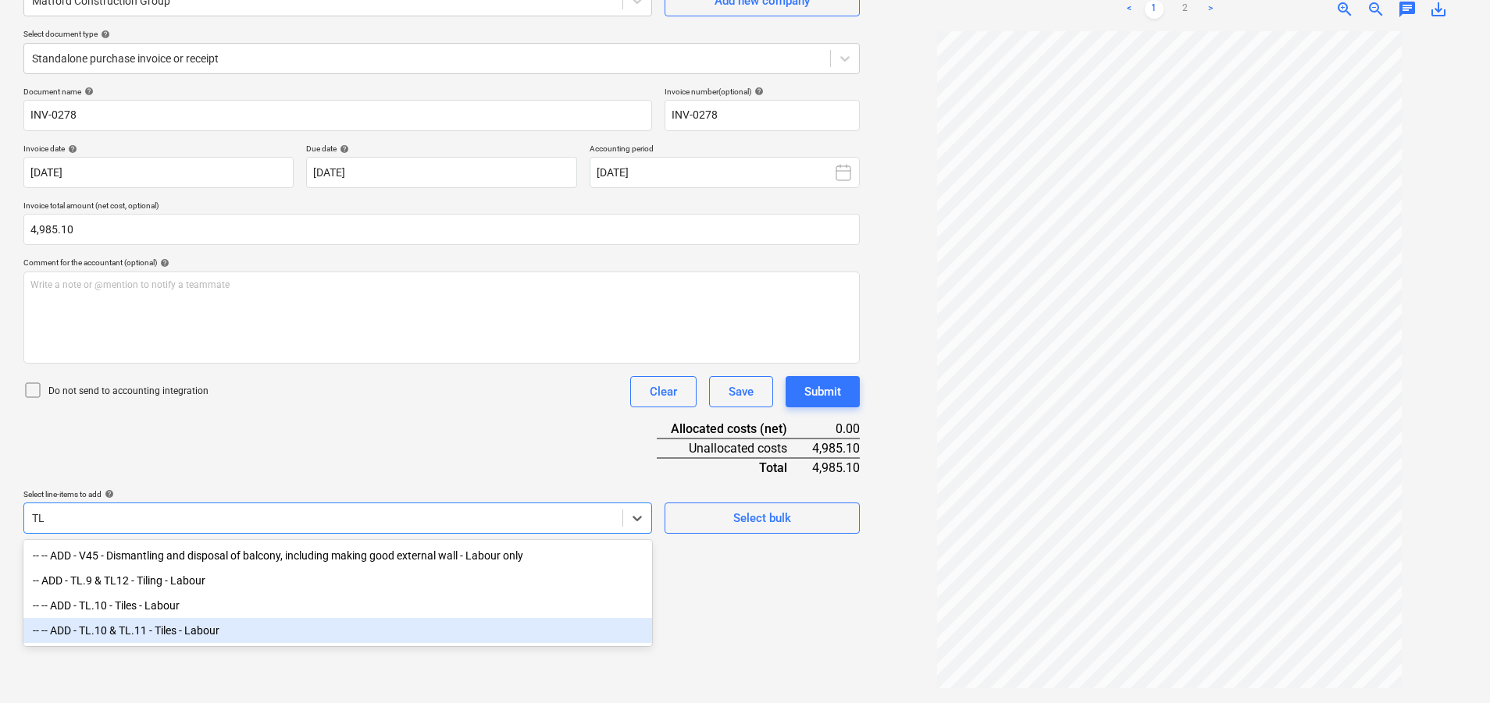
type input "TL"
click at [743, 640] on div "Create new document Select company Matford Construction Group Add new company S…" at bounding box center [441, 309] width 849 height 775
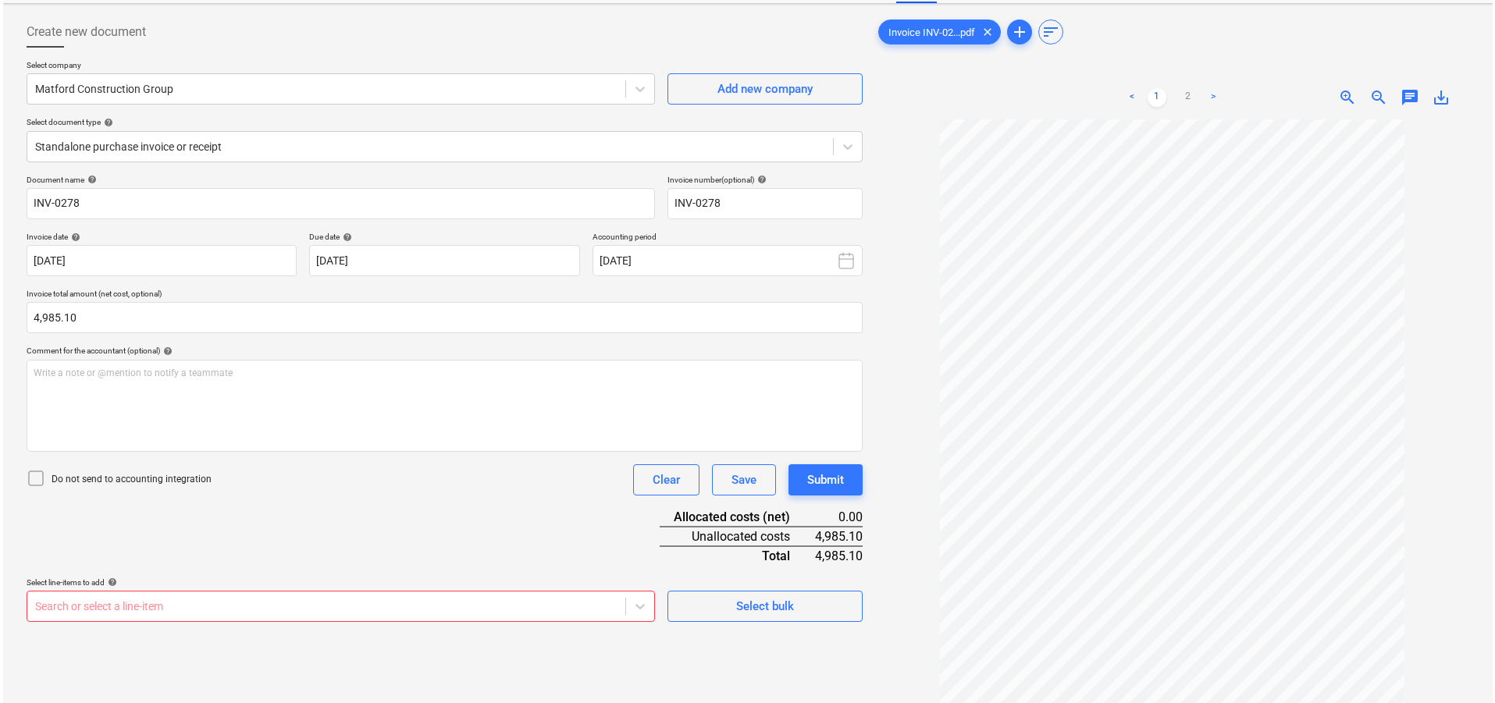
scroll to position [0, 0]
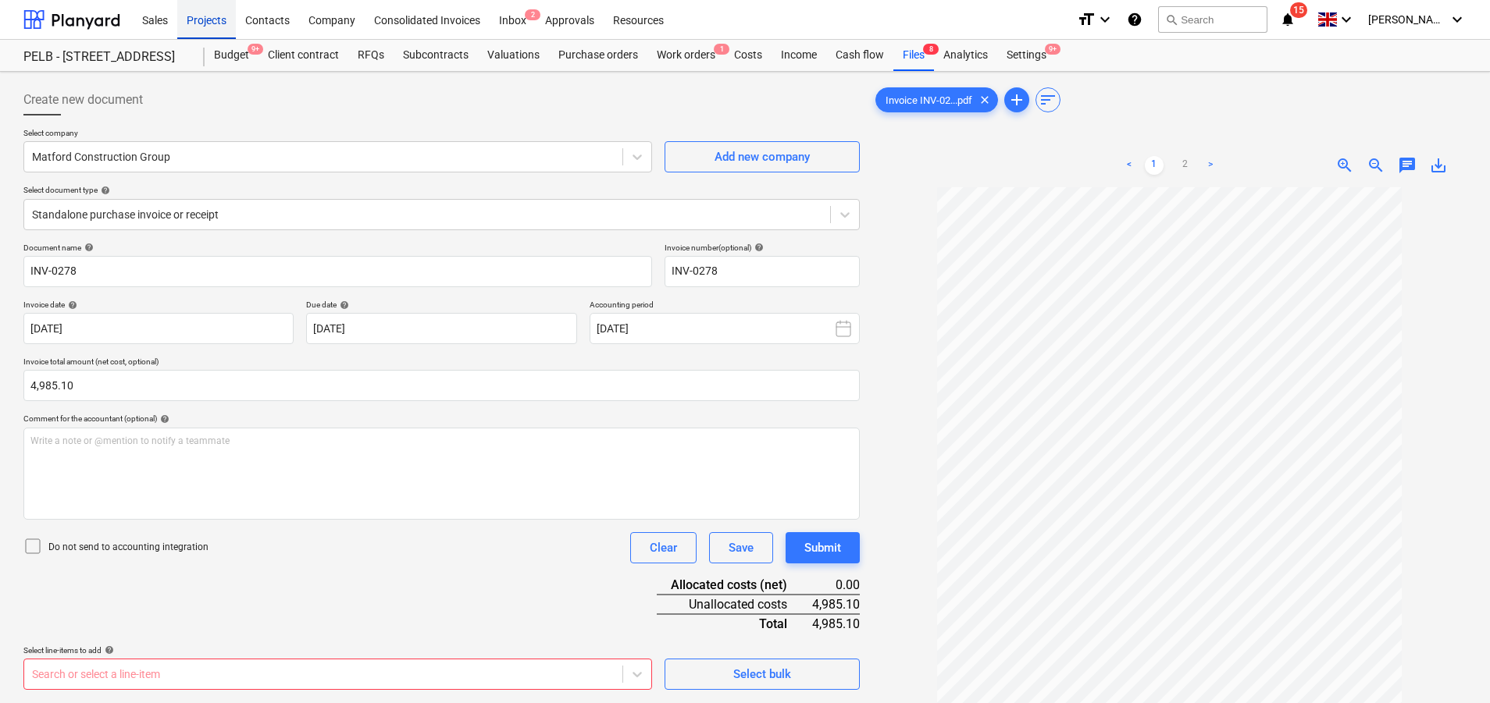
click at [201, 18] on div "Projects" at bounding box center [206, 19] width 59 height 40
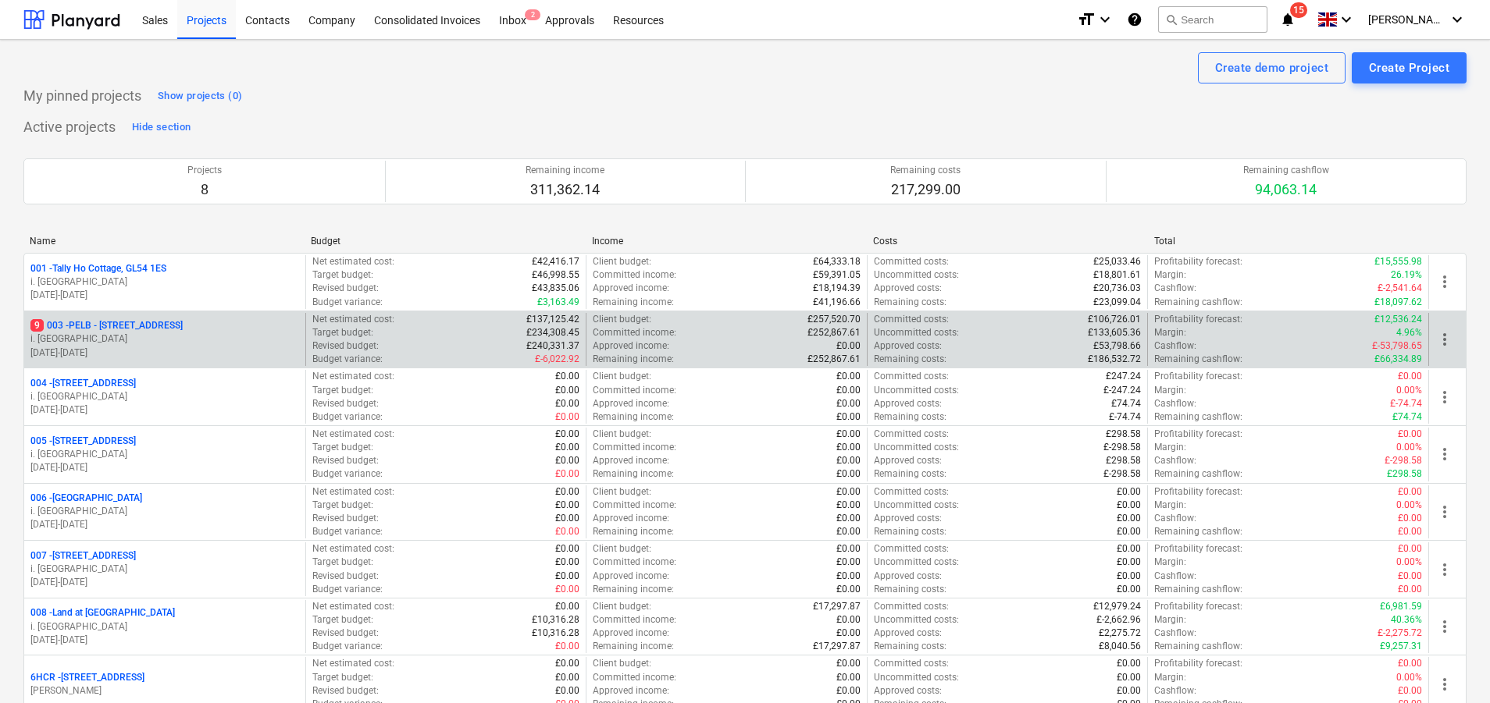
click at [183, 329] on p "9 003 - PELB - Castle lane, Moreton Valence, GL2 7NE" at bounding box center [106, 325] width 152 height 13
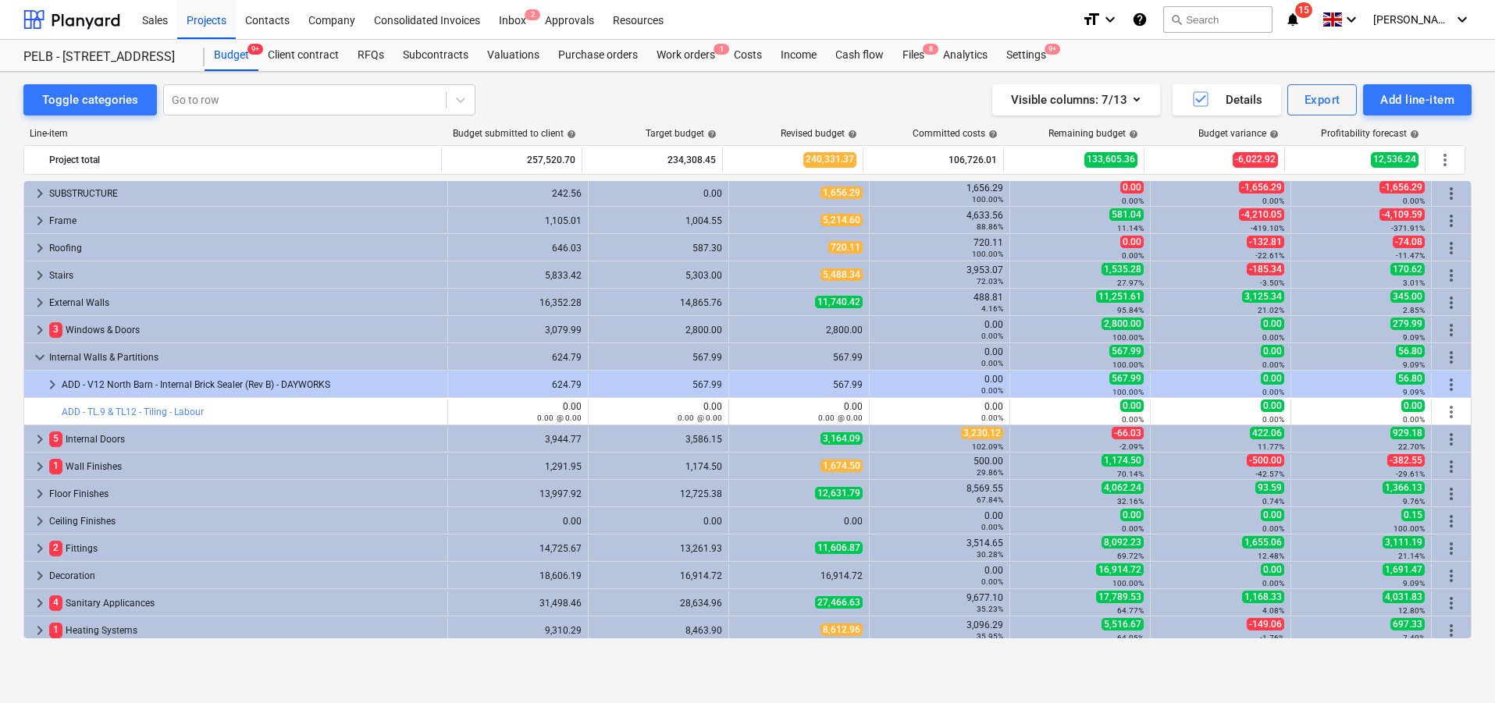
scroll to position [87, 0]
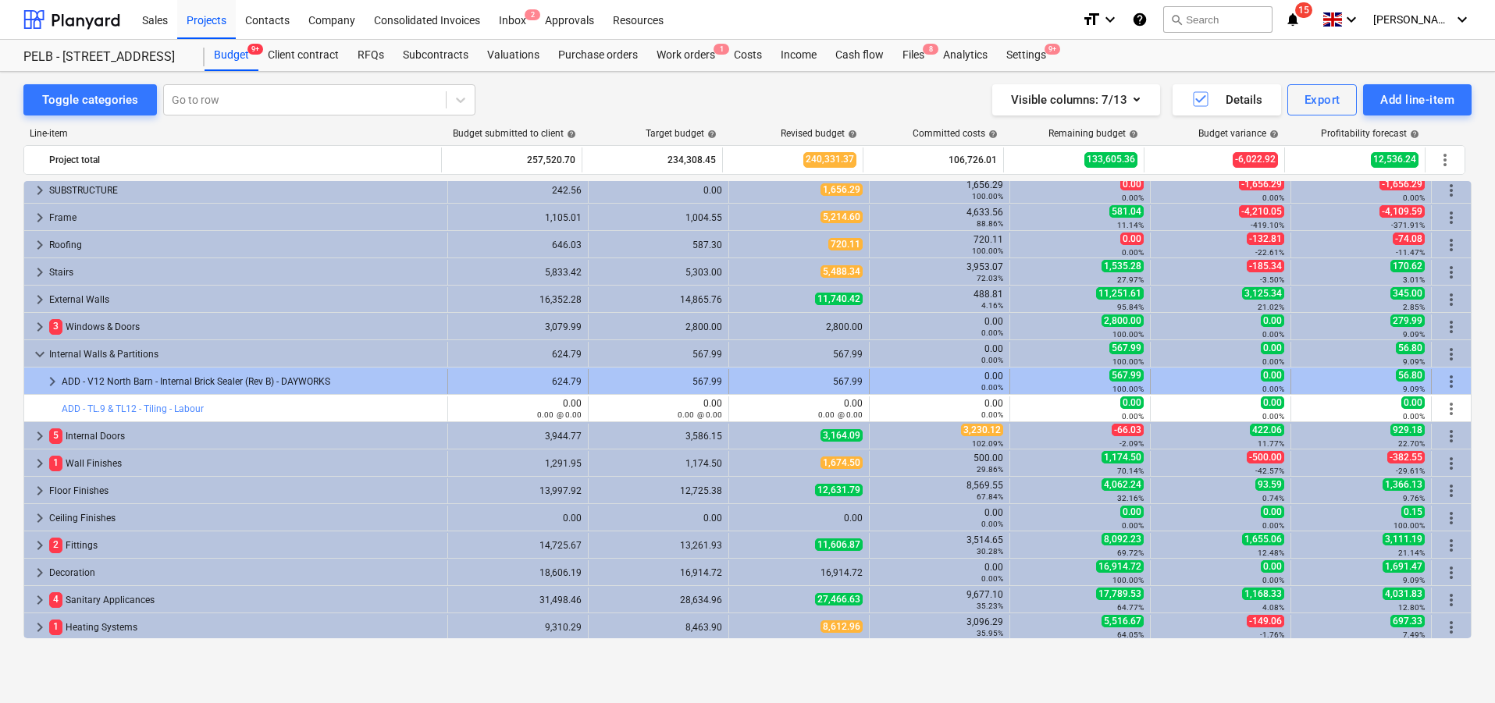
click at [56, 375] on span "keyboard_arrow_right" at bounding box center [52, 381] width 19 height 19
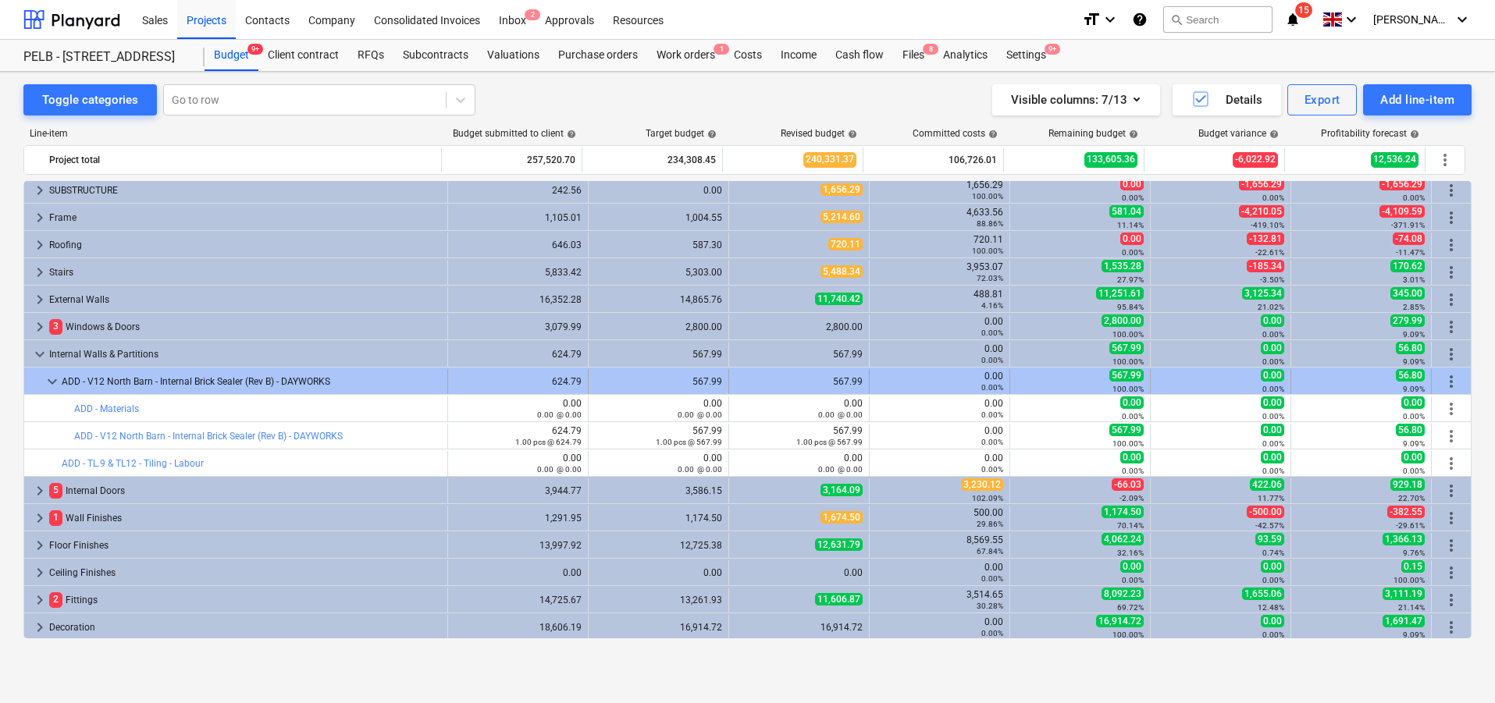
click at [53, 376] on span "keyboard_arrow_down" at bounding box center [52, 381] width 19 height 19
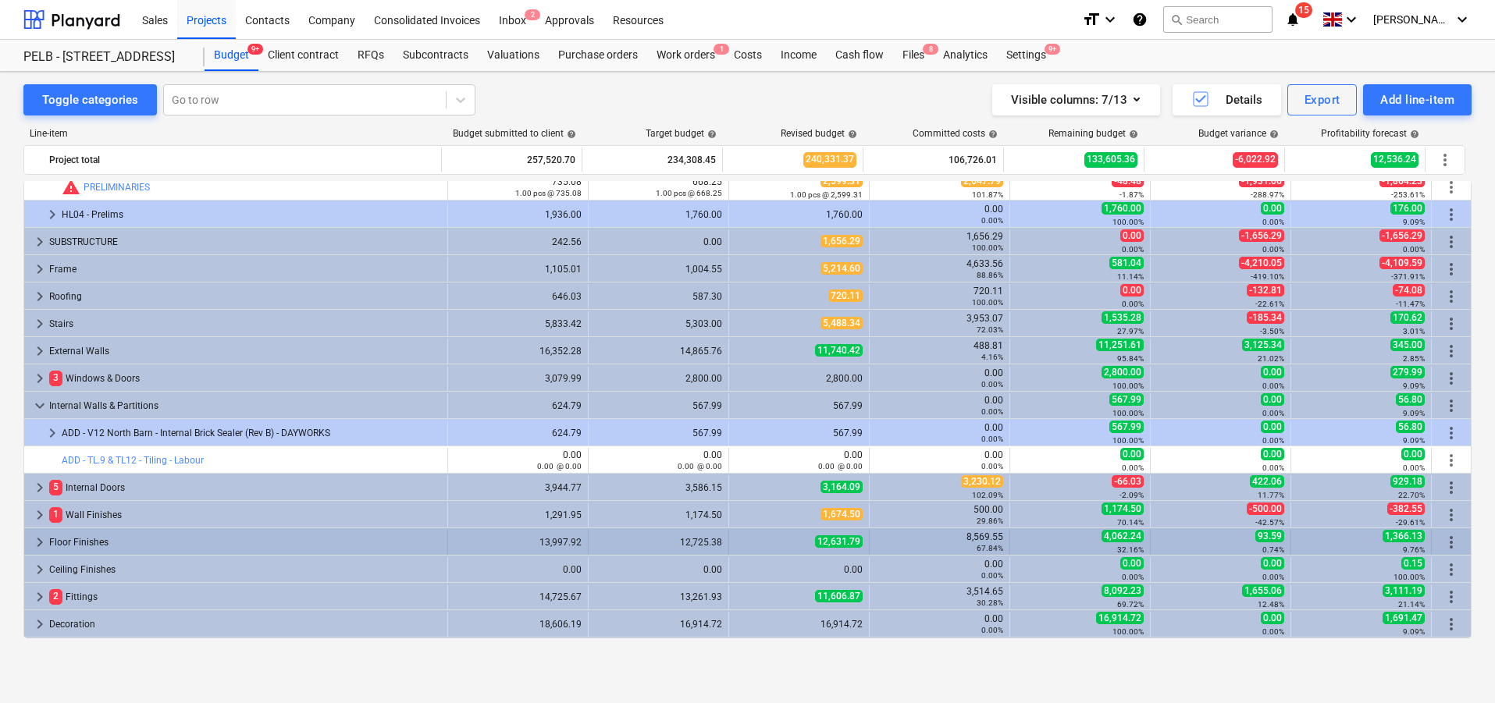
scroll to position [45, 0]
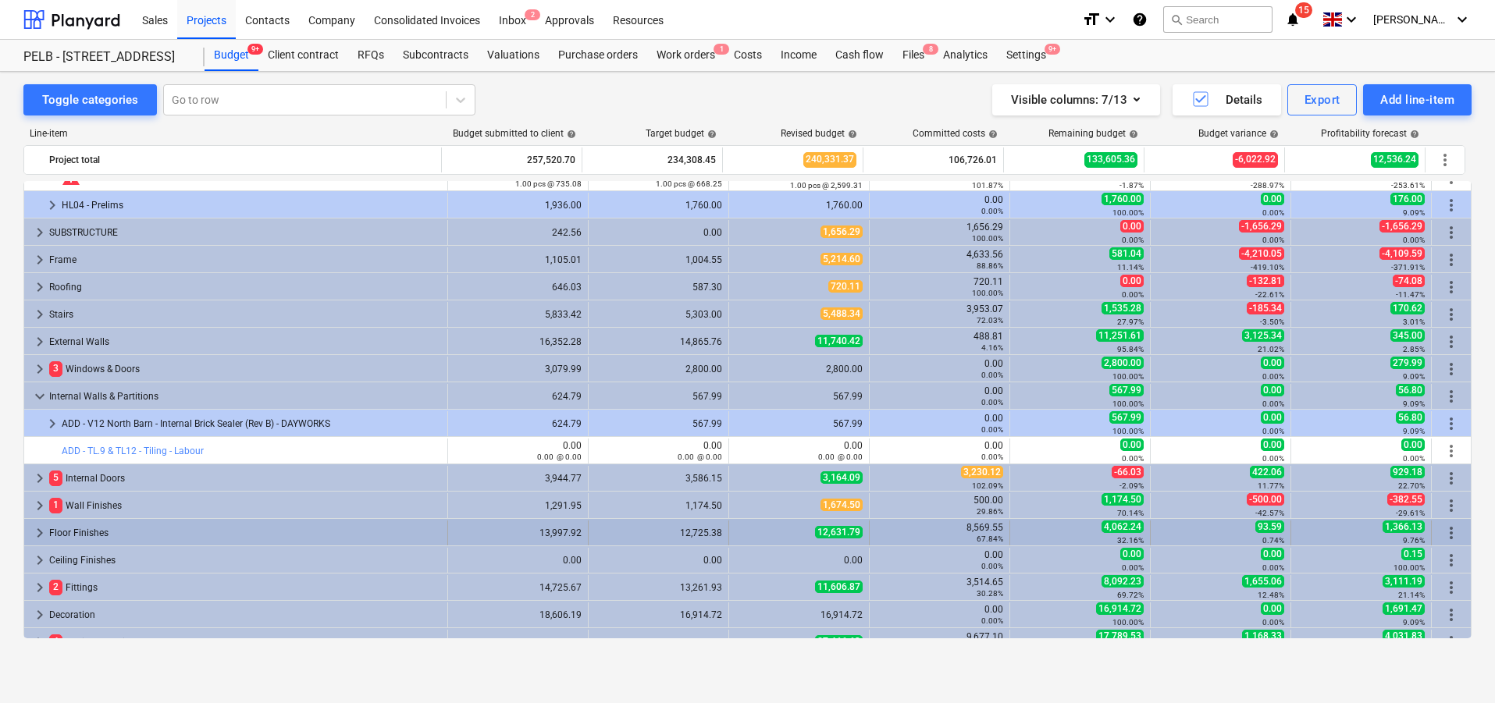
click at [41, 533] on span "keyboard_arrow_right" at bounding box center [39, 533] width 19 height 19
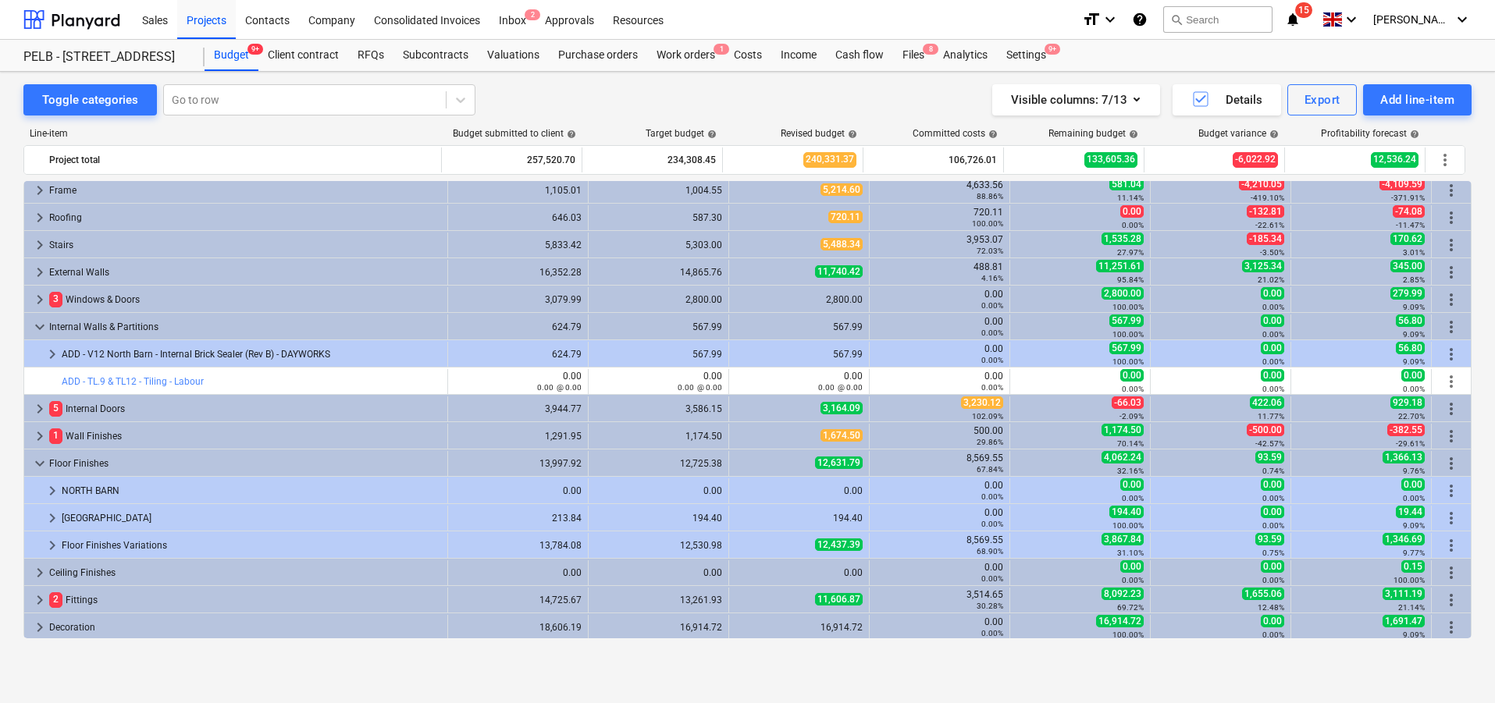
scroll to position [124, 0]
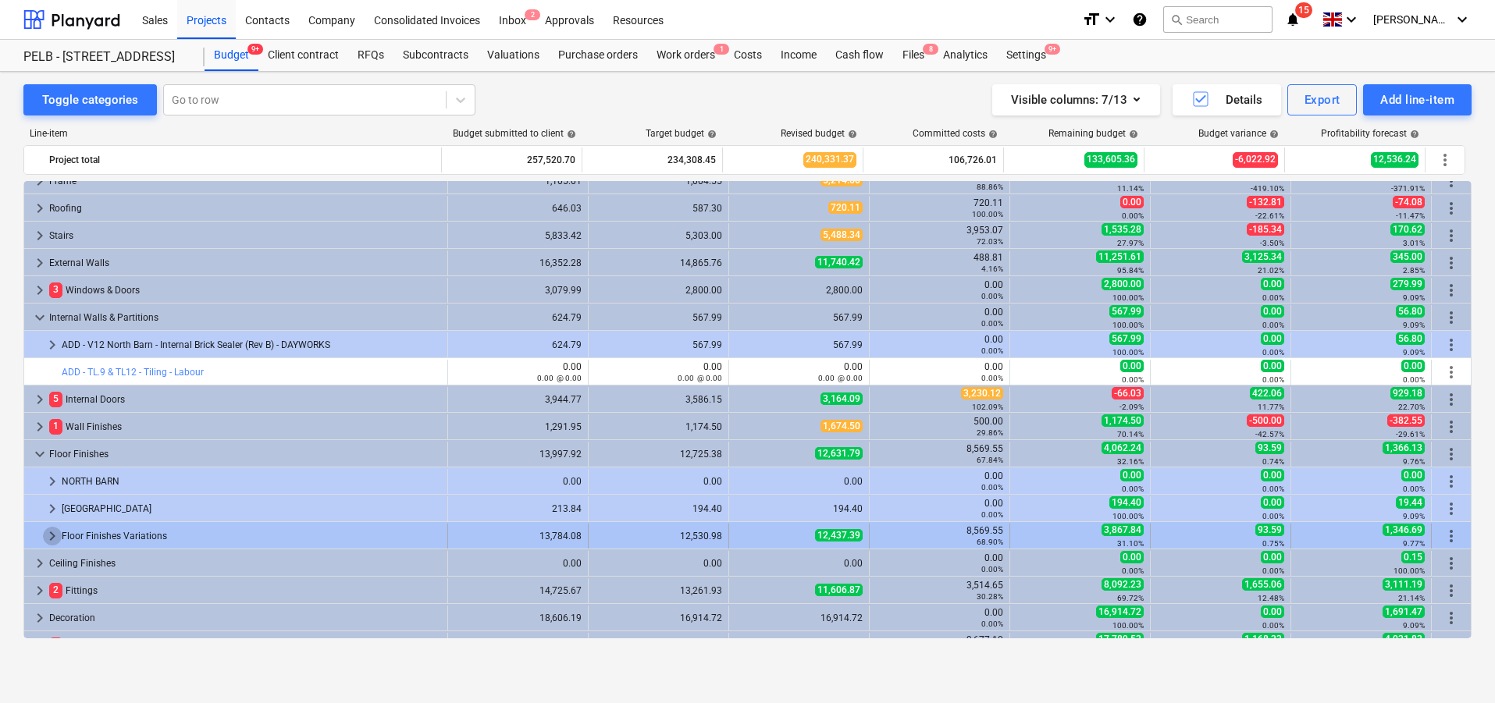
click at [54, 533] on span "keyboard_arrow_right" at bounding box center [52, 536] width 19 height 19
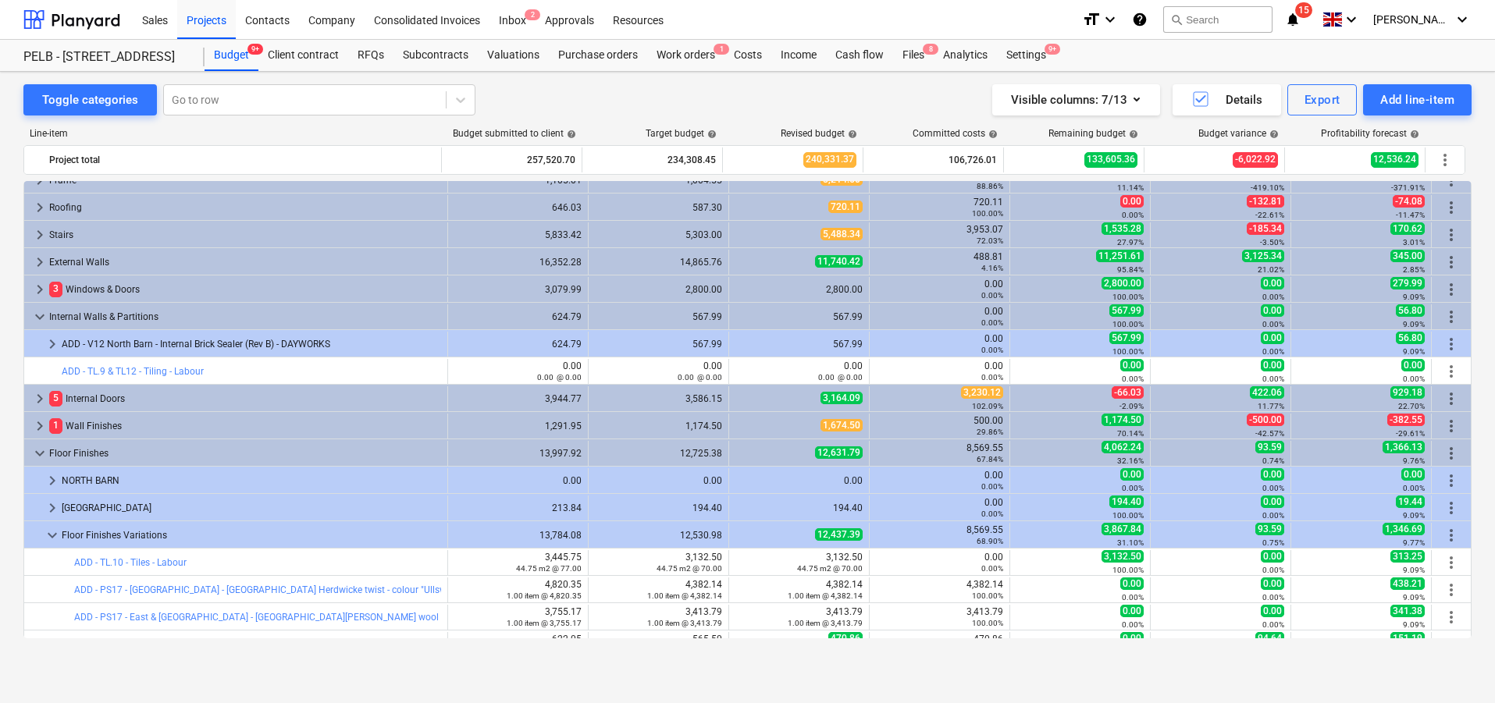
scroll to position [169, 0]
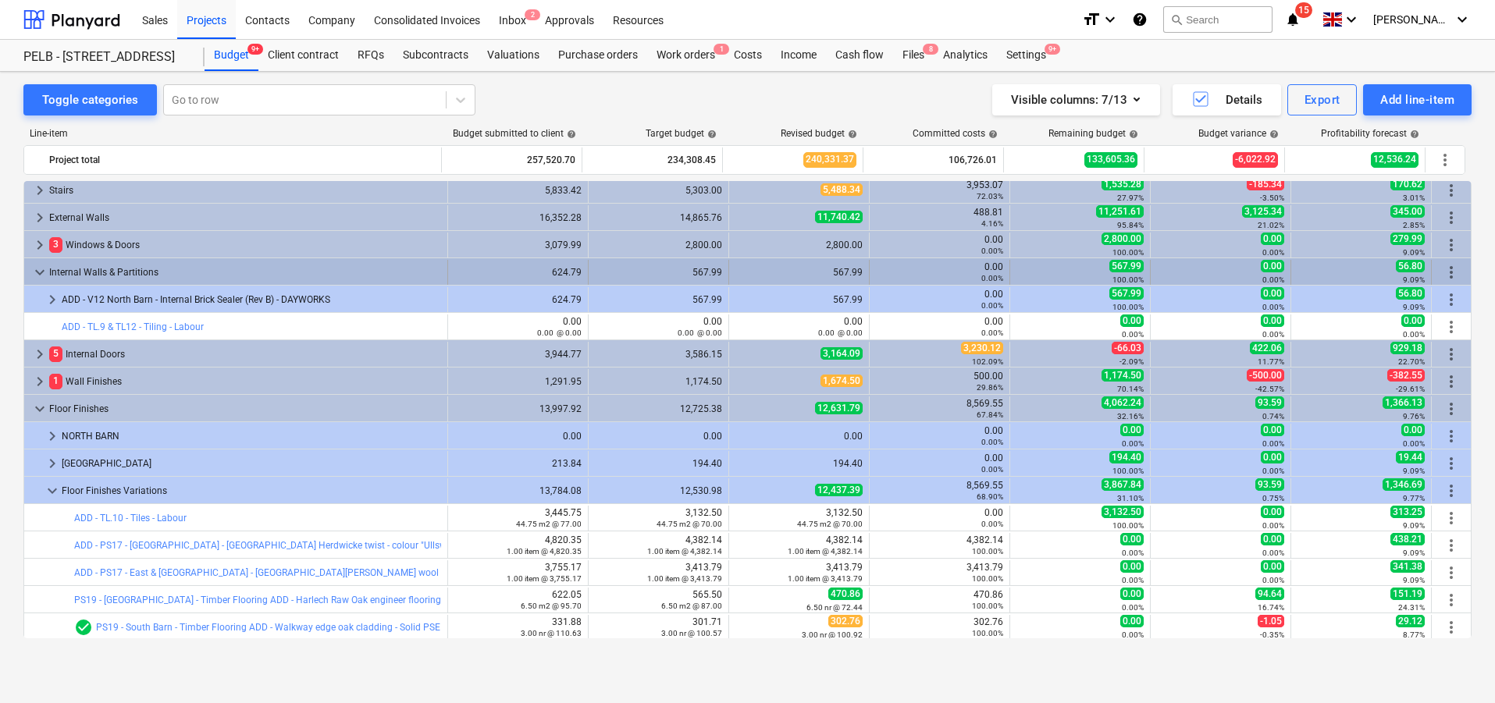
click at [1455, 272] on span "more_vert" at bounding box center [1451, 272] width 19 height 19
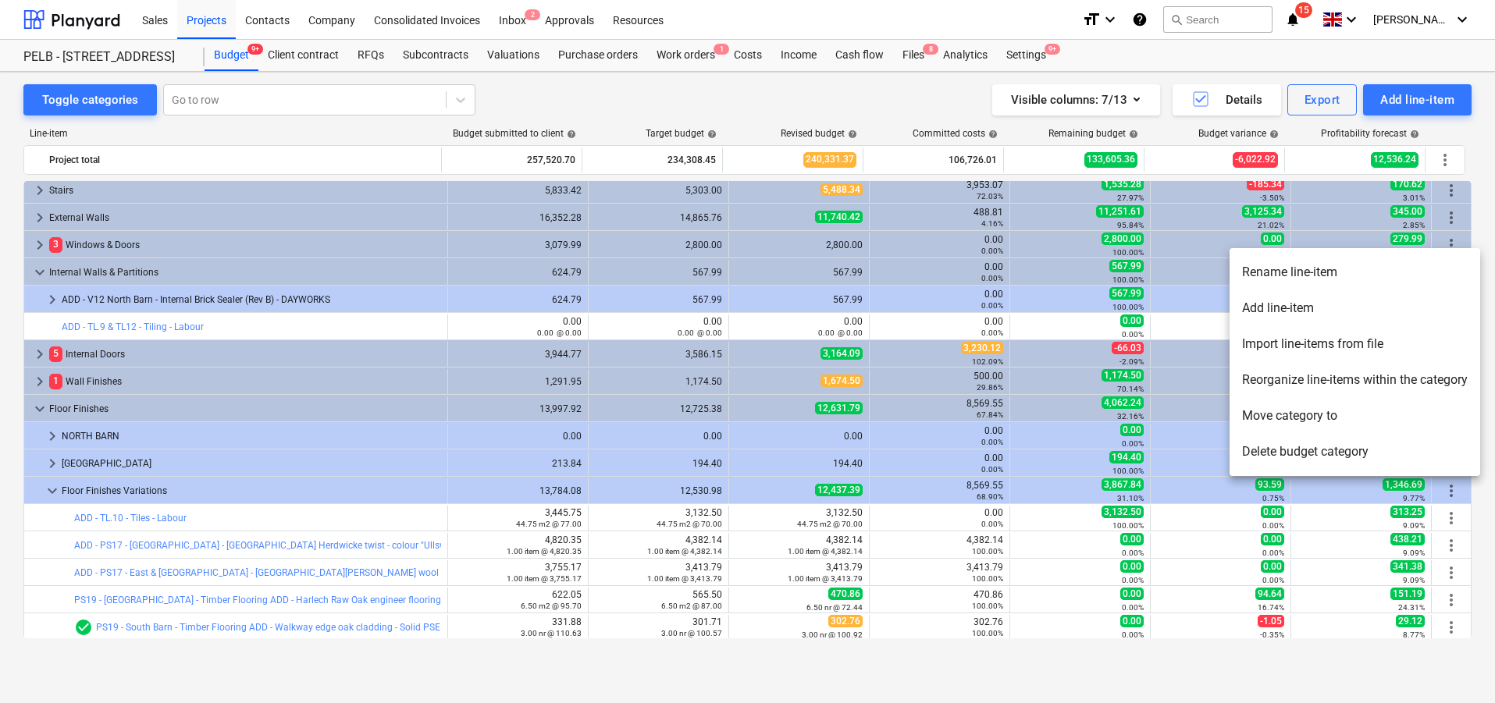
click at [1376, 305] on li "Add line-item" at bounding box center [1355, 308] width 251 height 36
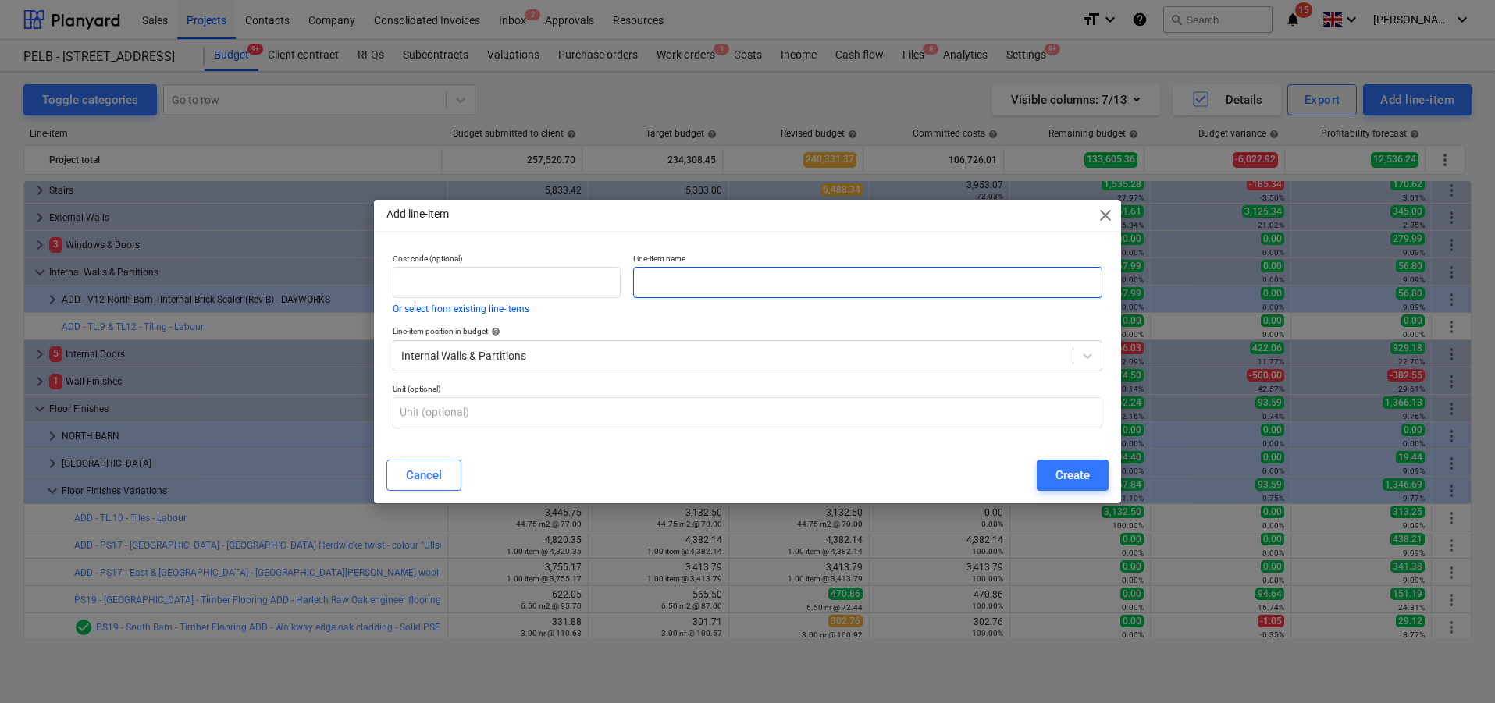
click at [1010, 283] on input "text" at bounding box center [867, 282] width 469 height 31
click at [641, 276] on input "Variations" at bounding box center [867, 282] width 469 height 31
type input "Internal Walls & Partitions Variations"
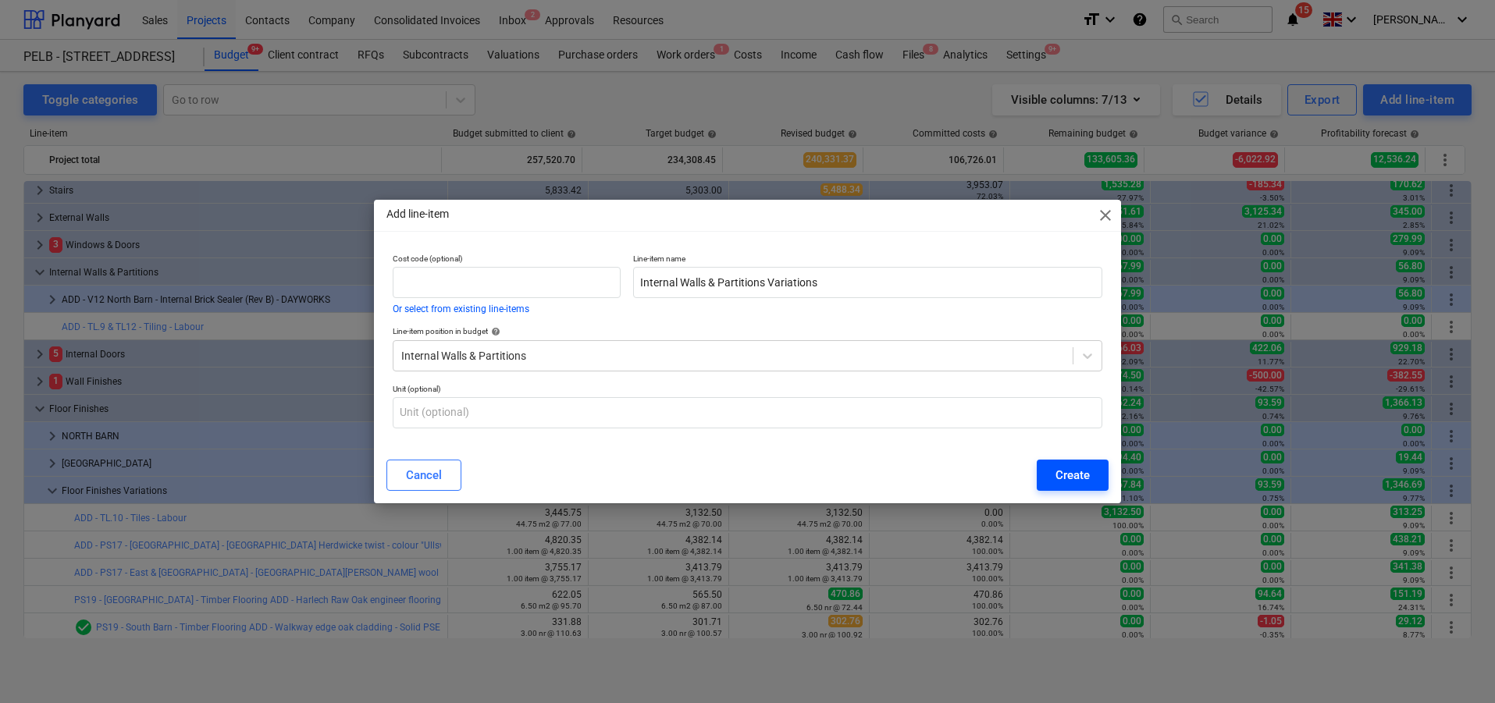
click at [1083, 468] on div "Create" at bounding box center [1073, 475] width 34 height 20
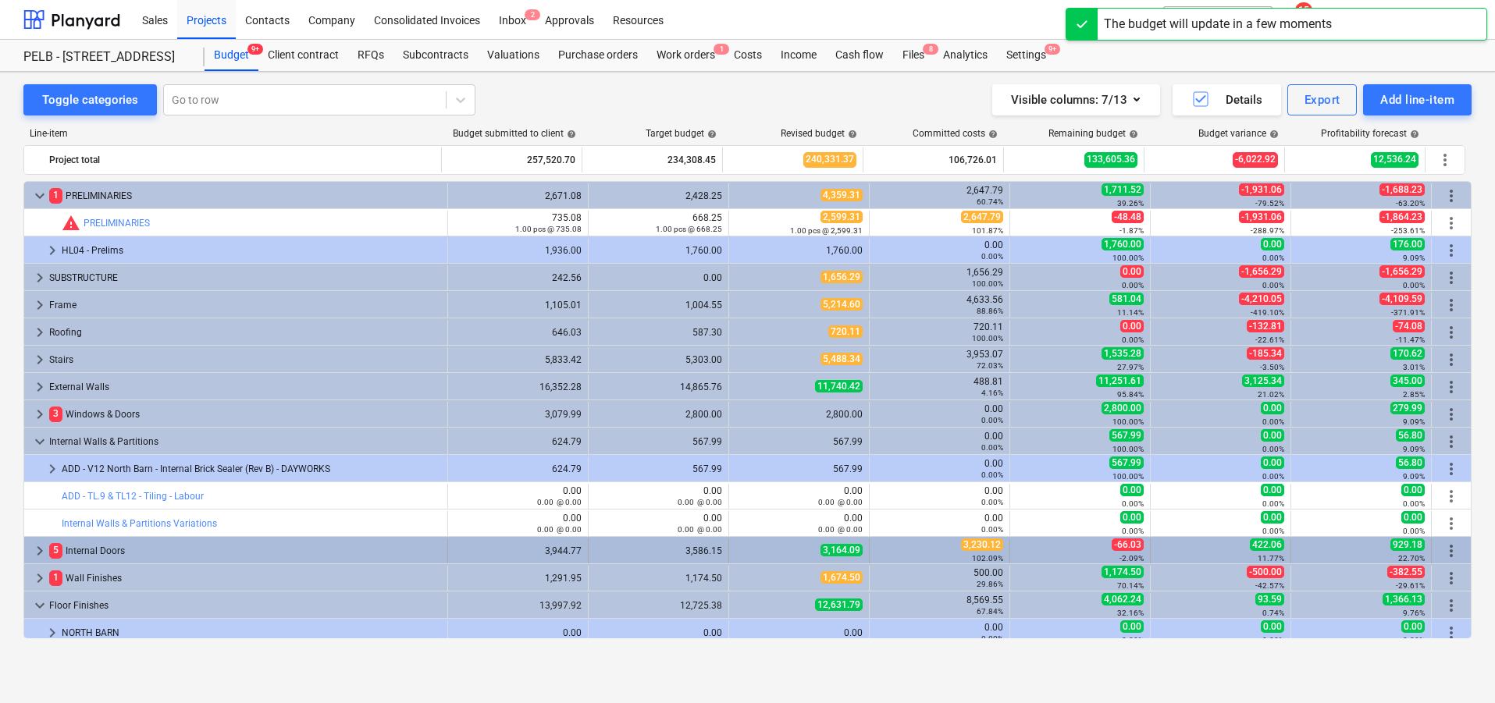
scroll to position [169, 0]
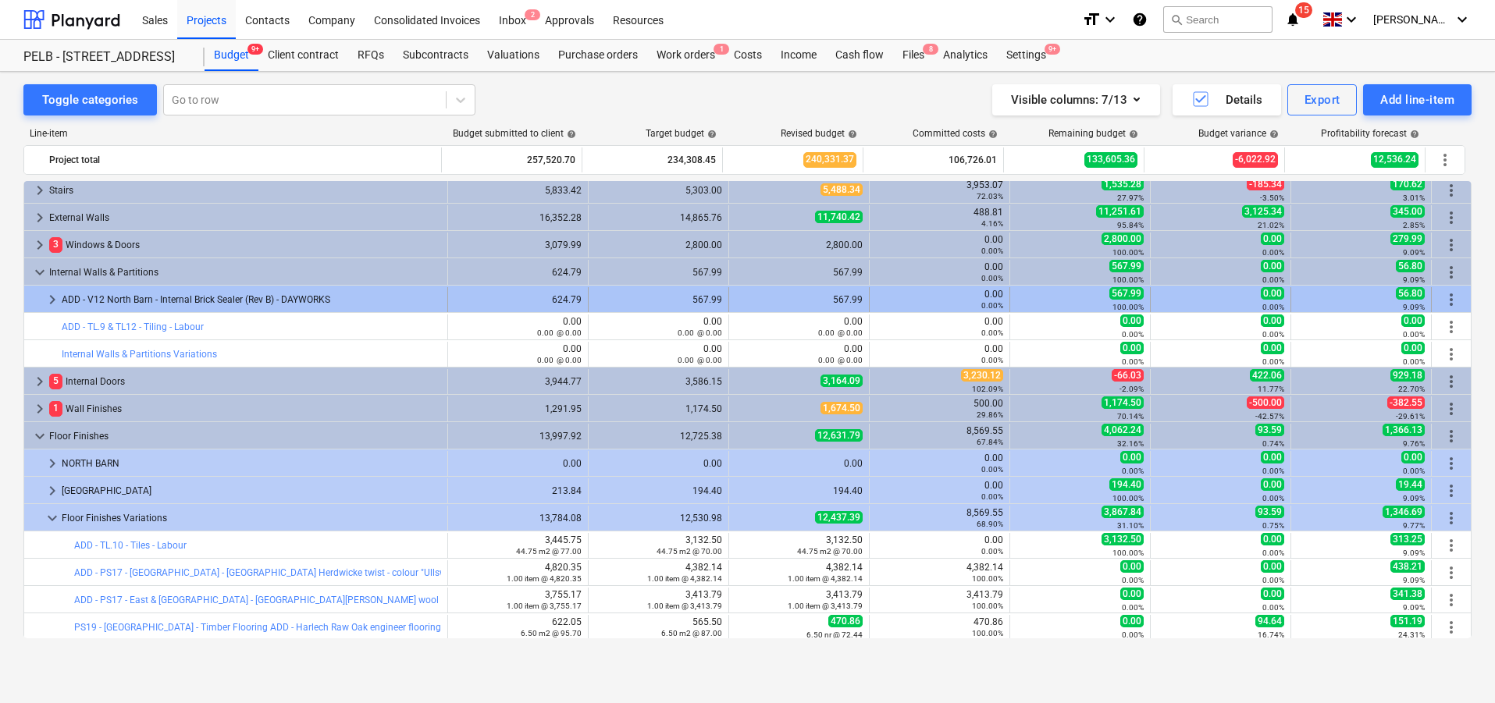
click at [1442, 296] on span "more_vert" at bounding box center [1451, 299] width 19 height 19
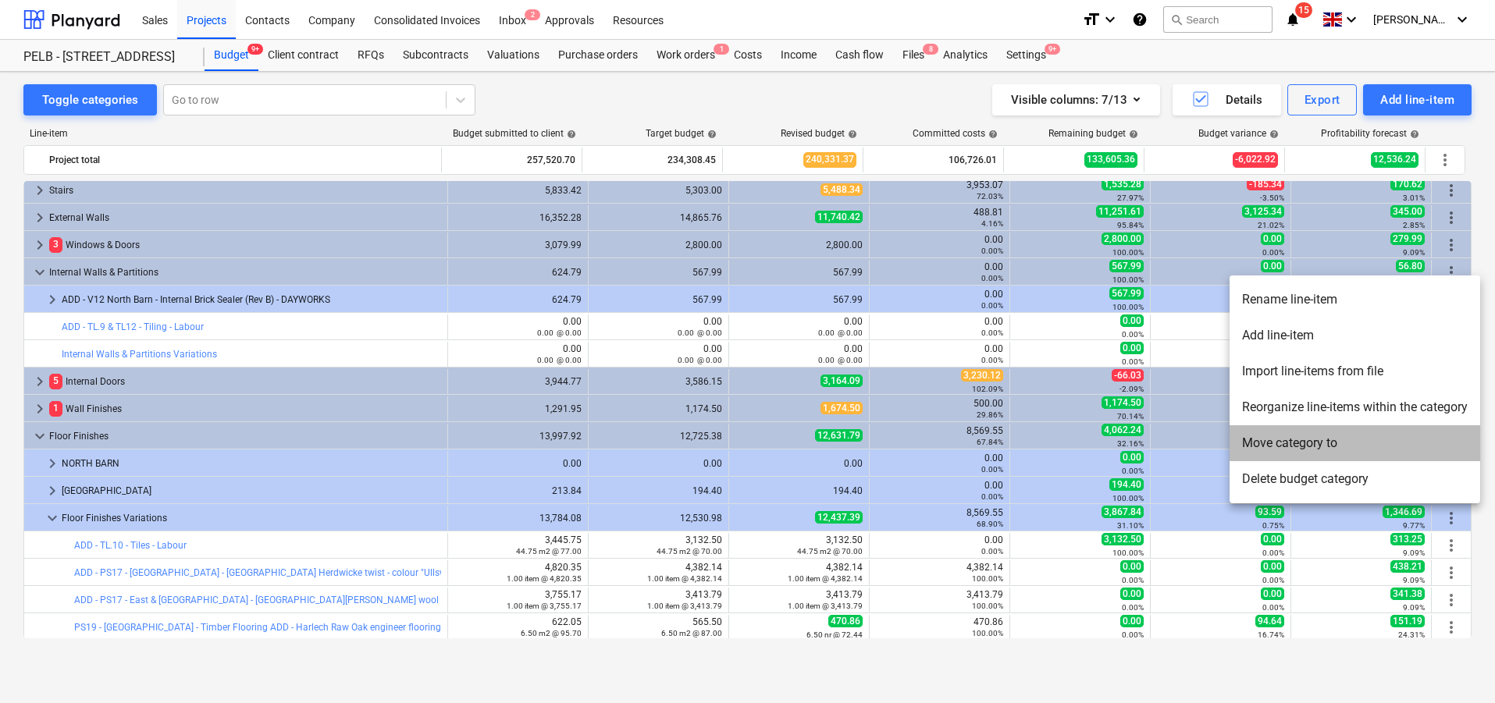
click at [1376, 454] on li "Move category to" at bounding box center [1355, 444] width 251 height 36
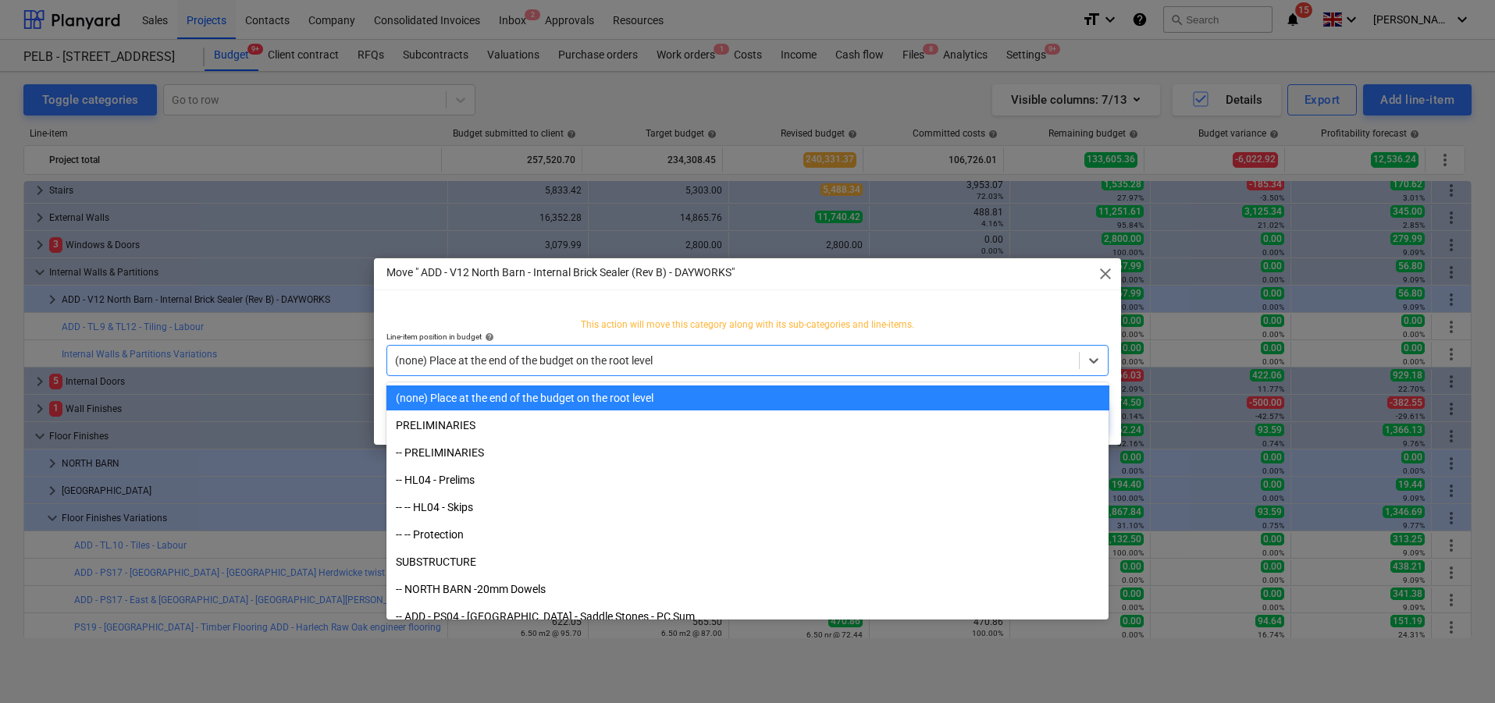
click at [750, 368] on div at bounding box center [733, 361] width 677 height 16
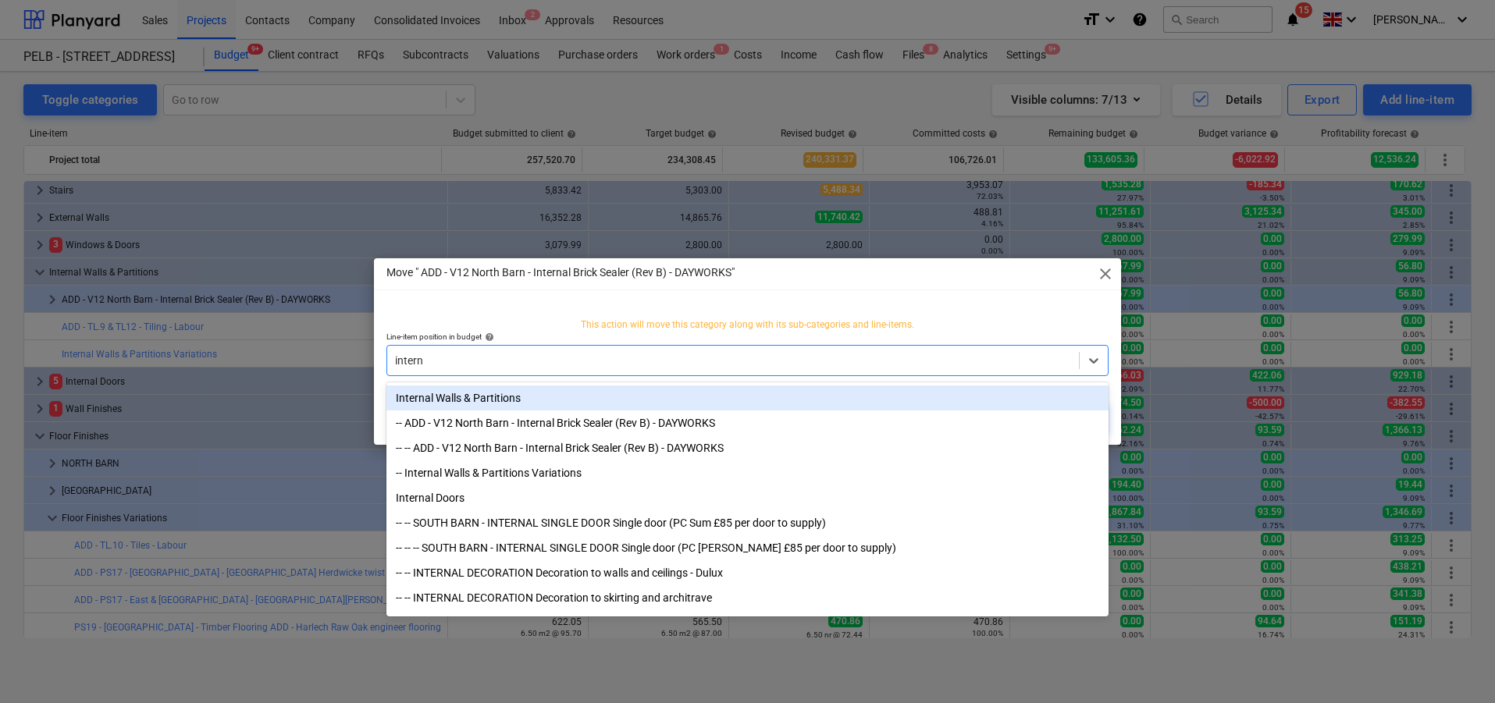
type input "interna"
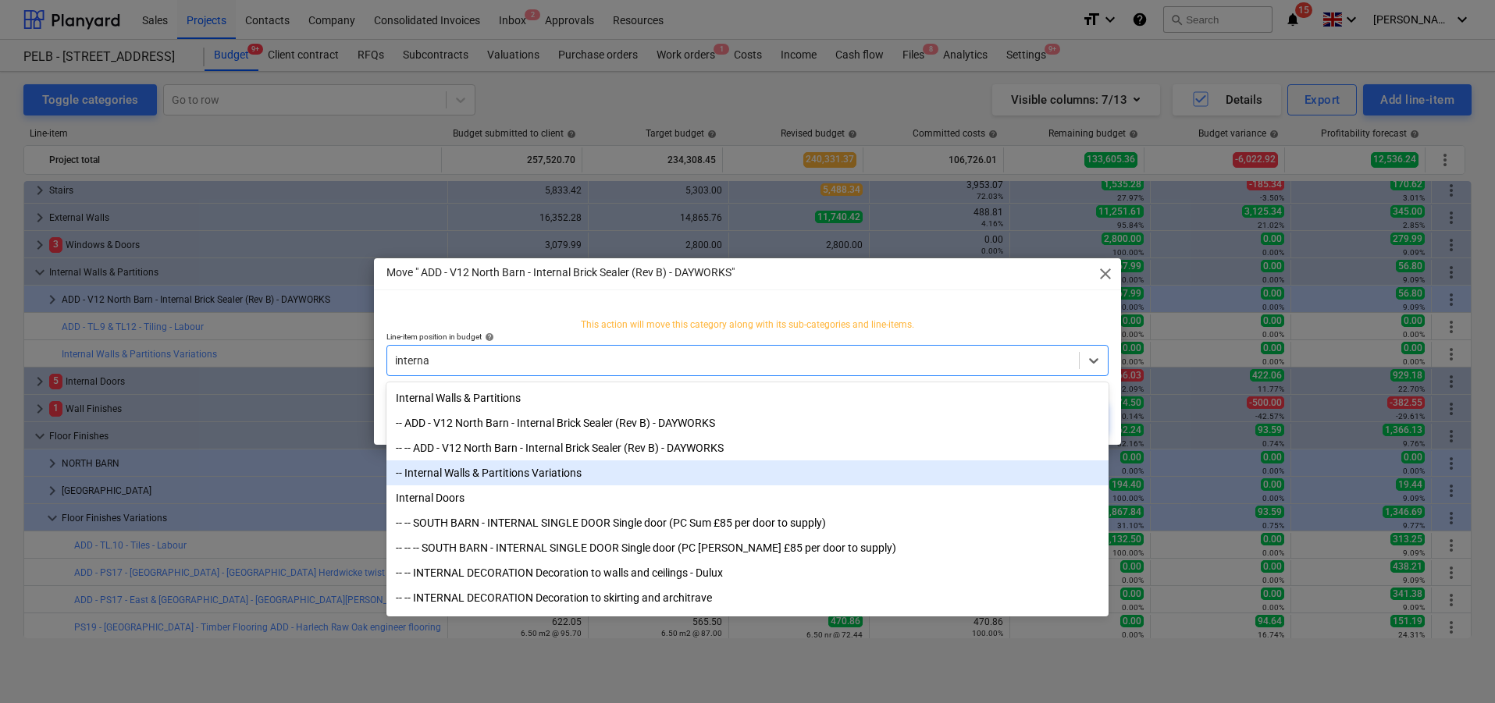
click at [718, 481] on div "-- Internal Walls & Partitions Variations" at bounding box center [747, 473] width 723 height 25
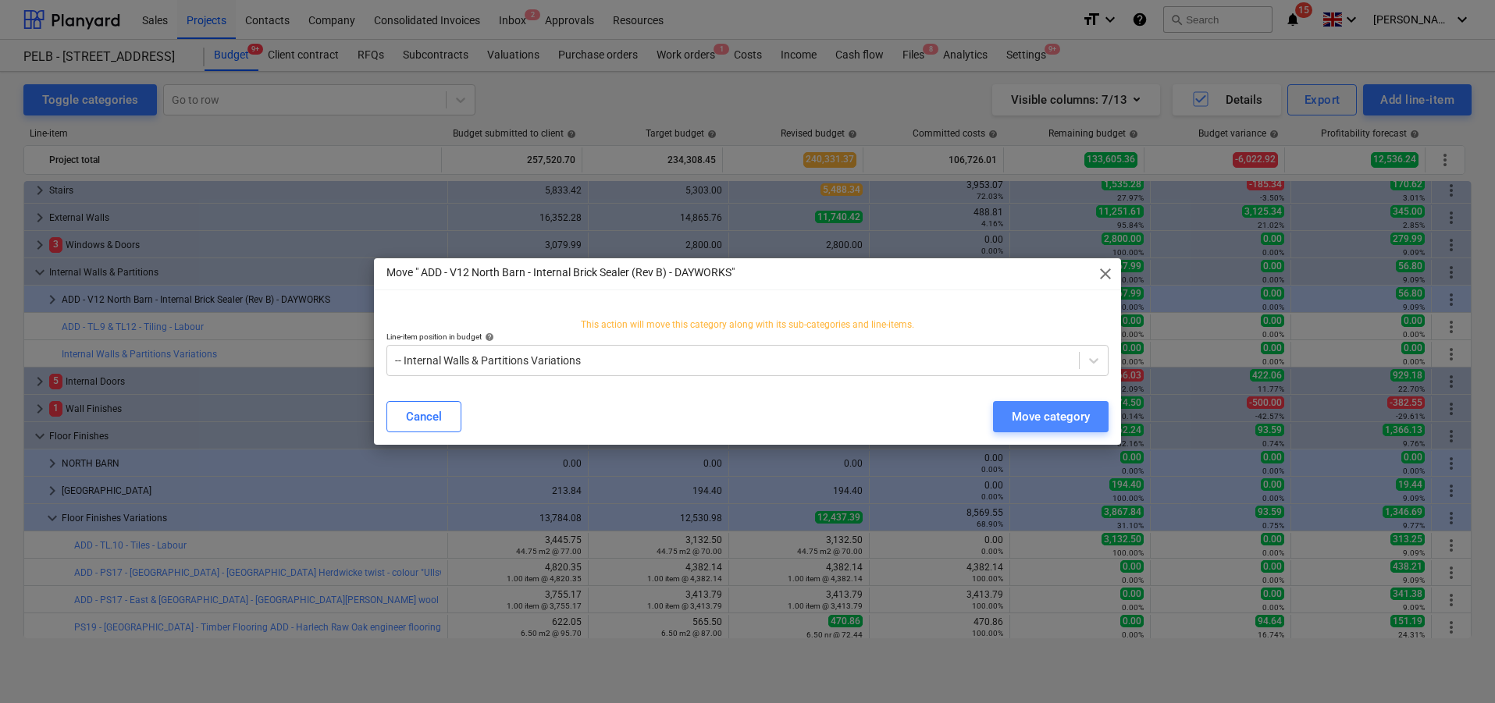
click at [1034, 414] on div "Move category" at bounding box center [1051, 417] width 78 height 20
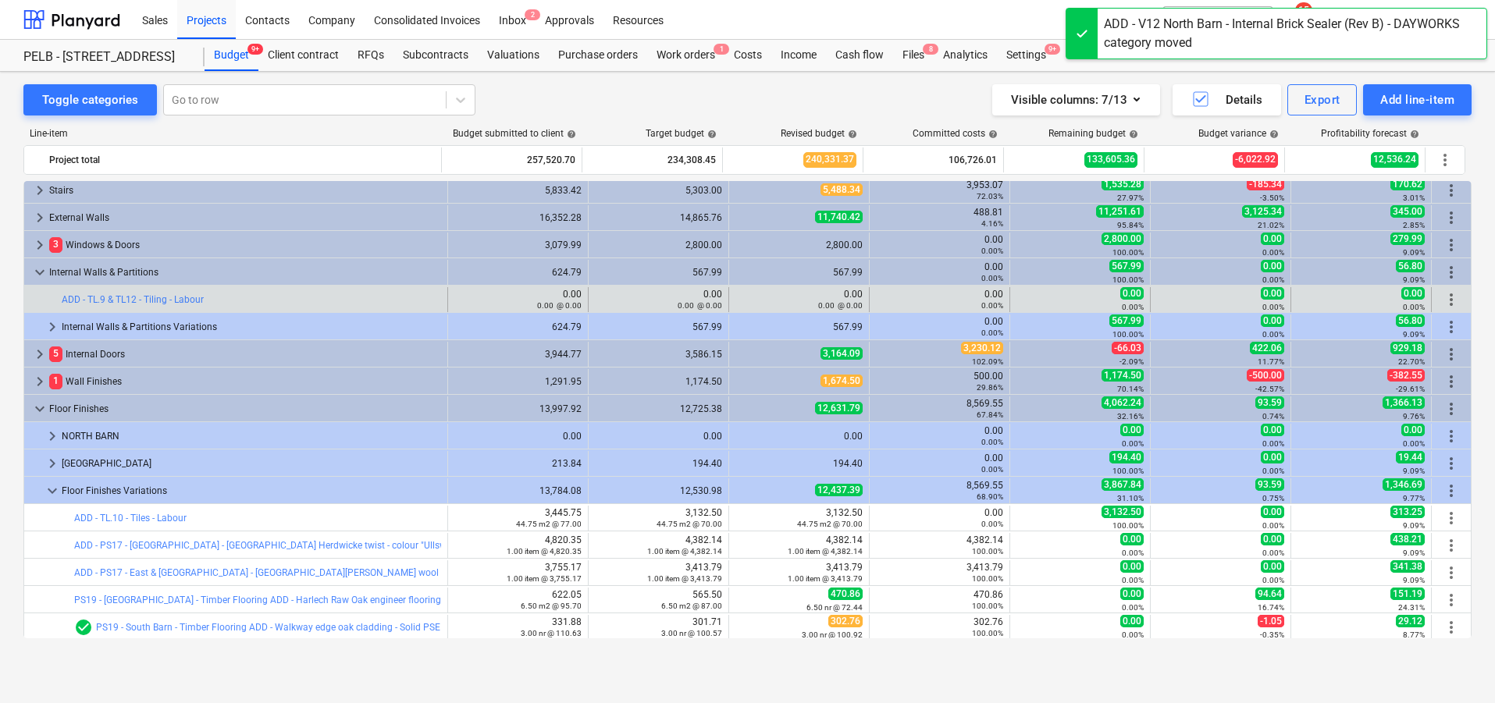
click at [1445, 301] on span "more_vert" at bounding box center [1451, 299] width 19 height 19
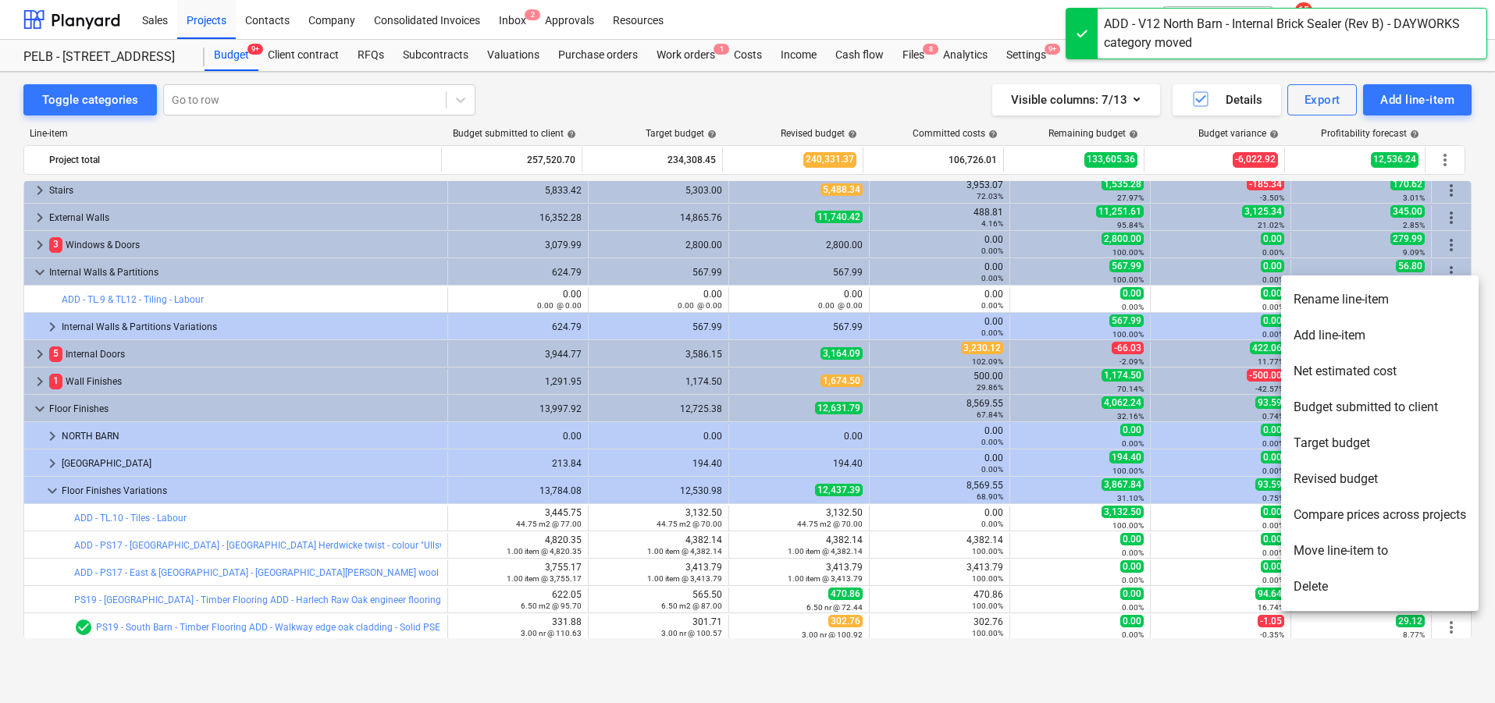
click at [1369, 547] on li "Move line-item to" at bounding box center [1380, 551] width 198 height 36
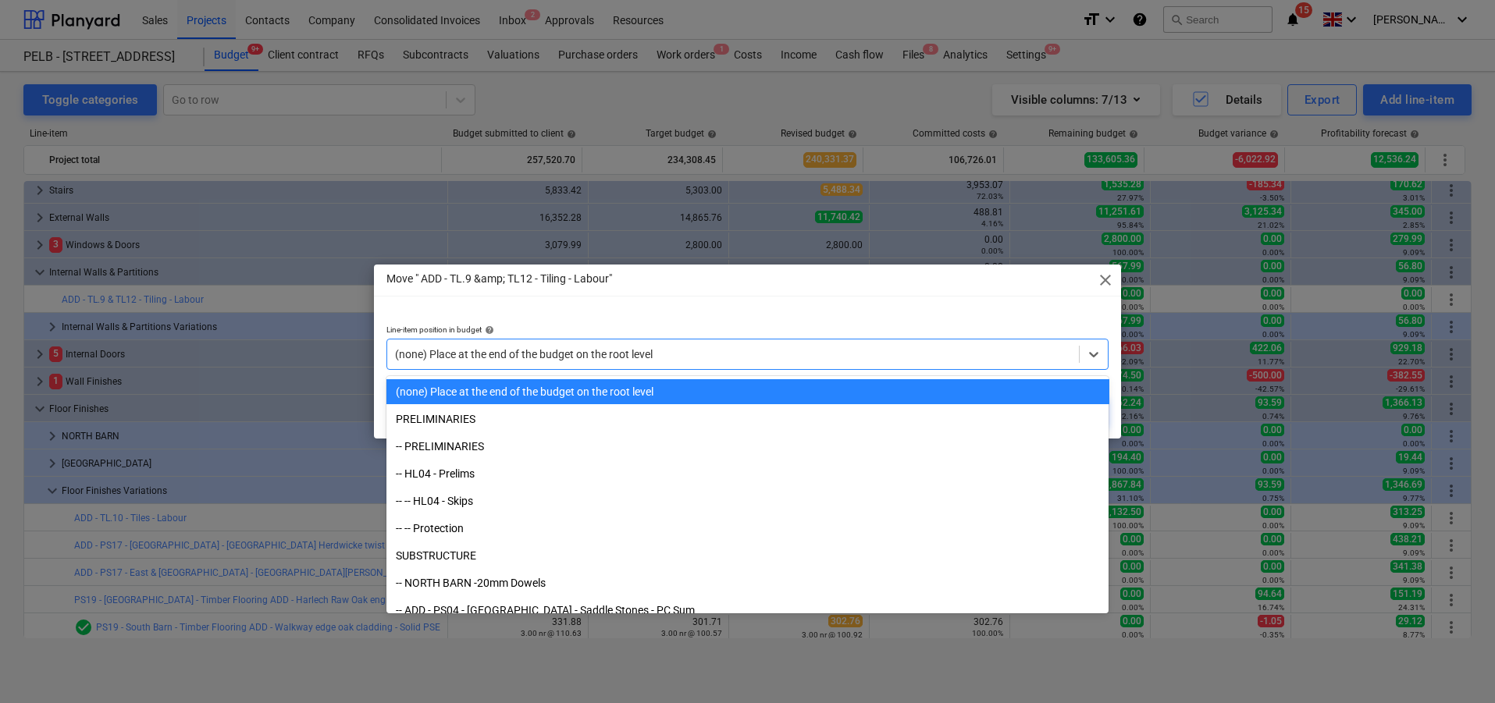
click at [703, 350] on div at bounding box center [733, 355] width 677 height 16
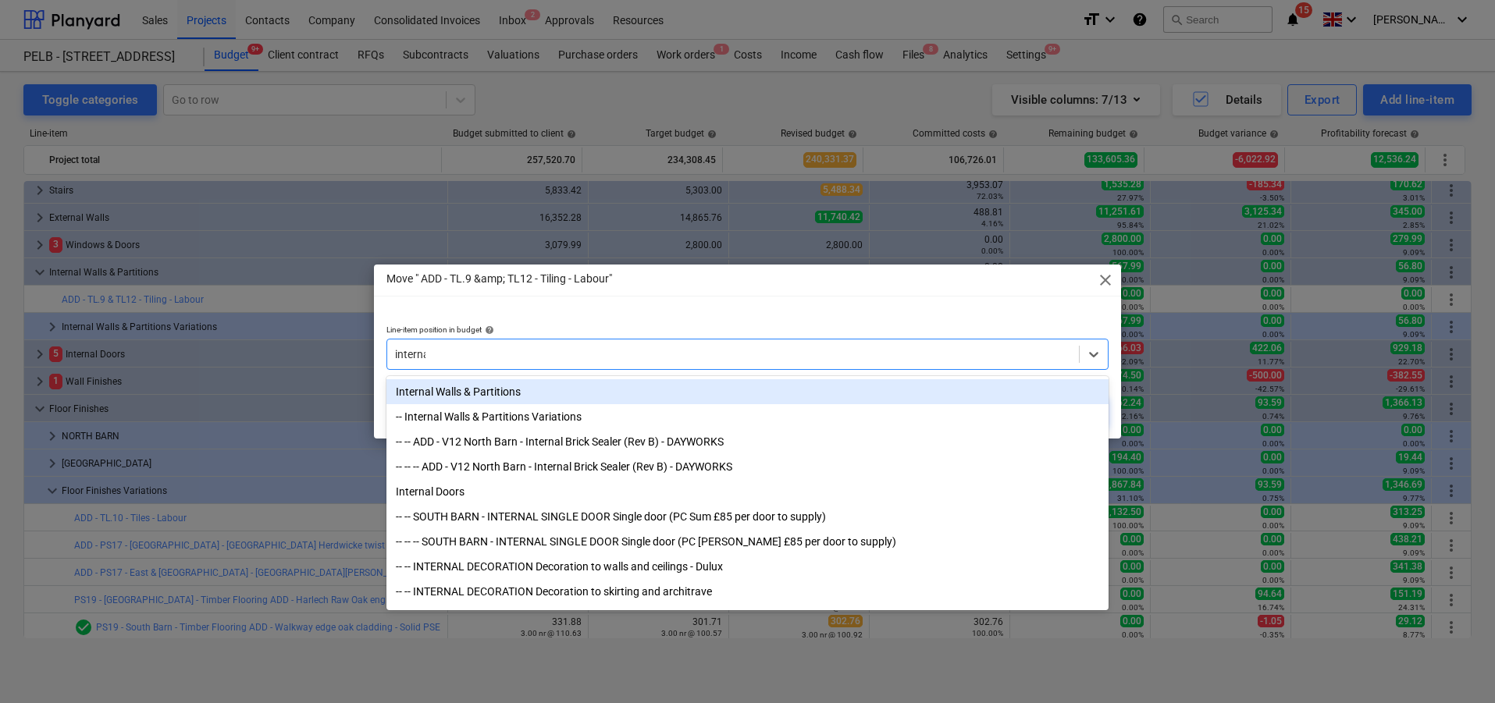
type input "internal"
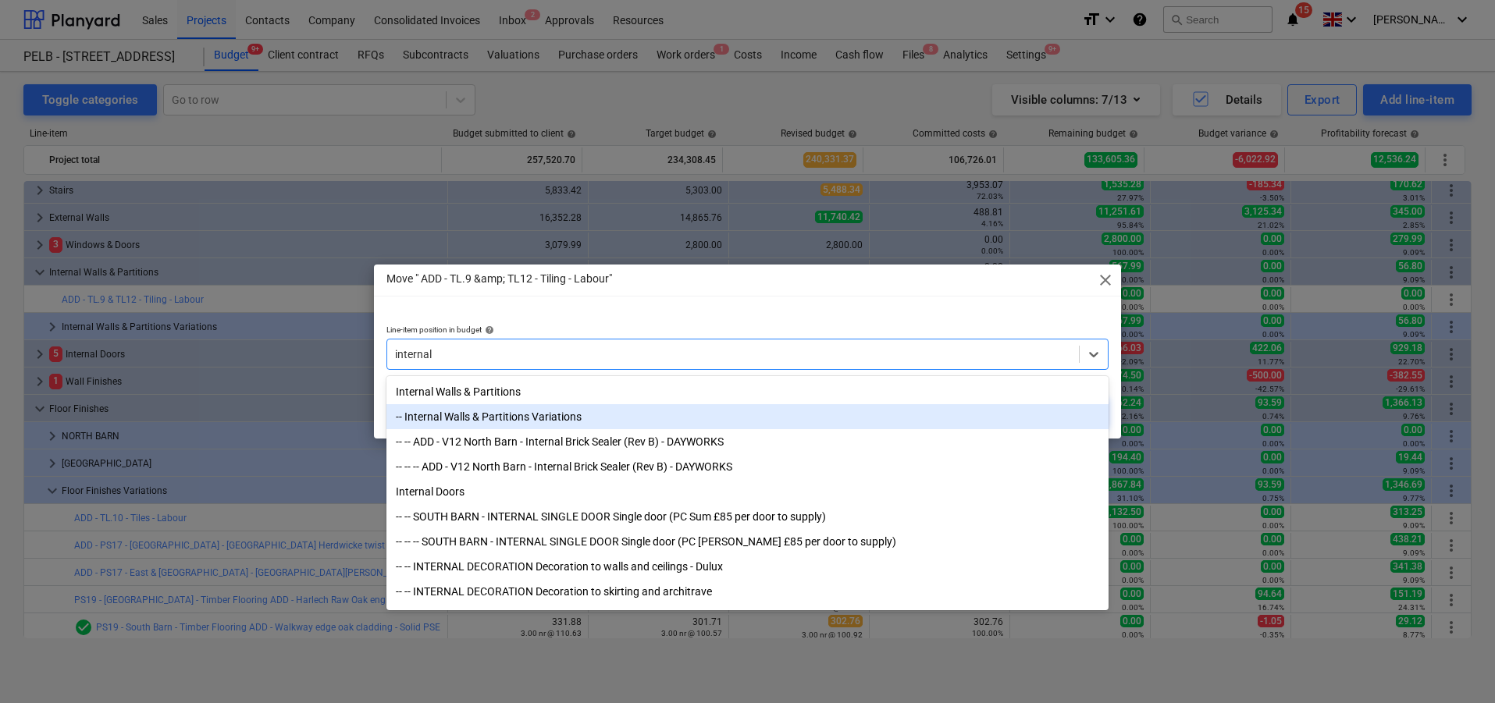
click at [690, 416] on div "-- Internal Walls & Partitions Variations" at bounding box center [747, 416] width 723 height 25
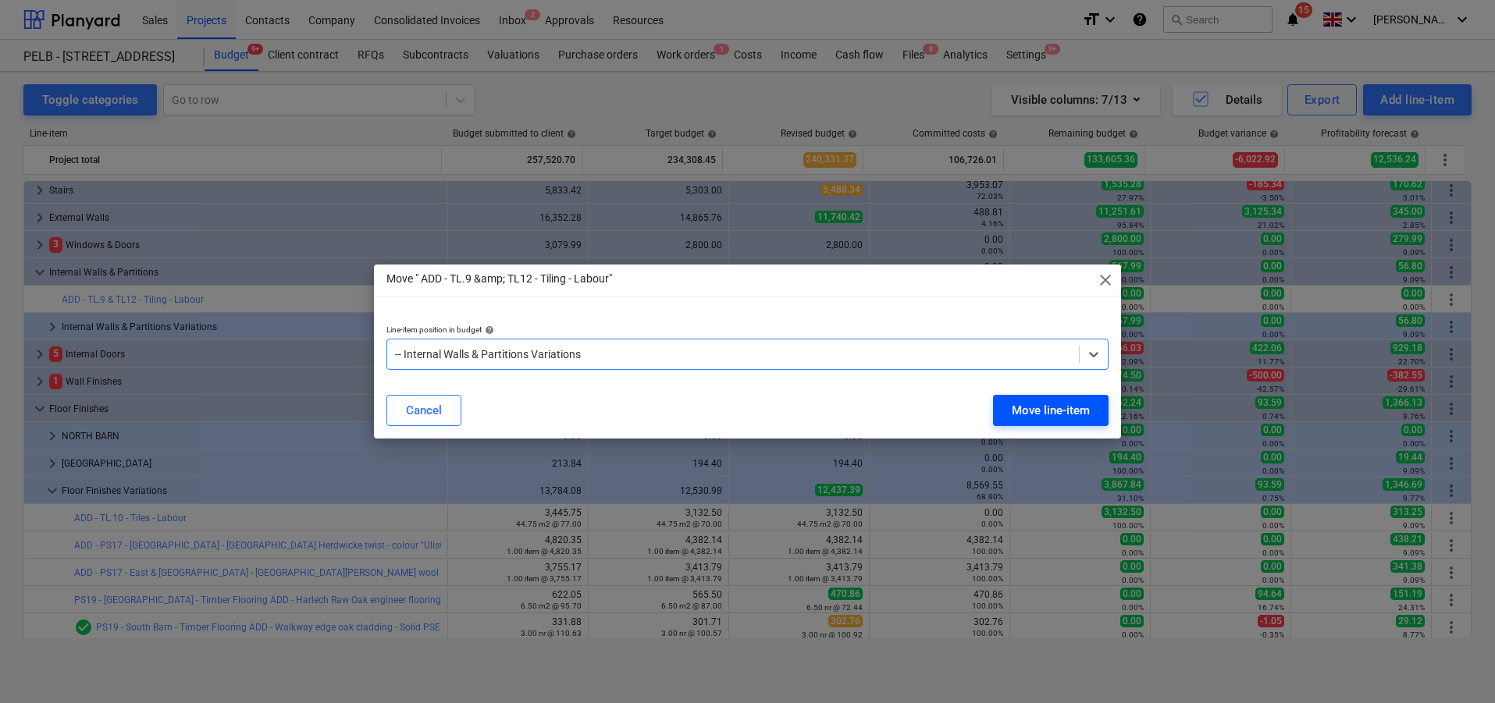
click at [1058, 412] on div "Move line-item" at bounding box center [1051, 411] width 78 height 20
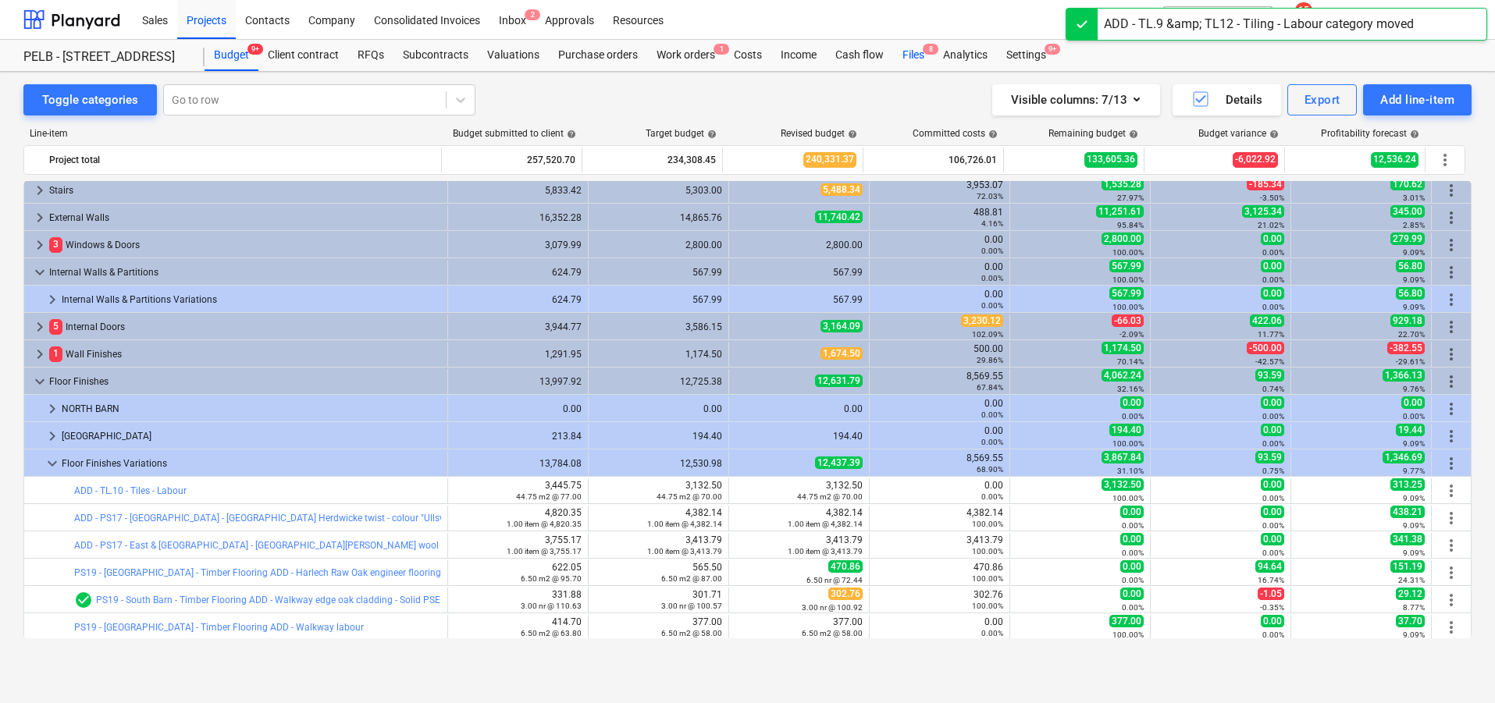
click at [906, 55] on div "Files 8" at bounding box center [913, 55] width 41 height 31
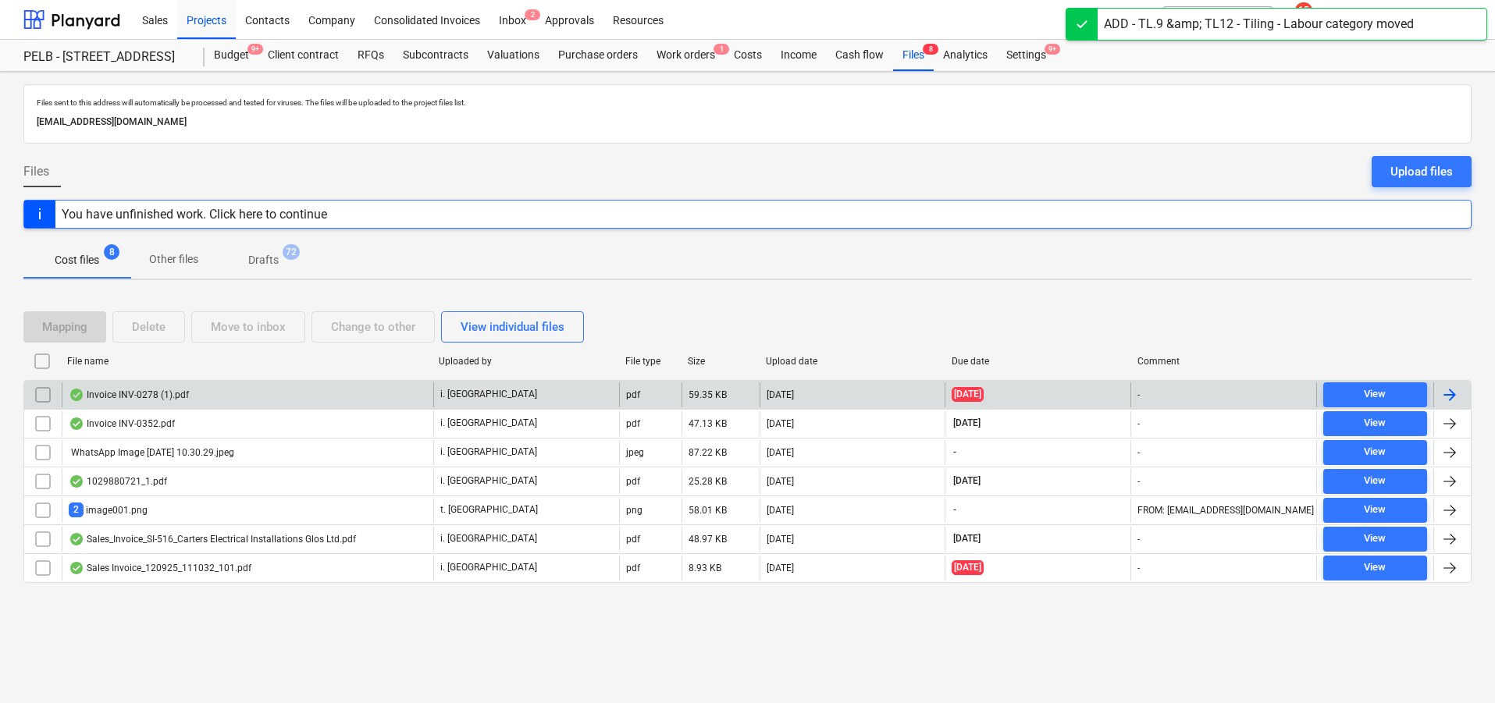
click at [323, 391] on div "Invoice INV-0278 (1).pdf" at bounding box center [248, 395] width 372 height 25
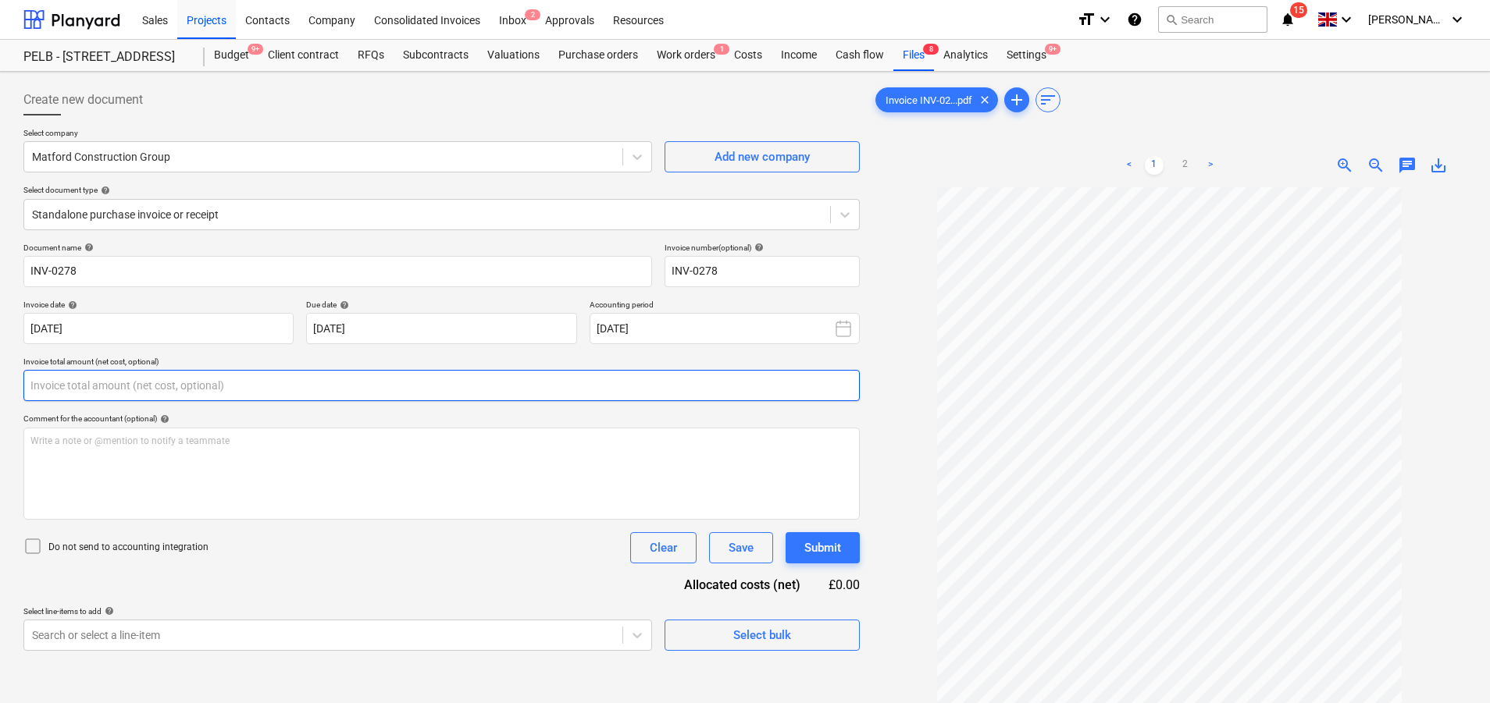
click at [245, 390] on input "text" at bounding box center [441, 385] width 836 height 31
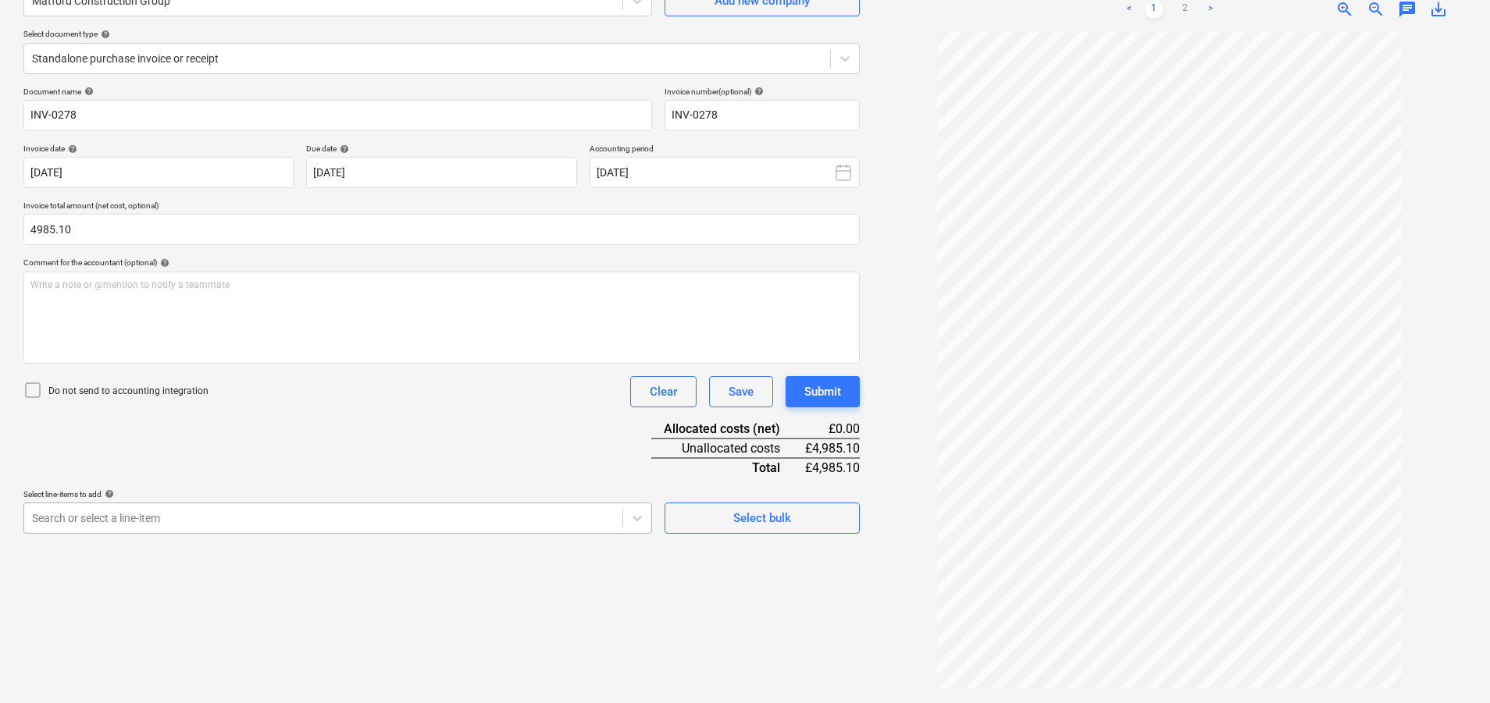
type input "4,985.10"
click at [425, 511] on body "Sales Projects Contacts Company Consolidated Invoices Inbox 2 Approvals Resourc…" at bounding box center [745, 195] width 1490 height 703
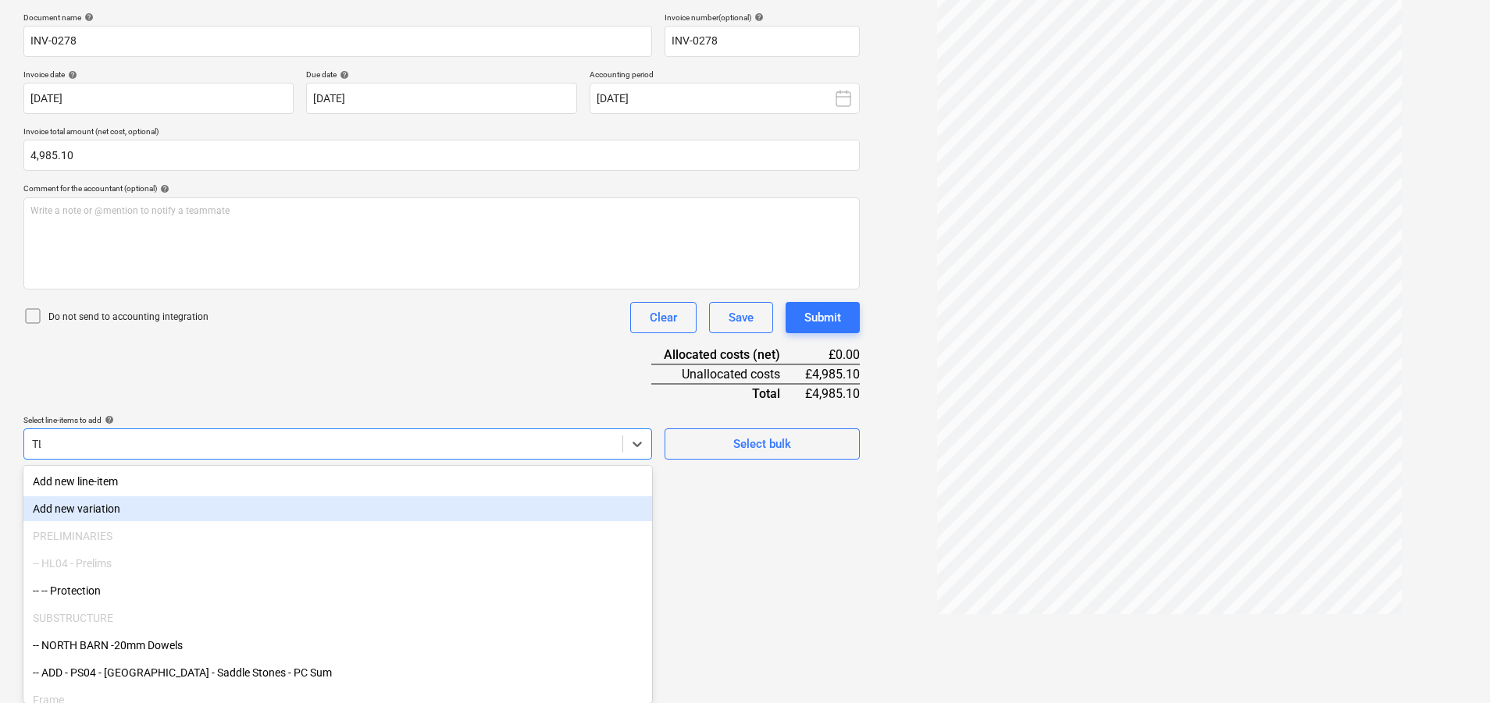
scroll to position [156, 0]
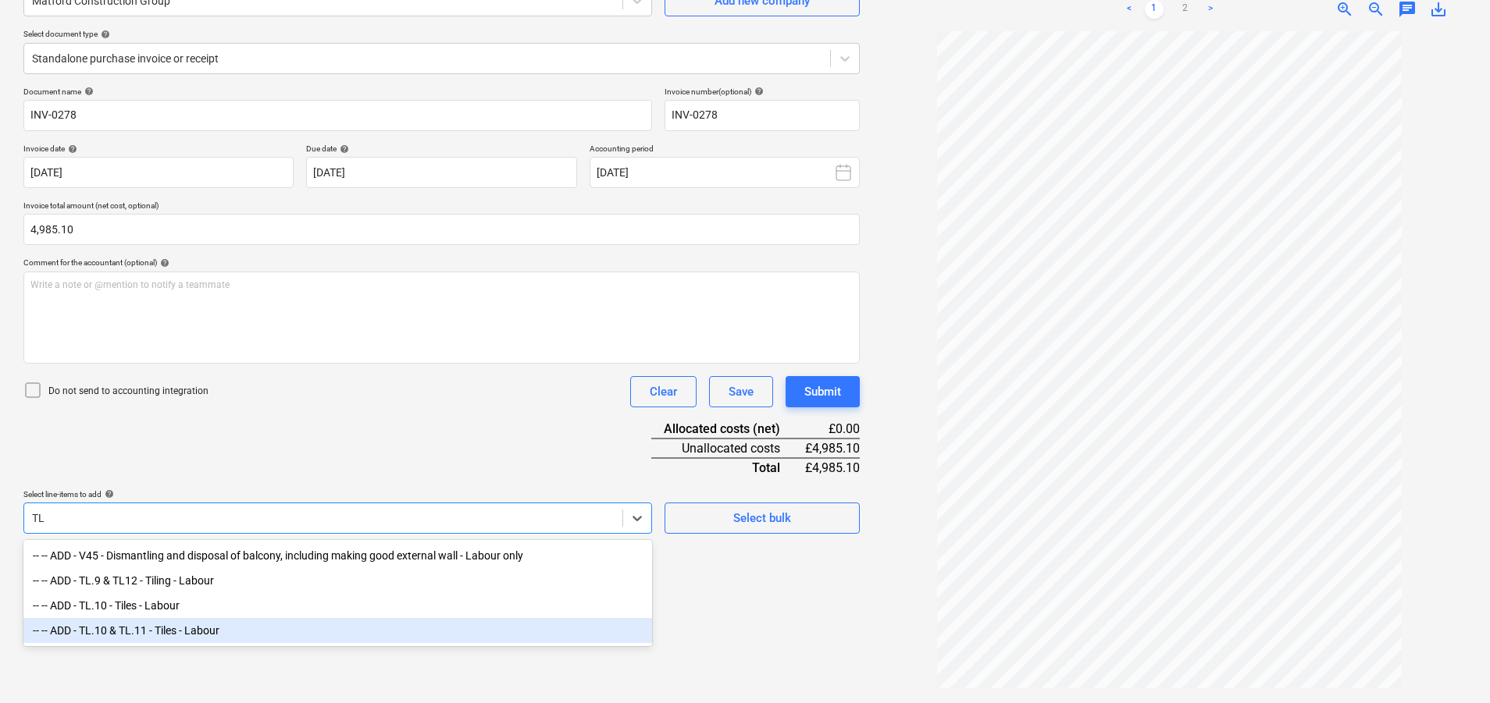
type input "TL"
click at [805, 639] on div "Create new document Select company Matford Construction Group Add new company S…" at bounding box center [441, 309] width 849 height 775
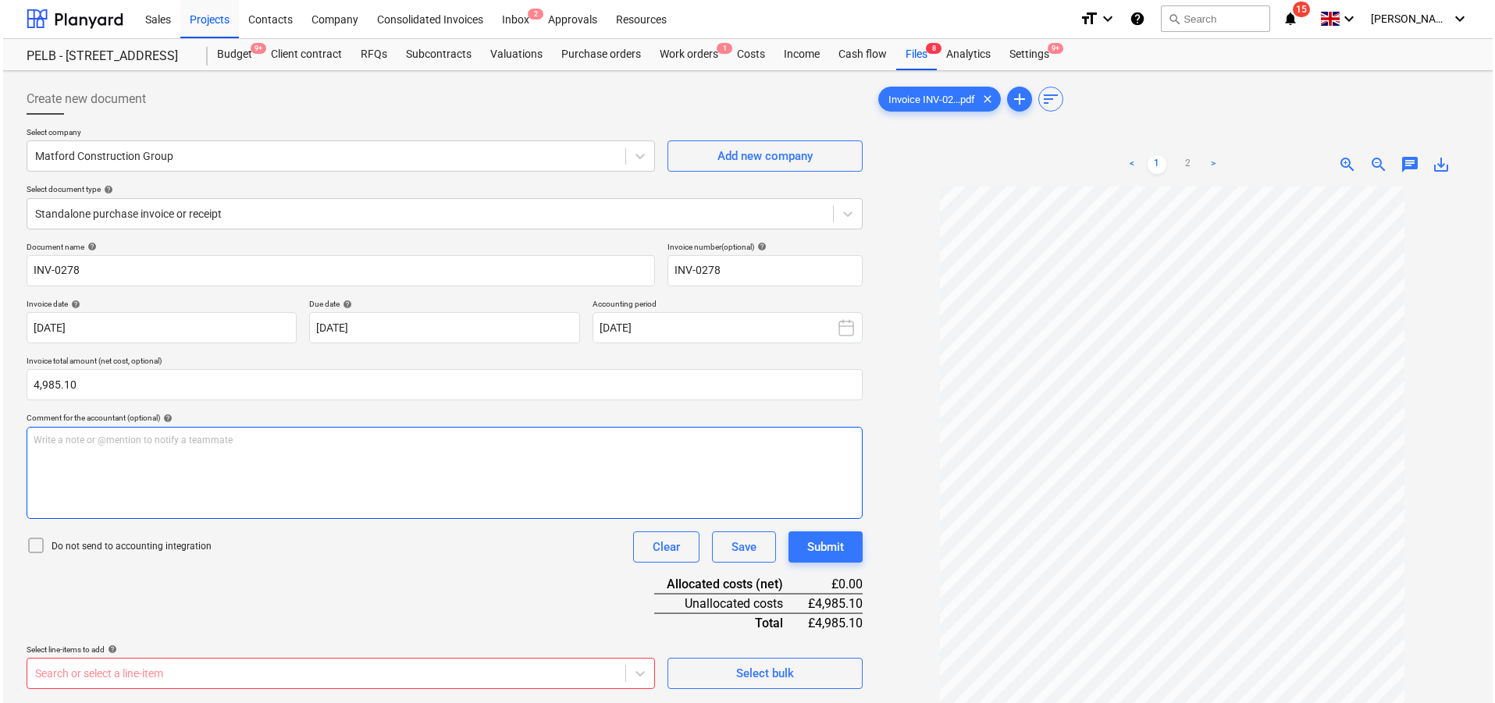
scroll to position [0, 0]
click at [198, 18] on div "Projects" at bounding box center [206, 19] width 59 height 40
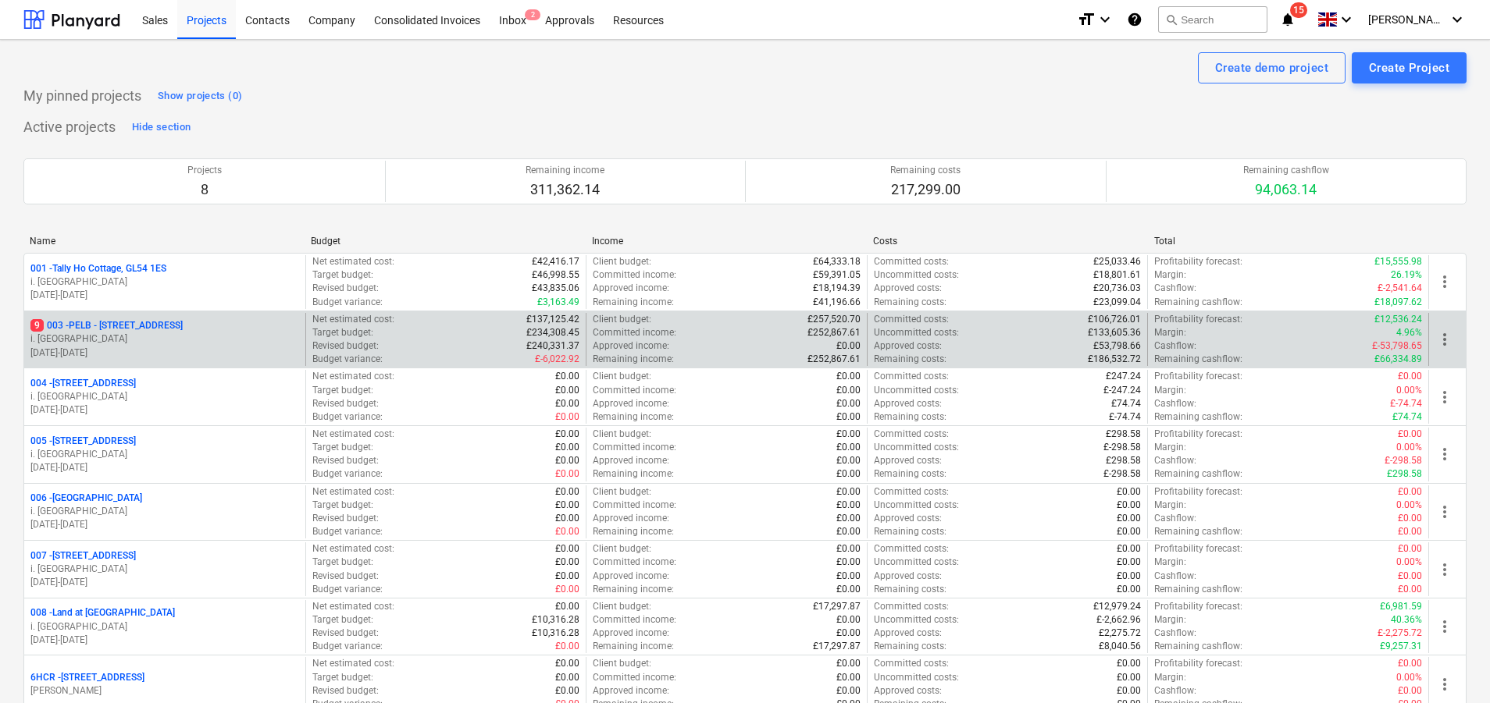
click at [187, 334] on p "i. [GEOGRAPHIC_DATA]" at bounding box center [164, 339] width 269 height 13
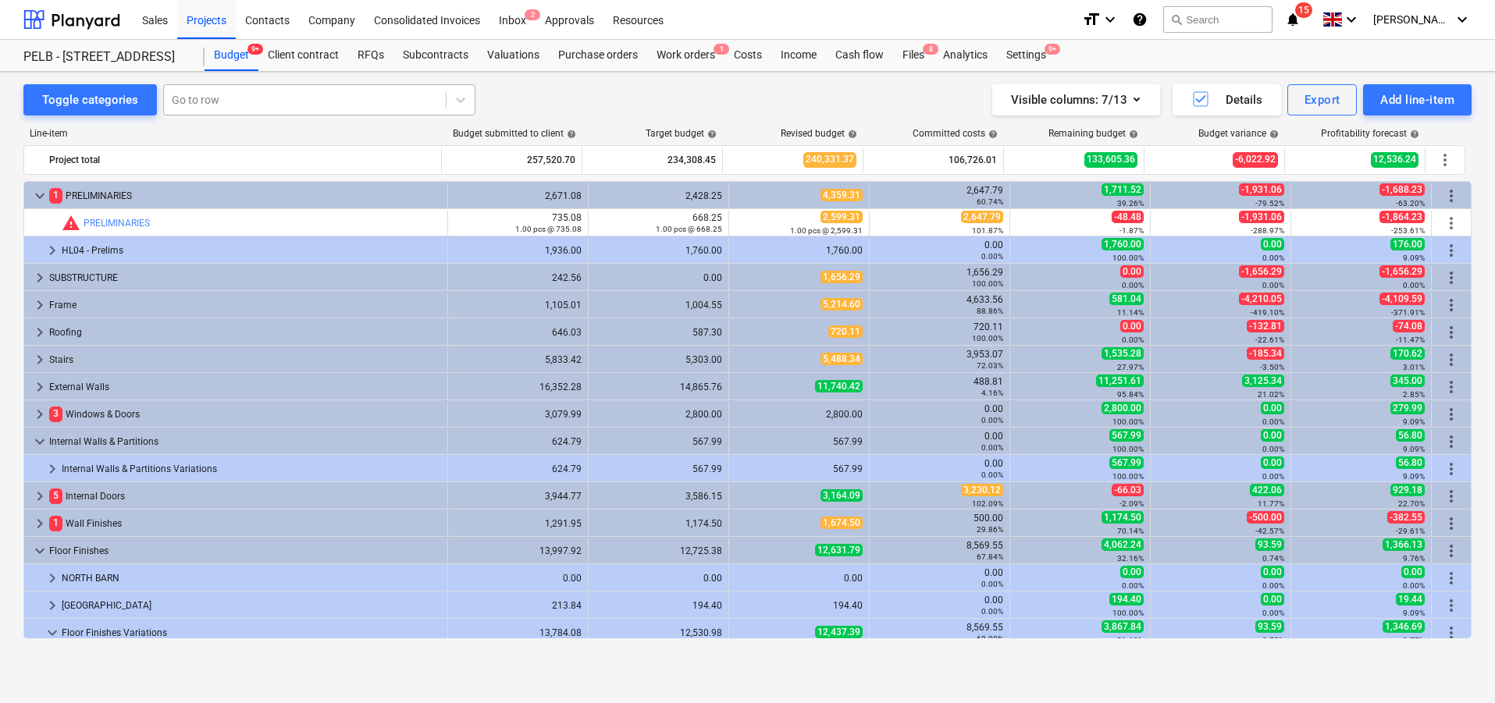
scroll to position [169, 0]
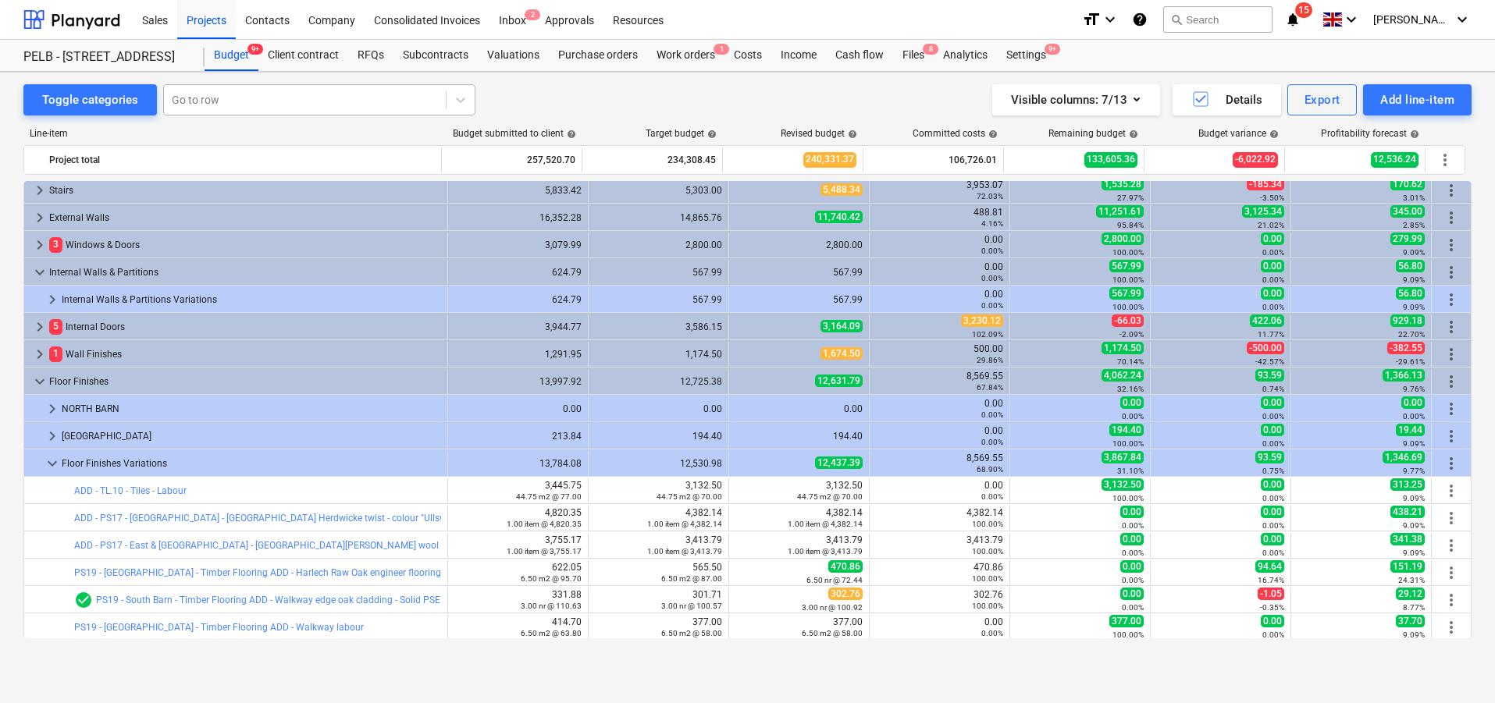
click at [317, 98] on div at bounding box center [305, 100] width 266 height 16
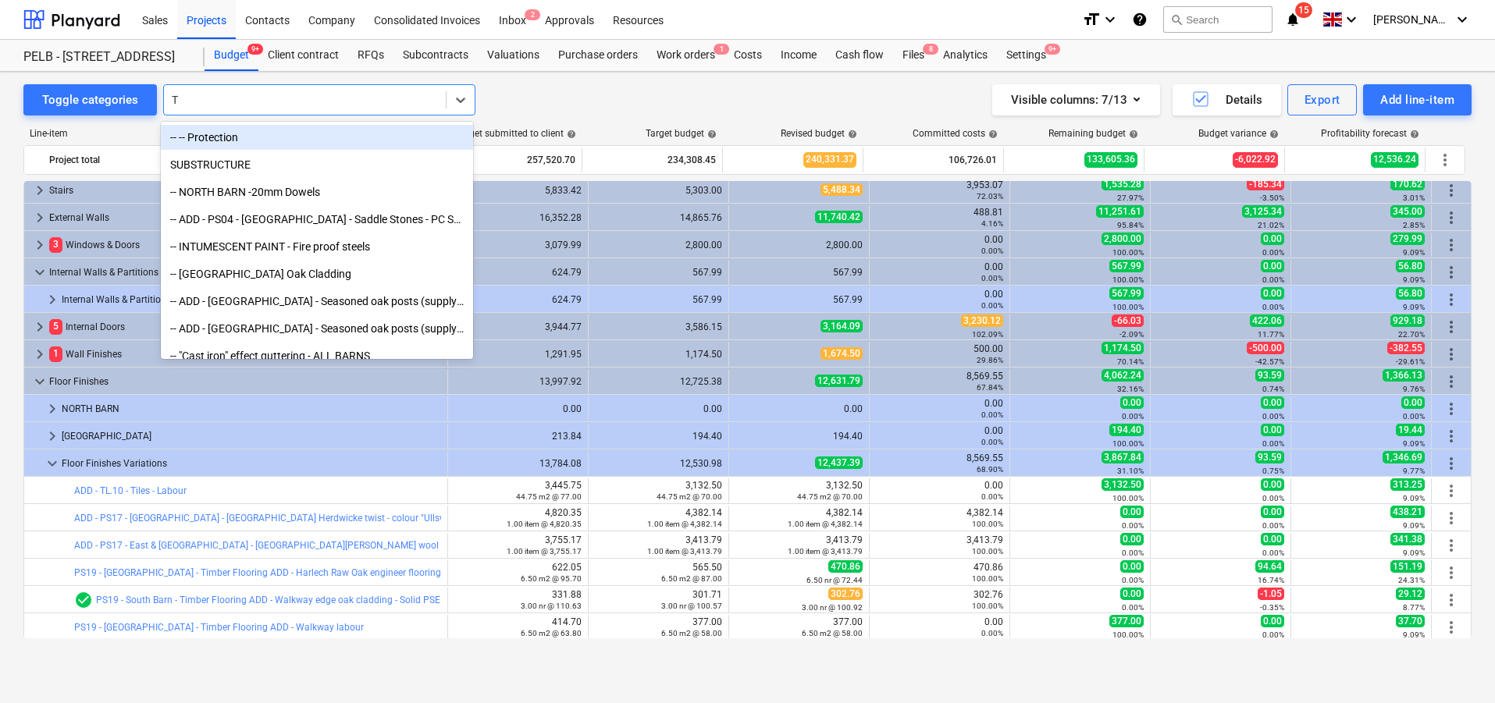
type input "TL"
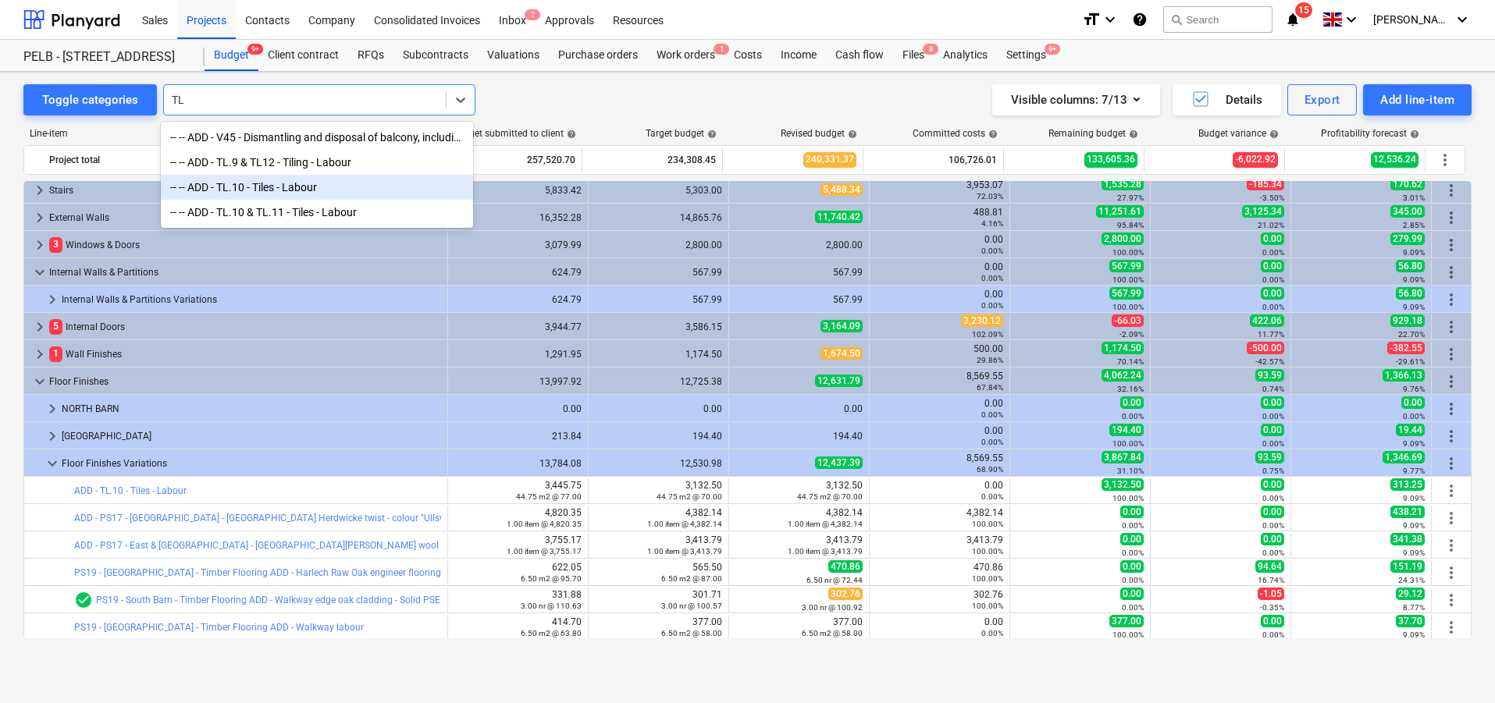
click at [338, 191] on div "-- -- ADD - TL.10 - Tiles - Labour" at bounding box center [317, 187] width 312 height 25
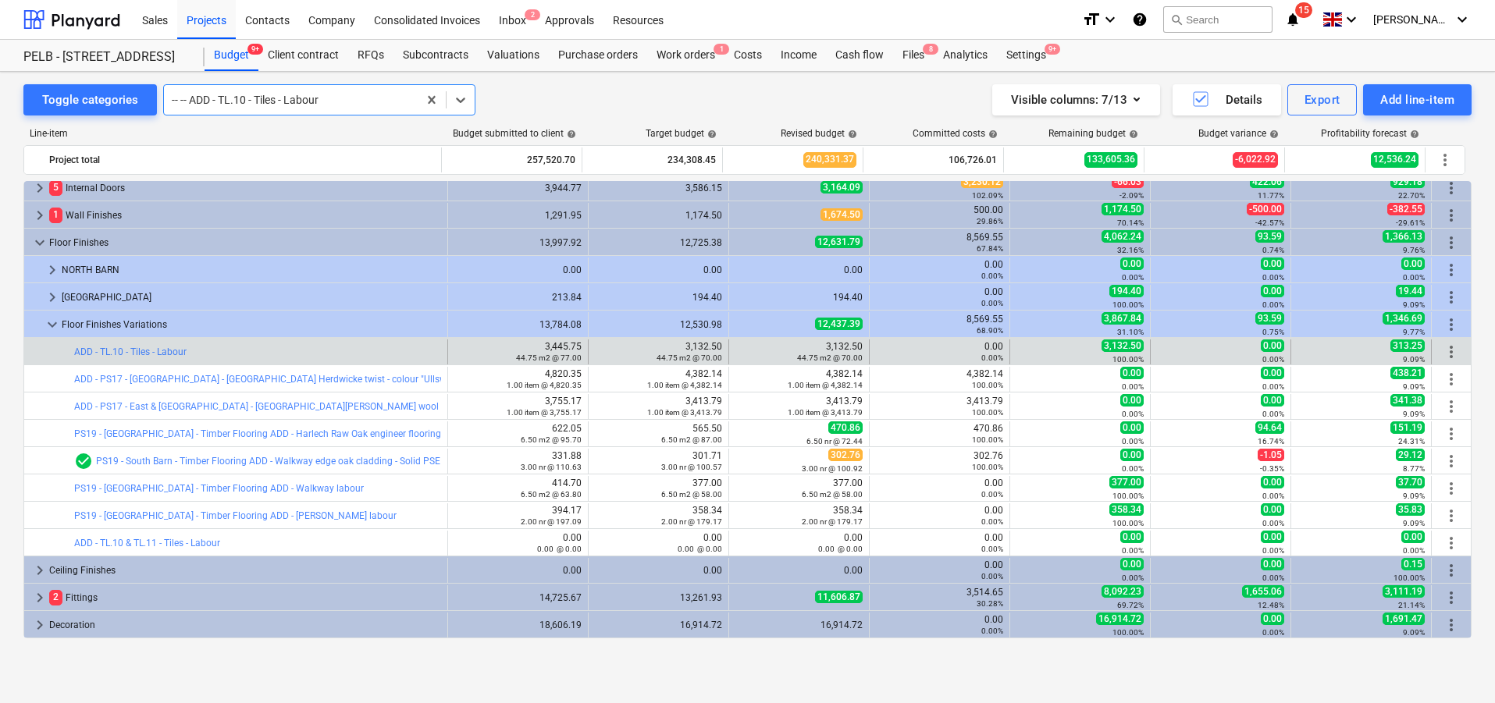
scroll to position [307, 0]
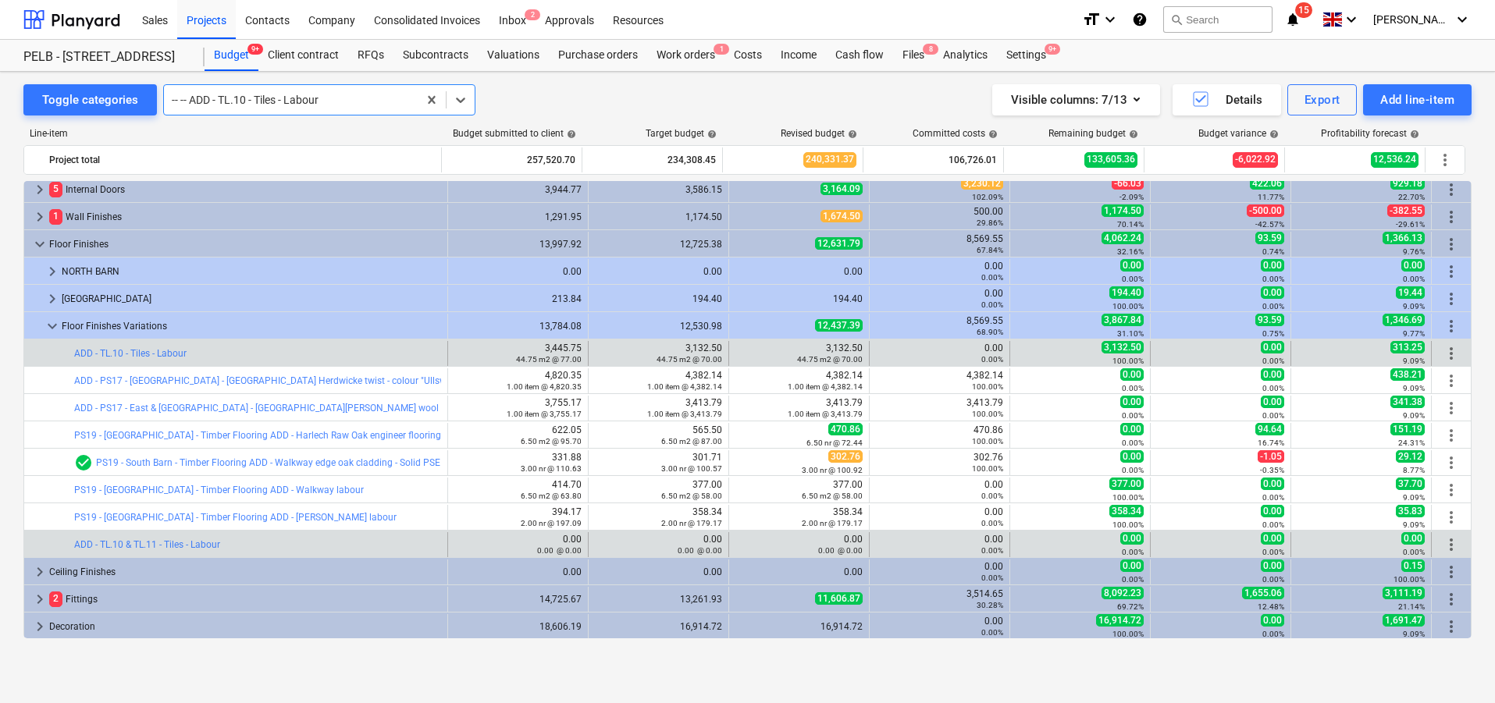
click at [1442, 543] on span "more_vert" at bounding box center [1451, 545] width 19 height 19
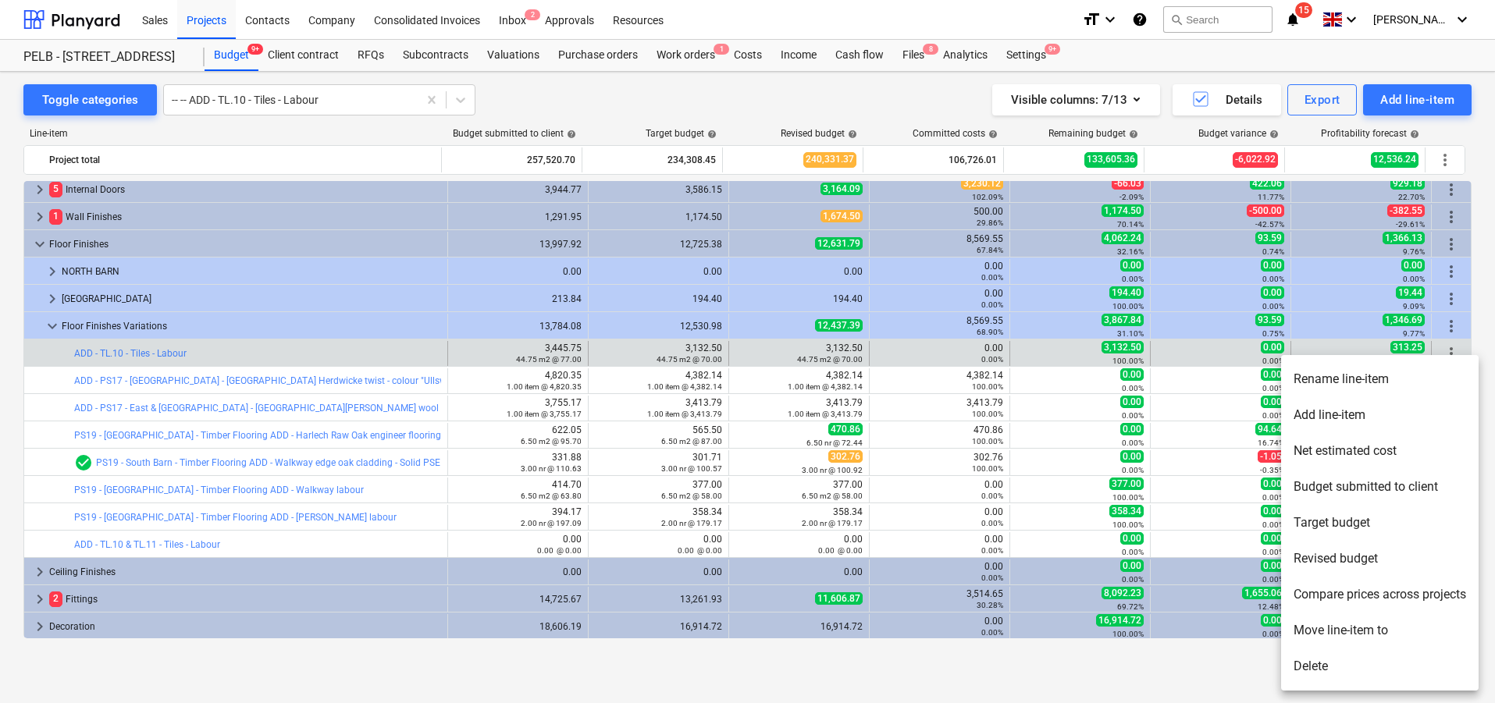
click at [1380, 665] on li "Delete" at bounding box center [1380, 667] width 198 height 36
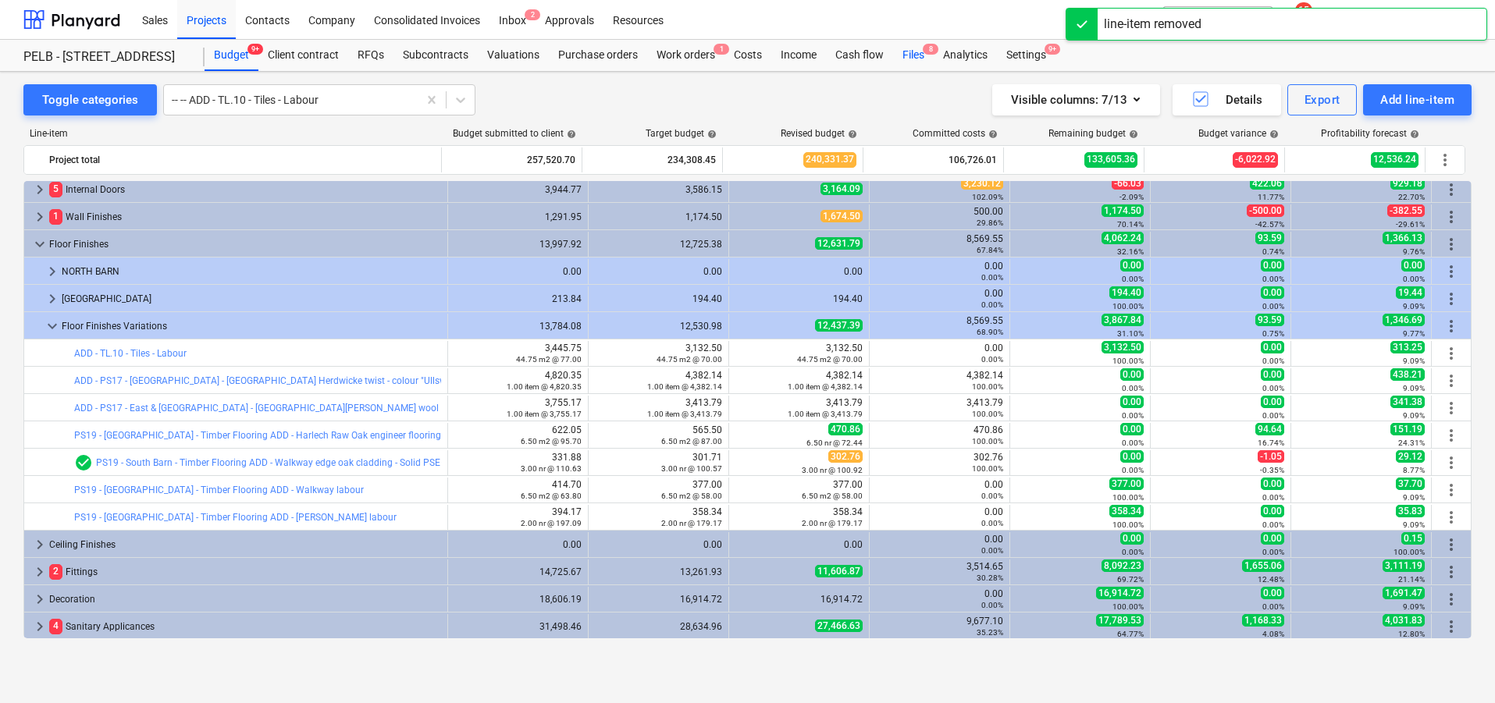
click at [907, 62] on div "Files 8" at bounding box center [913, 55] width 41 height 31
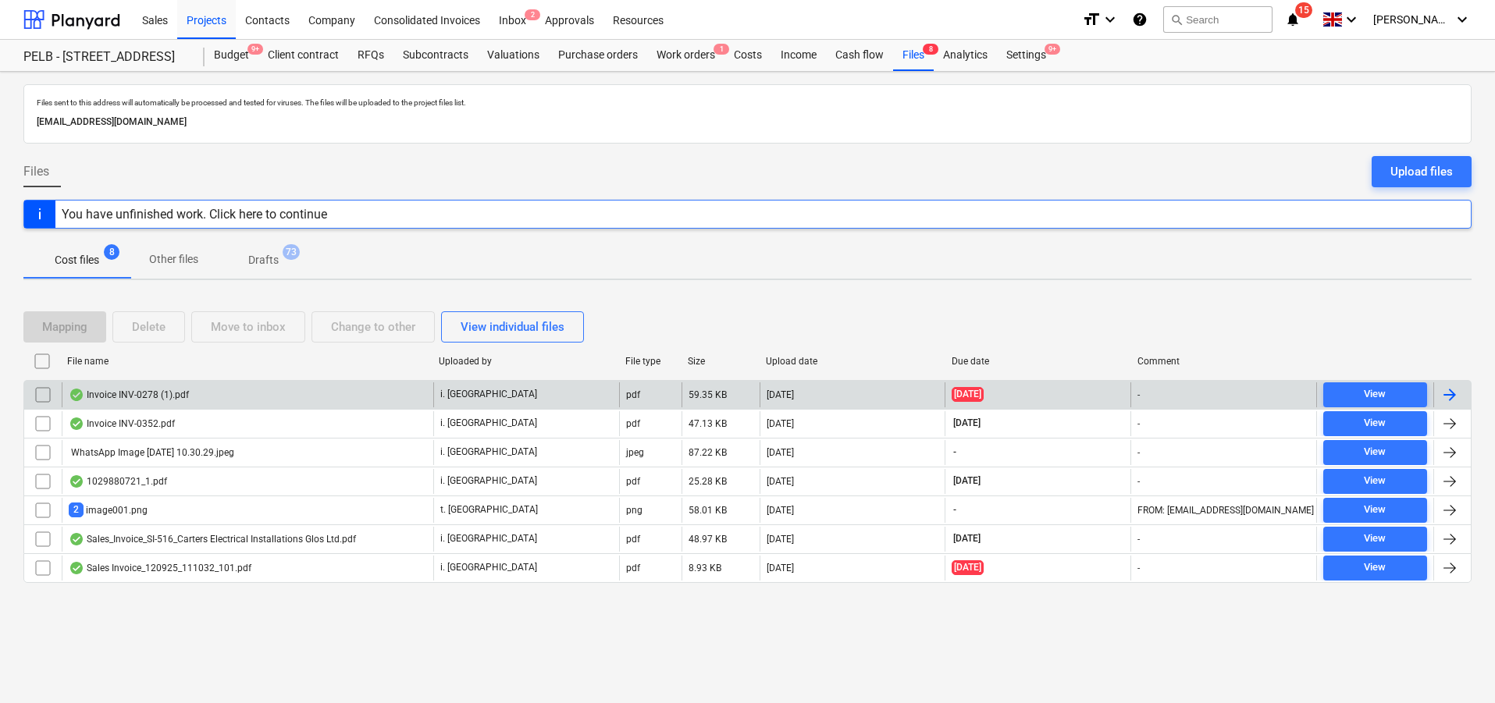
click at [599, 403] on div "i. [GEOGRAPHIC_DATA]" at bounding box center [526, 395] width 186 height 25
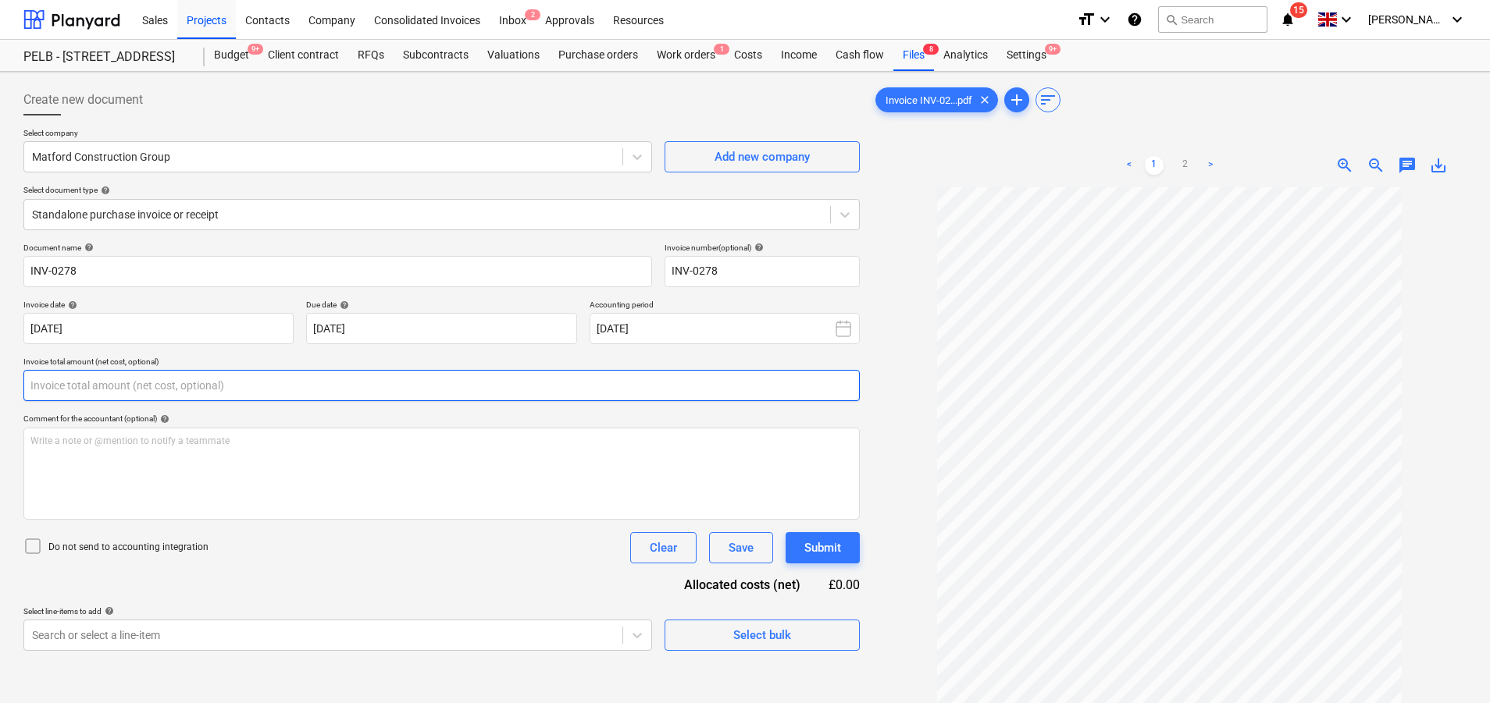
click at [233, 386] on input "text" at bounding box center [441, 385] width 836 height 31
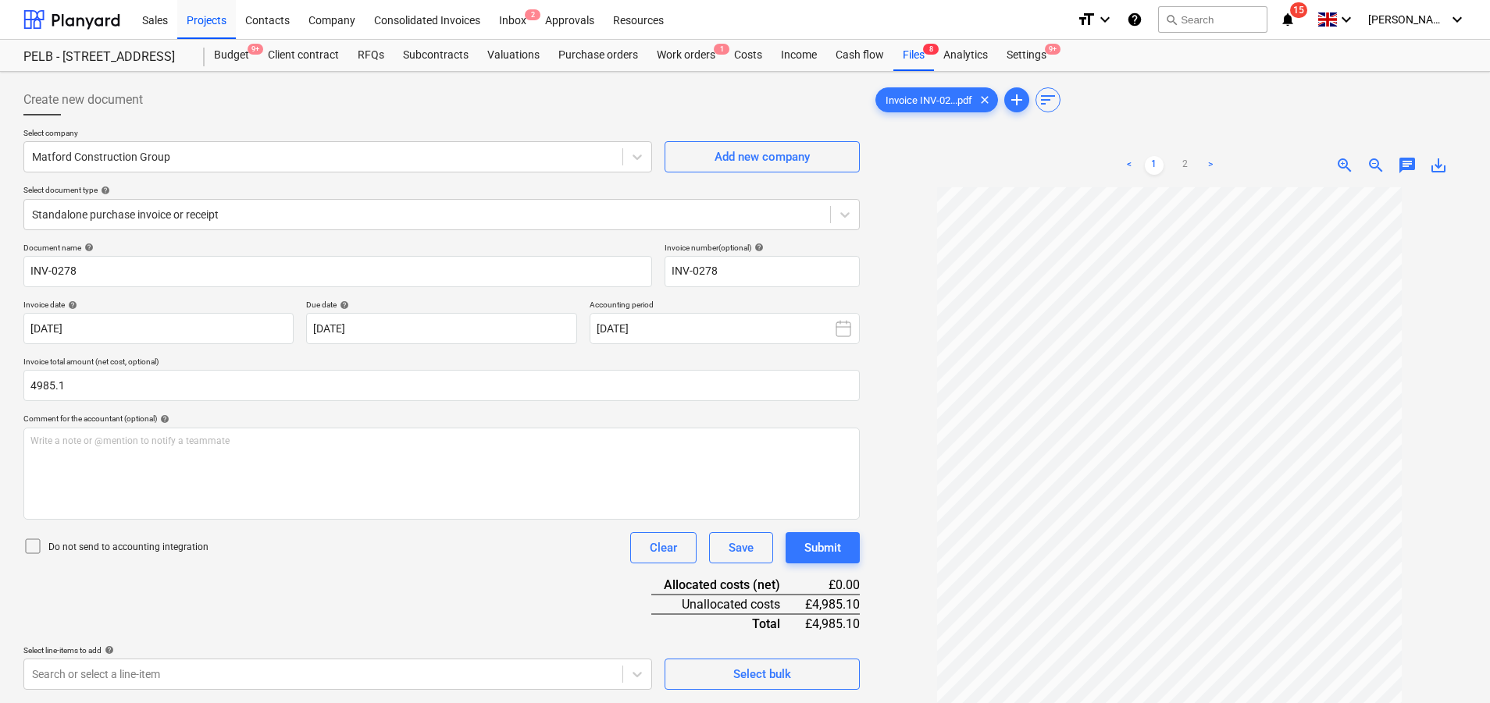
type input "4,985.10"
click at [432, 565] on div "Document name help INV-0278 Invoice number (optional) help INV-0278 Invoice dat…" at bounding box center [441, 466] width 836 height 447
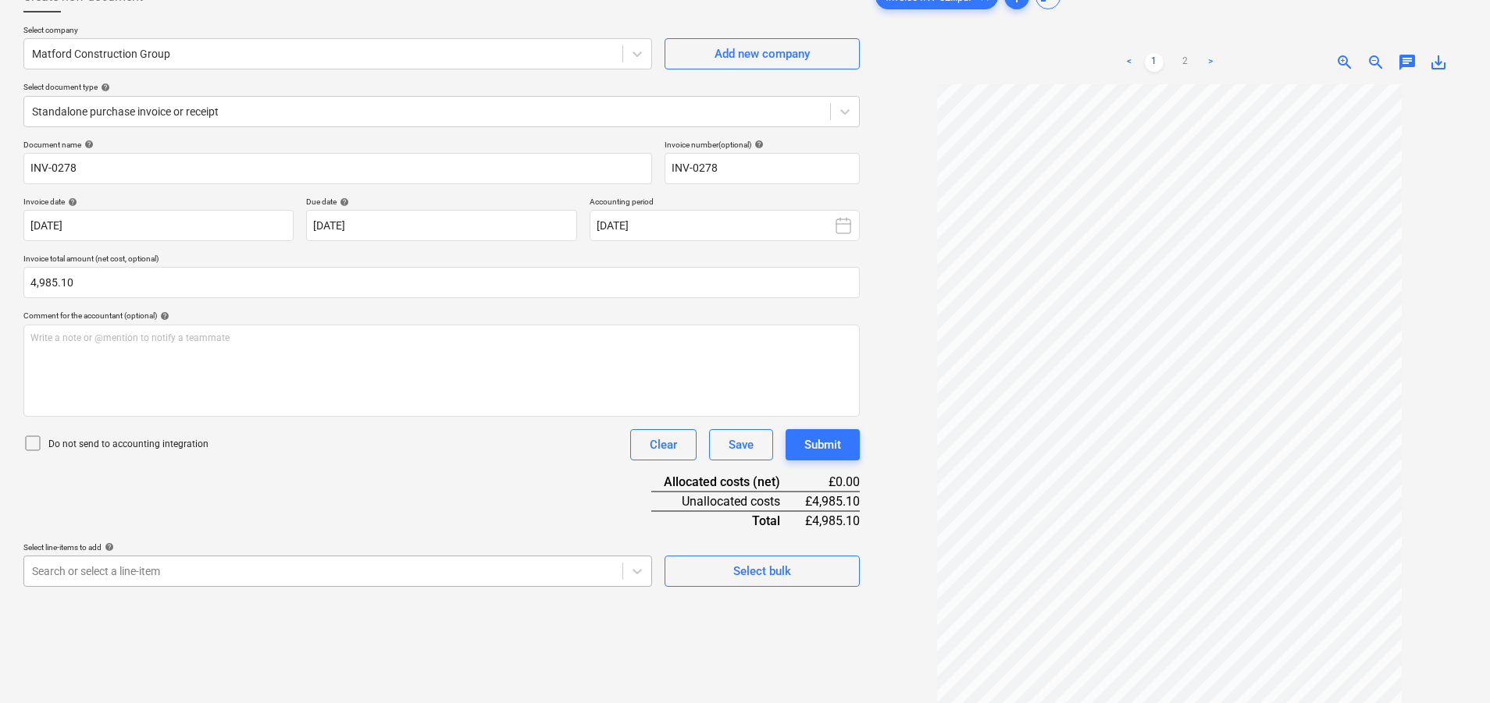
click at [476, 581] on body "Sales Projects Contacts Company Consolidated Invoices Inbox 2 Approvals Resourc…" at bounding box center [745, 248] width 1490 height 703
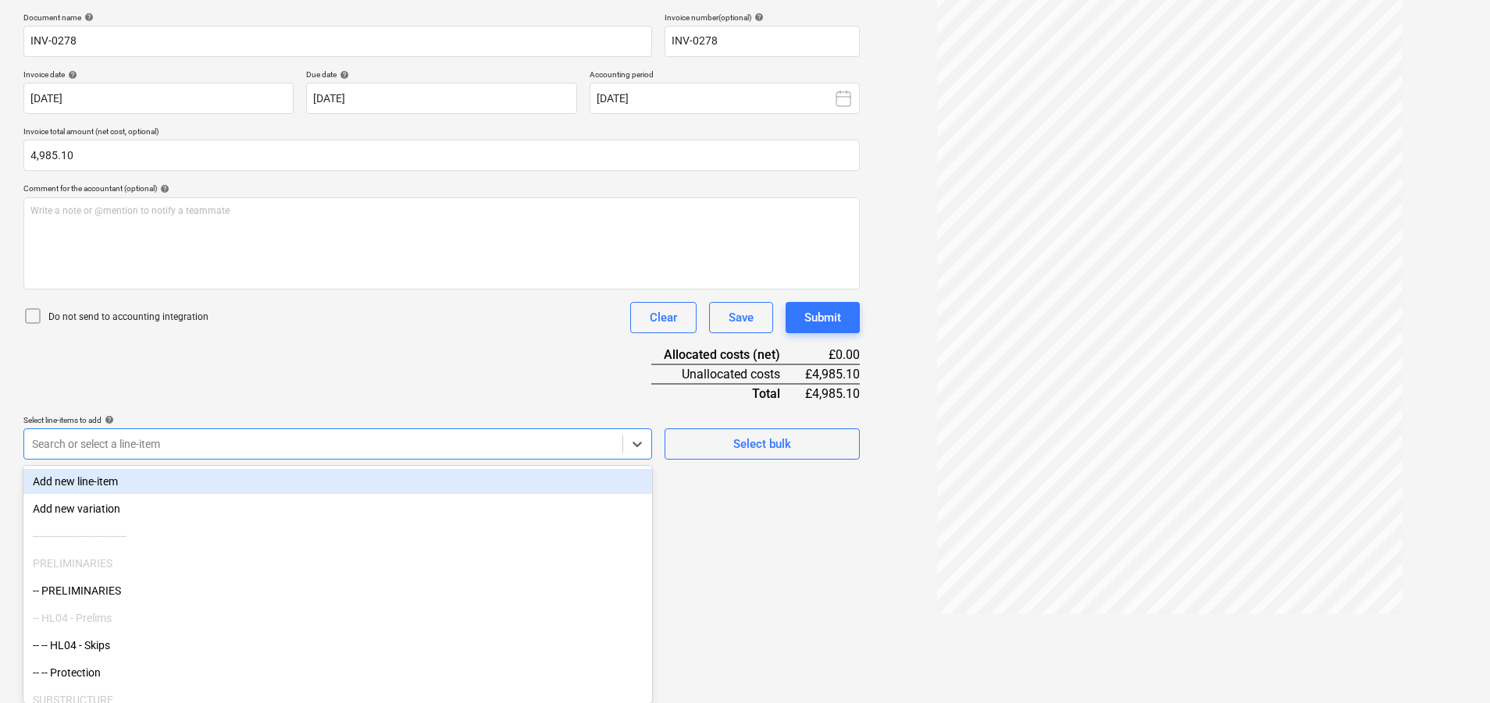
click at [401, 469] on div "Add new line-item" at bounding box center [337, 481] width 629 height 25
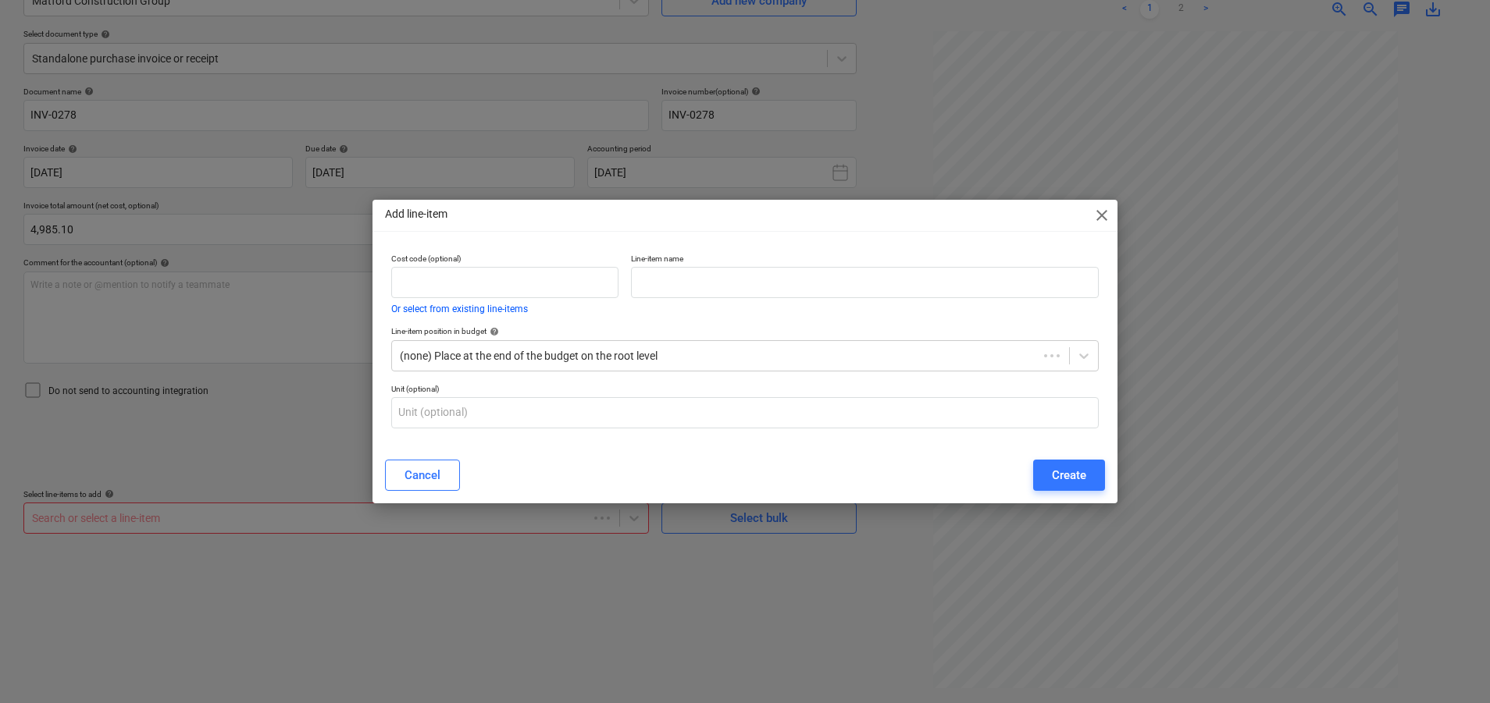
scroll to position [156, 0]
click at [421, 467] on div "Cancel" at bounding box center [424, 475] width 36 height 20
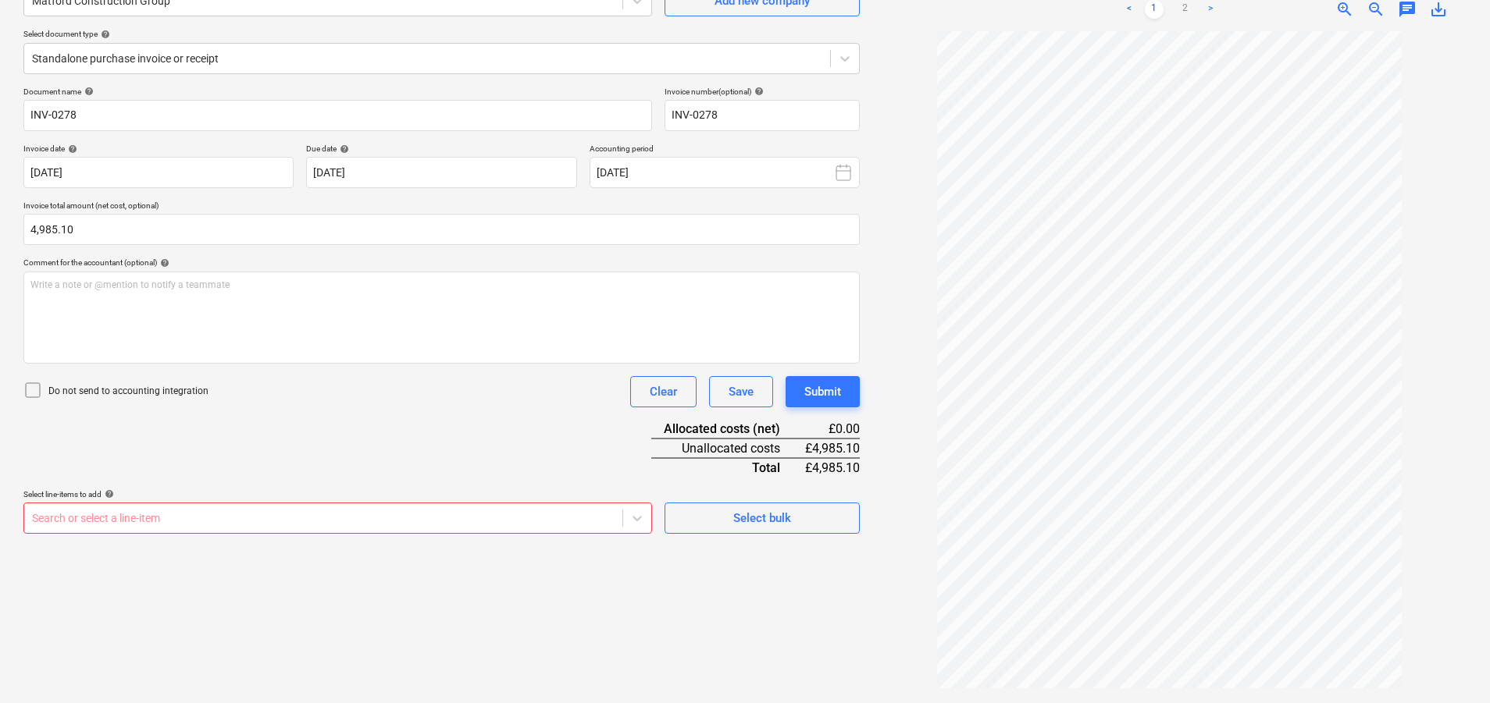
click at [411, 515] on div at bounding box center [323, 519] width 582 height 16
type input "TL"
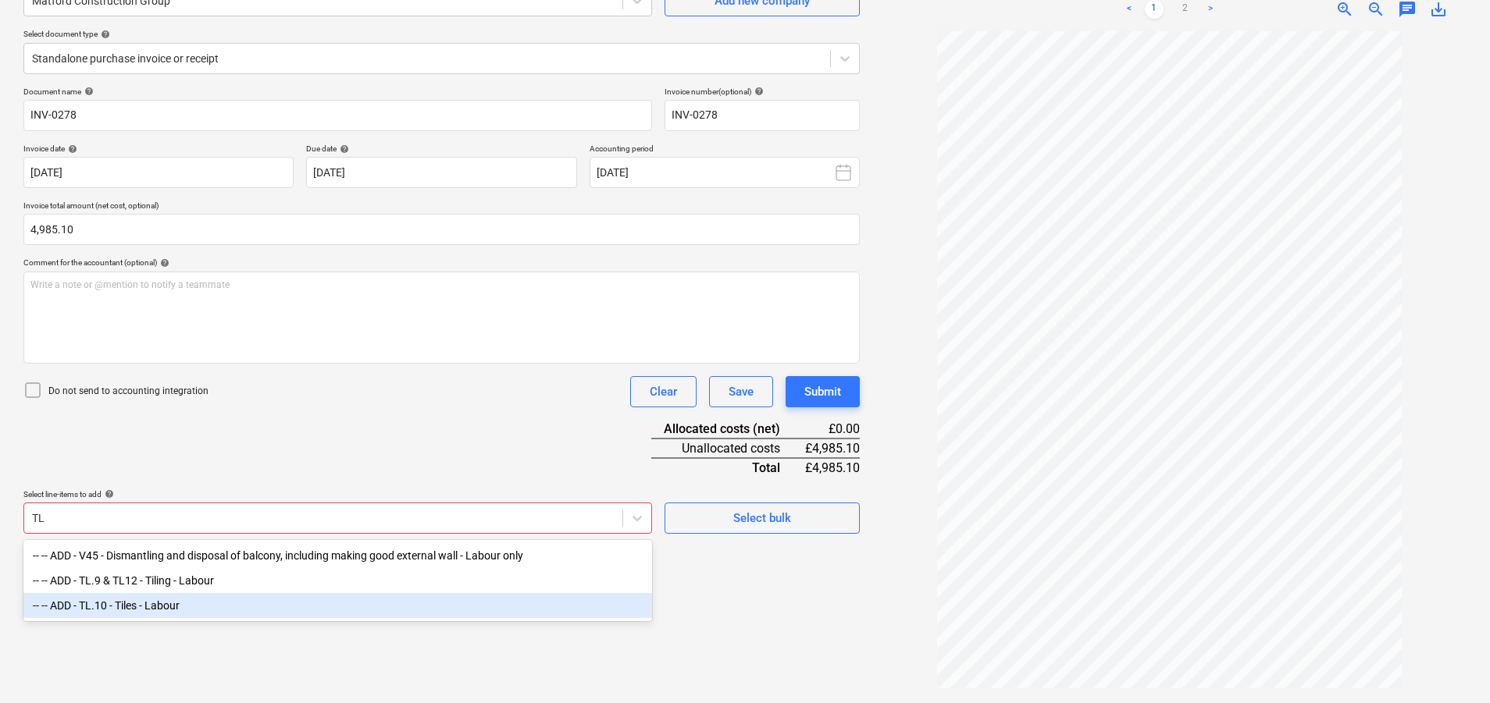
click at [372, 618] on div "-- -- ADD - TL.10 - Tiles - Labour" at bounding box center [337, 605] width 629 height 25
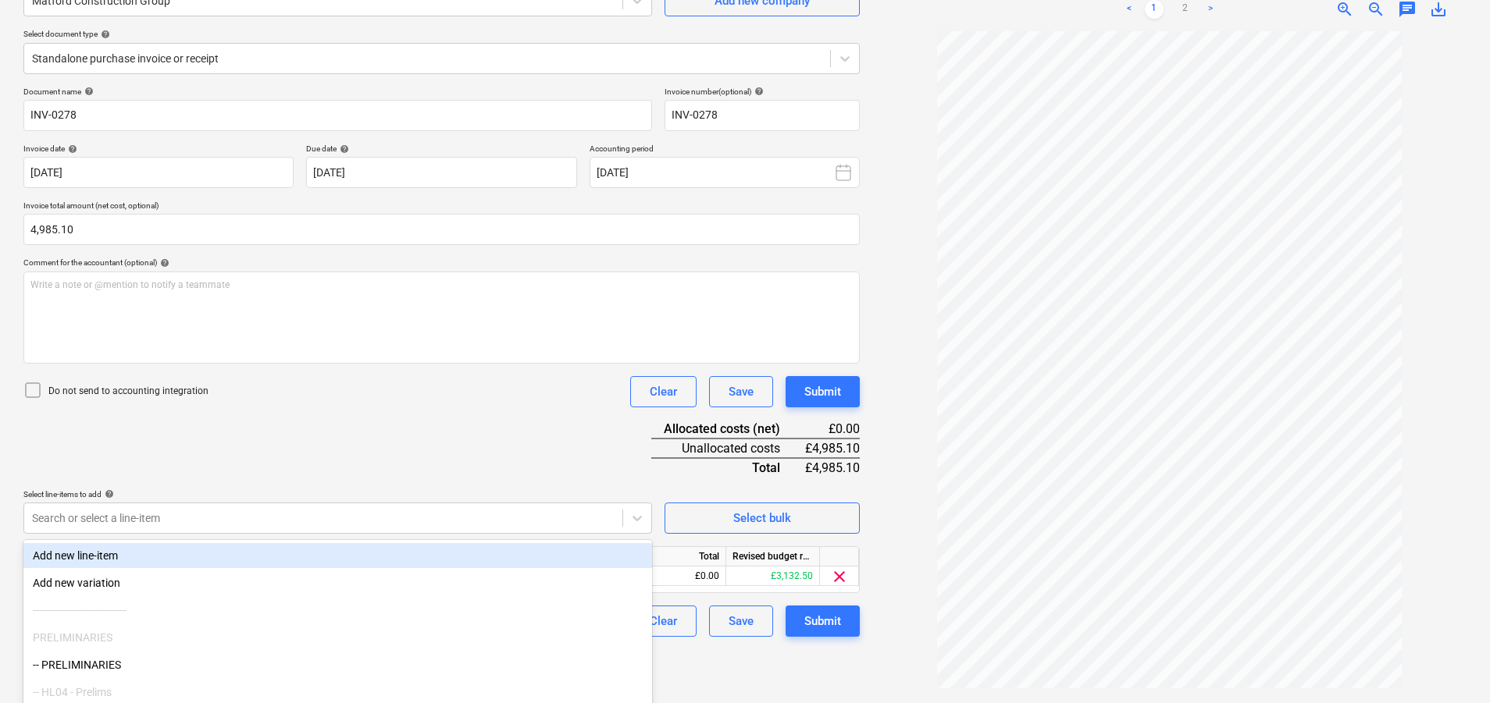
click at [545, 425] on div "Document name help INV-0278 Invoice number (optional) help INV-0278 Invoice dat…" at bounding box center [441, 362] width 836 height 550
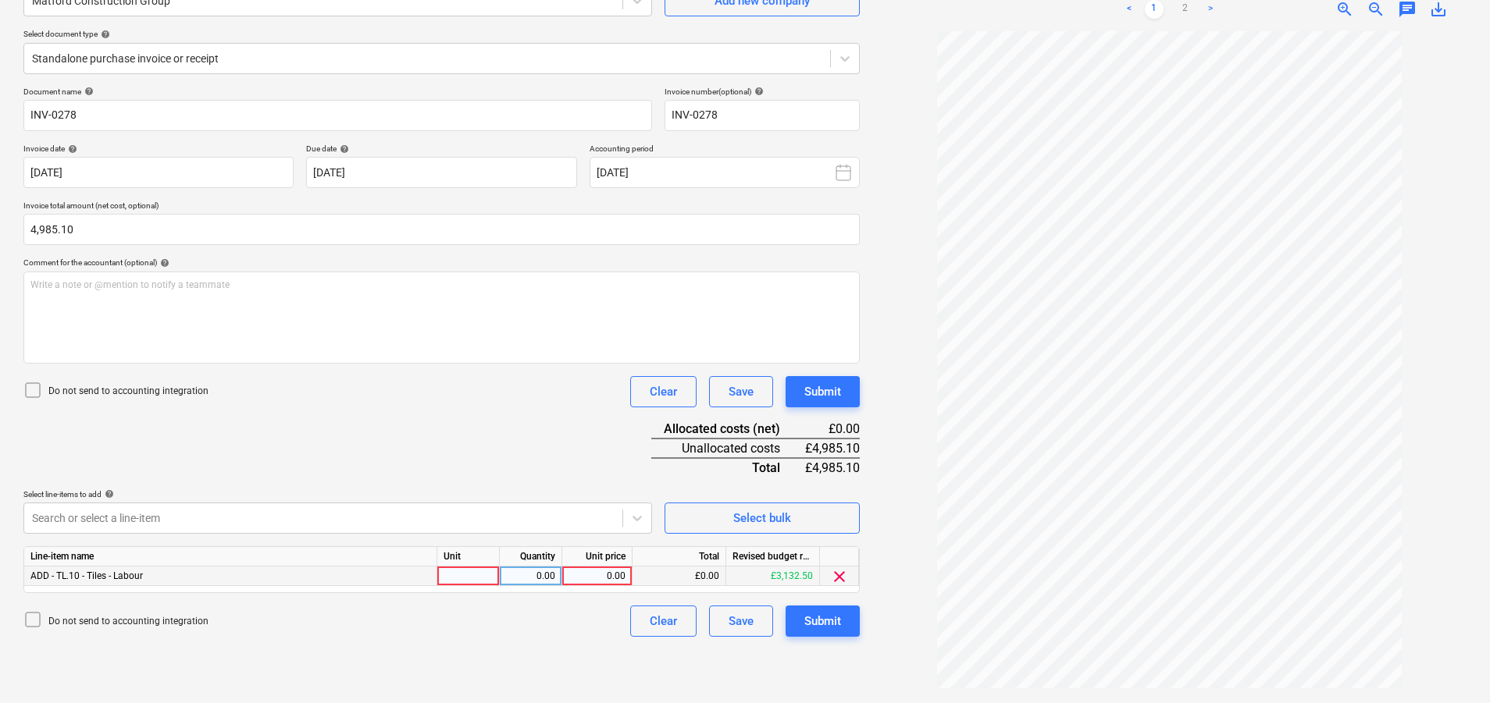
click at [451, 567] on div at bounding box center [468, 577] width 62 height 20
type input "nr"
click at [550, 576] on div "0.00" at bounding box center [530, 577] width 49 height 20
type input "1"
click at [610, 578] on div "0.00" at bounding box center [596, 577] width 57 height 20
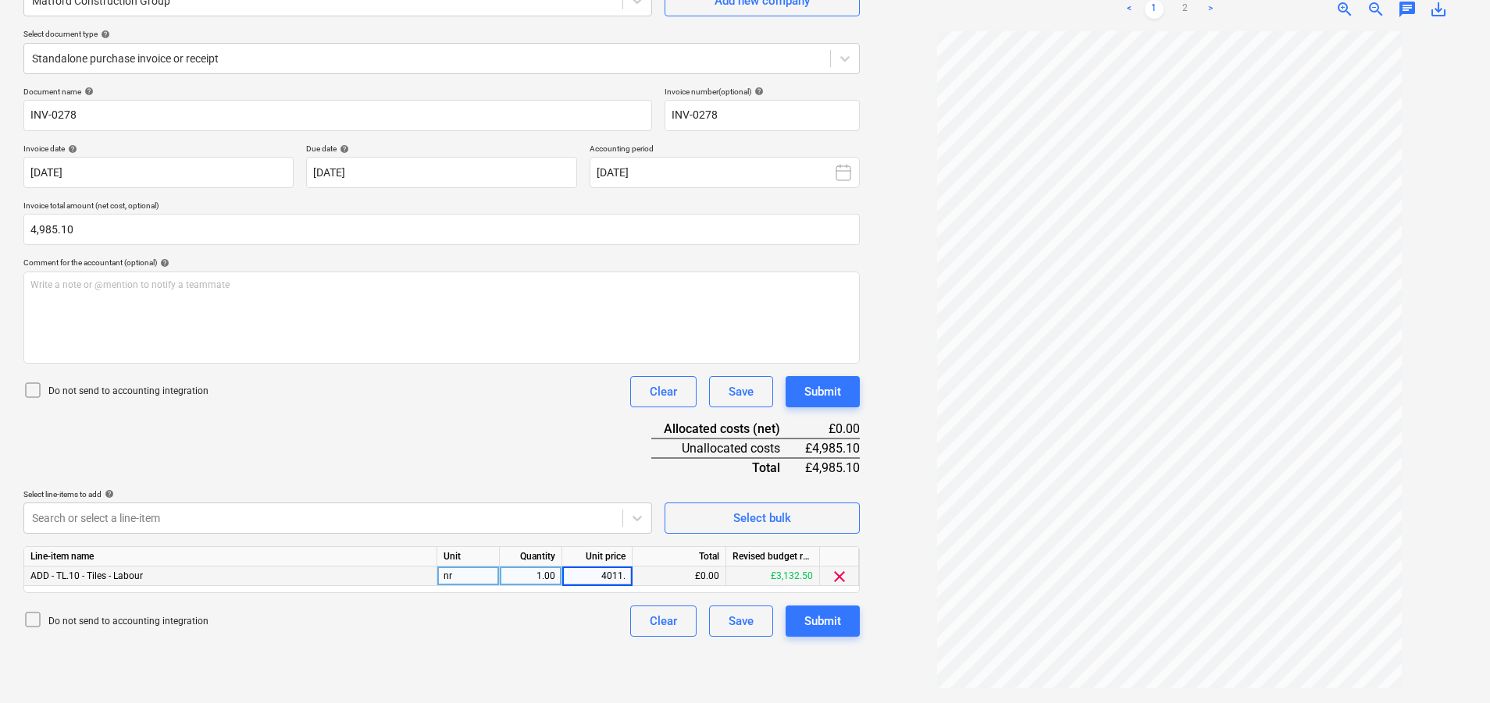
type input "4011.1"
click at [583, 440] on div "Document name help INV-0278 Invoice number (optional) help INV-0278 Invoice dat…" at bounding box center [441, 362] width 836 height 550
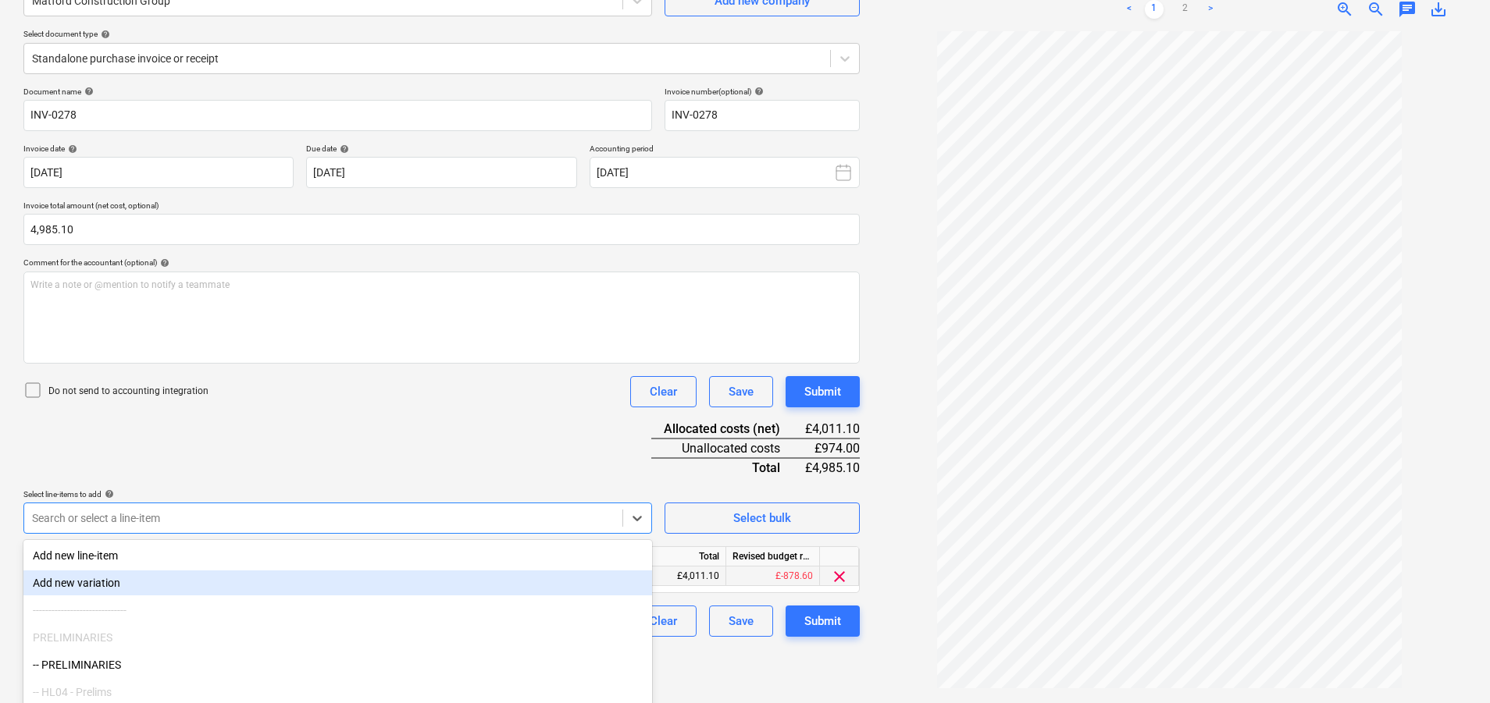
scroll to position [230, 0]
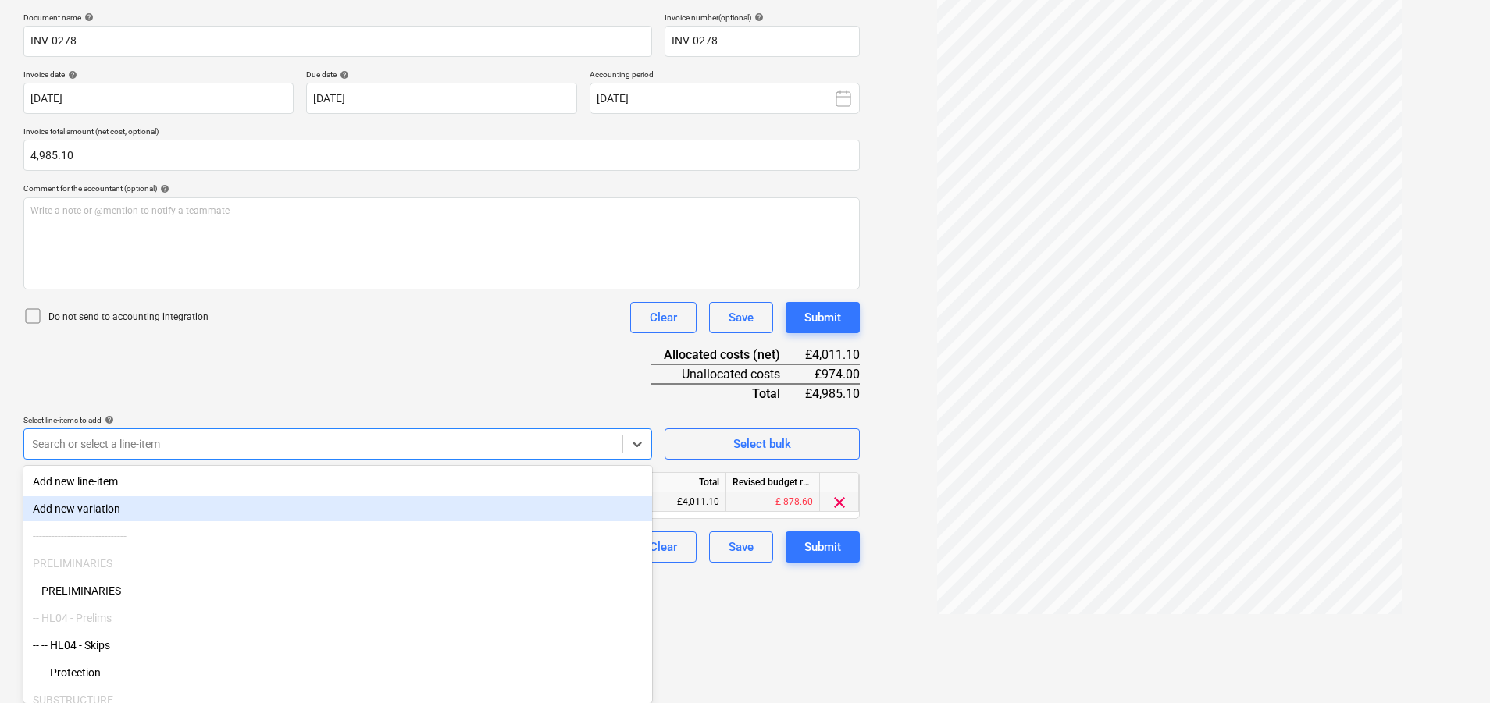
click at [431, 473] on body "Sales Projects Contacts Company Consolidated Invoices Inbox 2 Approvals Resourc…" at bounding box center [745, 121] width 1490 height 703
type input "tL"
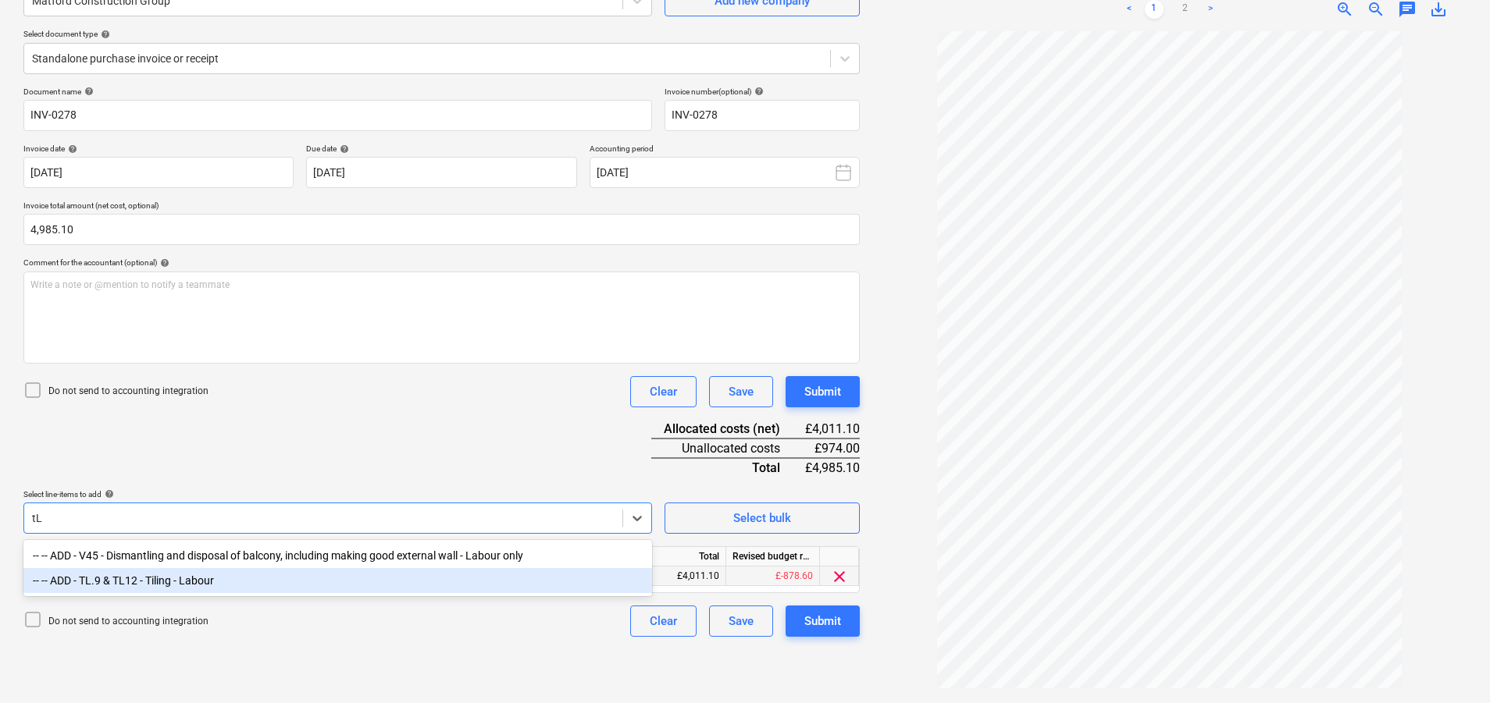
click at [399, 581] on div "-- -- ADD - TL.9 & TL12 - Tiling - Labour" at bounding box center [337, 580] width 629 height 25
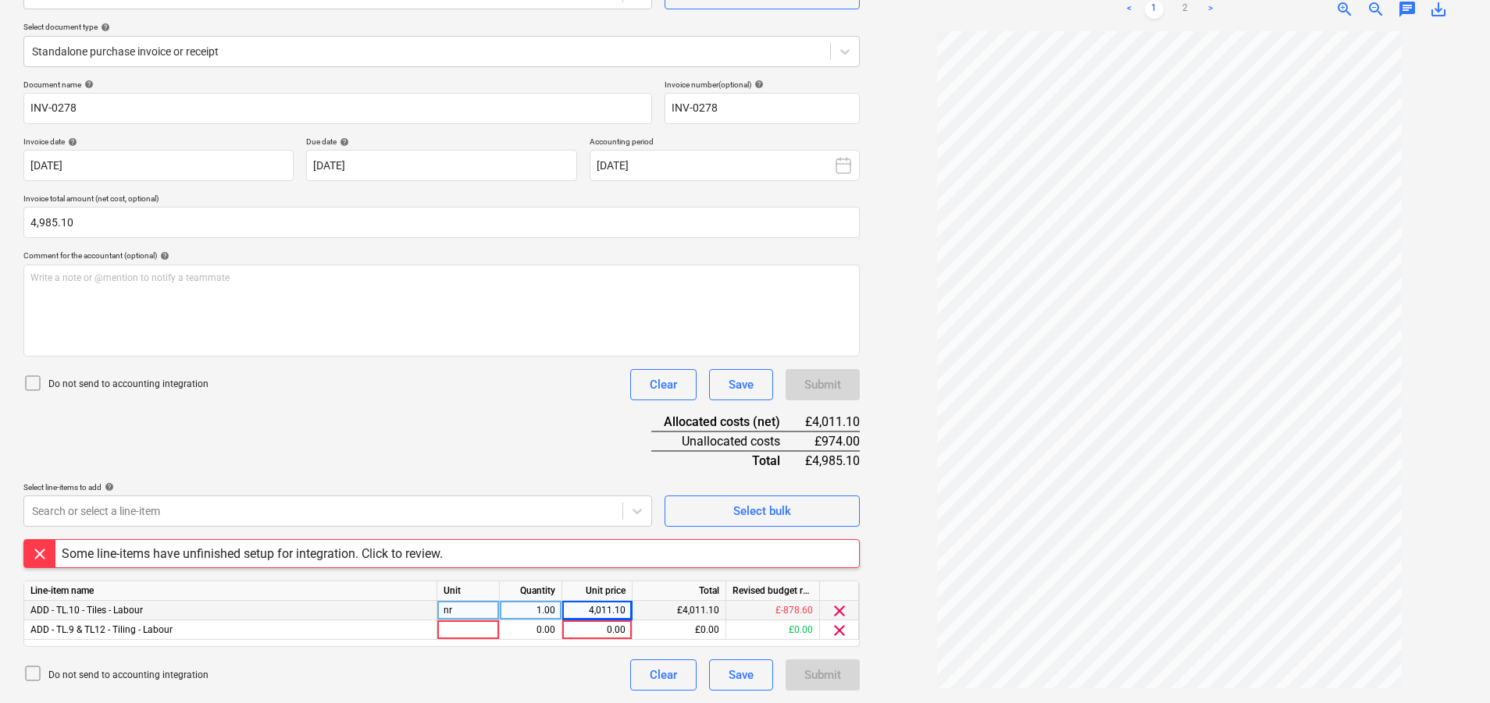
scroll to position [163, 0]
click at [778, 540] on html "Sales Projects Contacts Company Consolidated Invoices Inbox 2 Approvals Resourc…" at bounding box center [745, 188] width 1490 height 703
click at [466, 630] on div at bounding box center [468, 631] width 62 height 20
type input "nr"
click at [527, 630] on div "0.00" at bounding box center [530, 631] width 49 height 20
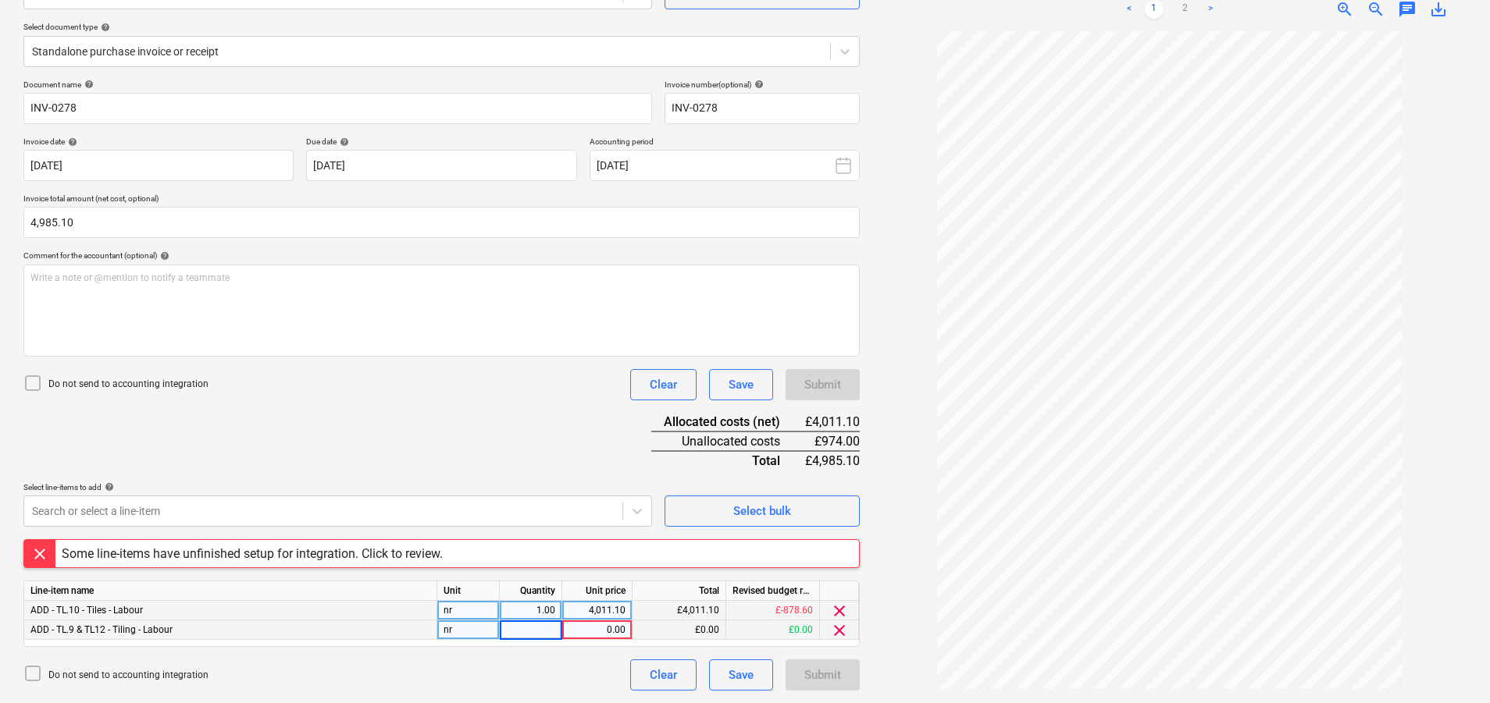
type input "1"
click at [586, 630] on div "0.00" at bounding box center [596, 631] width 57 height 20
type input "974"
click at [540, 671] on div "Do not send to accounting integration Clear Save Submit" at bounding box center [441, 675] width 836 height 31
click at [449, 432] on div "Document name help INV-0278 Invoice number (optional) help INV-0278 Invoice dat…" at bounding box center [441, 385] width 836 height 611
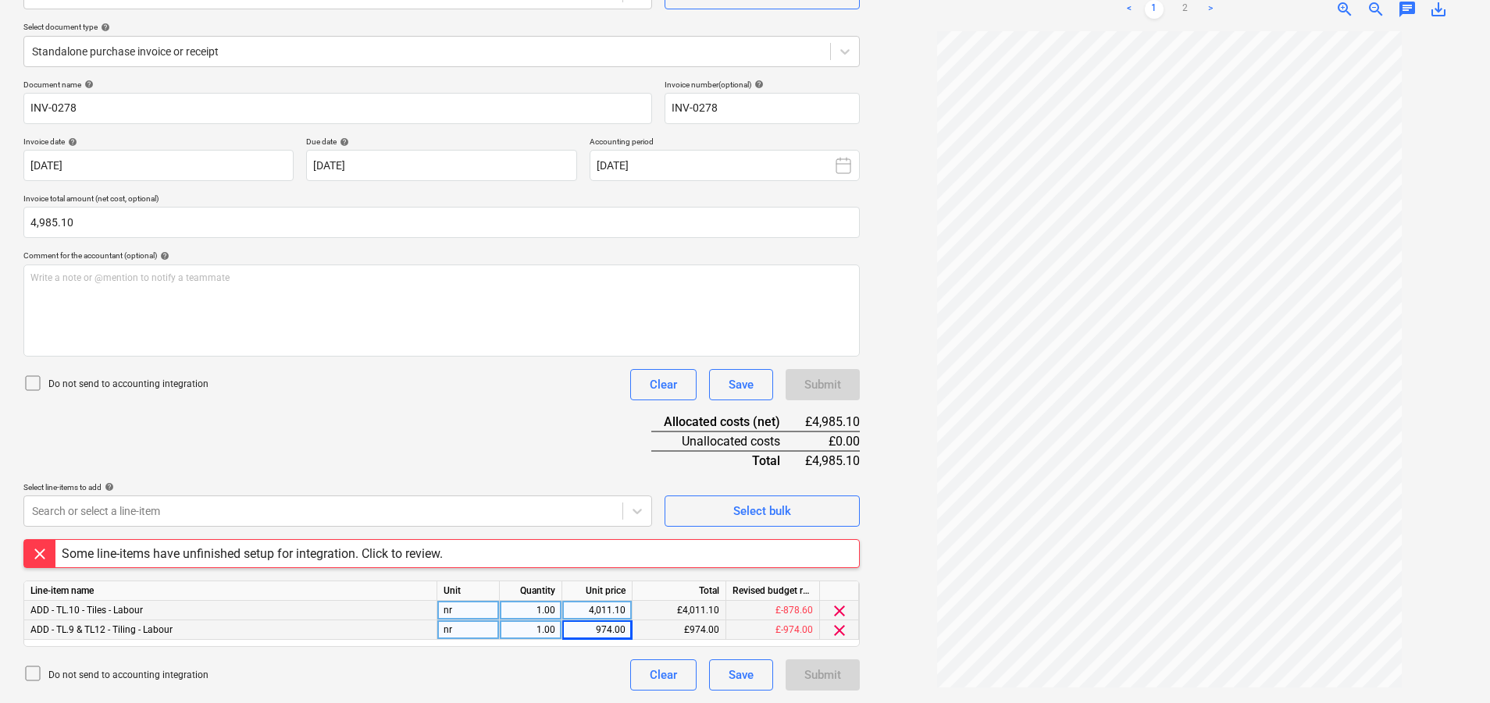
scroll to position [160, 0]
click at [574, 674] on div "Do not send to accounting integration Clear Save Submit" at bounding box center [441, 678] width 836 height 31
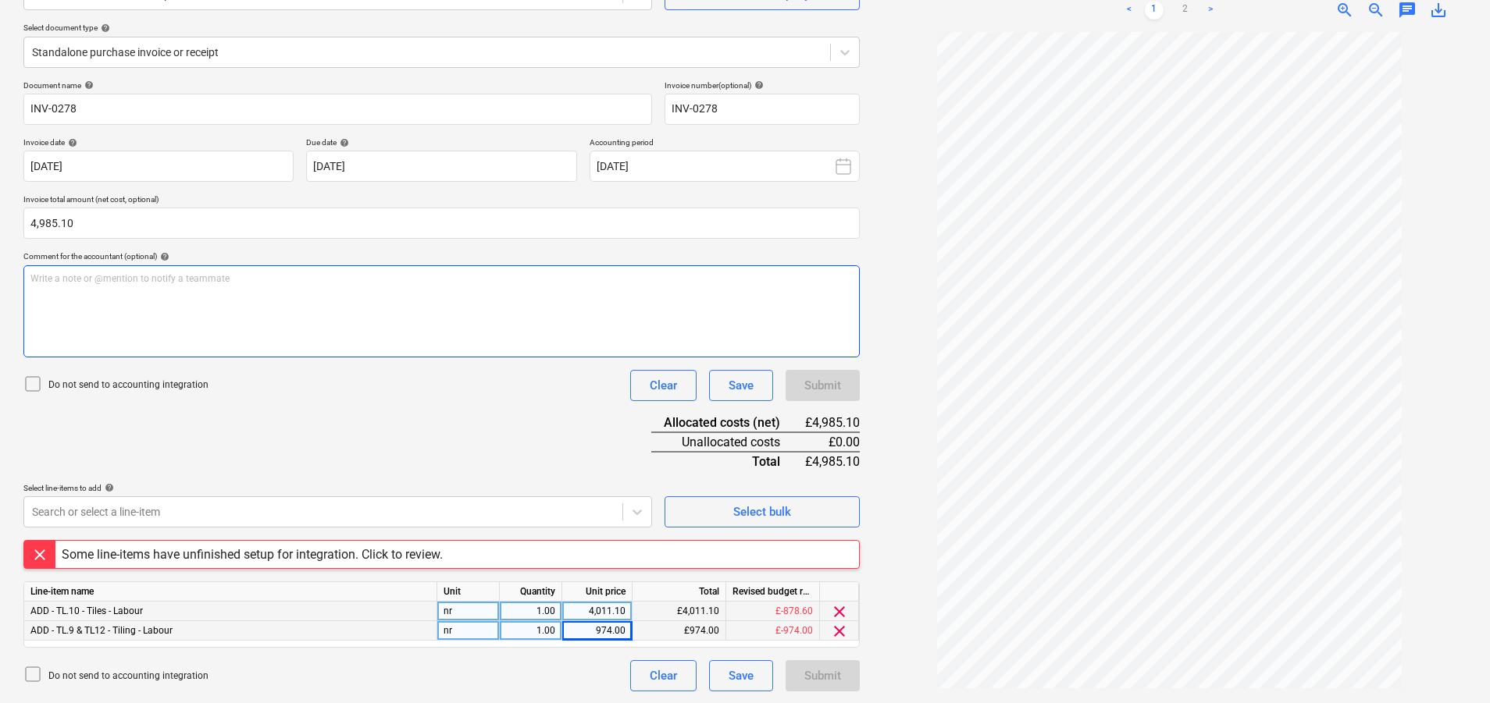
scroll to position [163, 0]
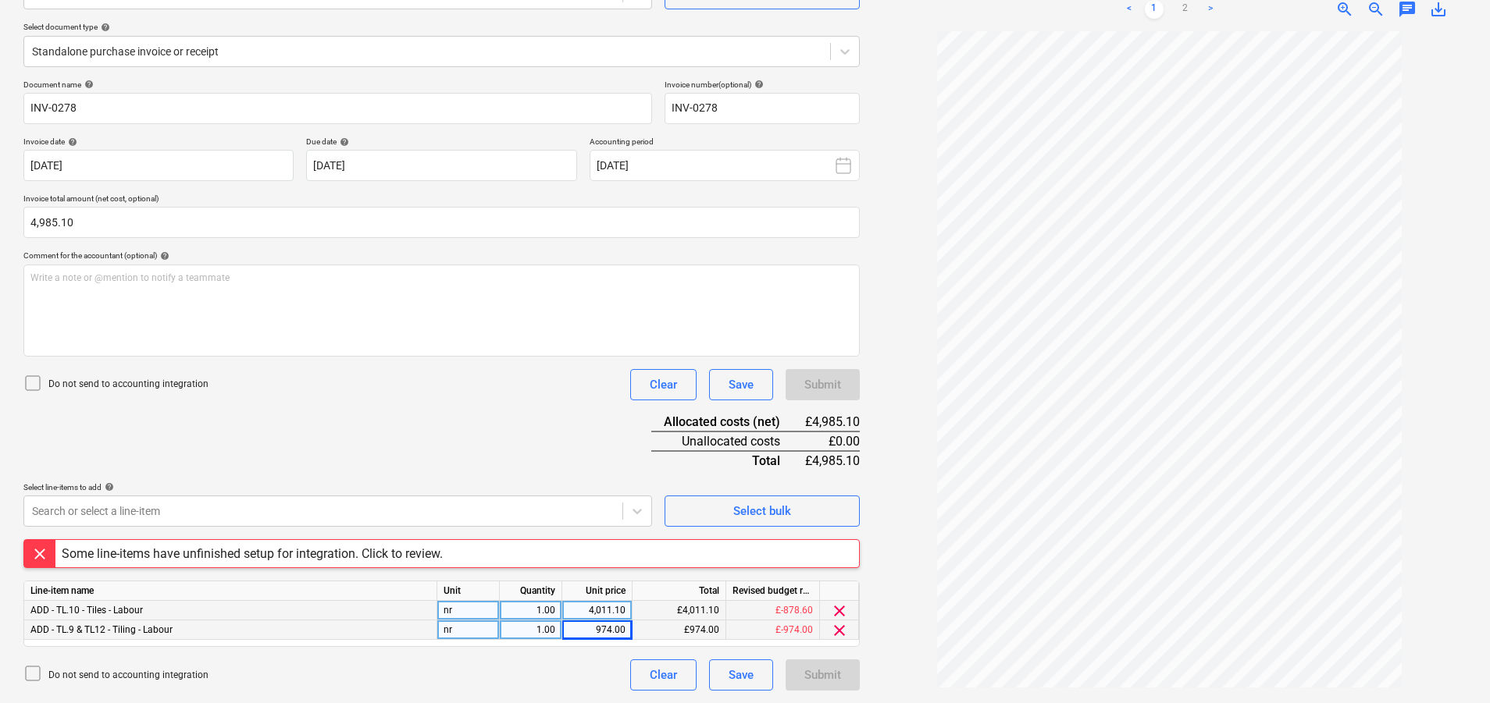
click at [599, 467] on div "Document name help INV-0278 Invoice number (optional) help INV-0278 Invoice dat…" at bounding box center [441, 385] width 836 height 611
click at [662, 630] on div "£974.00" at bounding box center [679, 631] width 94 height 20
click at [810, 675] on div "Submit" at bounding box center [822, 675] width 74 height 31
click at [28, 554] on div at bounding box center [39, 553] width 31 height 27
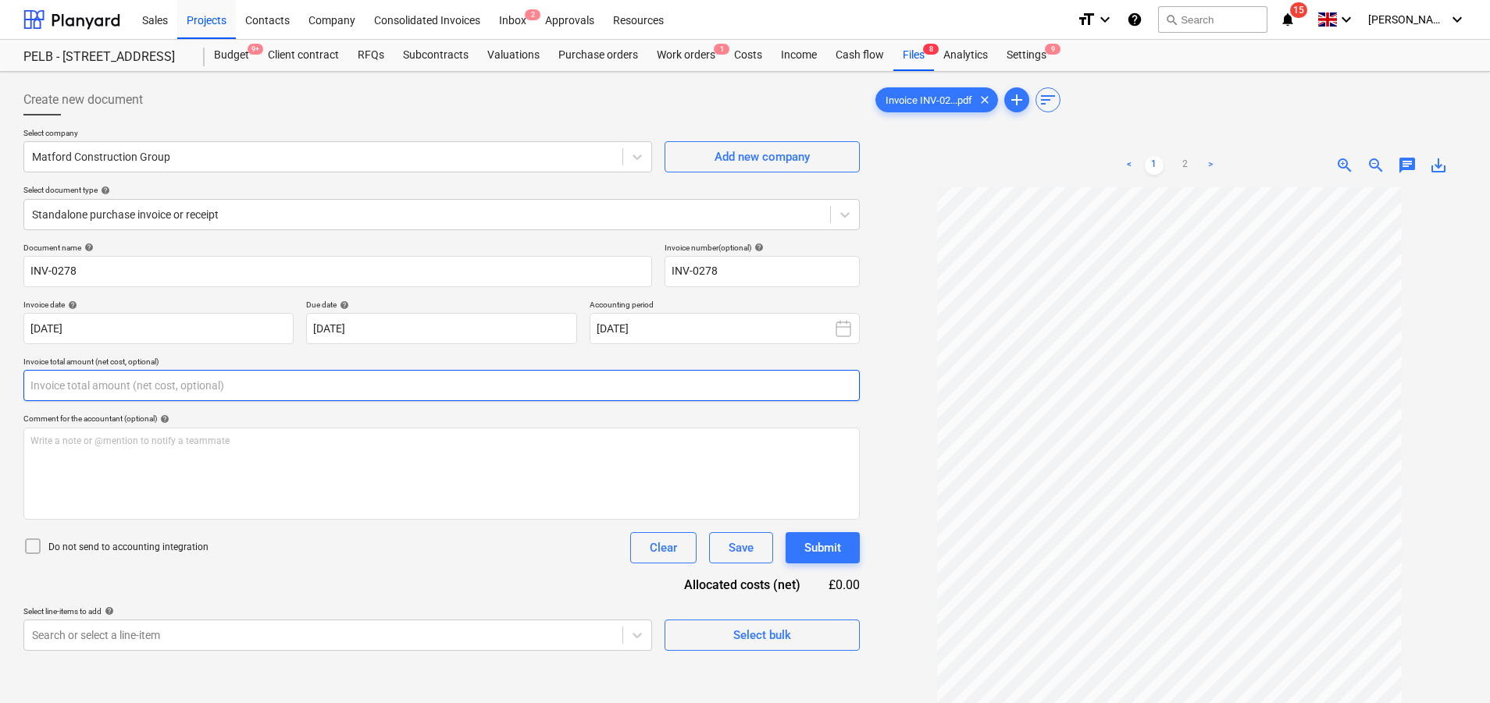
click at [122, 376] on input "text" at bounding box center [441, 385] width 836 height 31
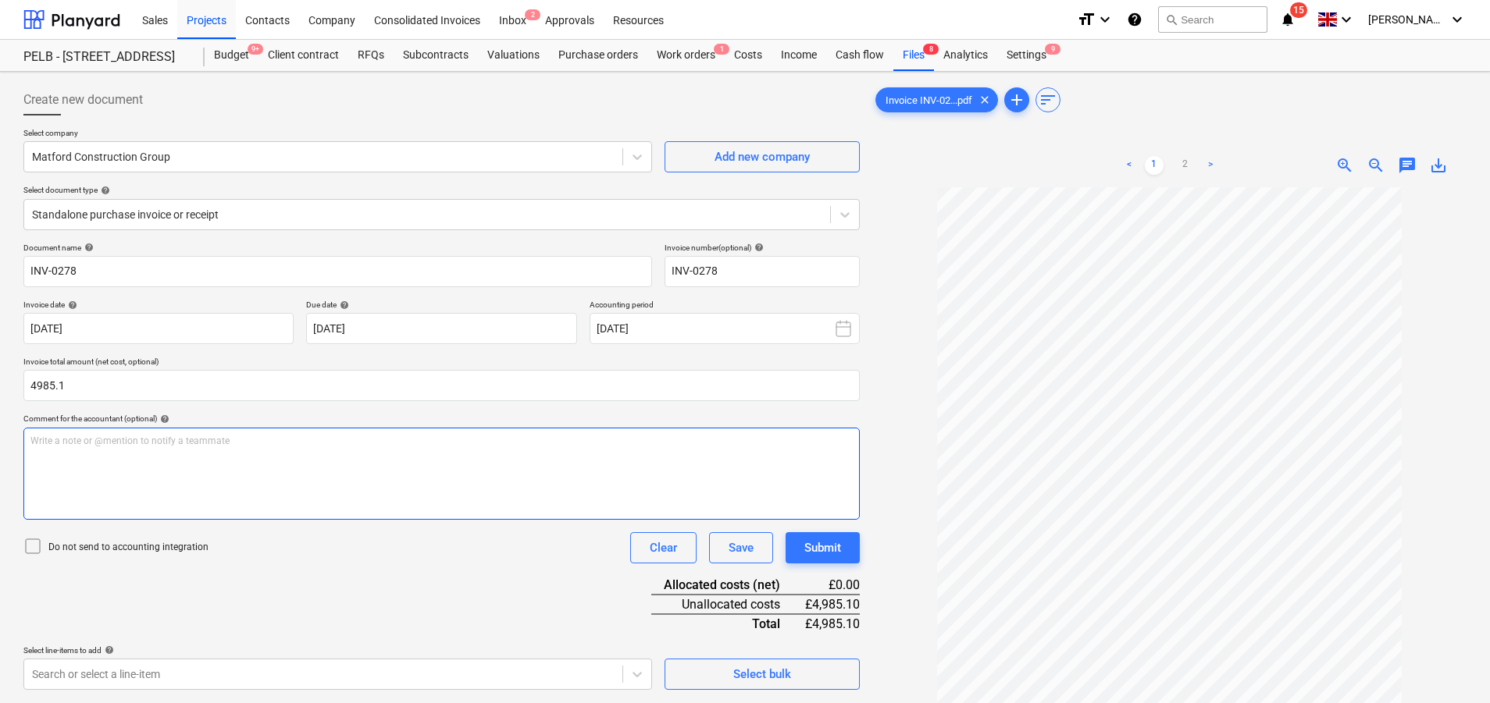
type input "4,985.10"
click at [185, 483] on div "Write a note or @mention to notify a teammate [PERSON_NAME]" at bounding box center [441, 474] width 836 height 92
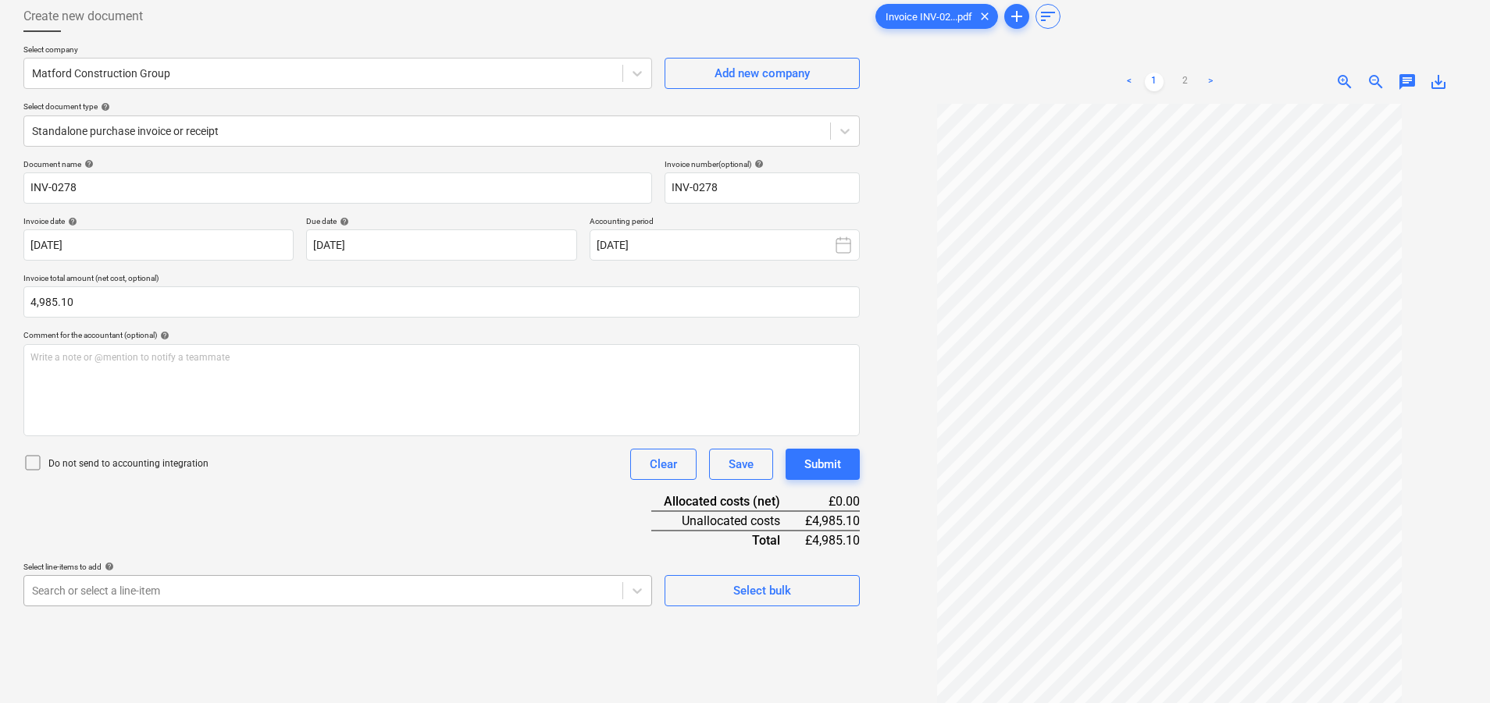
click at [415, 586] on body "Sales Projects Contacts Company Consolidated Invoices Inbox 2 Approvals Resourc…" at bounding box center [745, 267] width 1490 height 703
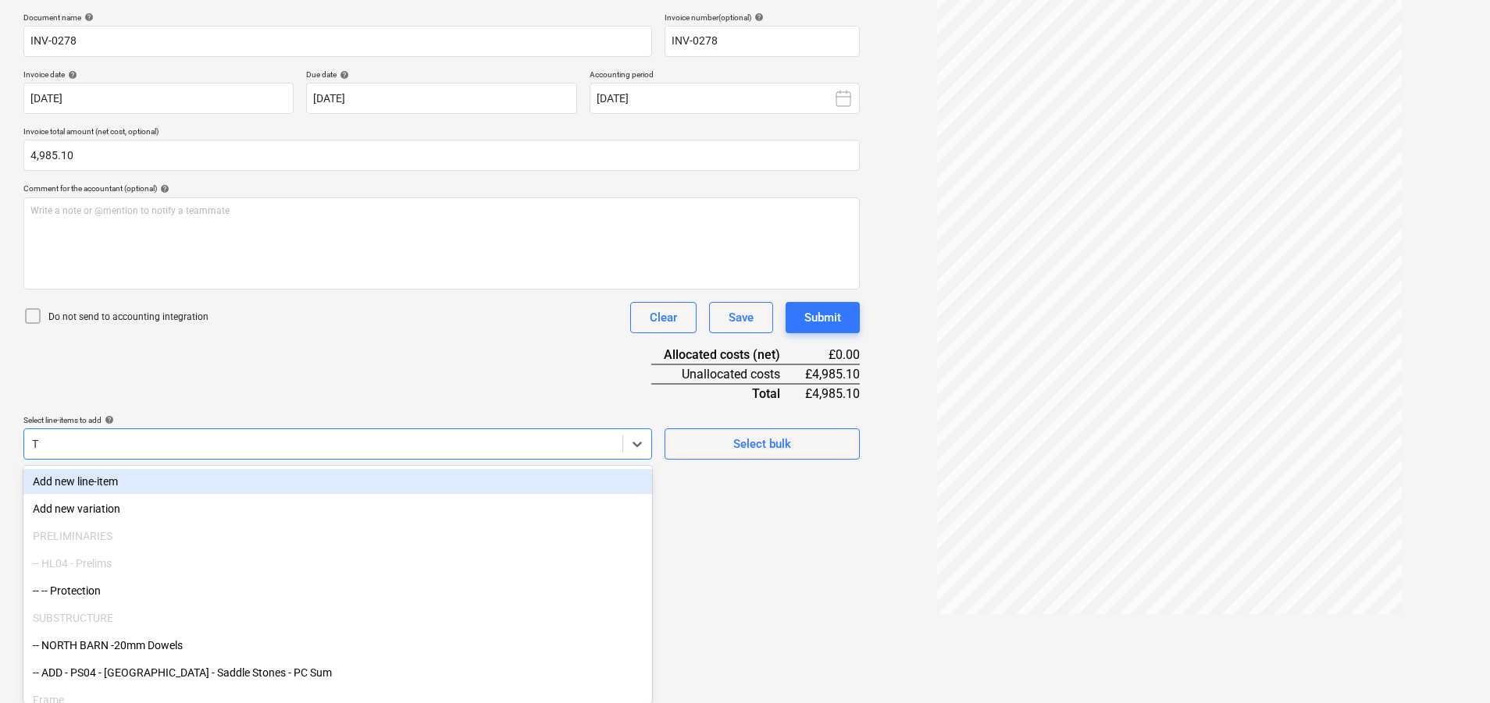
type input "TL"
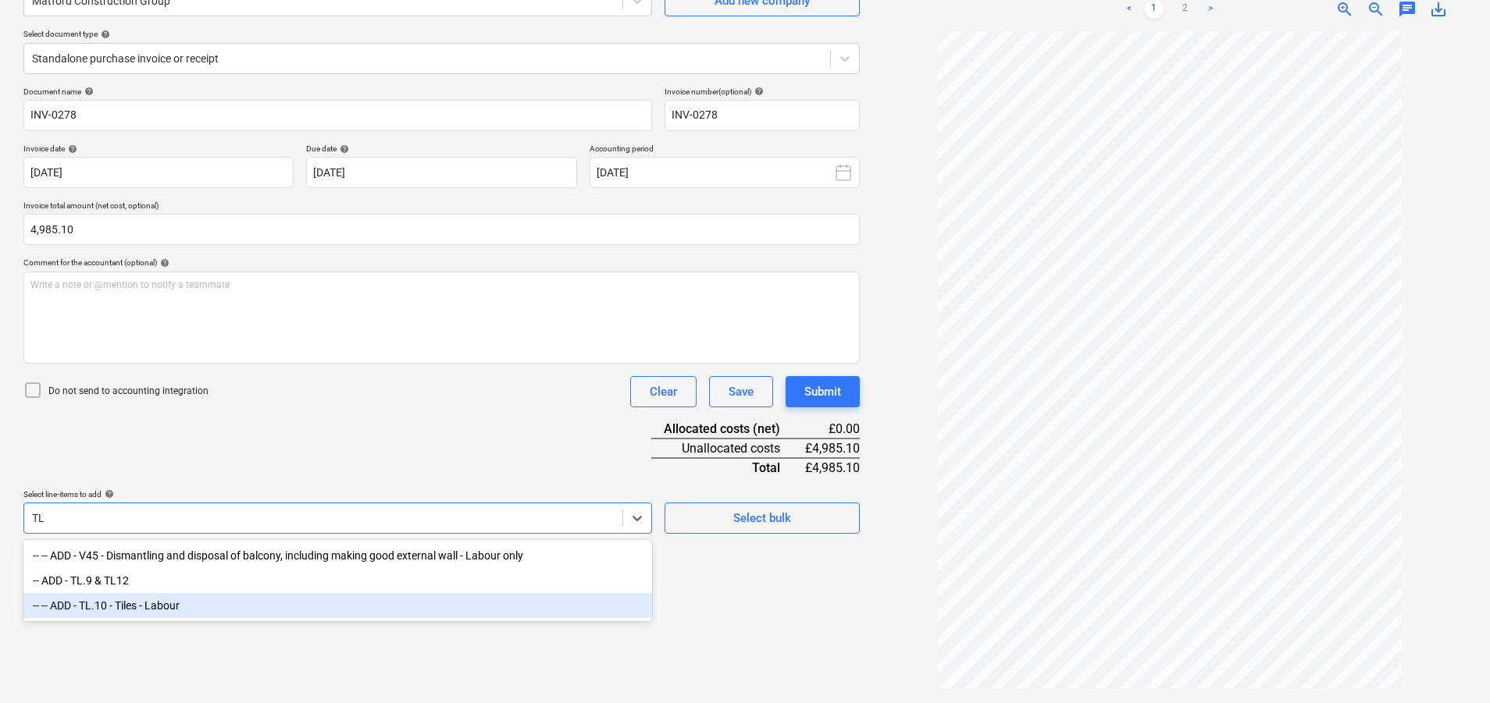
click at [355, 597] on div "-- -- ADD - TL.10 - Tiles - Labour" at bounding box center [337, 605] width 629 height 25
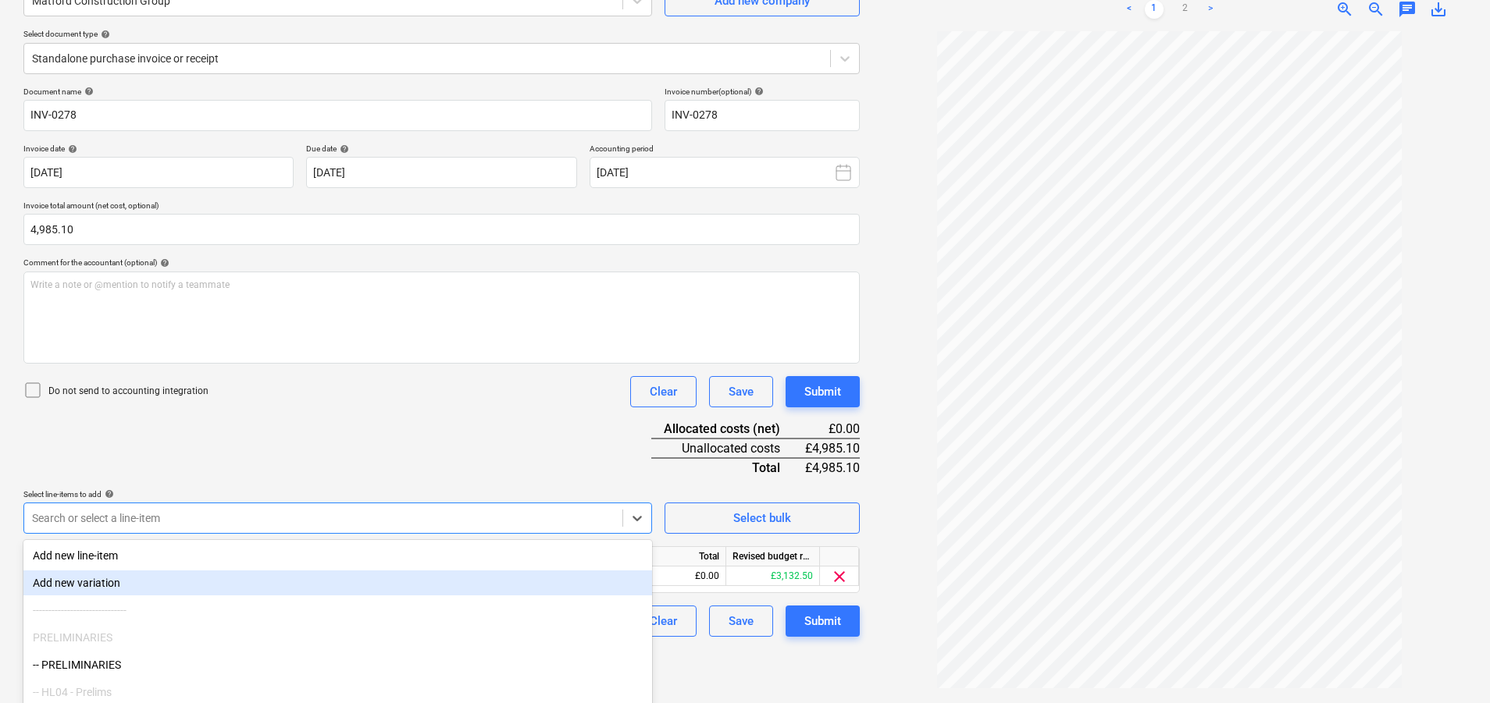
click at [500, 450] on div "Document name help INV-0278 Invoice number (optional) help INV-0278 Invoice dat…" at bounding box center [441, 362] width 836 height 550
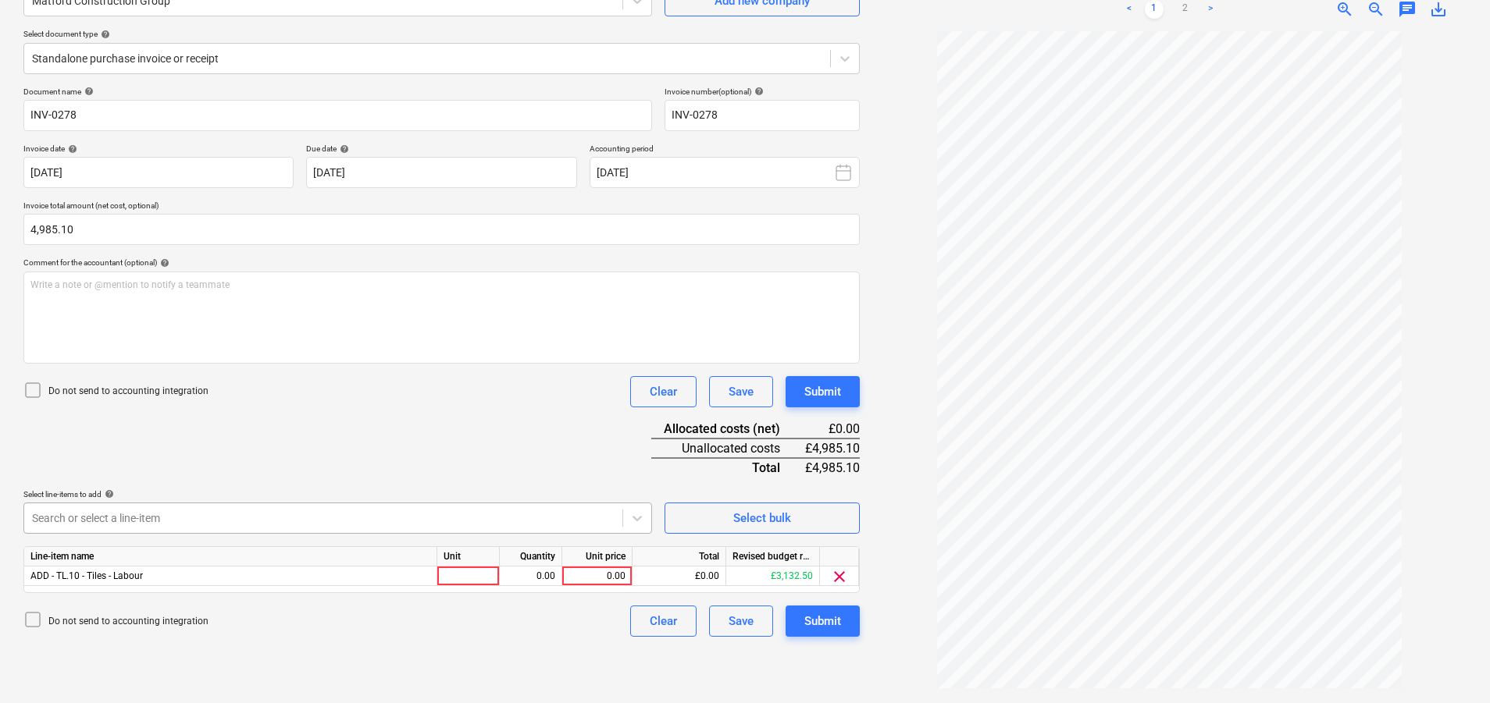
click at [436, 528] on body "Sales Projects Contacts Company Consolidated Invoices Inbox 2 Approvals Resourc…" at bounding box center [745, 195] width 1490 height 703
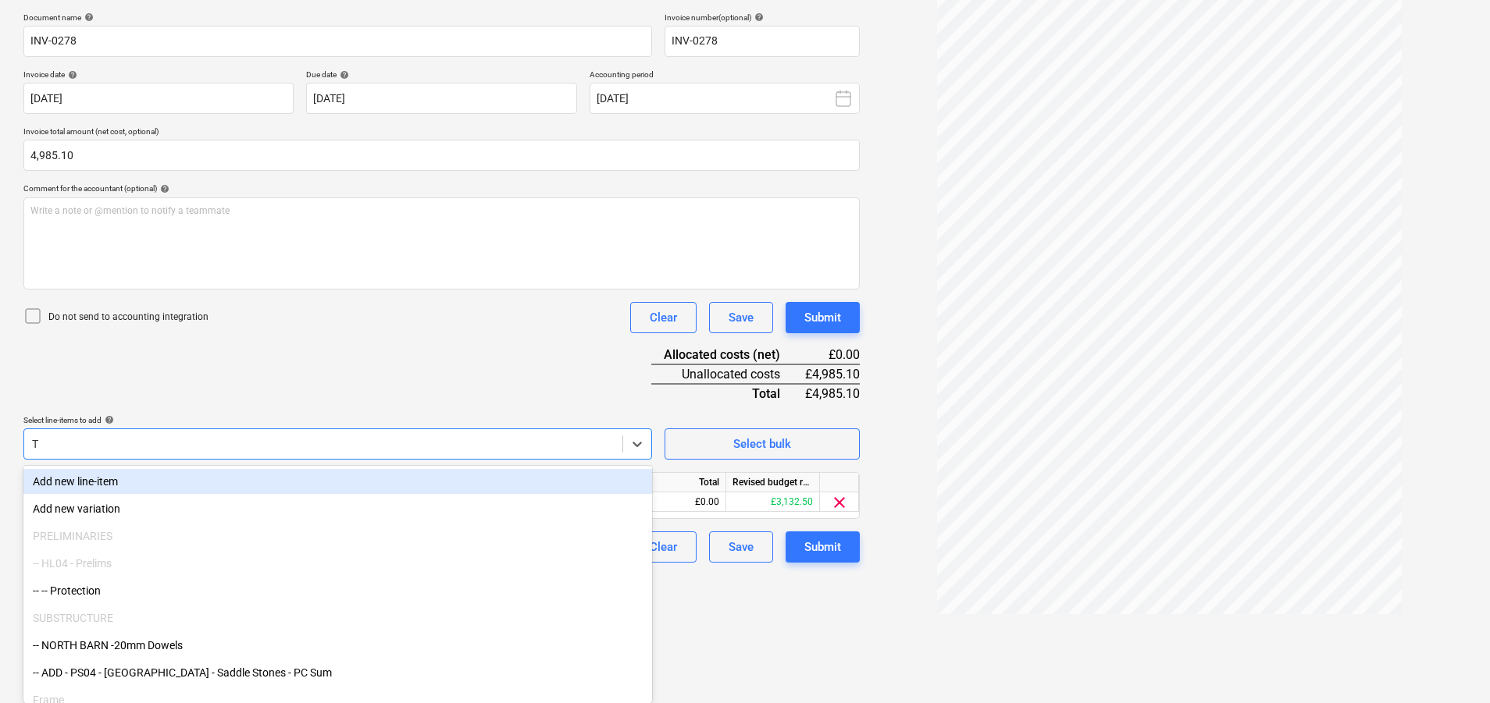
type input "TL"
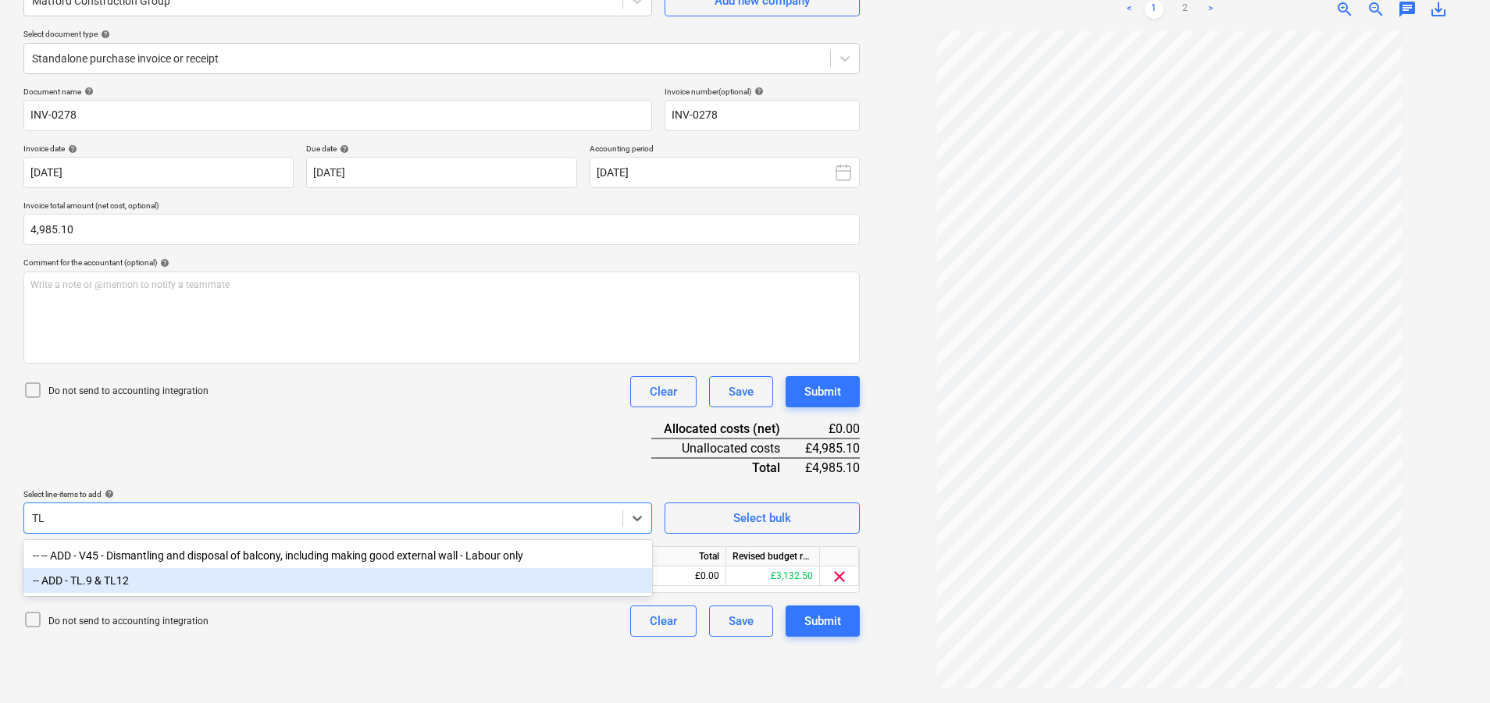
click at [407, 582] on div "-- ADD - TL.9 & TL12" at bounding box center [337, 580] width 629 height 25
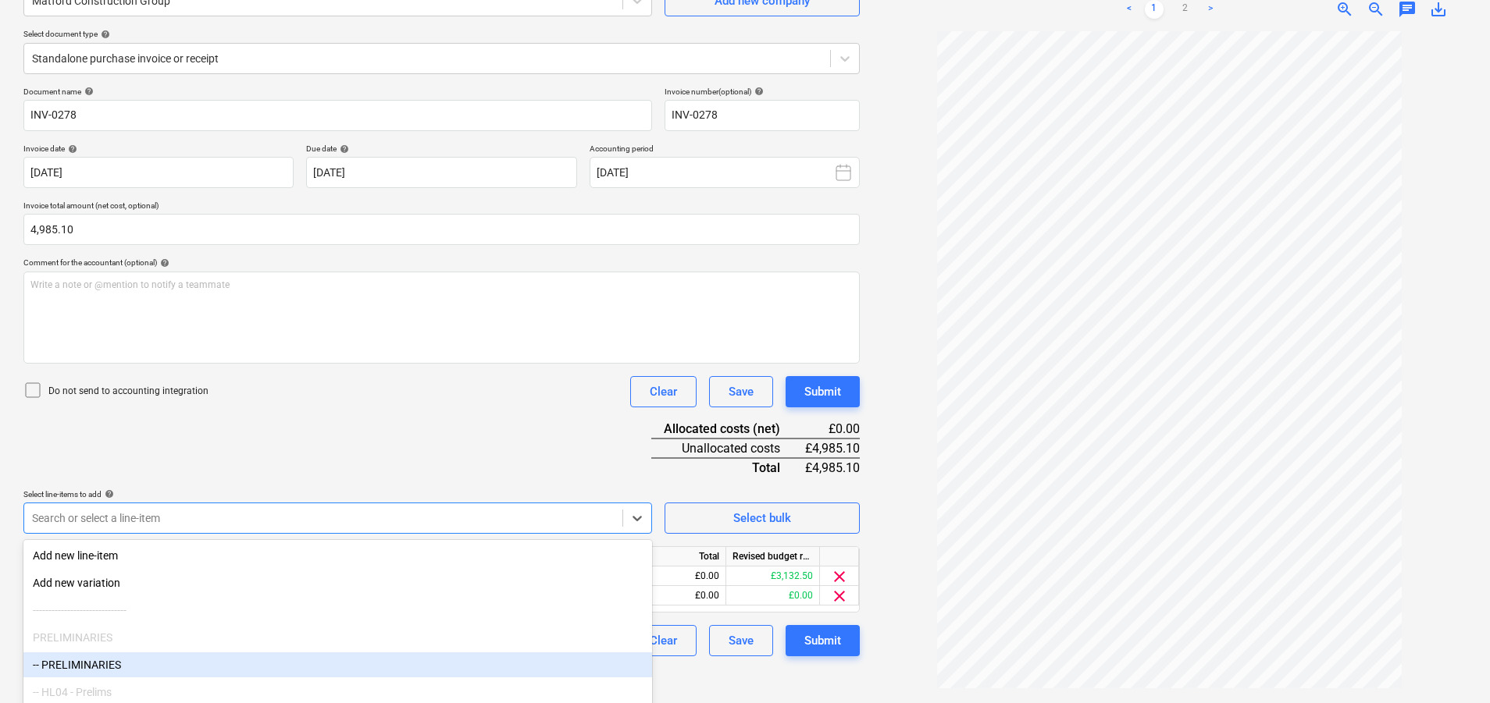
scroll to position [230, 0]
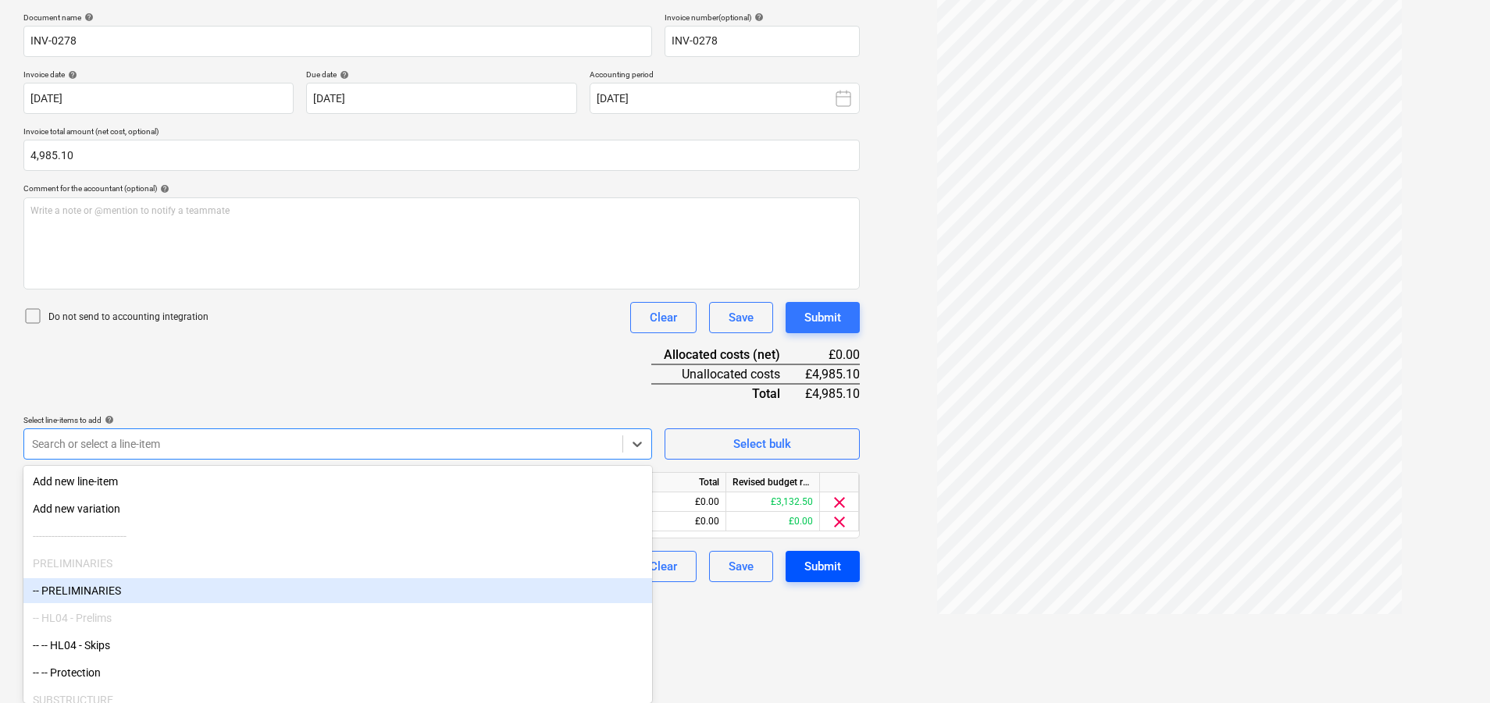
click at [789, 473] on html "Sales Projects Contacts Company Consolidated Invoices Inbox 2 Approvals Resourc…" at bounding box center [745, 121] width 1490 height 703
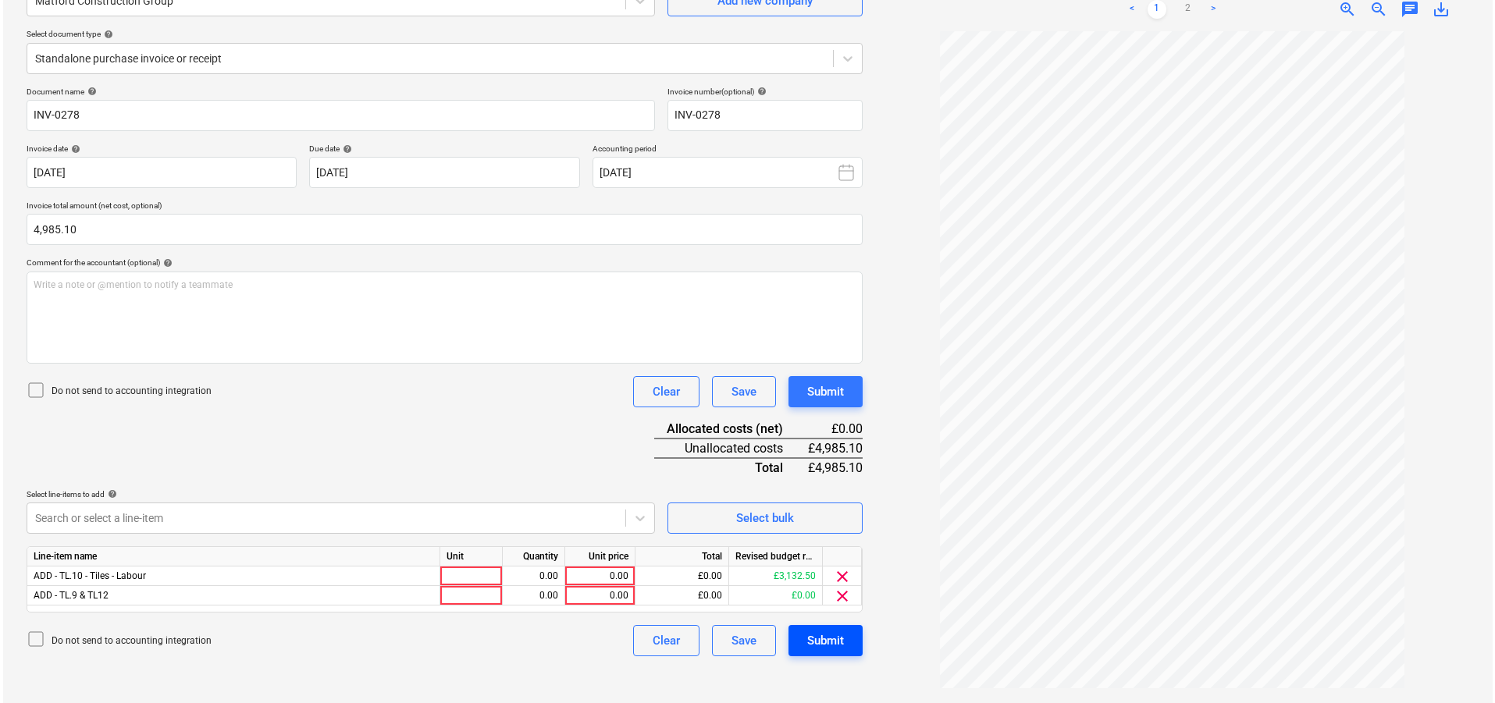
scroll to position [156, 0]
click at [482, 589] on div at bounding box center [468, 596] width 62 height 20
type input "1"
type input "nr"
click at [520, 594] on div "0.00" at bounding box center [530, 596] width 49 height 20
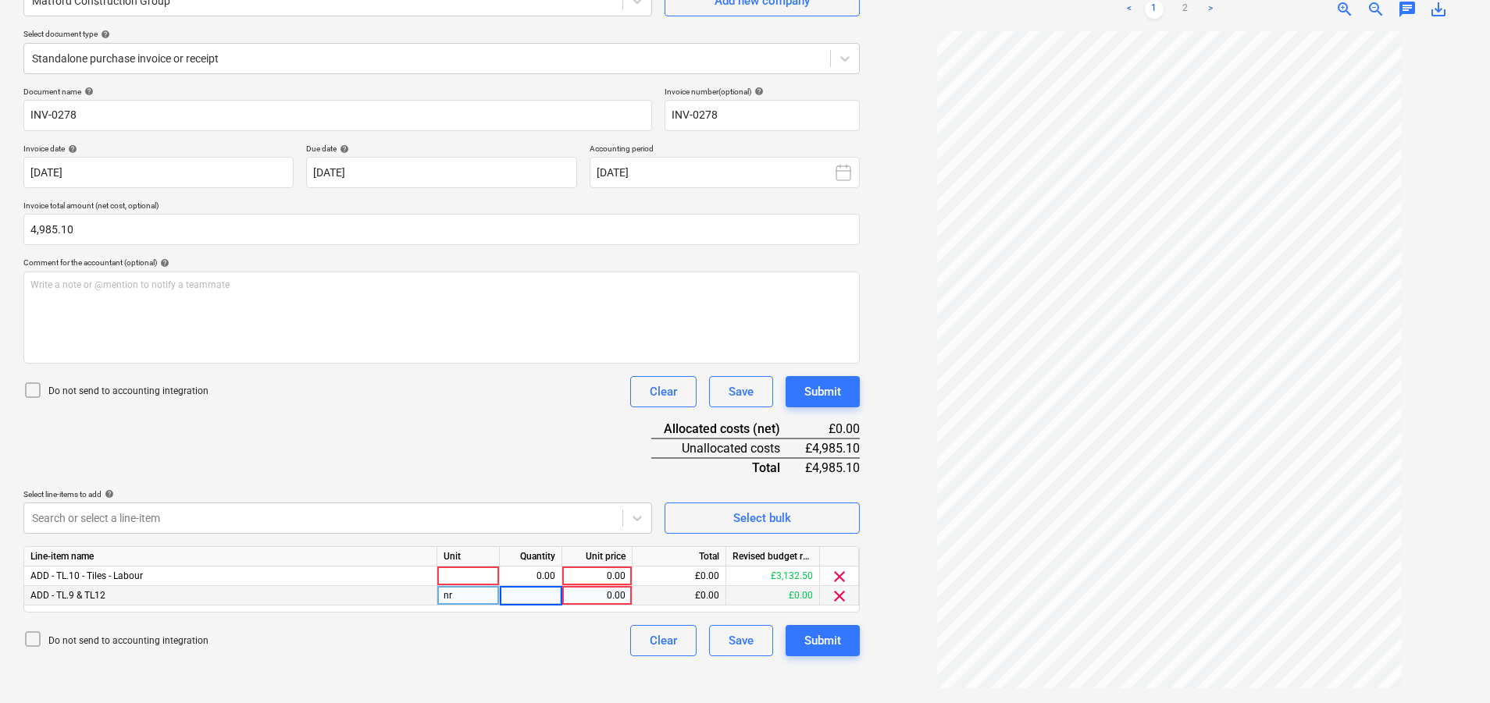
type input "1"
click at [588, 595] on div "0.00" at bounding box center [596, 596] width 57 height 20
type input "974"
click at [598, 572] on div "0.00" at bounding box center [596, 577] width 57 height 20
click at [465, 568] on div at bounding box center [468, 577] width 62 height 20
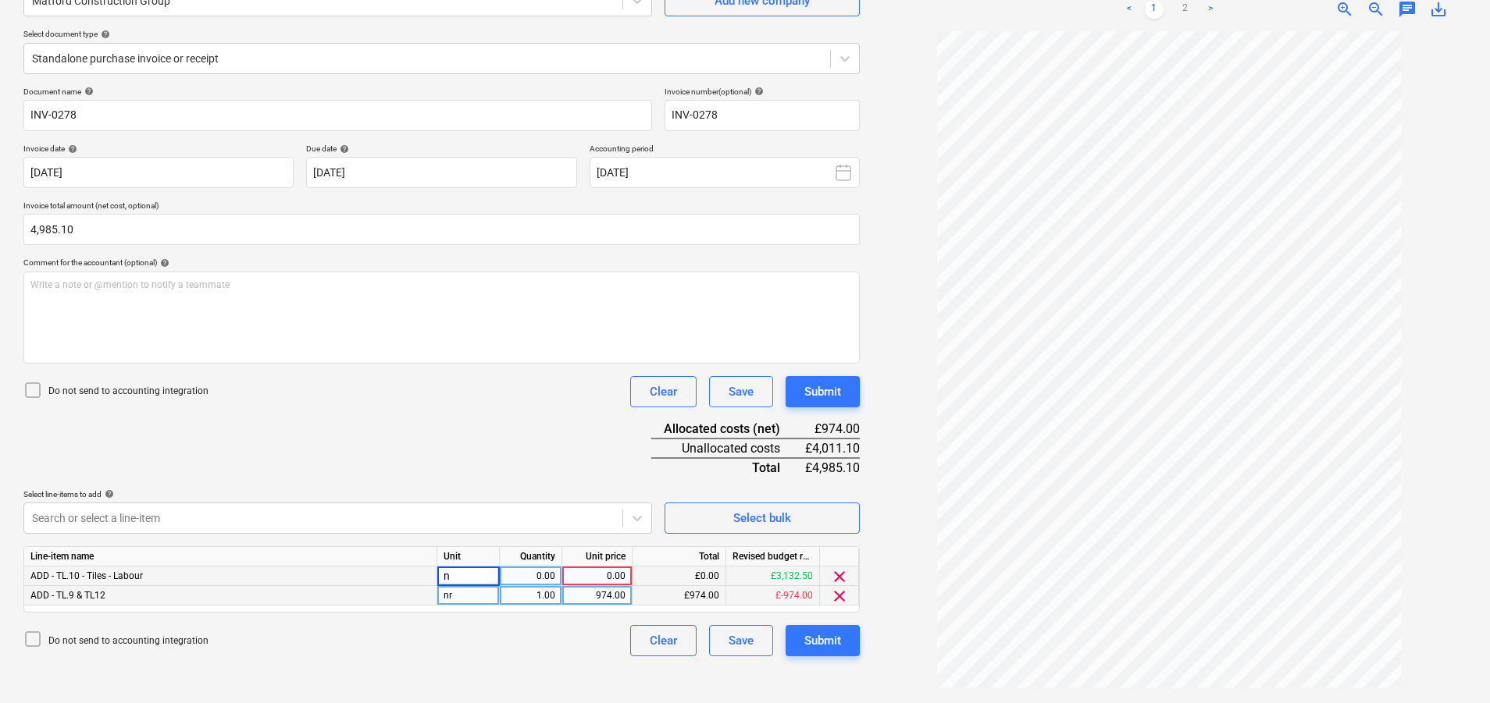
type input "nr"
click at [544, 575] on div "0.00" at bounding box center [530, 577] width 49 height 20
type input "1"
click at [599, 577] on div "0.00" at bounding box center [596, 577] width 57 height 20
type input "4011.1"
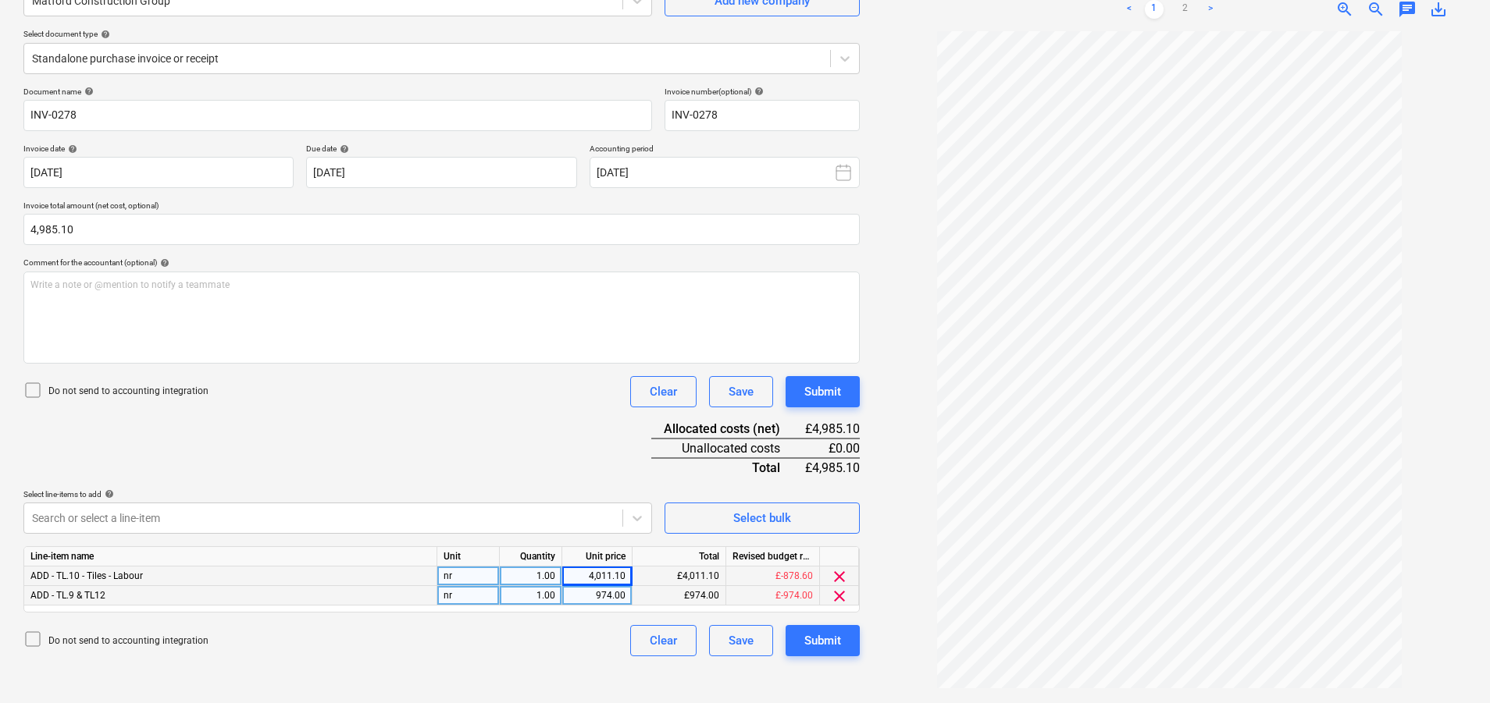
click at [532, 408] on div "Document name help INV-0278 Invoice number (optional) help INV-0278 Invoice dat…" at bounding box center [441, 372] width 836 height 570
click at [808, 649] on div "Submit" at bounding box center [822, 641] width 37 height 20
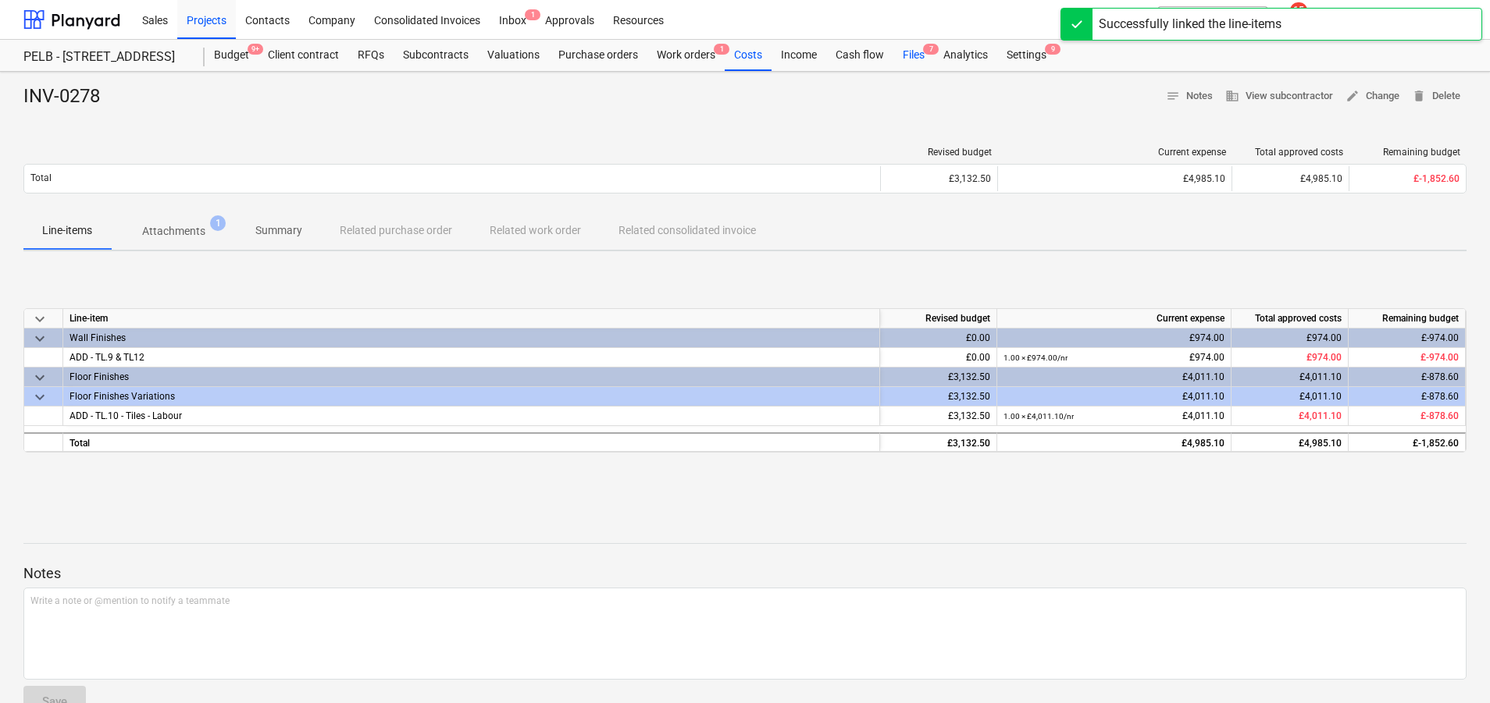
click at [917, 49] on div "Files 7" at bounding box center [913, 55] width 41 height 31
